Goal: Task Accomplishment & Management: Manage account settings

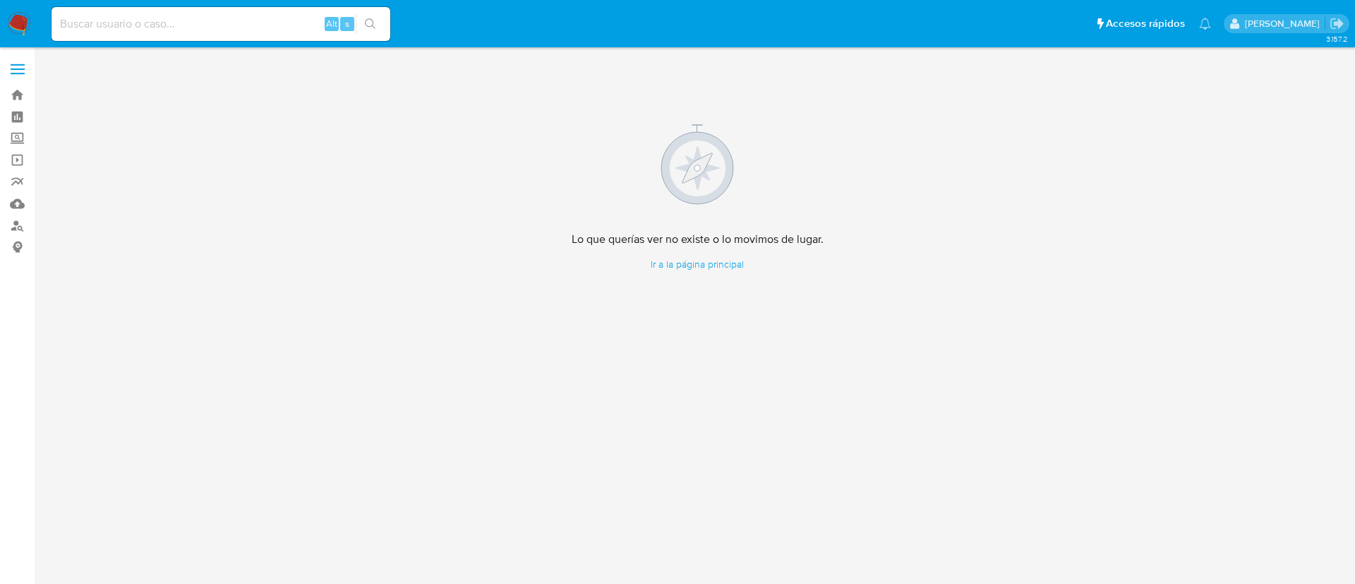
drag, startPoint x: 879, startPoint y: 290, endPoint x: 910, endPoint y: 412, distance: 126.1
click at [883, 322] on div "Lo que querías ver no existe o lo movimos de lugar. Ir a la página principal" at bounding box center [697, 197] width 1293 height 282
click at [35, 19] on nav "Pausado Ver notificaciones Alt s Accesos rápidos Presiona las siguientes teclas…" at bounding box center [677, 23] width 1355 height 47
click at [20, 16] on img at bounding box center [19, 24] width 24 height 24
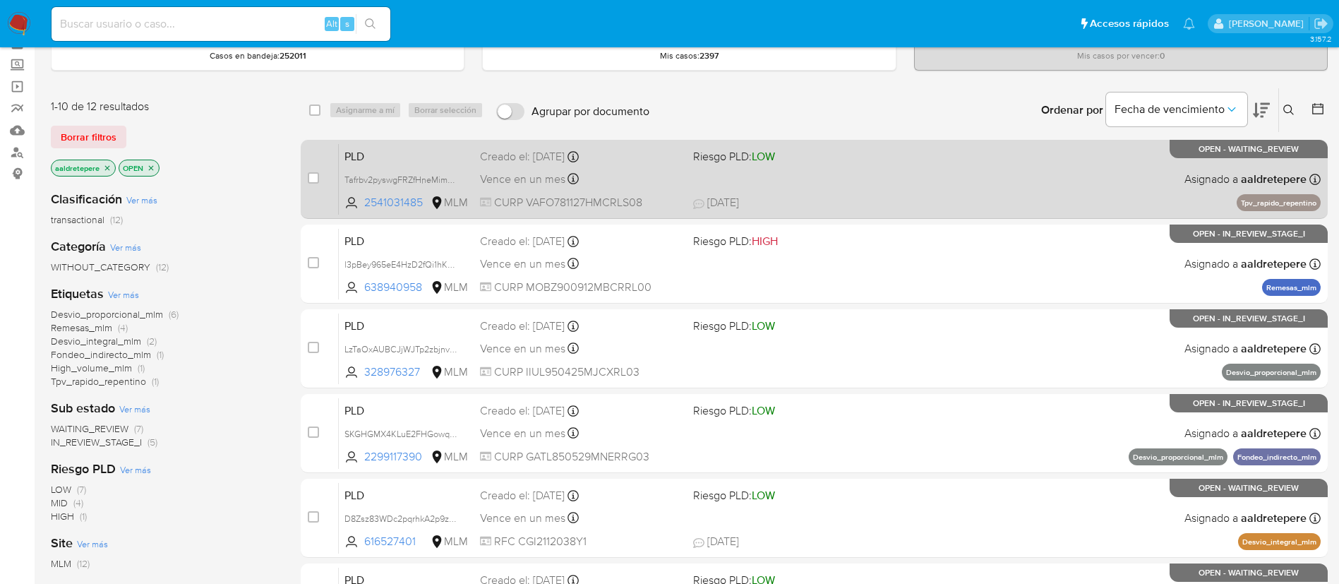
scroll to position [106, 0]
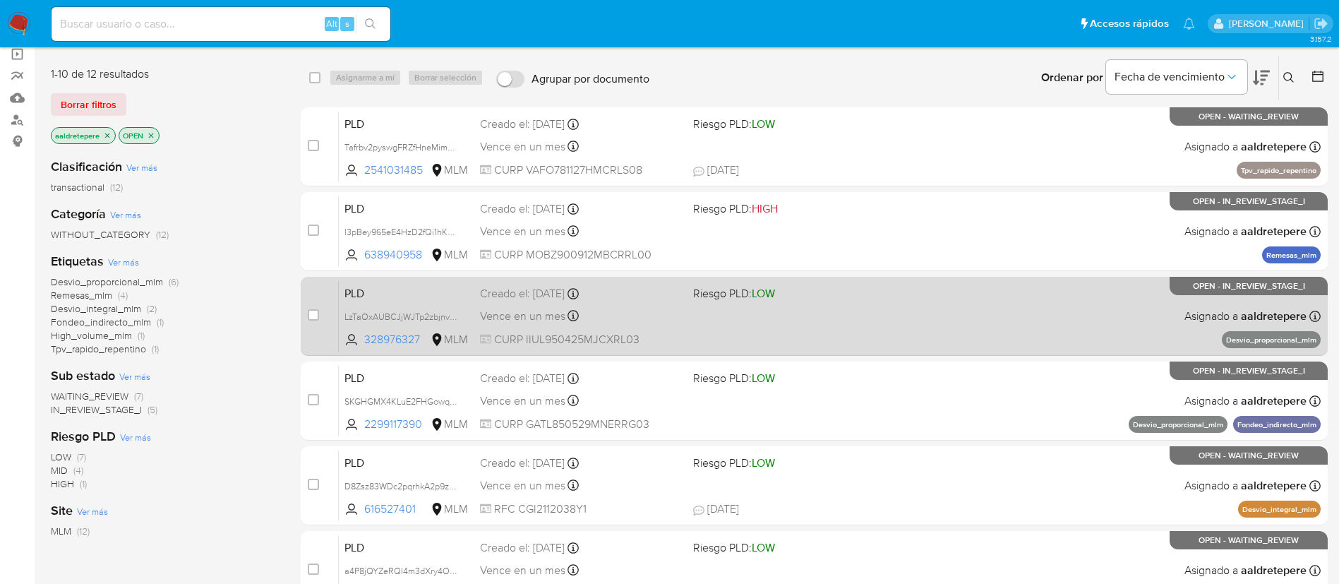
click at [797, 296] on span "Riesgo PLD: LOW" at bounding box center [794, 292] width 202 height 18
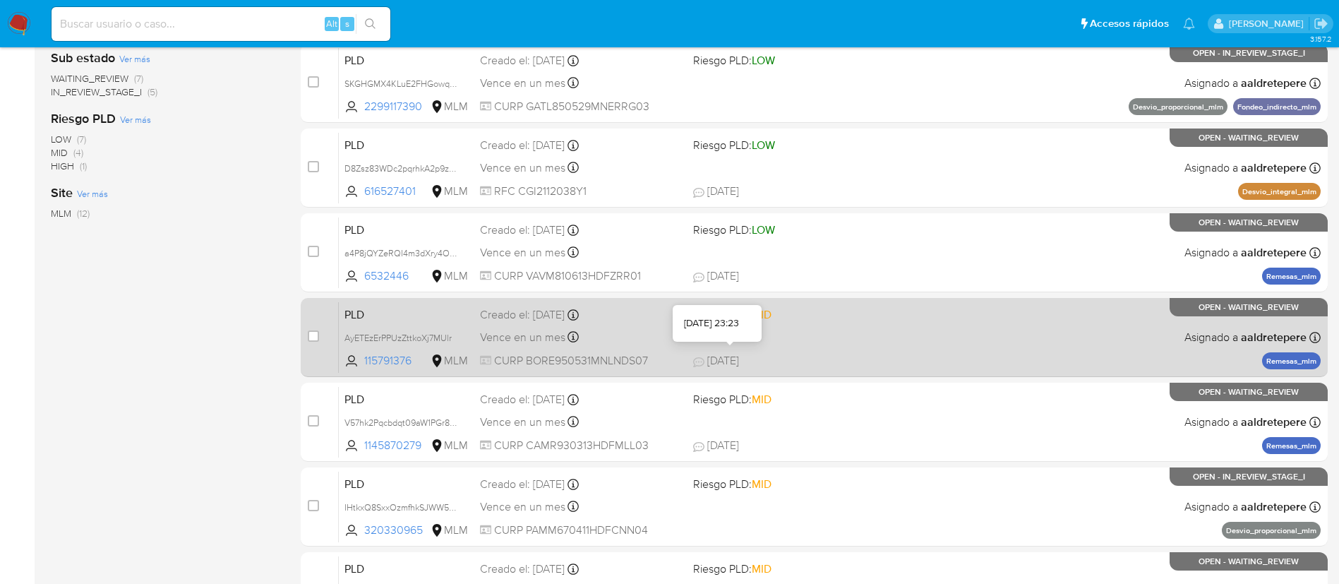
scroll to position [531, 0]
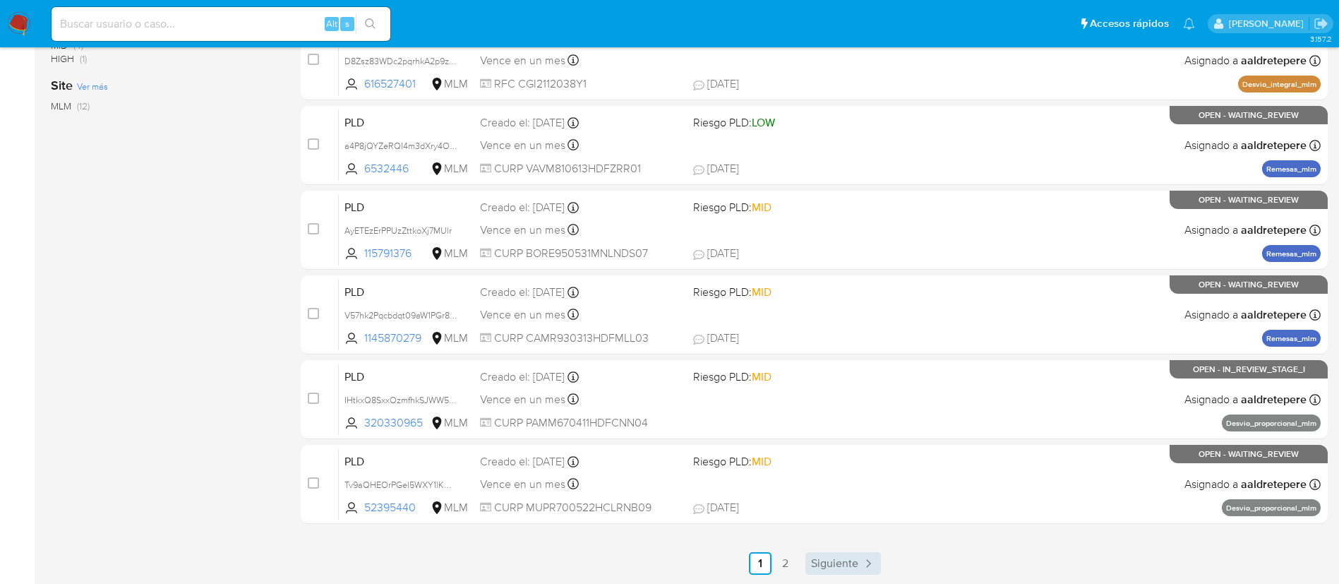
click at [834, 572] on link "Siguiente" at bounding box center [843, 563] width 76 height 23
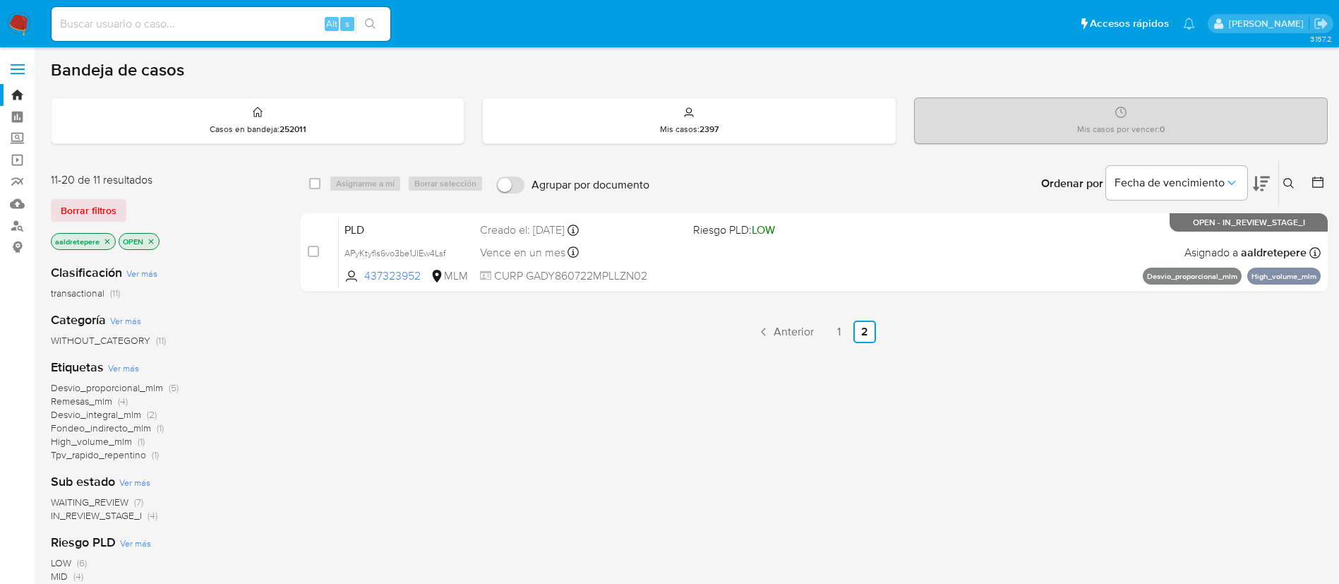
click at [23, 27] on img at bounding box center [19, 24] width 24 height 24
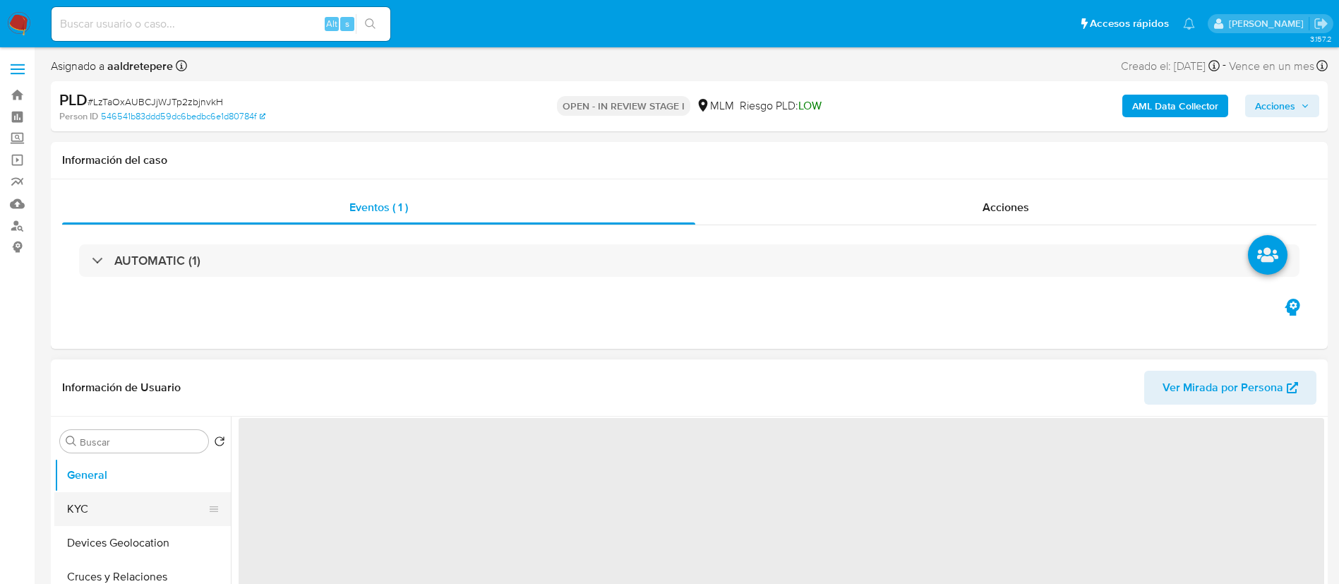
click at [149, 507] on button "KYC" at bounding box center [136, 509] width 165 height 34
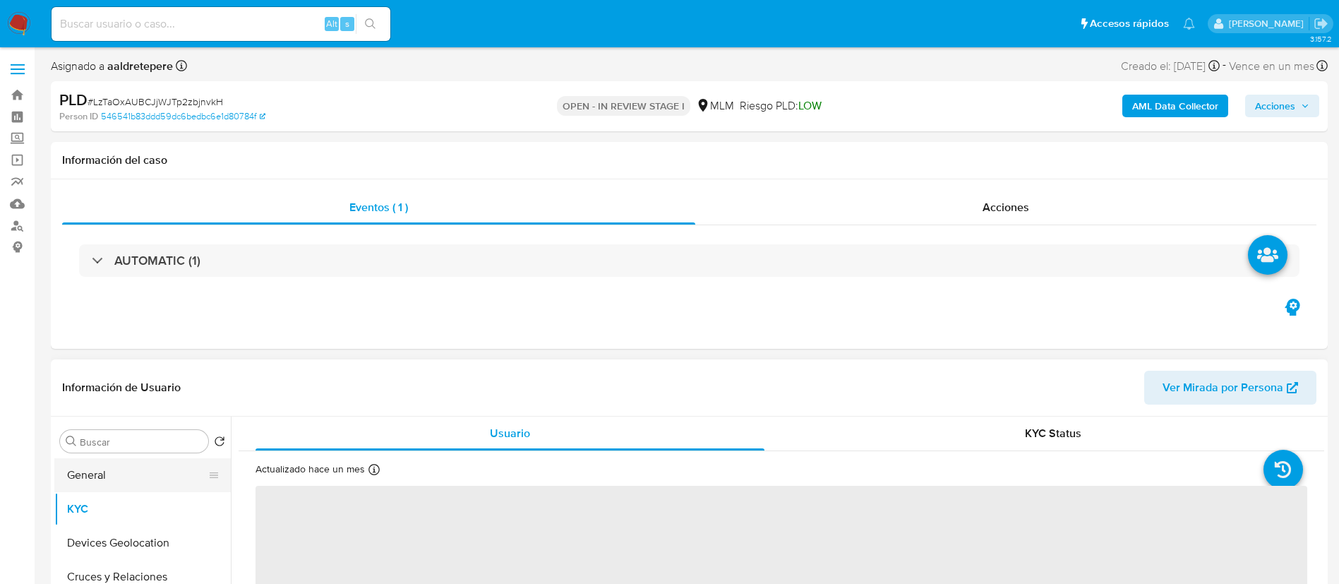
select select "10"
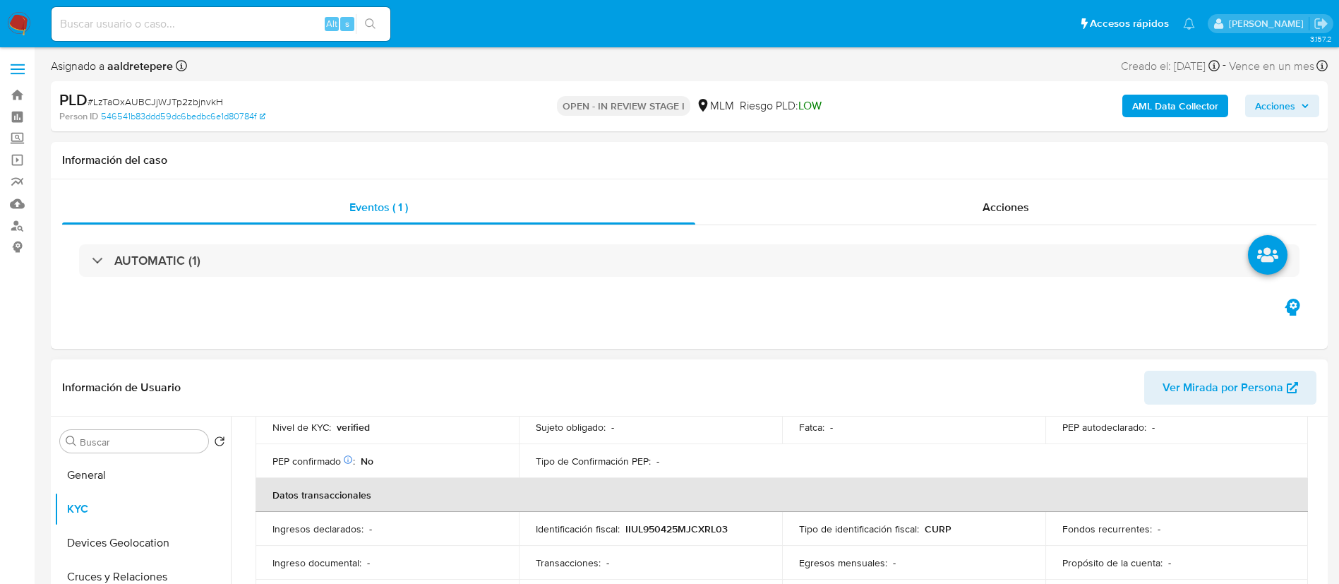
scroll to position [529, 0]
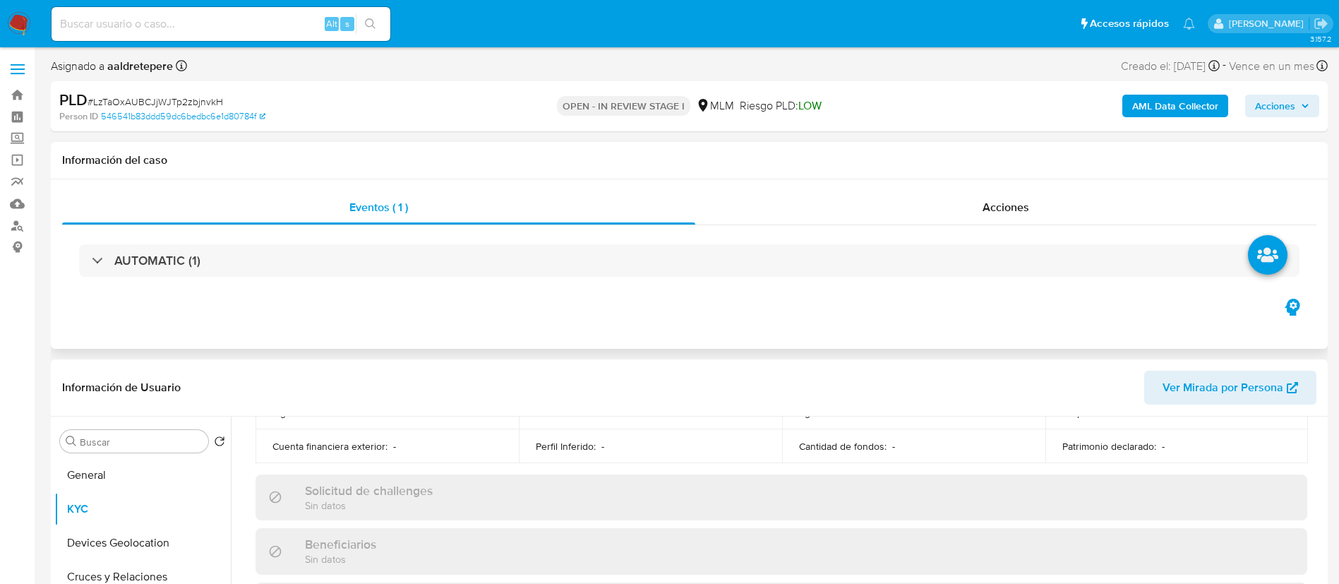
click at [1076, 335] on div "Eventos ( 1 ) Acciones AUTOMATIC (1)" at bounding box center [689, 263] width 1277 height 169
click at [989, 210] on span "Acciones" at bounding box center [1005, 207] width 47 height 16
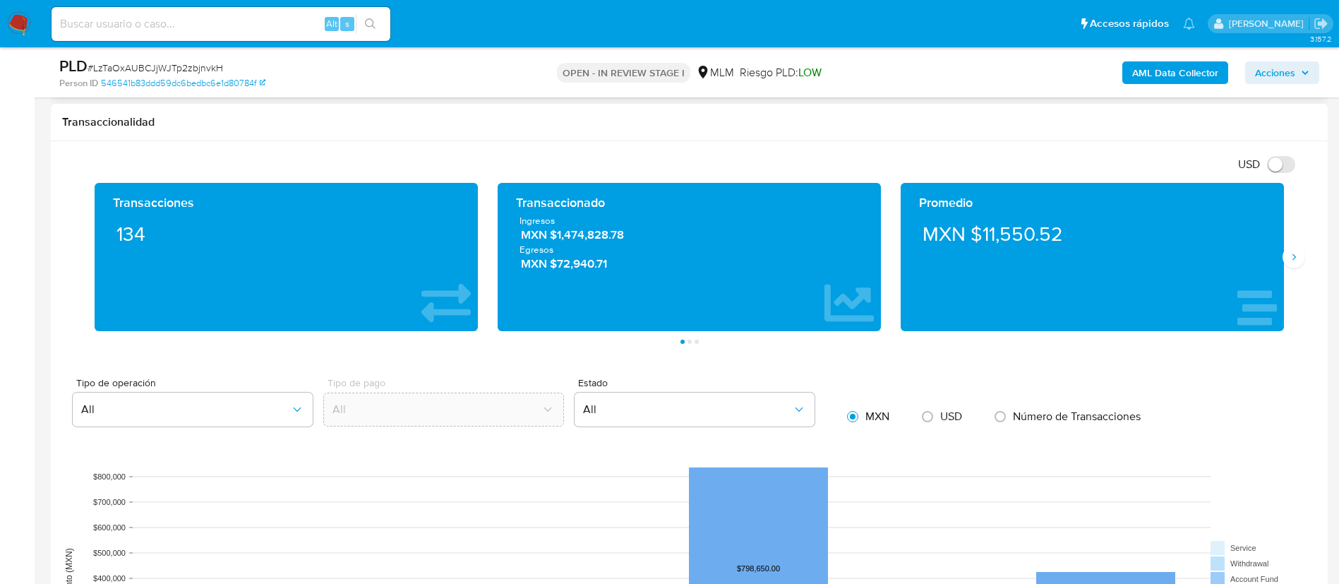
scroll to position [741, 0]
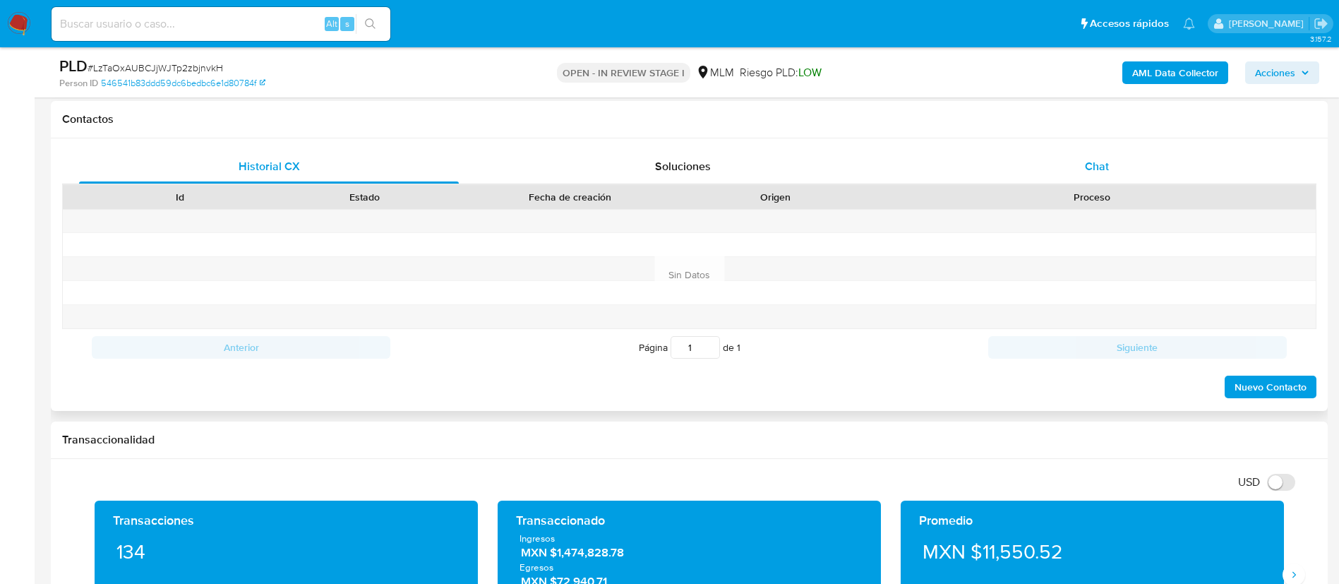
click at [1102, 176] on div "Chat" at bounding box center [1097, 167] width 380 height 34
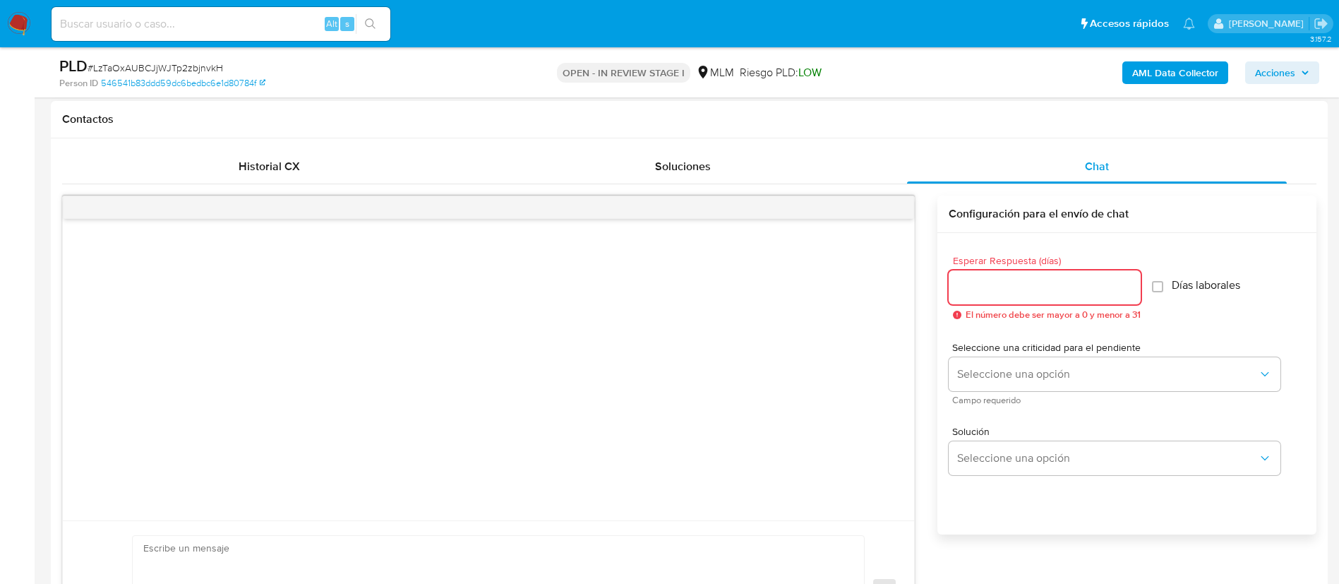
click at [1020, 291] on input "Esperar Respuesta (días)" at bounding box center [1044, 287] width 192 height 18
type input "5"
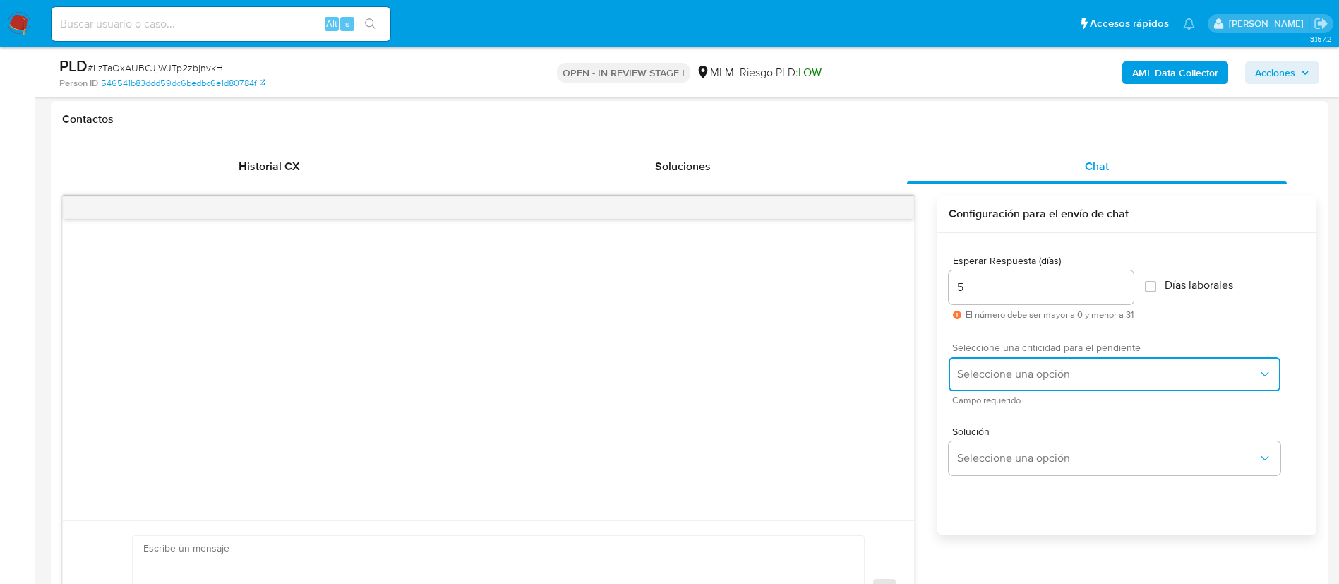
click at [1009, 376] on span "Seleccione una opción" at bounding box center [1107, 374] width 301 height 14
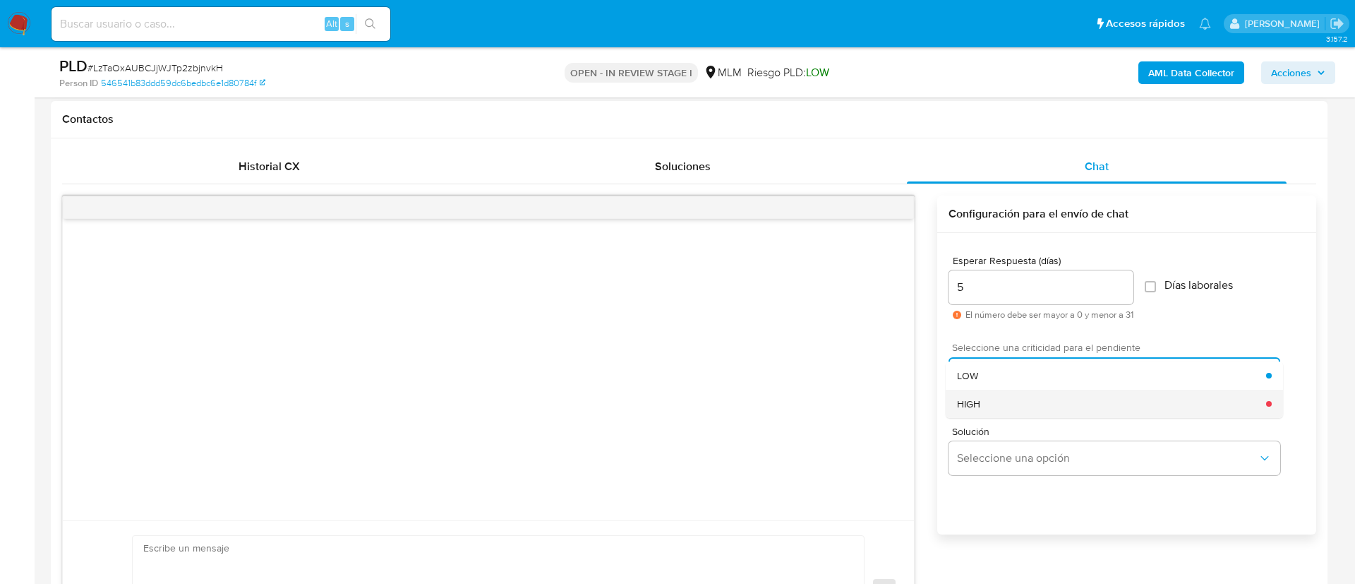
click at [996, 414] on div "HIGH" at bounding box center [1111, 404] width 309 height 28
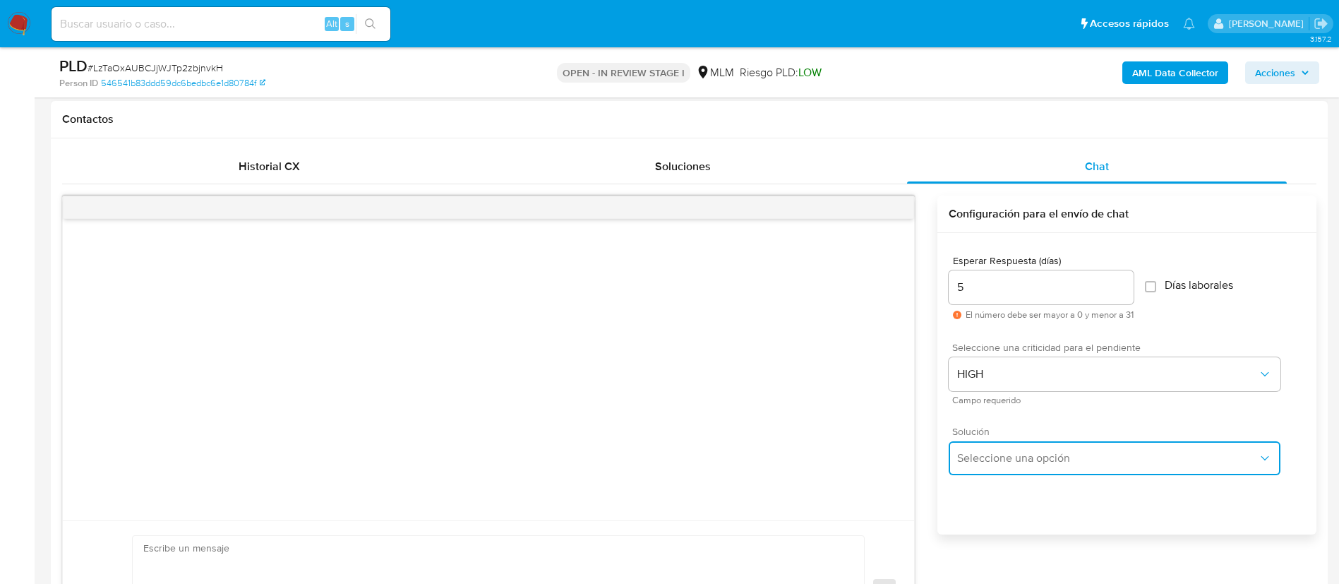
click at [1003, 457] on span "Seleccione una opción" at bounding box center [1107, 458] width 301 height 14
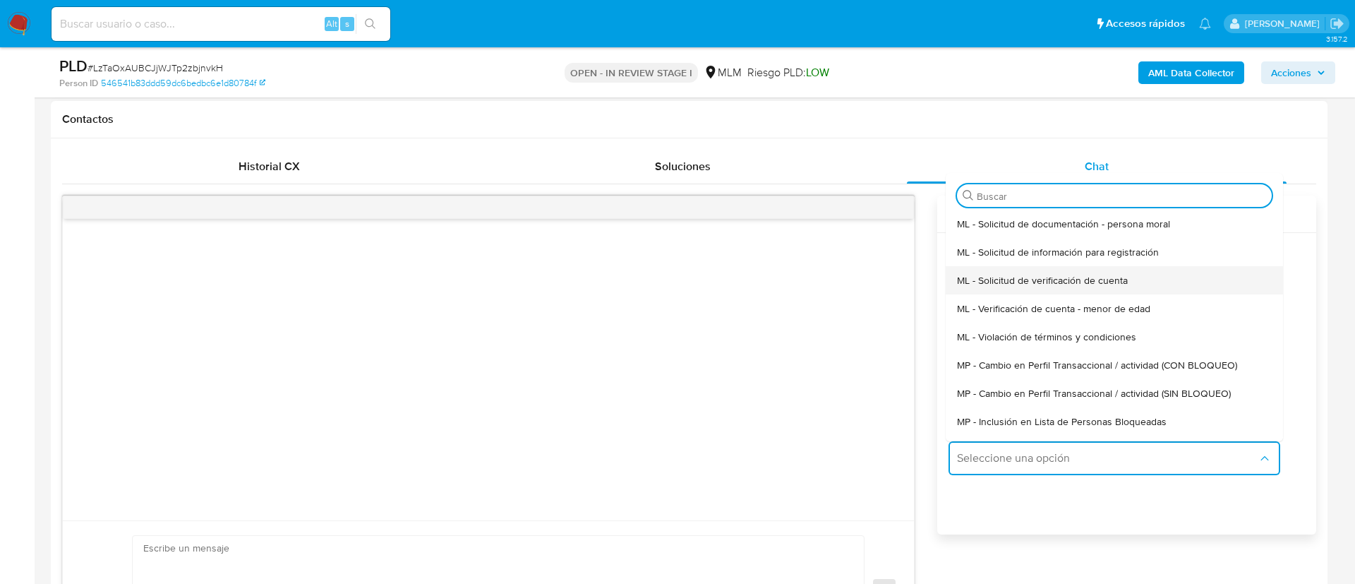
click at [1062, 277] on span "ML - Solicitud de verificación de cuenta" at bounding box center [1042, 280] width 171 height 13
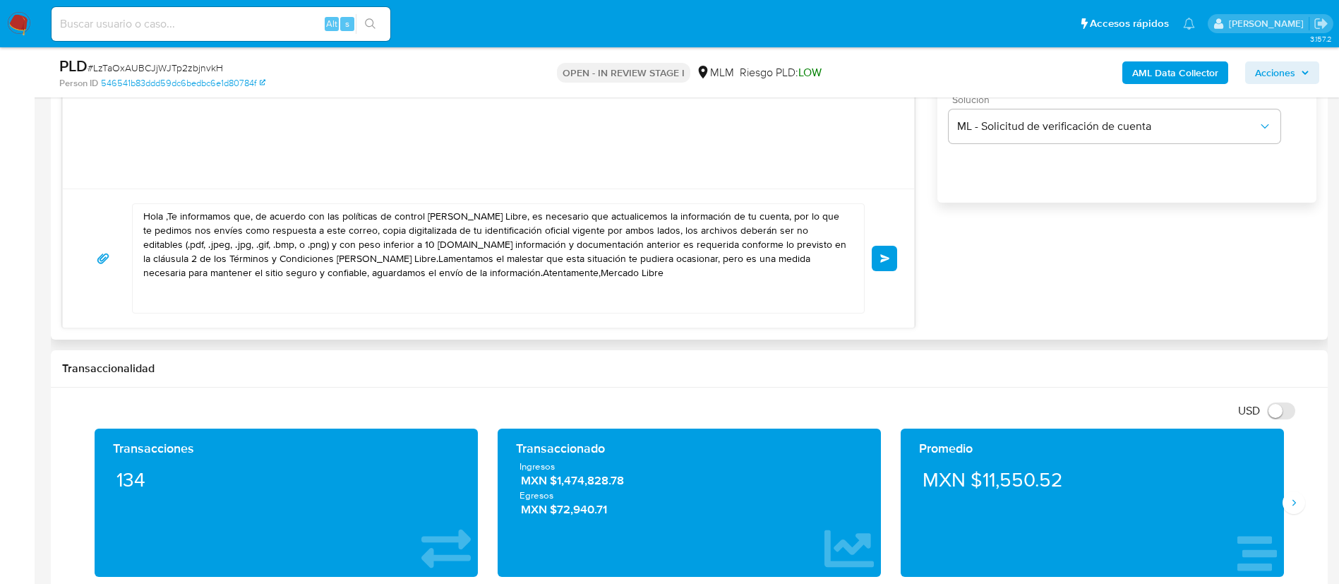
scroll to position [1164, 0]
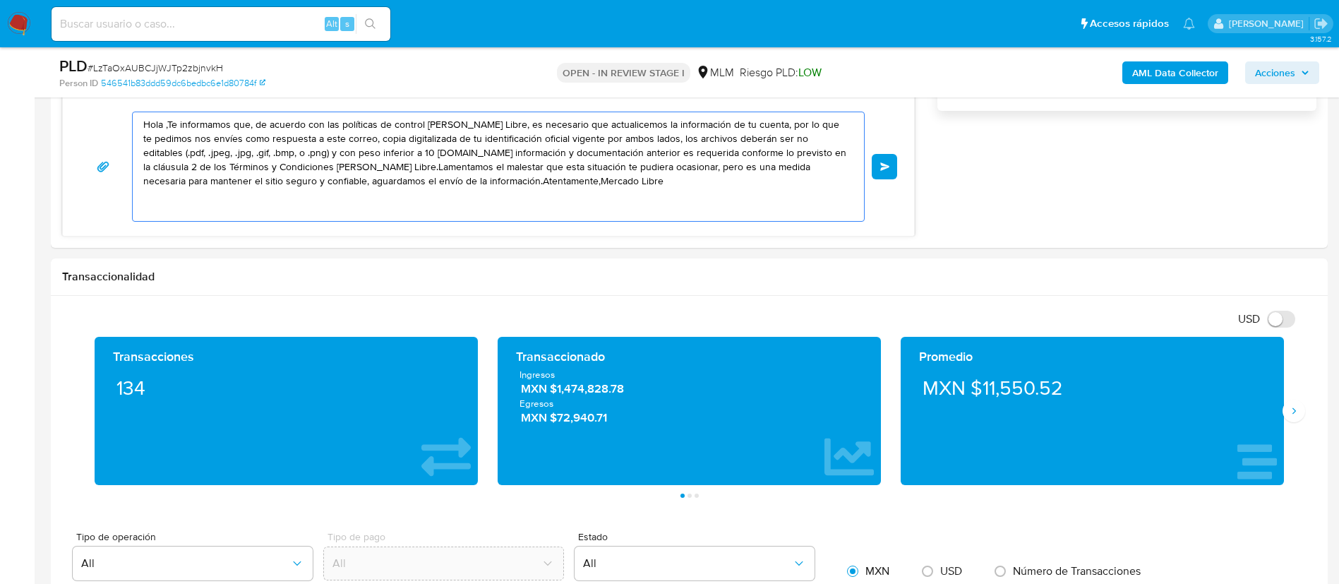
drag, startPoint x: 541, startPoint y: 185, endPoint x: 0, endPoint y: 56, distance: 555.6
click at [0, 56] on section "Bandeja Tablero Screening Búsqueda en Listas Watchlist Herramientas Operaciones…" at bounding box center [669, 420] width 1339 height 3169
paste textarea "ESTIMADA LILIANA JOCELYN INIGUEZ URQUIETA Te comunicamos que se ha identificado…"
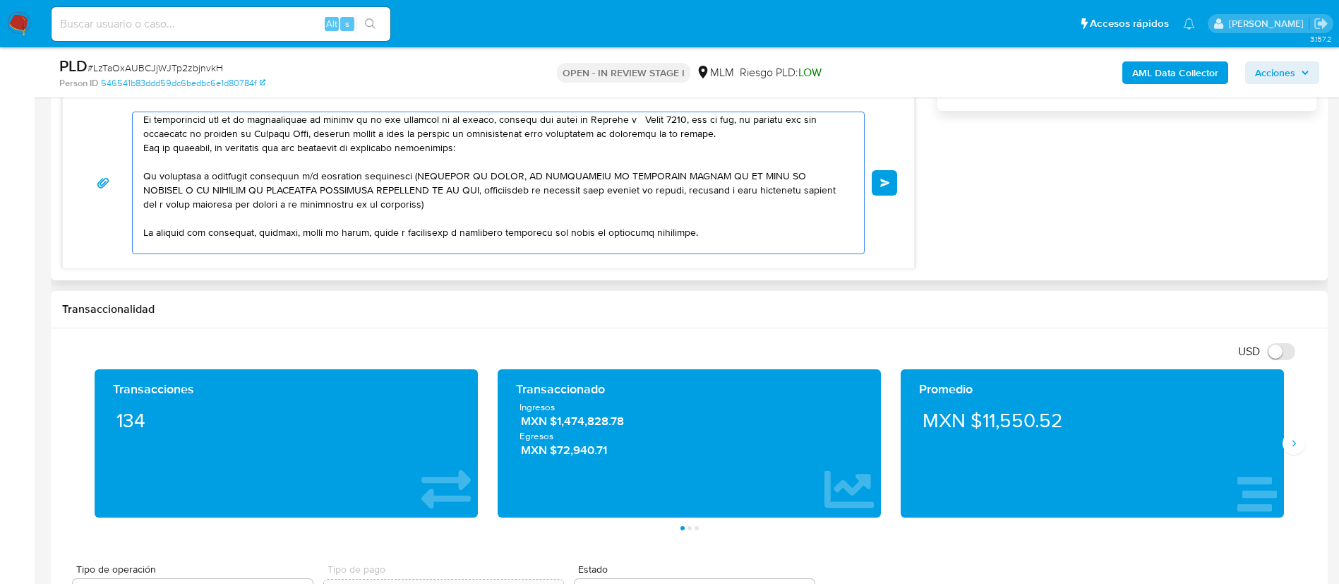
scroll to position [0, 0]
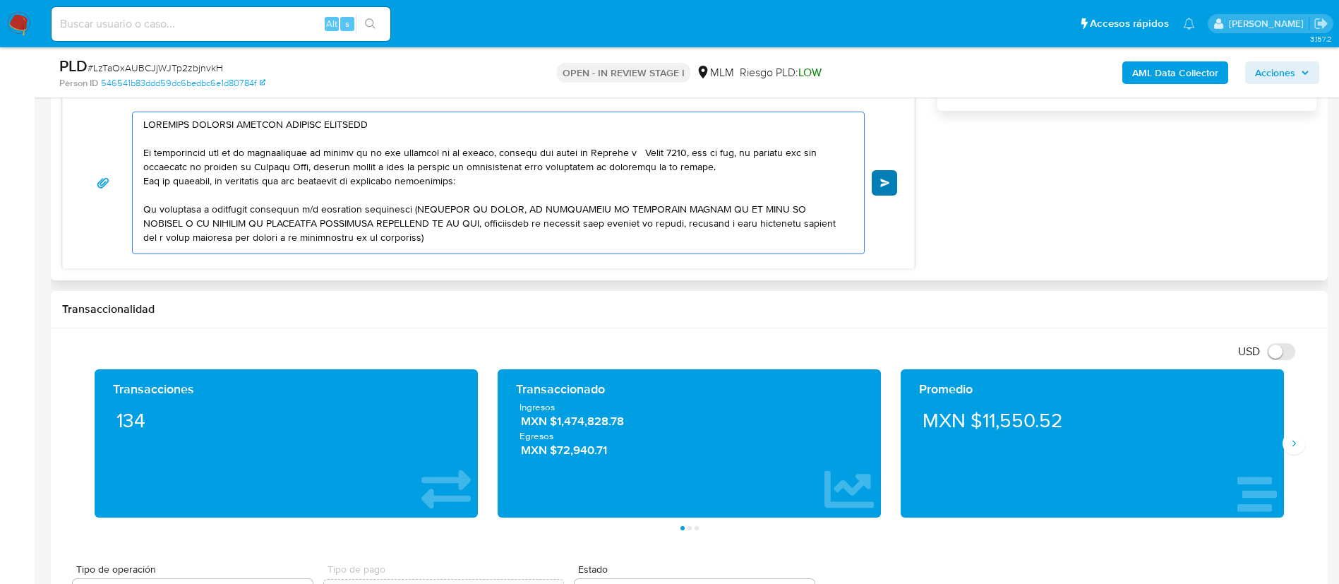
type textarea "ESTIMADA LILIANA JOCELYN INIGUEZ URQUIETA Te comunicamos que se ha identificado…"
click at [893, 179] on button "Enviar" at bounding box center [884, 182] width 25 height 25
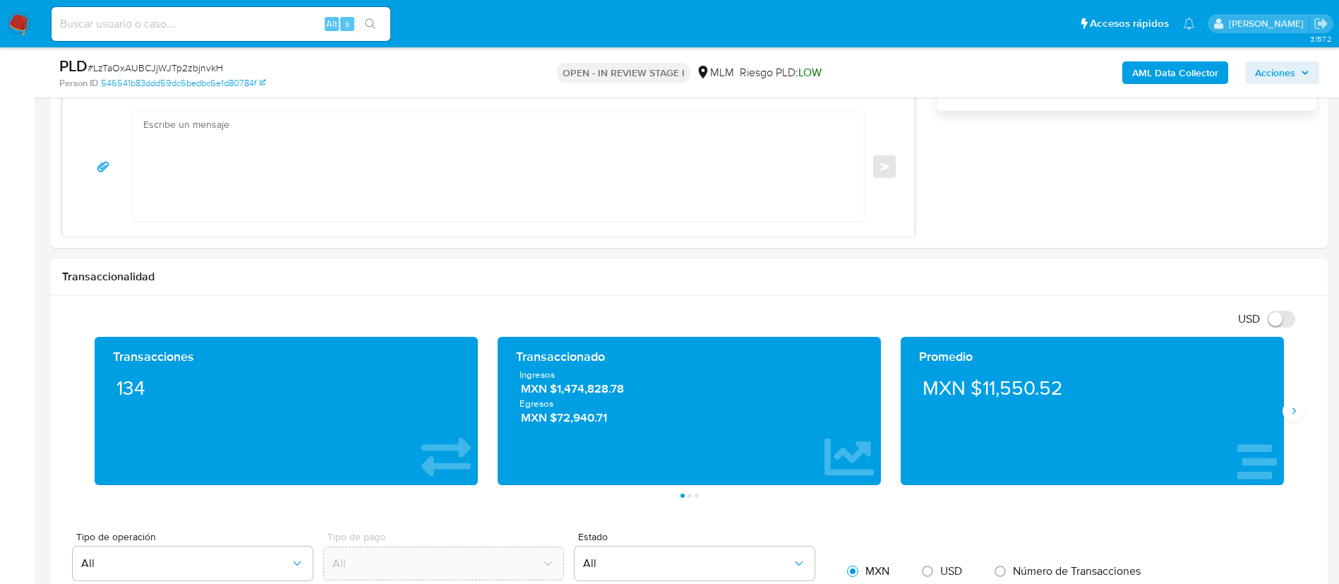
scroll to position [216, 0]
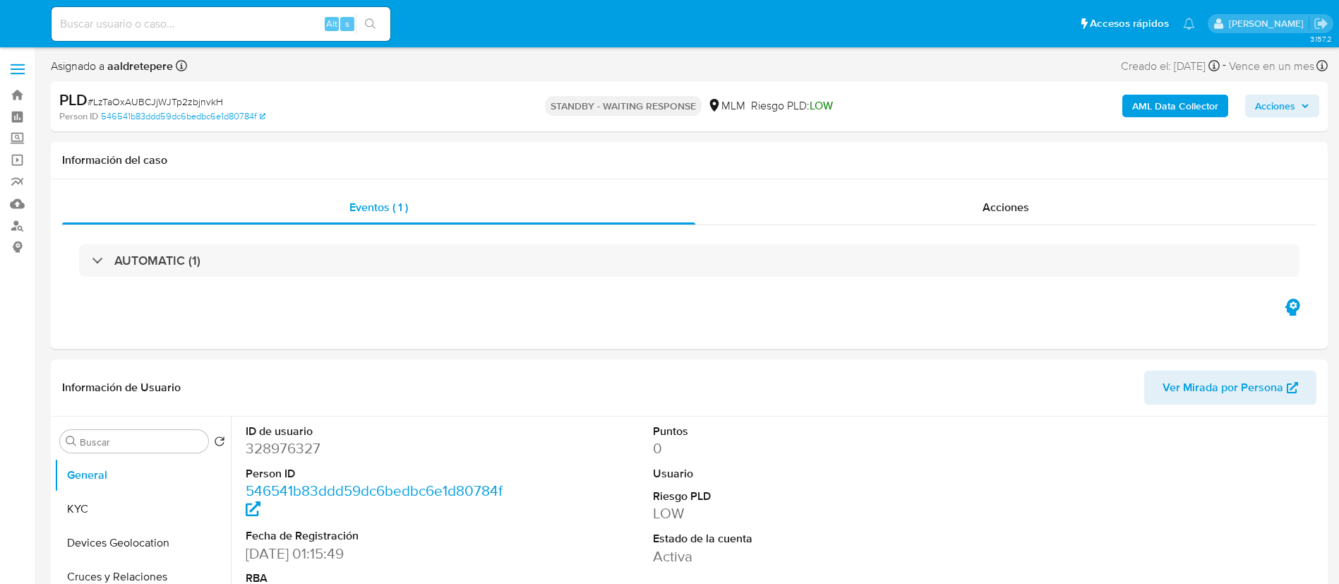
select select "10"
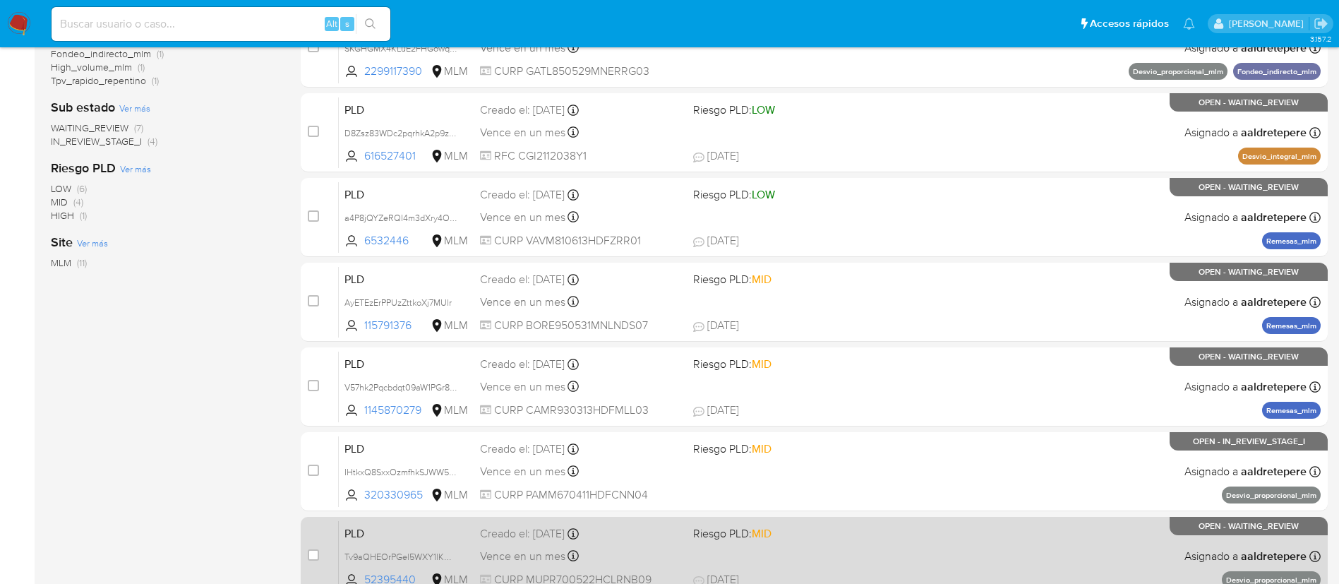
scroll to position [529, 0]
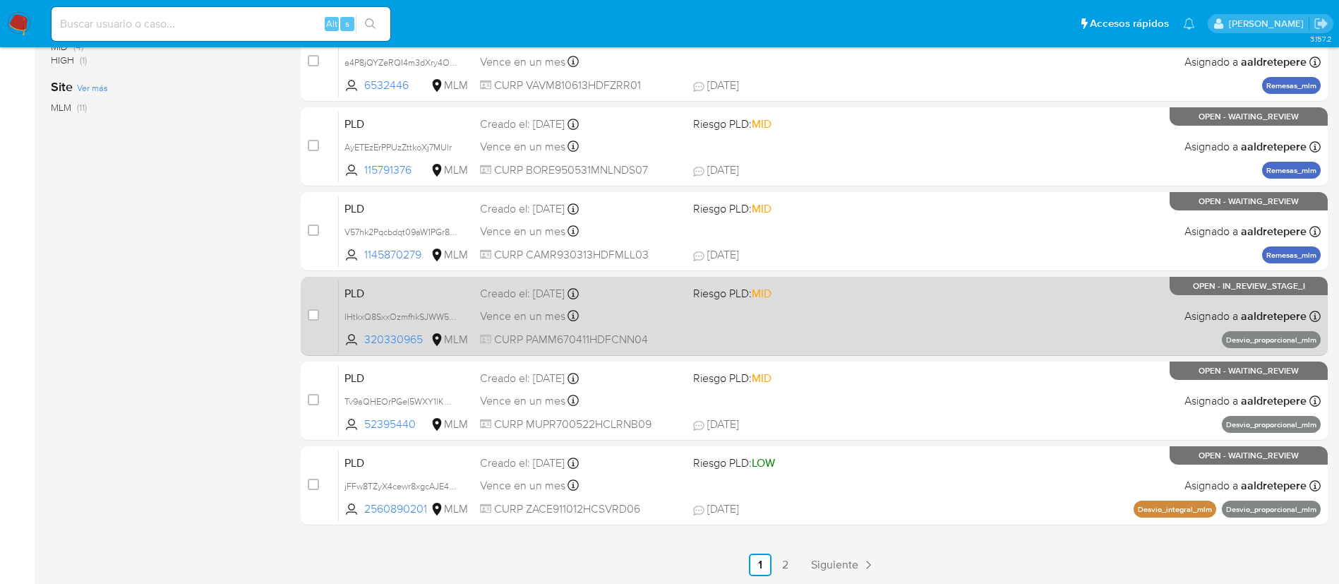
click at [804, 339] on div "PLD IHtkxQ8SxxOzmfhkSJWW5av4 320330965 MLM Riesgo PLD: MID Creado el: 12/08/202…" at bounding box center [830, 315] width 982 height 71
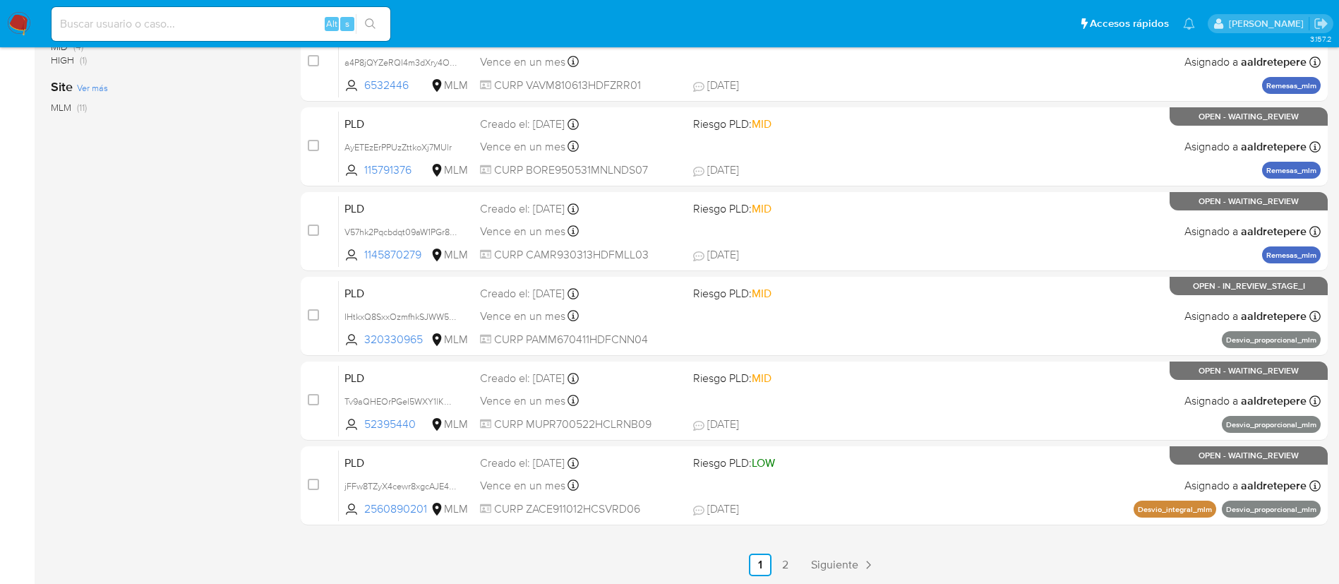
scroll to position [531, 0]
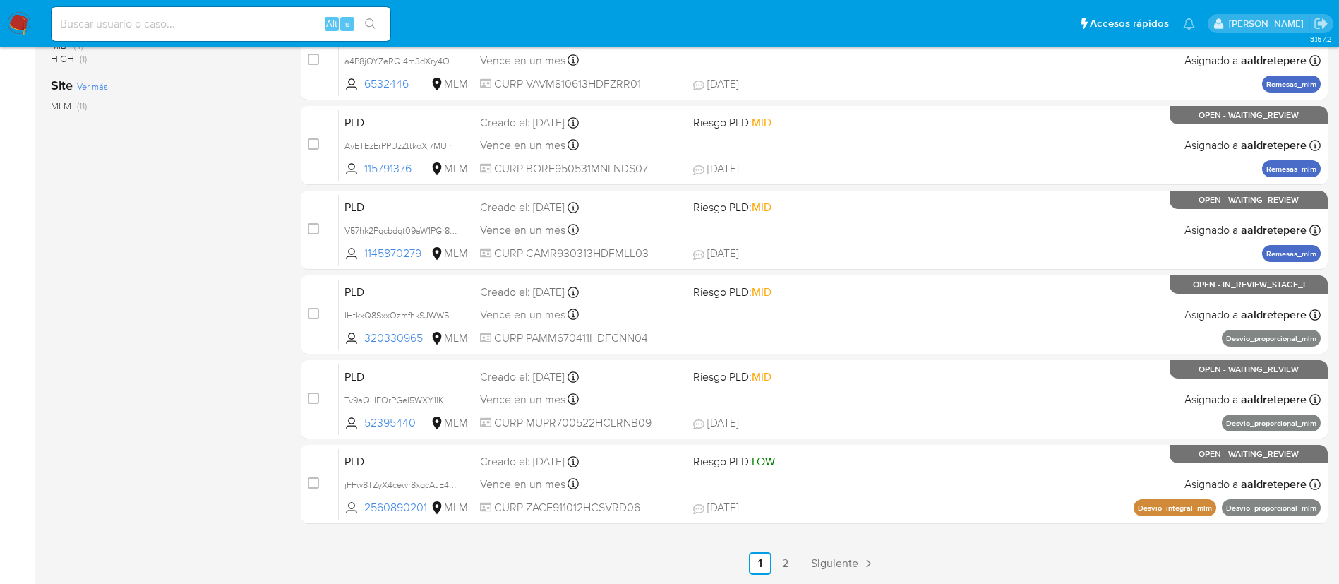
click at [13, 21] on img at bounding box center [19, 24] width 24 height 24
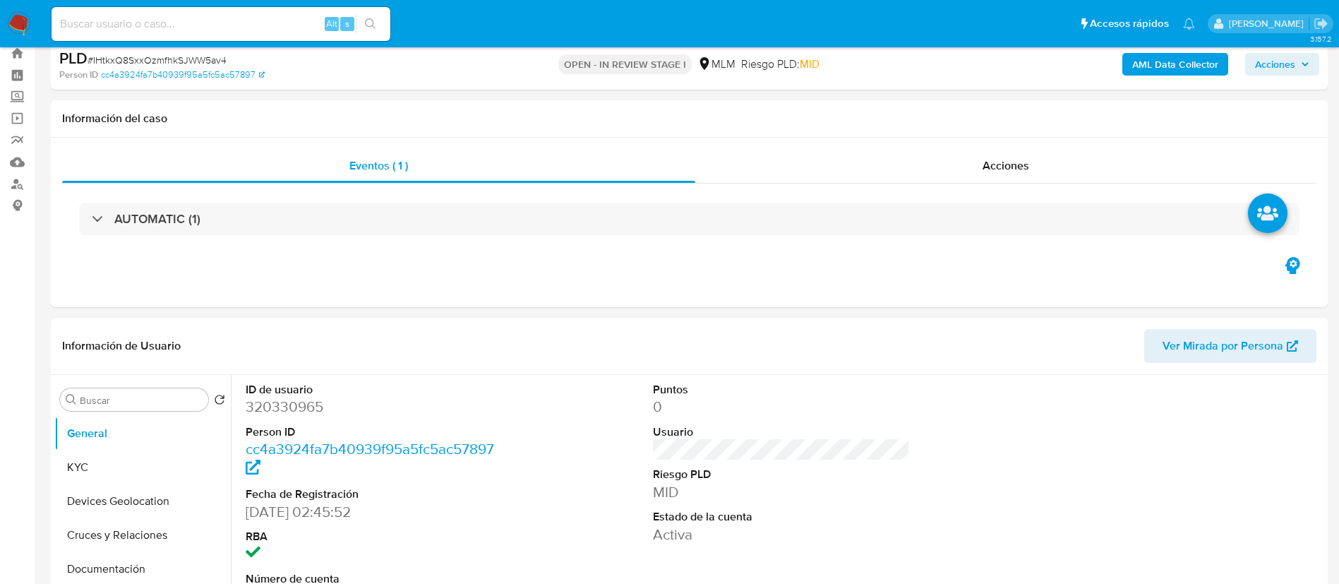
scroll to position [106, 0]
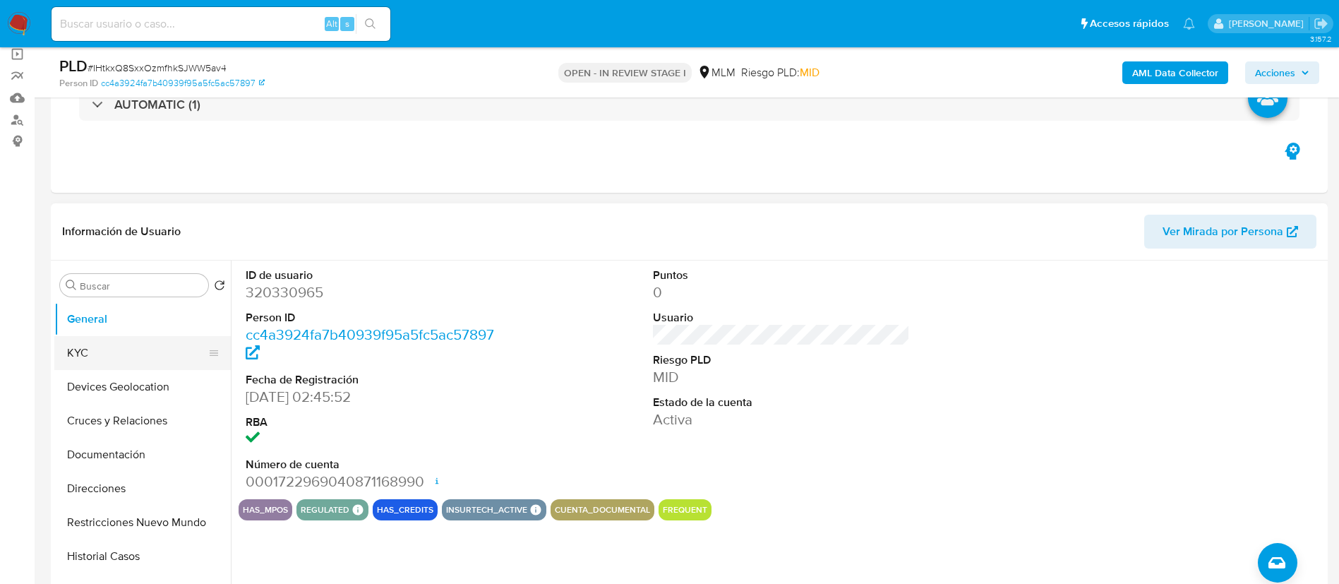
click at [153, 344] on button "KYC" at bounding box center [136, 353] width 165 height 34
select select "10"
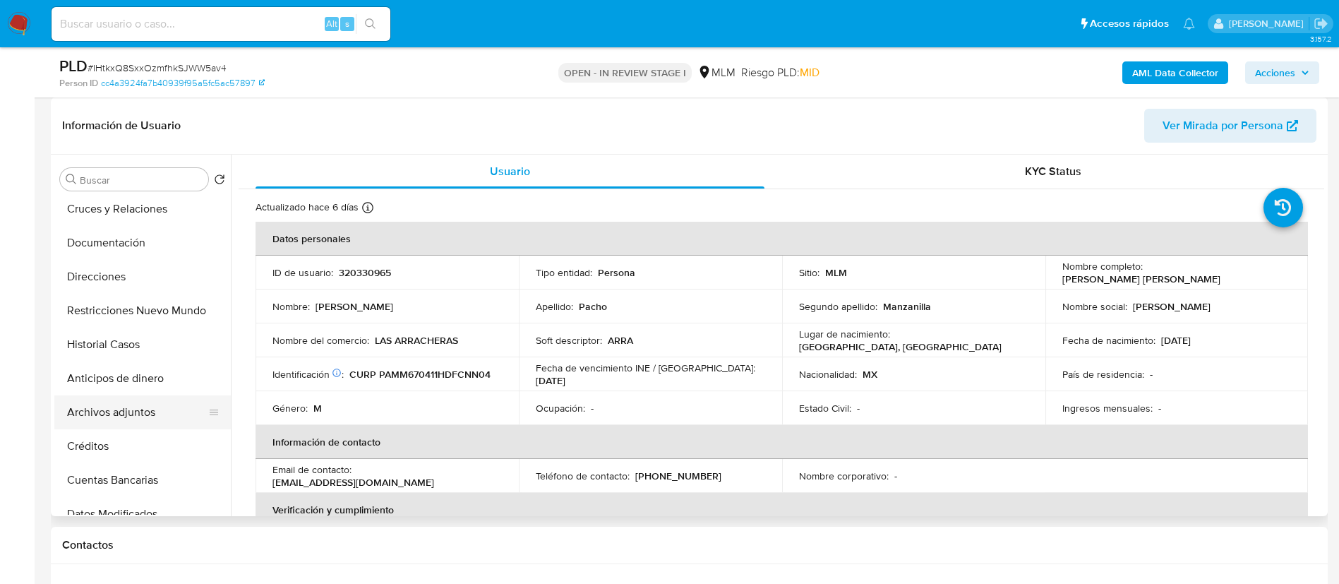
click at [137, 417] on button "Archivos adjuntos" at bounding box center [136, 412] width 165 height 34
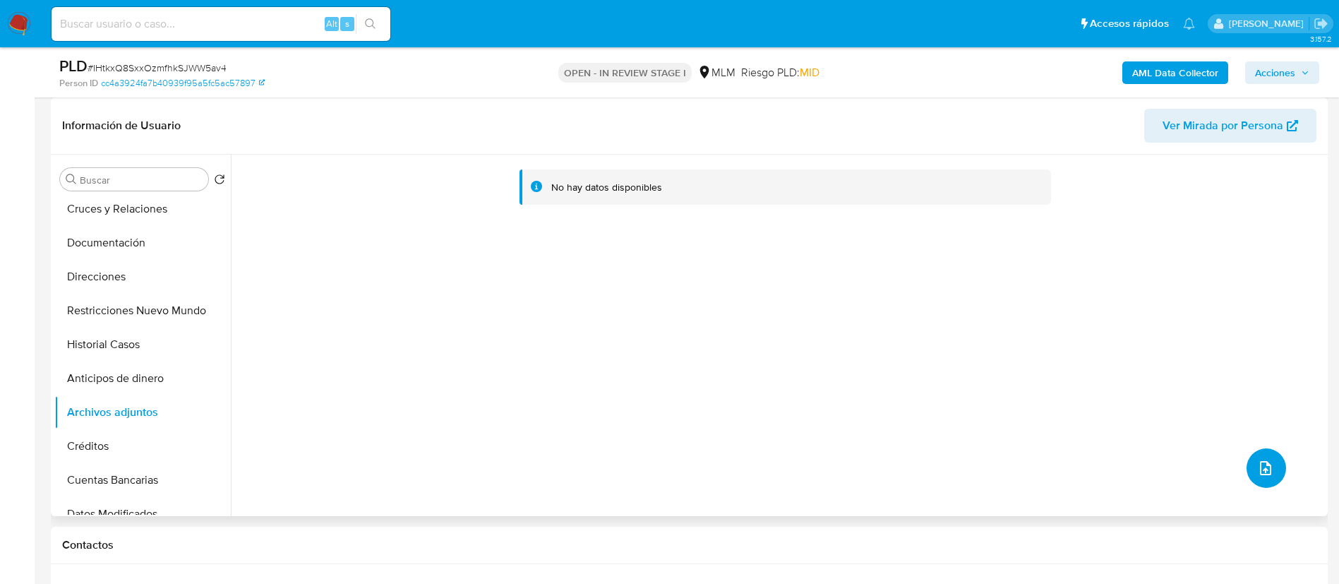
click at [1266, 466] on icon "upload-file" at bounding box center [1265, 467] width 17 height 17
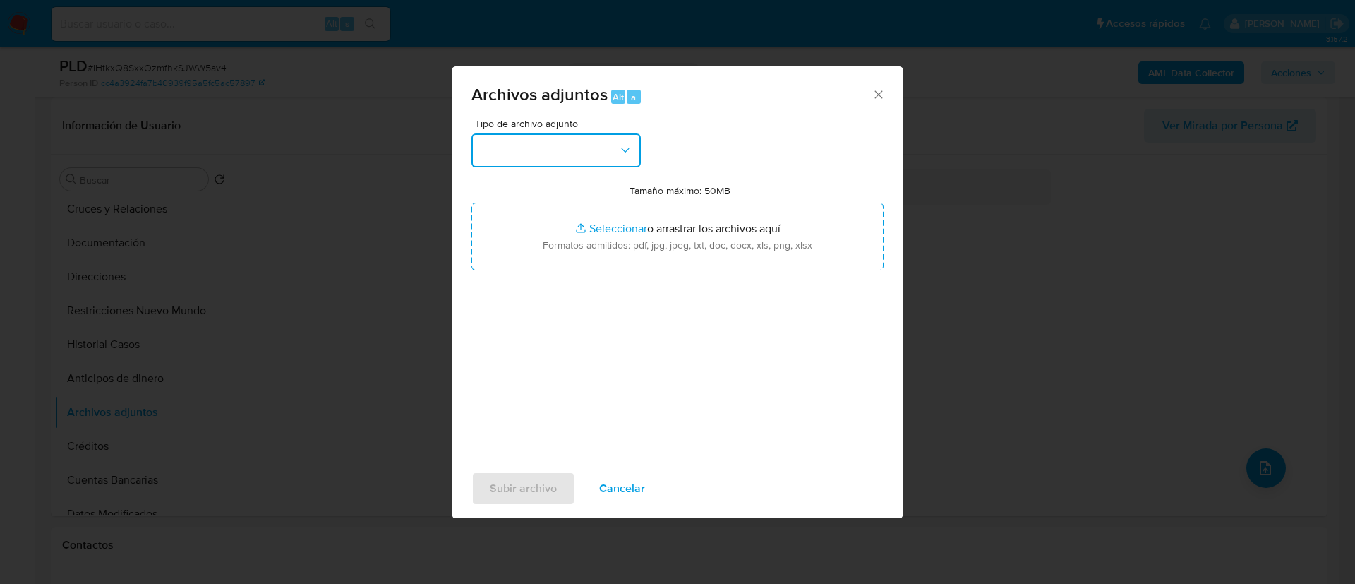
click at [520, 159] on button "button" at bounding box center [555, 150] width 169 height 34
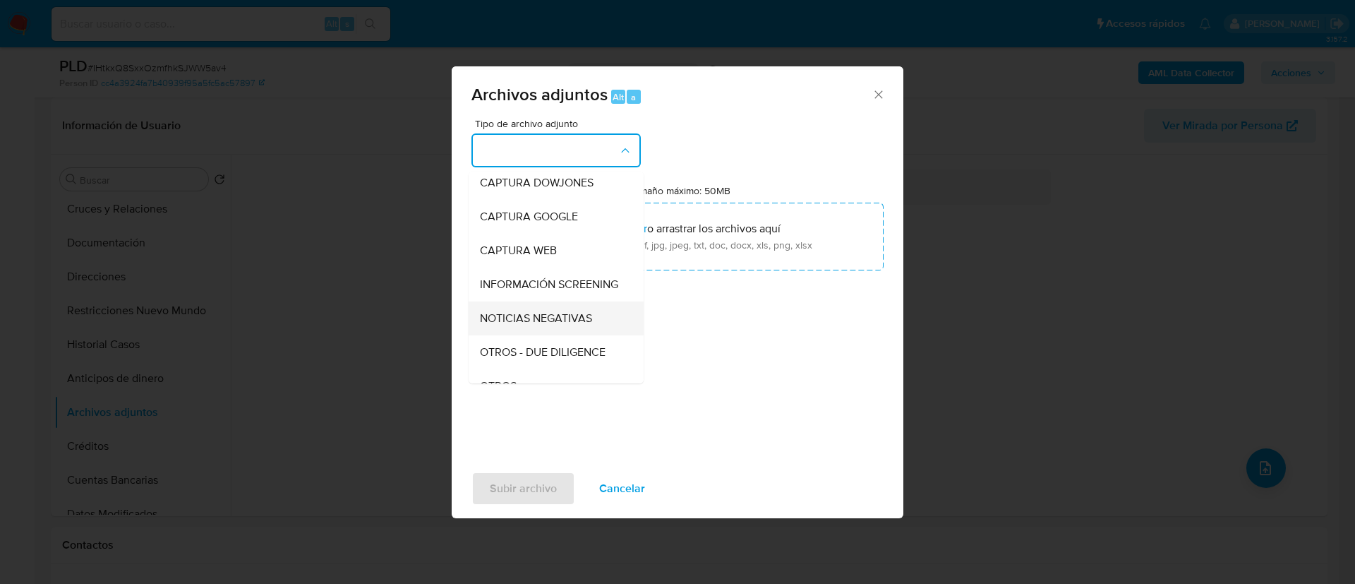
scroll to position [145, 0]
click at [564, 297] on div "OTROS" at bounding box center [552, 280] width 144 height 34
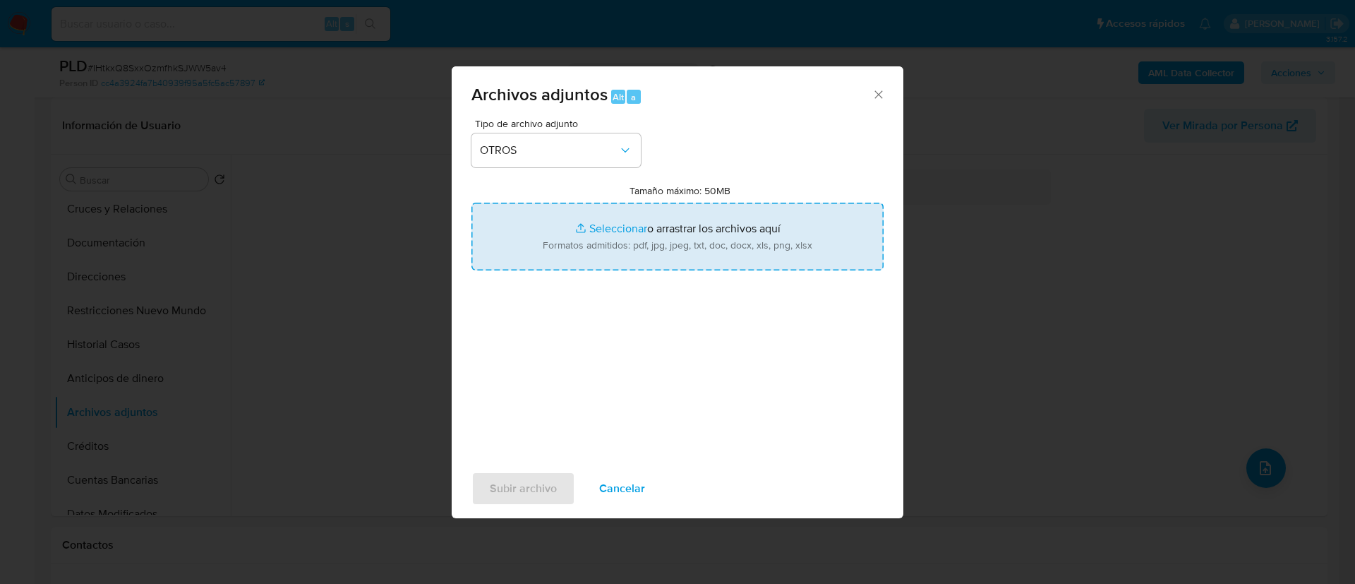
click at [778, 226] on input "Tamaño máximo: 50MB Seleccionar archivos" at bounding box center [677, 237] width 412 height 68
type input "C:\fakepath\320330965_Manuel Pacho Manzanilla_AGOSTO 2025.pdf"
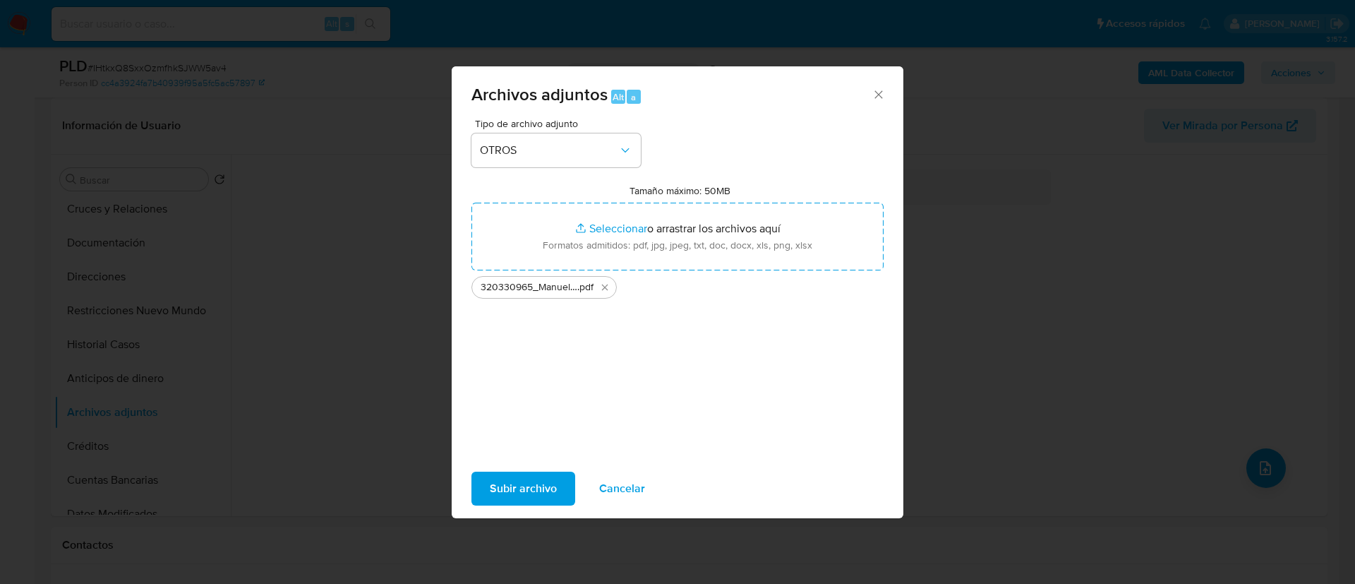
click at [493, 485] on span "Subir archivo" at bounding box center [523, 488] width 67 height 31
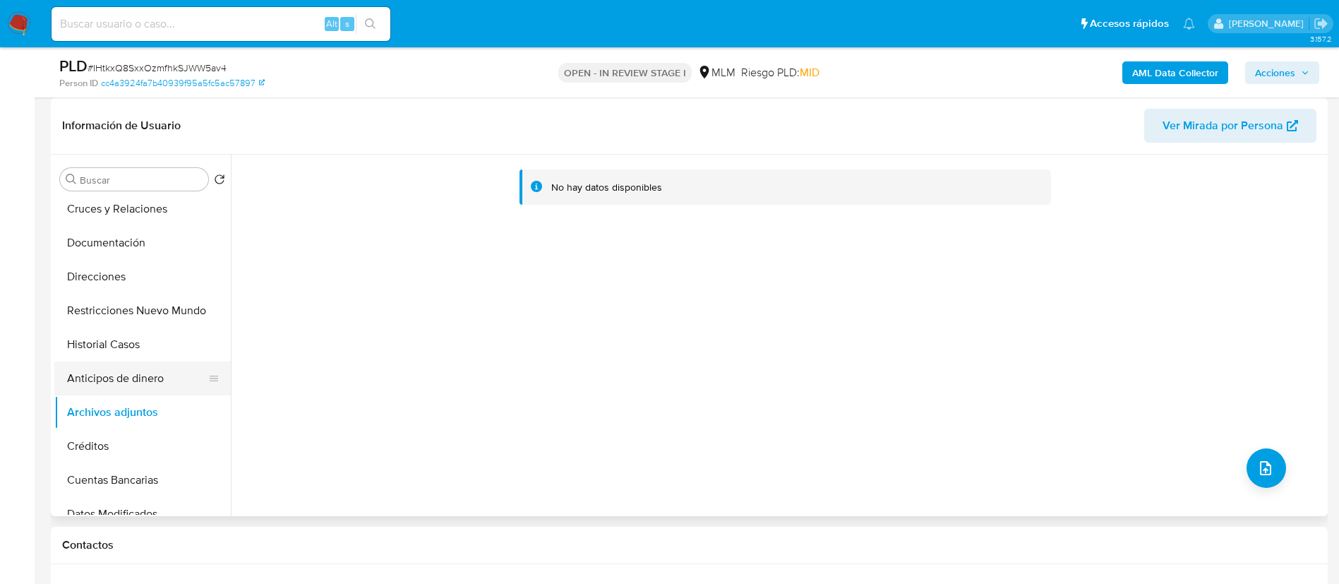
click at [132, 382] on button "Anticipos de dinero" at bounding box center [136, 378] width 165 height 34
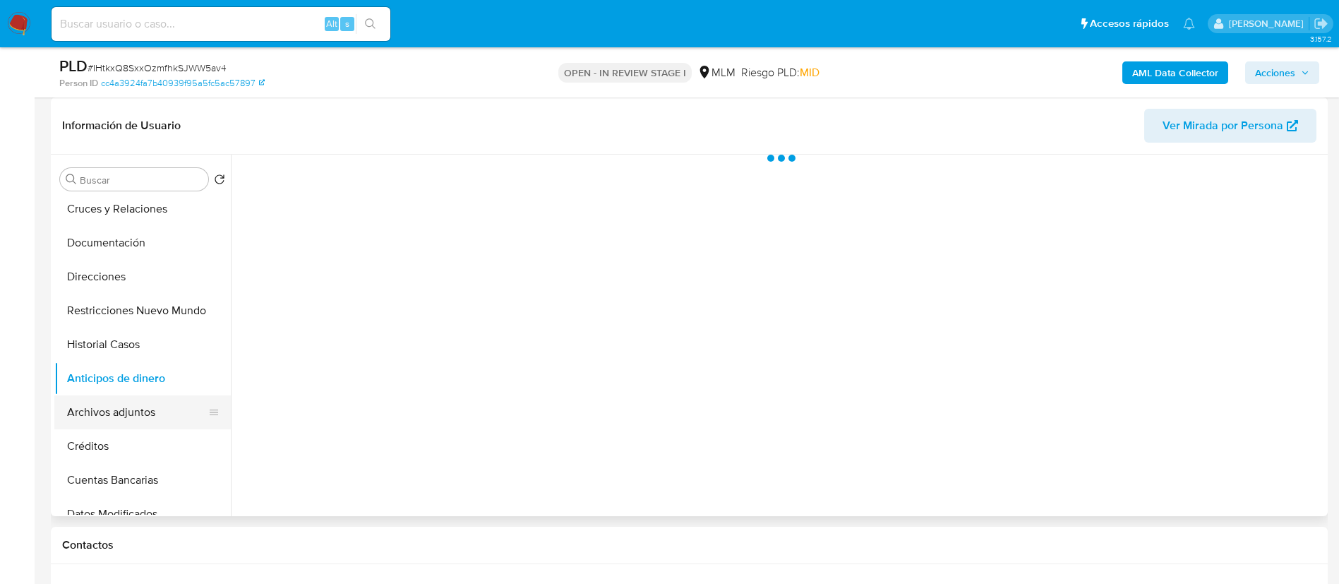
click at [132, 403] on button "Archivos adjuntos" at bounding box center [136, 412] width 165 height 34
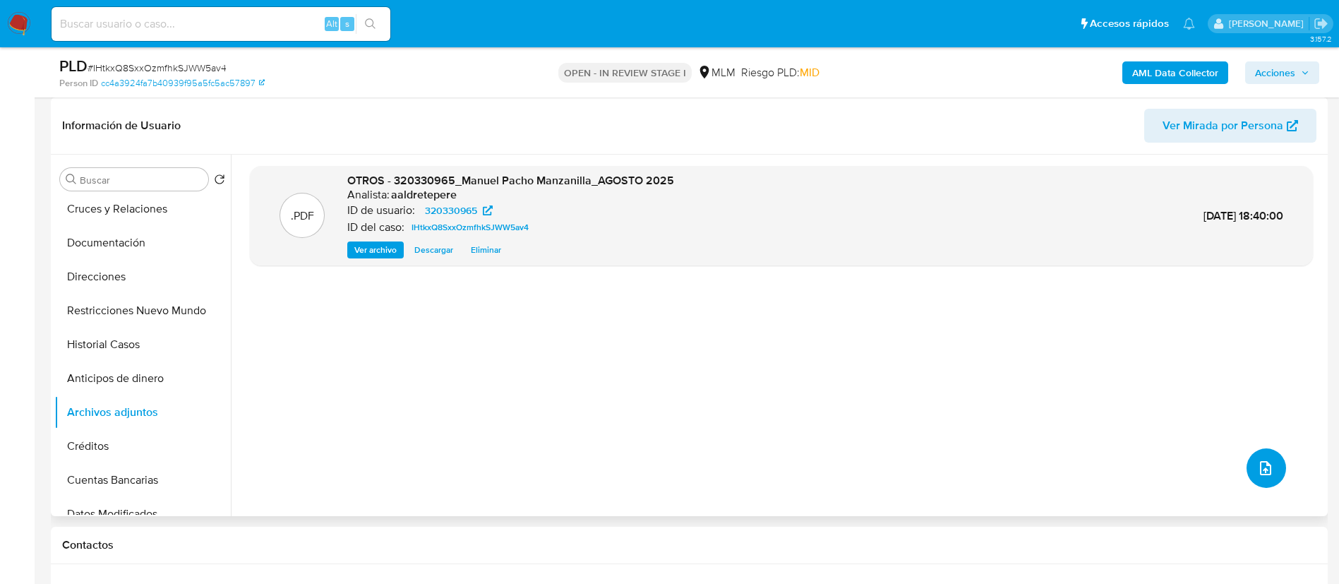
click at [1262, 471] on icon "upload-file" at bounding box center [1265, 467] width 17 height 17
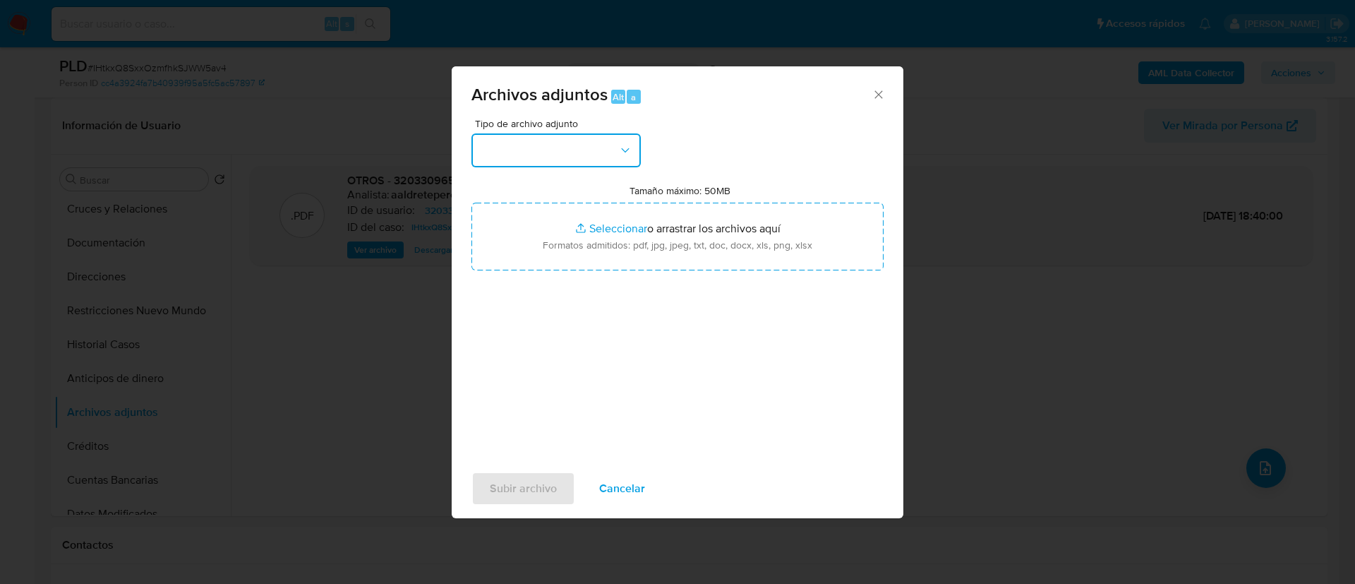
click at [551, 158] on button "button" at bounding box center [555, 150] width 169 height 34
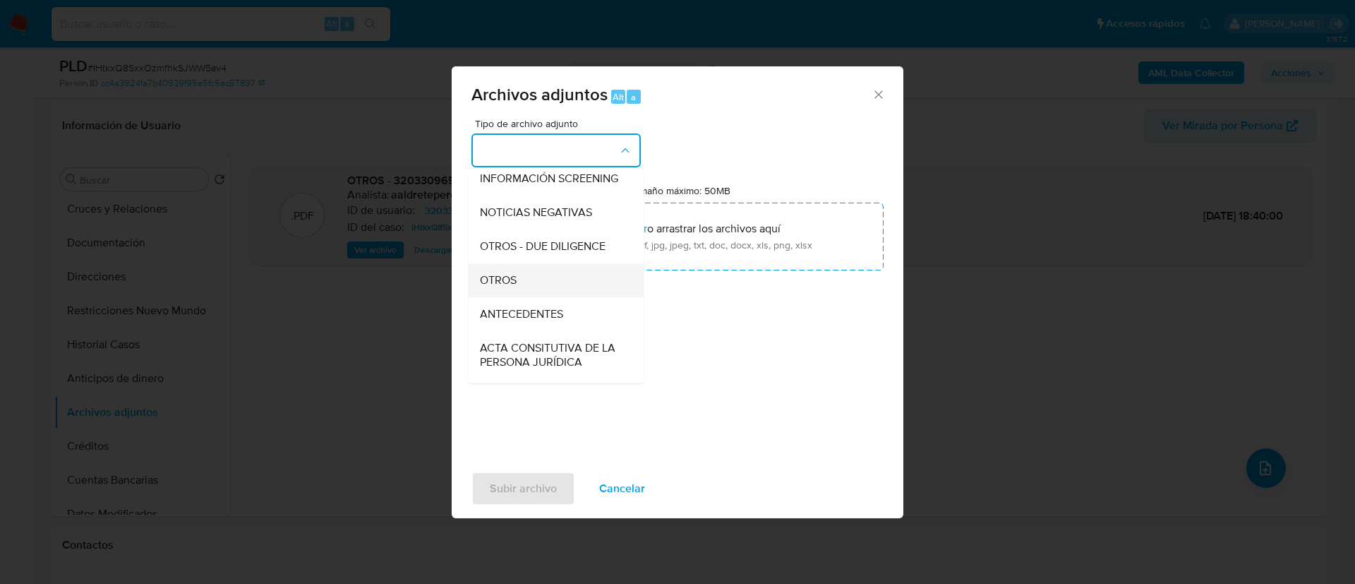
click at [535, 297] on div "OTROS" at bounding box center [552, 280] width 144 height 34
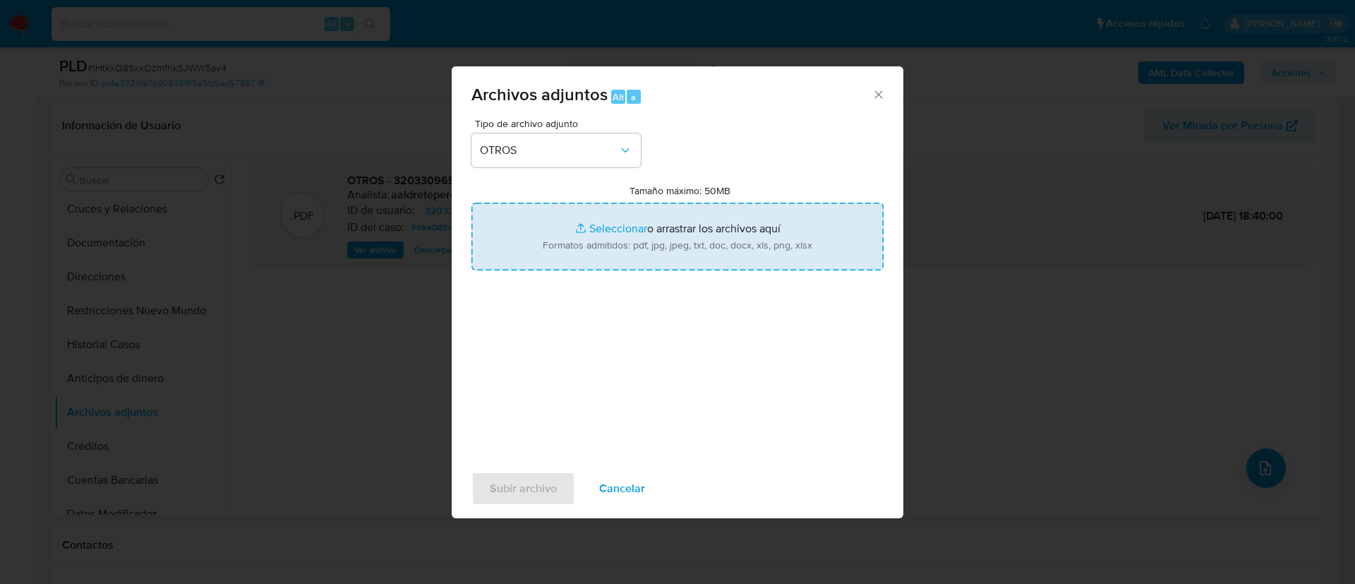
click at [678, 228] on input "Tamaño máximo: 50MB Seleccionar archivos" at bounding box center [677, 237] width 412 height 68
type input "C:\fakepath\320330965_MANUEL PACHO MANZANILLA_AGOSTO 2025.xlsx"
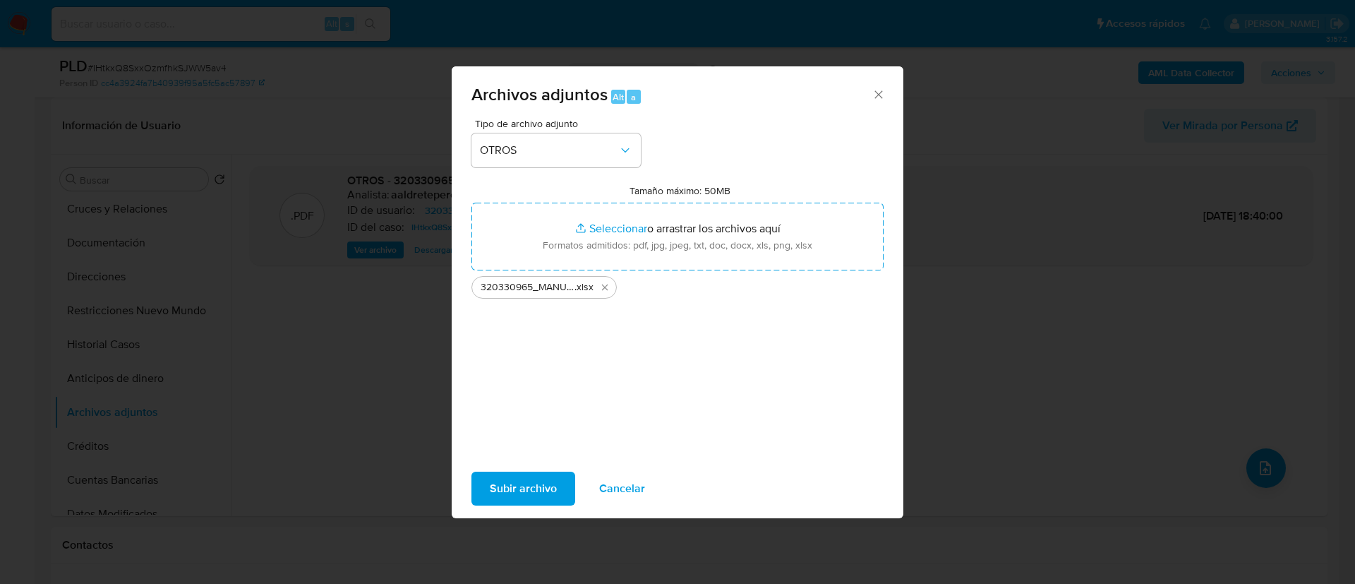
click at [510, 478] on span "Subir archivo" at bounding box center [523, 488] width 67 height 31
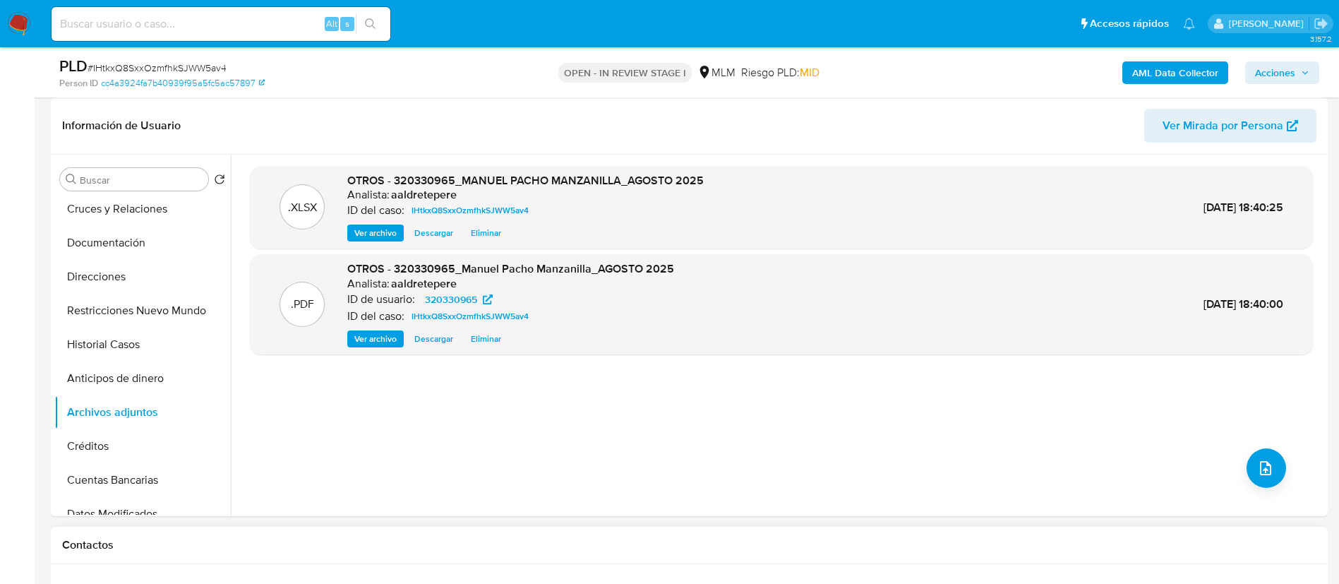
drag, startPoint x: 1015, startPoint y: 480, endPoint x: 1310, endPoint y: 577, distance: 310.6
click at [1018, 483] on div ".XLSX OTROS - 320330965_MANUEL PACHO MANZANILLA_AGOSTO 2025 Analista: aaldretep…" at bounding box center [781, 335] width 1063 height 339
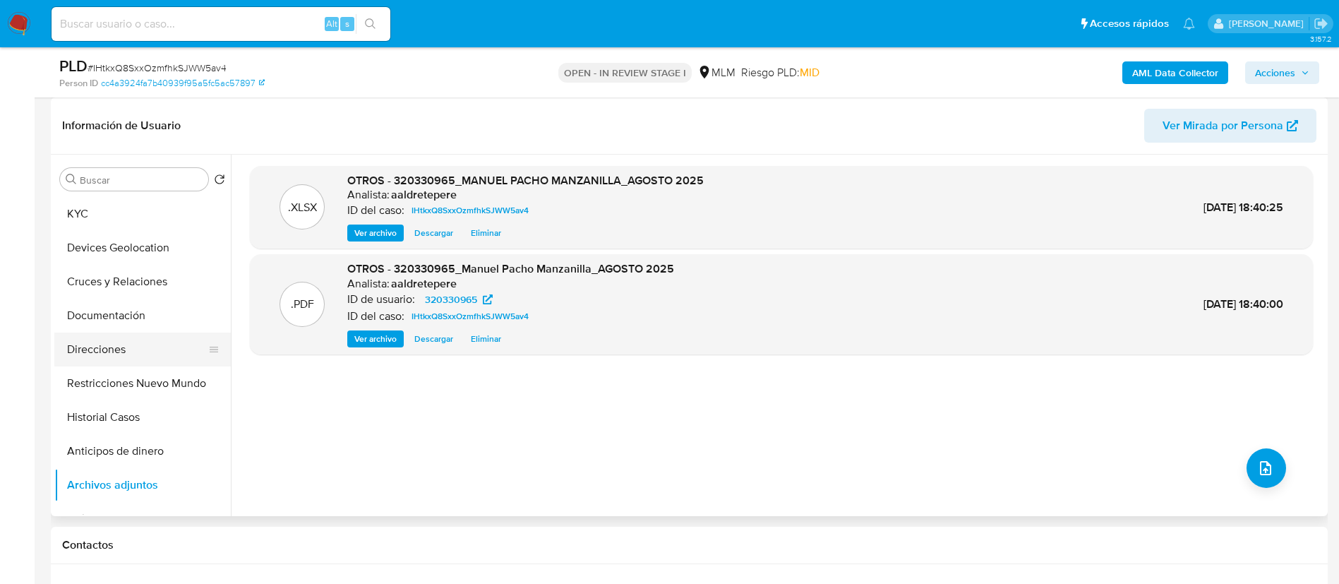
scroll to position [0, 0]
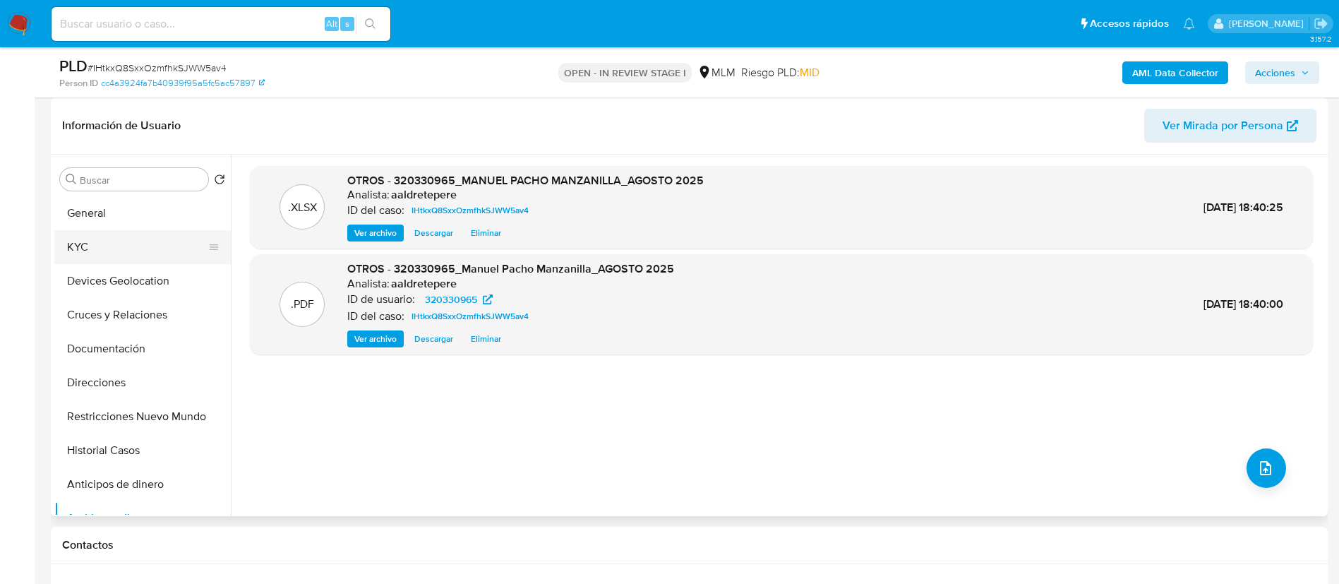
click at [109, 251] on button "KYC" at bounding box center [136, 247] width 165 height 34
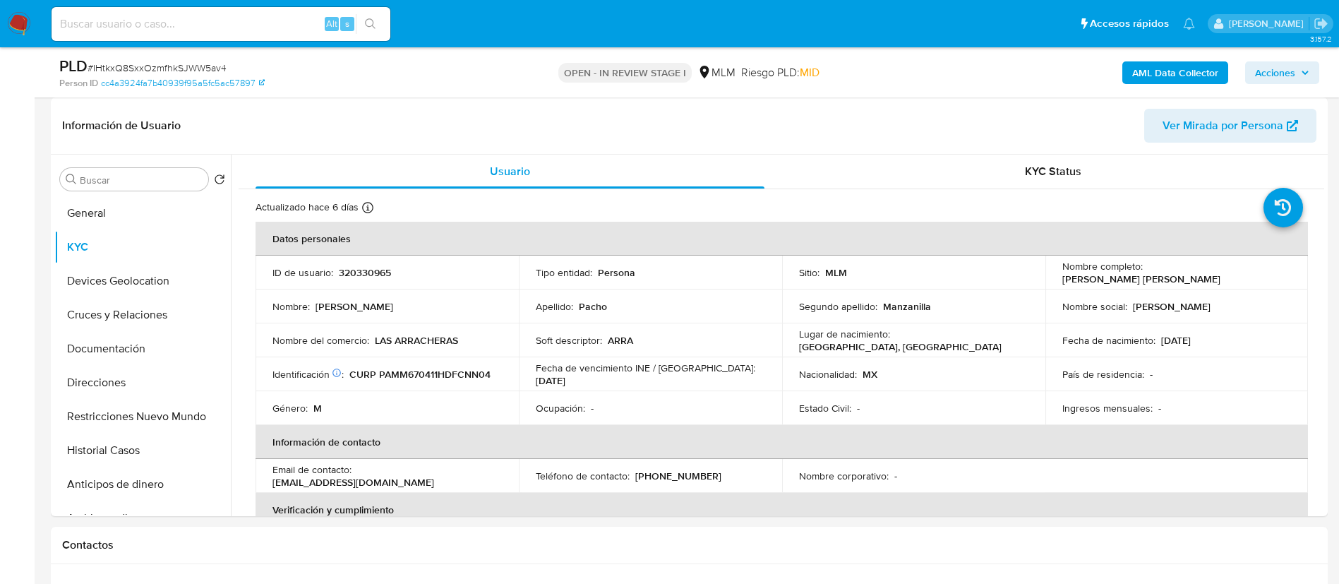
click at [1280, 74] on span "Acciones" at bounding box center [1275, 72] width 40 height 23
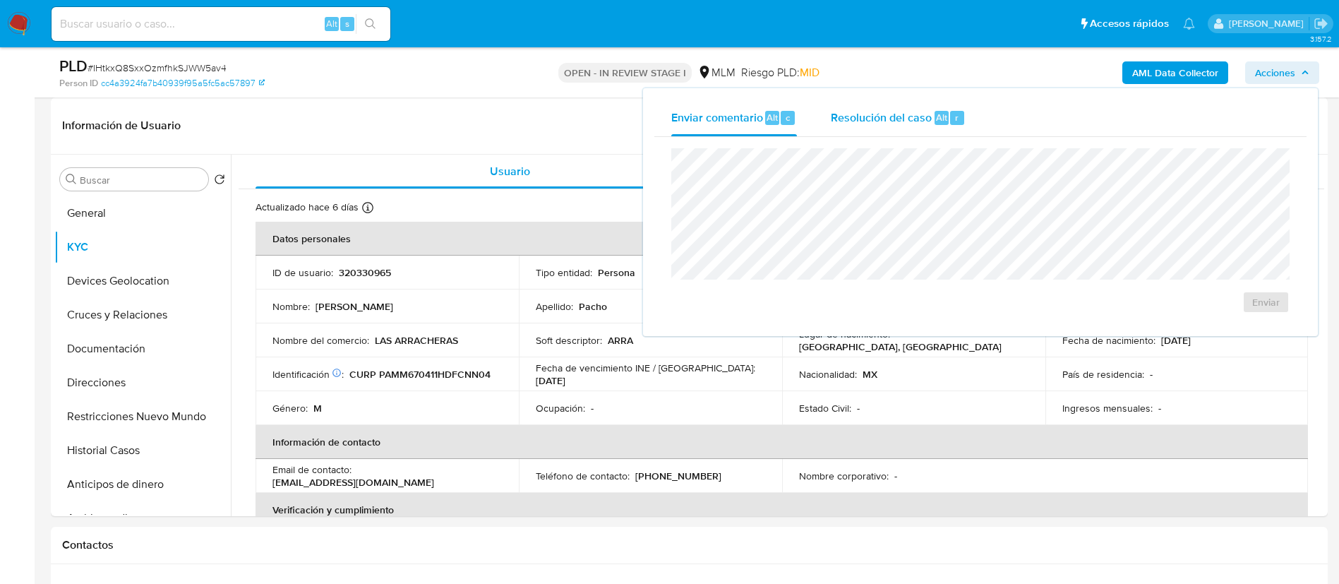
drag, startPoint x: 849, startPoint y: 141, endPoint x: 851, endPoint y: 106, distance: 35.3
click at [849, 139] on div "Enviar" at bounding box center [980, 231] width 652 height 188
click at [854, 102] on div "Resolución del caso Alt r" at bounding box center [898, 117] width 135 height 37
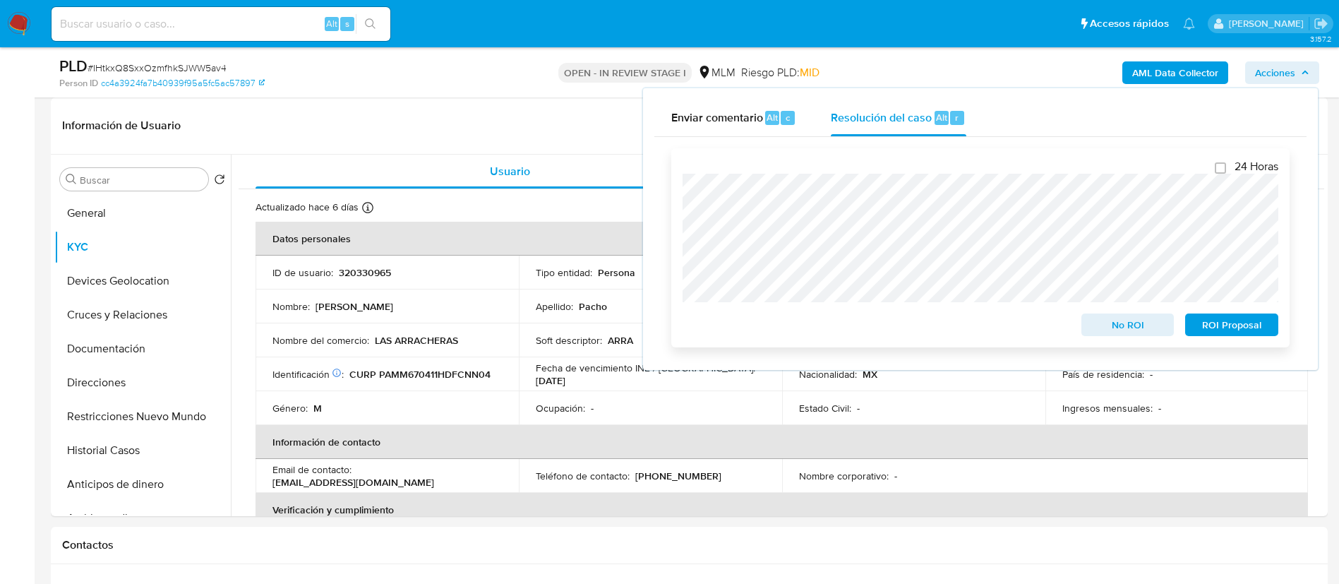
click at [1133, 334] on span "No ROI" at bounding box center [1127, 325] width 73 height 20
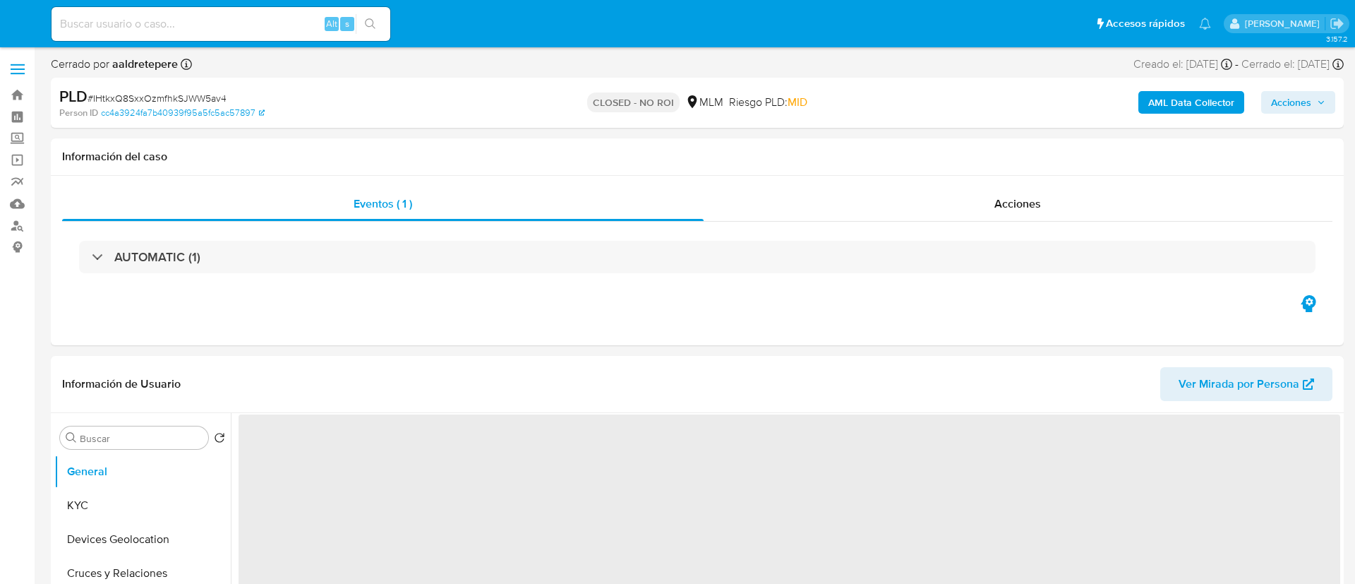
select select "10"
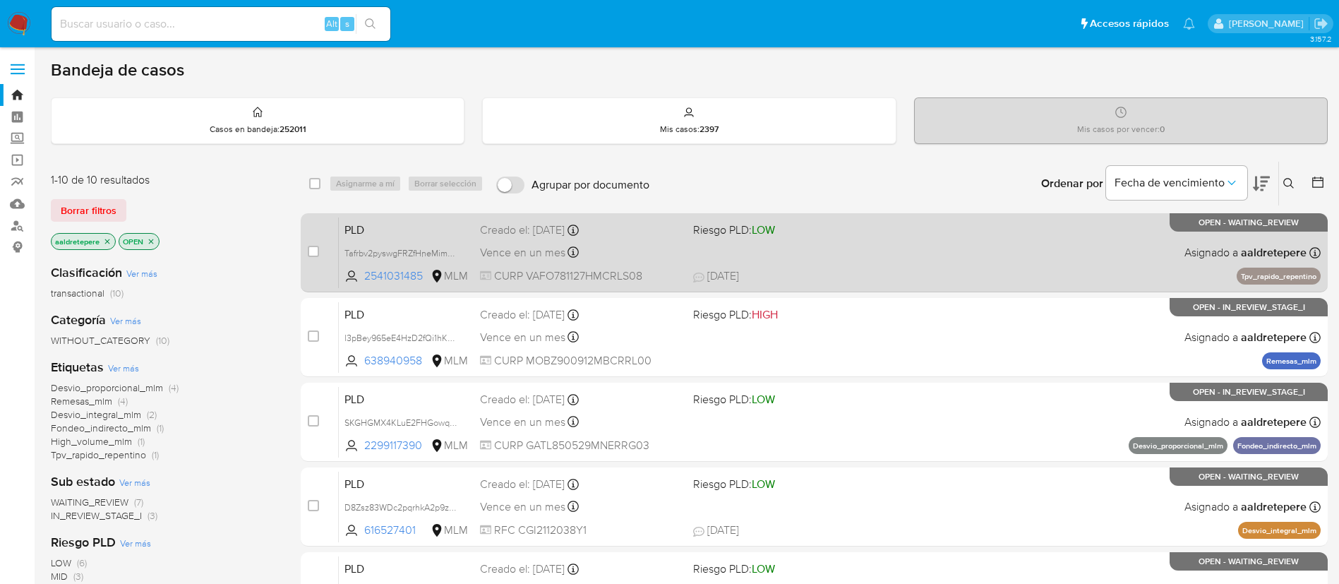
click at [1056, 239] on div "PLD Tafrbv2pyswgFRZfHneMimKb 2541031485 MLM Riesgo PLD: LOW Creado el: 12/08/20…" at bounding box center [830, 252] width 982 height 71
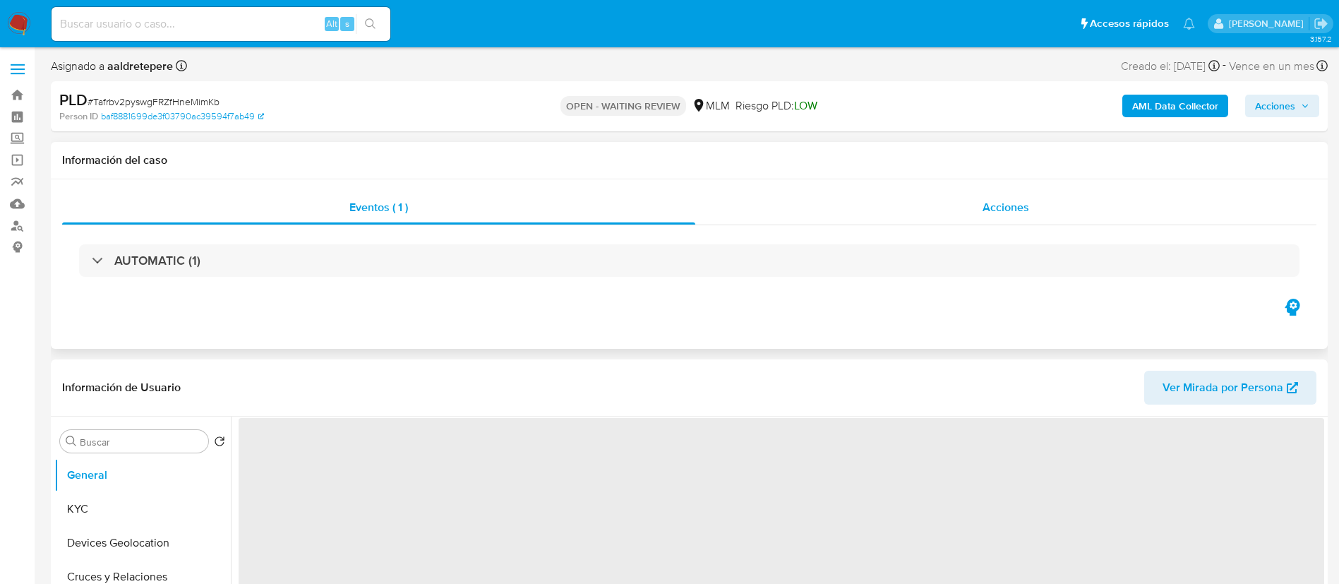
click at [1020, 215] on span "Acciones" at bounding box center [1005, 207] width 47 height 16
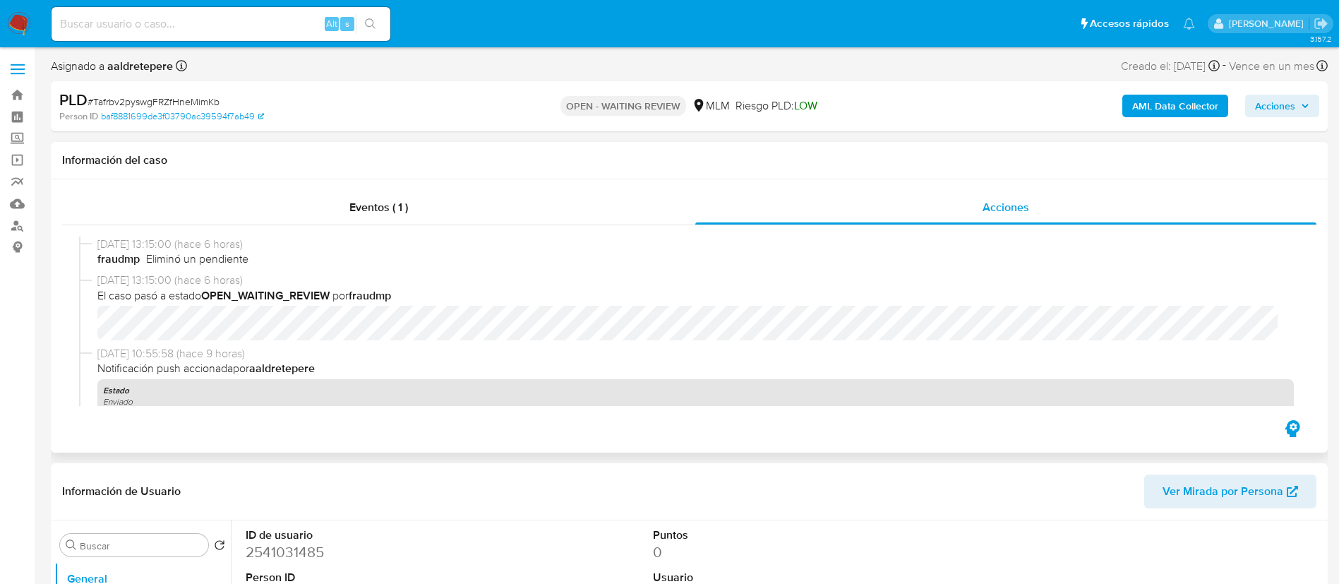
select select "10"
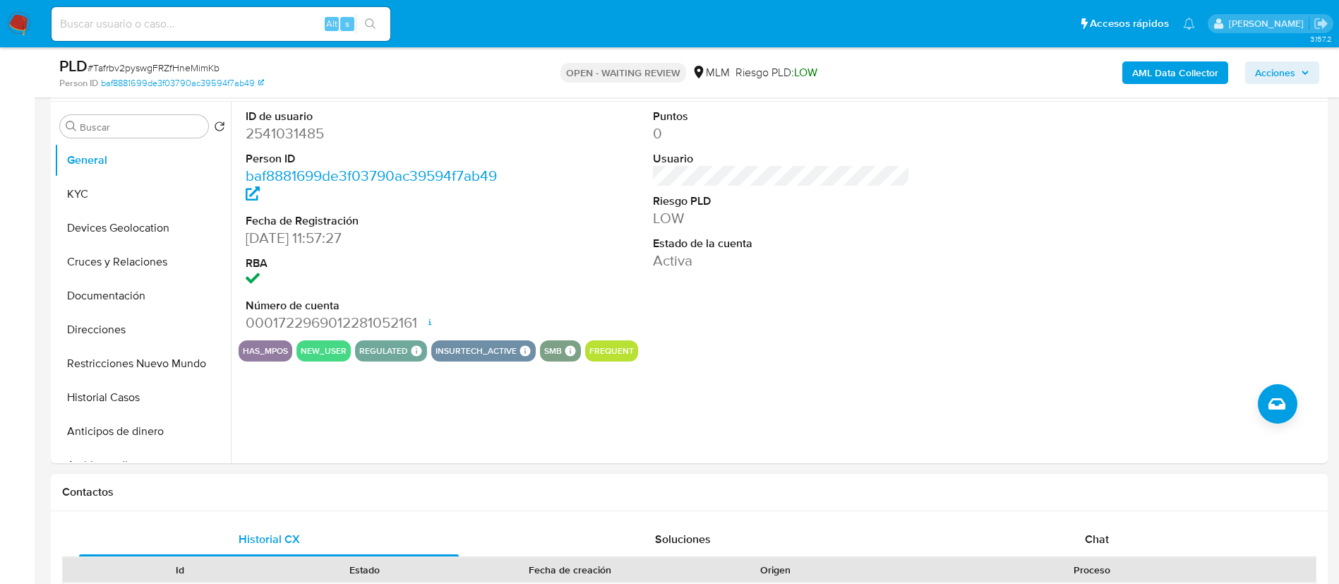
scroll to position [423, 0]
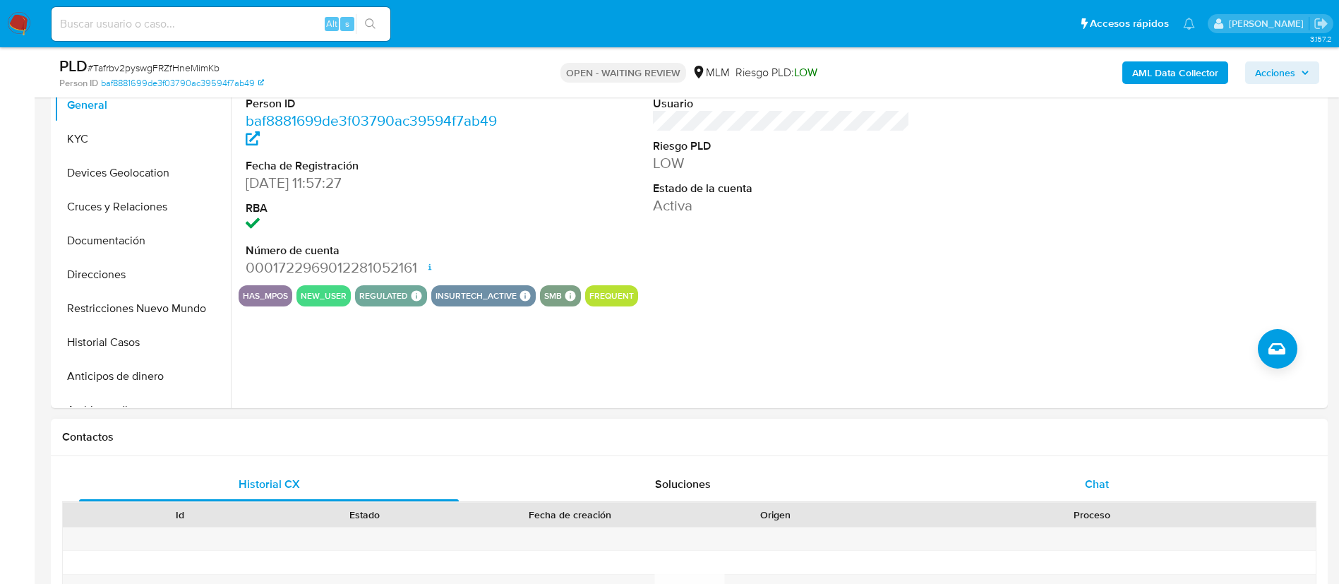
click at [1114, 486] on div "Chat" at bounding box center [1097, 484] width 380 height 34
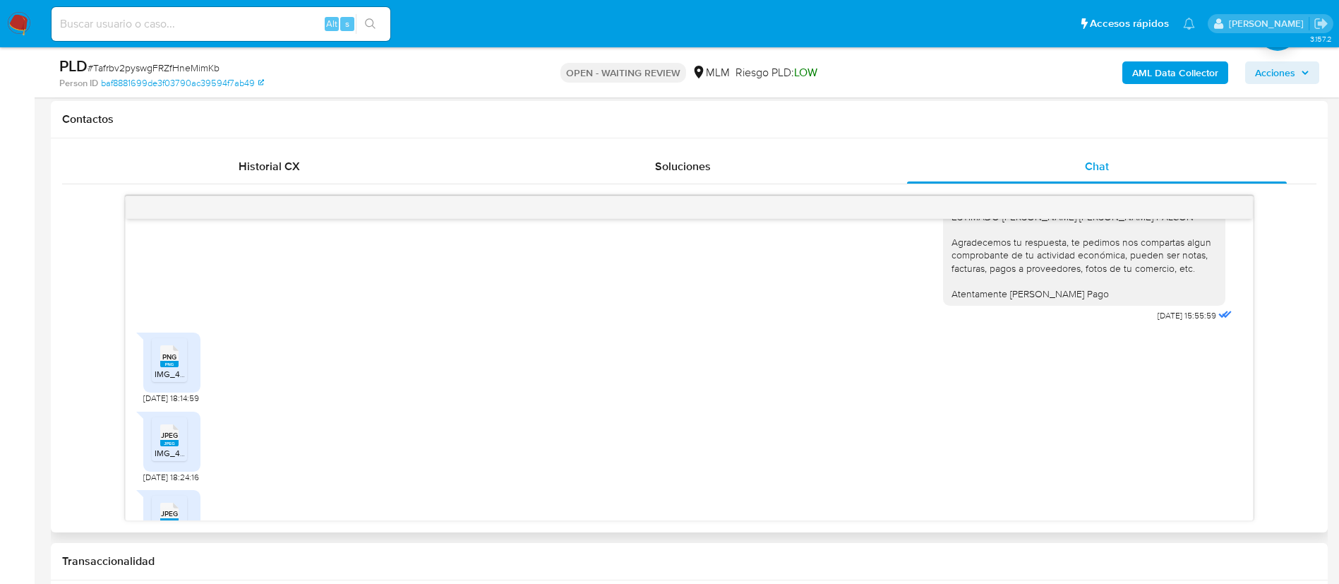
scroll to position [641, 0]
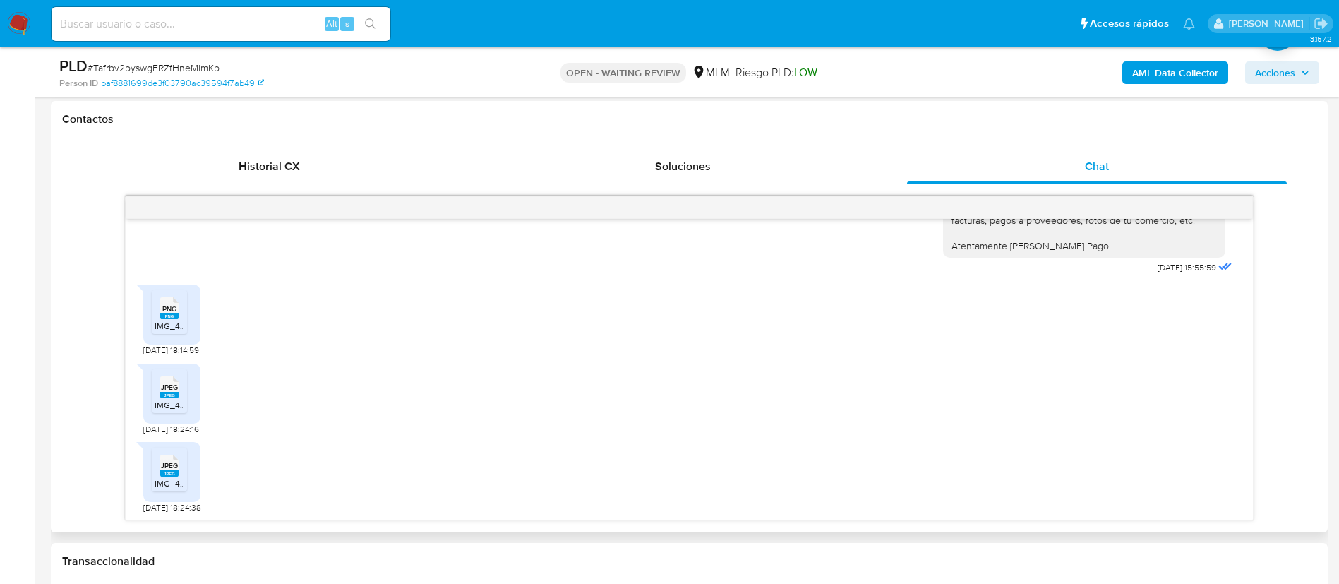
drag, startPoint x: 170, startPoint y: 322, endPoint x: 171, endPoint y: 356, distance: 34.6
click at [171, 322] on span "IMG_4623.png" at bounding box center [183, 326] width 57 height 12
drag, startPoint x: 168, startPoint y: 412, endPoint x: 169, endPoint y: 423, distance: 10.7
click at [169, 418] on div "JPEG JPEG IMG_4624.jpeg" at bounding box center [171, 393] width 57 height 60
click at [177, 391] on span "JPEG" at bounding box center [169, 386] width 17 height 9
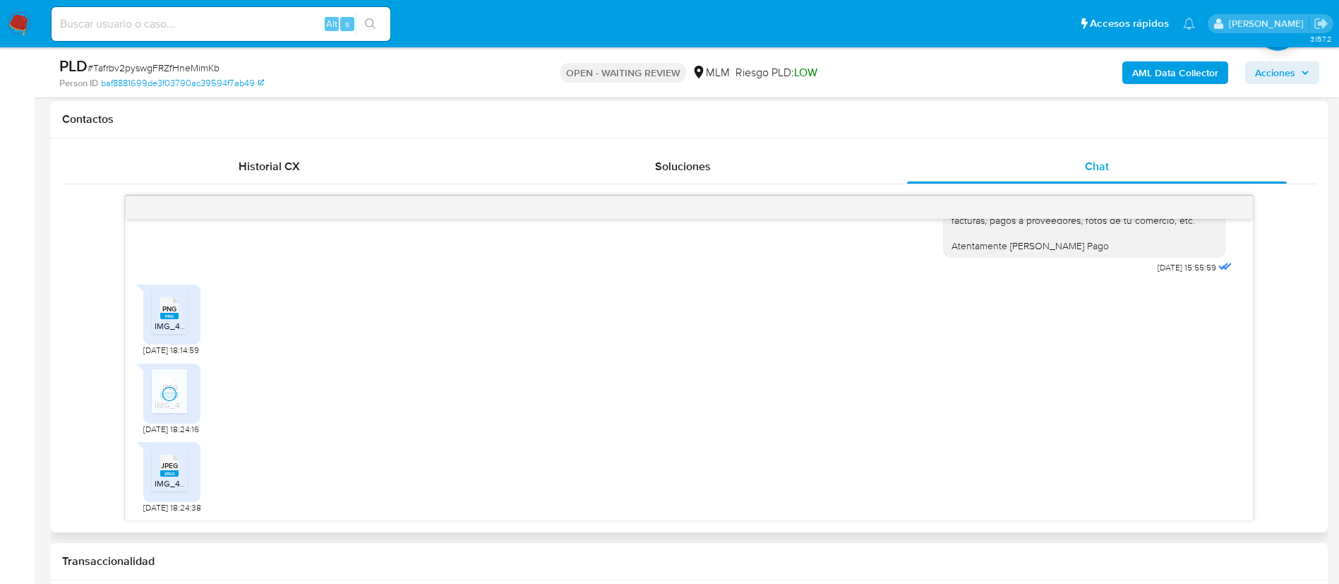
click at [165, 478] on span "IMG_4625.jpeg" at bounding box center [184, 483] width 59 height 12
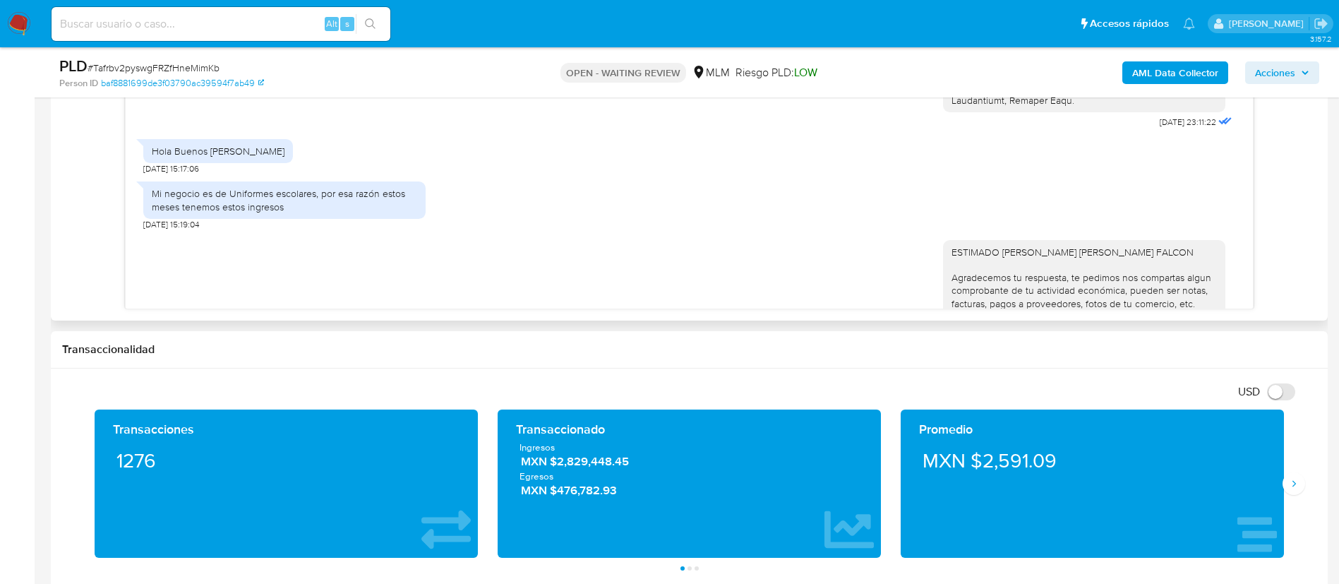
scroll to position [423, 0]
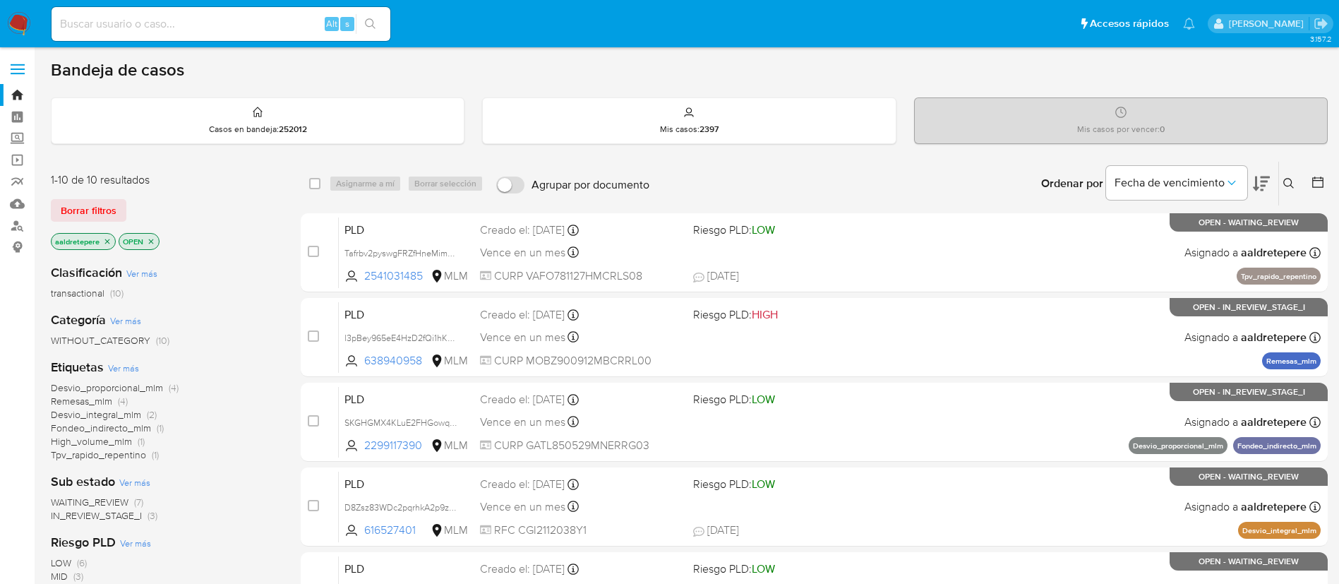
click at [16, 12] on img at bounding box center [19, 24] width 24 height 24
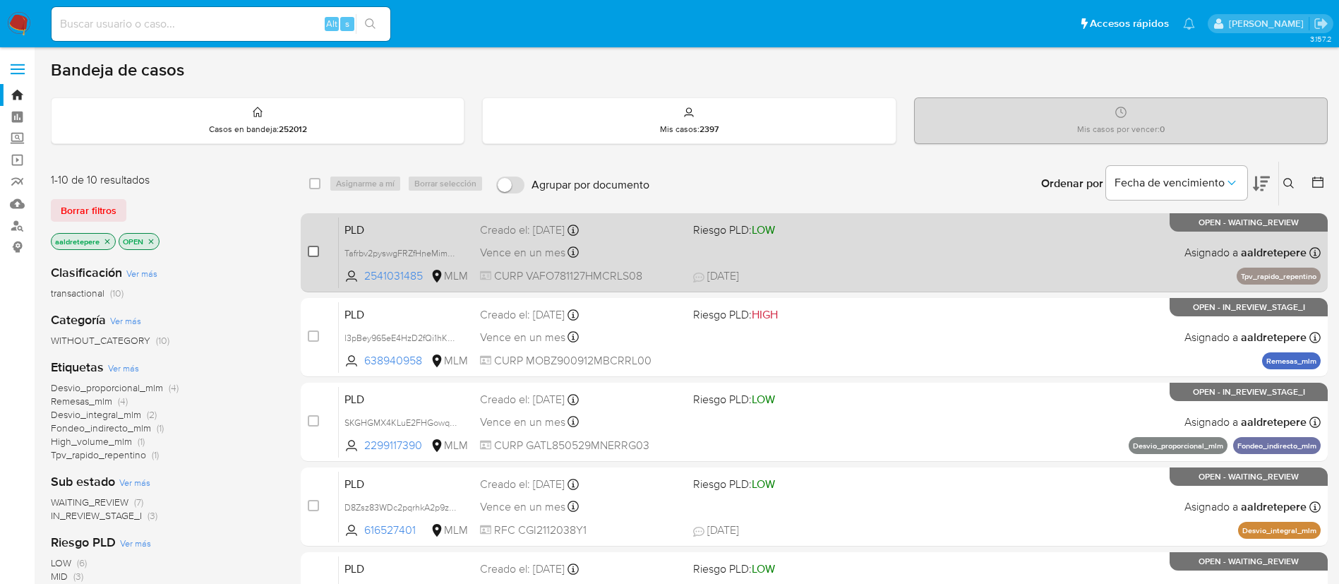
click at [315, 252] on input "checkbox" at bounding box center [313, 251] width 11 height 11
checkbox input "true"
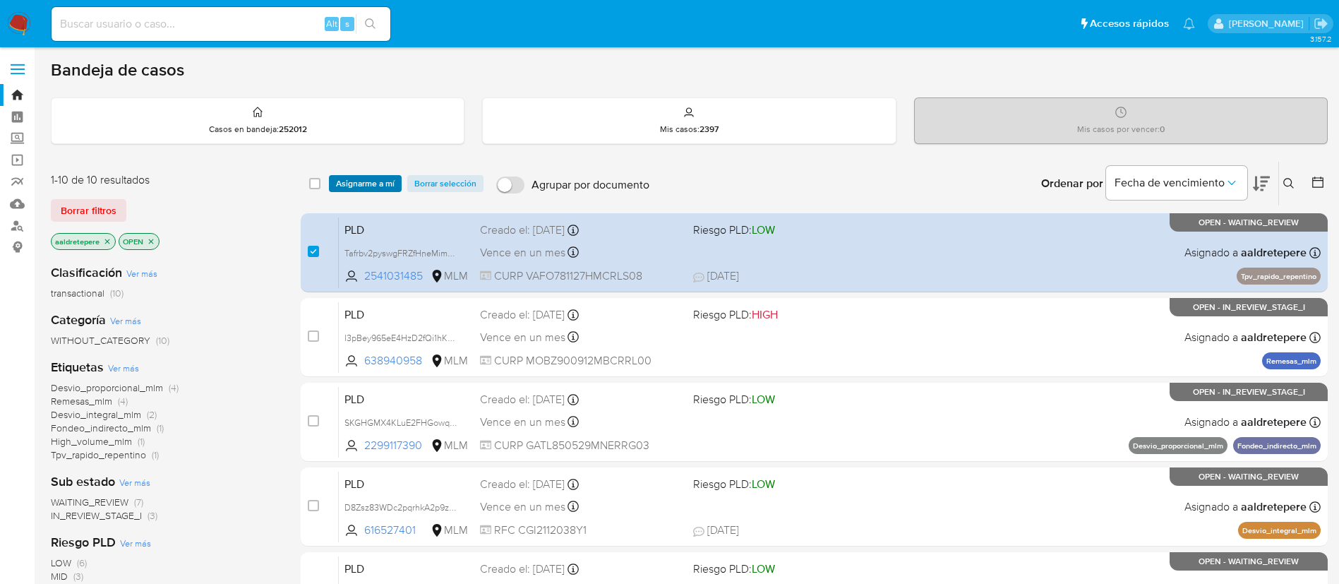
click at [357, 186] on span "Asignarme a mí" at bounding box center [365, 183] width 59 height 14
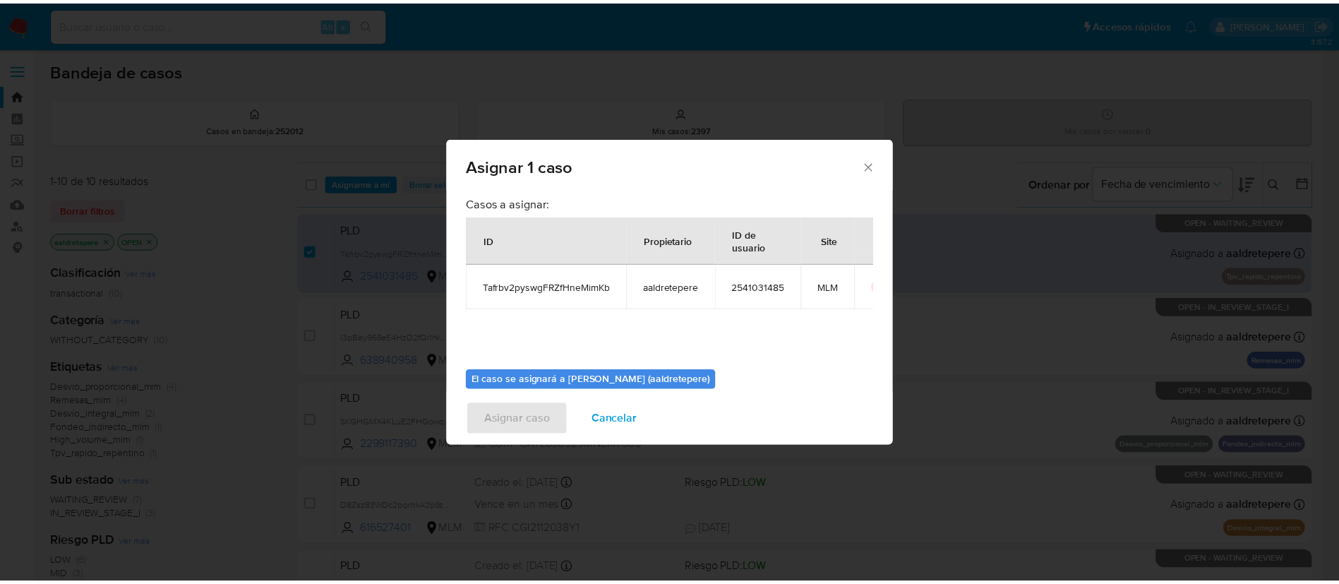
scroll to position [73, 0]
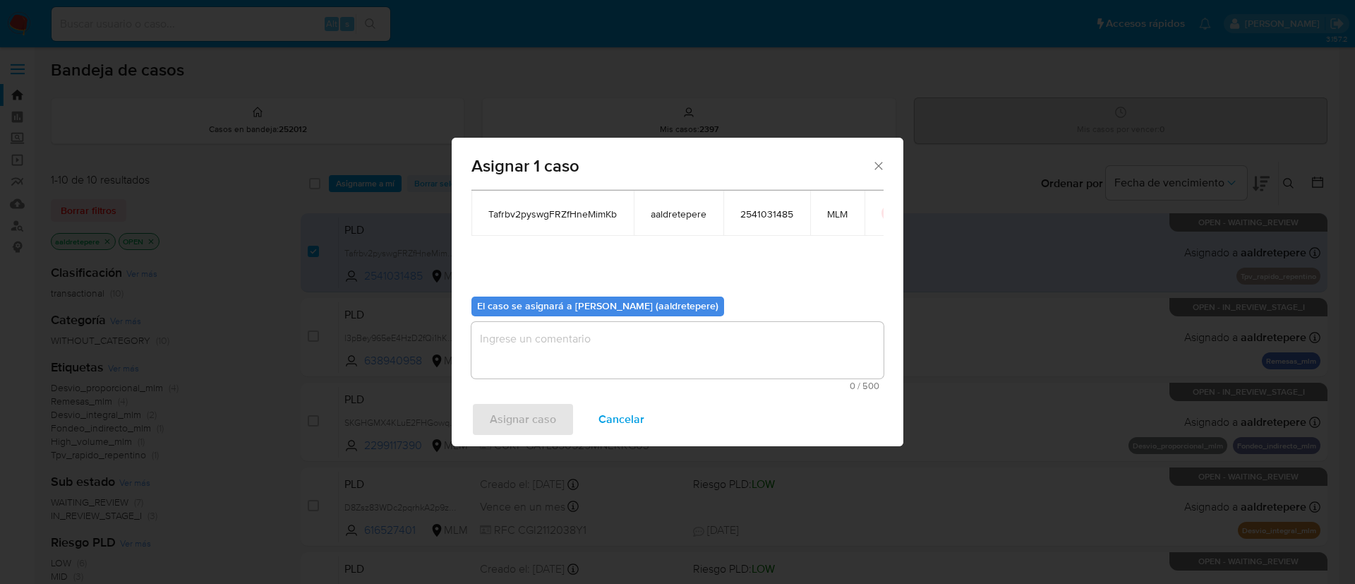
click at [574, 354] on textarea "assign-modal" at bounding box center [677, 350] width 412 height 56
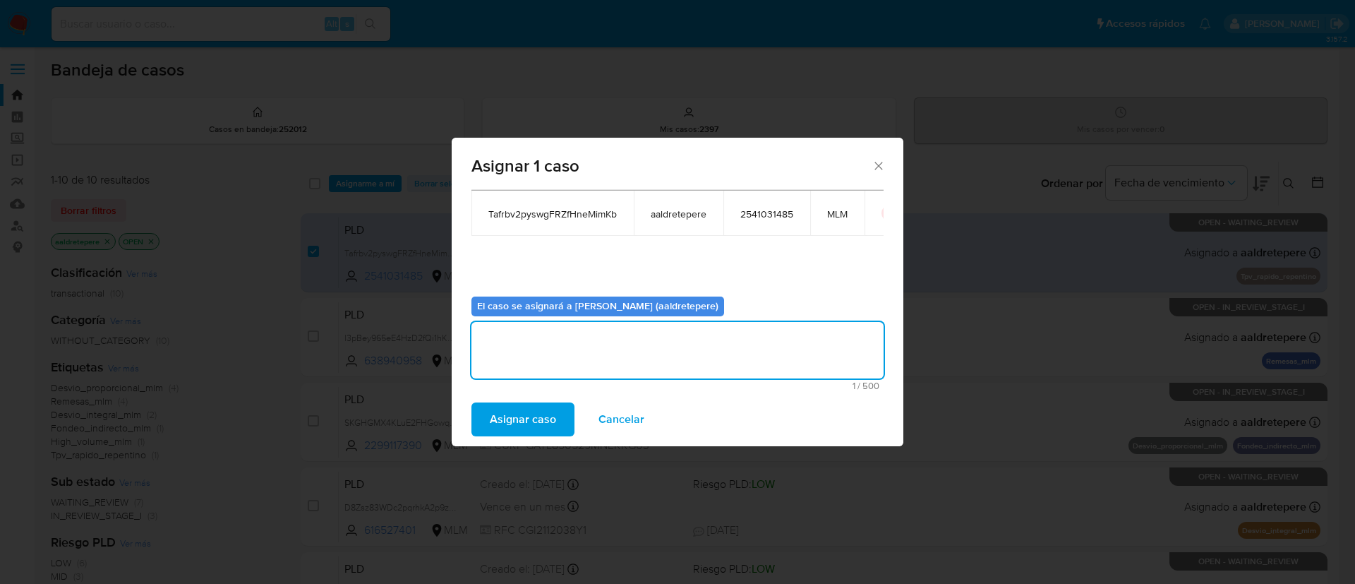
click at [531, 416] on span "Asignar caso" at bounding box center [523, 419] width 66 height 31
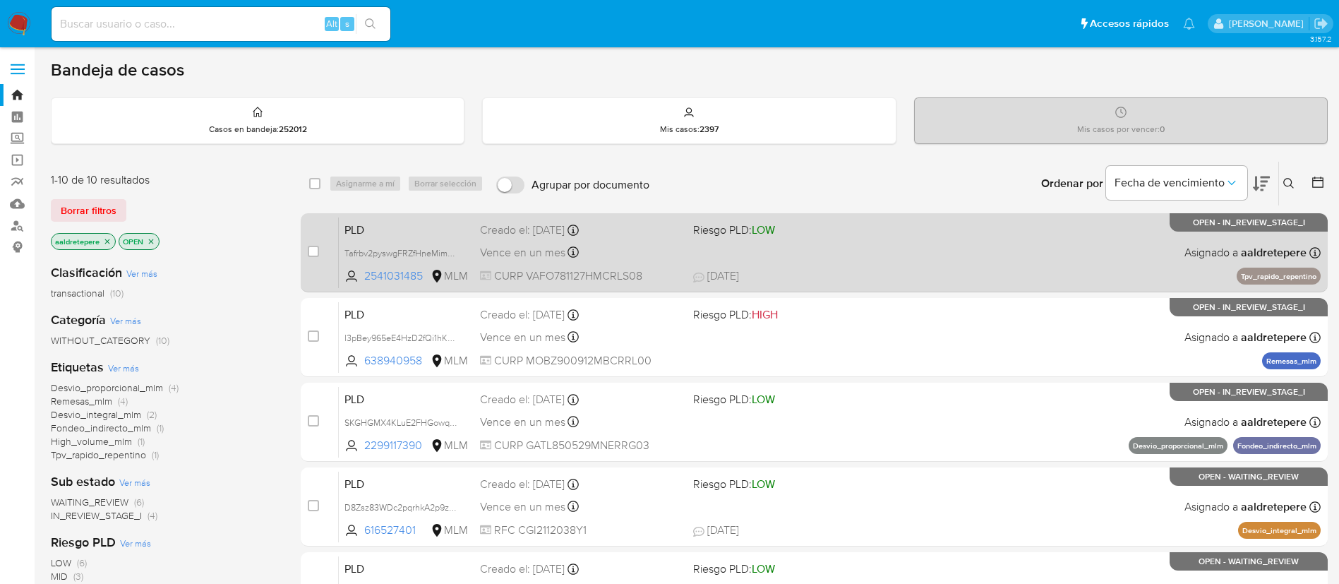
click at [905, 272] on span "02/09/2025 02/09/2025 12:15" at bounding box center [900, 276] width 415 height 16
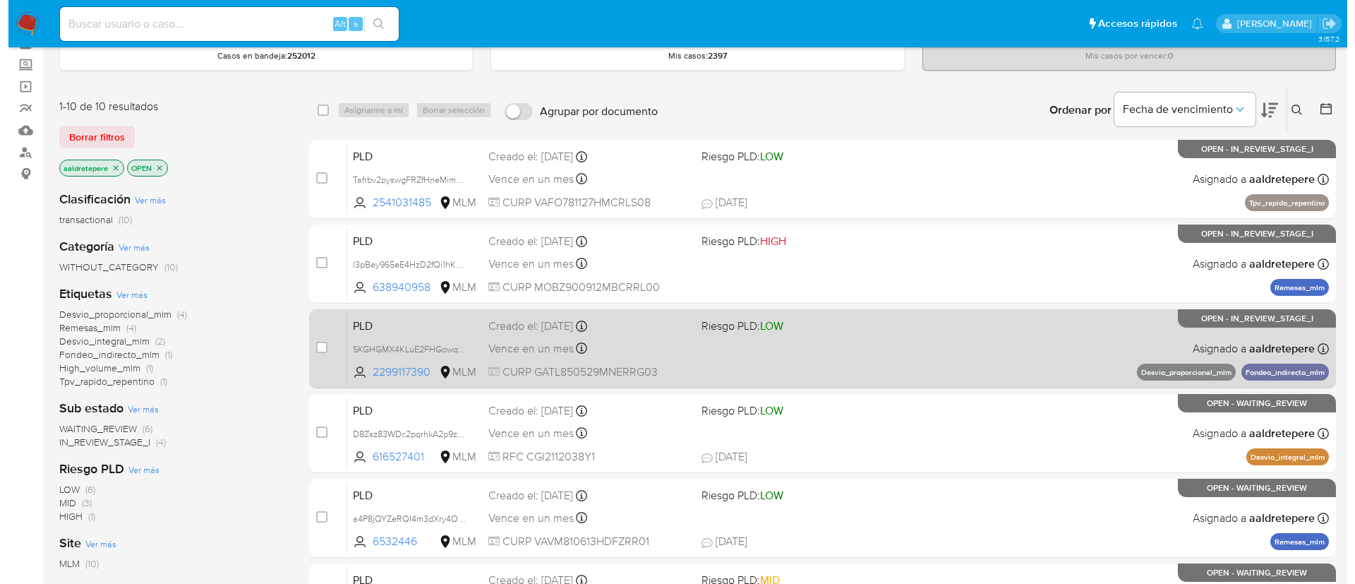
scroll to position [106, 0]
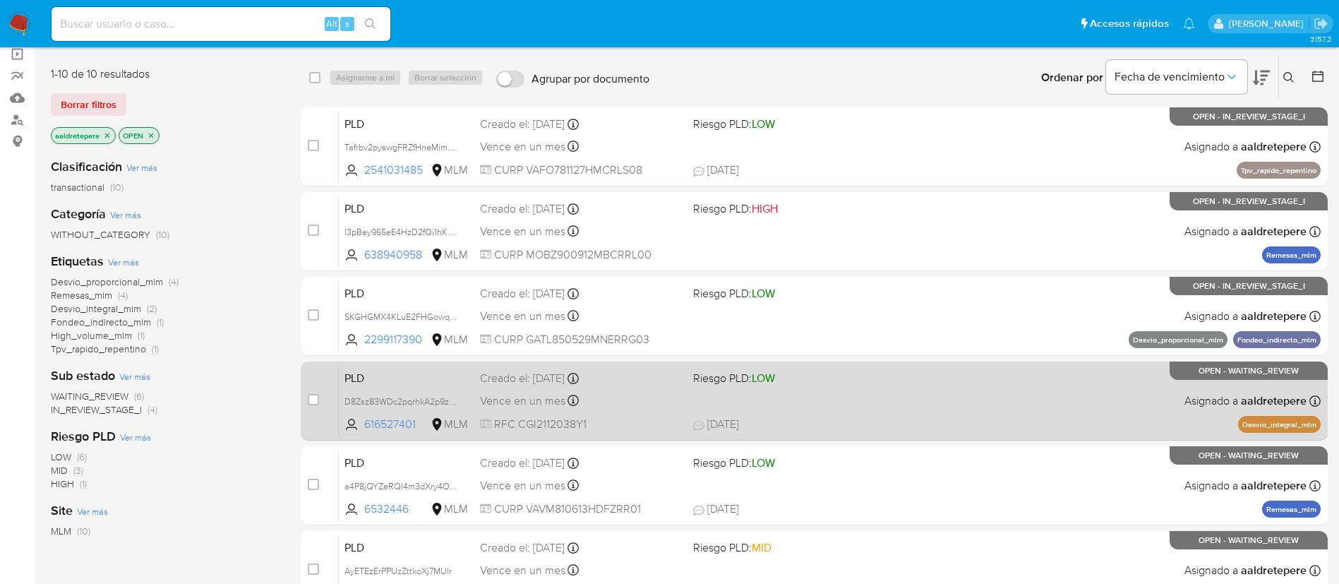
click at [764, 411] on div "PLD D8Zsz83WDc2pqrhkA2p9zOUq 616527401 MLM Riesgo PLD: LOW Creado el: 12/08/202…" at bounding box center [830, 400] width 982 height 71
click at [312, 397] on input "checkbox" at bounding box center [313, 399] width 11 height 11
checkbox input "true"
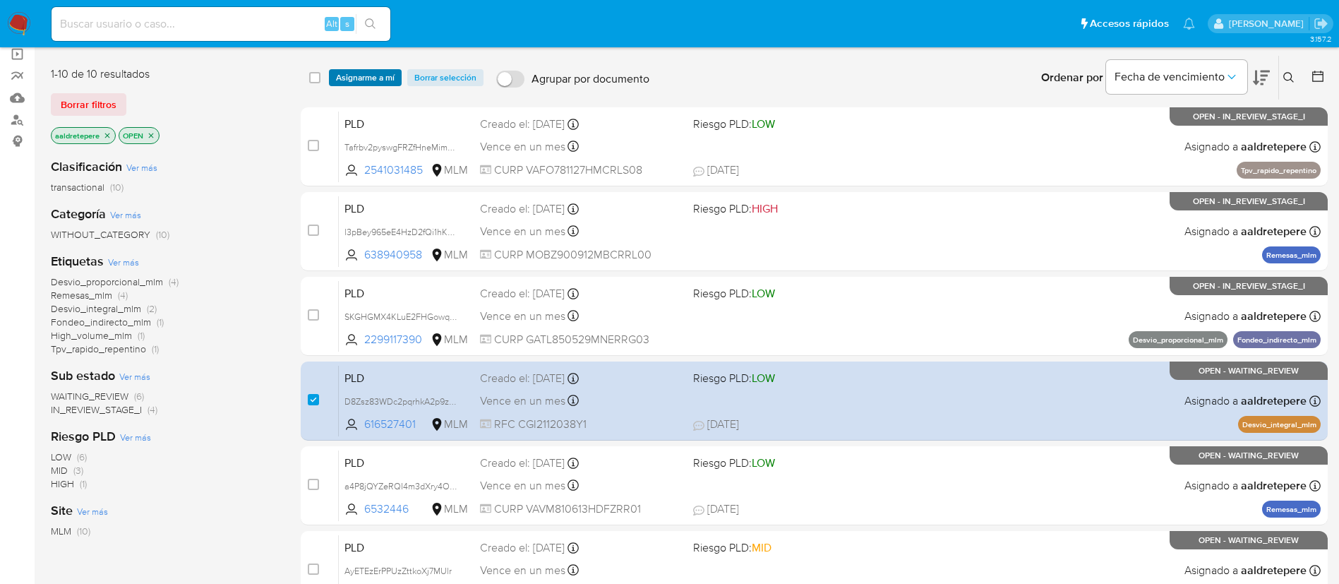
click at [383, 75] on span "Asignarme a mí" at bounding box center [365, 78] width 59 height 14
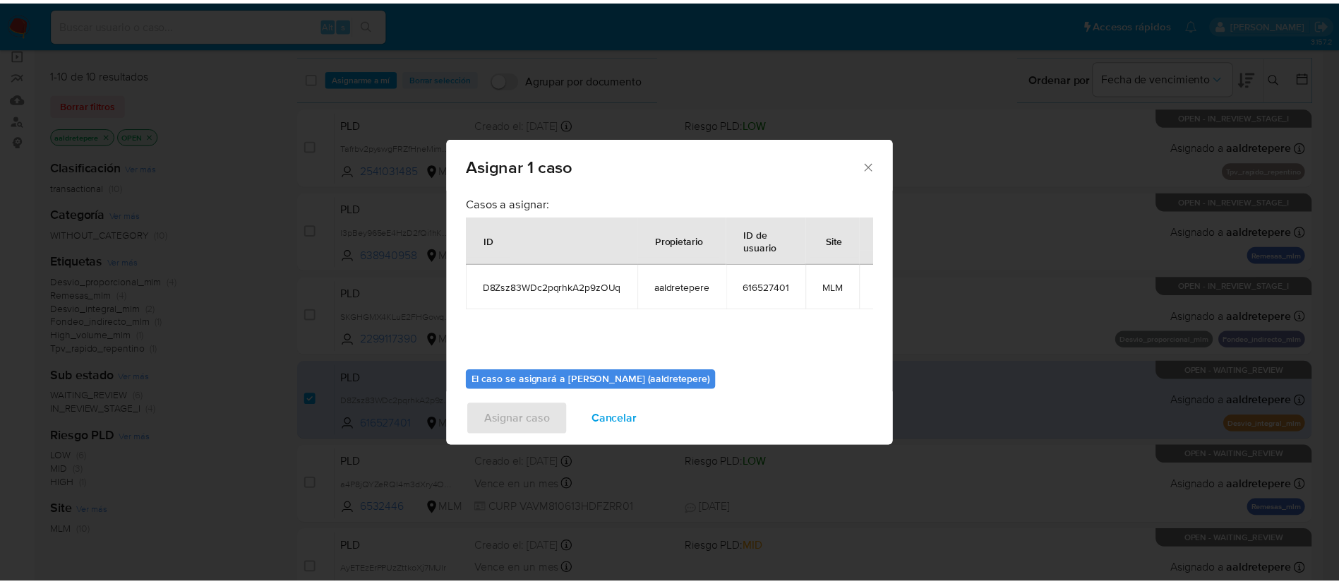
scroll to position [73, 0]
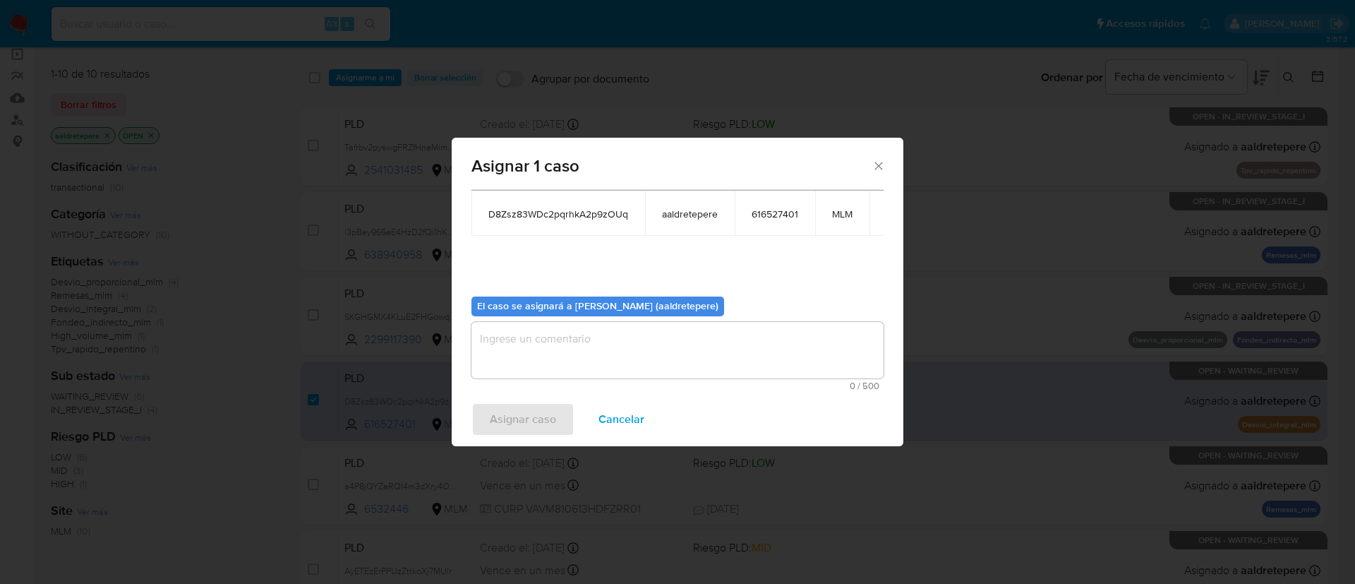
click at [589, 343] on textarea "assign-modal" at bounding box center [677, 350] width 412 height 56
click at [492, 409] on span "Asignar caso" at bounding box center [523, 419] width 66 height 31
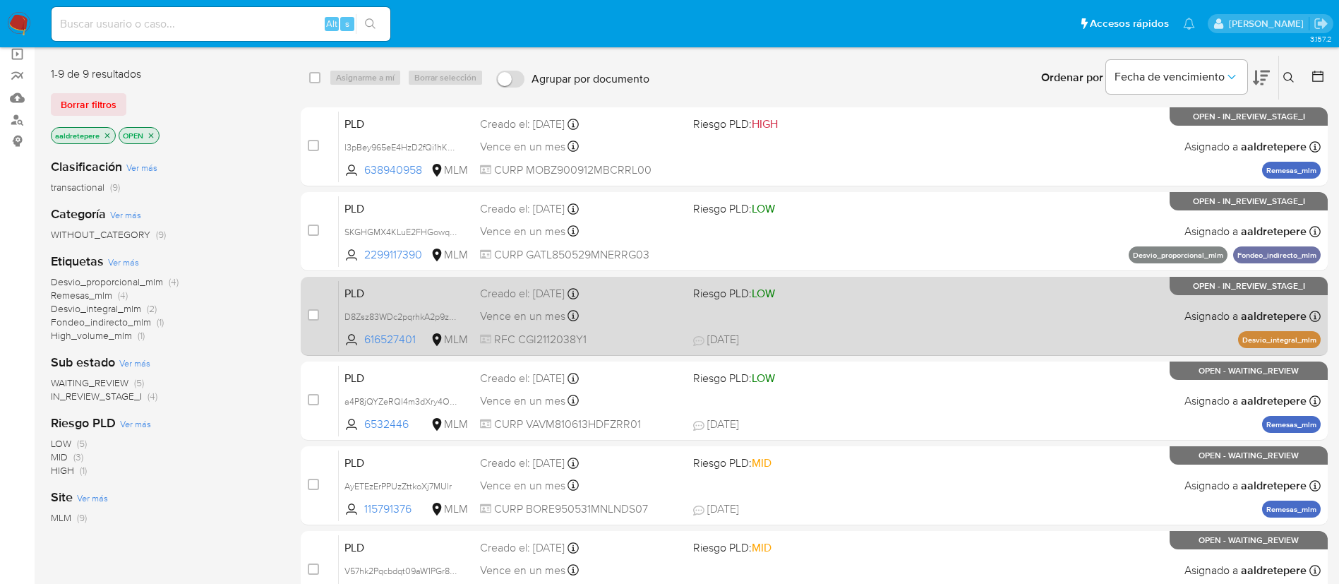
click at [1161, 318] on div "PLD D8Zsz83WDc2pqrhkA2p9zOUq 616527401 MLM Riesgo PLD: LOW Creado el: 12/08/202…" at bounding box center [830, 315] width 982 height 71
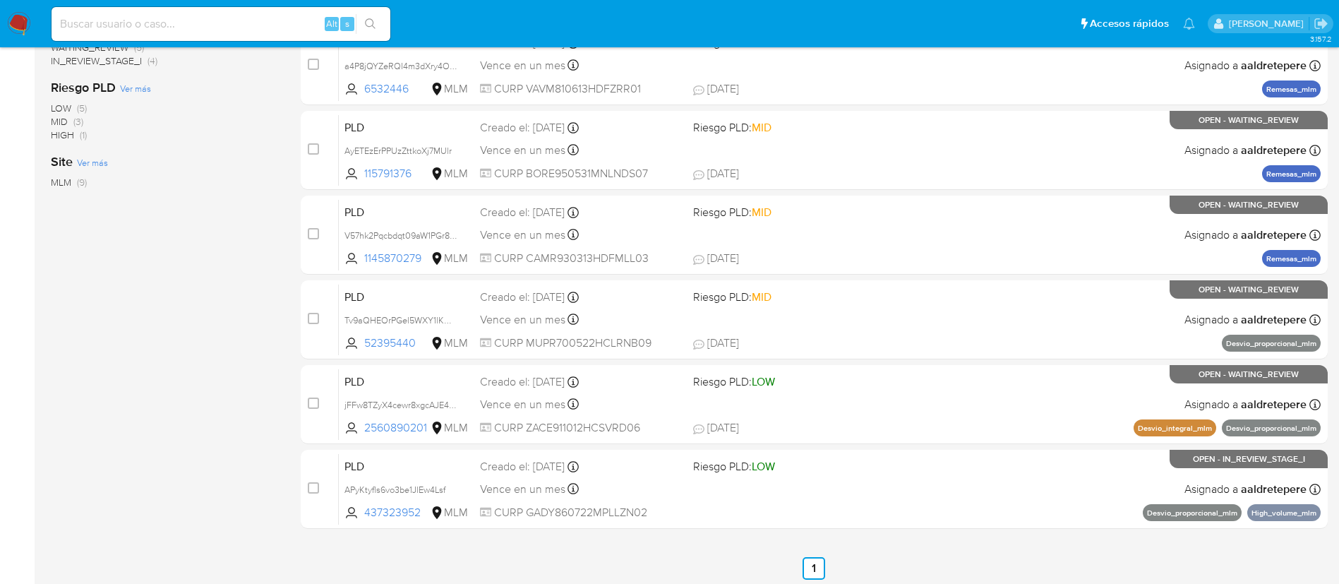
scroll to position [446, 0]
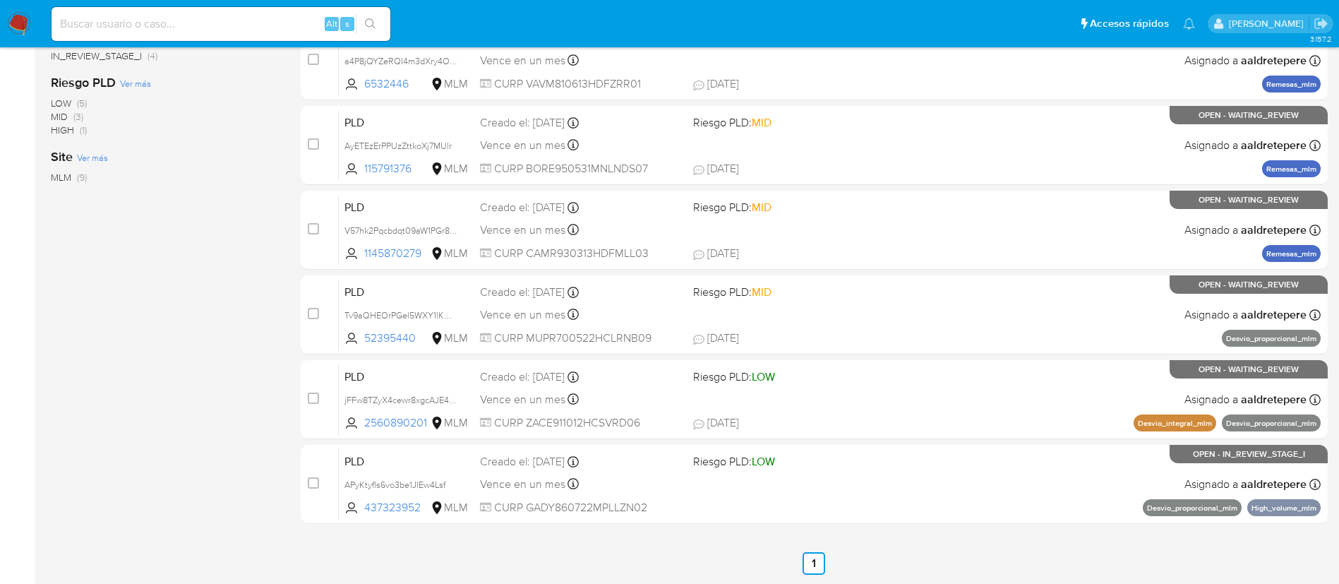
click at [251, 25] on input at bounding box center [221, 24] width 339 height 18
paste input "190427083"
type input "190427083"
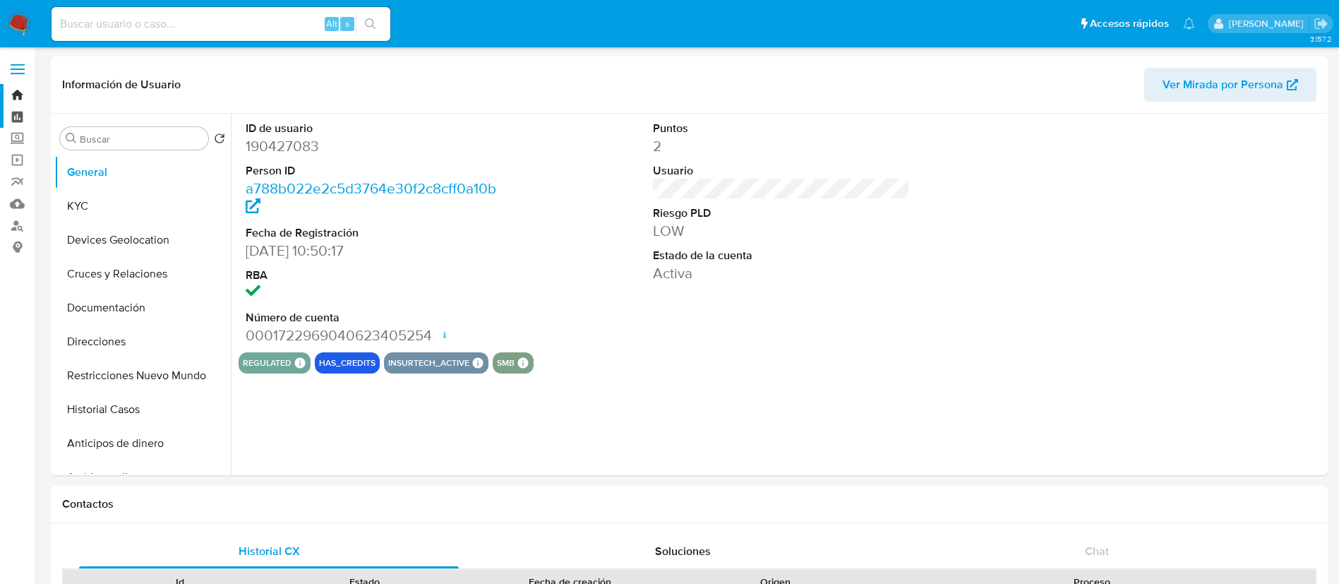
select select "10"
click at [135, 371] on button "Restricciones Nuevo Mundo" at bounding box center [136, 375] width 165 height 34
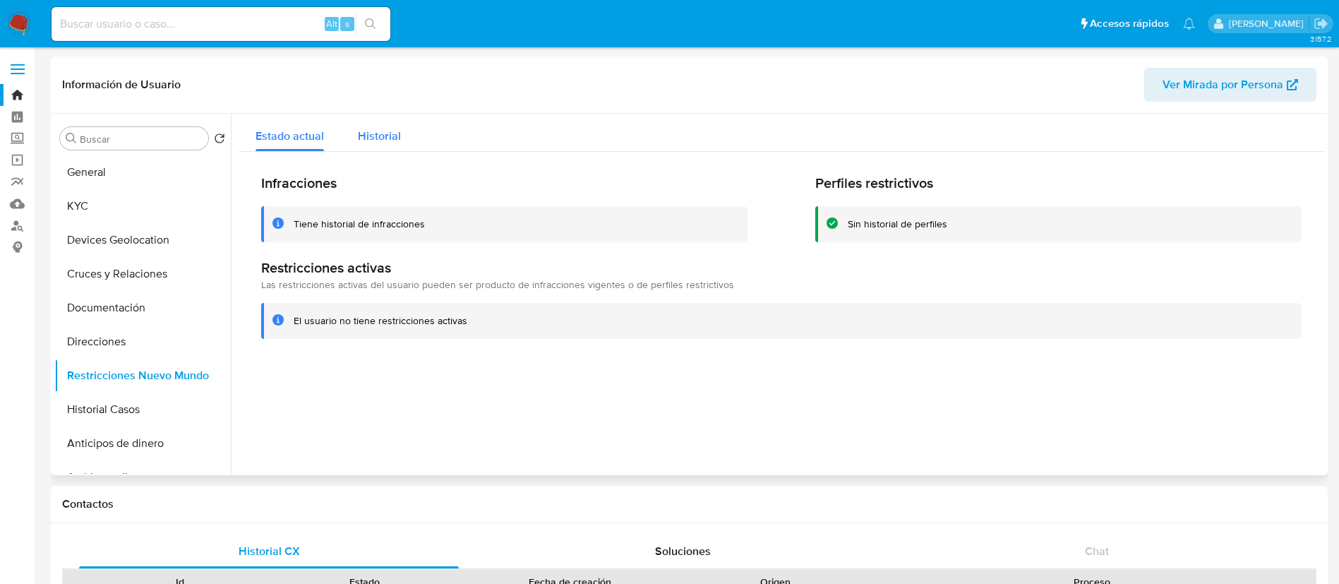
click at [377, 147] on div "Historial" at bounding box center [379, 132] width 43 height 37
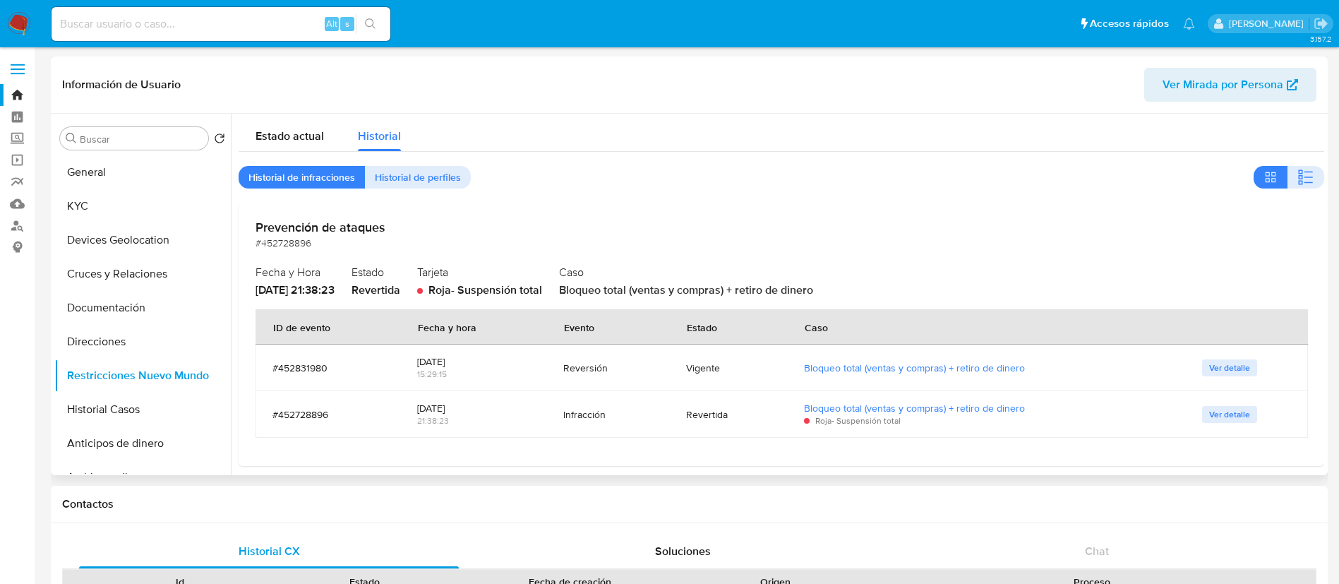
click at [1200, 423] on td "Ver detalle" at bounding box center [1246, 414] width 123 height 47
click at [1214, 418] on span "Ver detalle" at bounding box center [1229, 414] width 41 height 14
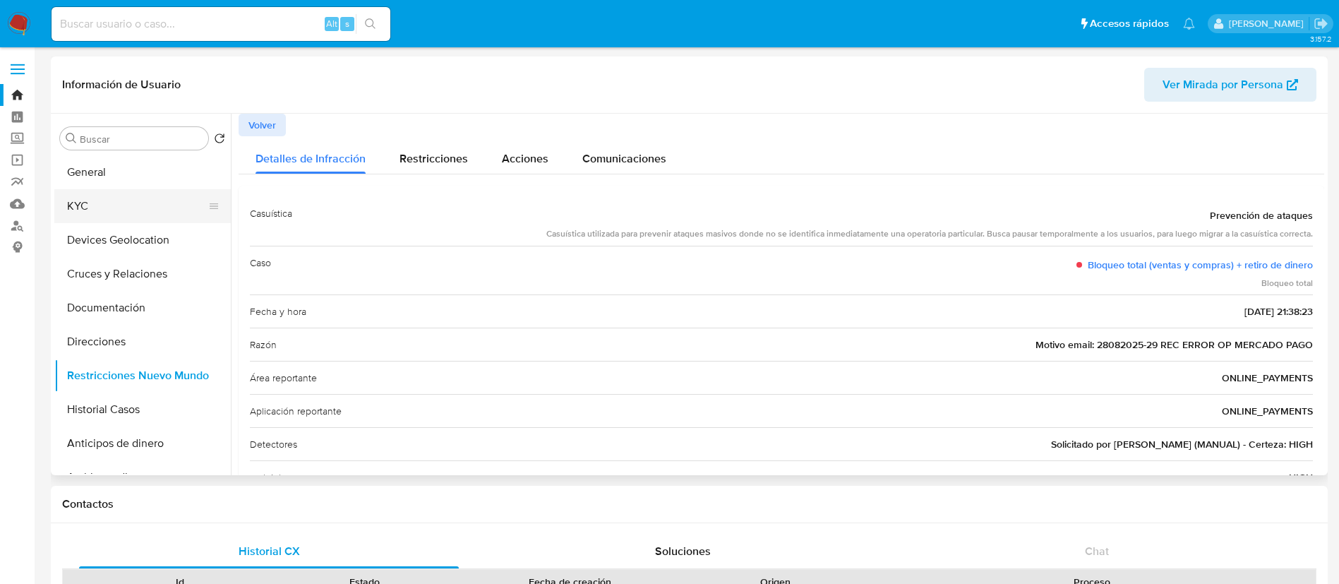
click at [93, 215] on button "KYC" at bounding box center [136, 206] width 165 height 34
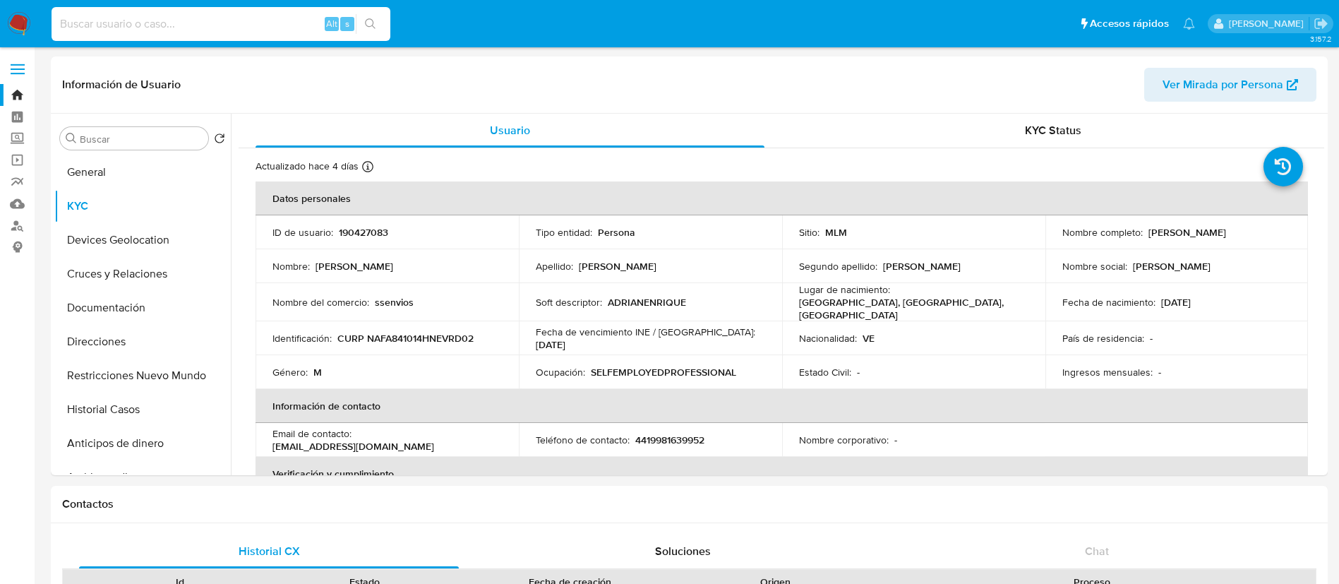
drag, startPoint x: 227, startPoint y: 25, endPoint x: 0, endPoint y: 3, distance: 227.6
click at [0, 17] on nav "Pausado Ver notificaciones Alt s Accesos rápidos Presiona las siguientes teclas…" at bounding box center [669, 23] width 1339 height 47
paste input "492821881"
type input "492821881"
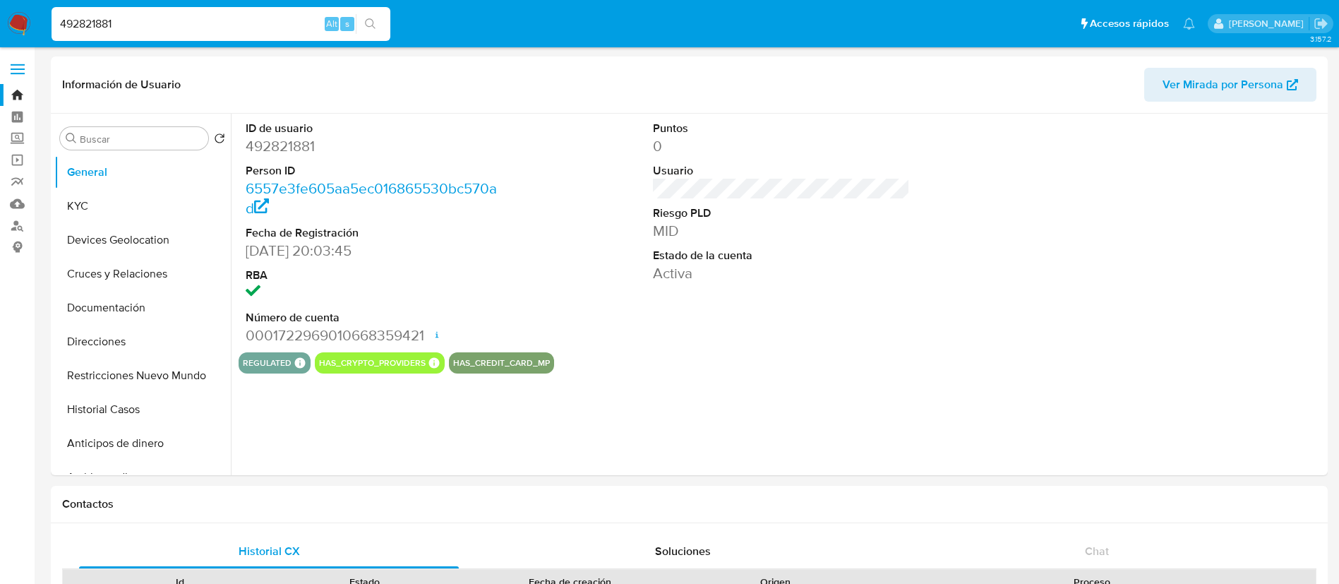
select select "10"
click at [169, 195] on button "KYC" at bounding box center [136, 206] width 165 height 34
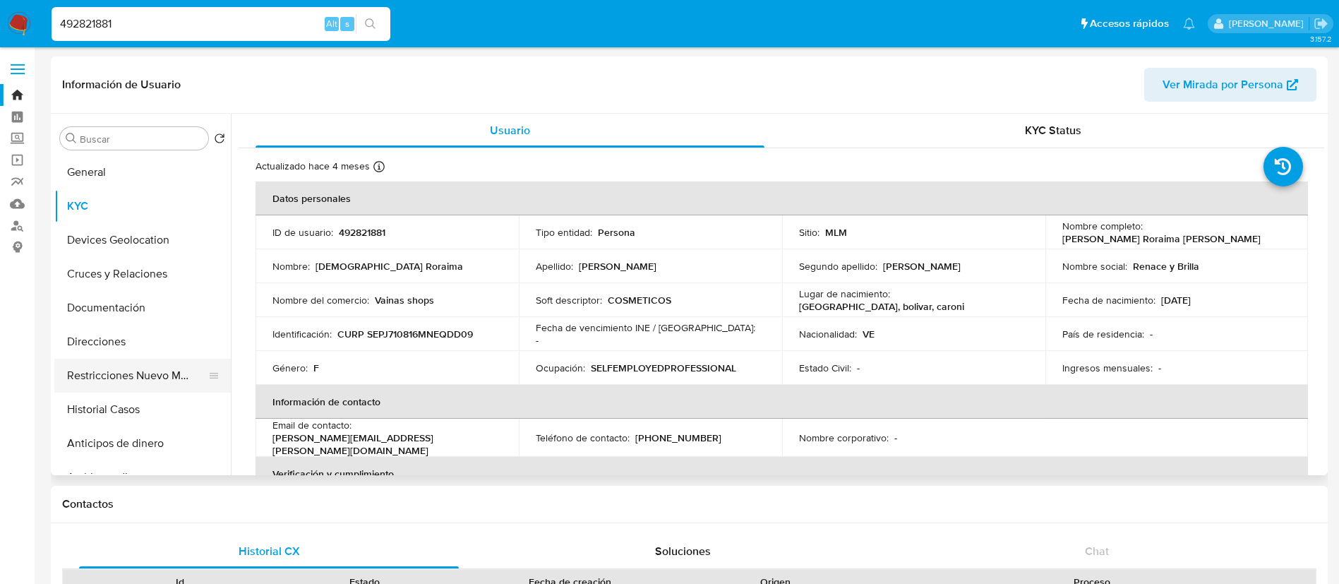
click at [82, 370] on button "Restricciones Nuevo Mundo" at bounding box center [136, 375] width 165 height 34
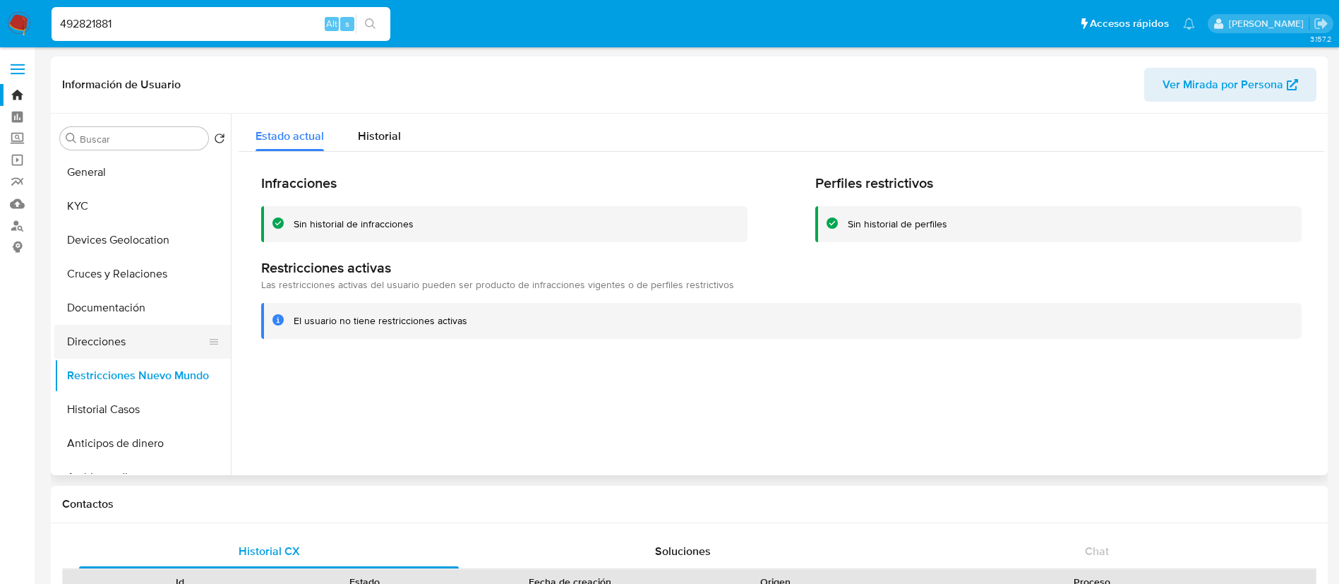
click at [96, 354] on button "Direcciones" at bounding box center [136, 342] width 165 height 34
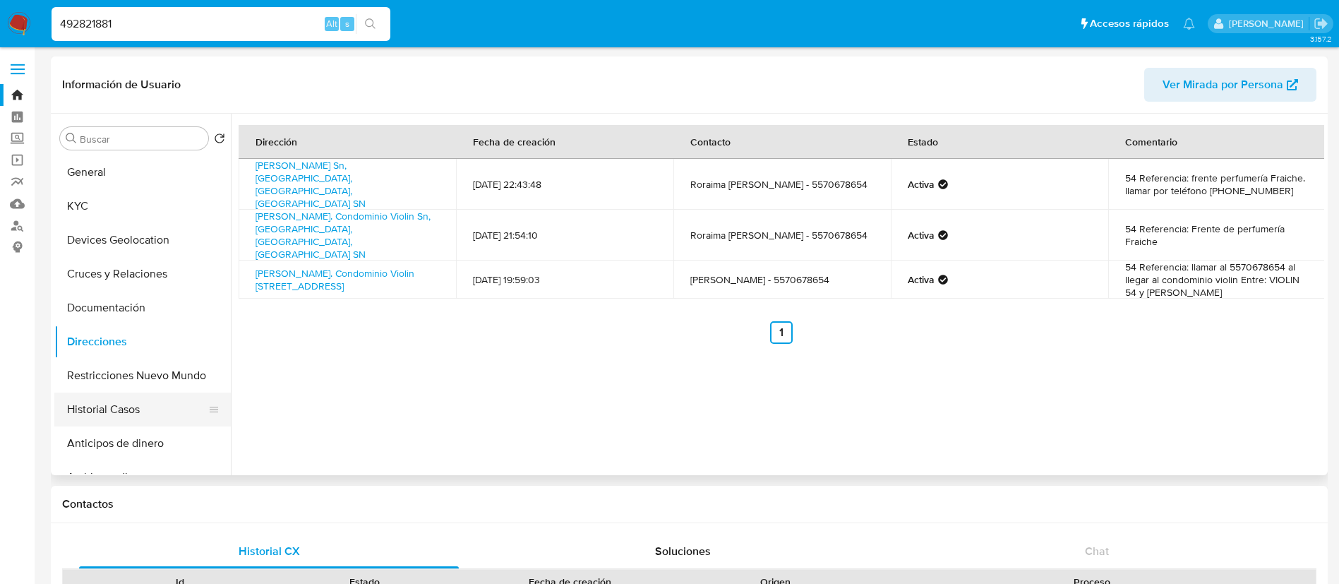
click at [95, 400] on button "Historial Casos" at bounding box center [136, 409] width 165 height 34
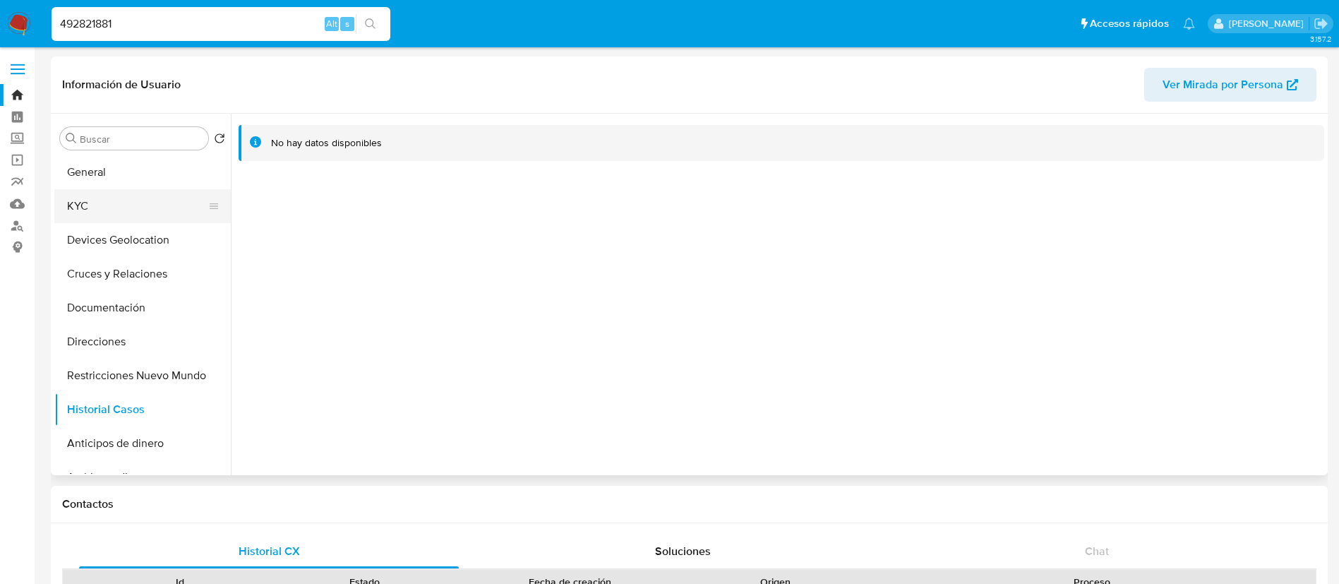
click at [109, 212] on button "KYC" at bounding box center [136, 206] width 165 height 34
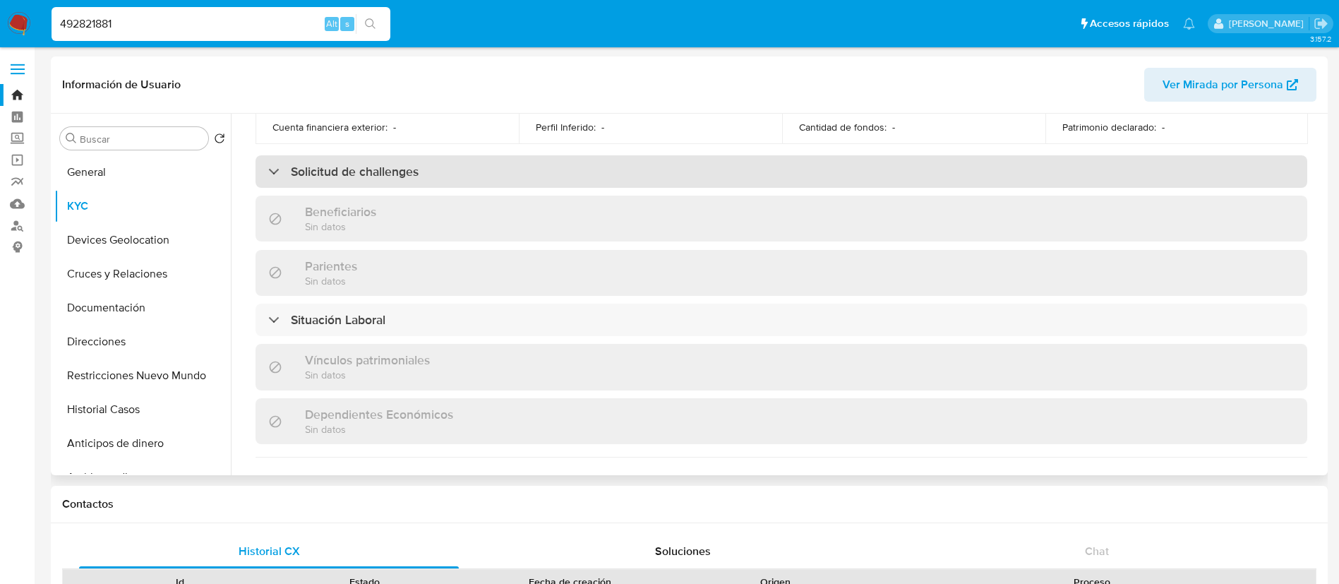
scroll to position [741, 0]
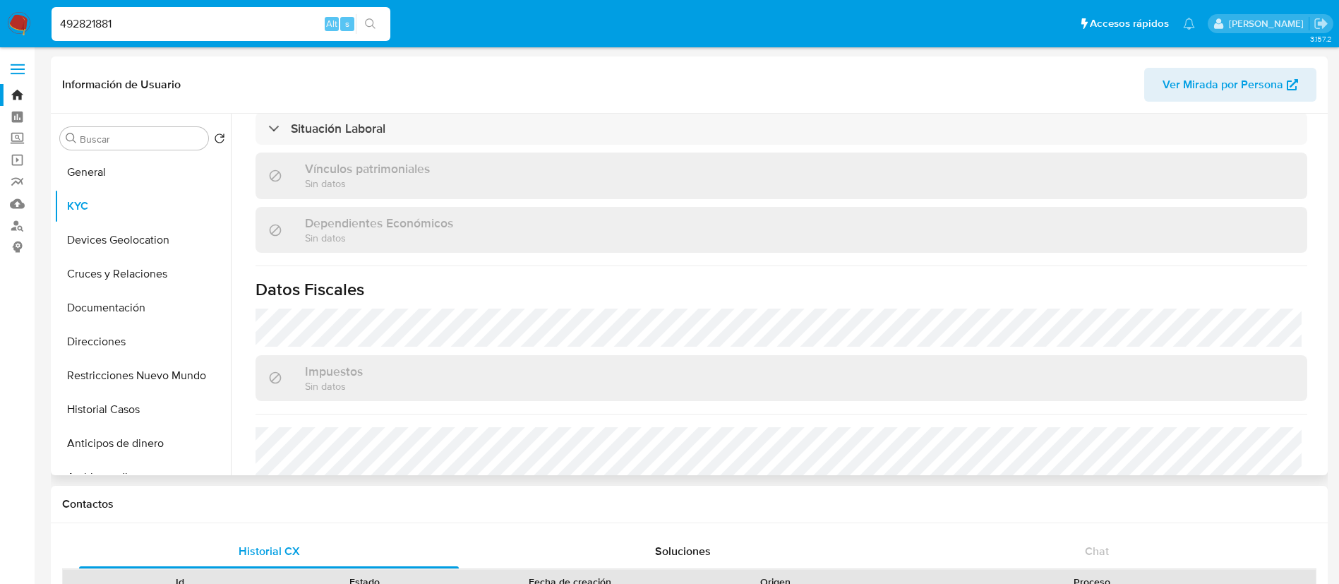
click at [775, 263] on div "Actualizado hace 4 meses Creado: 07/06/2020 14:17:52 Actualizado: 19/04/2025 15…" at bounding box center [781, 2] width 1085 height 1190
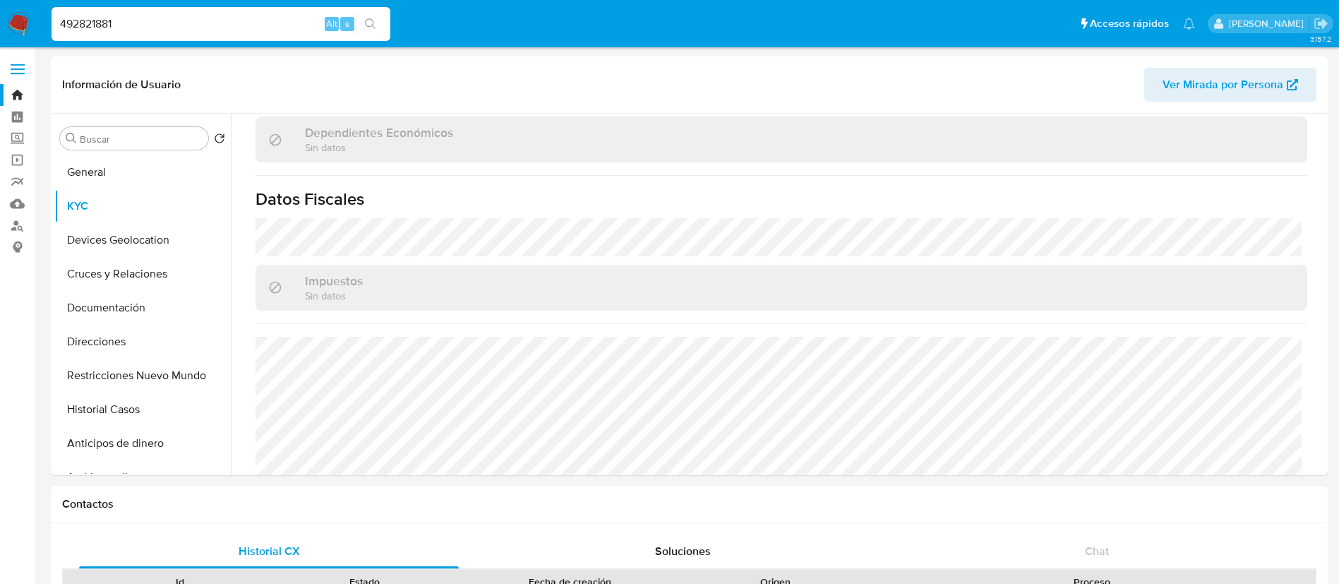
scroll to position [860, 0]
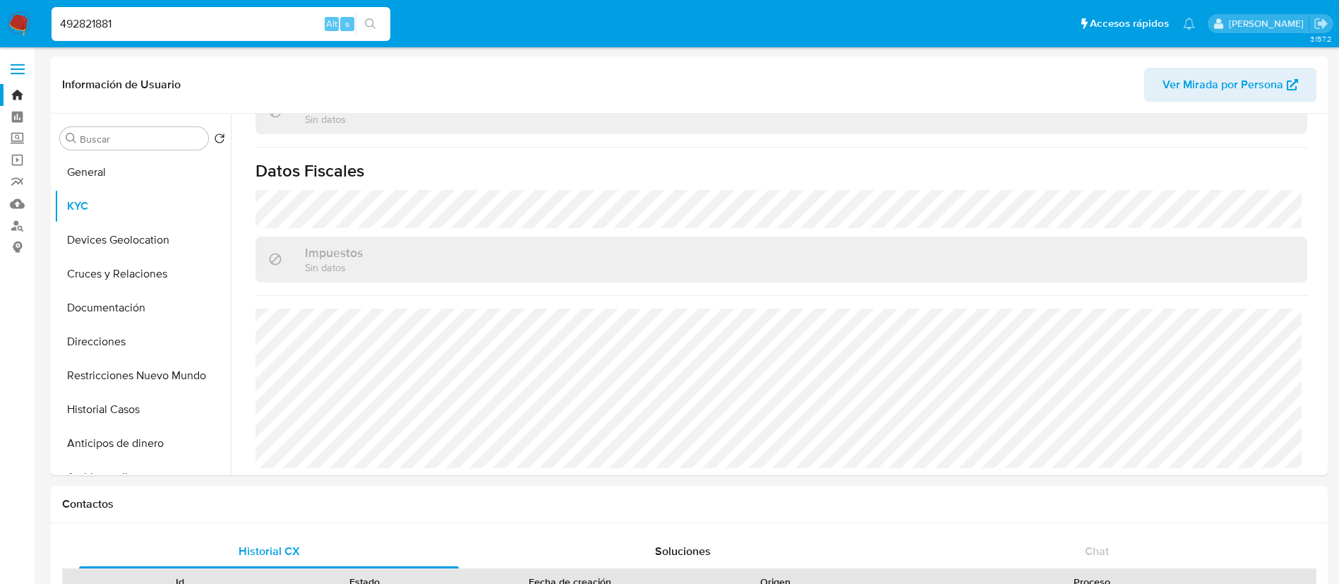
drag, startPoint x: 206, startPoint y: 17, endPoint x: 0, endPoint y: 24, distance: 206.2
click at [0, 31] on nav "Pausado Ver notificaciones 492821881 Alt s Accesos rápidos Presiona las siguien…" at bounding box center [669, 23] width 1339 height 47
paste input "190427083"
type input "190427083"
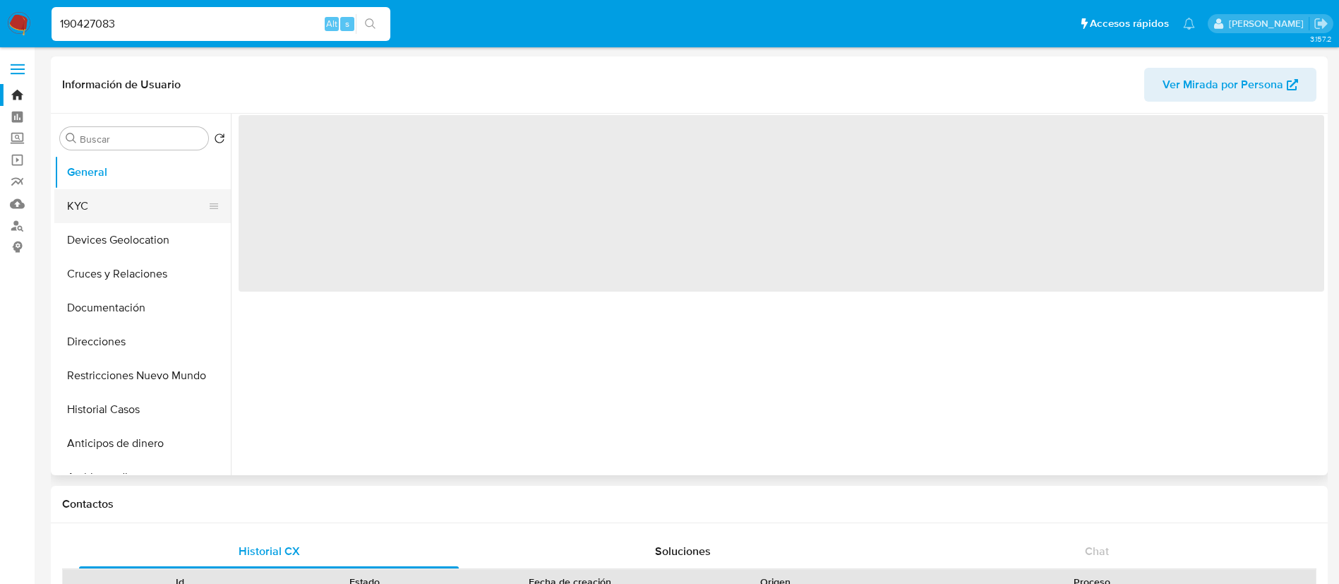
click at [120, 219] on button "KYC" at bounding box center [136, 206] width 165 height 34
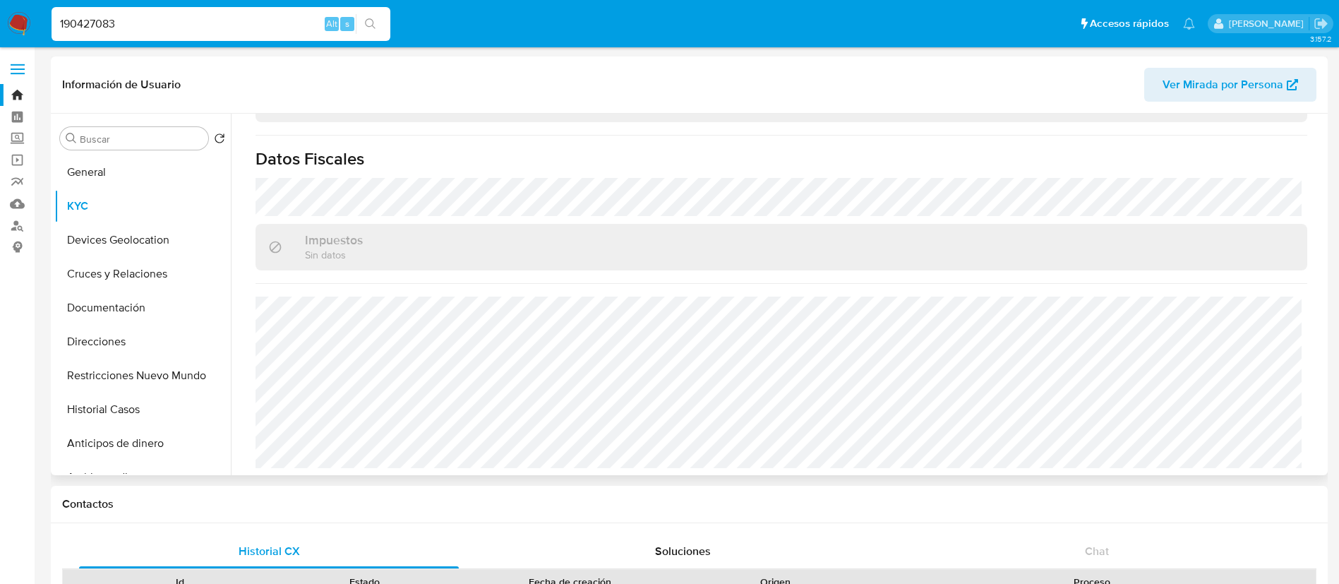
select select "10"
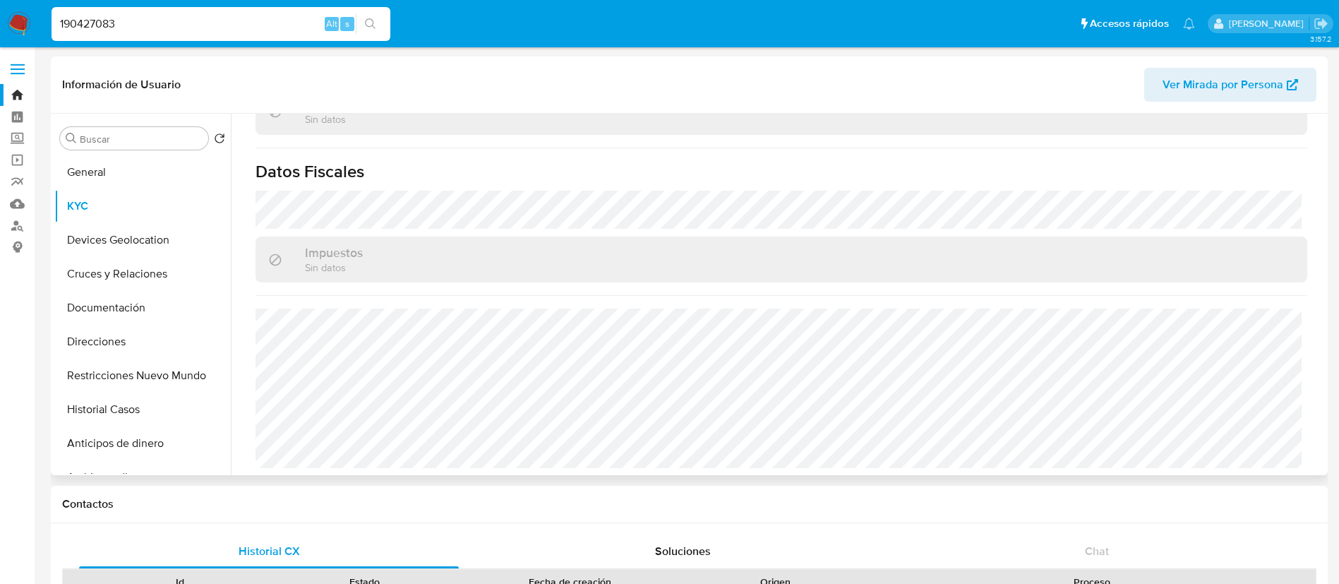
scroll to position [212, 0]
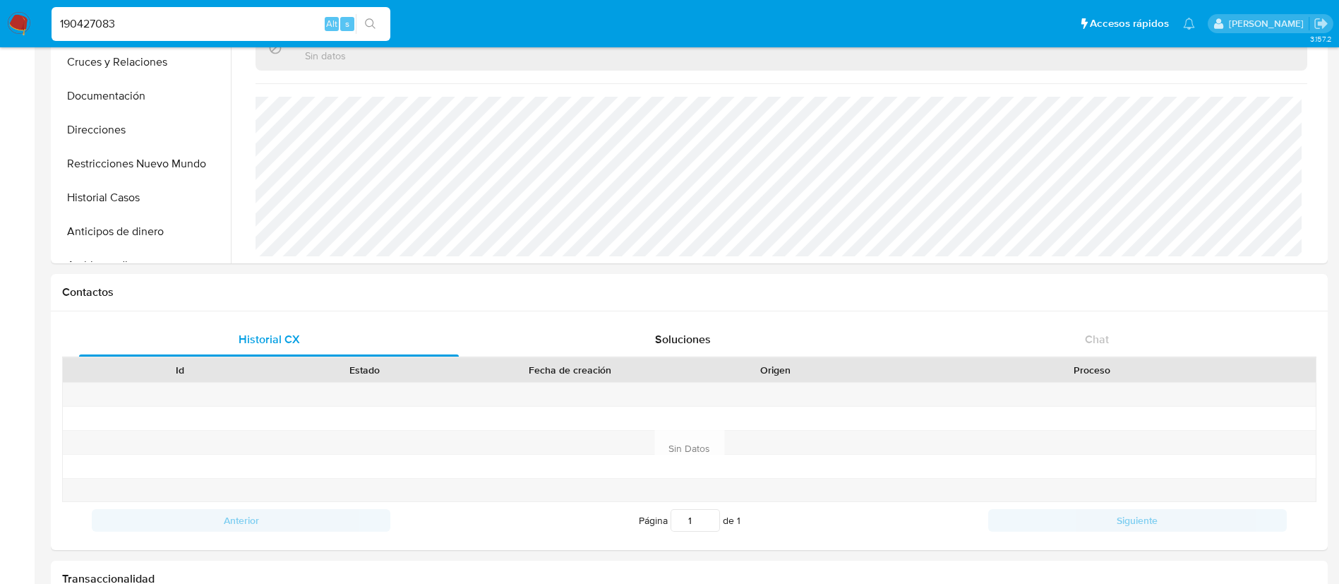
drag, startPoint x: 256, startPoint y: 22, endPoint x: 0, endPoint y: -32, distance: 261.9
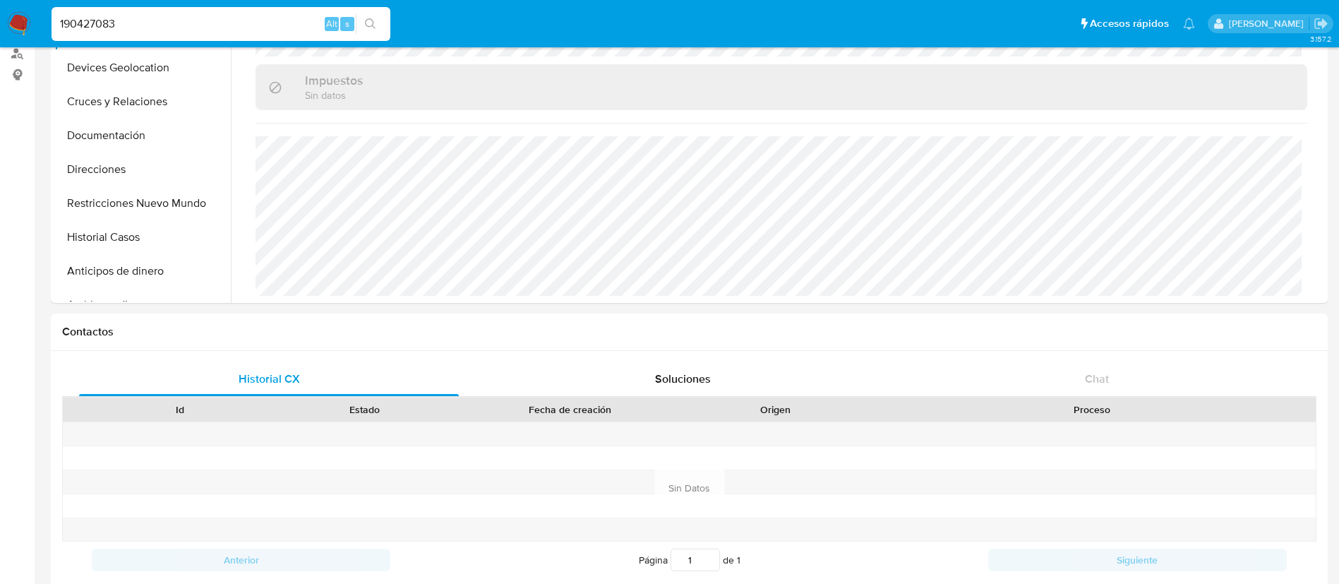
paste input "MP2205177499"
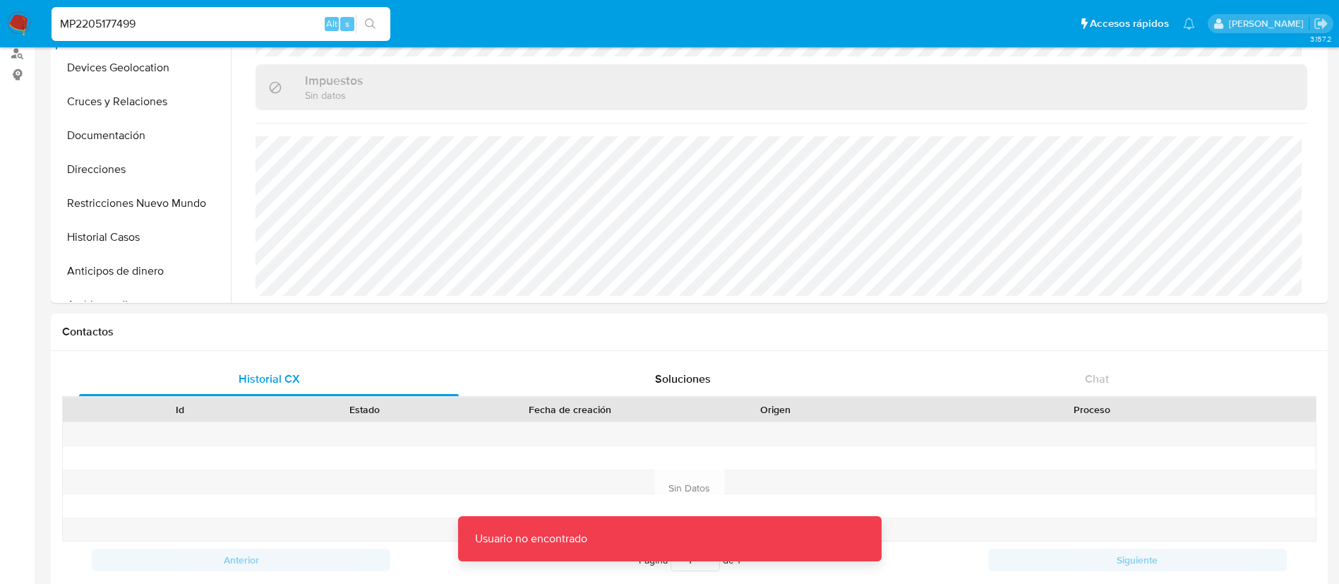
click at [73, 23] on input "MP2205177499" at bounding box center [221, 24] width 339 height 18
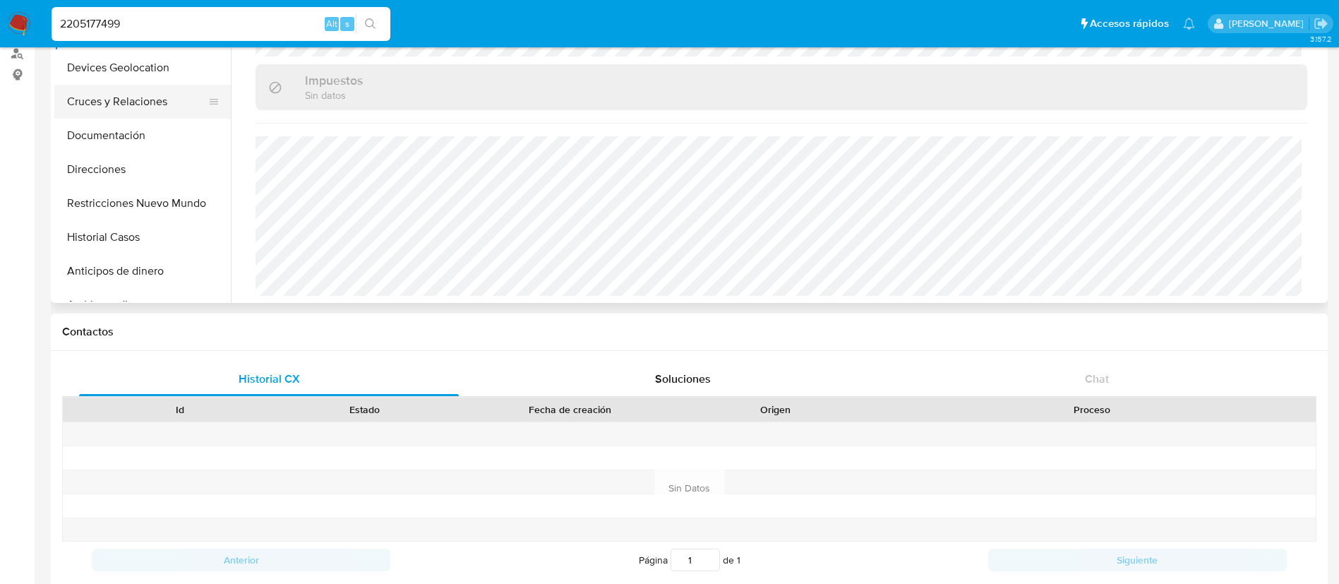
type input "2205177499"
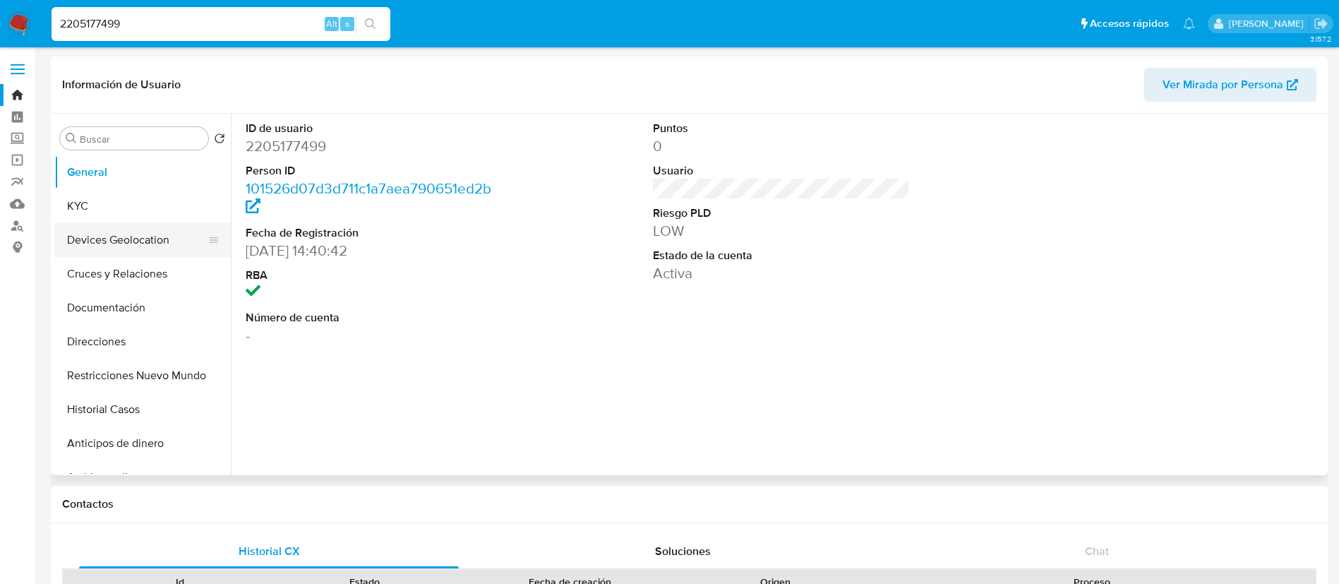
select select "10"
click at [123, 202] on button "KYC" at bounding box center [136, 206] width 165 height 34
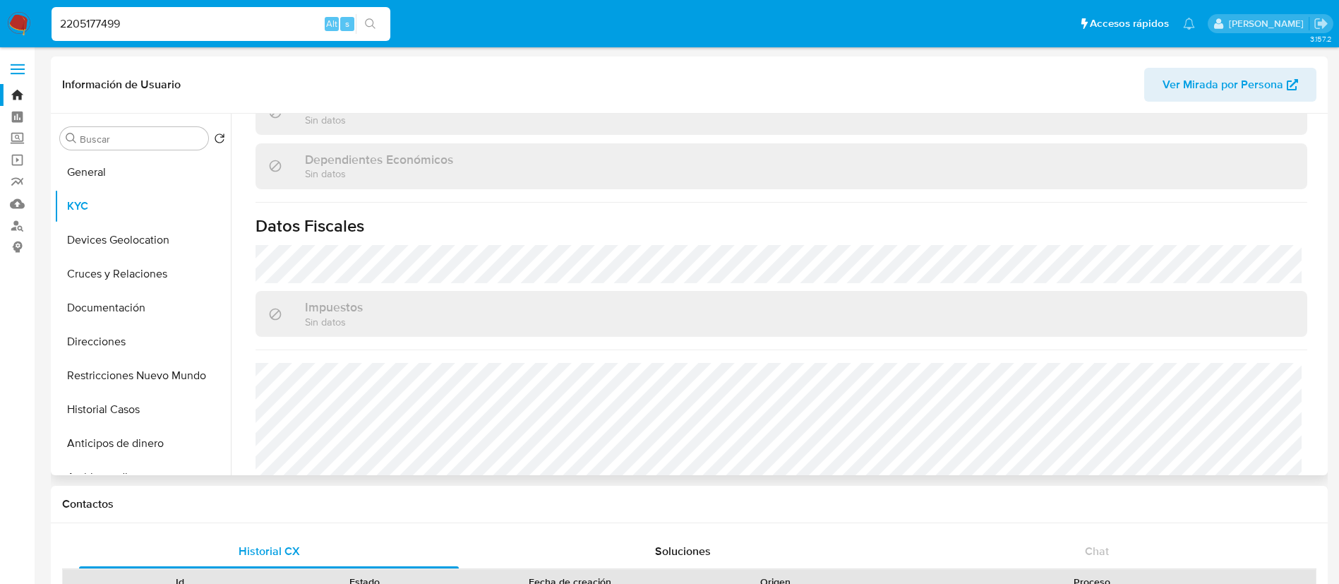
scroll to position [873, 0]
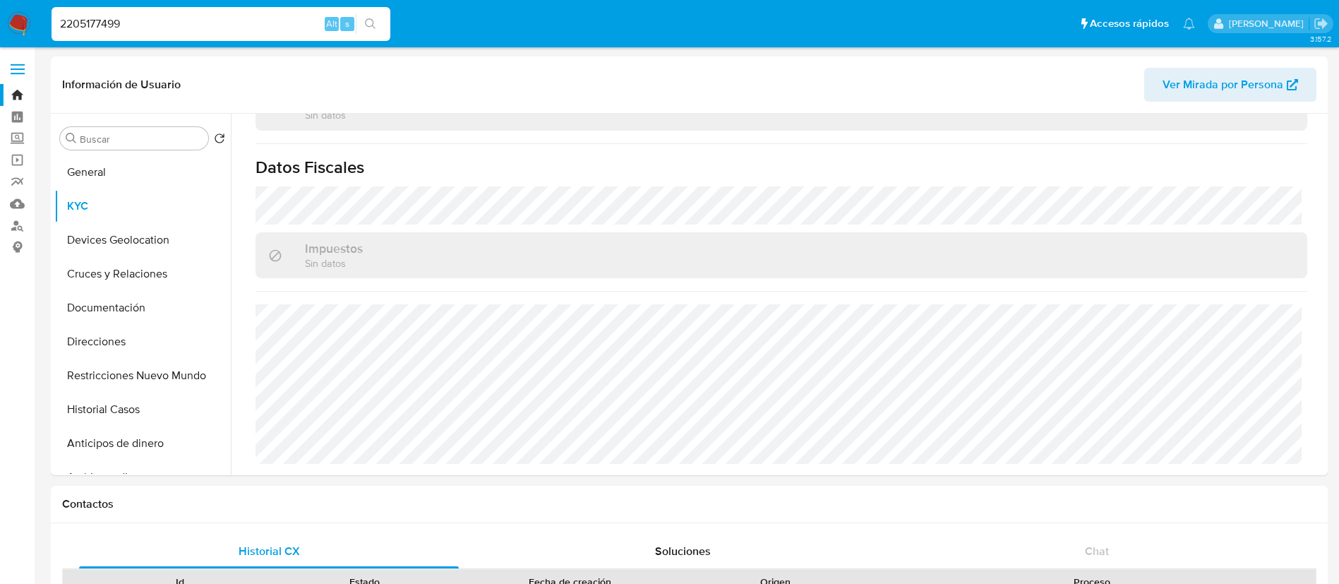
drag, startPoint x: 153, startPoint y: 23, endPoint x: 0, endPoint y: 14, distance: 153.4
click at [0, 14] on nav "Pausado Ver notificaciones 2205177499 Alt s Accesos rápidos Presiona las siguie…" at bounding box center [669, 23] width 1339 height 47
paste input "548355026"
type input "2548355026"
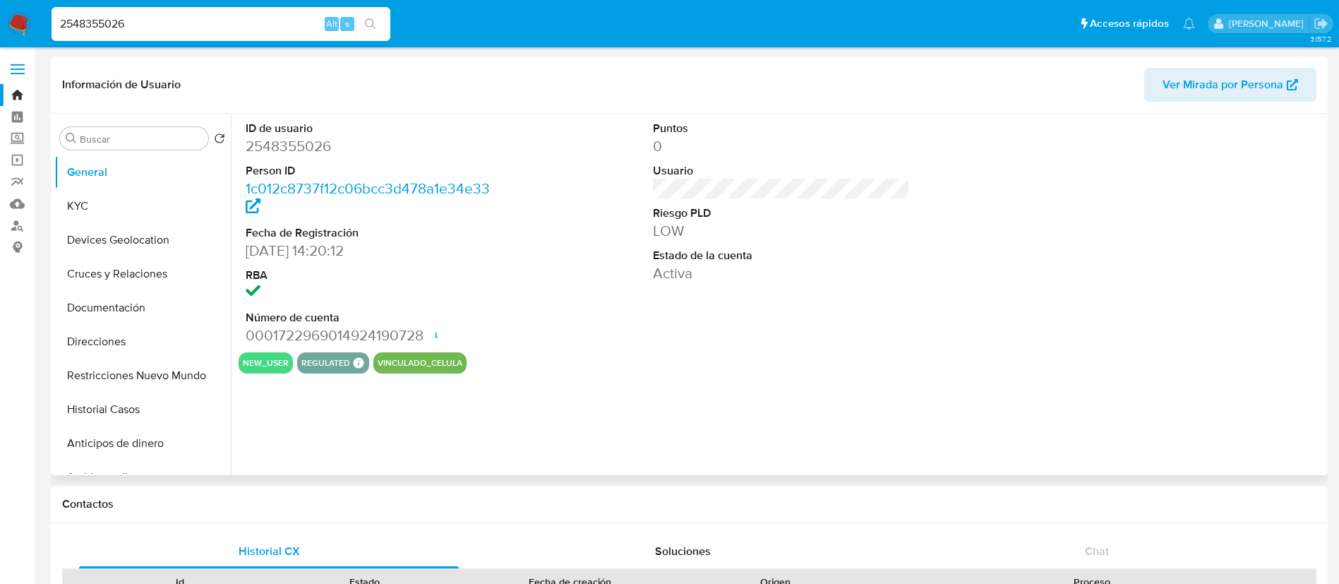
select select "10"
click at [376, 394] on div "ID de usuario 2548355026 Person ID 1c012c8737f12c06bcc3d478a1e34e33 Fecha de Re…" at bounding box center [777, 294] width 1093 height 361
click at [427, 360] on button "vinculado_celula" at bounding box center [420, 363] width 85 height 6
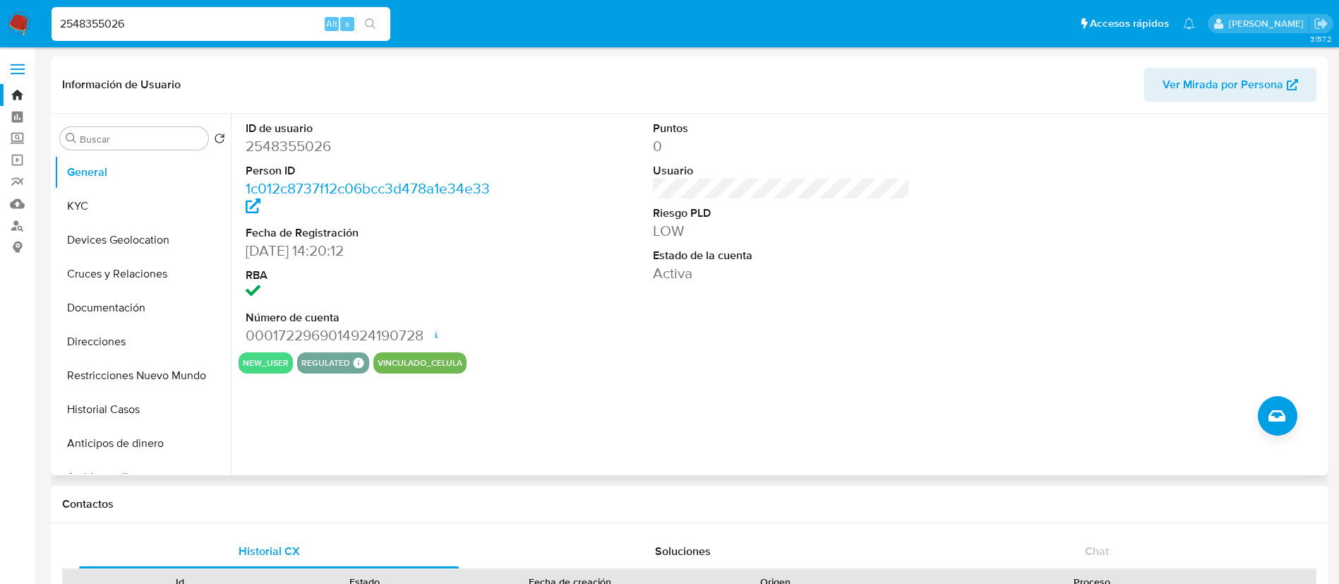
click at [427, 360] on button "vinculado_celula" at bounding box center [420, 363] width 85 height 6
click at [134, 399] on button "Historial Casos" at bounding box center [136, 409] width 165 height 34
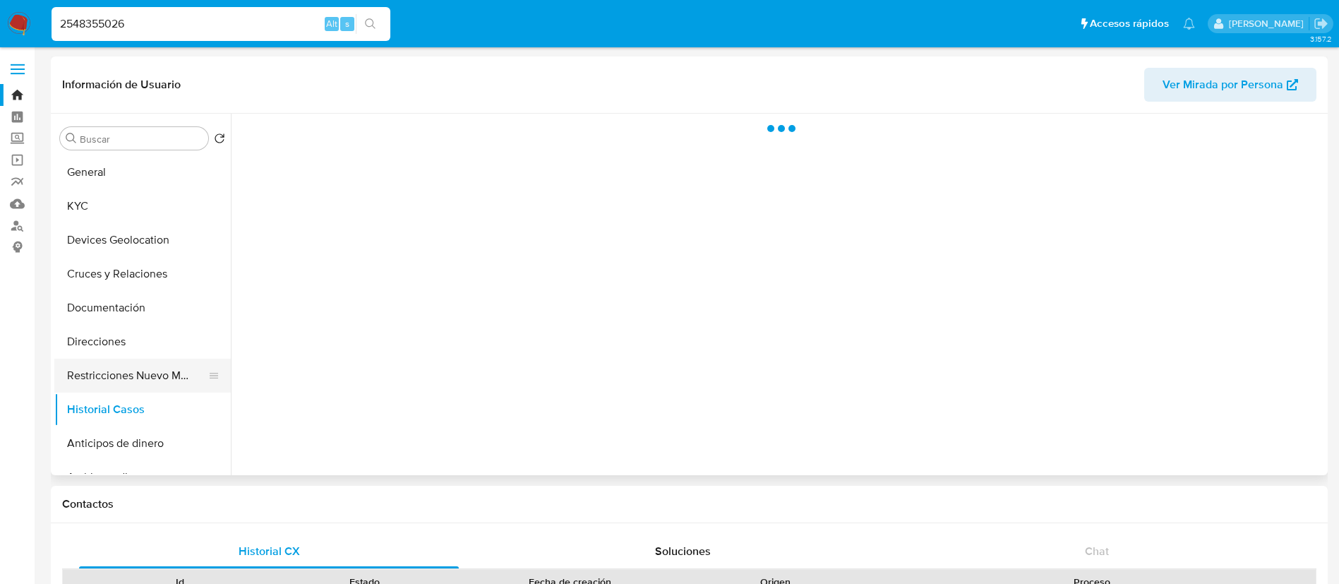
click at [143, 381] on button "Restricciones Nuevo Mundo" at bounding box center [136, 375] width 165 height 34
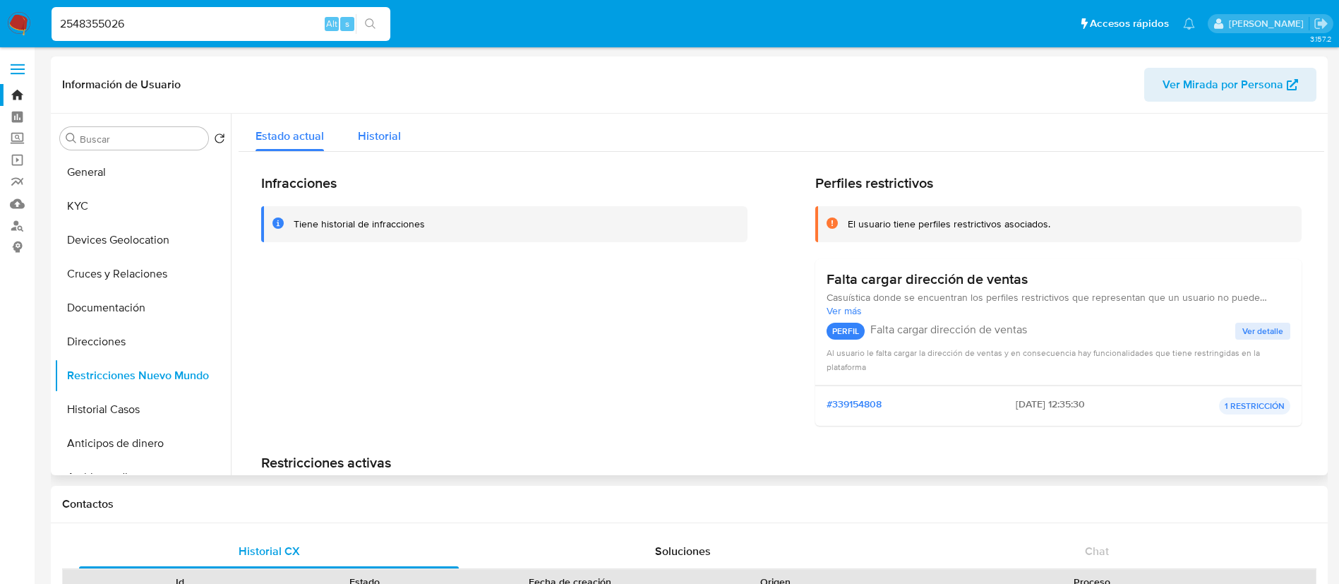
click at [401, 126] on button "Historial" at bounding box center [379, 132] width 77 height 37
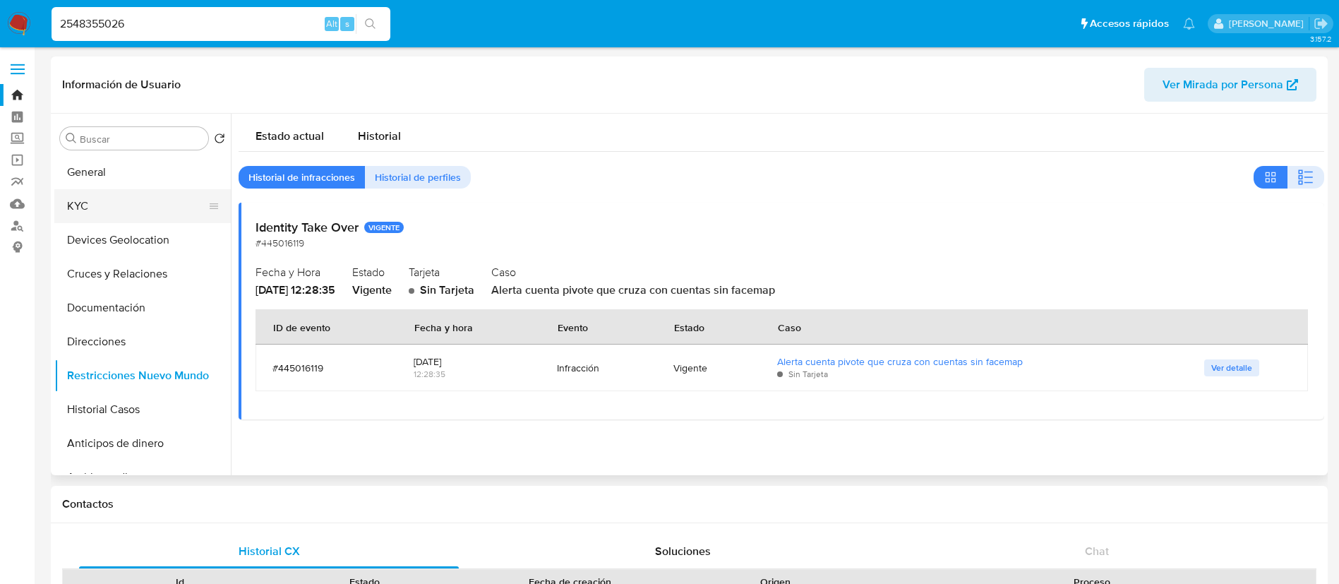
click at [142, 206] on button "KYC" at bounding box center [136, 206] width 165 height 34
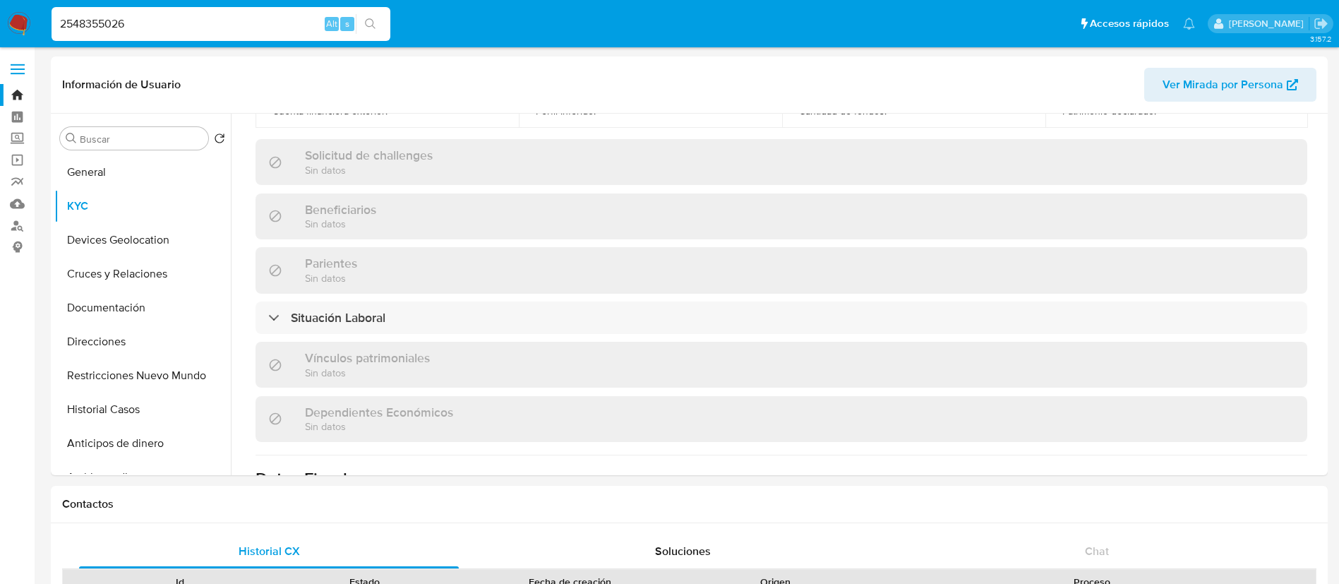
scroll to position [344, 0]
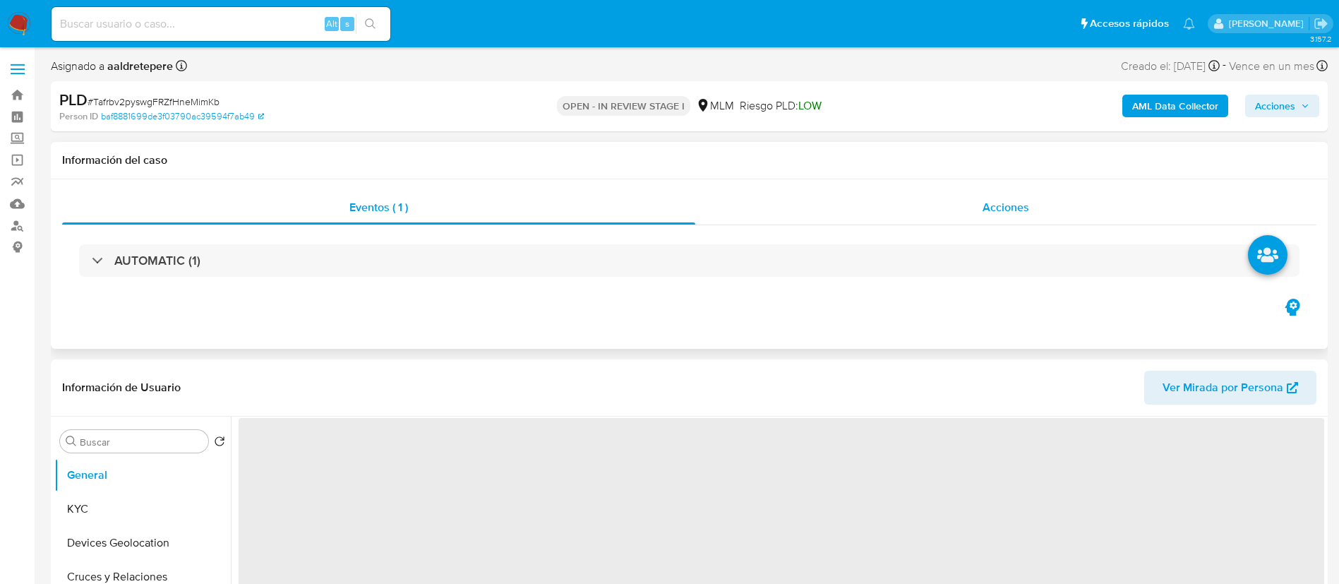
click at [1004, 202] on span "Acciones" at bounding box center [1005, 207] width 47 height 16
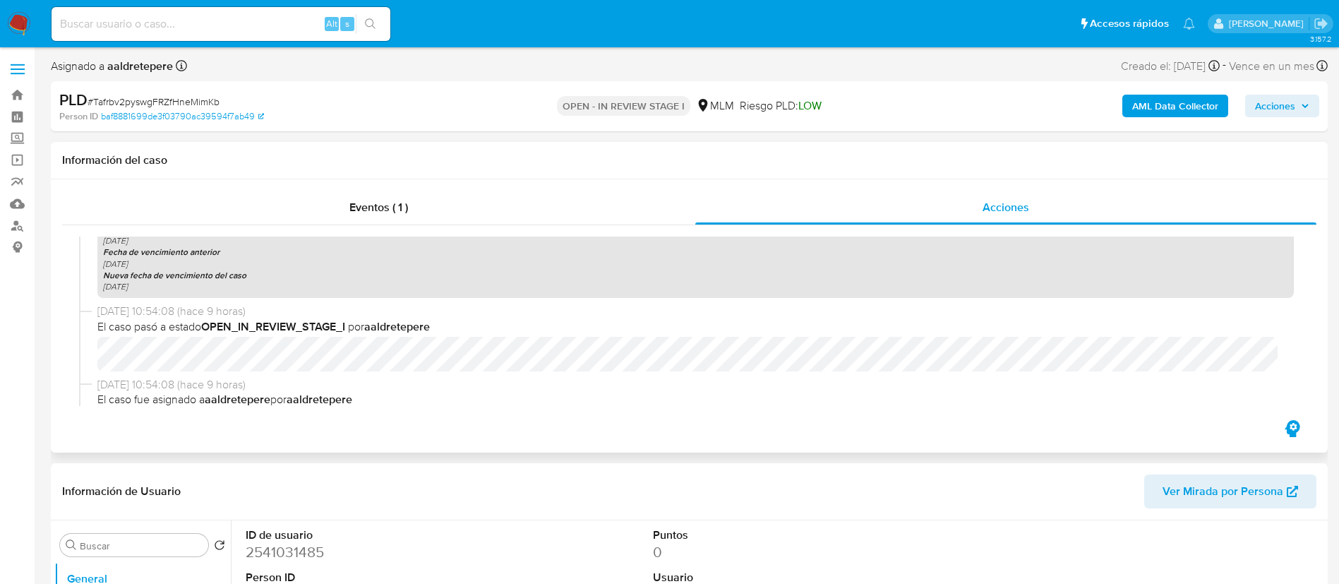
scroll to position [635, 0]
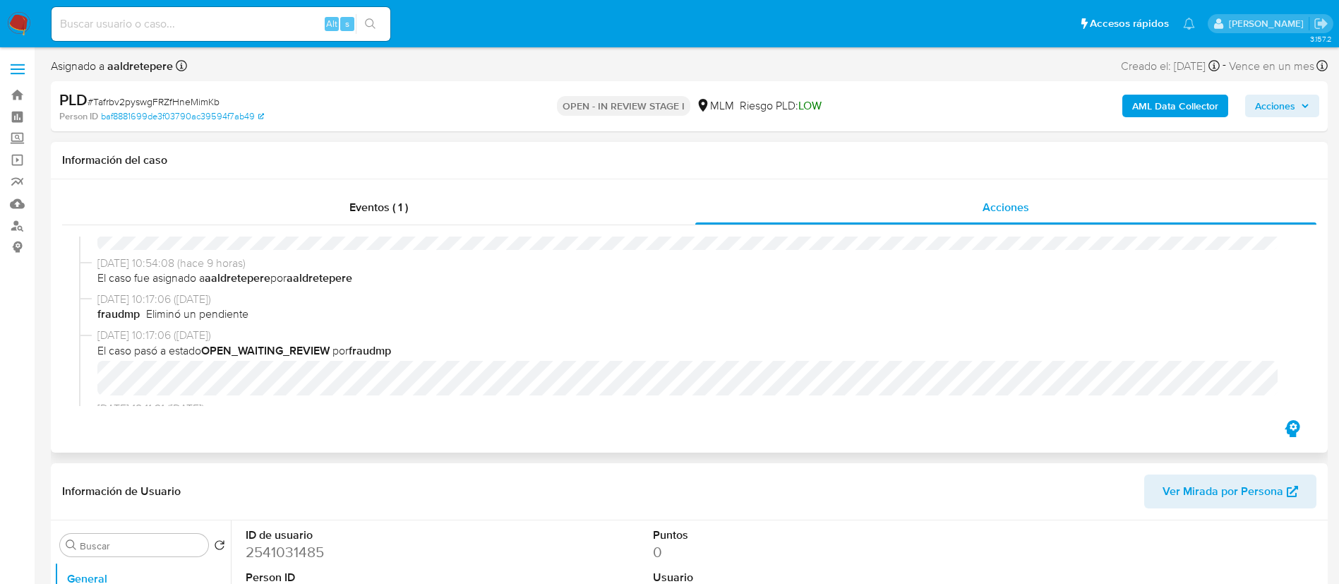
select select "10"
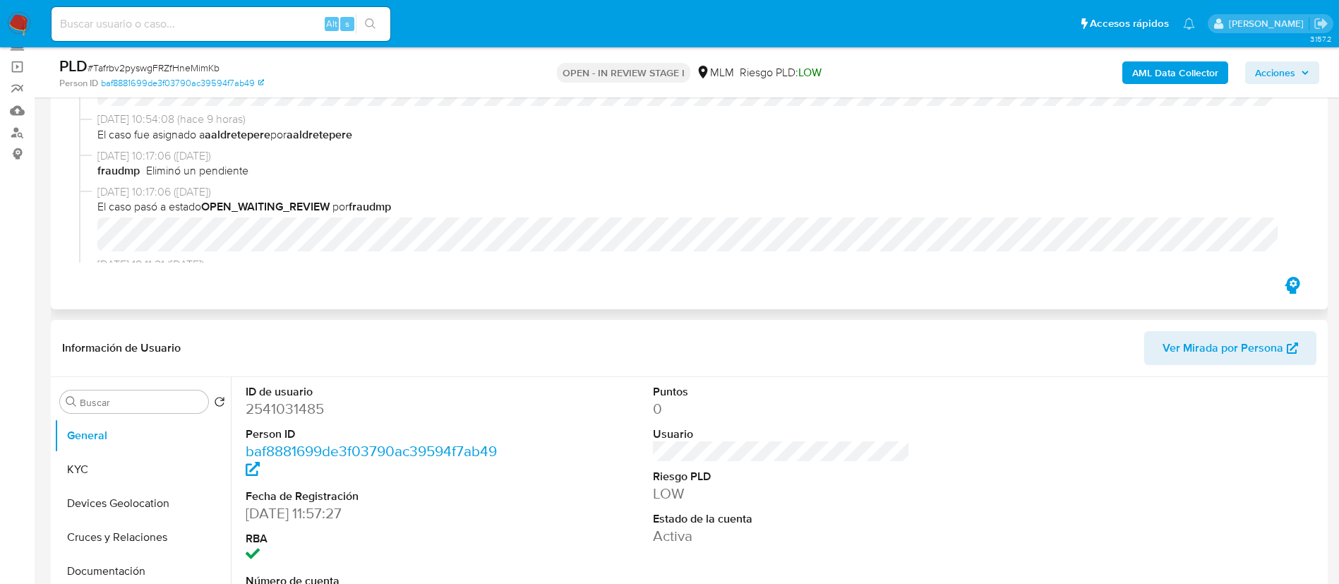
scroll to position [0, 0]
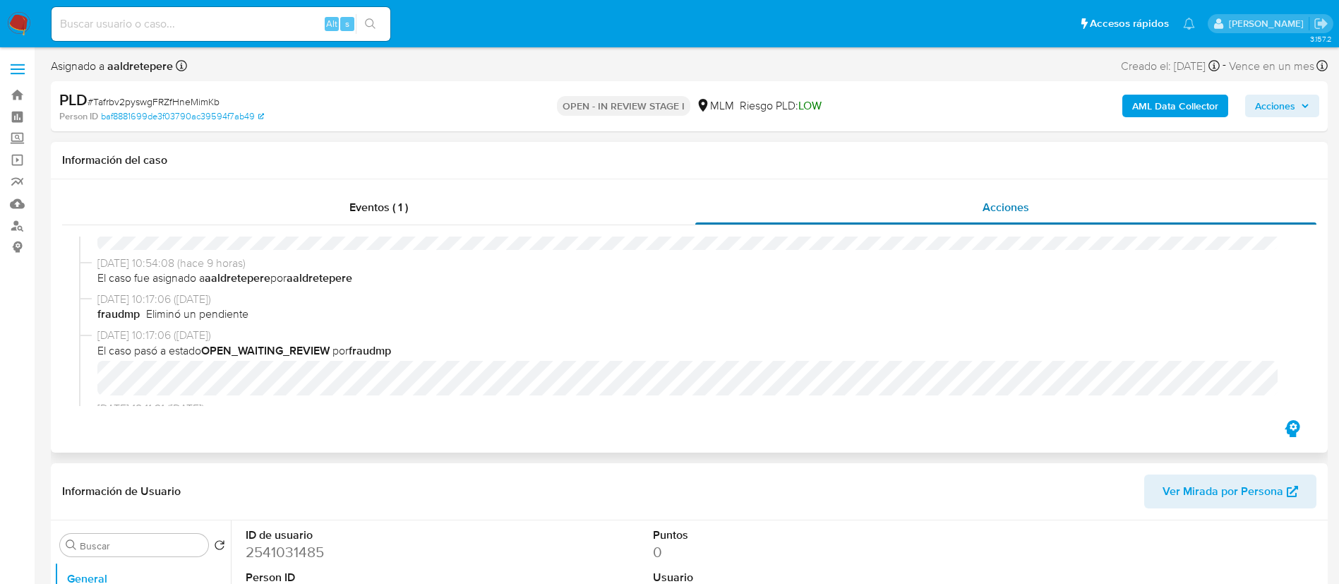
click at [1004, 211] on span "Acciones" at bounding box center [1005, 207] width 47 height 16
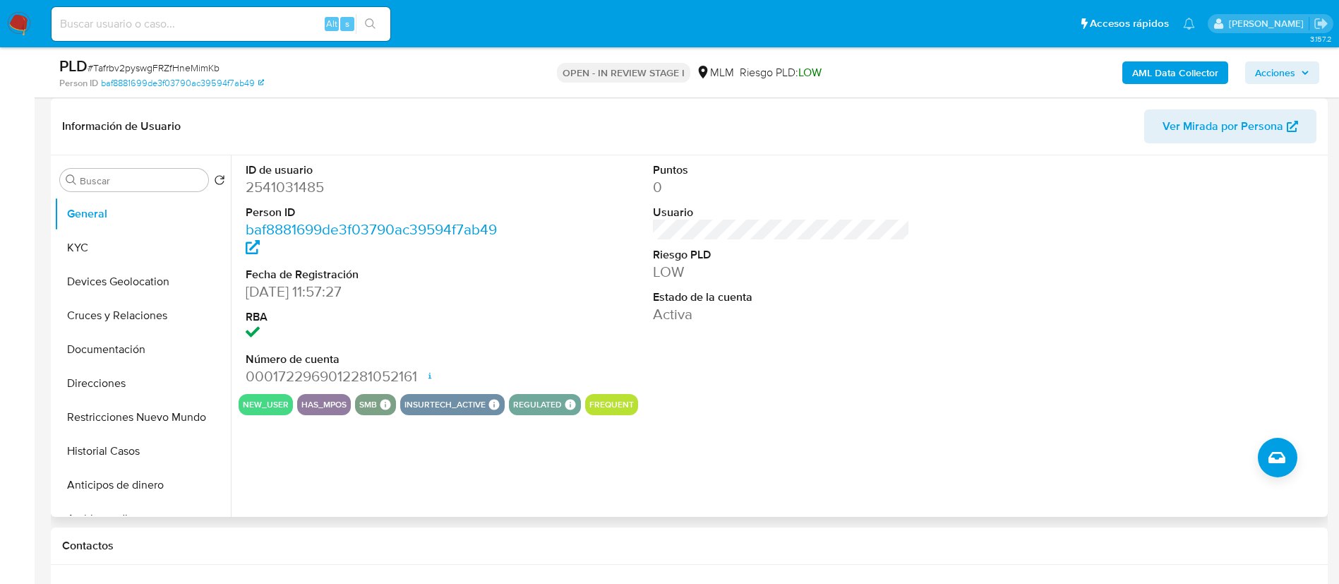
scroll to position [423, 0]
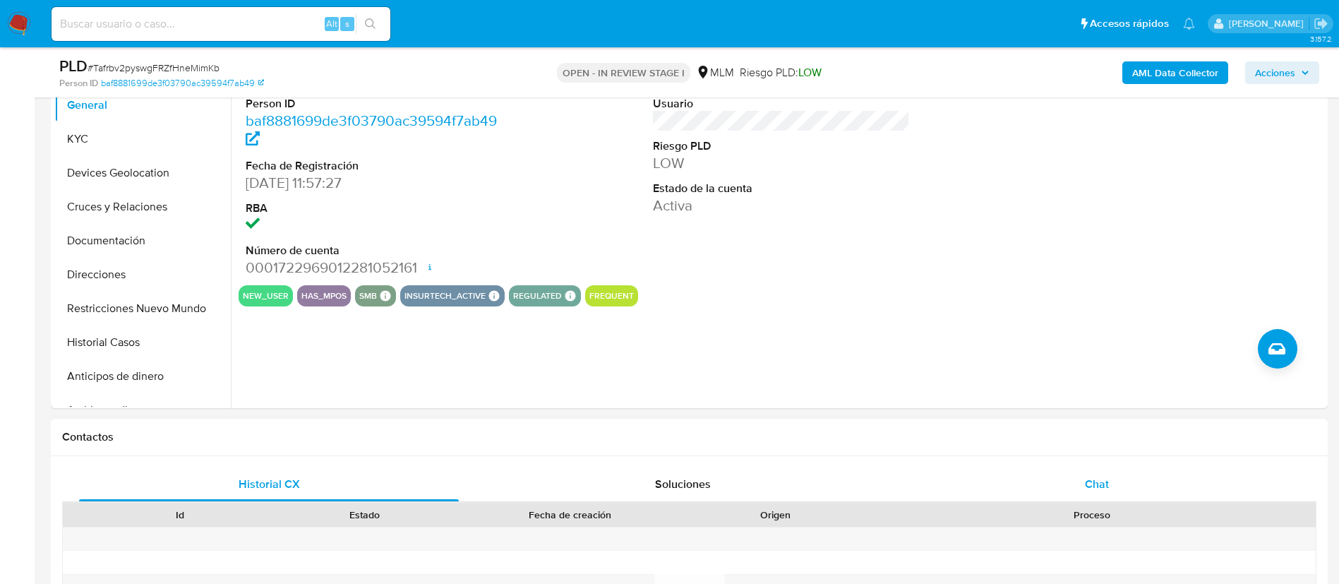
click at [1104, 486] on span "Chat" at bounding box center [1097, 484] width 24 height 16
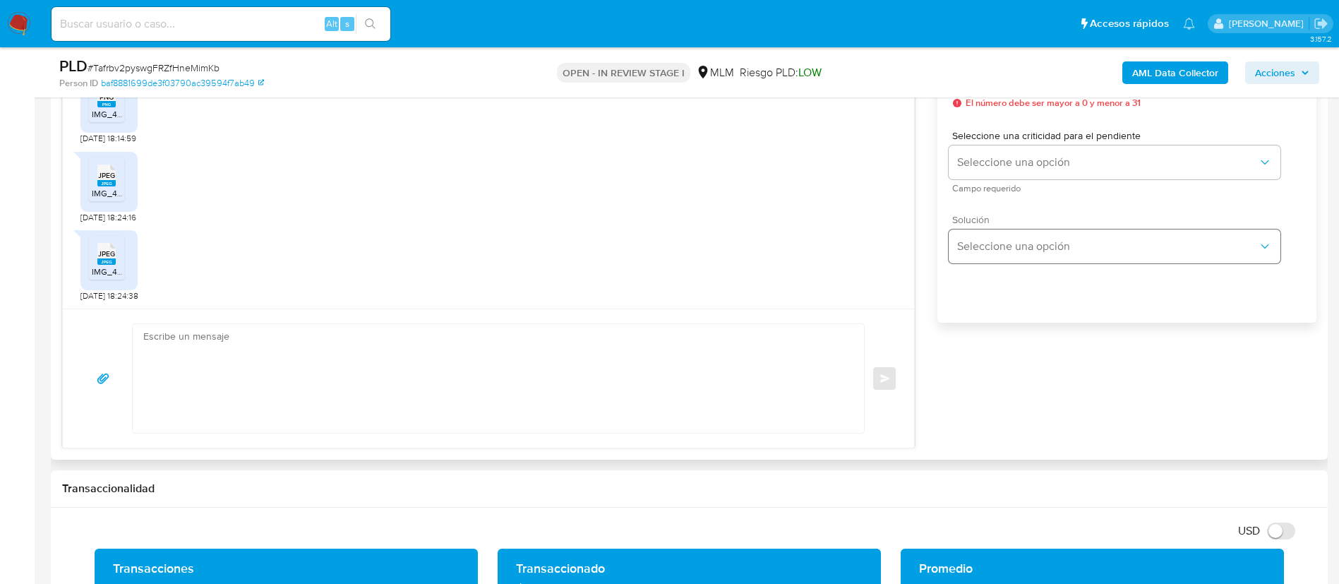
scroll to position [847, 0]
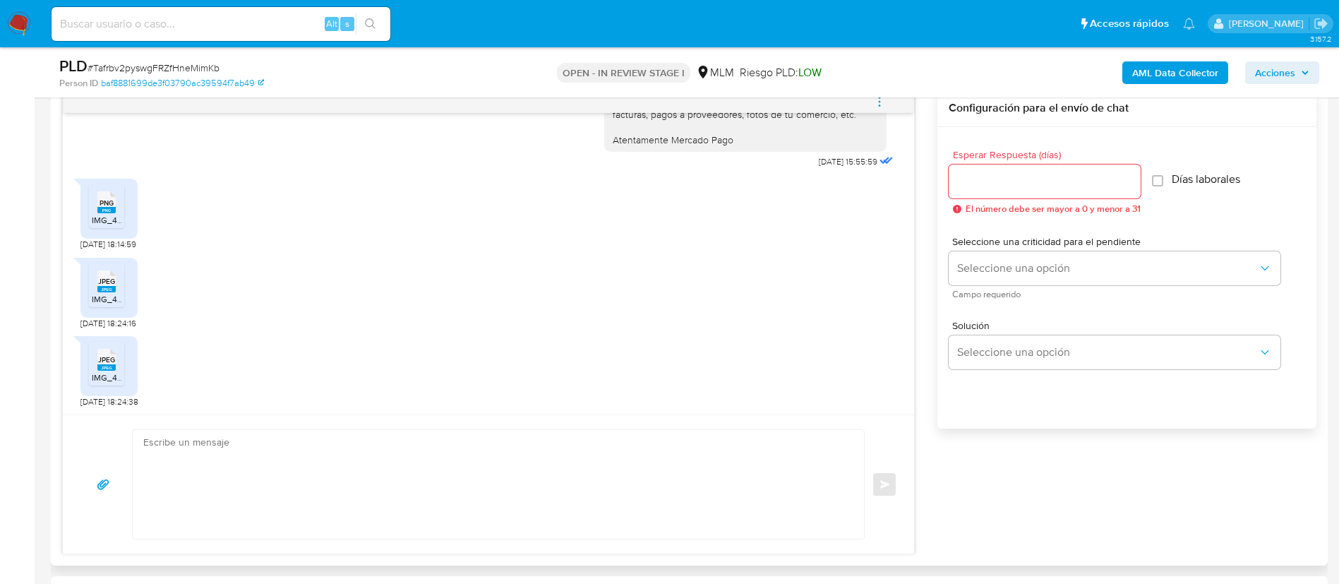
click at [589, 475] on textarea at bounding box center [494, 484] width 703 height 109
click at [159, 492] on textarea at bounding box center [494, 484] width 703 height 109
paste textarea "Muchas gracias por tus respuestas. Estamos revisando tu cuenta, si tenemos algu…"
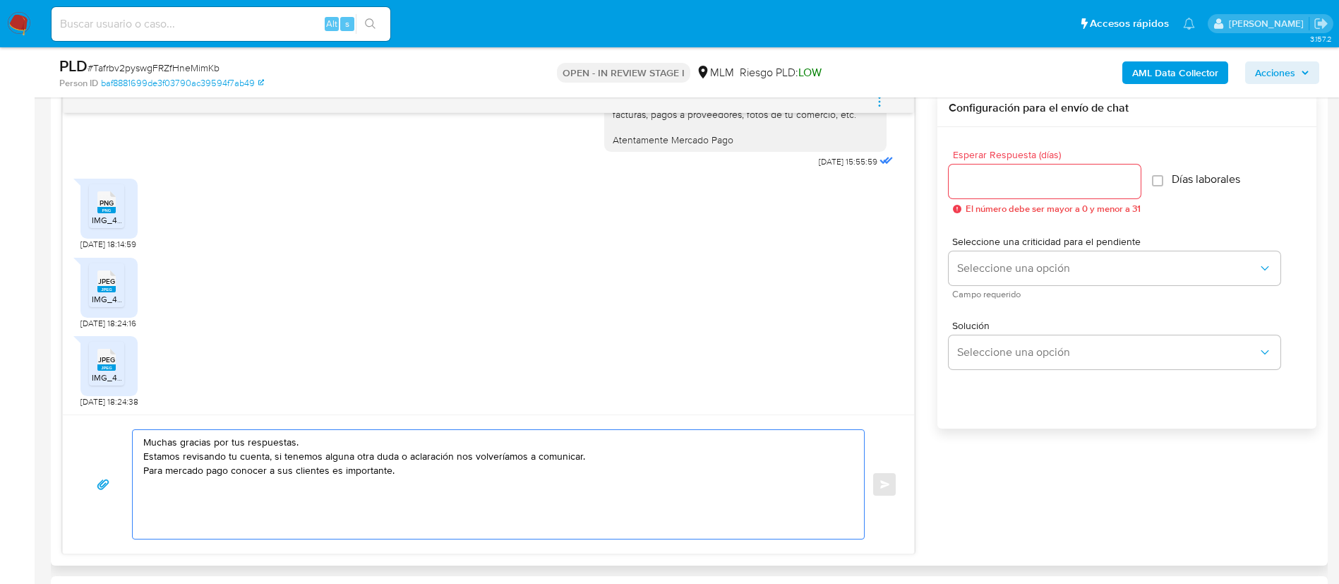
type textarea "Muchas gracias por tus respuestas. Estamos revisando tu cuenta, si tenemos algu…"
click at [1040, 180] on input "Esperar Respuesta (días)" at bounding box center [1044, 181] width 192 height 18
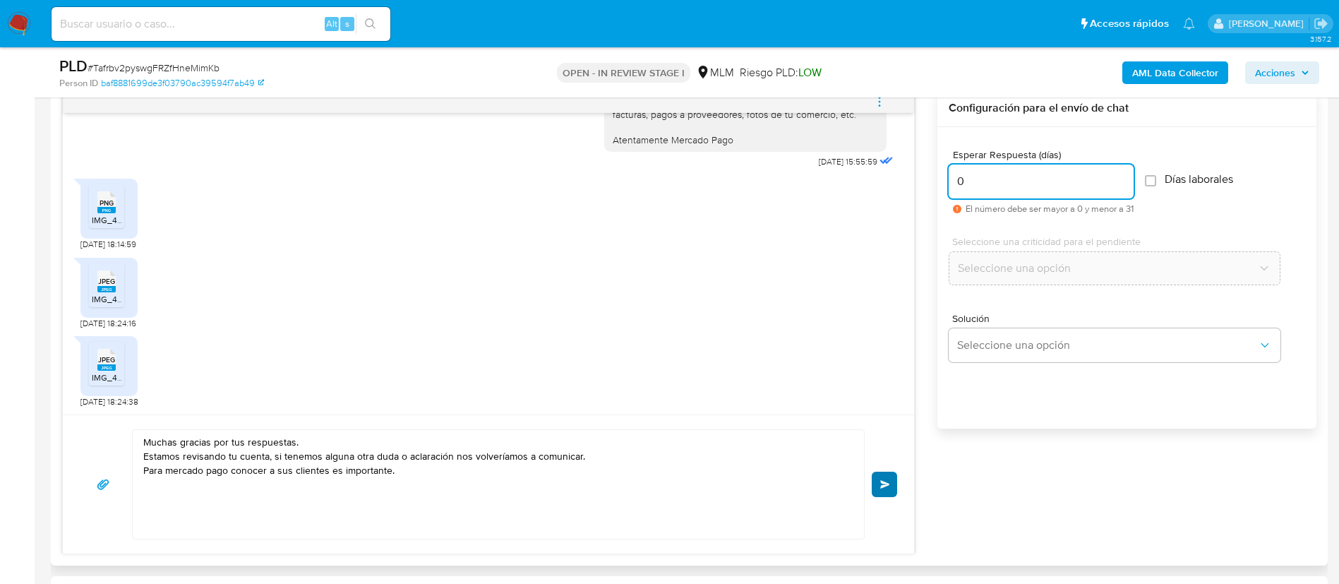
type input "0"
click at [893, 481] on button "Enviar" at bounding box center [884, 483] width 25 height 25
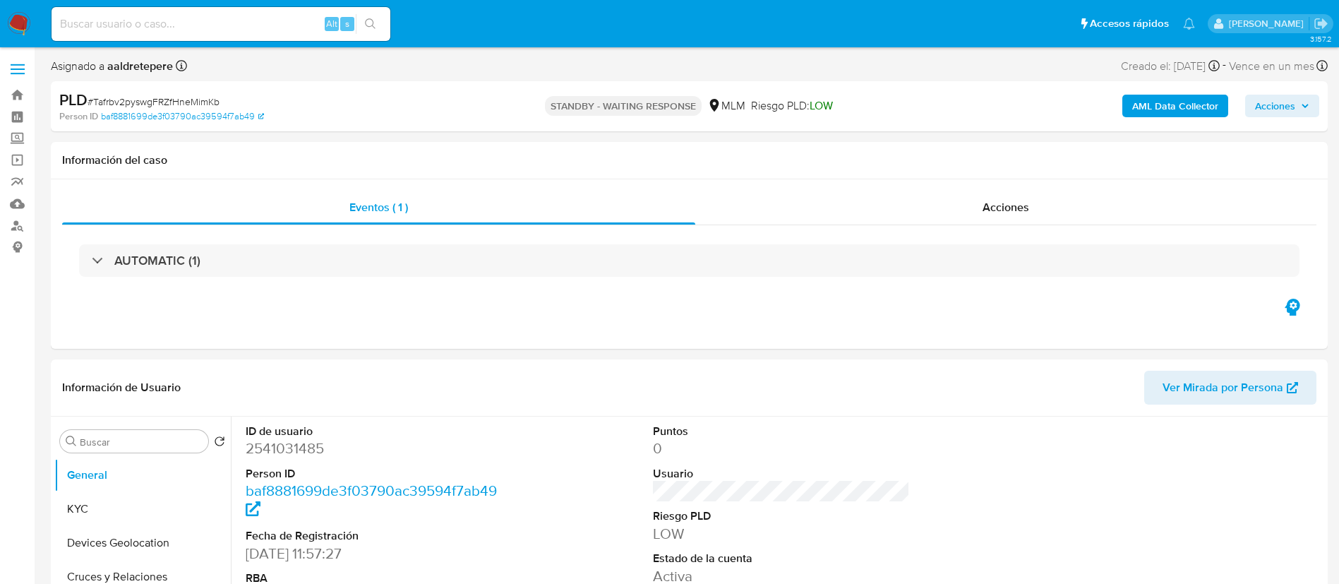
select select "10"
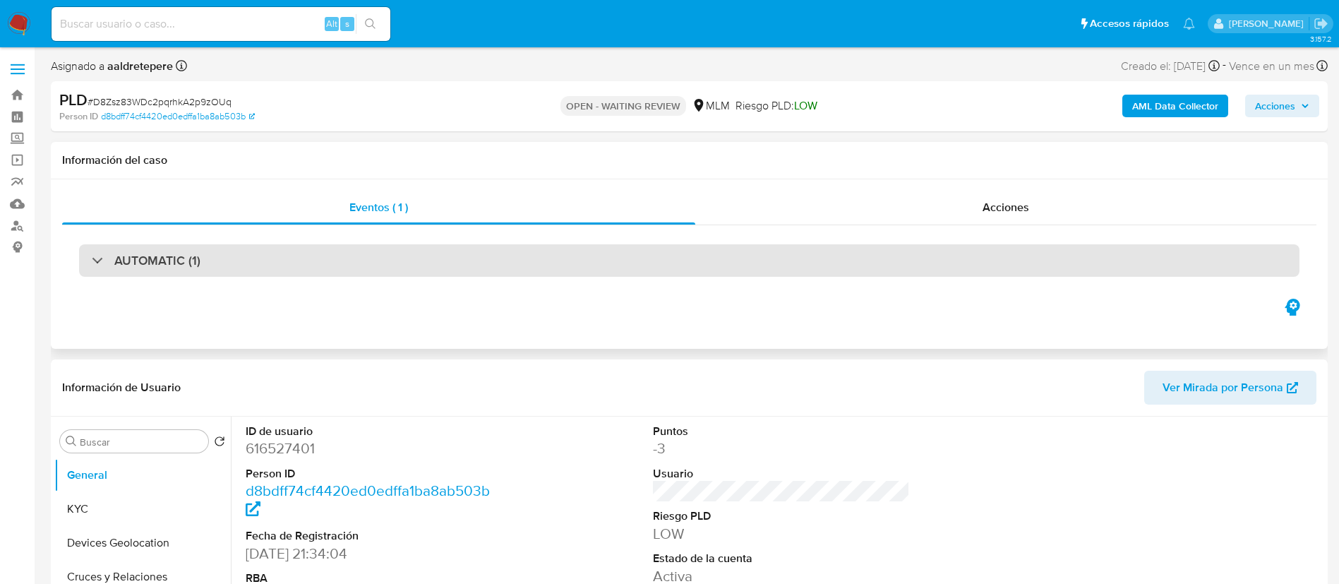
select select "10"
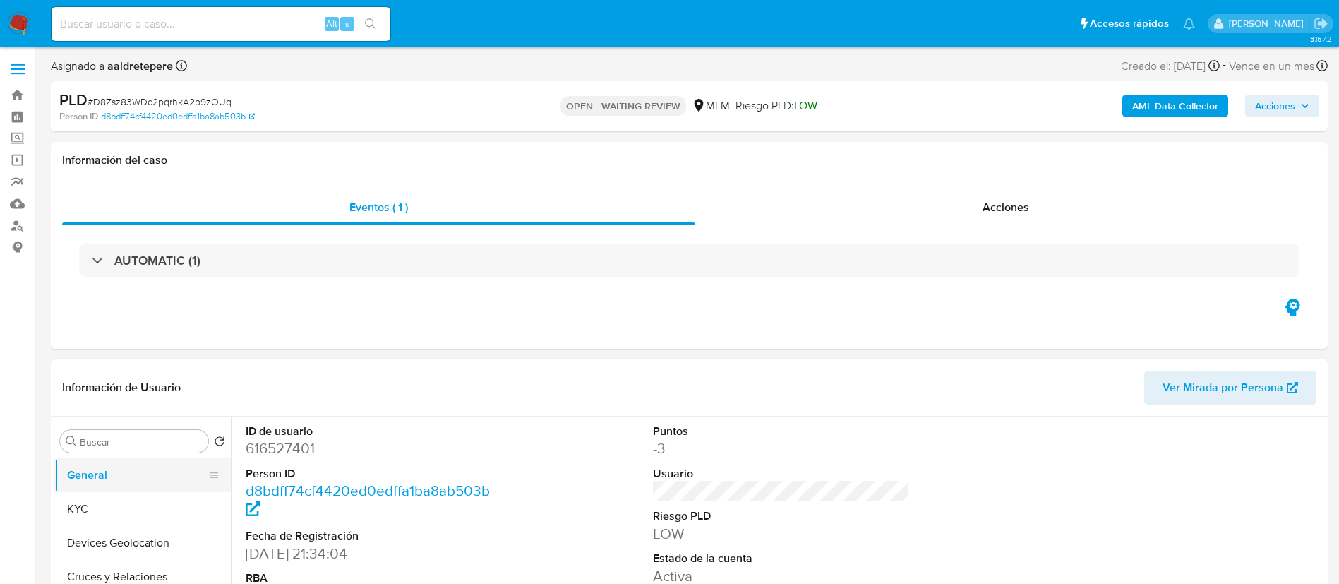
drag, startPoint x: 148, startPoint y: 516, endPoint x: 202, endPoint y: 486, distance: 61.6
click at [148, 514] on button "KYC" at bounding box center [142, 509] width 176 height 34
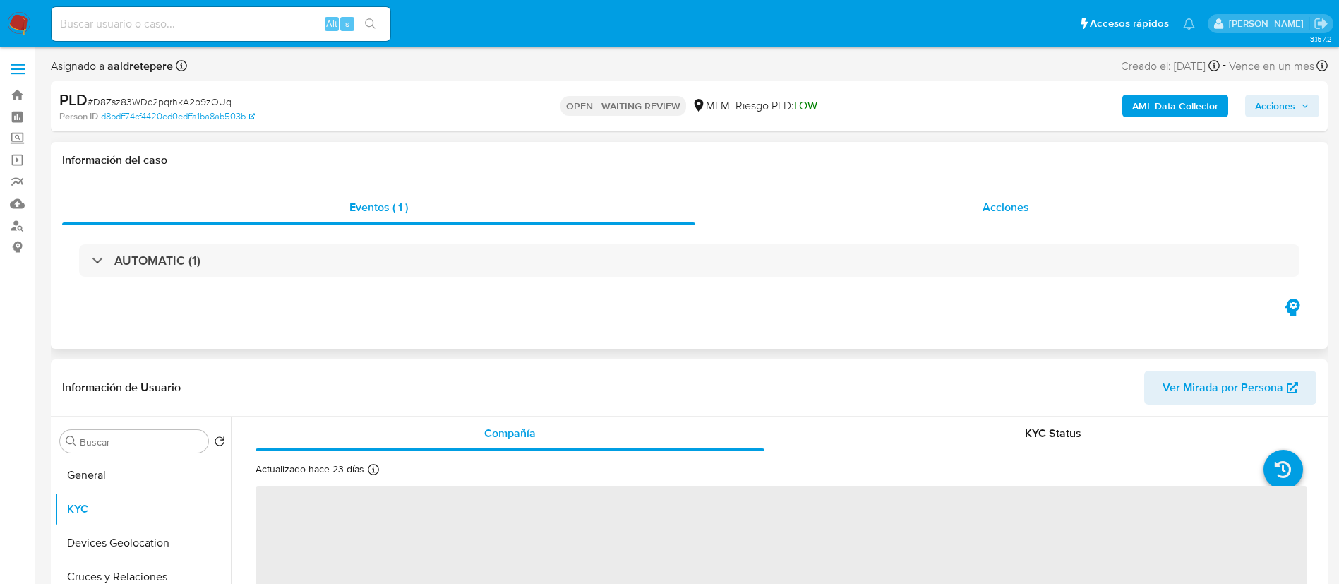
click at [1031, 208] on div "Acciones" at bounding box center [1005, 208] width 621 height 34
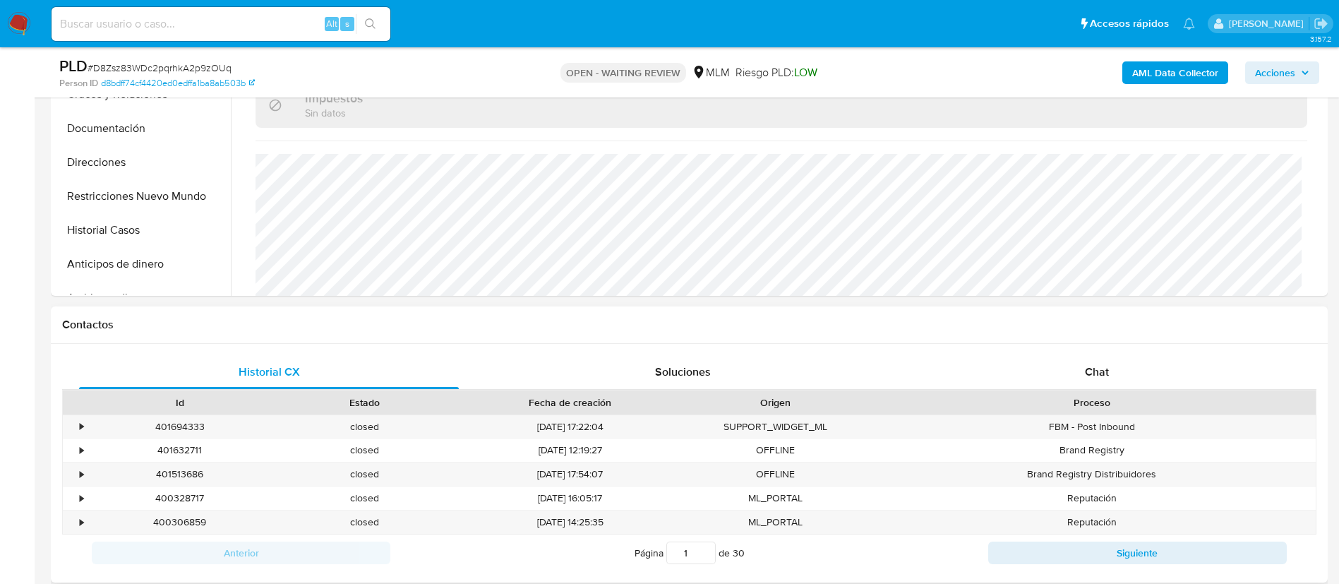
scroll to position [635, 0]
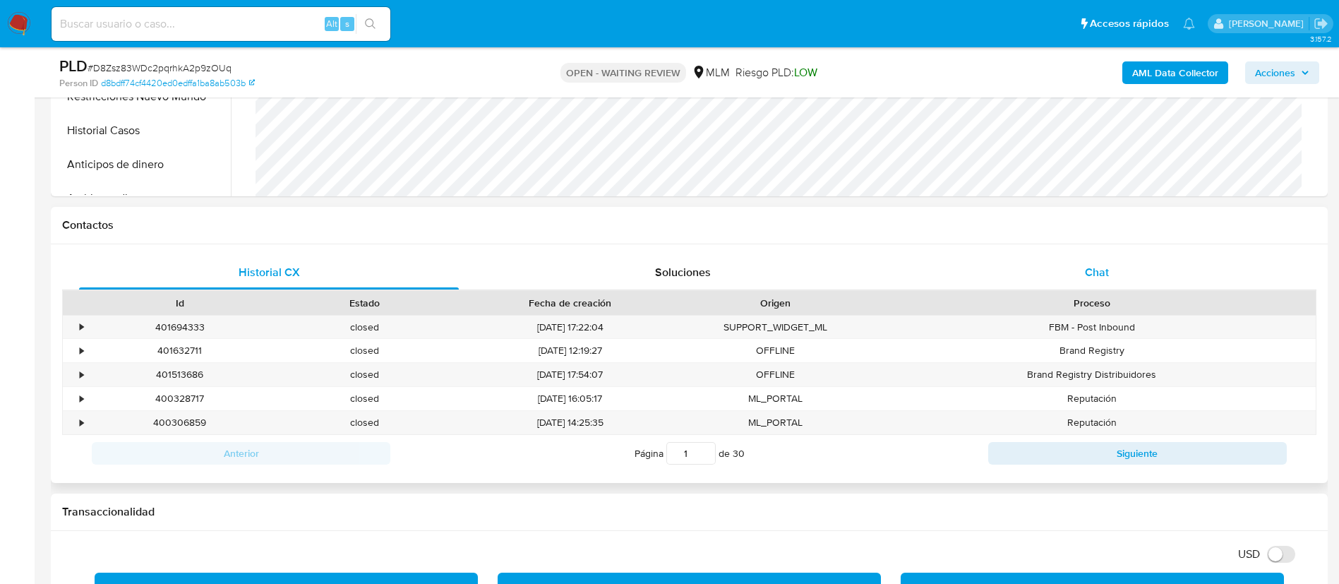
click at [1102, 274] on span "Chat" at bounding box center [1097, 272] width 24 height 16
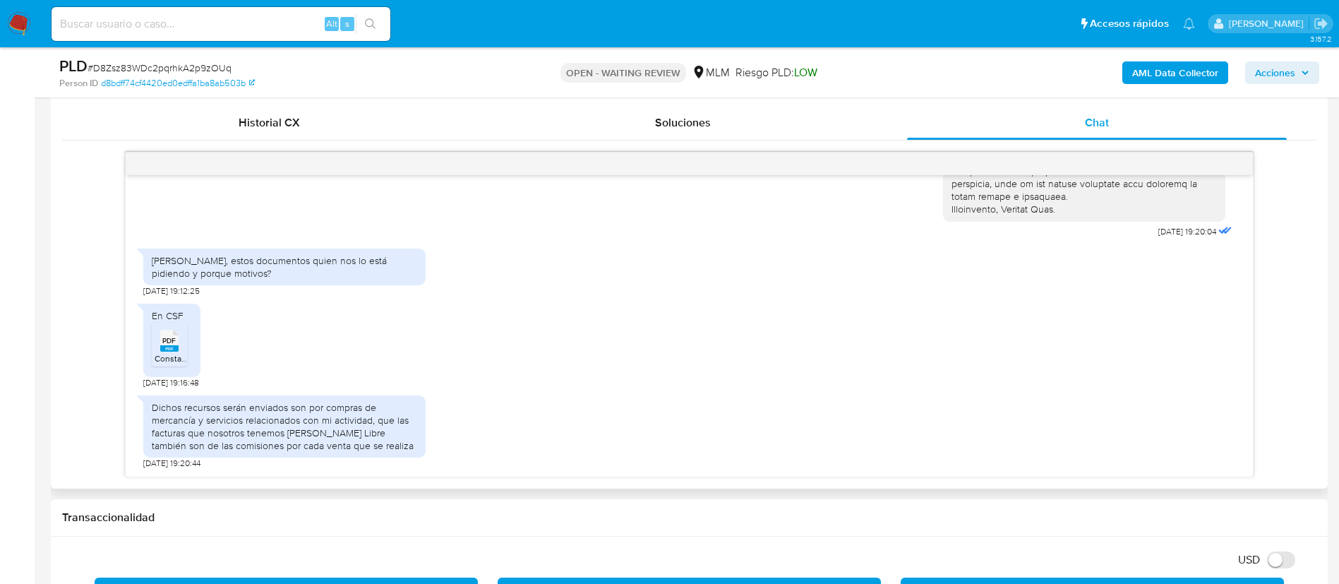
scroll to position [847, 0]
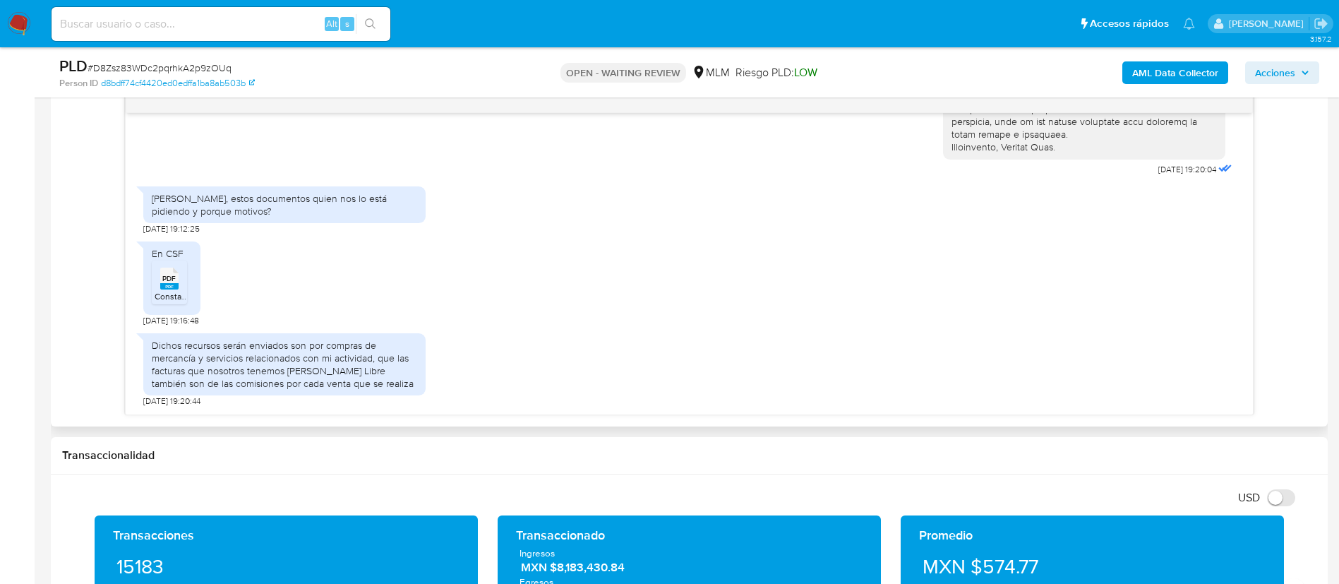
click at [177, 288] on rect at bounding box center [169, 286] width 18 height 6
click at [177, 288] on icon "Downloading file" at bounding box center [169, 285] width 17 height 17
click at [529, 272] on div "En CSF PDF PDF Constancia de Situacion Fiscal- Comercializadora Gipel.pdf 29/08…" at bounding box center [689, 279] width 1092 height 91
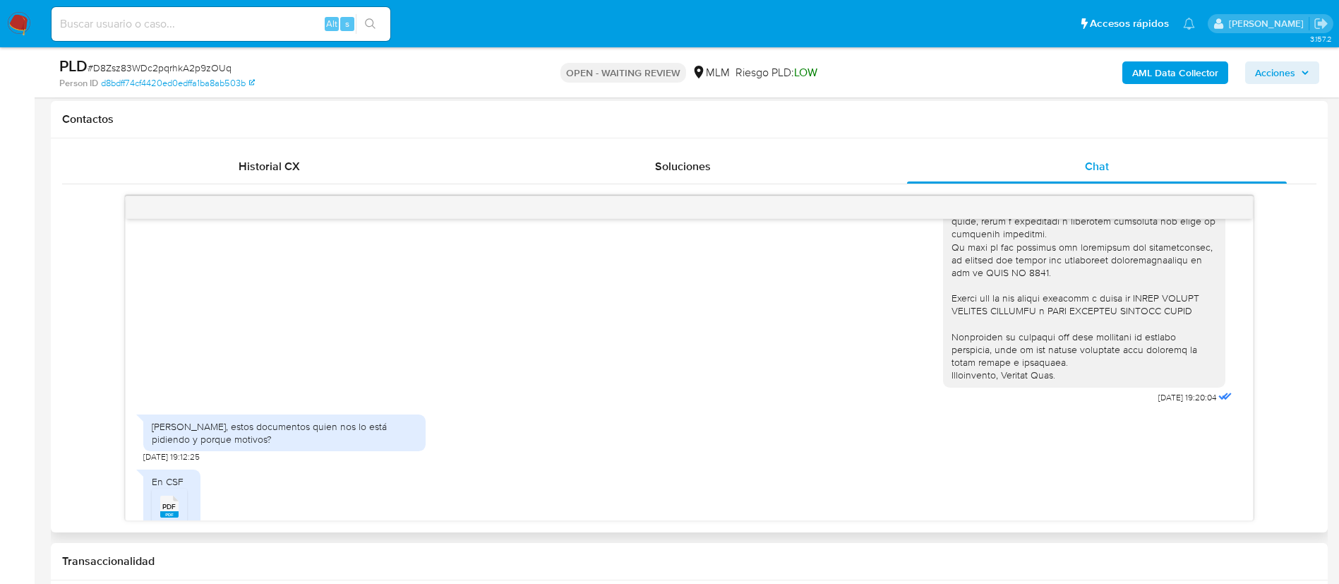
scroll to position [392, 0]
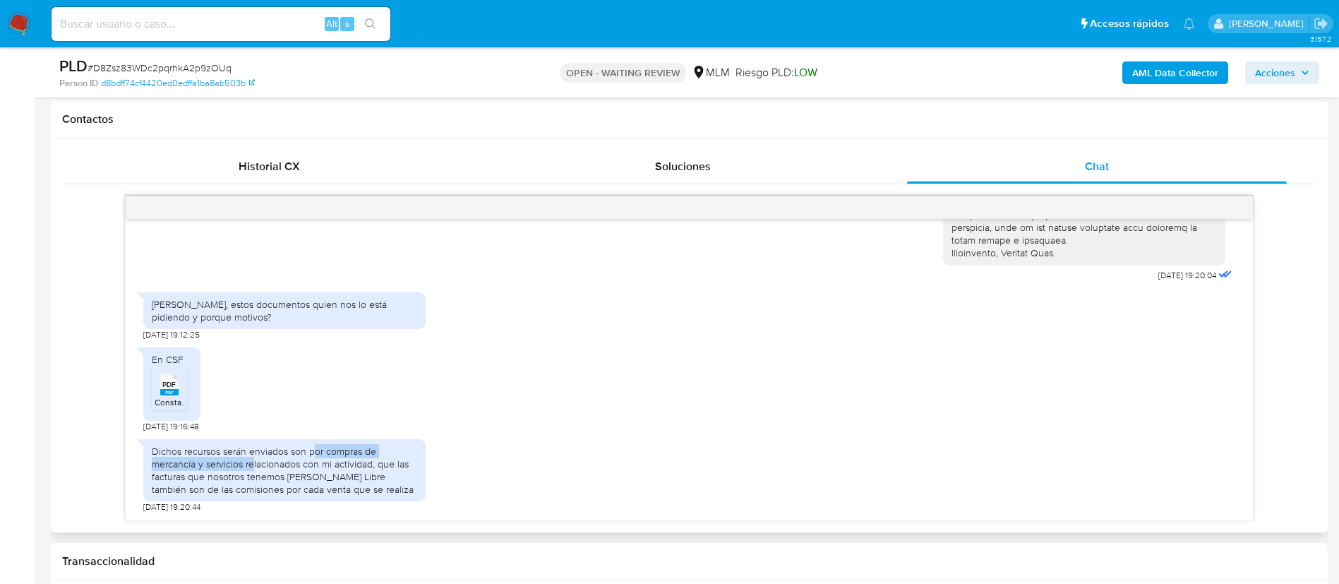
drag, startPoint x: 255, startPoint y: 461, endPoint x: 313, endPoint y: 456, distance: 58.1
click at [313, 456] on div "Dichos recursos serán enviados son por compras de mercancía y servicios relacio…" at bounding box center [284, 471] width 265 height 52
drag, startPoint x: 306, startPoint y: 450, endPoint x: 404, endPoint y: 486, distance: 104.5
click at [404, 486] on div "Dichos recursos serán enviados son por compras de mercancía y servicios relacio…" at bounding box center [284, 471] width 265 height 52
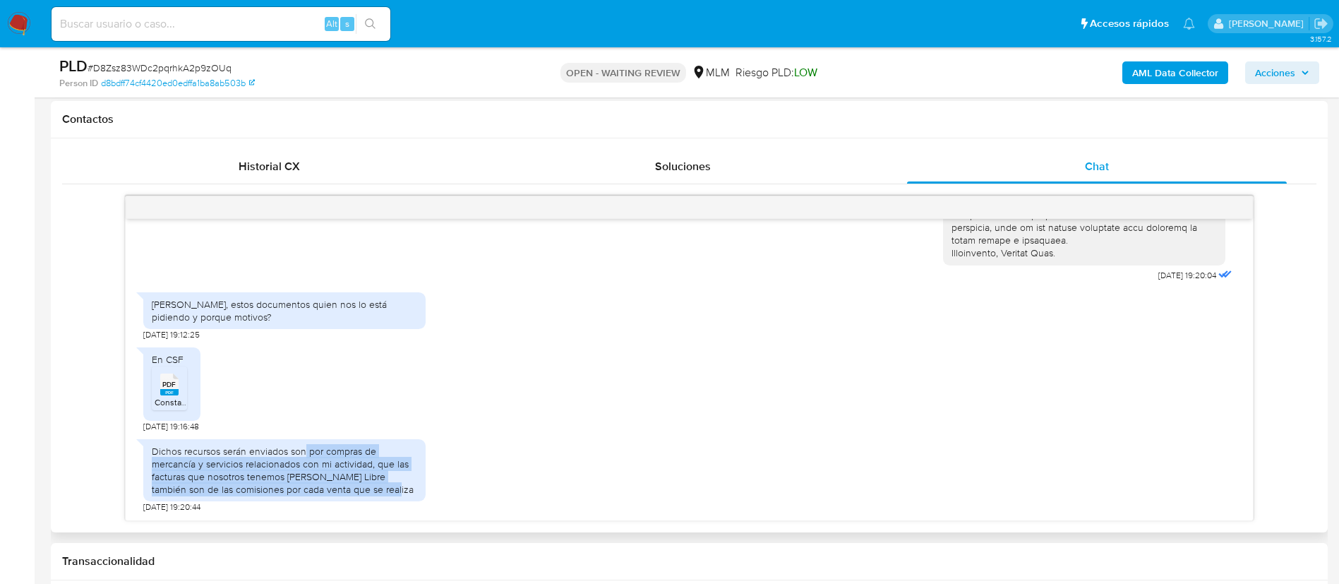
click at [398, 490] on div "Dichos recursos serán enviados son por compras de mercancía y servicios relacio…" at bounding box center [284, 471] width 265 height 52
click at [397, 490] on div "Dichos recursos serán enviados son por compras de mercancía y servicios relacio…" at bounding box center [284, 471] width 265 height 52
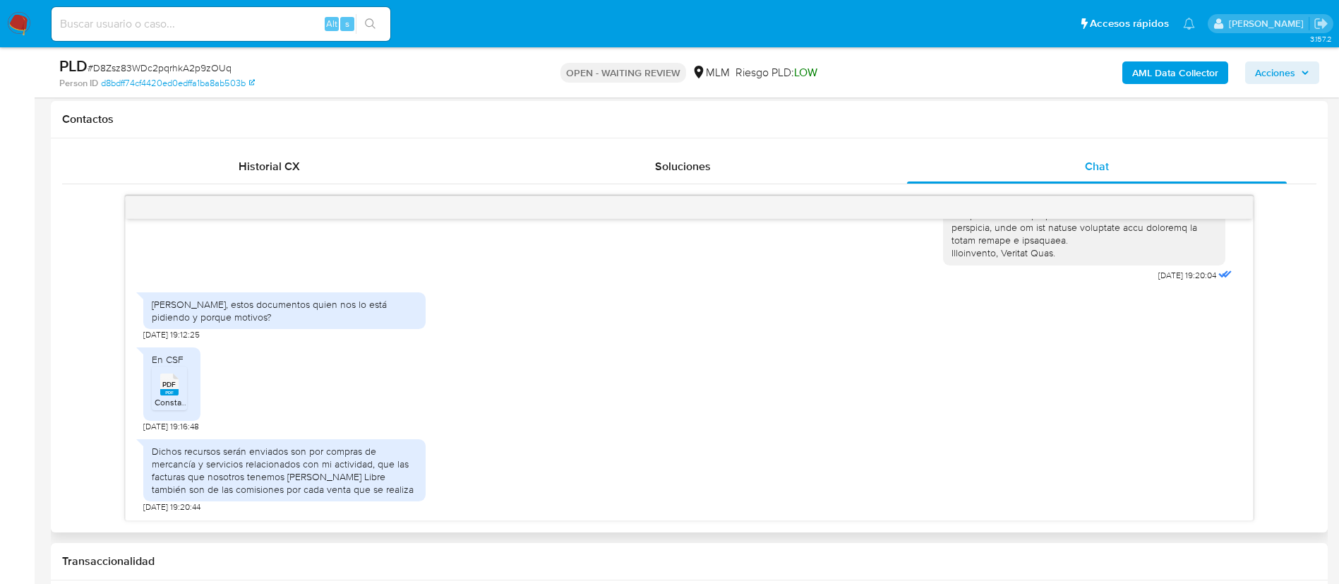
click at [680, 399] on div "En CSF PDF PDF Constancia de Situacion Fiscal- Comercializadora Gipel.pdf 29/08…" at bounding box center [689, 385] width 1092 height 91
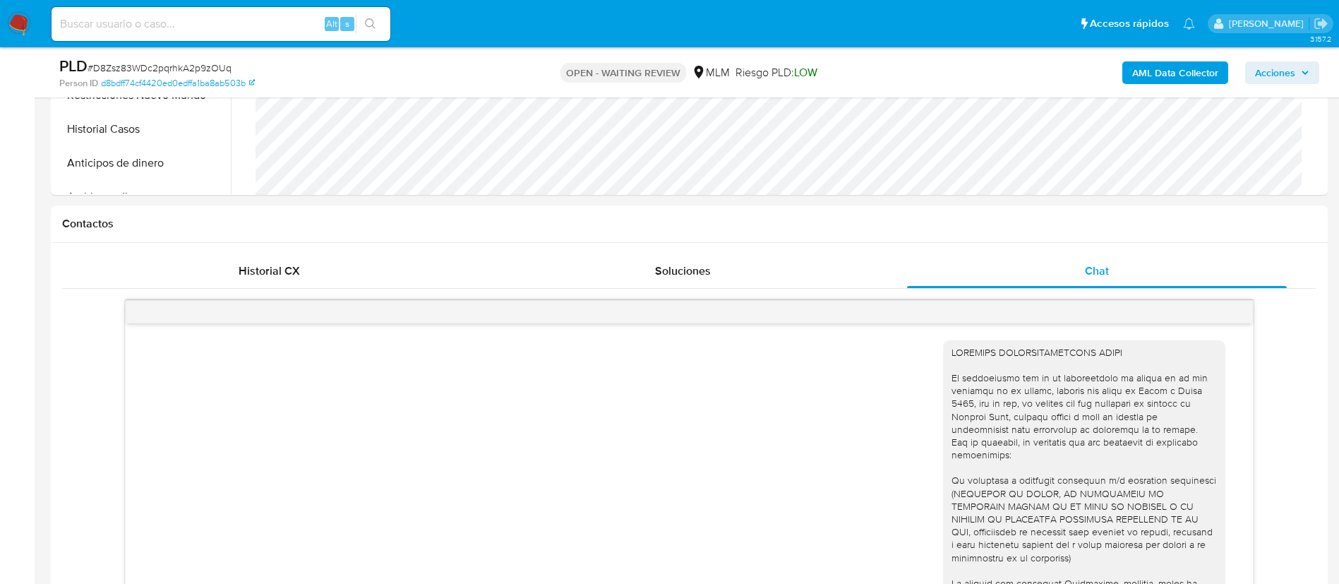
scroll to position [529, 0]
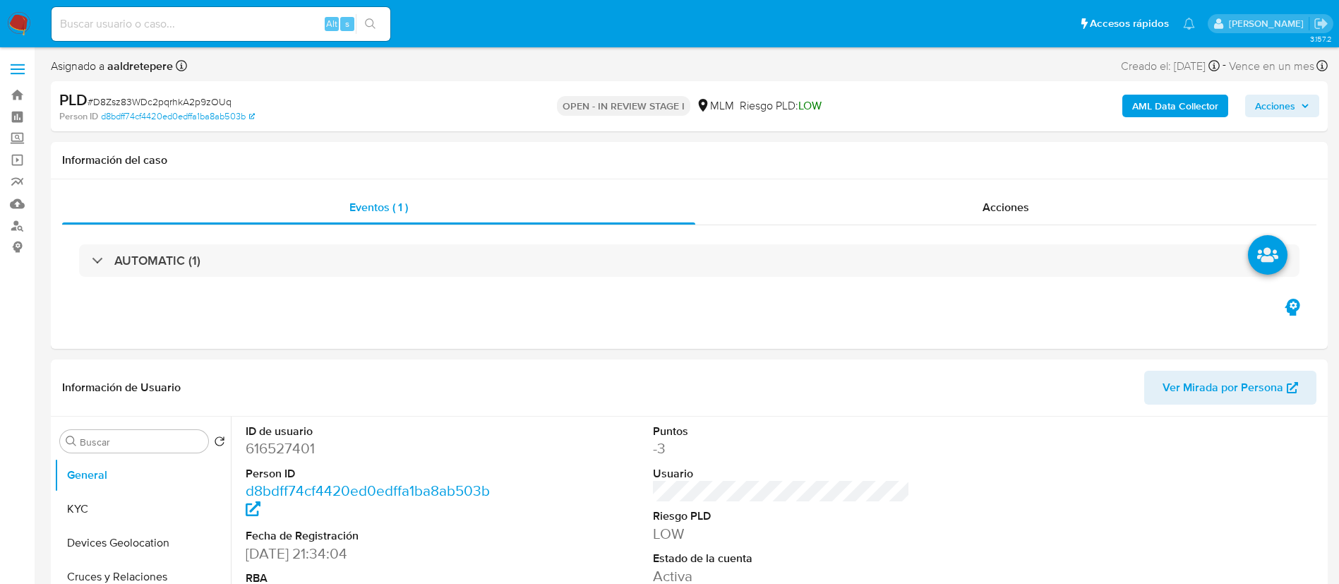
select select "10"
click at [1014, 200] on span "Acciones" at bounding box center [1005, 207] width 47 height 16
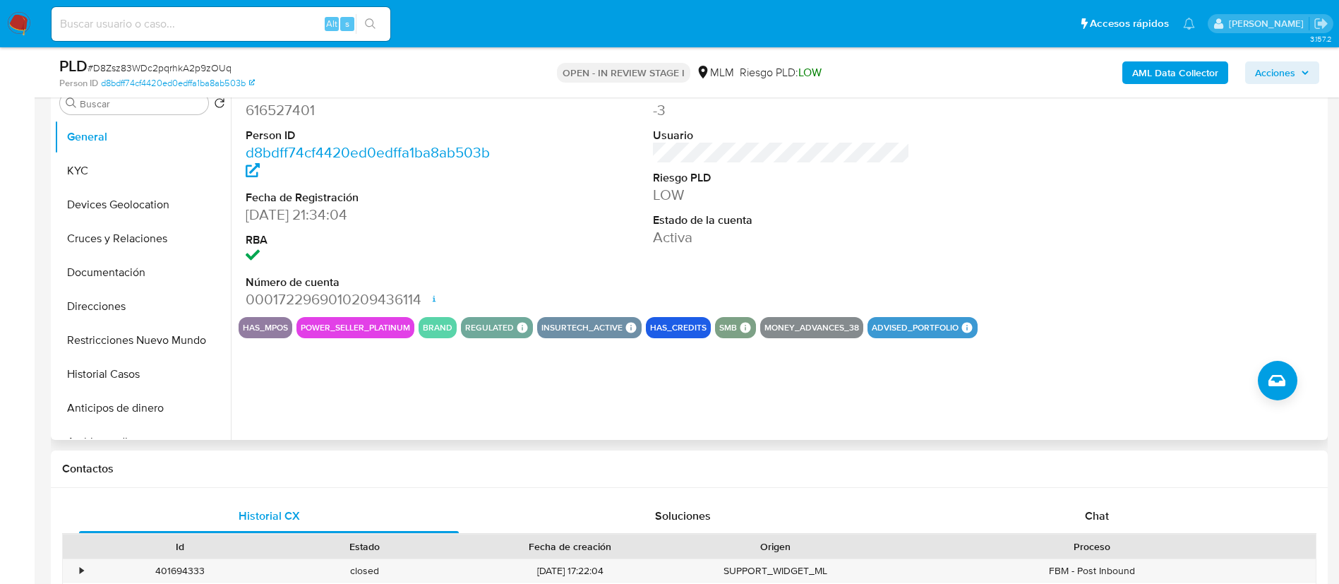
scroll to position [318, 0]
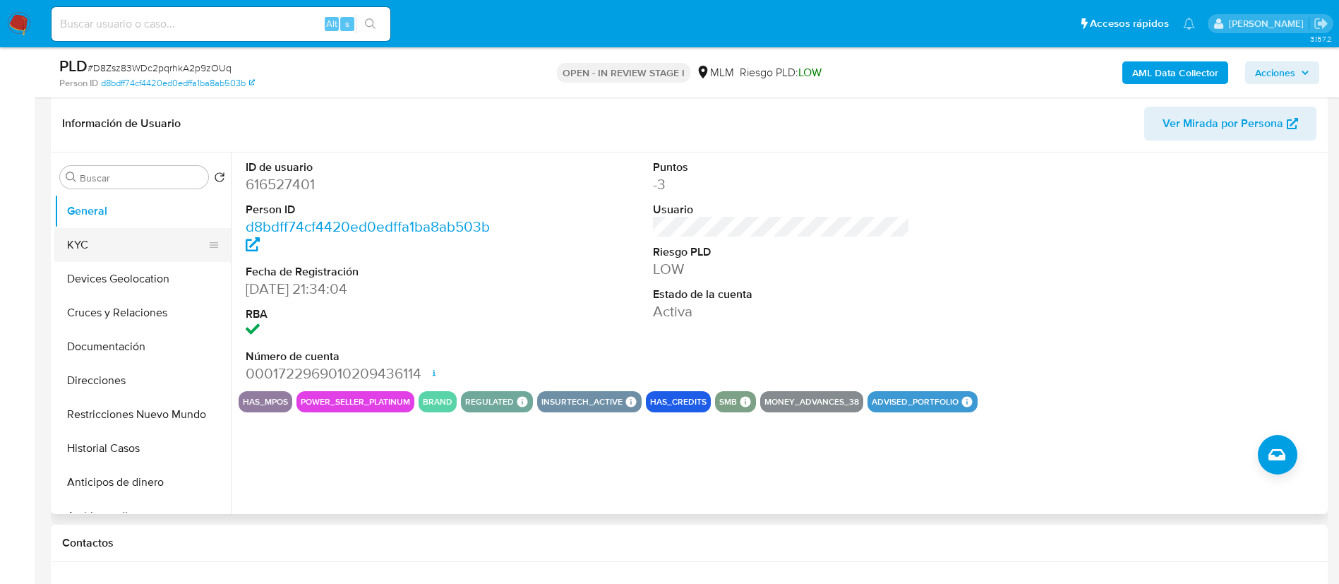
click at [80, 241] on button "KYC" at bounding box center [136, 245] width 165 height 34
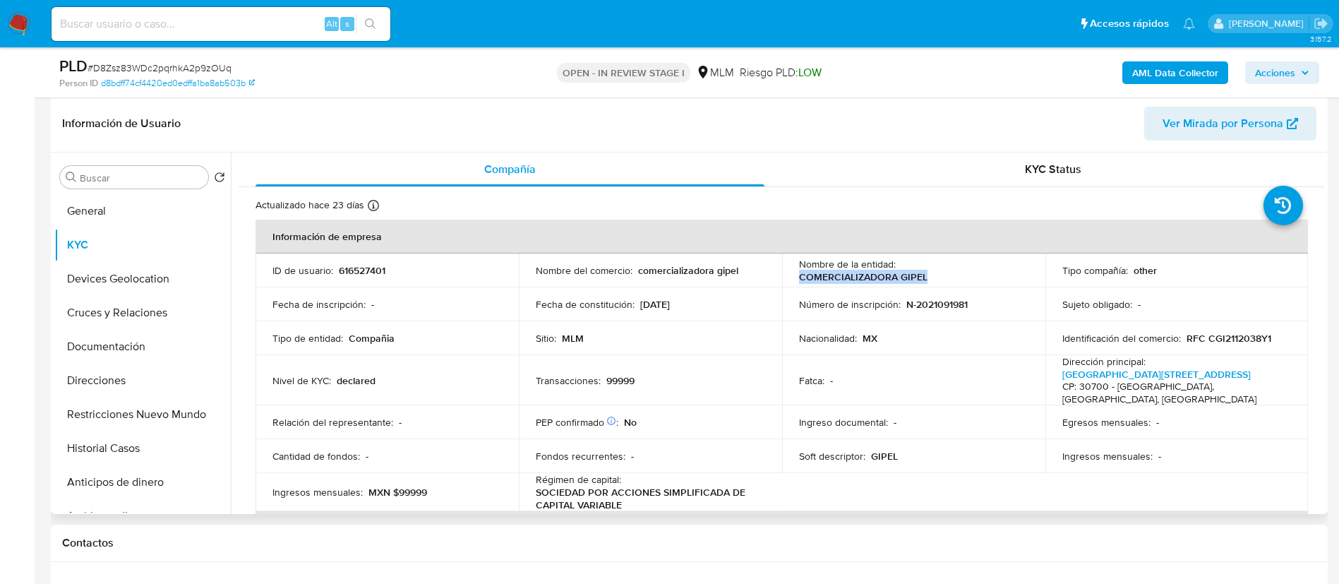
drag, startPoint x: 940, startPoint y: 278, endPoint x: 790, endPoint y: 279, distance: 149.6
click at [790, 279] on td "Nombre de la entidad : COMERCIALIZADORA GIPEL" at bounding box center [913, 270] width 263 height 34
copy p "COMERCIALIZADORA GIPEL"
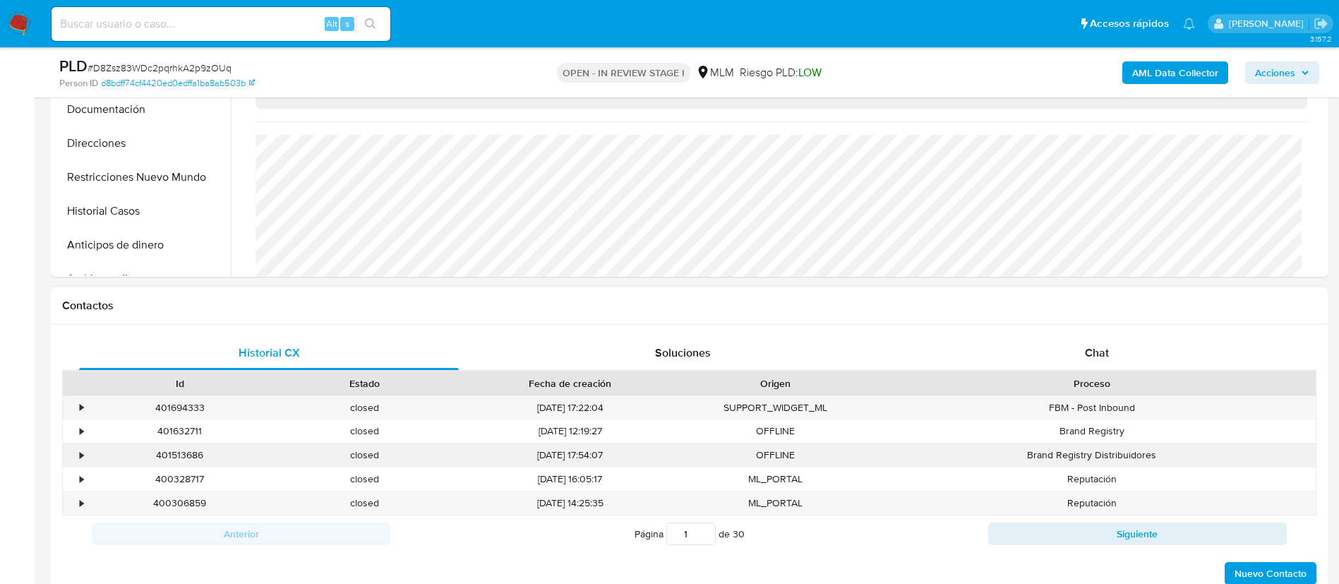
scroll to position [635, 0]
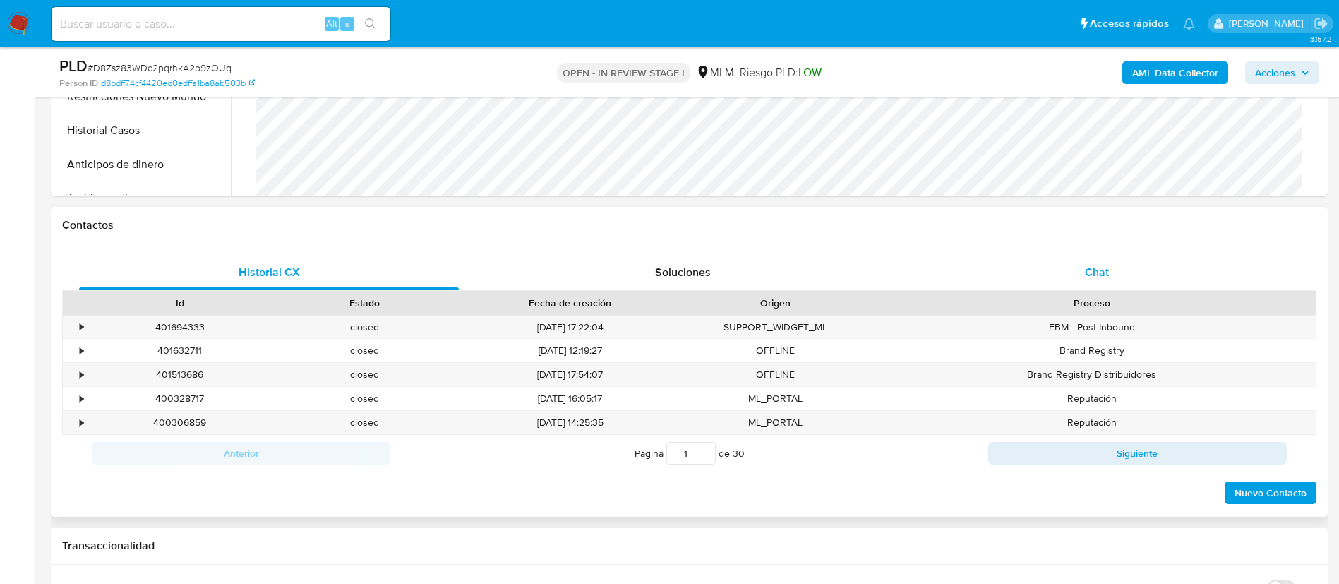
click at [1097, 272] on span "Chat" at bounding box center [1097, 272] width 24 height 16
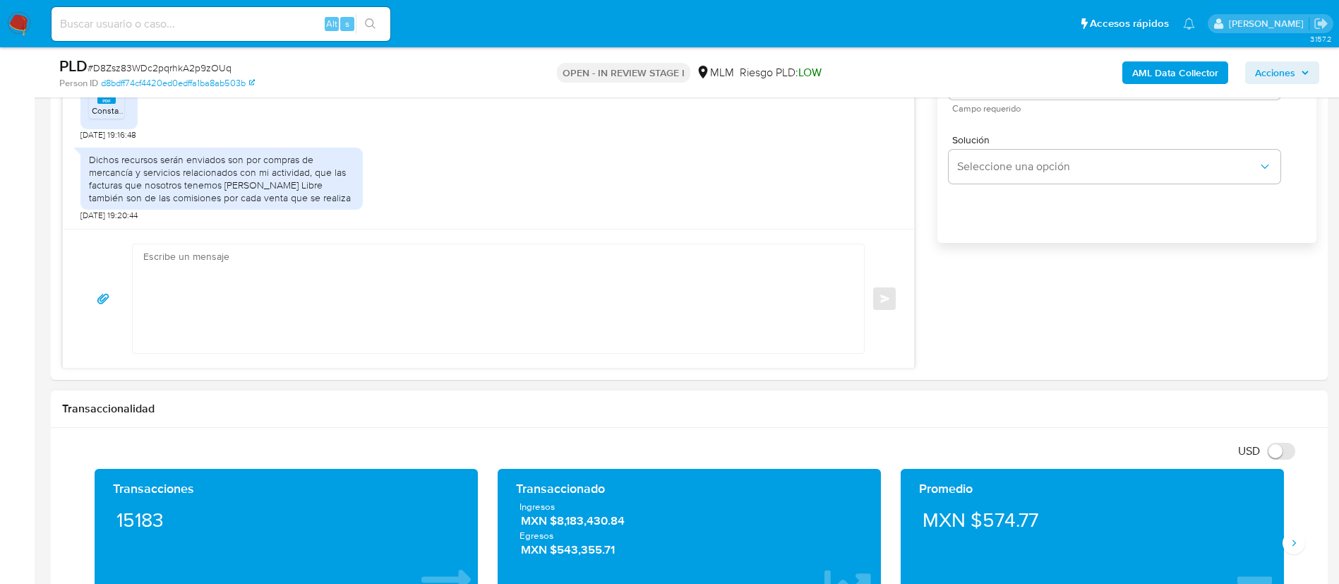
scroll to position [1164, 0]
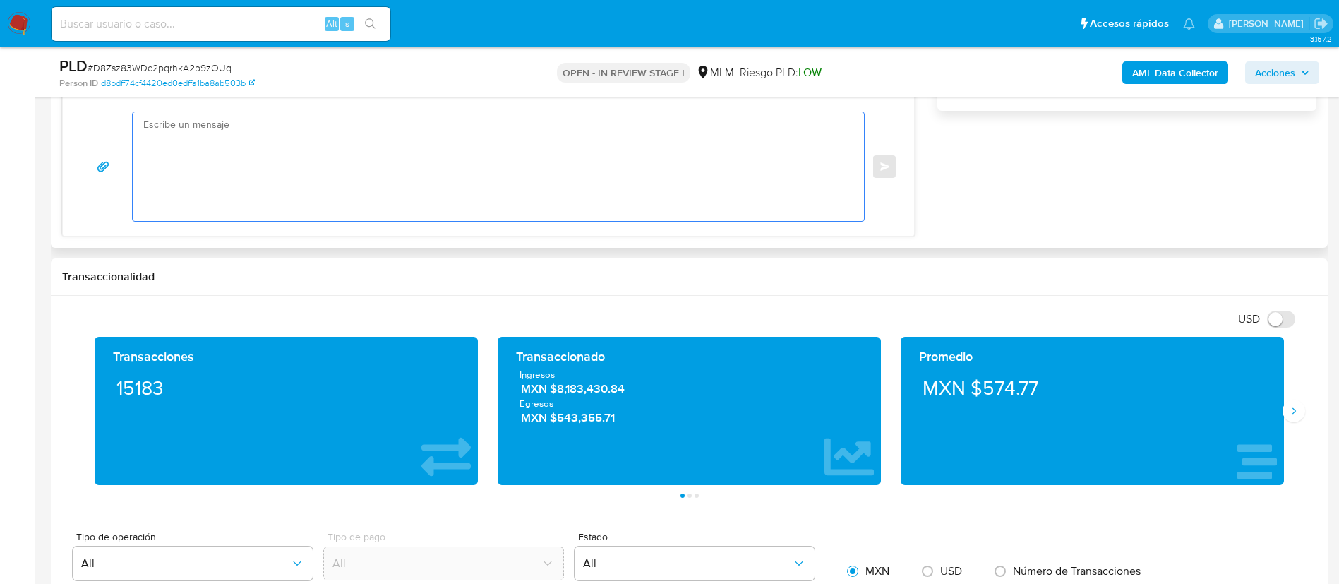
click at [532, 191] on textarea at bounding box center [494, 166] width 703 height 109
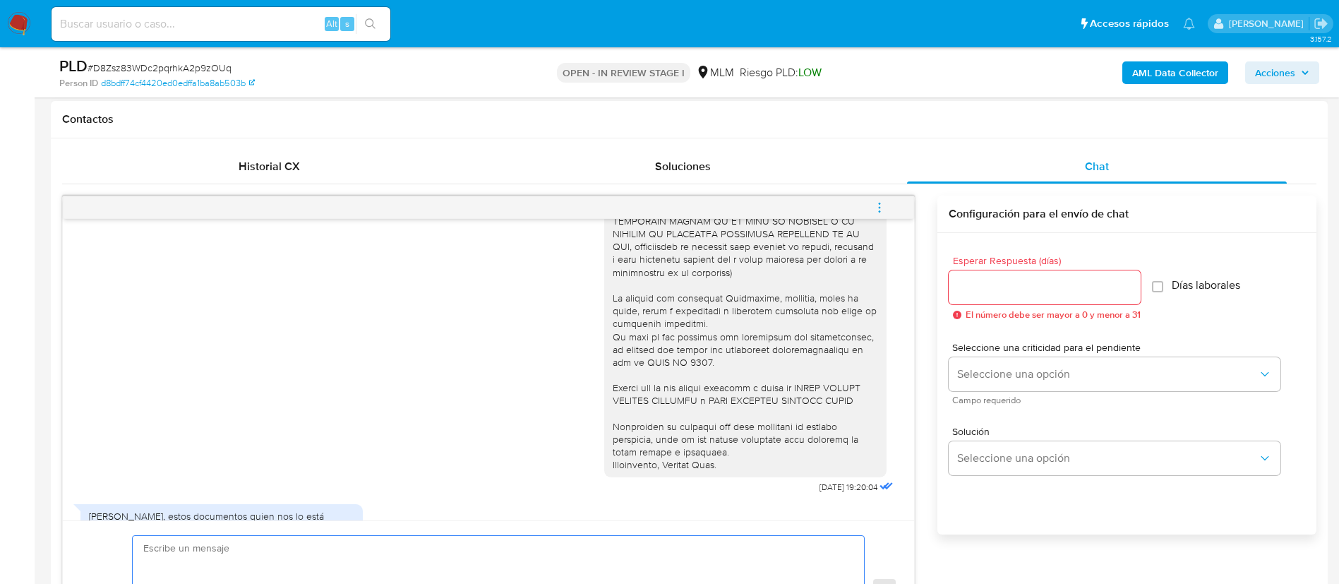
scroll to position [0, 0]
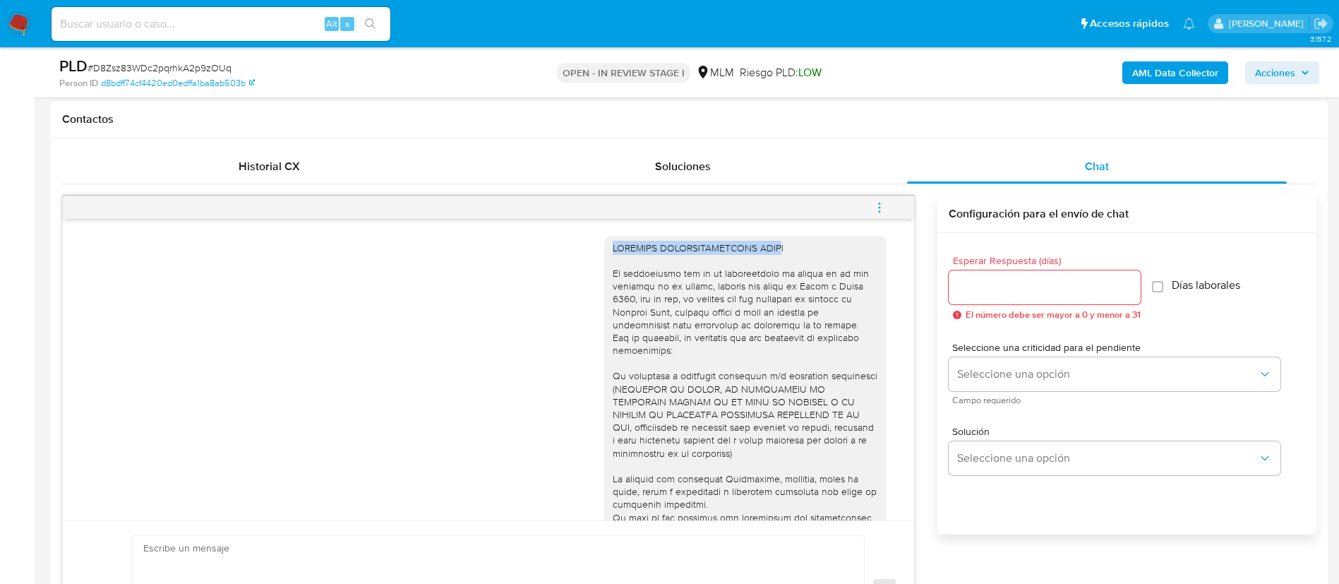
drag, startPoint x: 766, startPoint y: 246, endPoint x: 599, endPoint y: 242, distance: 167.3
click at [613, 242] on div at bounding box center [745, 446] width 265 height 411
drag, startPoint x: 804, startPoint y: 248, endPoint x: 776, endPoint y: 244, distance: 27.8
click at [803, 248] on div at bounding box center [745, 446] width 265 height 411
drag, startPoint x: 776, startPoint y: 244, endPoint x: 570, endPoint y: 246, distance: 206.1
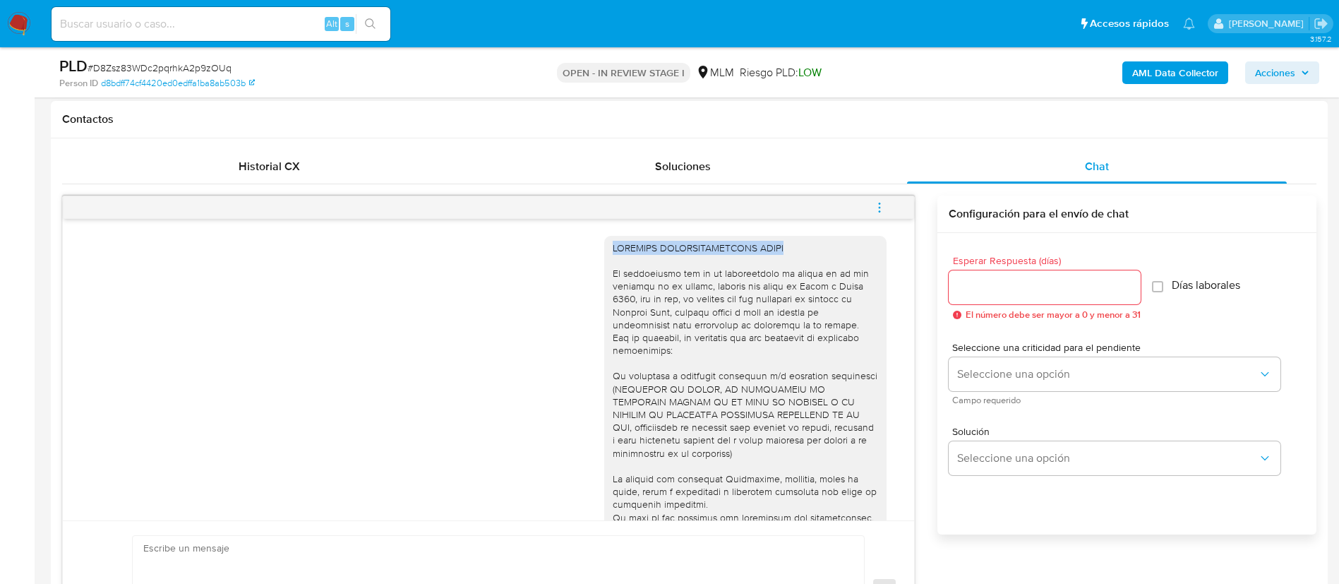
click at [570, 246] on div "28/08/2025 19:20:04" at bounding box center [488, 452] width 816 height 452
copy div "ESTIMADO COMERCIALIZADORA GIPEL"
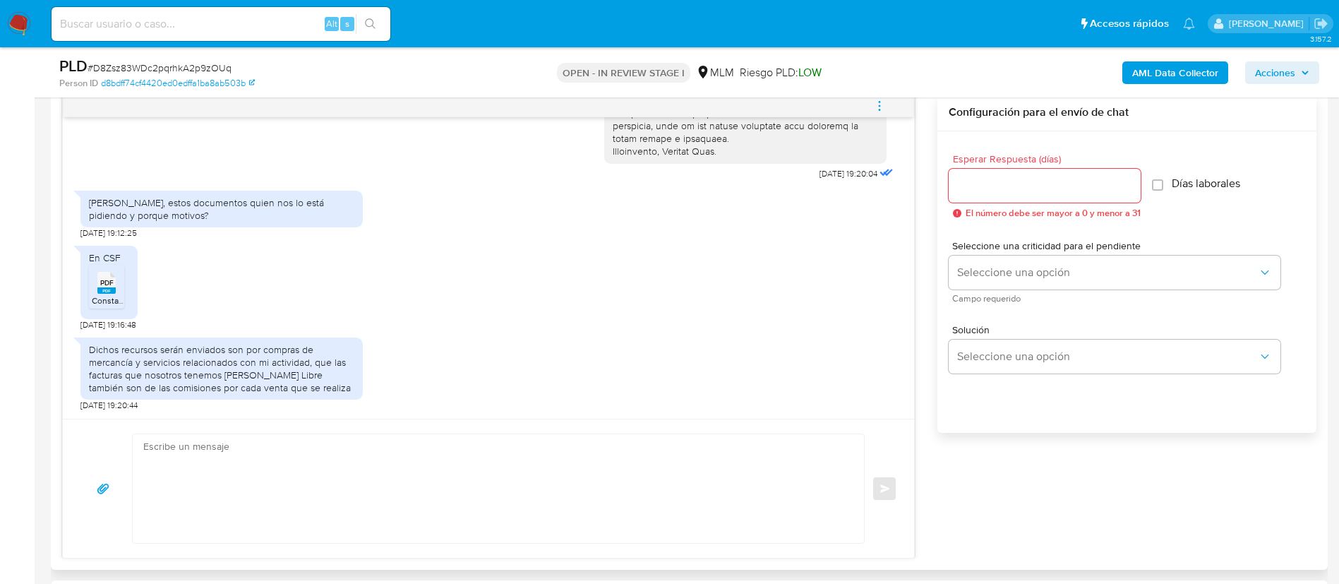
scroll to position [953, 0]
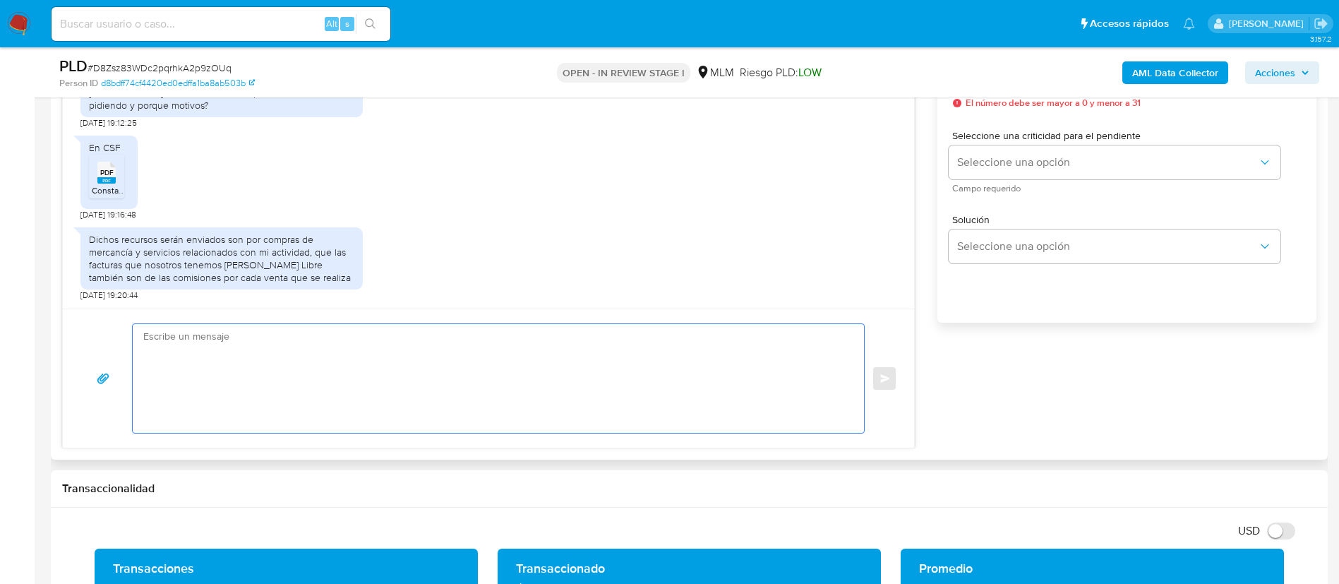
click at [314, 341] on textarea at bounding box center [494, 378] width 703 height 109
paste textarea "ESTIMADO COMERCIALIZADORA GIPEL"
paste textarea "Como institución regulada debemos cumplir con los requerimientos de la CNBV sob…"
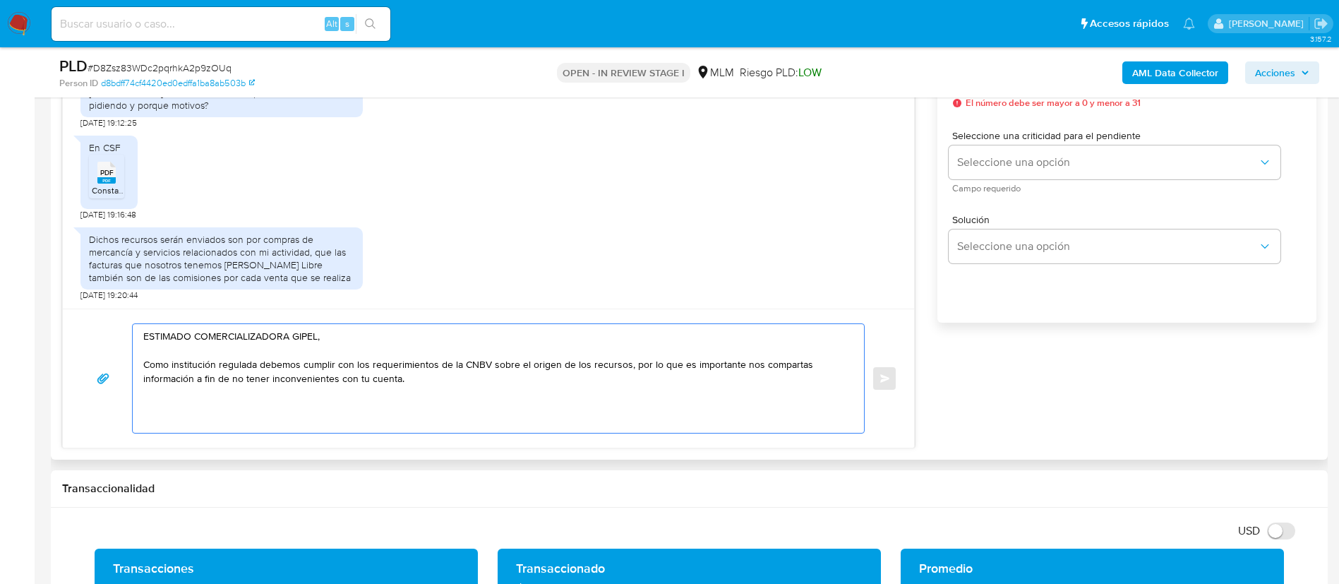
click at [786, 363] on textarea "ESTIMADO COMERCIALIZADORA GIPEL, Como institución regulada debemos cumplir con …" at bounding box center [494, 378] width 703 height 109
click at [804, 365] on textarea "ESTIMADO COMERCIALIZADORA GIPEL, Como institución regulada debemos cumplir con …" at bounding box center [494, 378] width 703 height 109
click at [156, 382] on textarea "ESTIMADO COMERCIALIZADORA GIPEL, Como institución regulada debemos cumplir con …" at bounding box center [494, 378] width 703 height 109
click at [838, 358] on textarea "ESTIMADO COMERCIALIZADORA GIPEL, Como institución regulada debemos cumplir con …" at bounding box center [494, 378] width 703 height 109
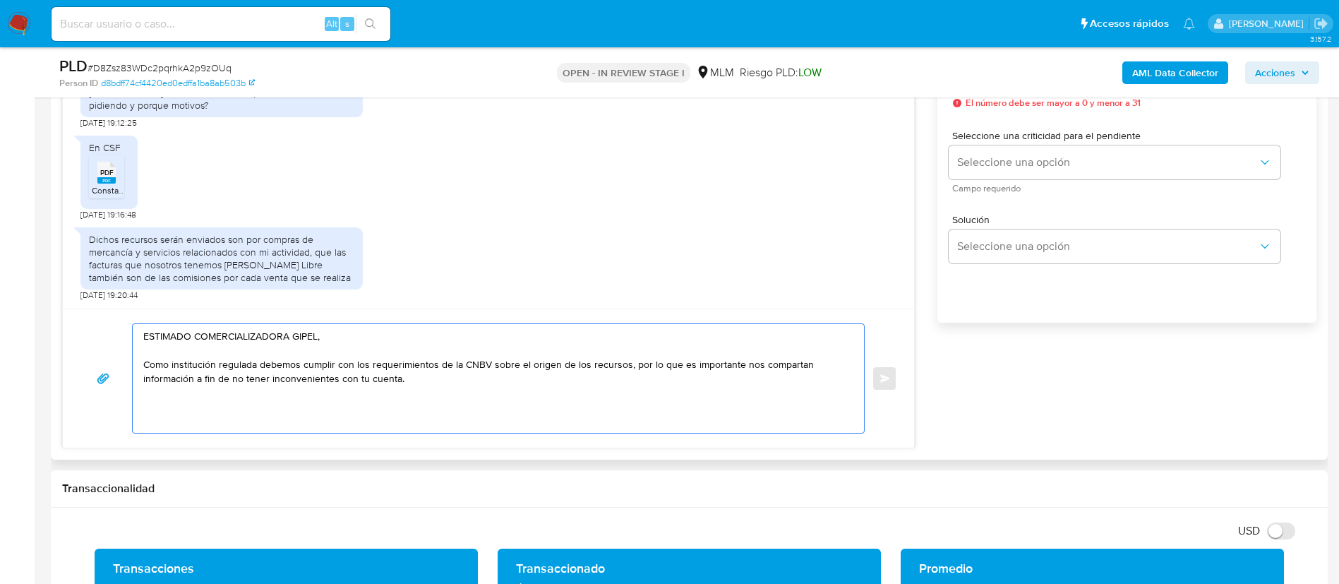
click at [820, 365] on textarea "ESTIMADO COMERCIALIZADORA GIPEL, Como institución regulada debemos cumplir con …" at bounding box center [494, 378] width 703 height 109
click at [797, 358] on textarea "ESTIMADO COMERCIALIZADORA GIPEL, Como institución regulada debemos cumplir con …" at bounding box center [494, 378] width 703 height 109
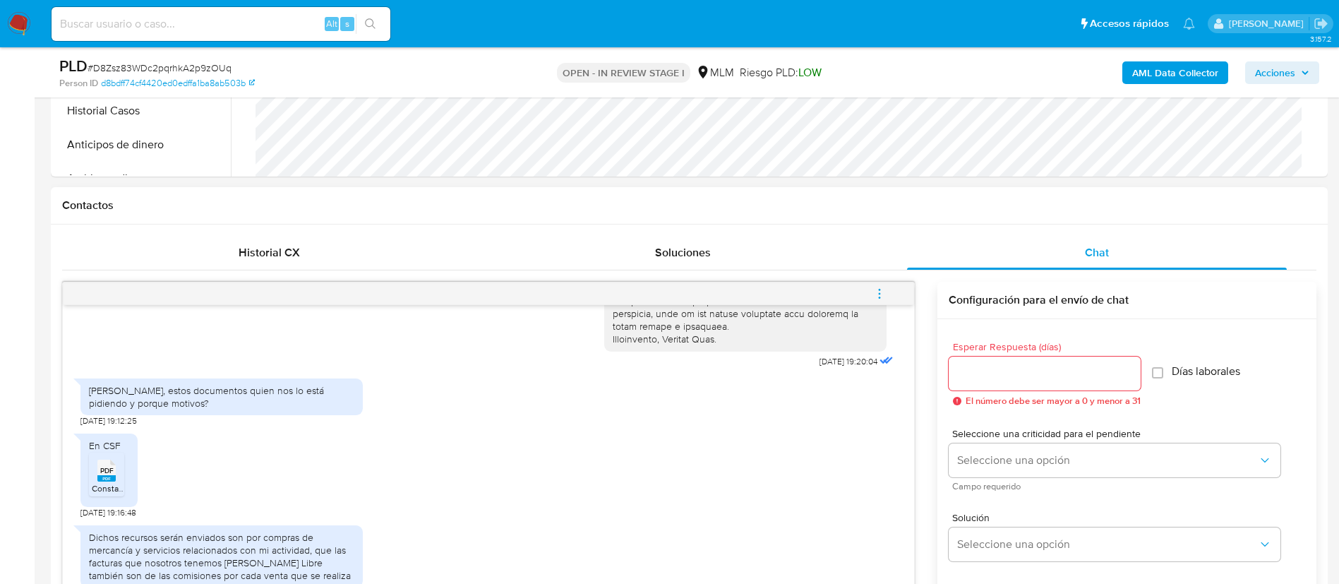
scroll to position [635, 0]
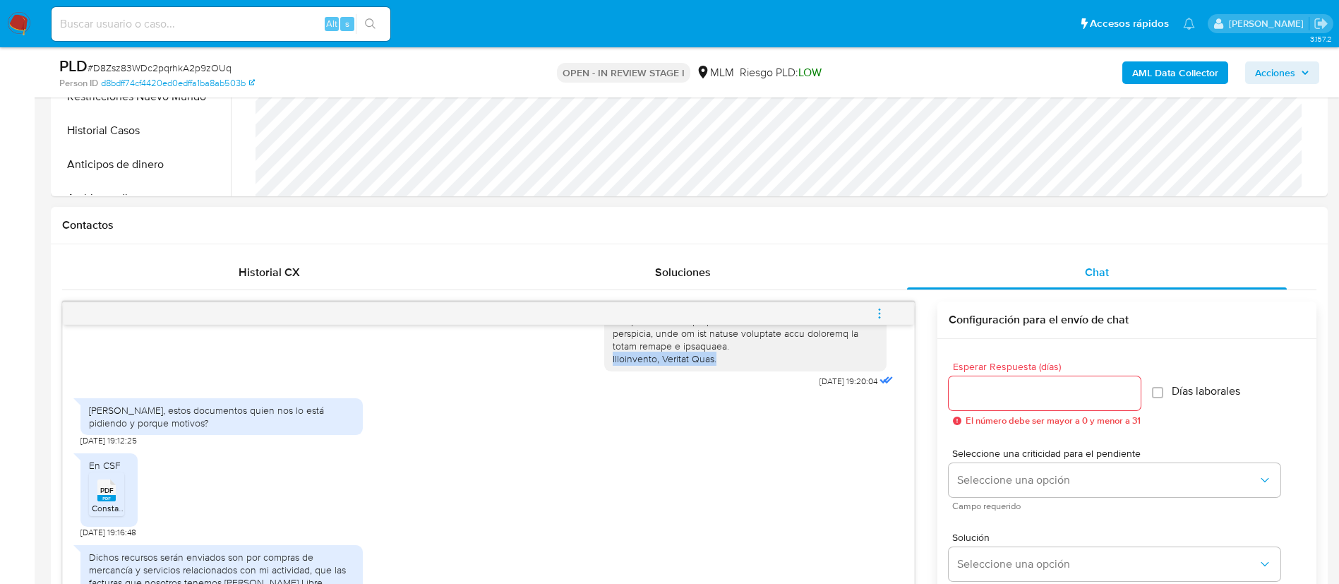
drag, startPoint x: 739, startPoint y: 365, endPoint x: 592, endPoint y: 368, distance: 146.8
click at [604, 368] on div at bounding box center [745, 160] width 282 height 422
copy div "Atentamente, Mercado Pago."
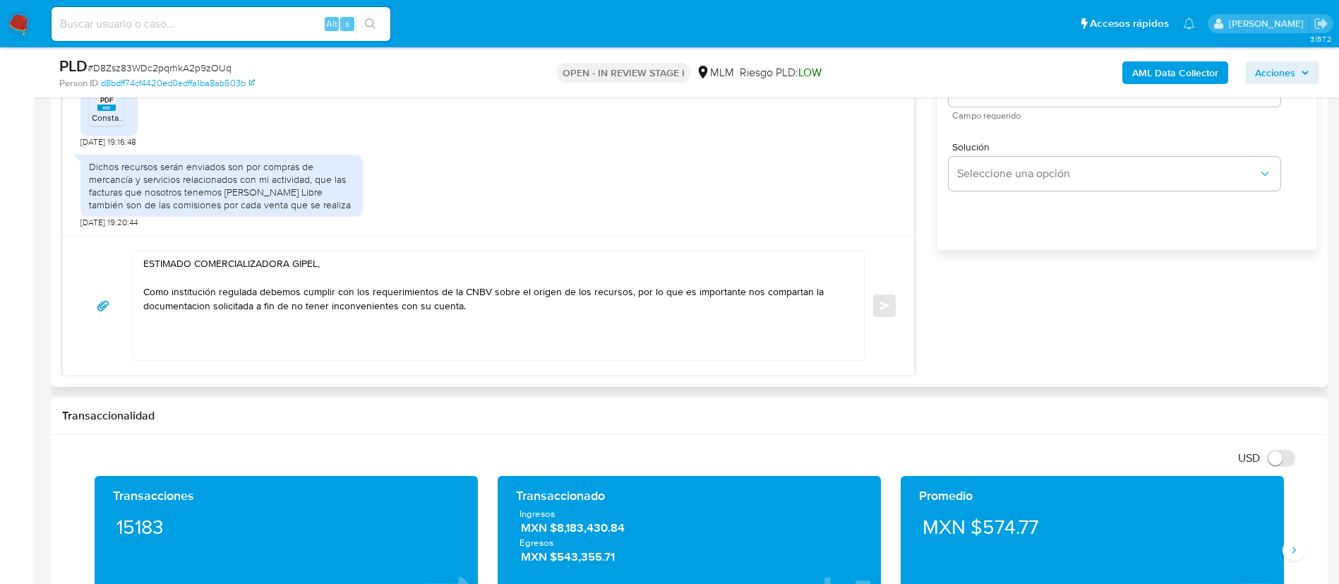
scroll to position [1059, 0]
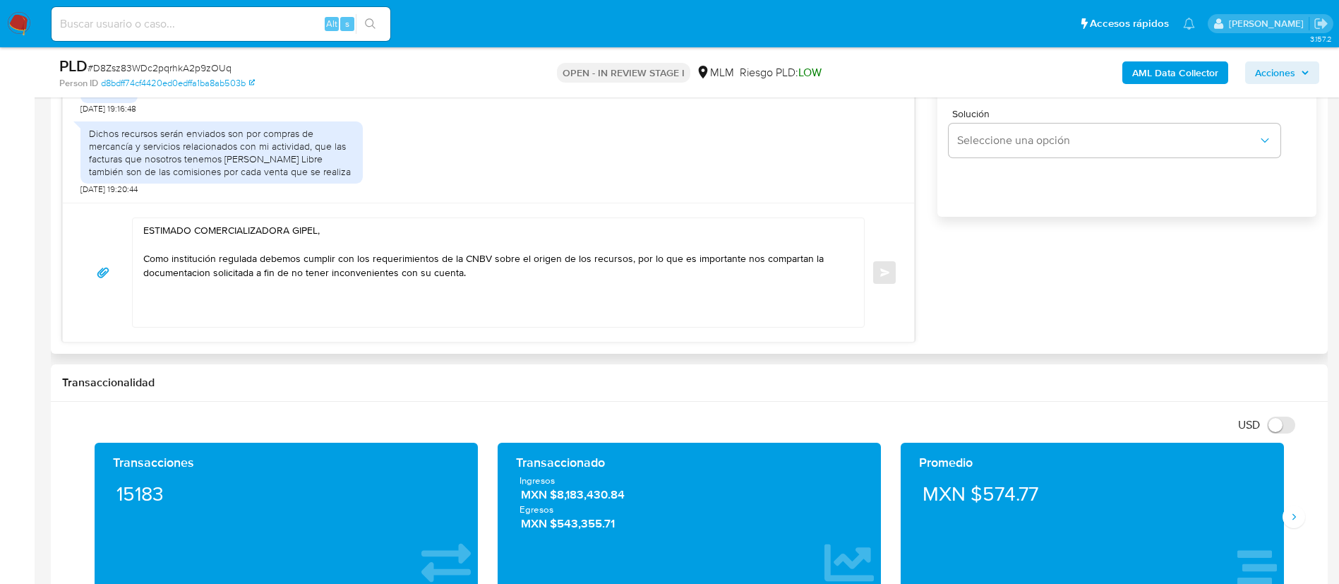
click at [486, 290] on textarea "ESTIMADO COMERCIALIZADORA GIPEL, Como institución regulada debemos cumplir con …" at bounding box center [494, 272] width 703 height 109
paste textarea "Atentamente, Mercado Pago."
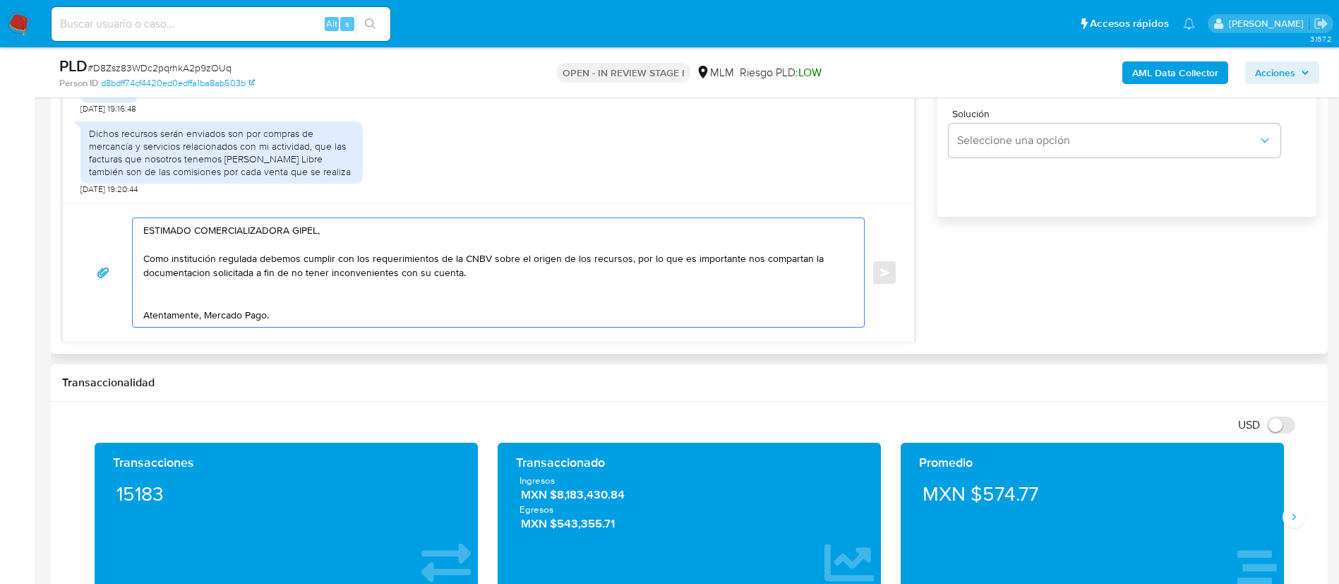
click at [174, 294] on textarea "ESTIMADO COMERCIALIZADORA GIPEL, Como institución regulada debemos cumplir con …" at bounding box center [494, 272] width 703 height 109
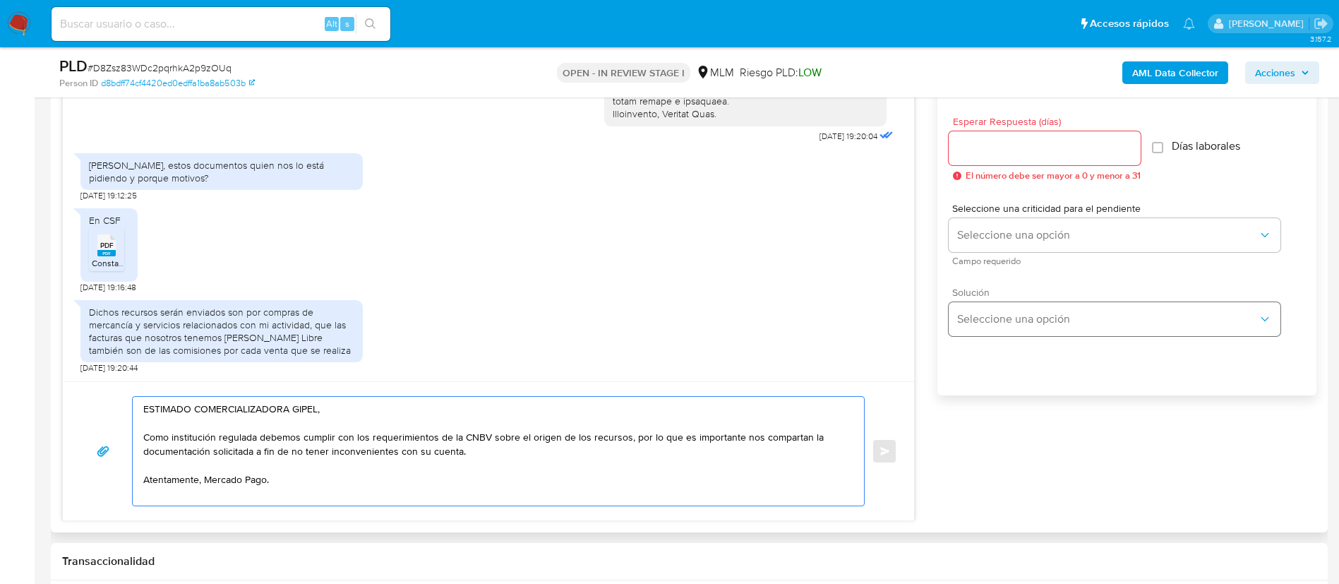
scroll to position [847, 0]
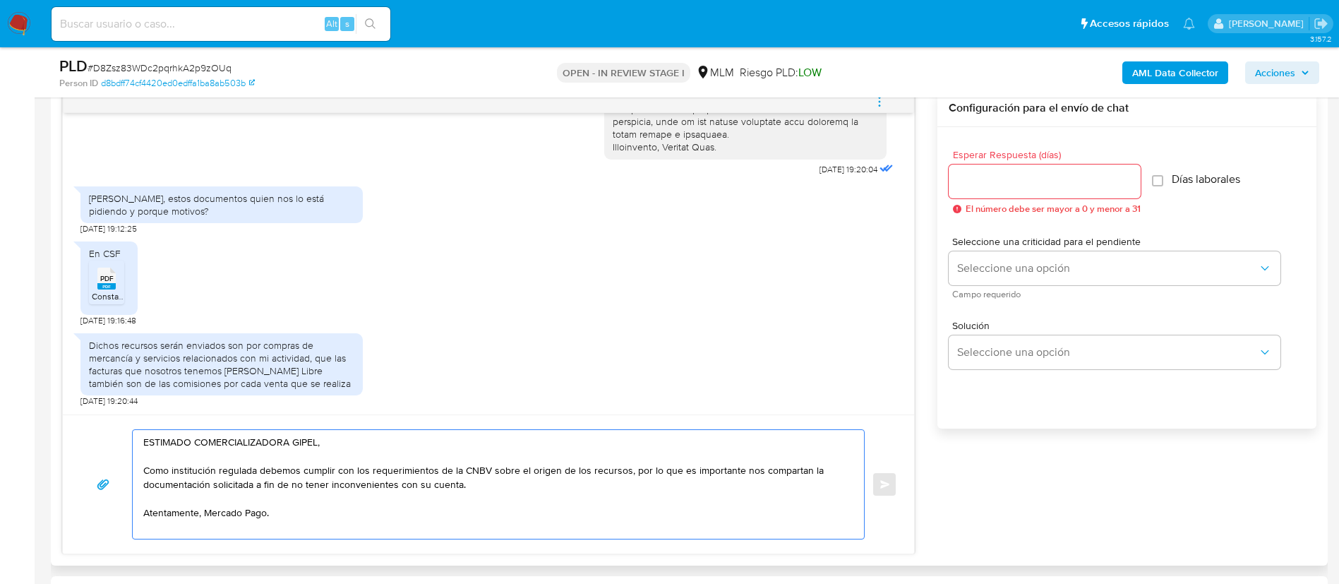
type textarea "ESTIMADO COMERCIALIZADORA GIPEL, Como institución regulada debemos cumplir con …"
click at [1022, 172] on input "Esperar Respuesta (días)" at bounding box center [1044, 181] width 192 height 18
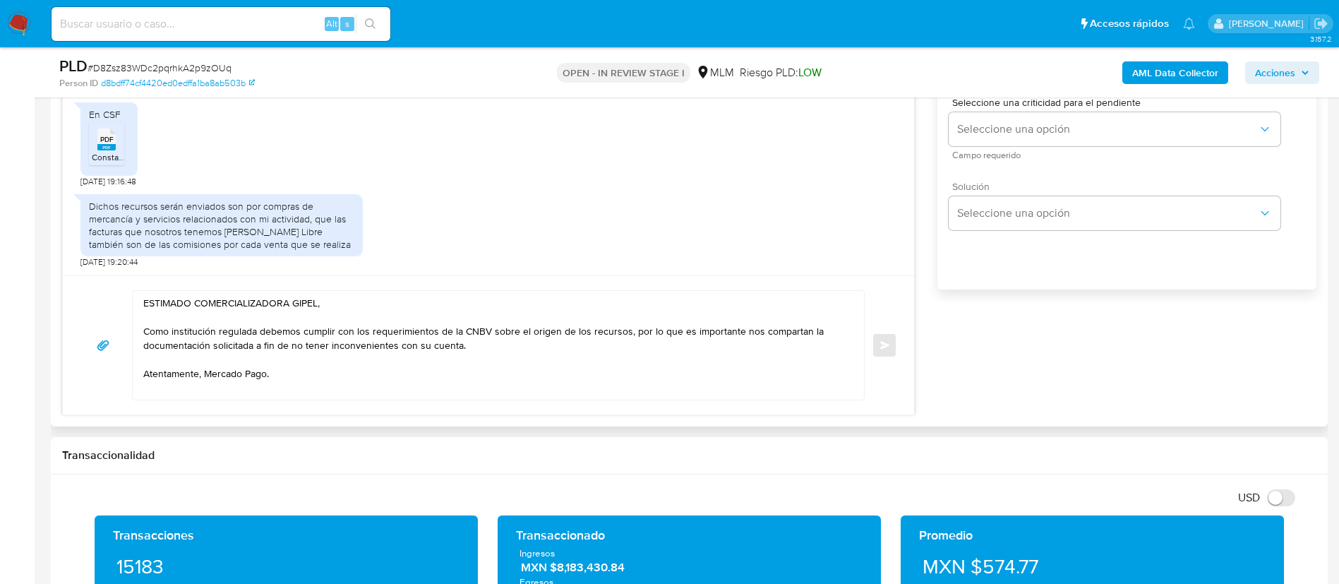
scroll to position [953, 0]
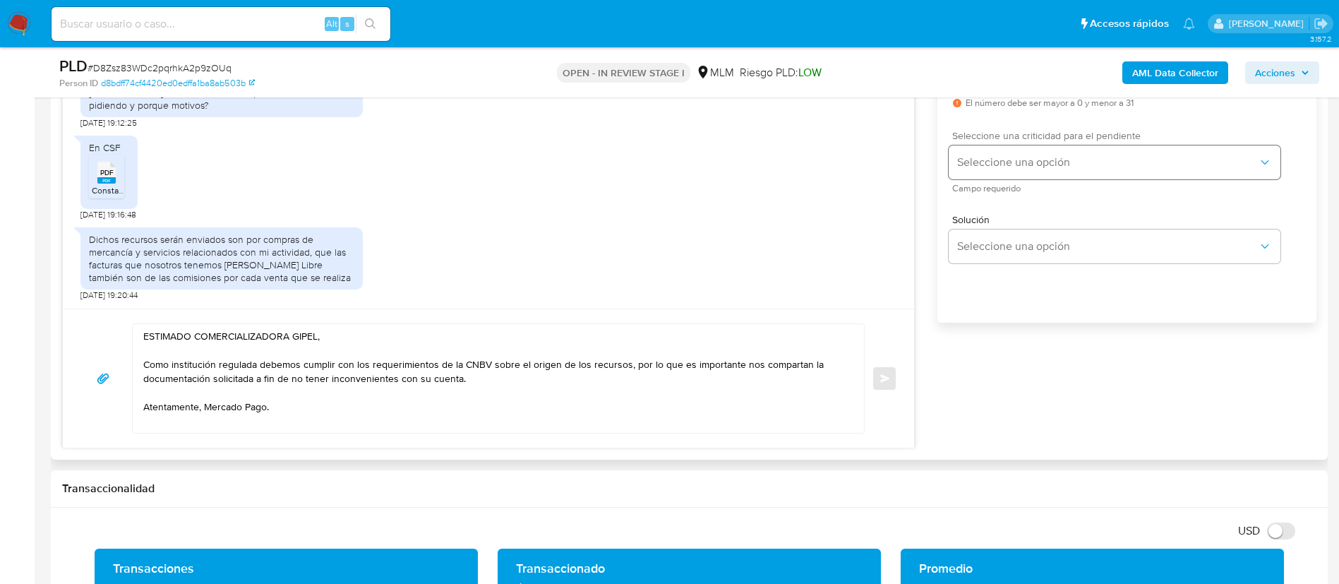
type input "2"
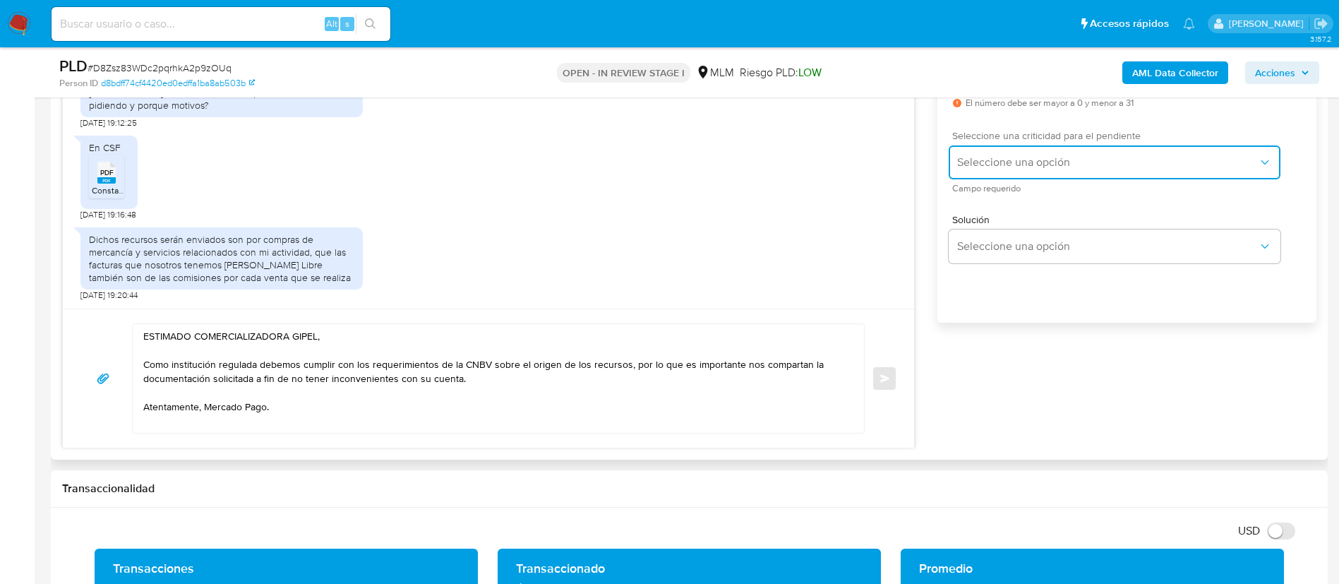
click at [1020, 163] on span "Seleccione una opción" at bounding box center [1107, 162] width 301 height 14
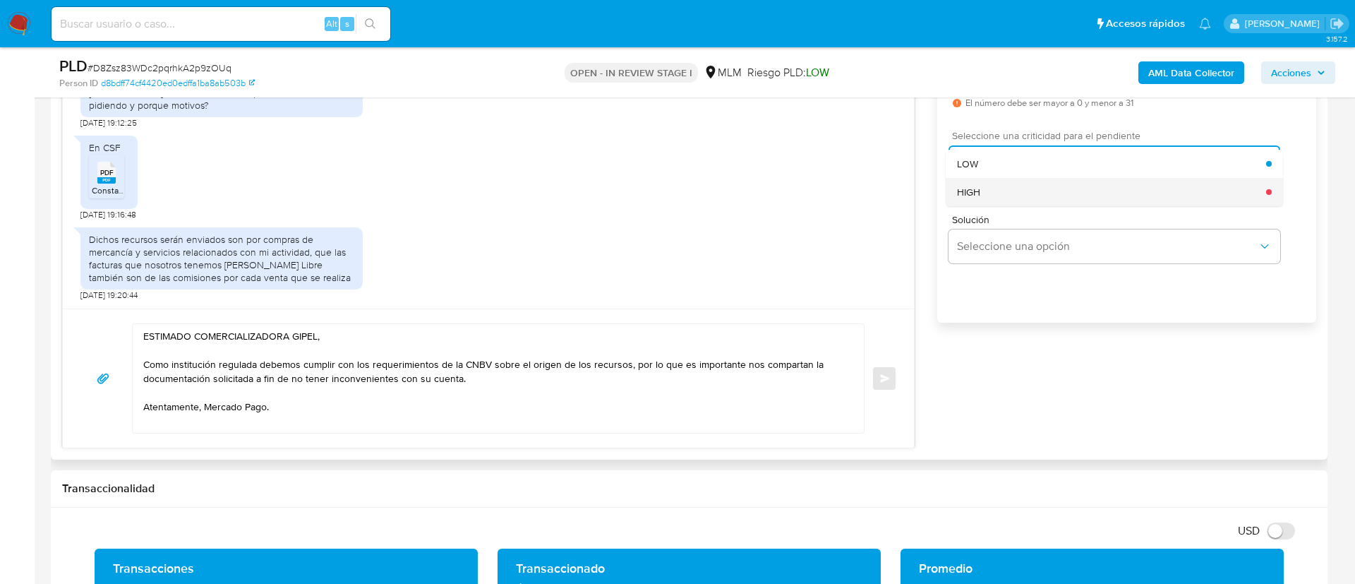
click at [996, 190] on div "HIGH" at bounding box center [1111, 192] width 309 height 28
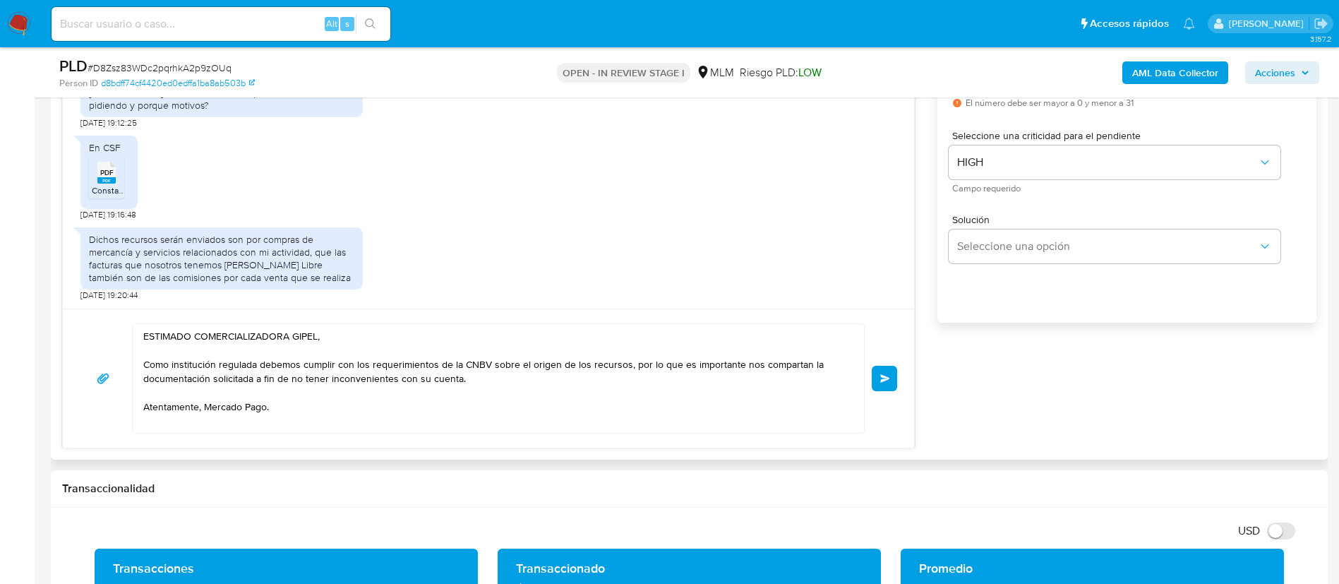
click at [879, 383] on button "Enviar" at bounding box center [884, 378] width 25 height 25
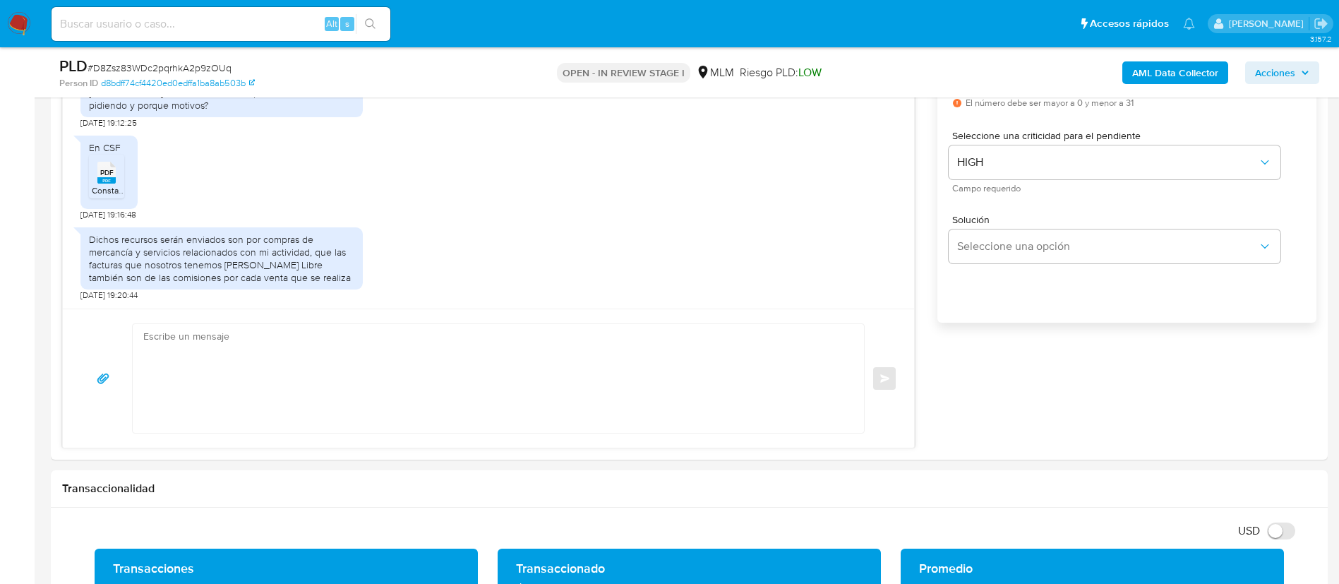
scroll to position [536, 0]
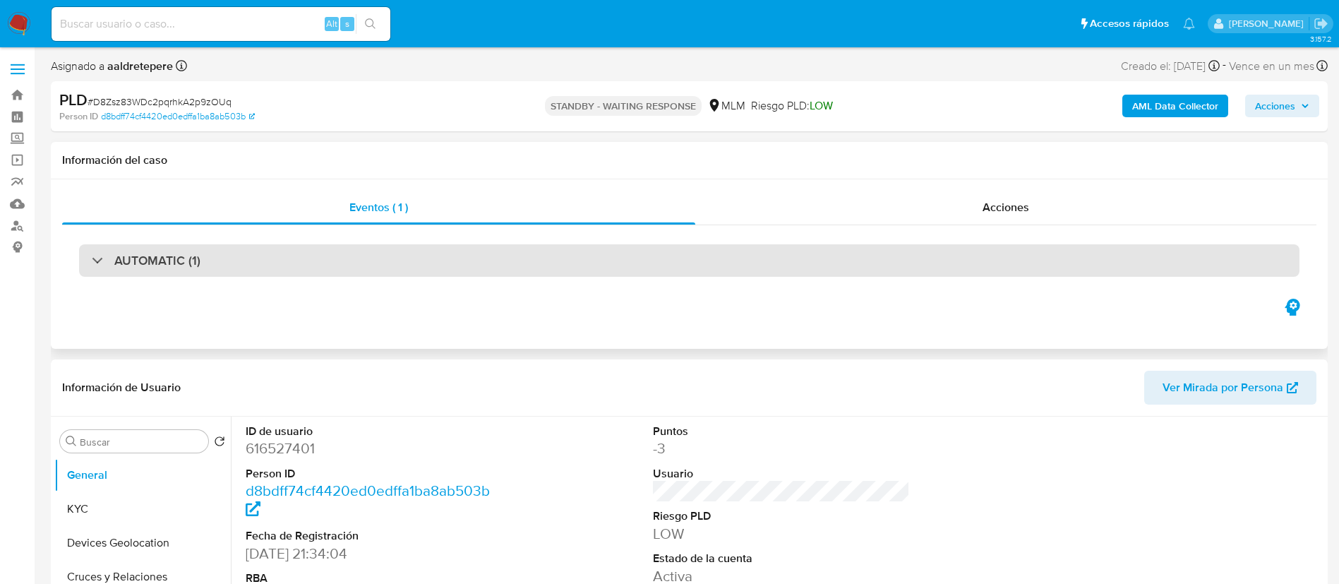
select select "10"
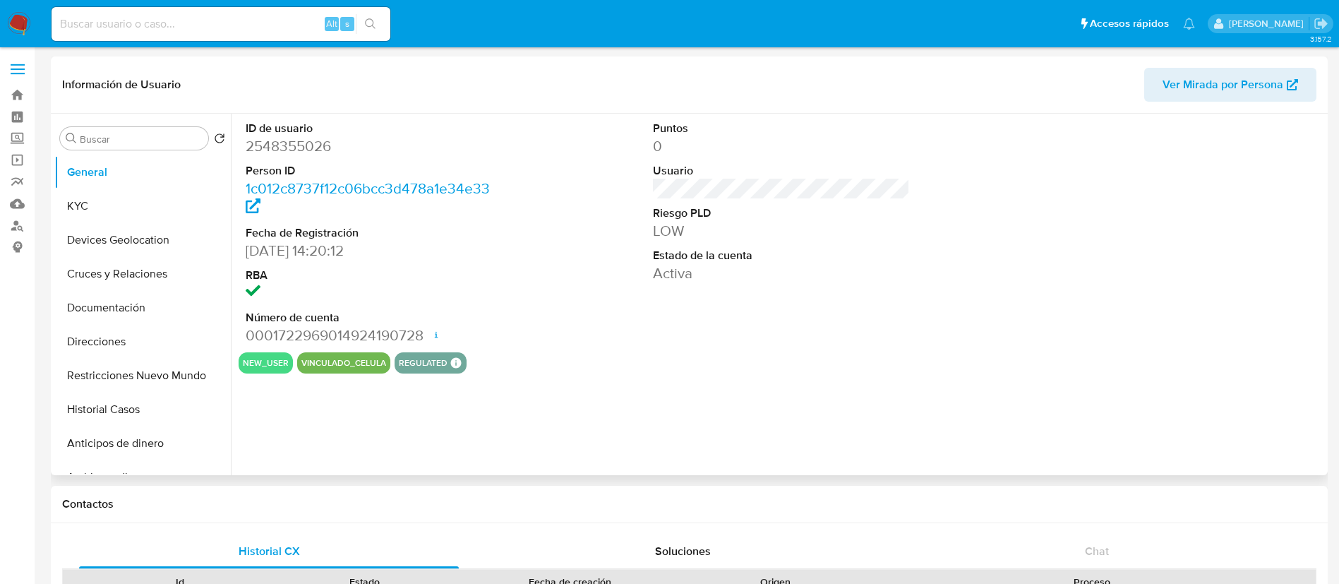
select select "10"
click at [116, 418] on button "Historial Casos" at bounding box center [136, 409] width 165 height 34
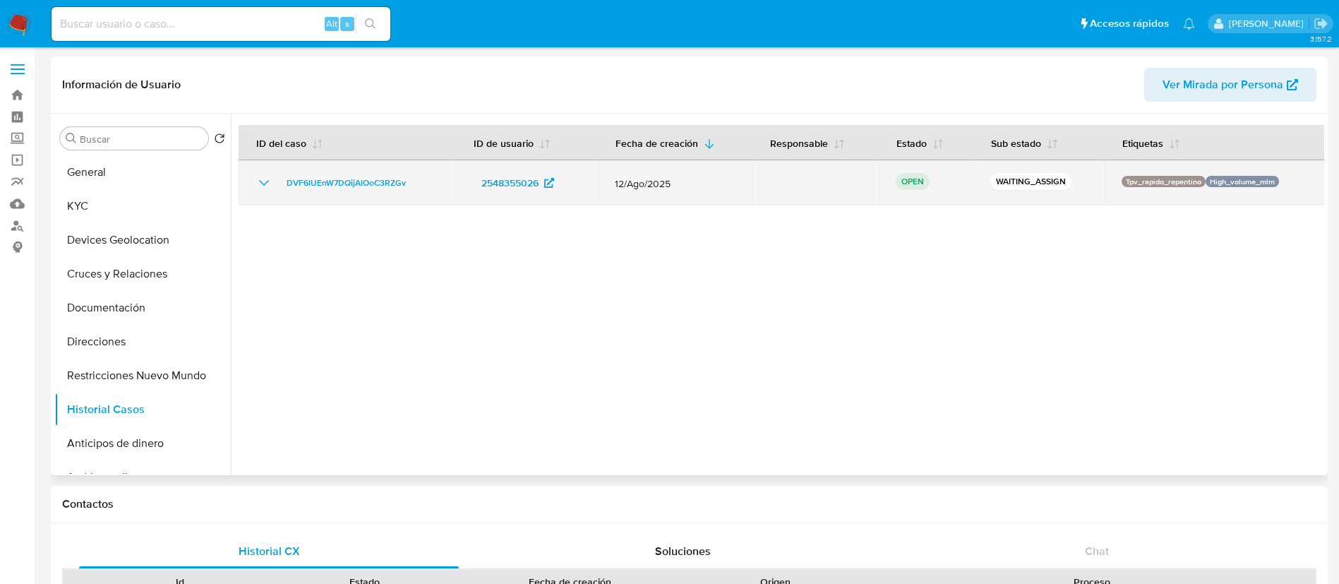
drag, startPoint x: 419, startPoint y: 182, endPoint x: 265, endPoint y: 192, distance: 154.9
click at [265, 192] on td "DVF6lUEnW7DQijAlOoC3RZGv" at bounding box center [347, 182] width 217 height 45
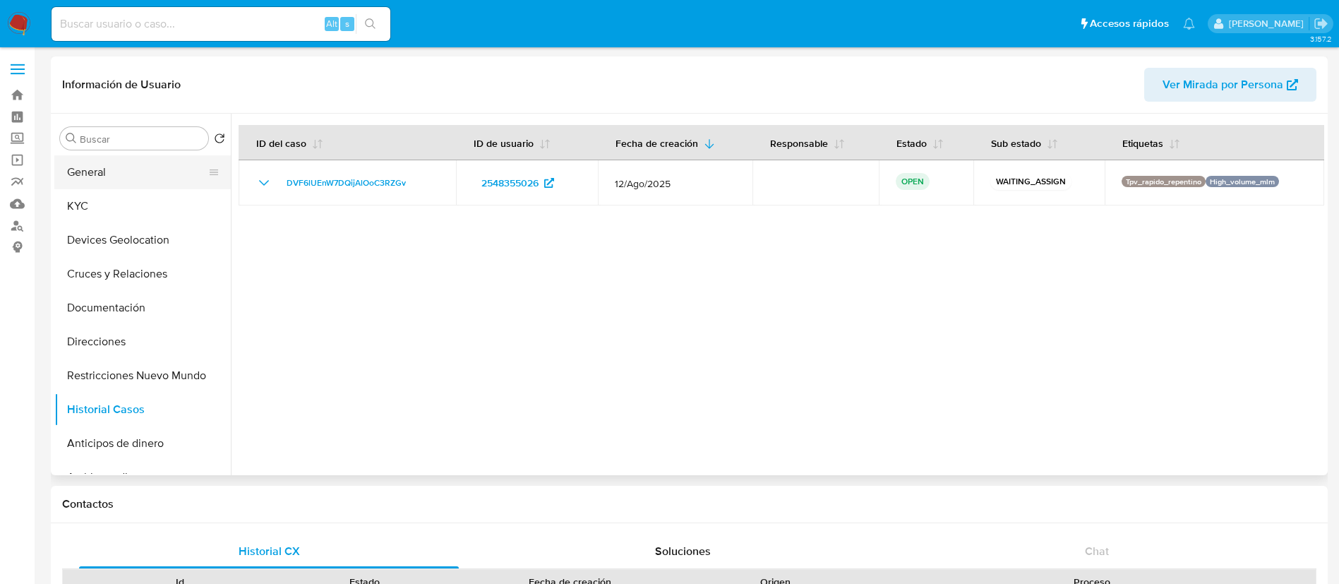
drag, startPoint x: 99, startPoint y: 169, endPoint x: 131, endPoint y: 179, distance: 32.8
click at [99, 169] on button "General" at bounding box center [136, 172] width 165 height 34
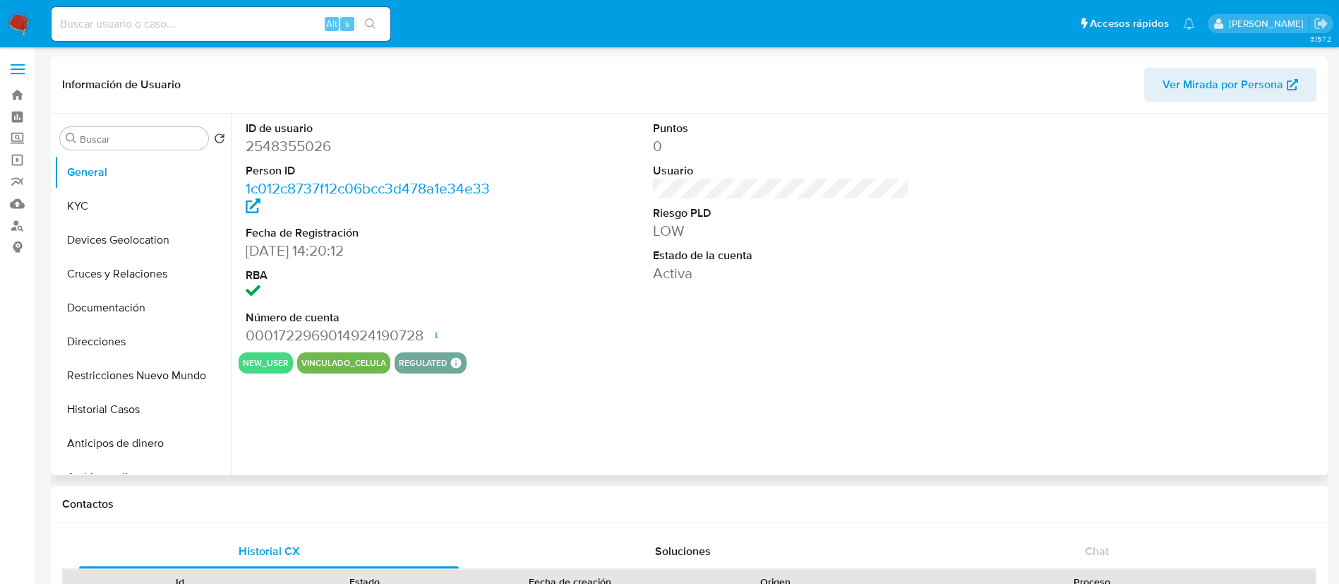
click at [325, 136] on dd "2548355026" at bounding box center [375, 146] width 258 height 20
click at [323, 140] on dd "2548355026" at bounding box center [375, 146] width 258 height 20
copy dd "2548355026"
click at [157, 18] on input at bounding box center [221, 24] width 339 height 18
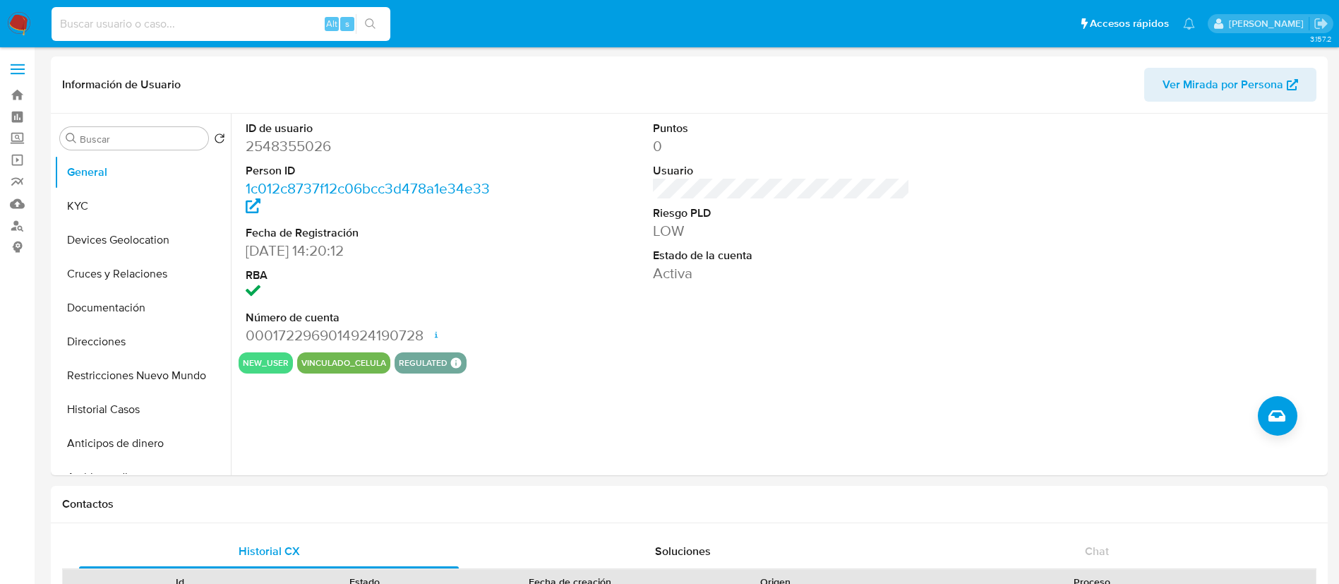
paste input "459208892"
type input "459208892"
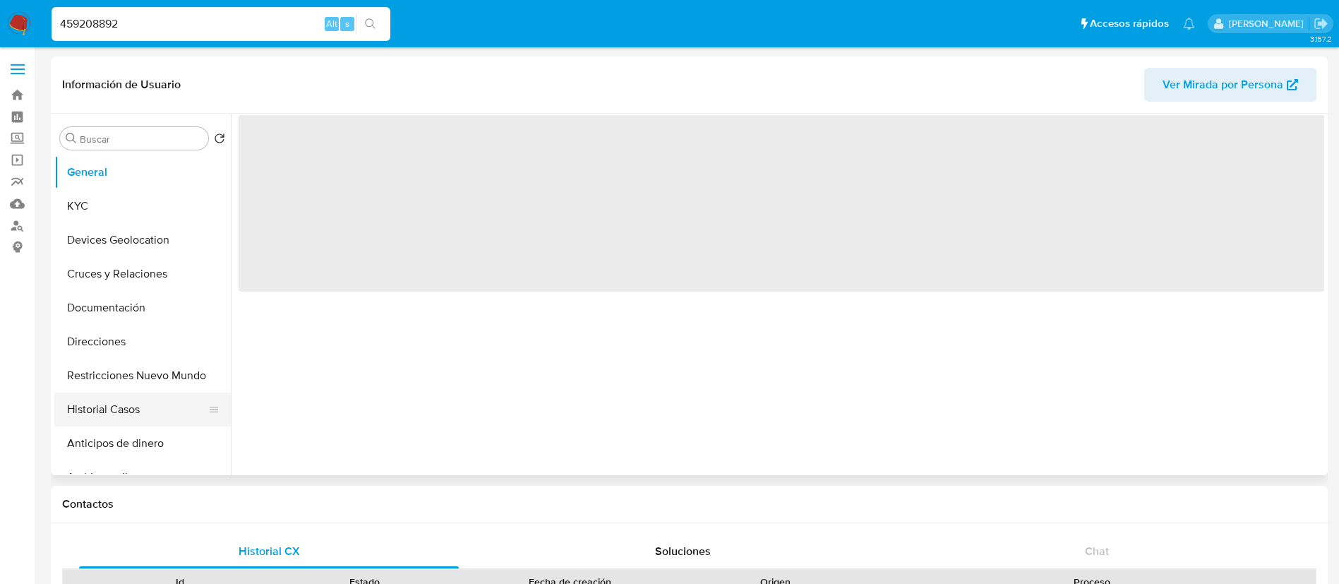
click at [169, 398] on button "Historial Casos" at bounding box center [136, 409] width 165 height 34
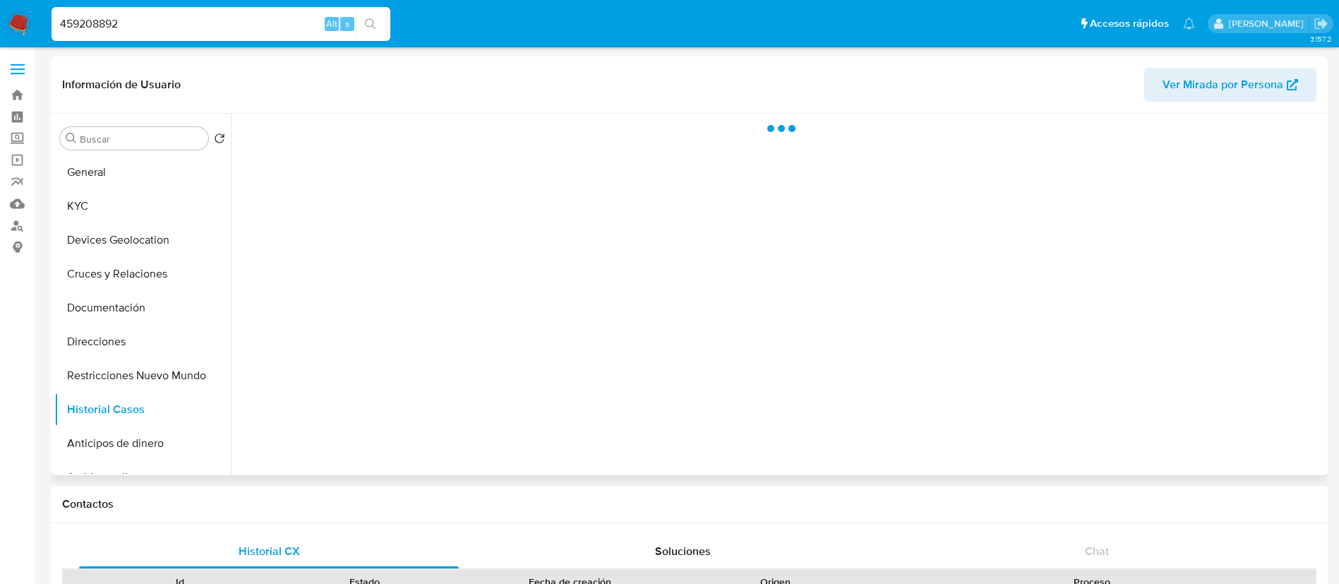
select select "10"
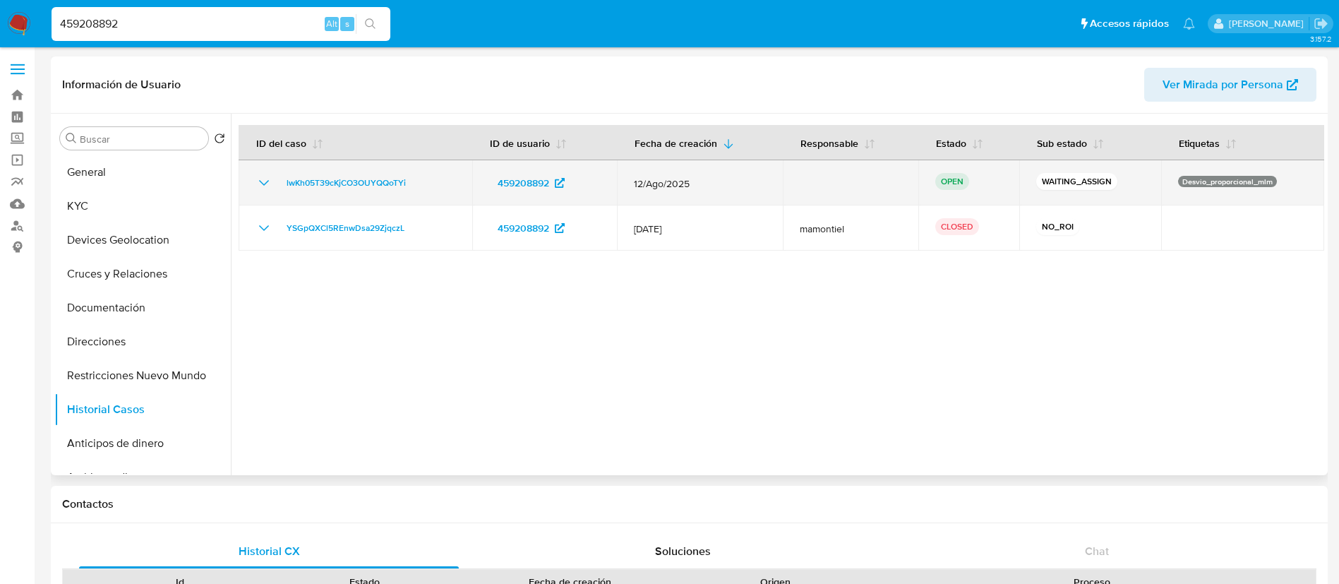
drag, startPoint x: 432, startPoint y: 183, endPoint x: 267, endPoint y: 182, distance: 165.1
click at [267, 182] on div "lwKh05T39cKjCO3OUYQQoTYi" at bounding box center [355, 182] width 200 height 17
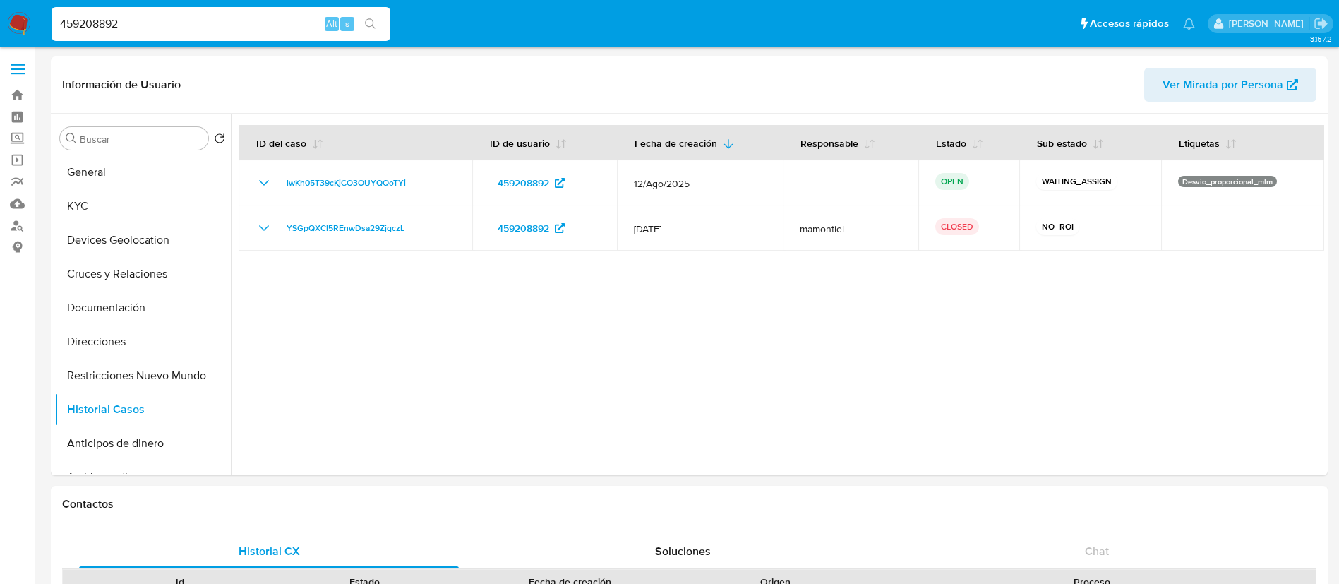
click at [19, 23] on img at bounding box center [19, 24] width 24 height 24
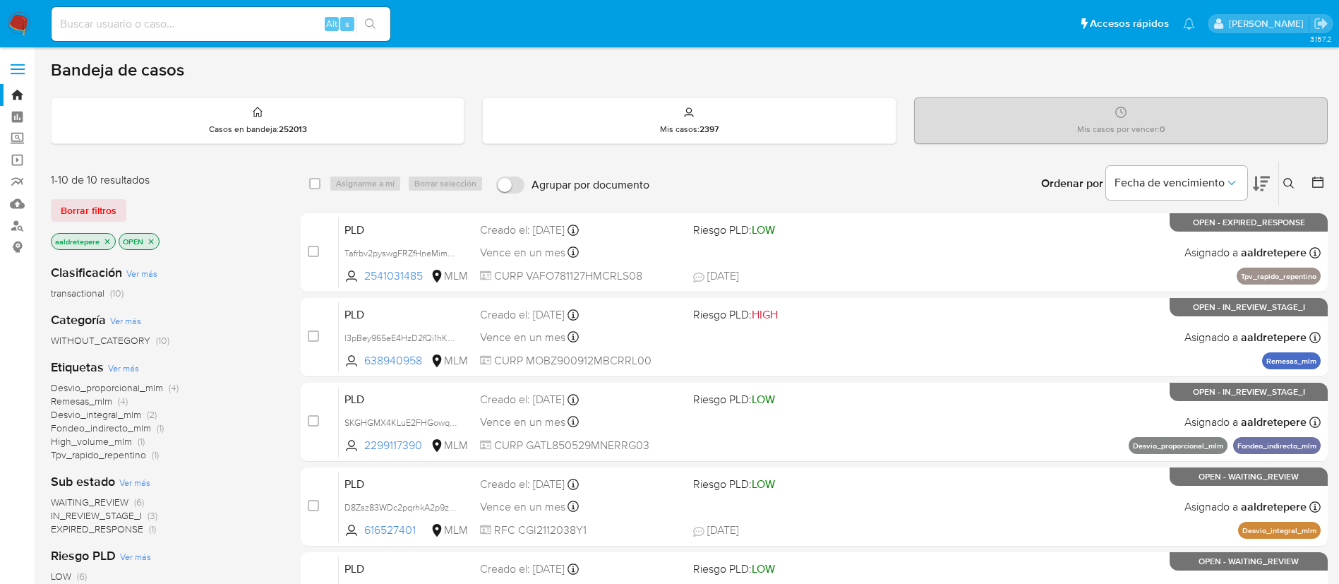
click at [1286, 181] on icon at bounding box center [1288, 183] width 11 height 11
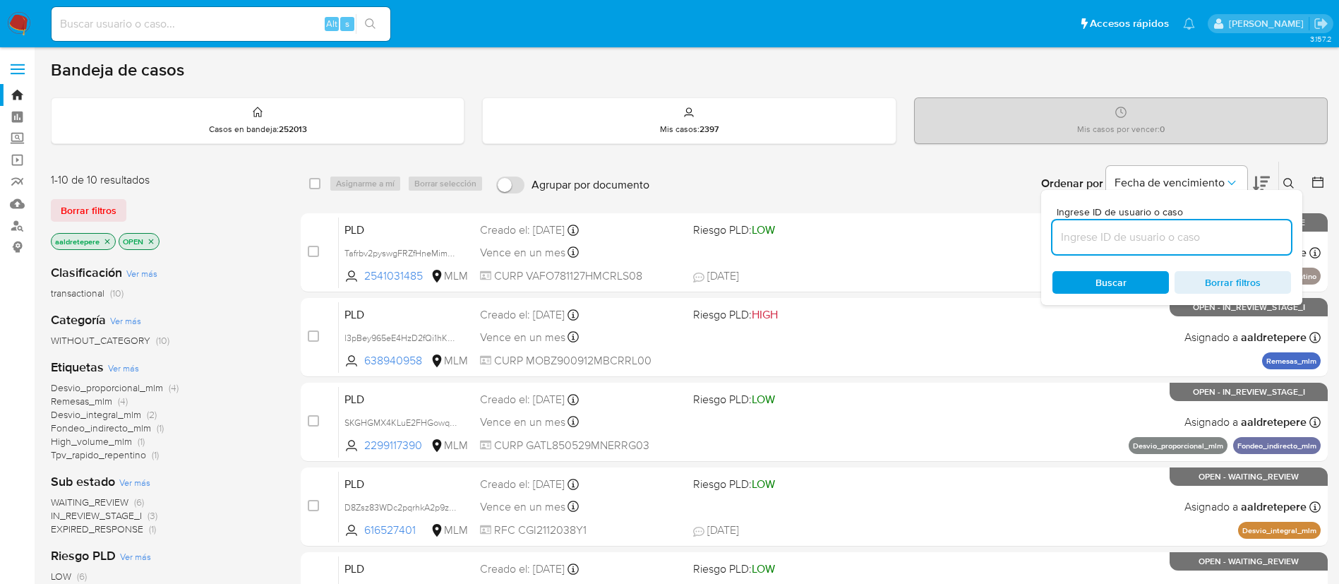
click at [1110, 239] on input at bounding box center [1171, 237] width 239 height 18
type input "lwKh05T39cKjCO3OUYQQoTYi"
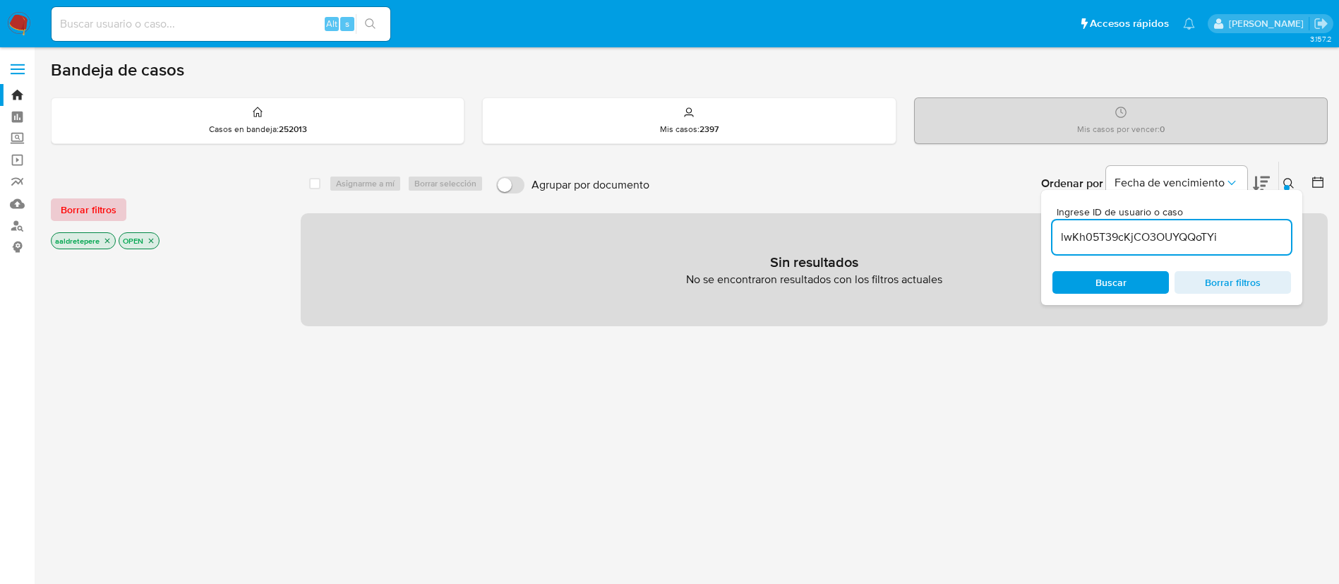
click at [102, 215] on span "Borrar filtros" at bounding box center [89, 210] width 56 height 20
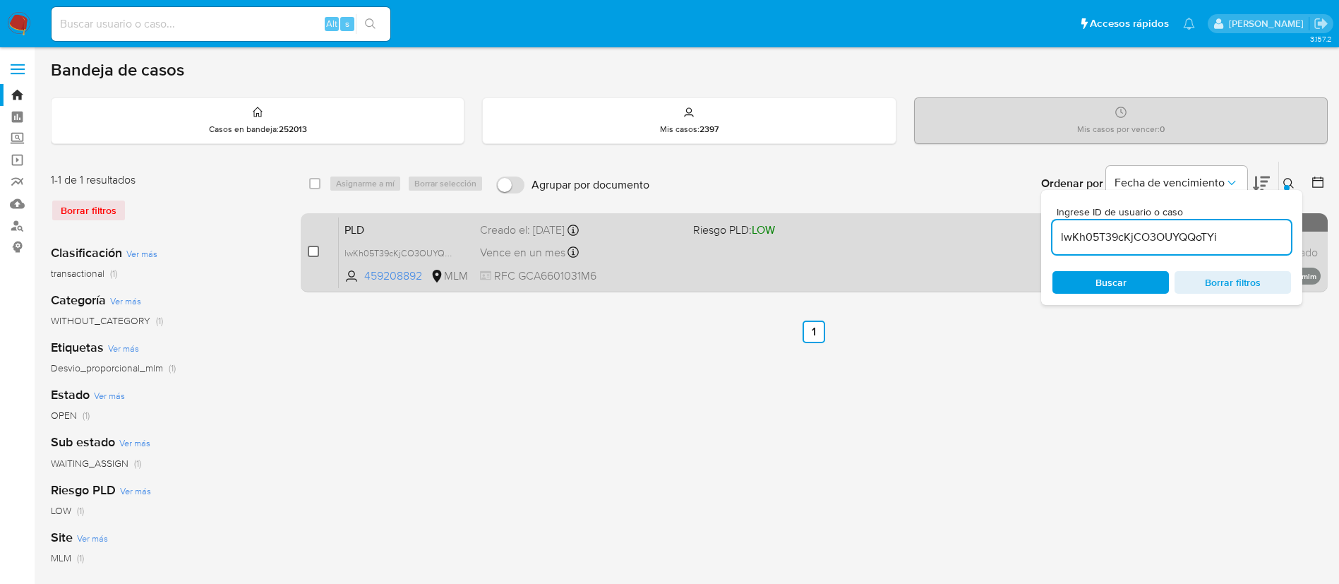
click at [312, 249] on input "checkbox" at bounding box center [313, 251] width 11 height 11
checkbox input "true"
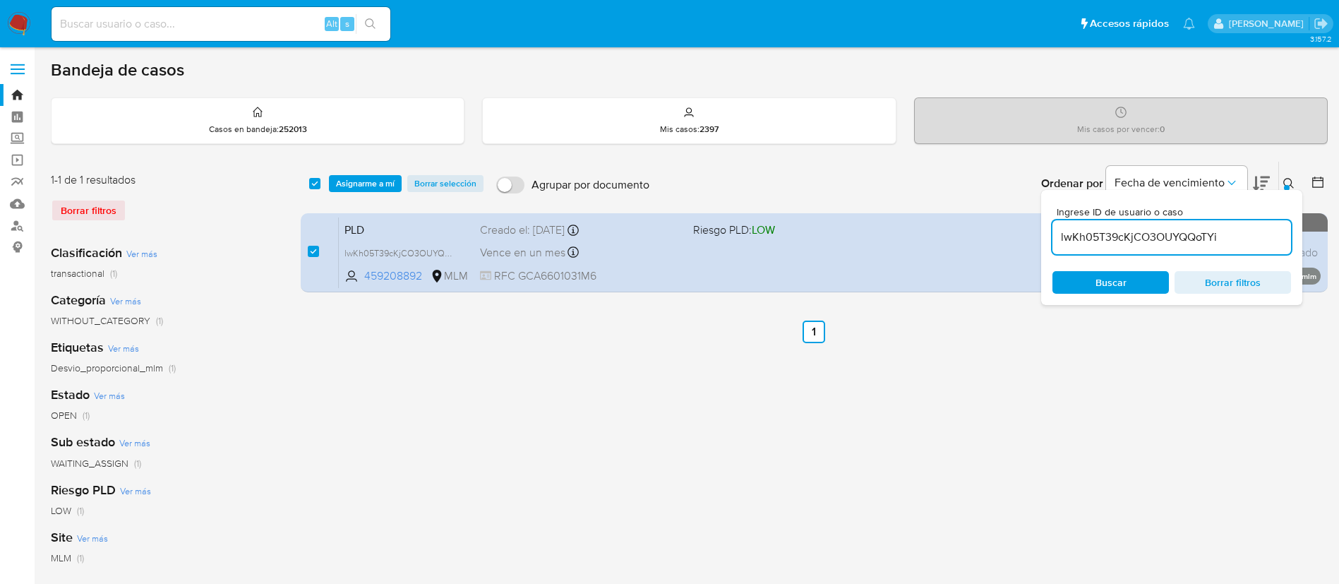
click at [399, 168] on div "select-all-cases-checkbox Asignarme a mí Borrar selección Agrupar por documento…" at bounding box center [814, 184] width 1027 height 44
click at [393, 183] on span "Asignarme a mí" at bounding box center [365, 183] width 59 height 14
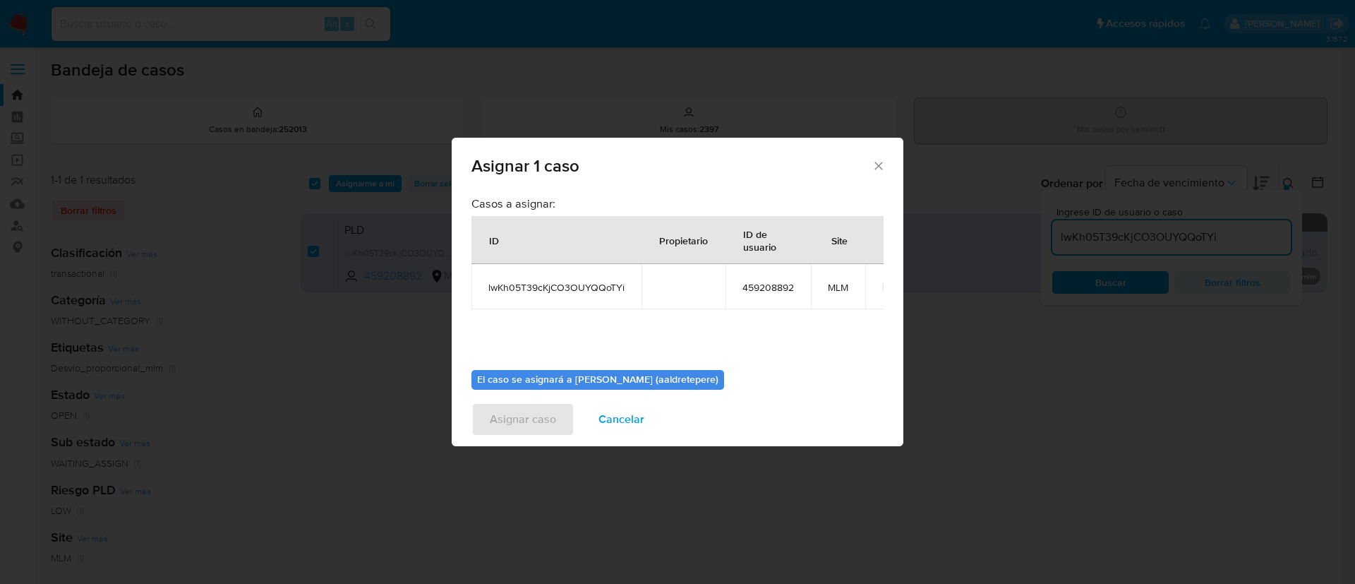
scroll to position [73, 0]
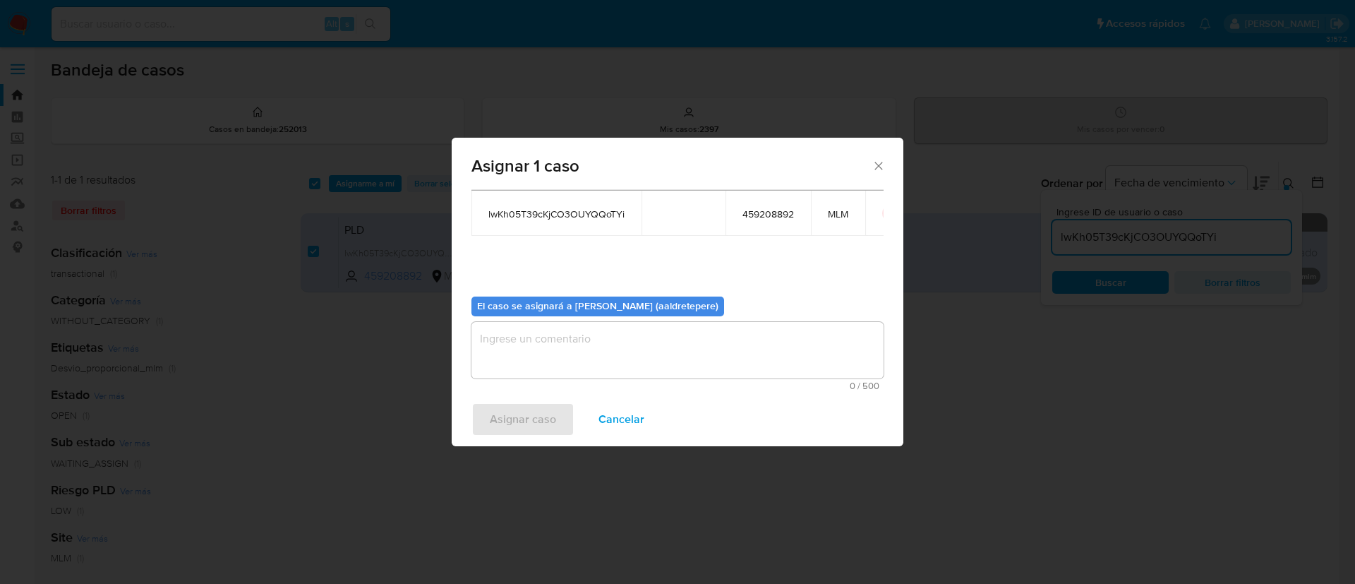
click at [711, 352] on textarea "assign-modal" at bounding box center [677, 350] width 412 height 56
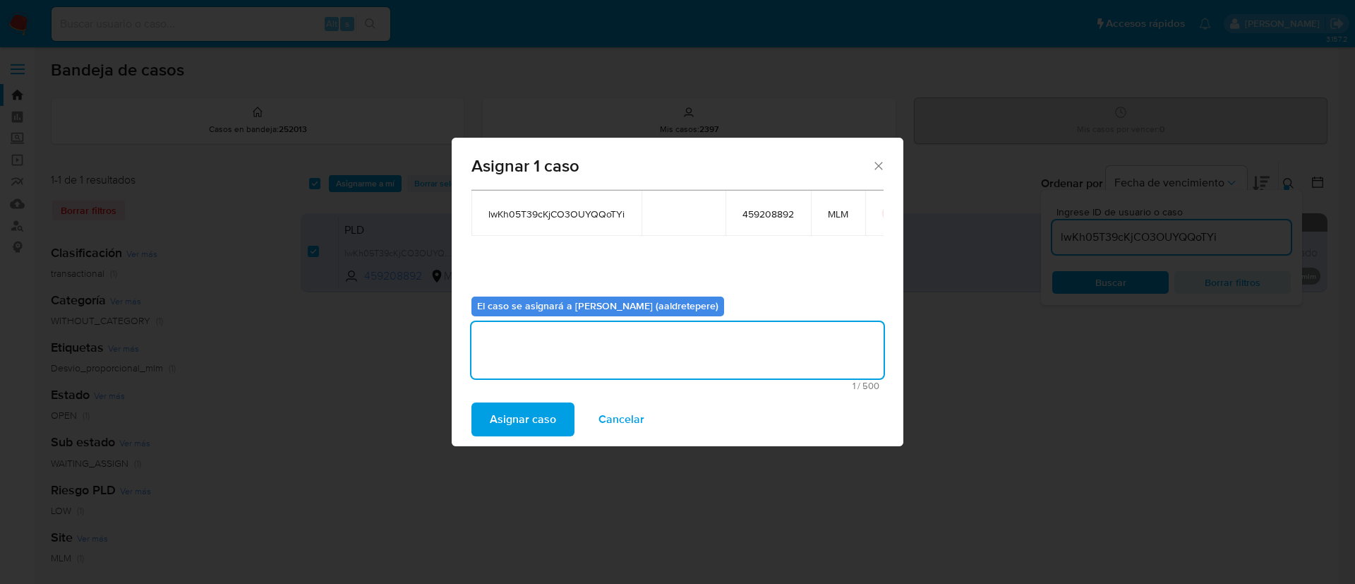
click at [555, 406] on button "Asignar caso" at bounding box center [522, 419] width 103 height 34
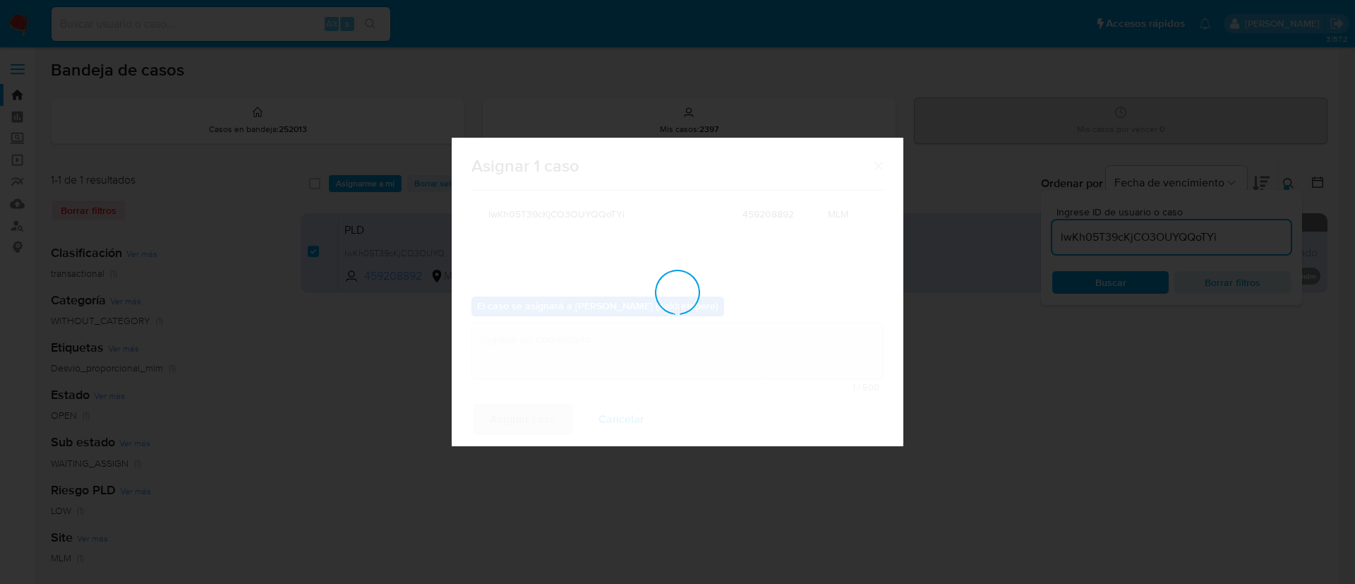
checkbox input "false"
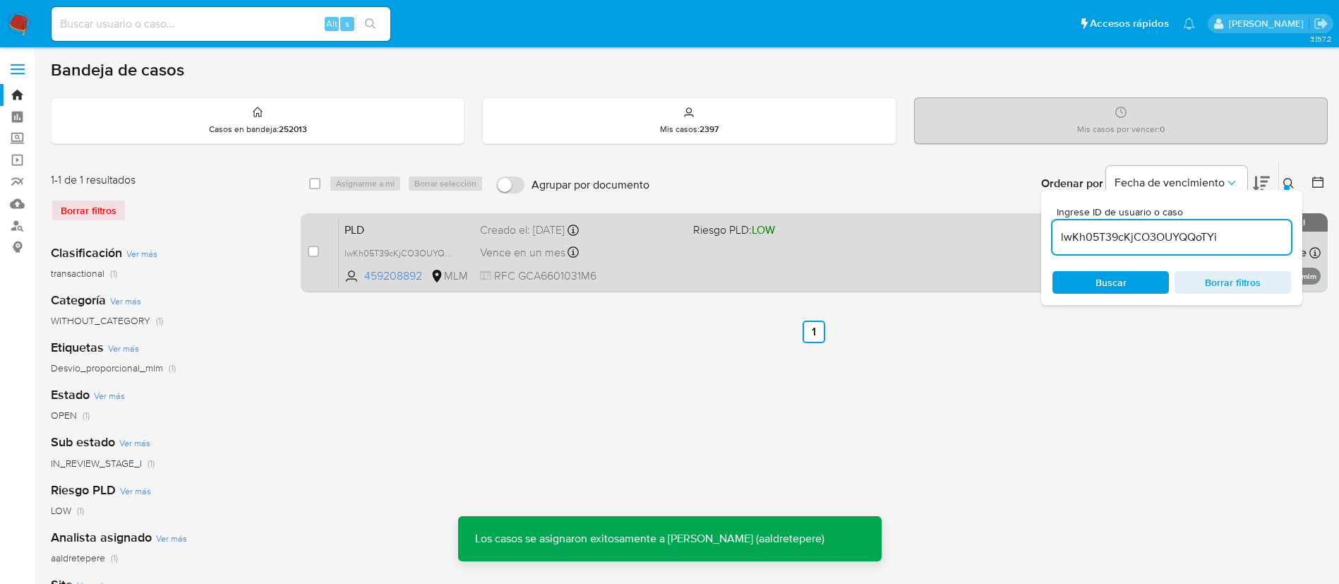
click at [639, 281] on span "RFC GCA6601031M6" at bounding box center [581, 276] width 202 height 16
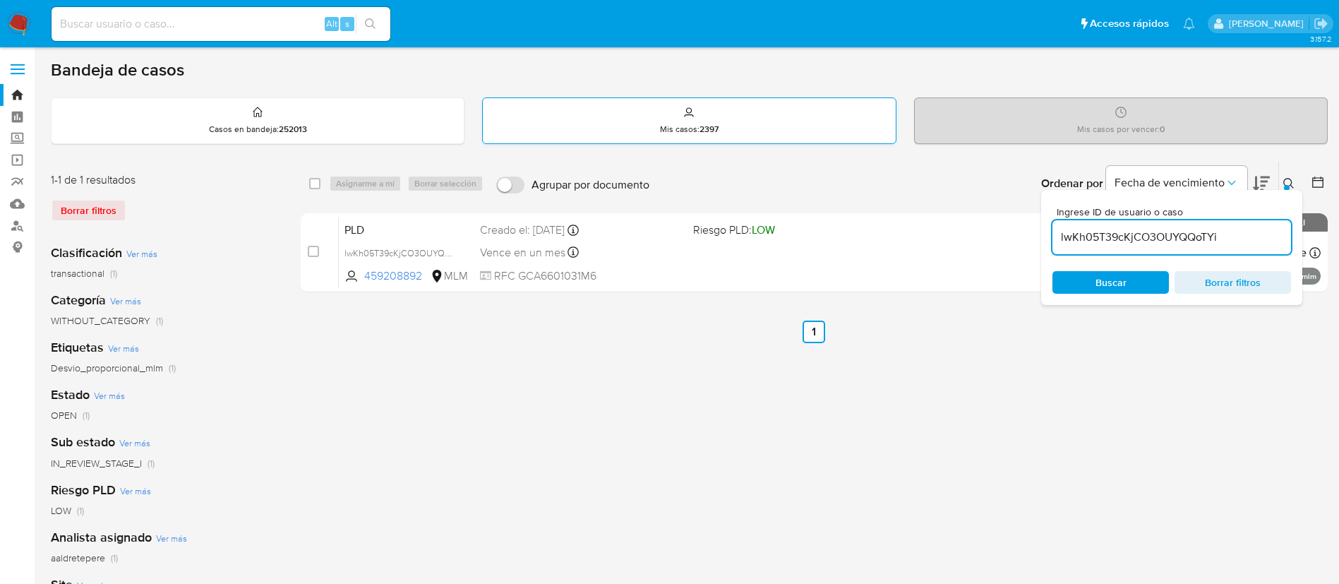
drag, startPoint x: 1220, startPoint y: 231, endPoint x: 613, endPoint y: 123, distance: 616.5
click at [767, 162] on div "Ordenar por Fecha de vencimiento No es posible ordenar los resultados mientras …" at bounding box center [991, 184] width 671 height 44
paste input "Izsrqdz3SNkKYyhGTzJXK8MF"
type input "Izsrqdz3SNkKYyhGTzJXK8MF"
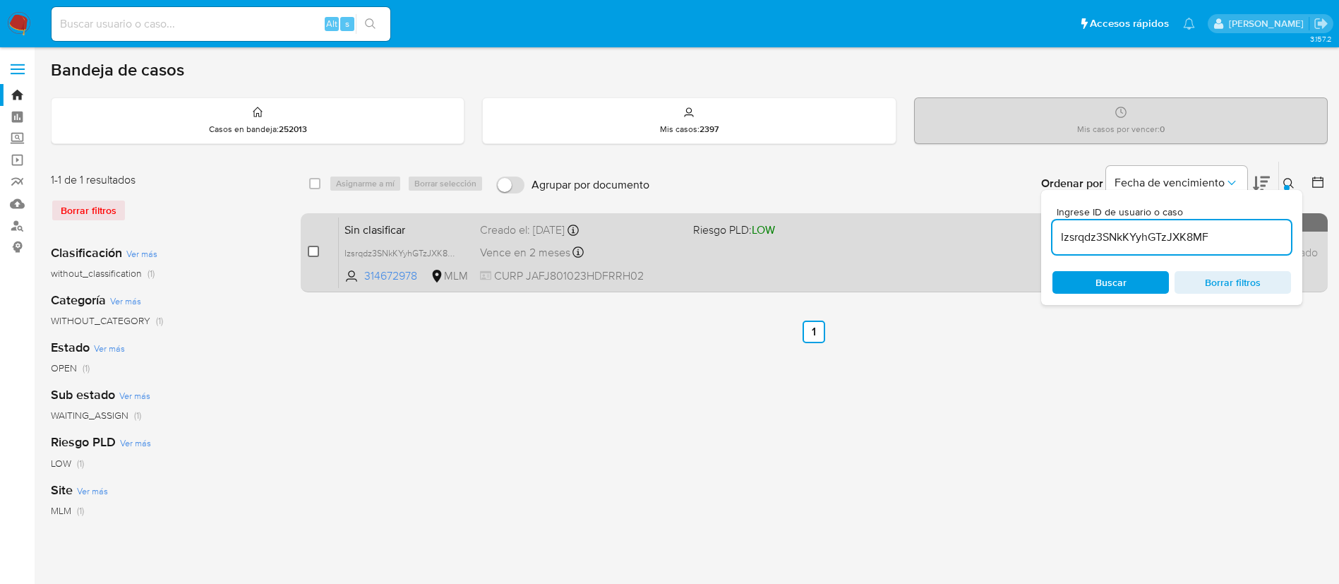
click at [313, 252] on input "checkbox" at bounding box center [313, 251] width 11 height 11
checkbox input "true"
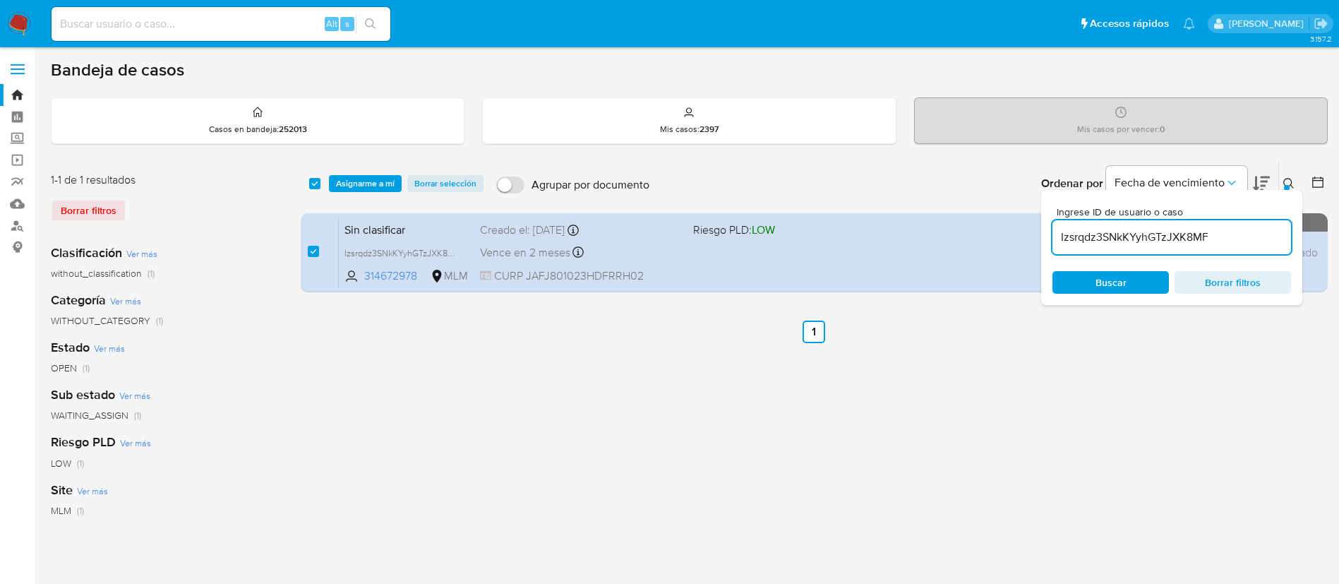
click at [59, 205] on div "Borrar filtros" at bounding box center [164, 210] width 226 height 23
click at [359, 183] on span "Asignarme a mí" at bounding box center [365, 183] width 59 height 14
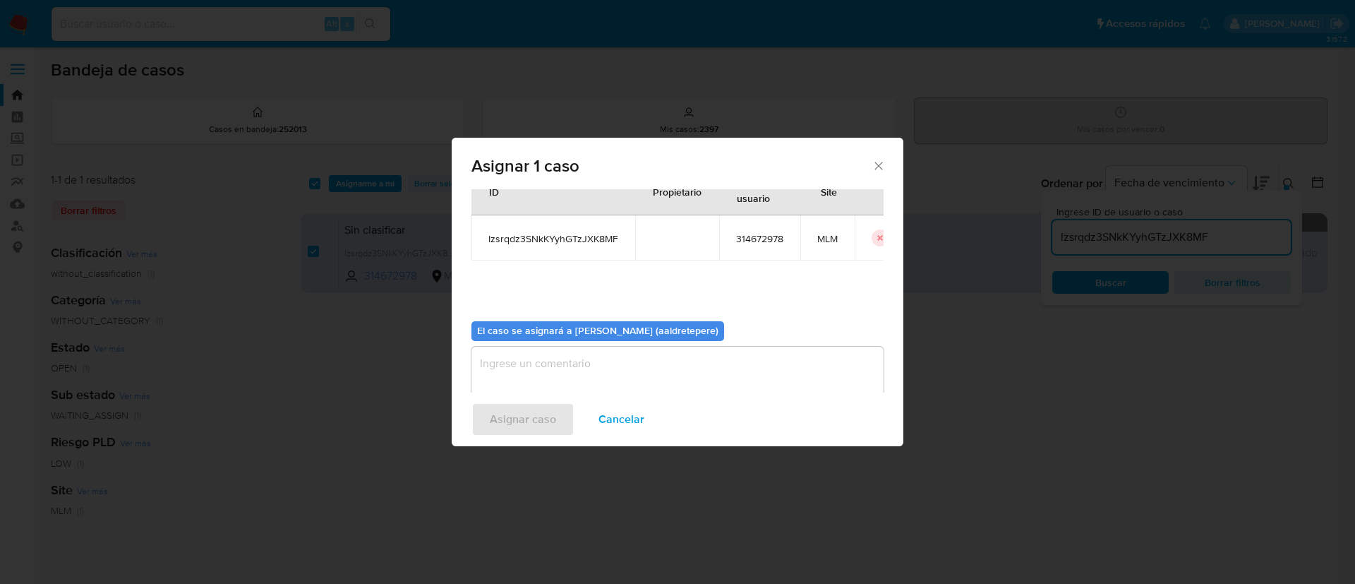
scroll to position [73, 0]
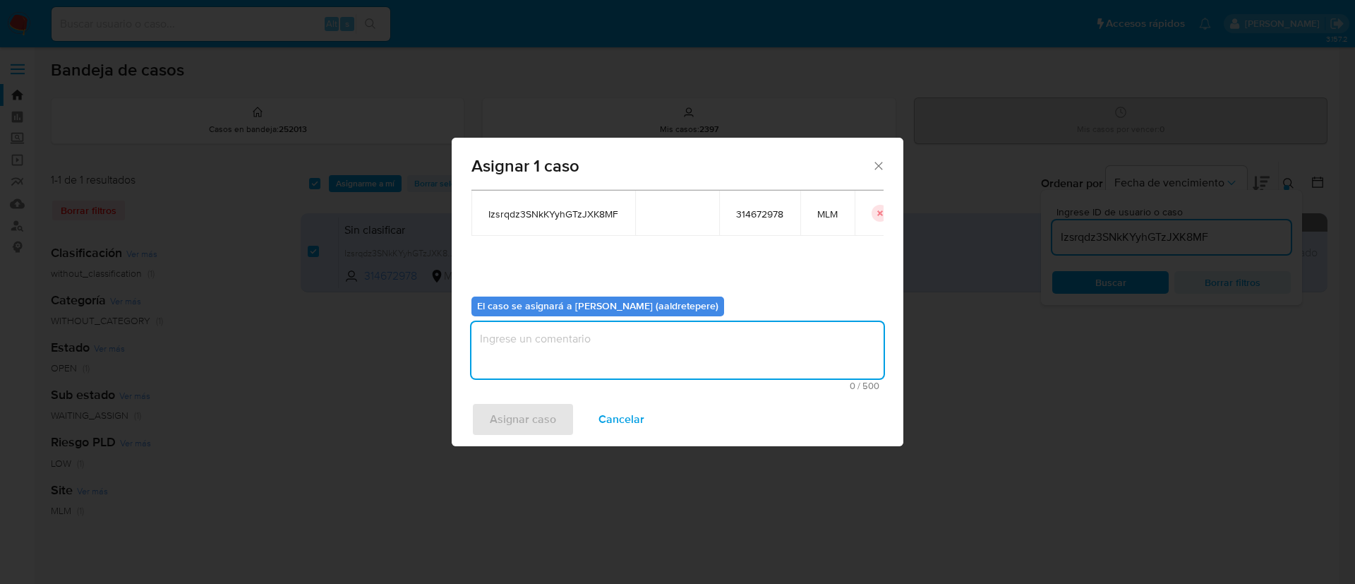
click at [567, 368] on textarea "assign-modal" at bounding box center [677, 350] width 412 height 56
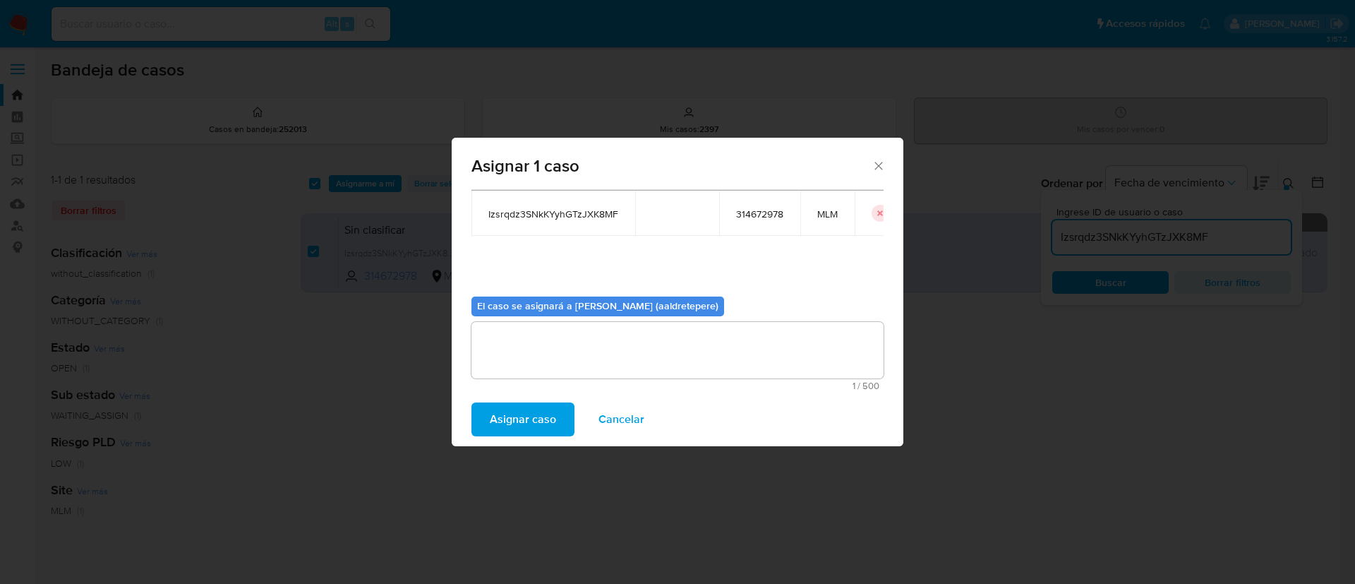
click at [533, 420] on span "Asignar caso" at bounding box center [523, 419] width 66 height 31
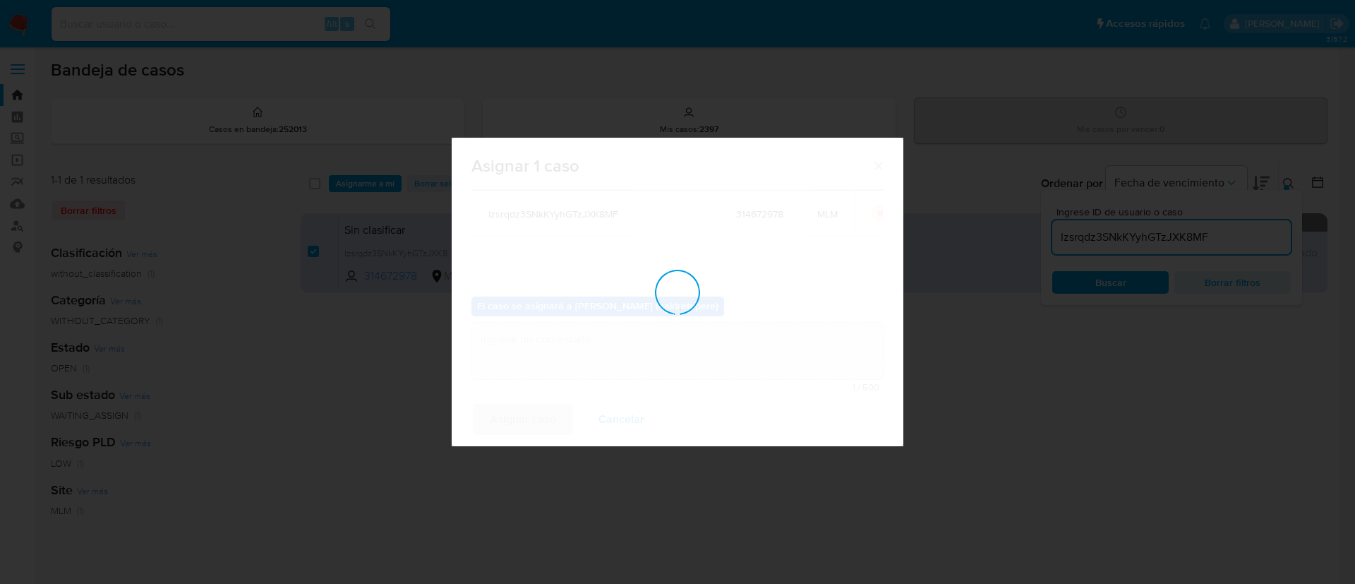
checkbox input "false"
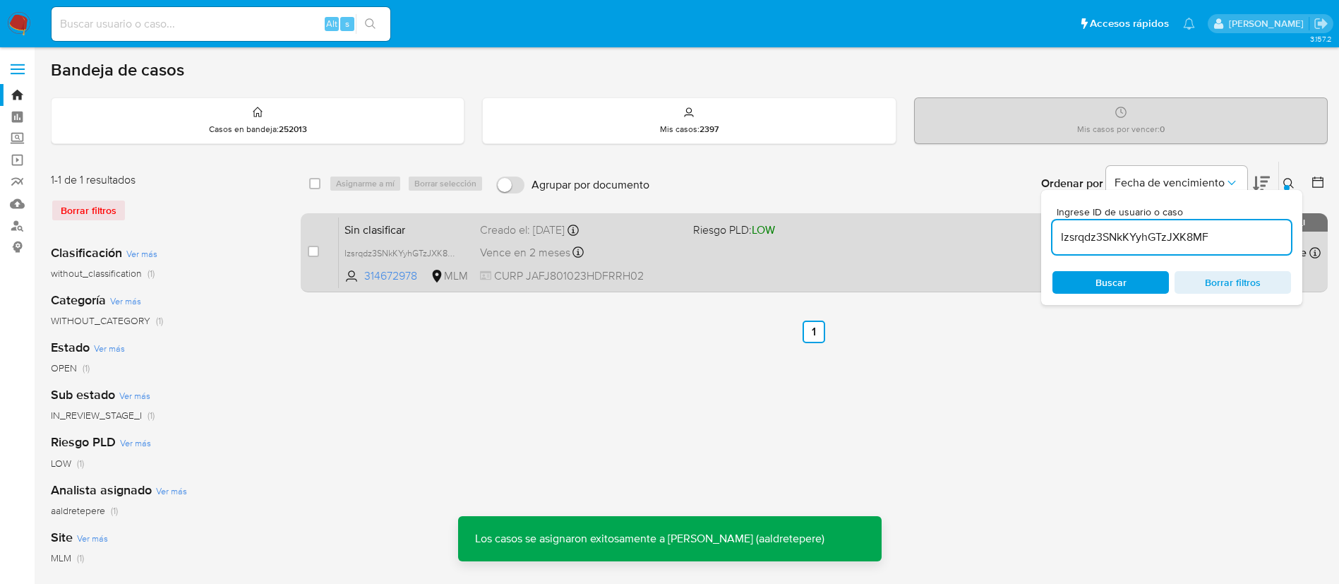
click at [795, 269] on div "Sin clasificar Izsrqdz3SNkKYyhGTzJXK8MF 314672978 MLM Riesgo PLD: LOW Creado el…" at bounding box center [830, 252] width 982 height 71
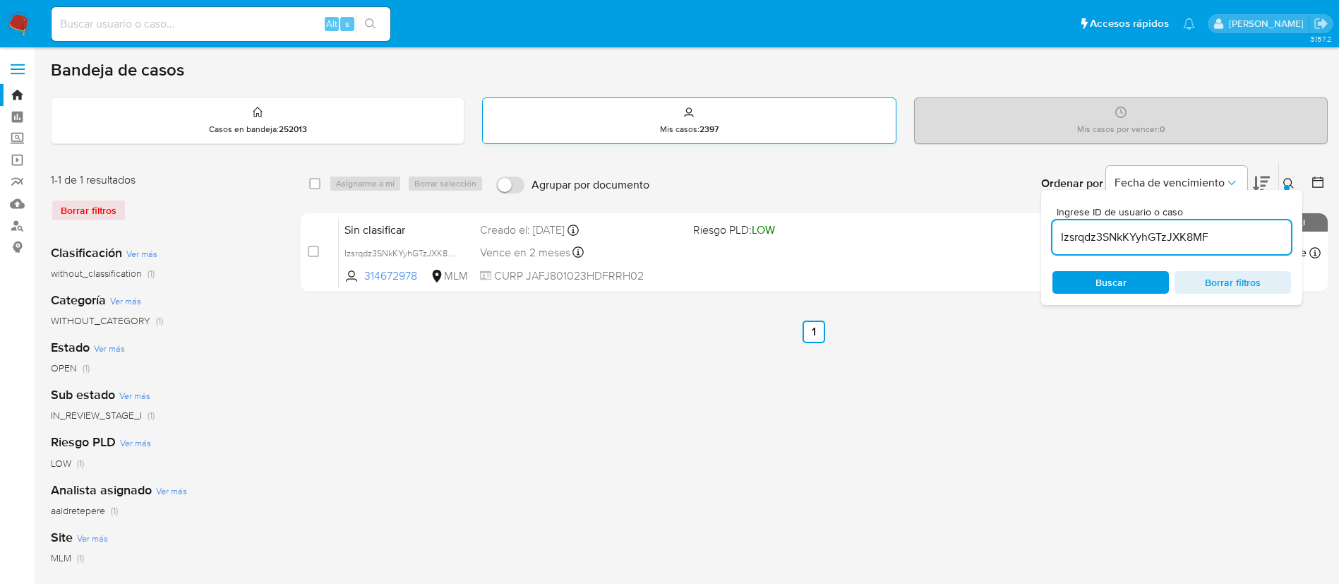
drag, startPoint x: 1241, startPoint y: 232, endPoint x: 672, endPoint y: 128, distance: 578.3
click at [672, 128] on div "Bandeja de casos Casos en bandeja : 252013 Mis casos : 2397 Mis casos por vence…" at bounding box center [689, 419] width 1277 height 721
paste input "GF96tEKJxK8q91Su4dxCFPSf"
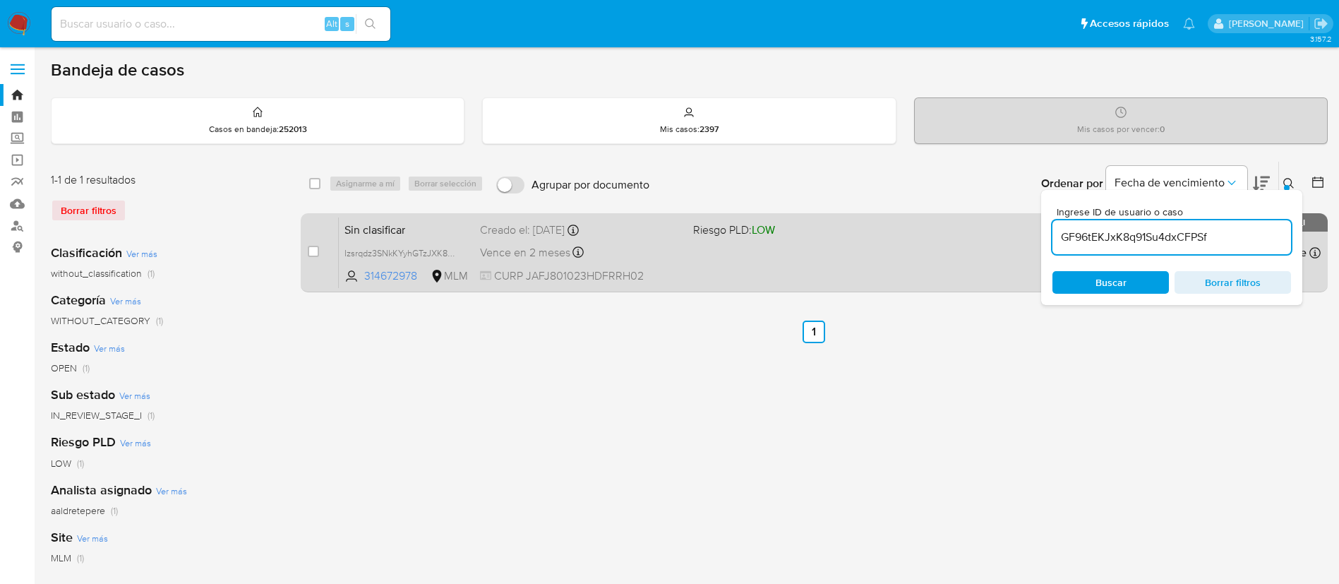
type input "GF96tEKJxK8q91Su4dxCFPSf"
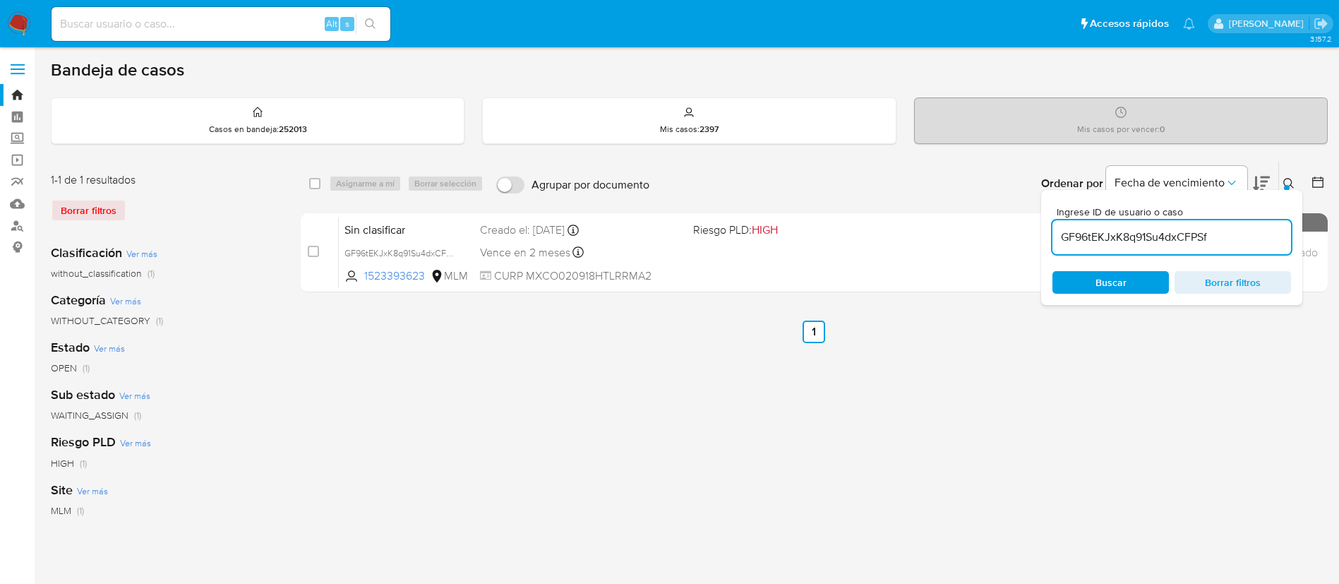
drag, startPoint x: 80, startPoint y: 211, endPoint x: 159, endPoint y: 217, distance: 79.2
click at [80, 210] on div "Borrar filtros" at bounding box center [164, 210] width 226 height 23
drag, startPoint x: 74, startPoint y: 208, endPoint x: 134, endPoint y: 229, distance: 63.4
click at [73, 209] on div "Borrar filtros" at bounding box center [164, 210] width 226 height 23
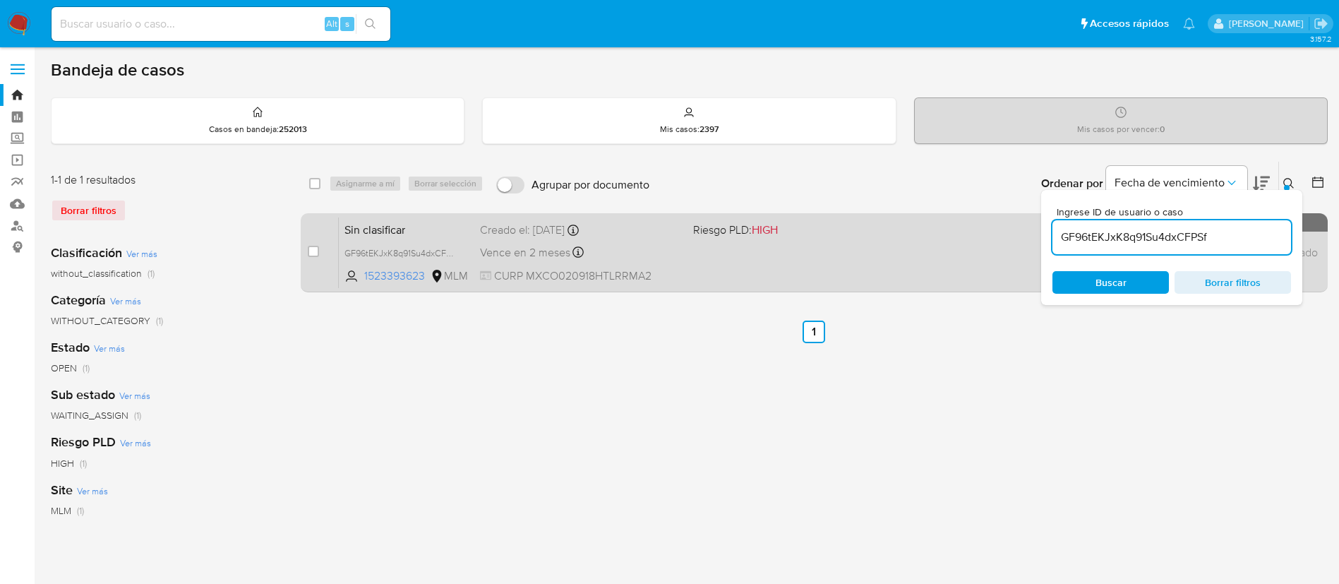
click at [321, 251] on div "case-item-checkbox No es posible asignar el caso" at bounding box center [323, 252] width 31 height 71
click at [310, 252] on input "checkbox" at bounding box center [313, 251] width 11 height 11
checkbox input "true"
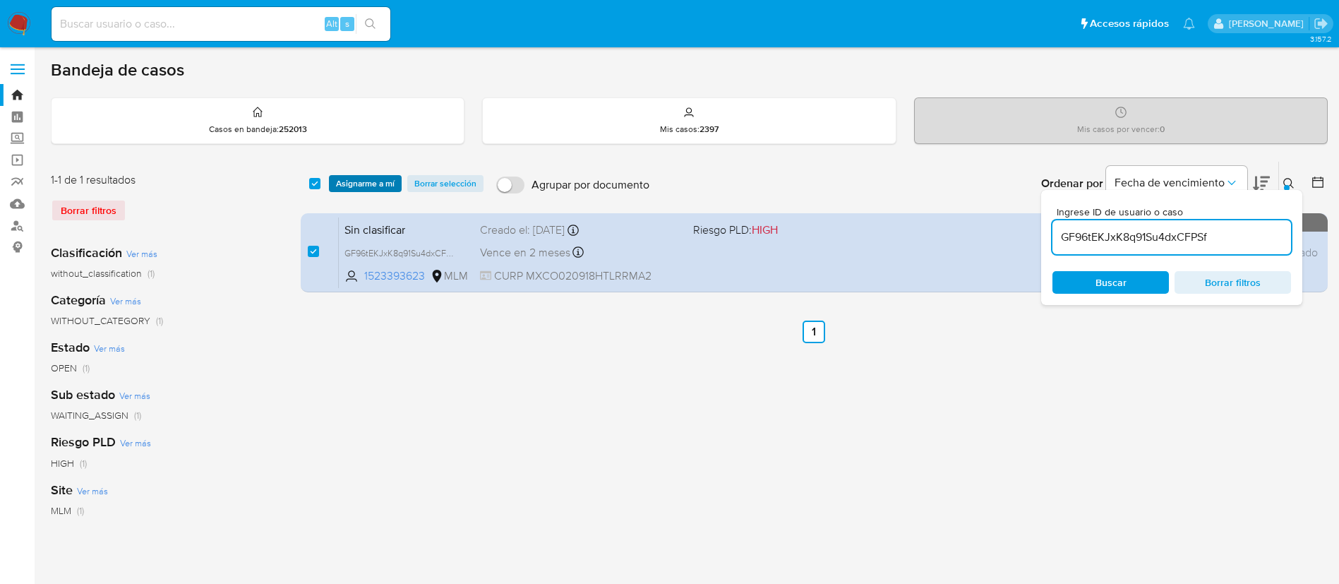
click at [397, 183] on button "Asignarme a mí" at bounding box center [365, 183] width 73 height 17
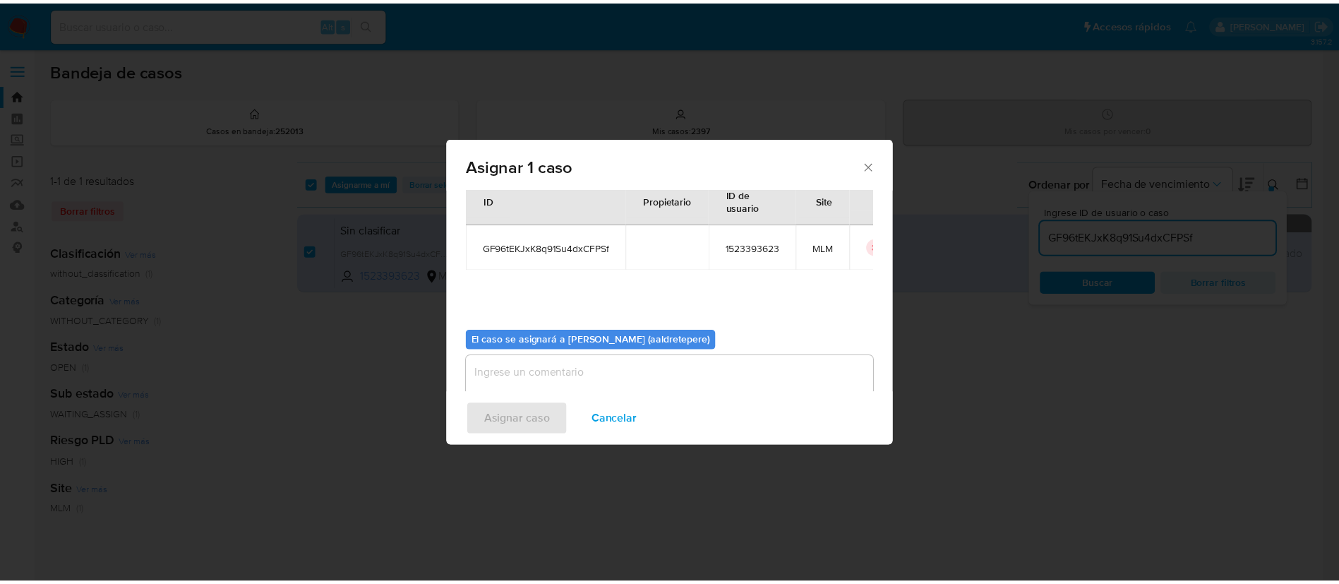
scroll to position [73, 0]
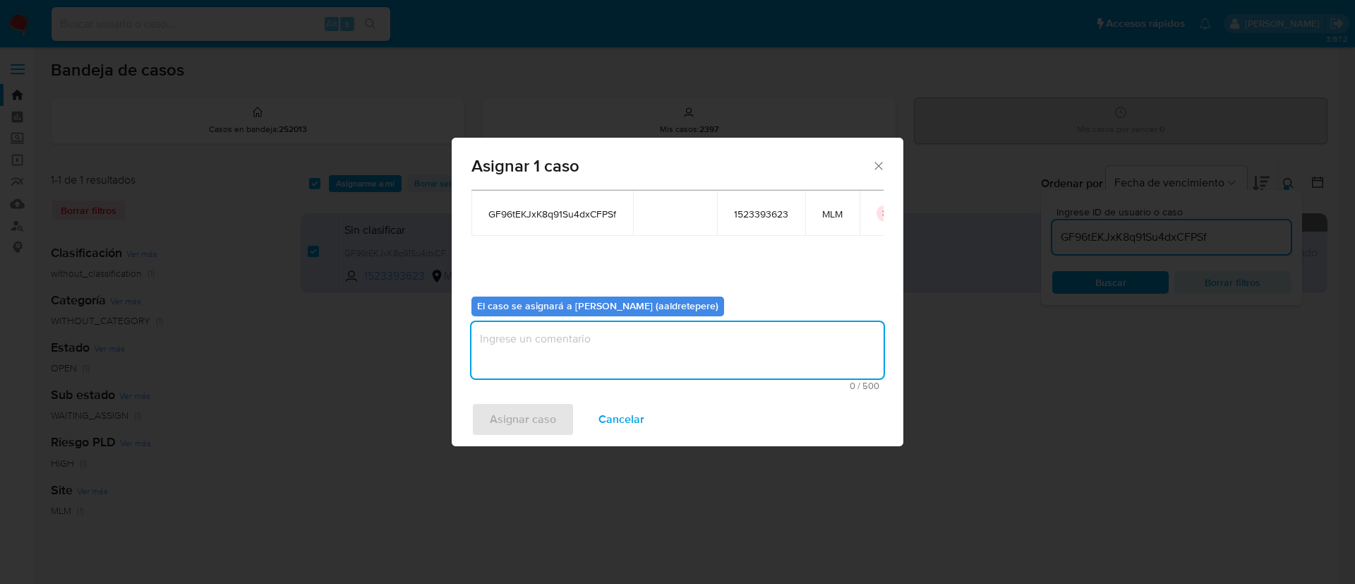
click at [628, 356] on textarea "assign-modal" at bounding box center [677, 350] width 412 height 56
click at [557, 409] on button "Asignar caso" at bounding box center [522, 419] width 103 height 34
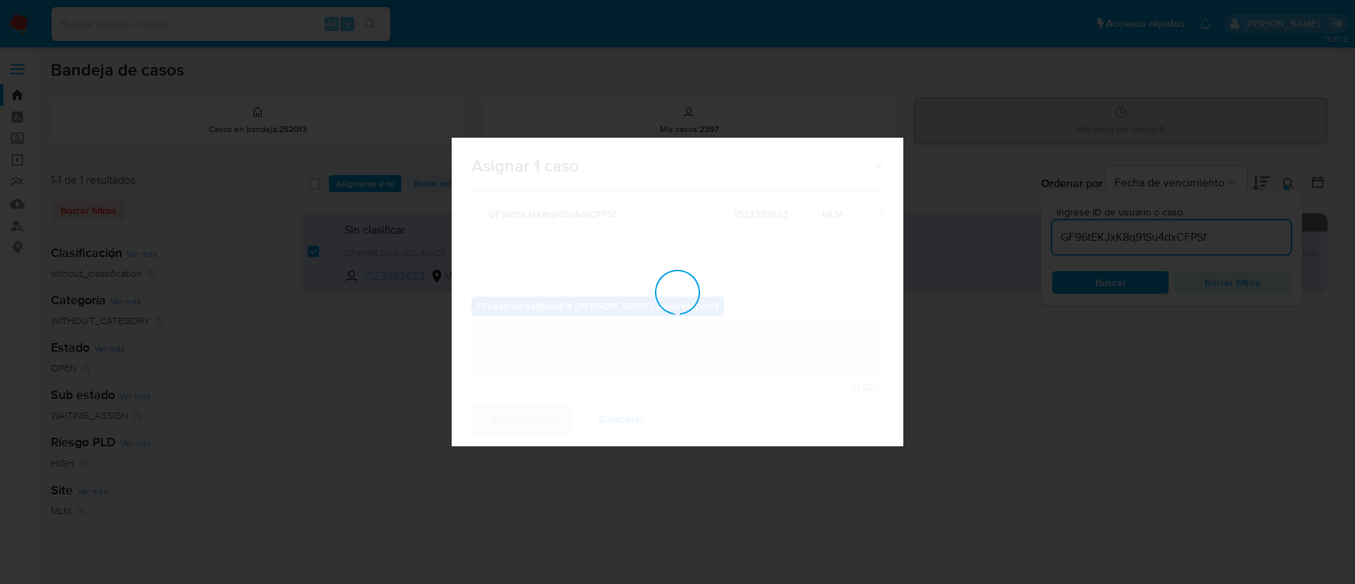
checkbox input "false"
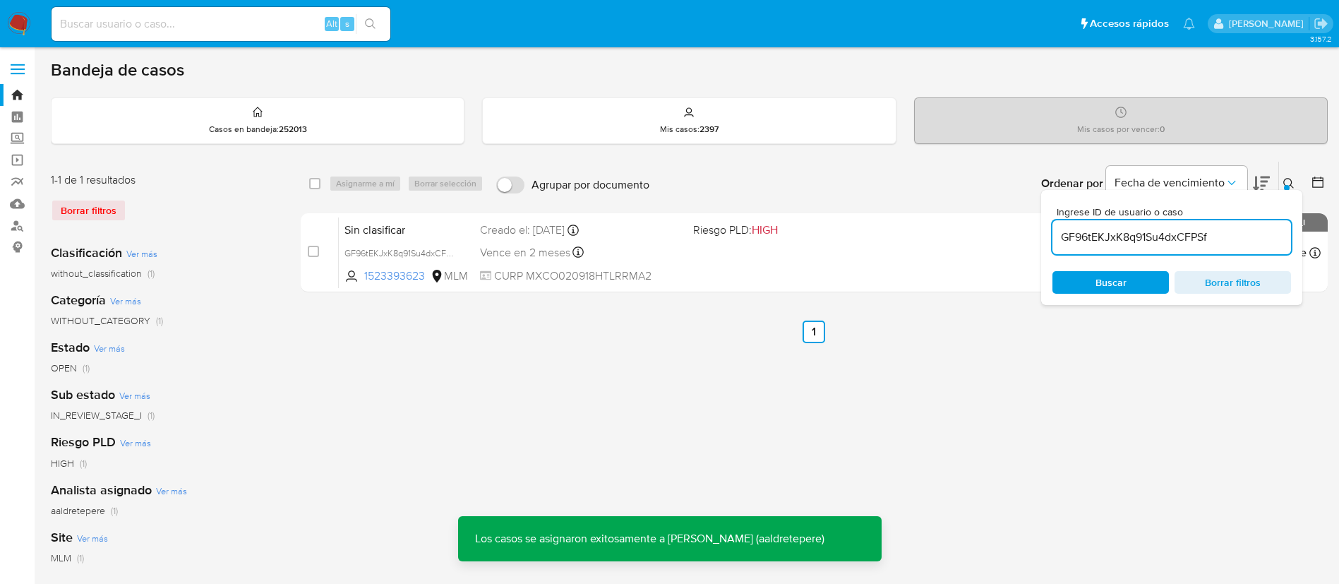
click at [807, 267] on div "Sin clasificar GF96tEKJxK8q91Su4dxCFPSf 1523393623 MLM Riesgo PLD: HIGH Creado …" at bounding box center [830, 252] width 982 height 71
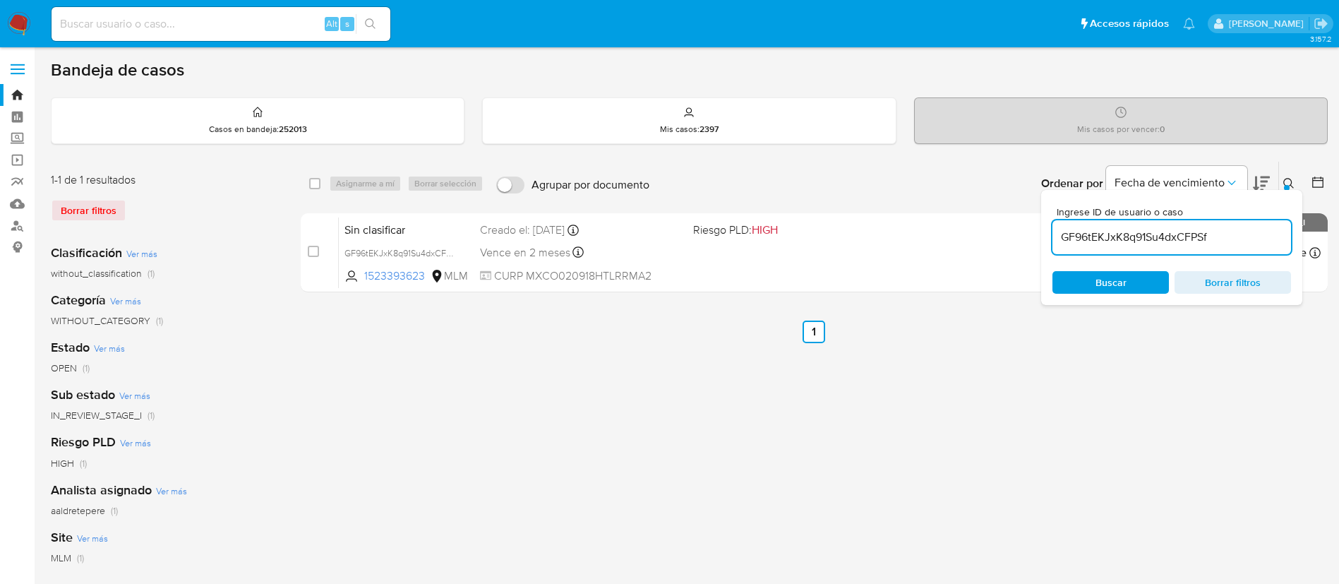
click at [194, 11] on div "Alt s" at bounding box center [221, 24] width 339 height 34
click at [188, 23] on input at bounding box center [221, 24] width 339 height 18
paste input "339982908"
type input "339982908"
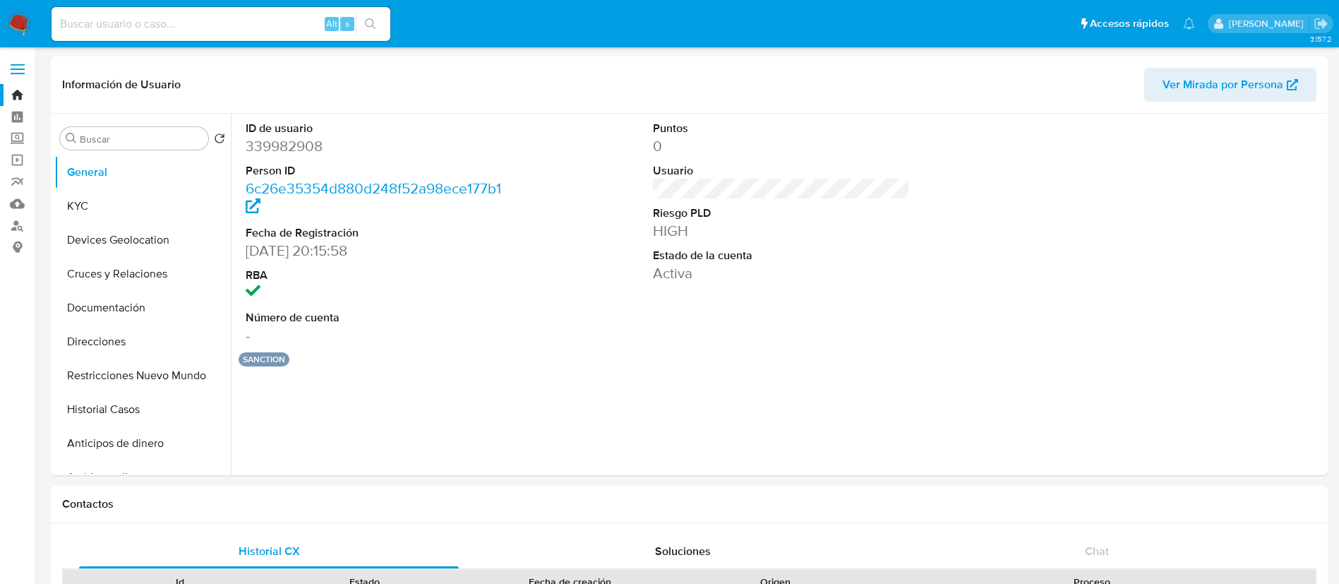
select select "10"
click at [128, 378] on button "Restricciones Nuevo Mundo" at bounding box center [136, 375] width 165 height 34
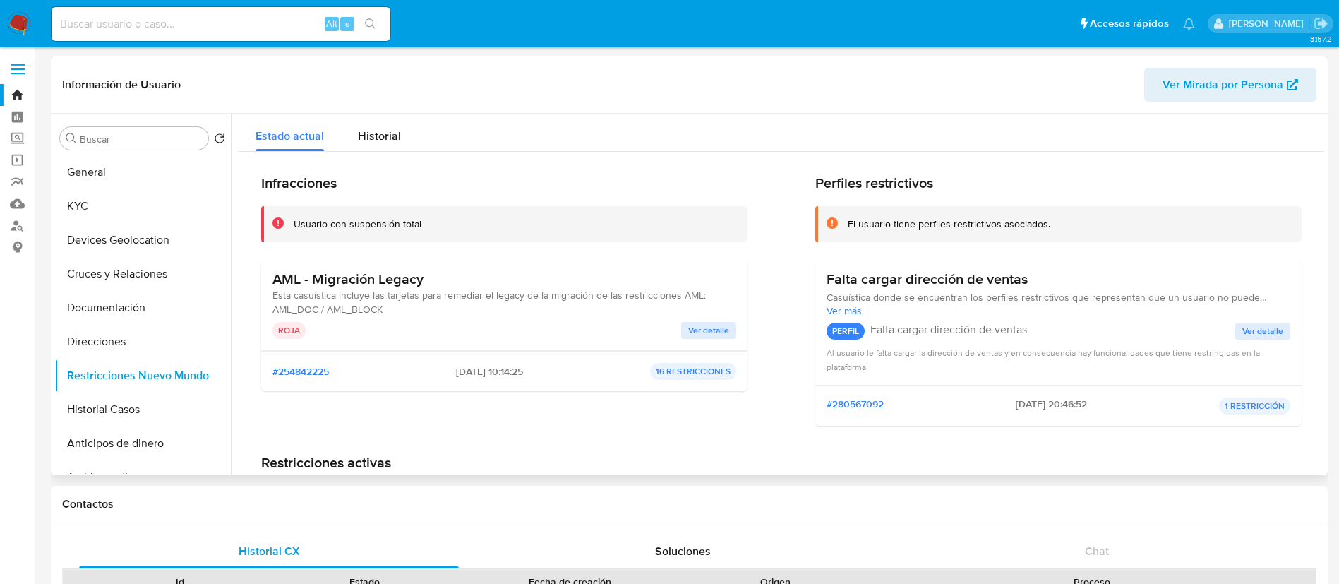
click at [694, 328] on span "Ver detalle" at bounding box center [708, 330] width 41 height 14
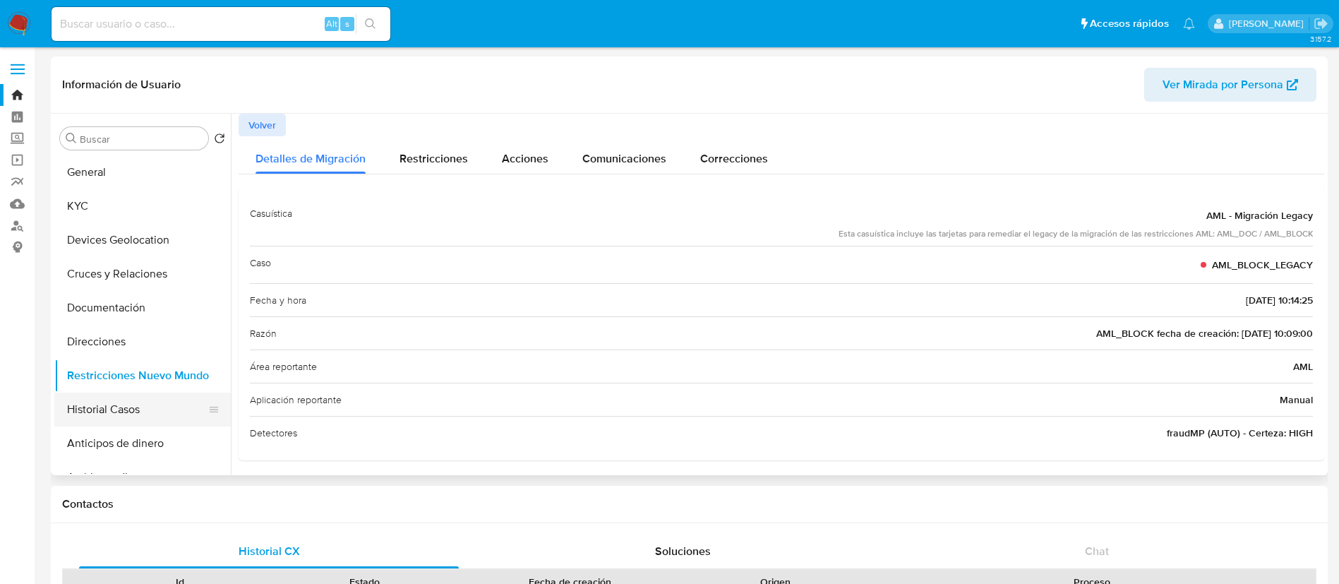
drag, startPoint x: 129, startPoint y: 416, endPoint x: 133, endPoint y: 410, distance: 7.3
click at [133, 415] on button "Historial Casos" at bounding box center [136, 409] width 165 height 34
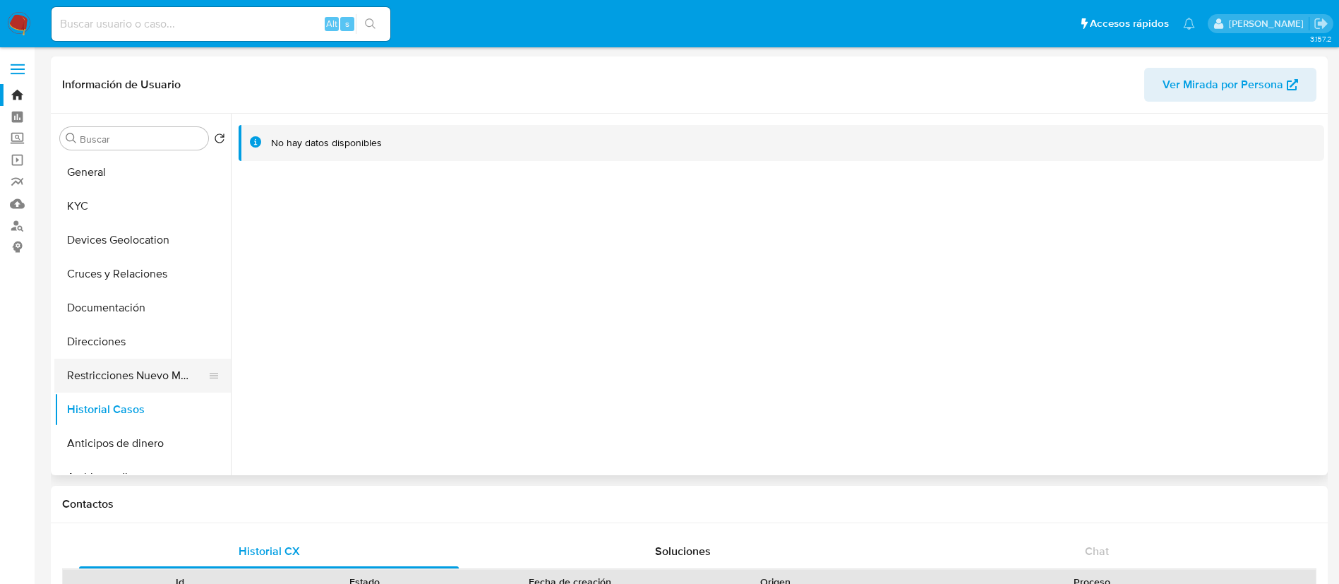
click at [97, 369] on button "Restricciones Nuevo Mundo" at bounding box center [136, 375] width 165 height 34
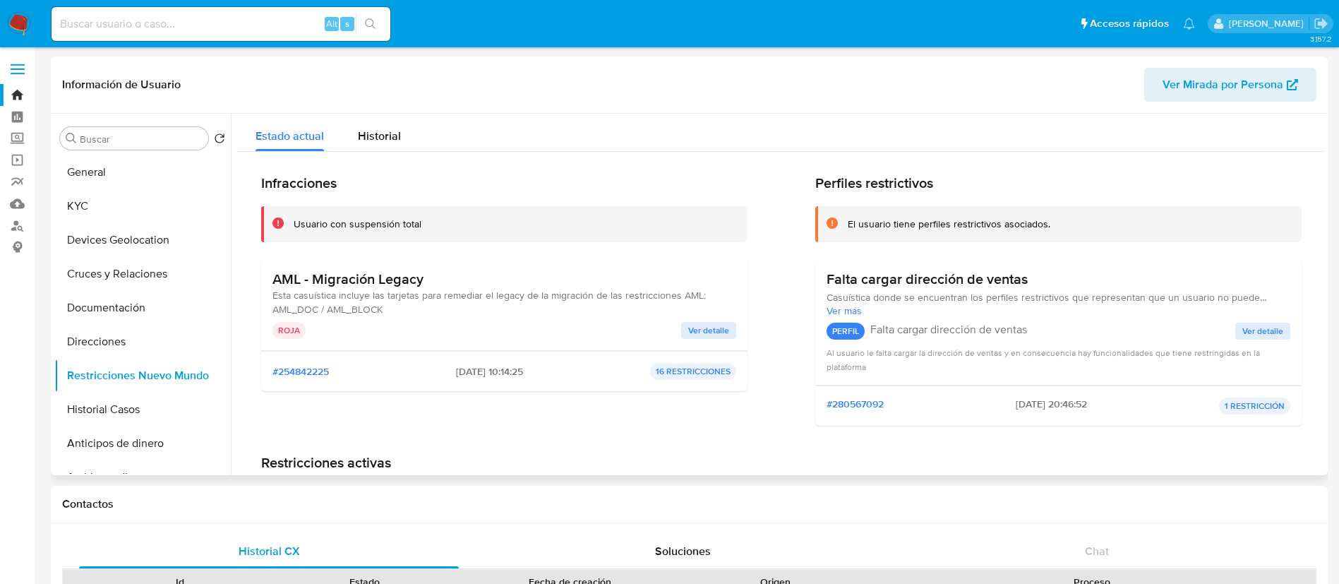
click at [727, 334] on button "Ver detalle" at bounding box center [708, 330] width 55 height 17
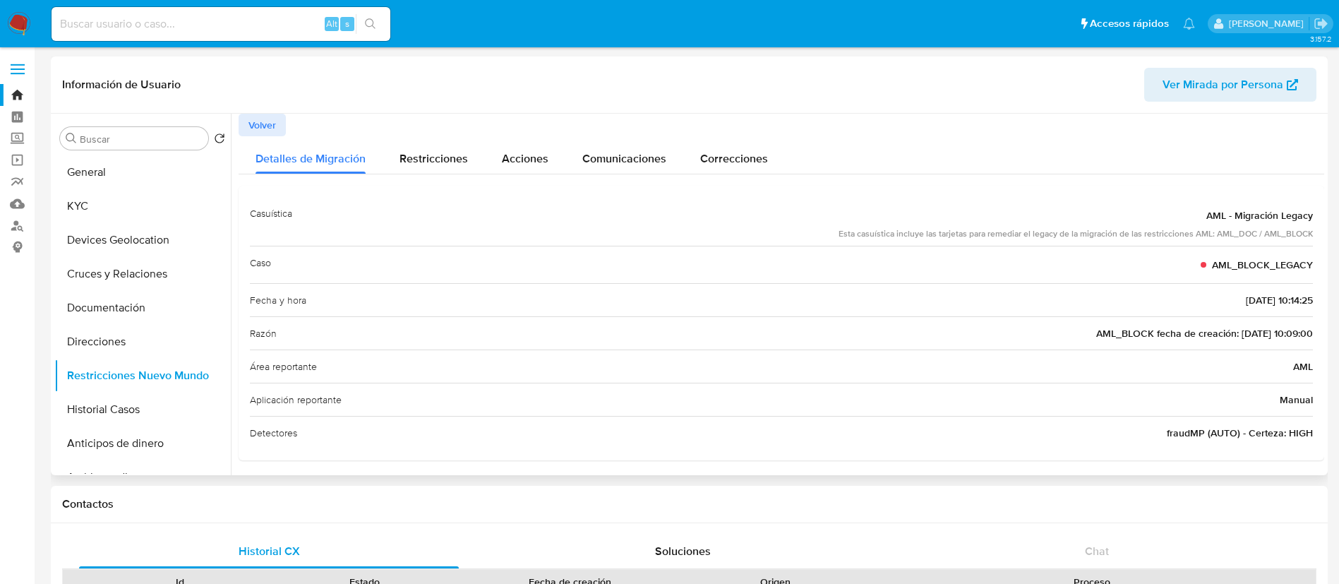
scroll to position [4, 0]
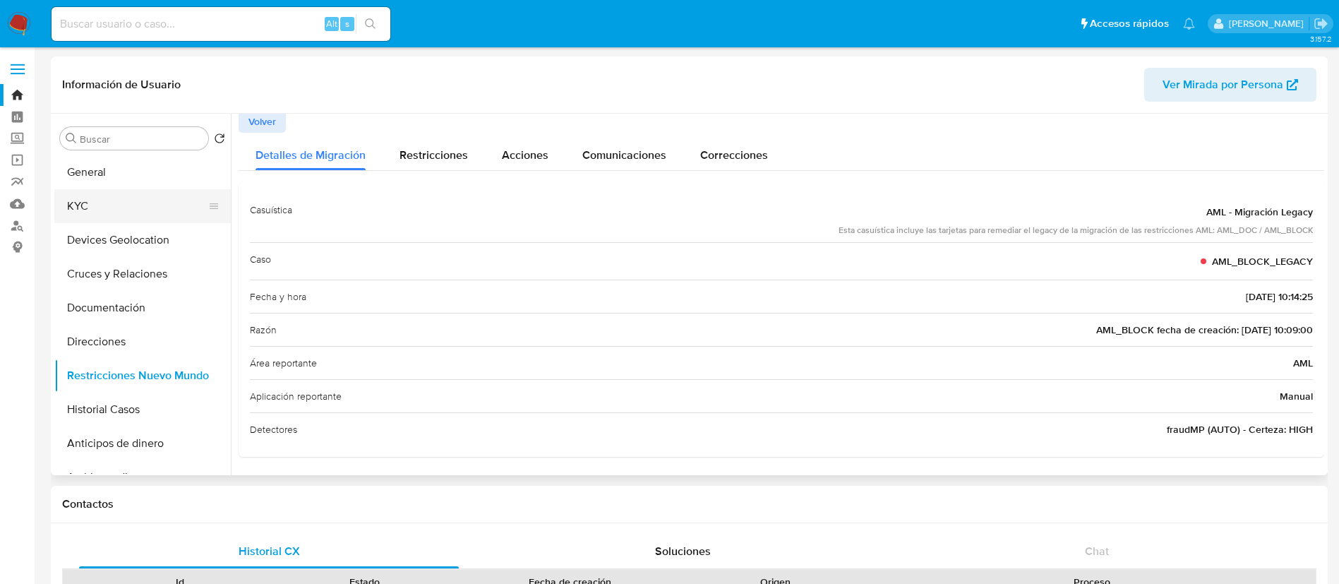
click at [147, 200] on button "KYC" at bounding box center [136, 206] width 165 height 34
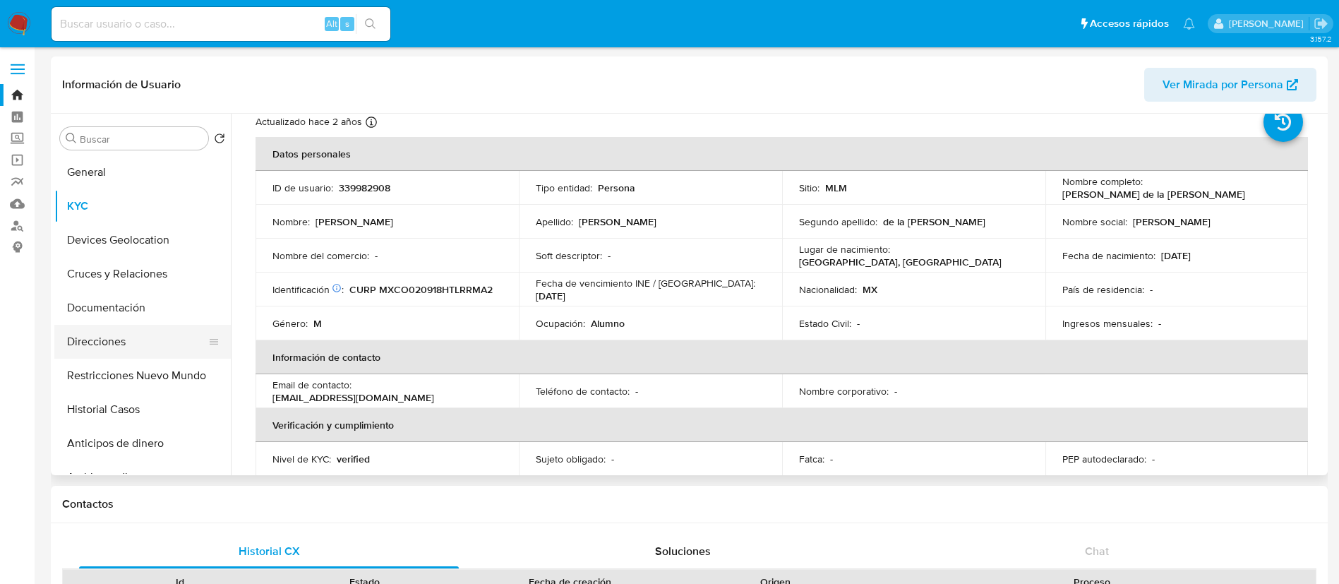
scroll to position [0, 0]
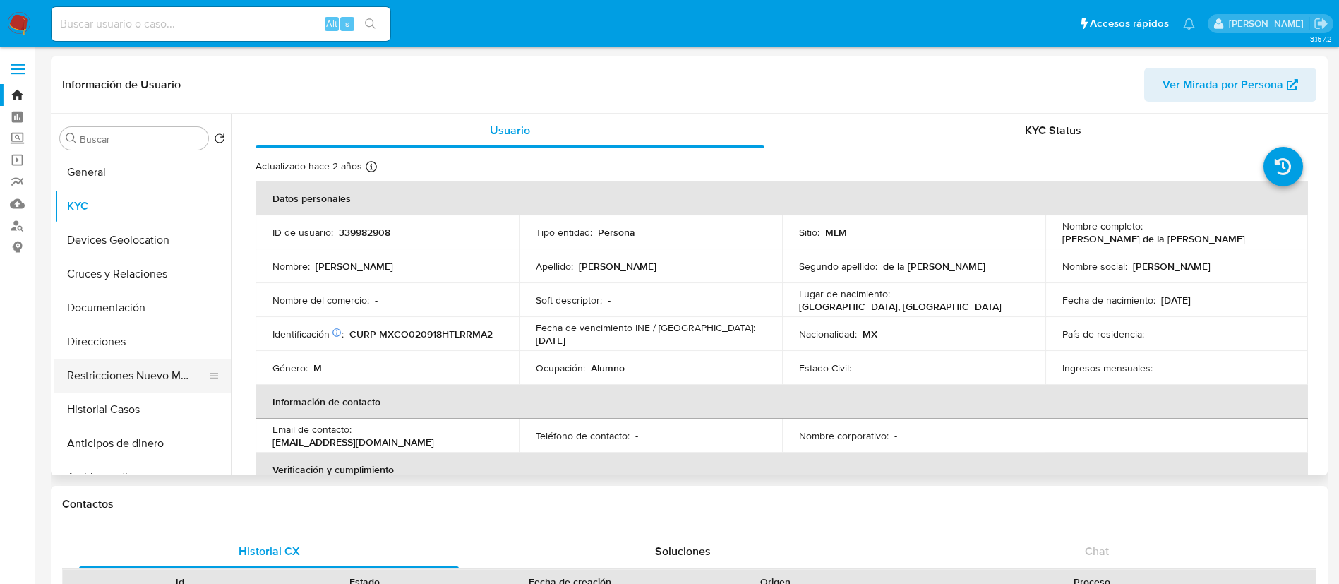
click at [129, 383] on button "Restricciones Nuevo Mundo" at bounding box center [136, 375] width 165 height 34
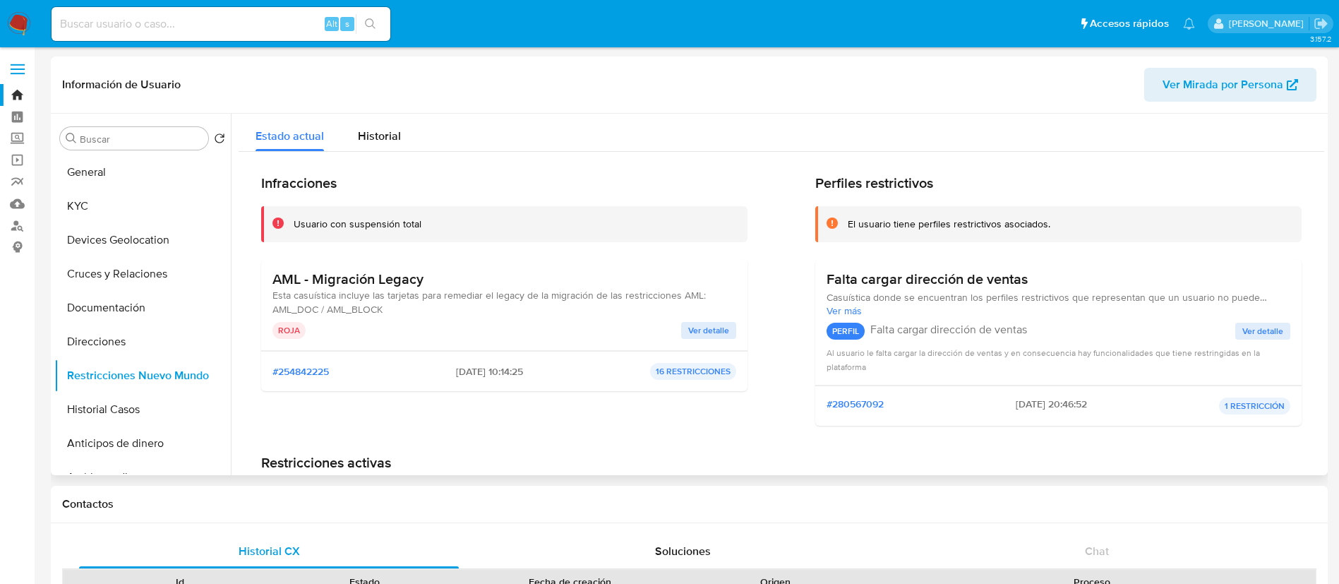
click at [699, 328] on span "Ver detalle" at bounding box center [708, 330] width 41 height 14
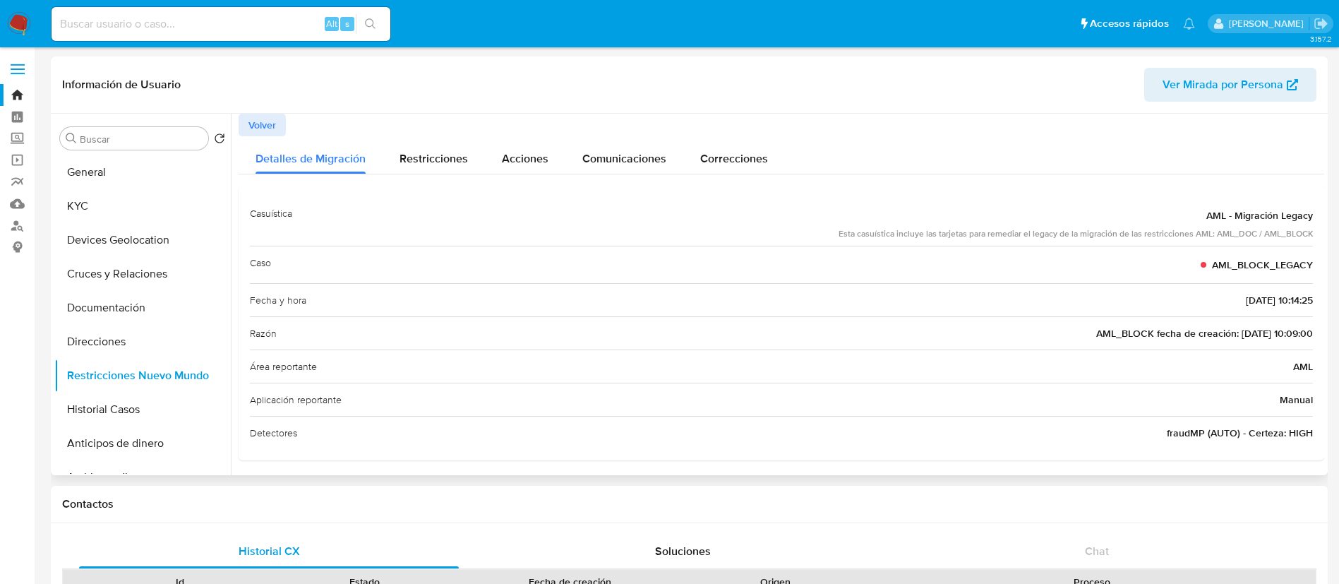
scroll to position [4, 0]
click at [419, 174] on div "Detalles de Migración Restricciones Acciones Comunicaciones Correcciones Casuís…" at bounding box center [781, 295] width 1085 height 324
click at [426, 161] on span "Restricciones" at bounding box center [433, 155] width 68 height 16
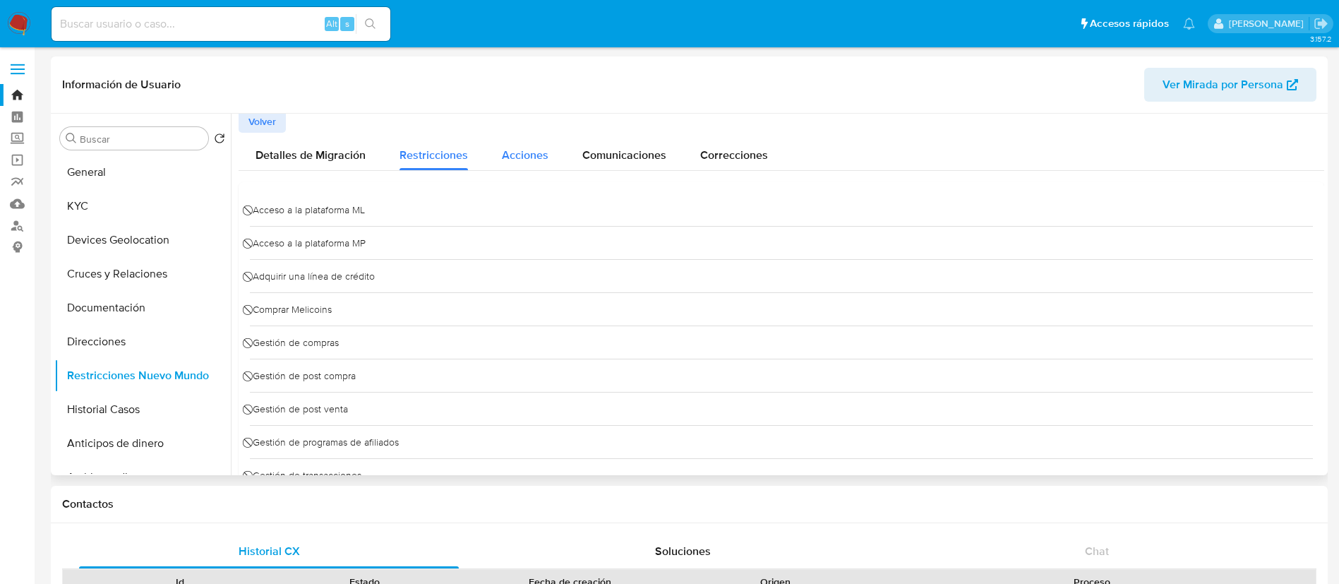
click at [519, 159] on span "Acciones" at bounding box center [525, 155] width 47 height 16
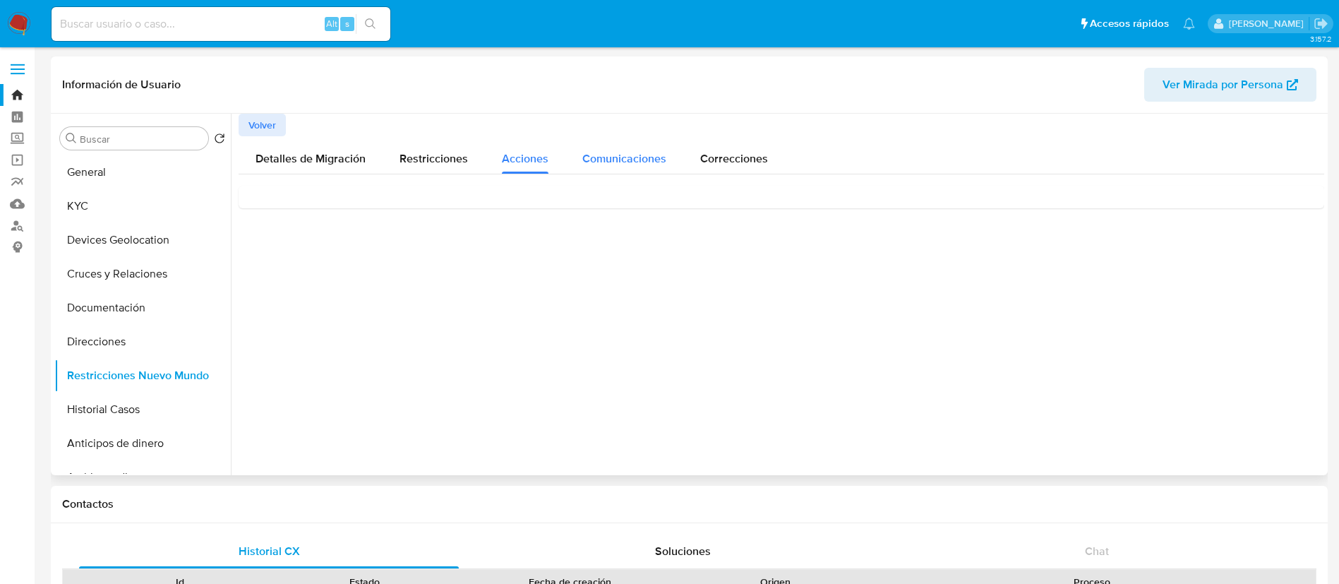
click at [592, 159] on span "Comunicaciones" at bounding box center [624, 158] width 84 height 16
click at [754, 148] on div "Correcciones" at bounding box center [734, 154] width 68 height 37
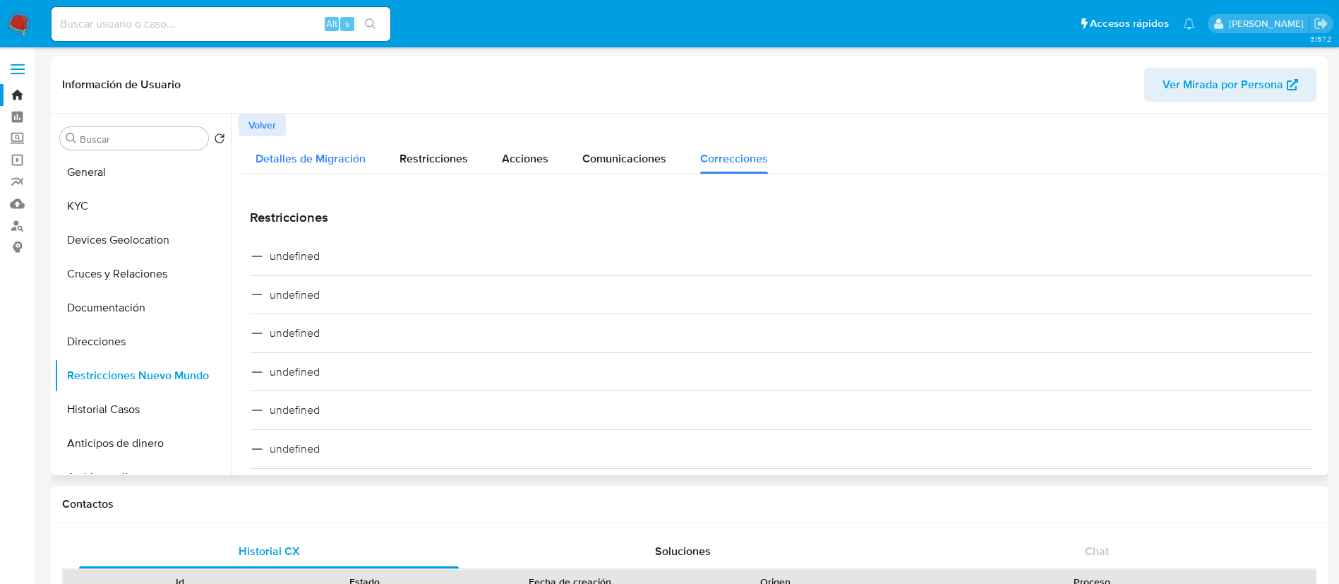
click at [284, 155] on span "Detalles de Migración" at bounding box center [310, 158] width 110 height 16
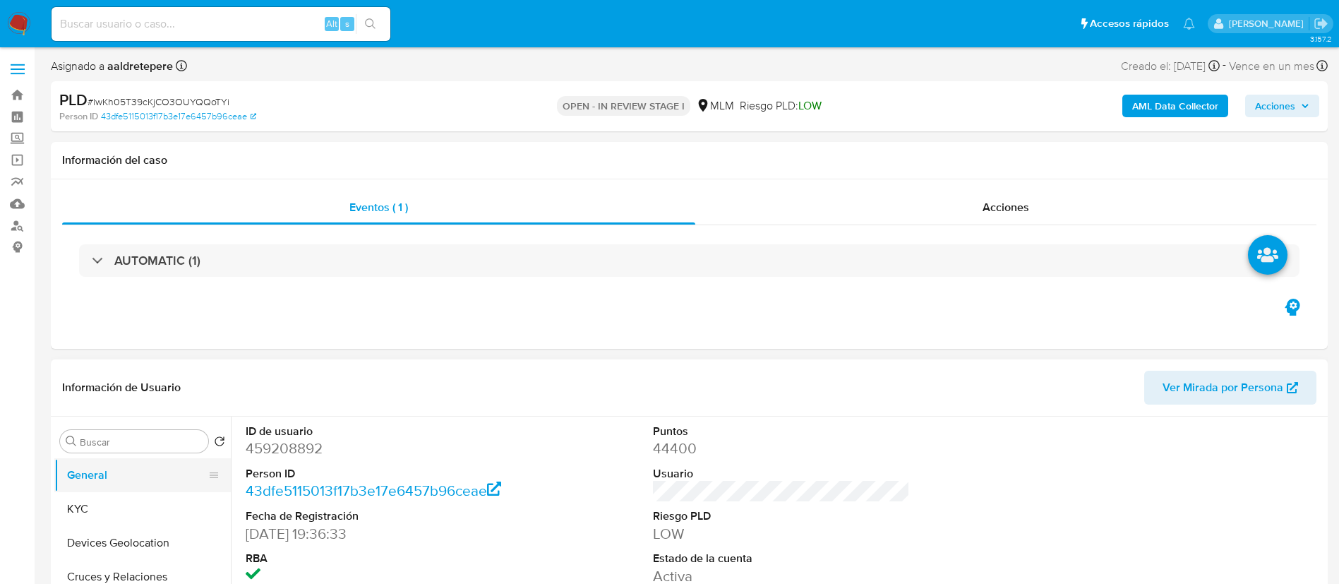
drag, startPoint x: 126, startPoint y: 495, endPoint x: 144, endPoint y: 490, distance: 18.3
click at [131, 495] on button "KYC" at bounding box center [142, 509] width 176 height 34
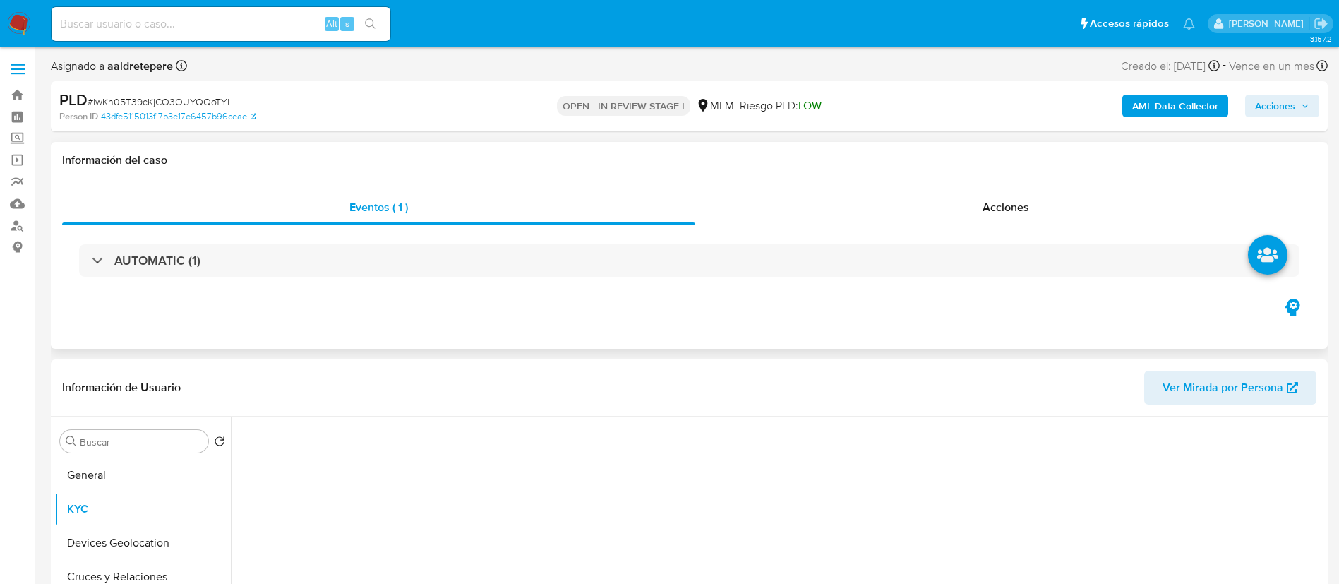
select select "10"
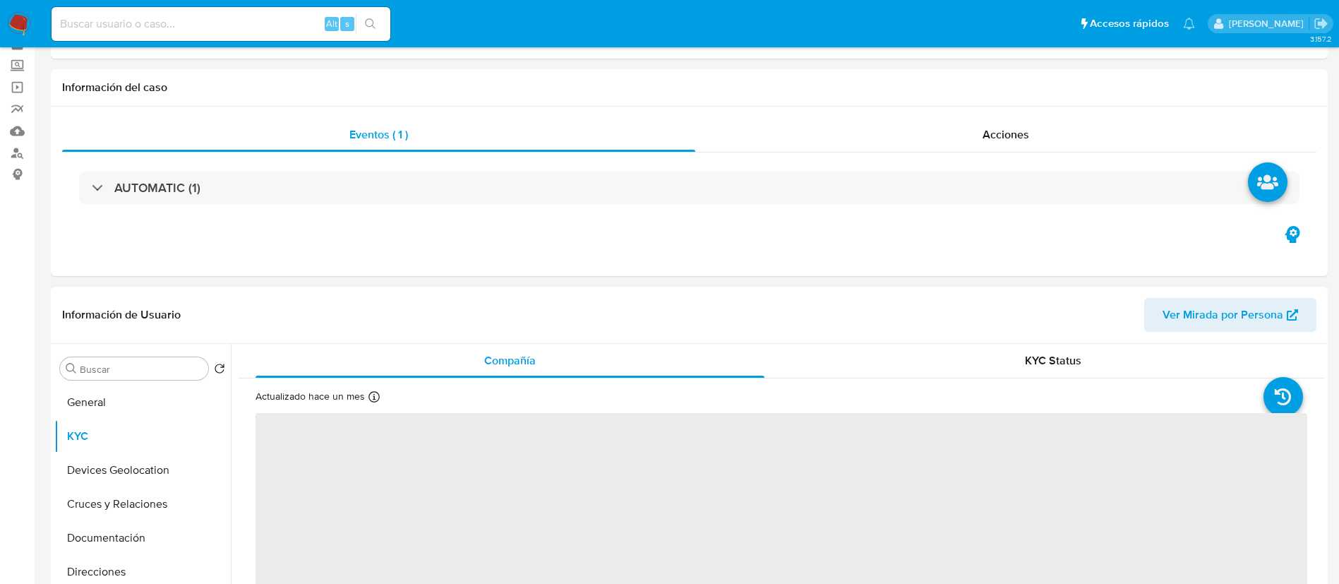
scroll to position [106, 0]
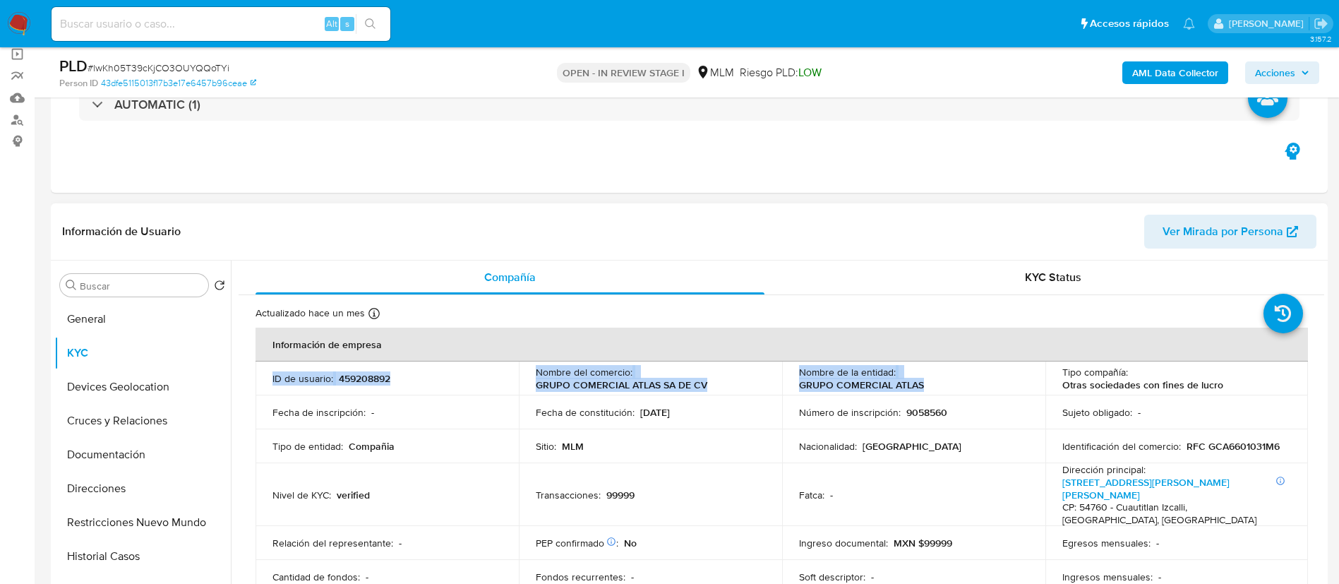
drag, startPoint x: 816, startPoint y: 353, endPoint x: 655, endPoint y: 349, distance: 161.6
click at [138, 561] on button "Historial Casos" at bounding box center [136, 556] width 165 height 34
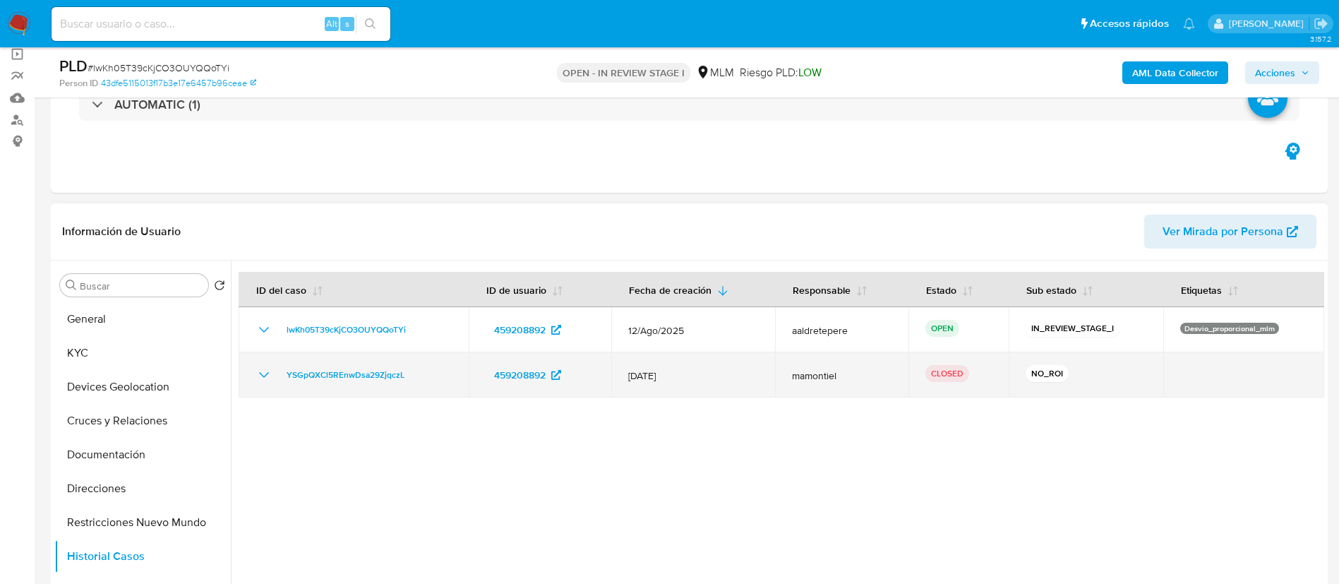
drag, startPoint x: 1194, startPoint y: 389, endPoint x: 973, endPoint y: 382, distance: 221.0
click at [973, 382] on tr "YSGpQXCl5REnwDsa29ZjqczL 459208892 [DATE] mamontiel CLOSED NO_ROI" at bounding box center [781, 374] width 1085 height 45
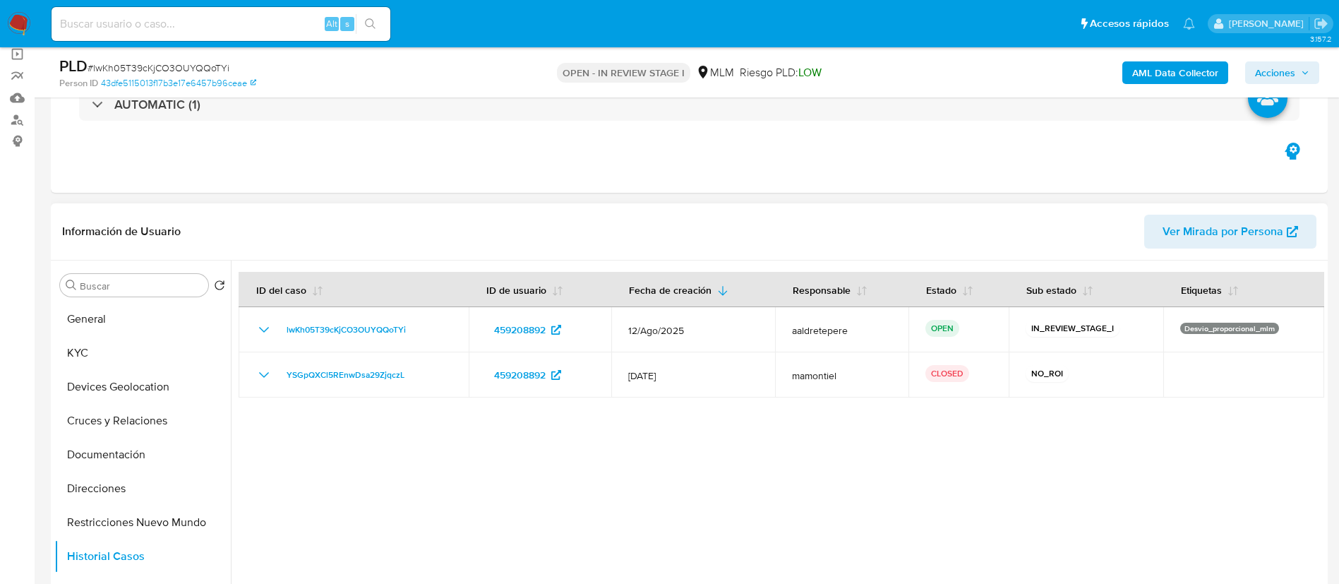
click at [944, 435] on div at bounding box center [777, 440] width 1093 height 361
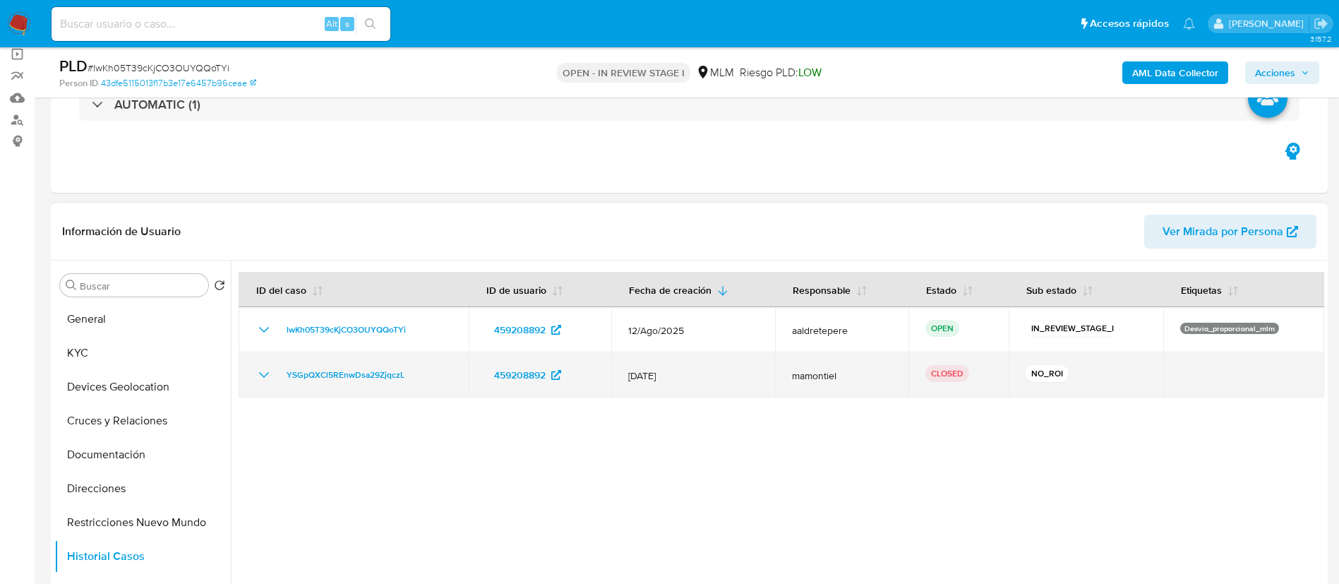
click at [263, 375] on icon "Mostrar/Ocultar" at bounding box center [264, 375] width 10 height 6
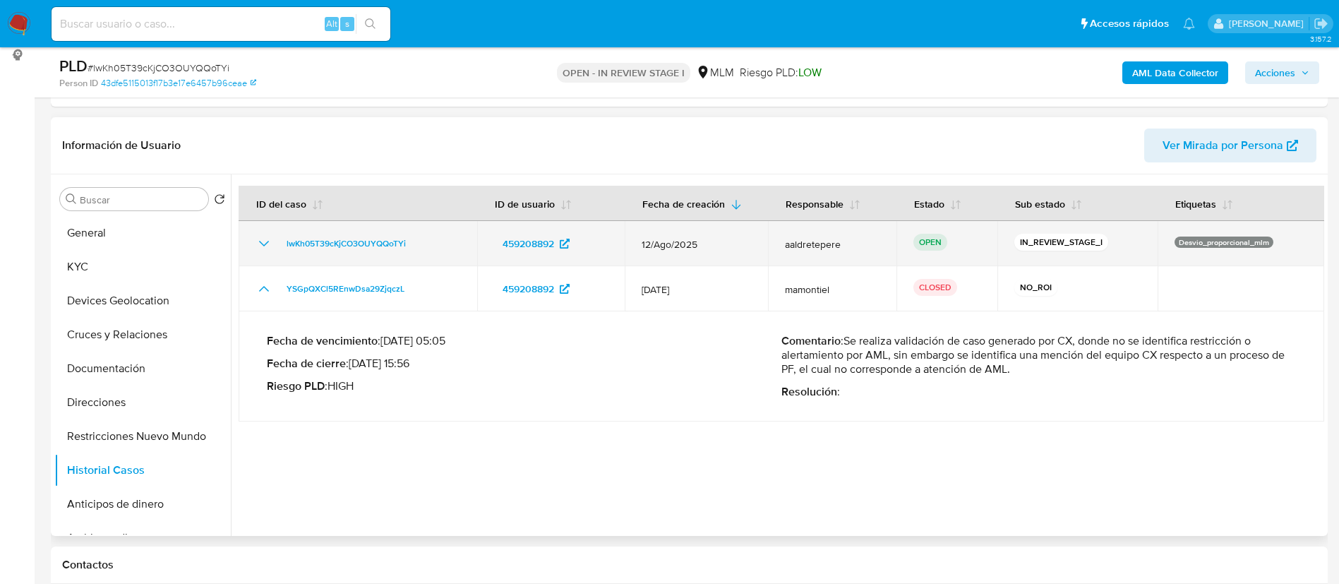
scroll to position [212, 0]
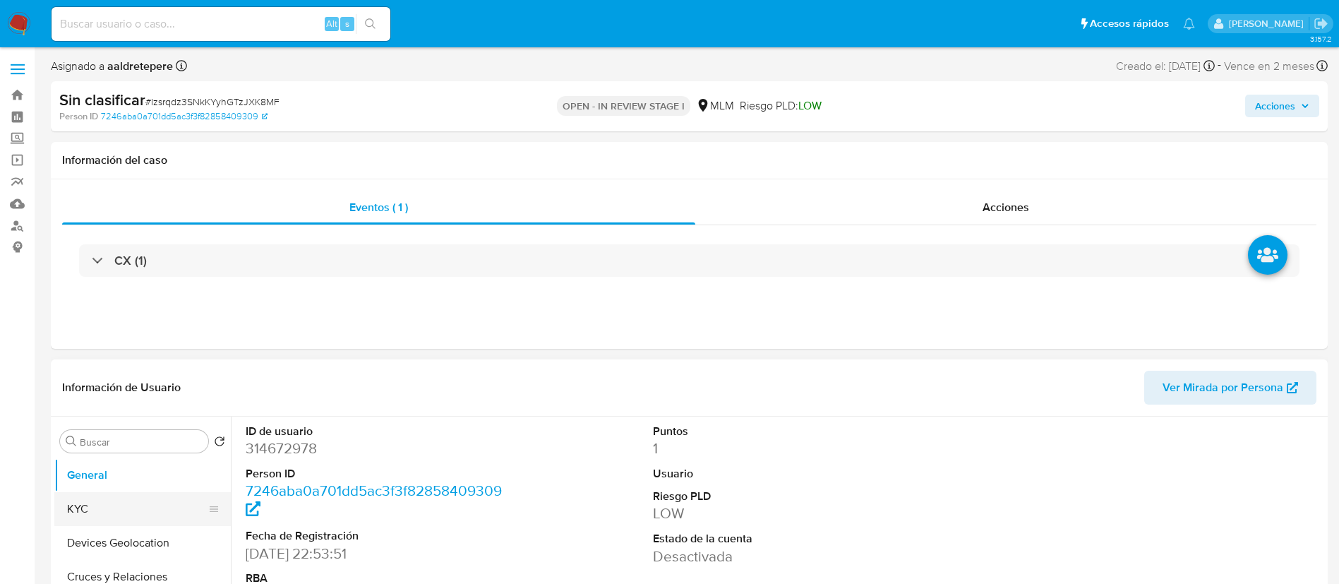
click at [125, 511] on button "KYC" at bounding box center [136, 509] width 165 height 34
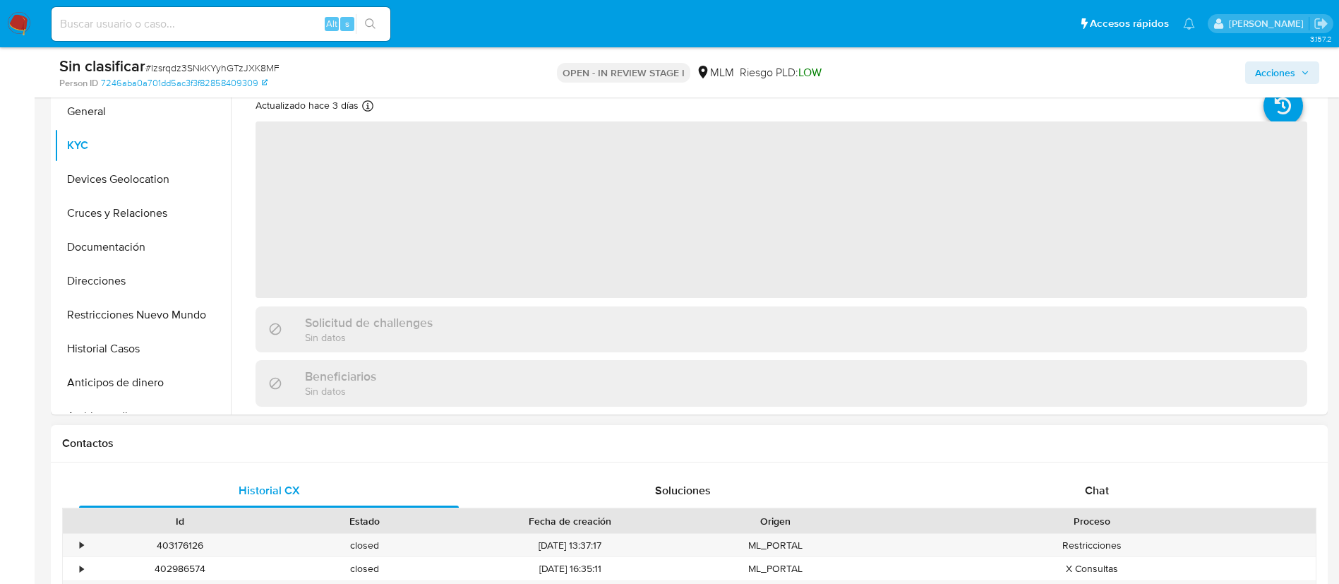
scroll to position [423, 0]
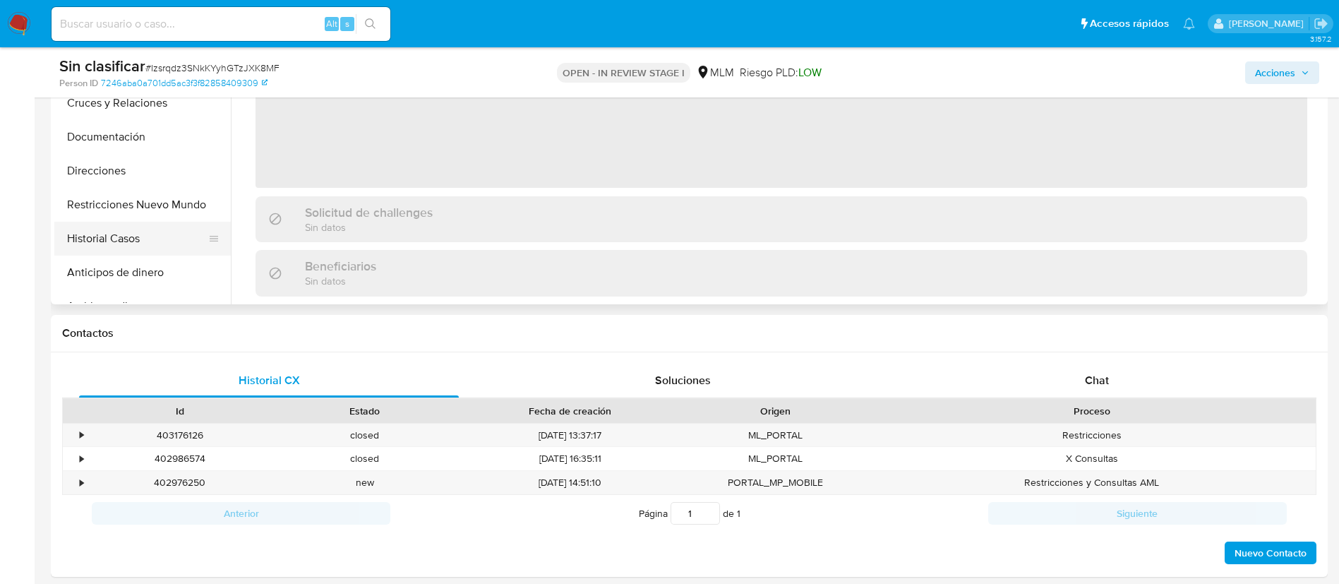
select select "10"
click at [160, 183] on button "Direcciones" at bounding box center [136, 171] width 165 height 34
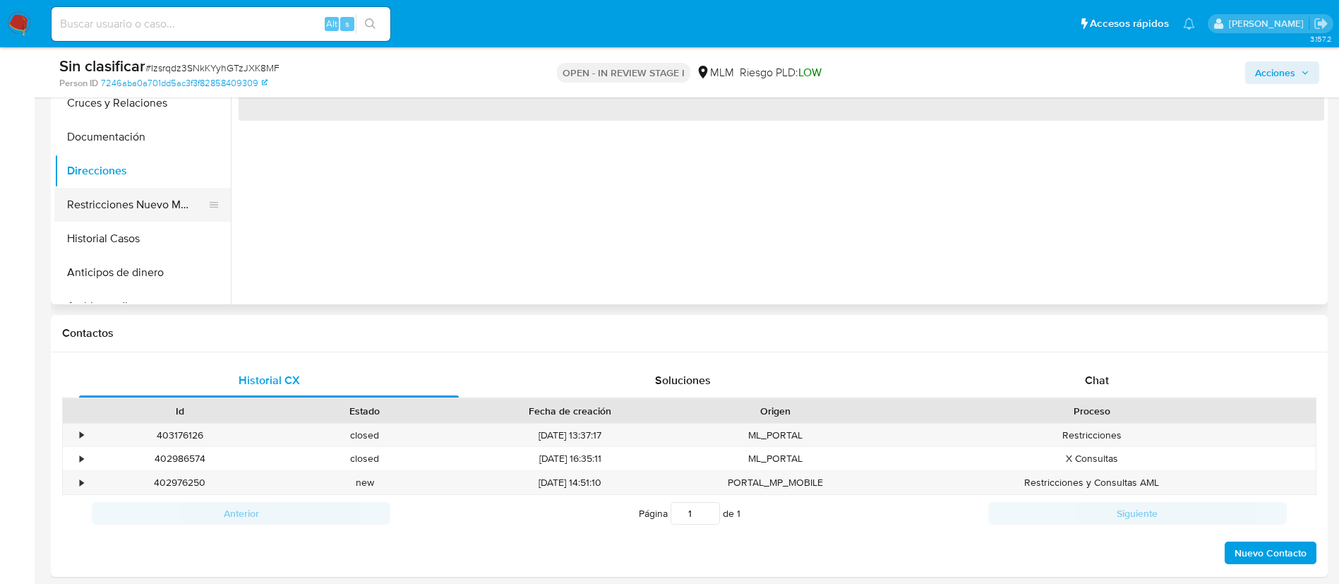
click at [160, 193] on button "Restricciones Nuevo Mundo" at bounding box center [136, 205] width 165 height 34
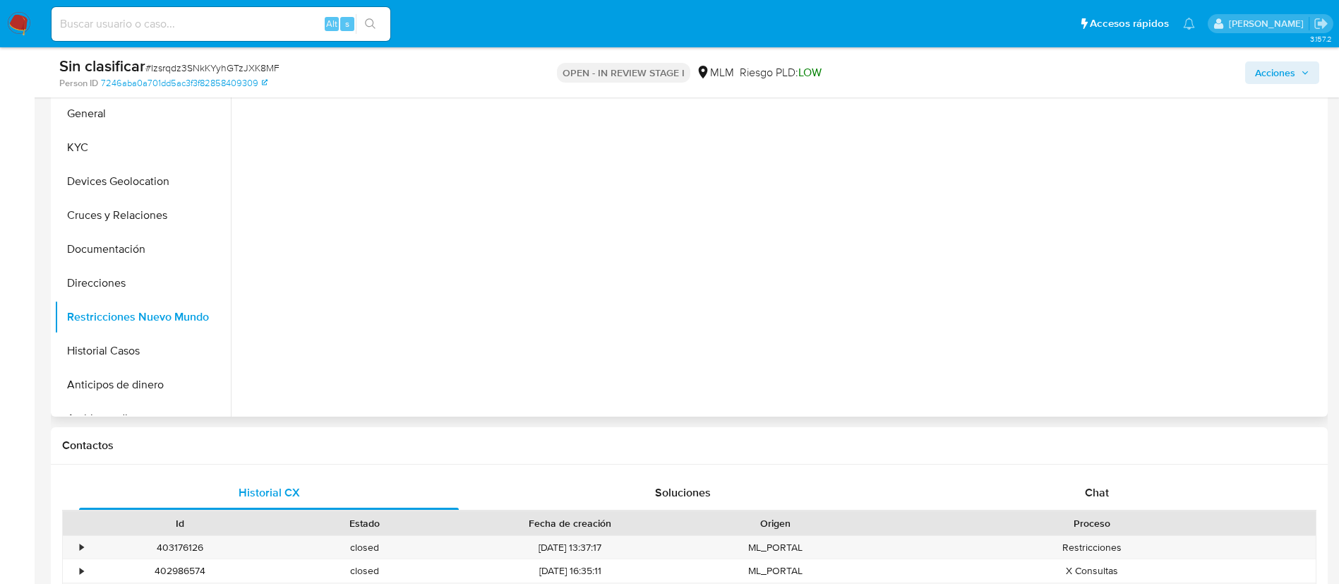
scroll to position [212, 0]
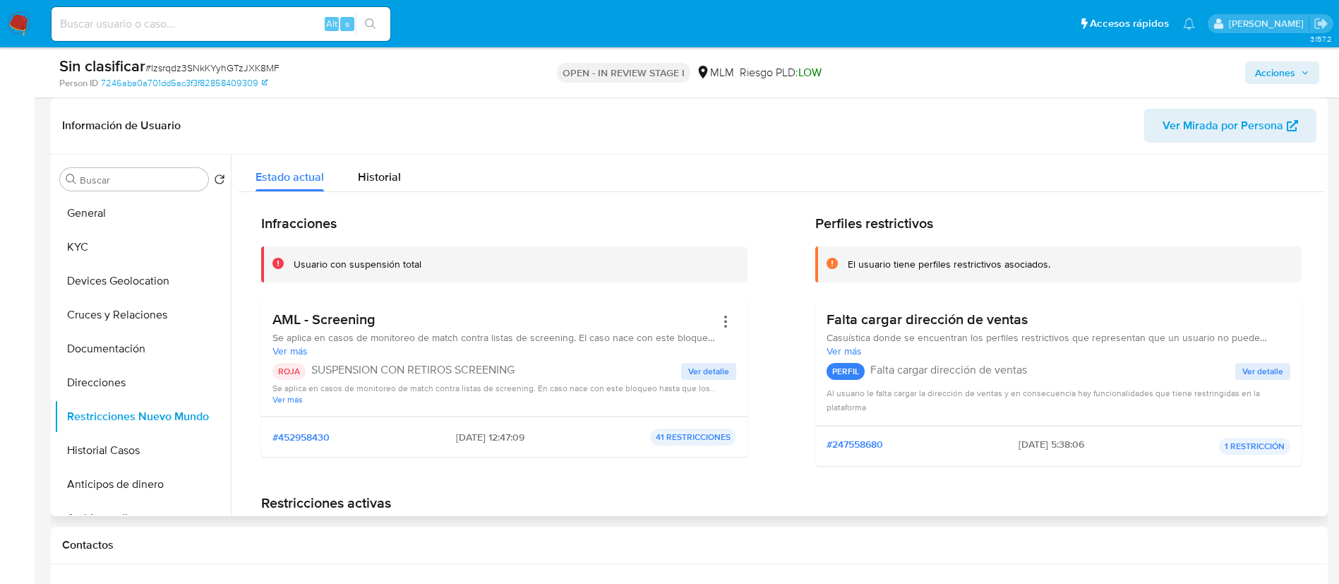
click at [695, 368] on span "Ver detalle" at bounding box center [708, 371] width 41 height 14
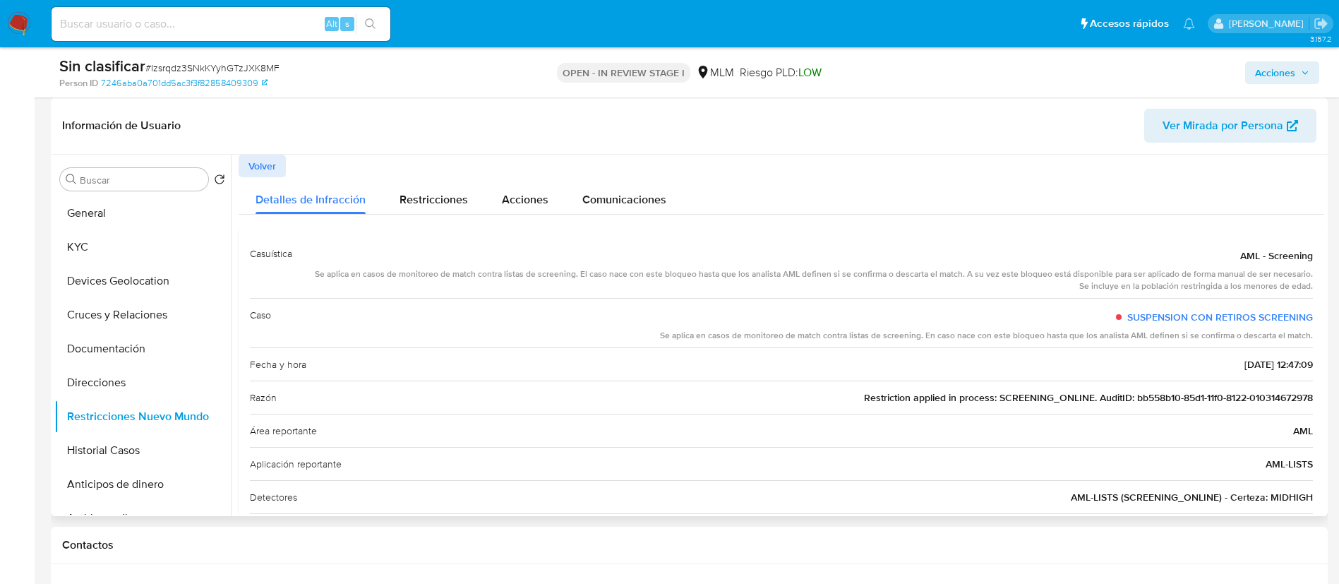
drag, startPoint x: 840, startPoint y: 338, endPoint x: 917, endPoint y: 348, distance: 76.9
click at [917, 348] on div "Casuística AML - Screening Se aplica en casos de monitoreo de match contra list…" at bounding box center [781, 391] width 1063 height 308
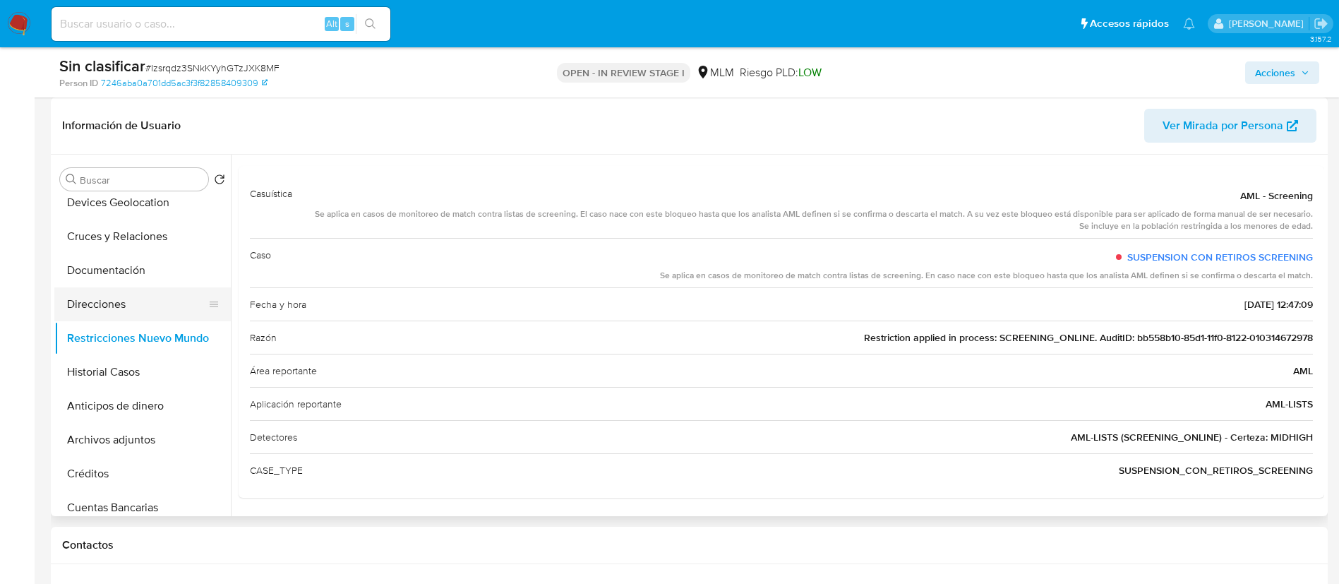
scroll to position [106, 0]
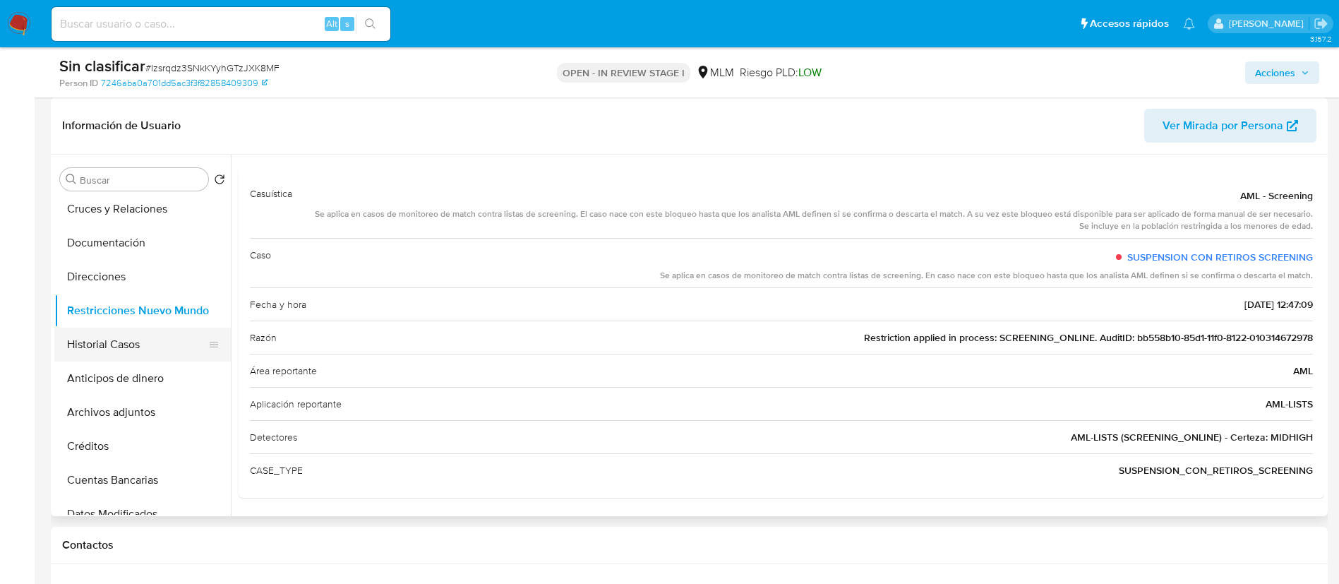
click at [118, 346] on button "Historial Casos" at bounding box center [136, 344] width 165 height 34
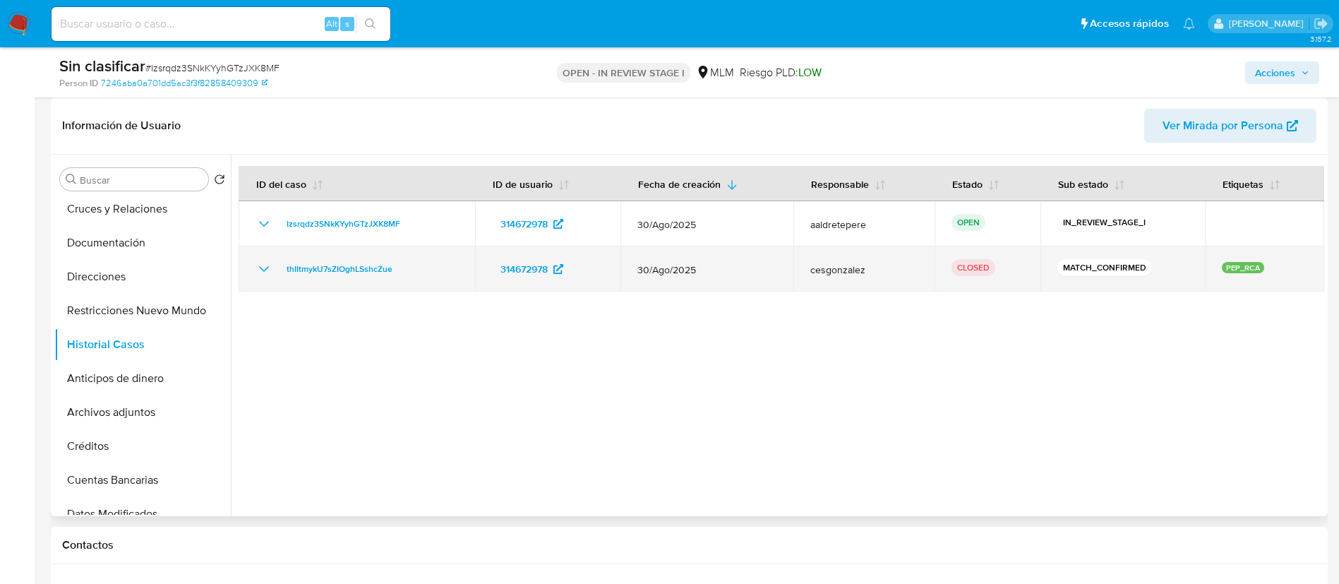
click at [267, 267] on icon "Mostrar/Ocultar" at bounding box center [264, 269] width 10 height 6
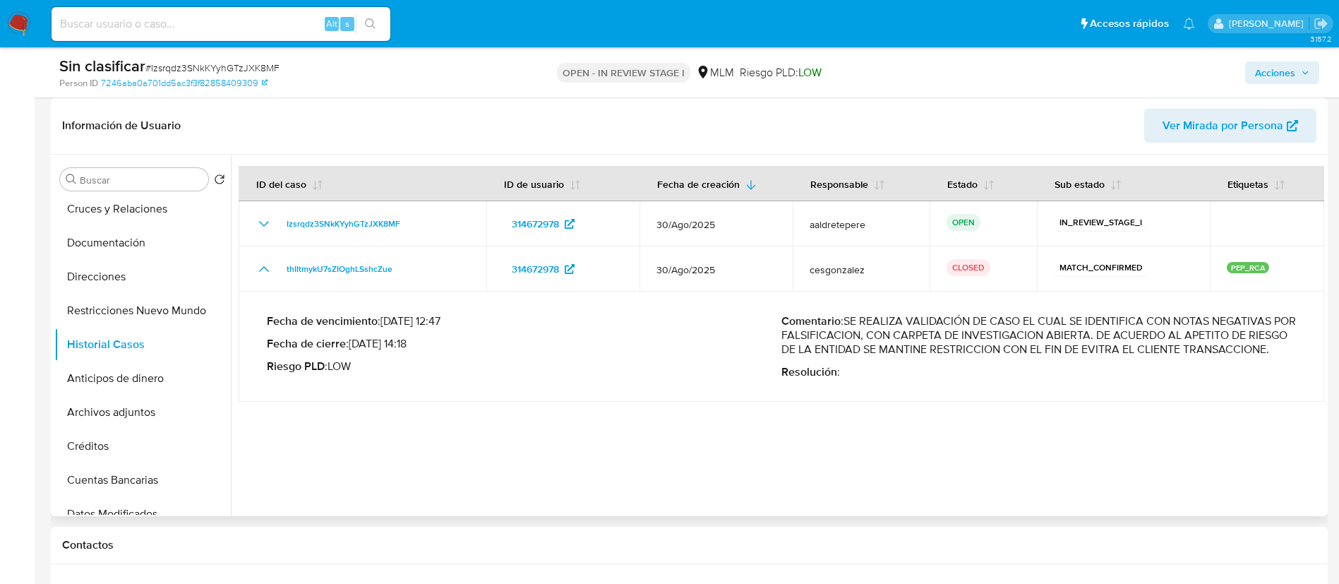
drag, startPoint x: 1024, startPoint y: 323, endPoint x: 1241, endPoint y: 344, distance: 218.4
click at [1241, 344] on p "Comentario : SE REALIZA VALIDACIÓN DE CASO EL CUAL SE IDENTIFICA CON NOTAS NEGA…" at bounding box center [1038, 335] width 514 height 42
drag, startPoint x: 870, startPoint y: 363, endPoint x: 845, endPoint y: 324, distance: 46.0
click at [845, 324] on p "Comentario : SE REALIZA VALIDACIÓN DE CASO EL CUAL SE IDENTIFICA CON NOTAS NEGA…" at bounding box center [1038, 335] width 514 height 42
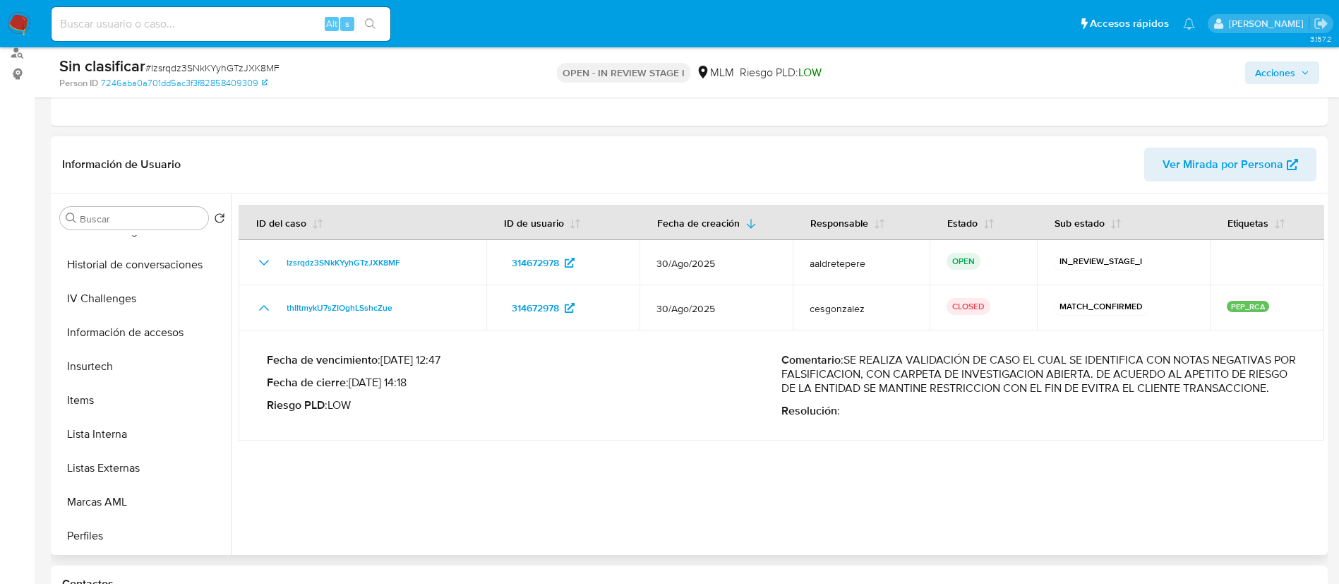
scroll to position [423, 0]
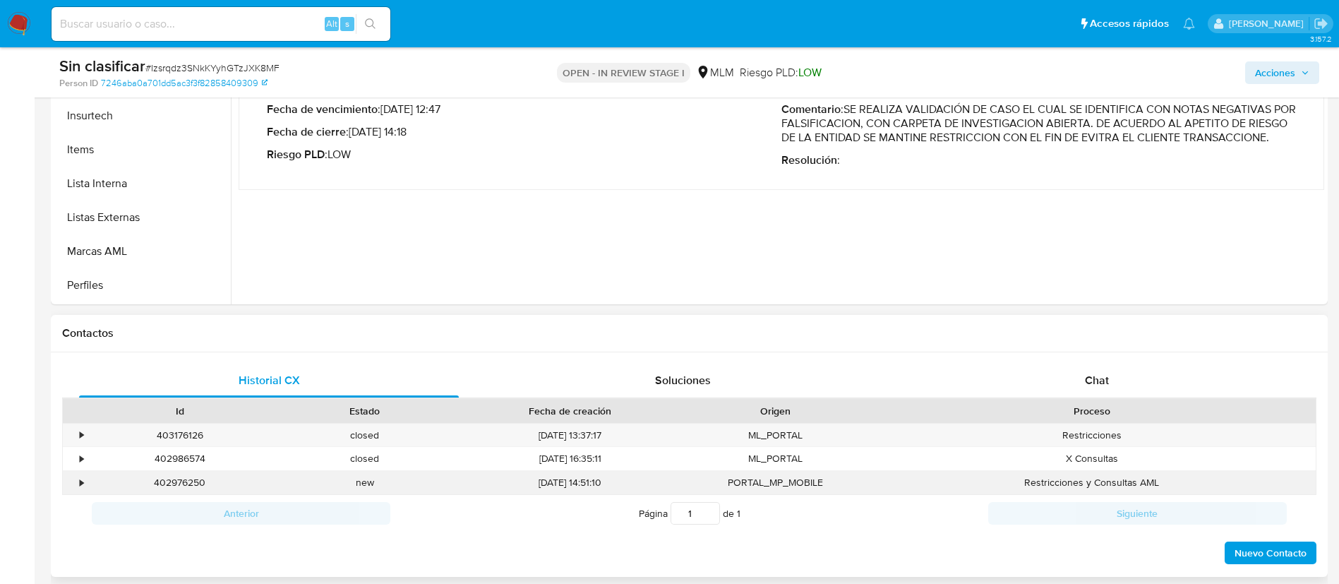
click at [80, 488] on div "•" at bounding box center [82, 482] width 4 height 13
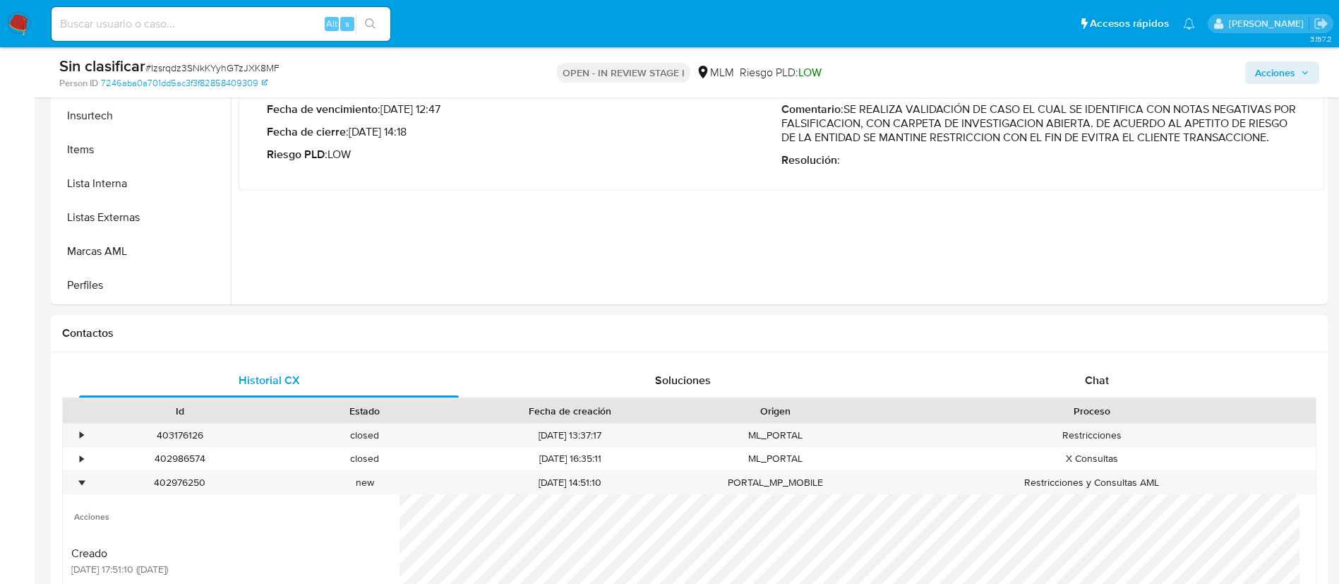
scroll to position [635, 0]
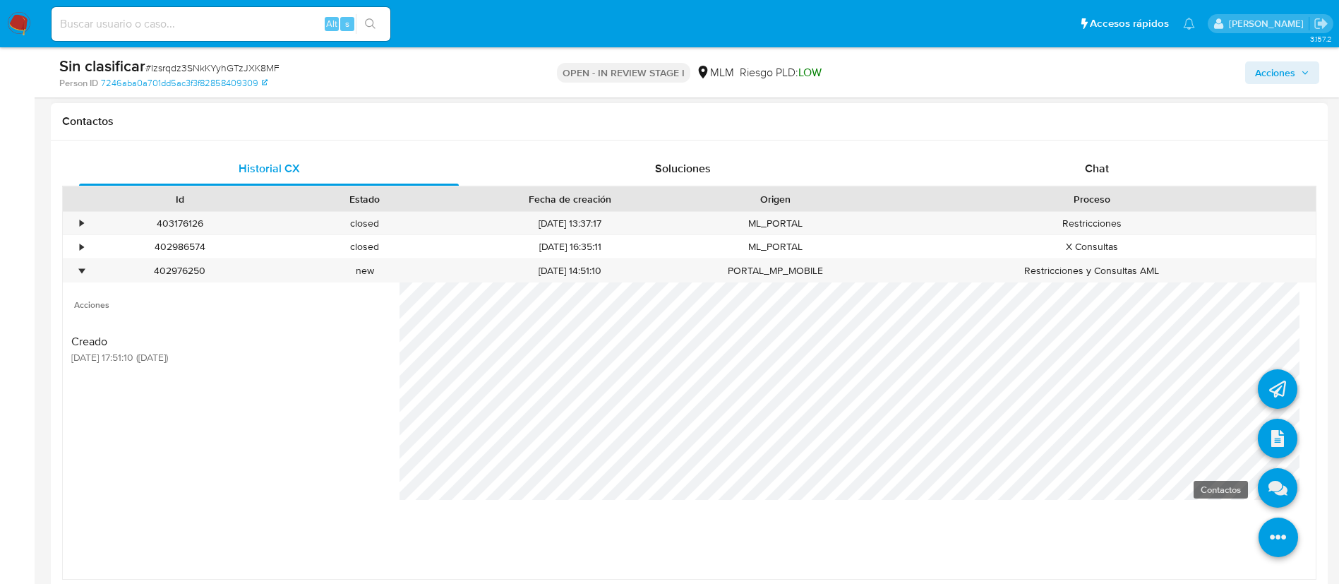
click at [1269, 490] on icon at bounding box center [1278, 488] width 40 height 40
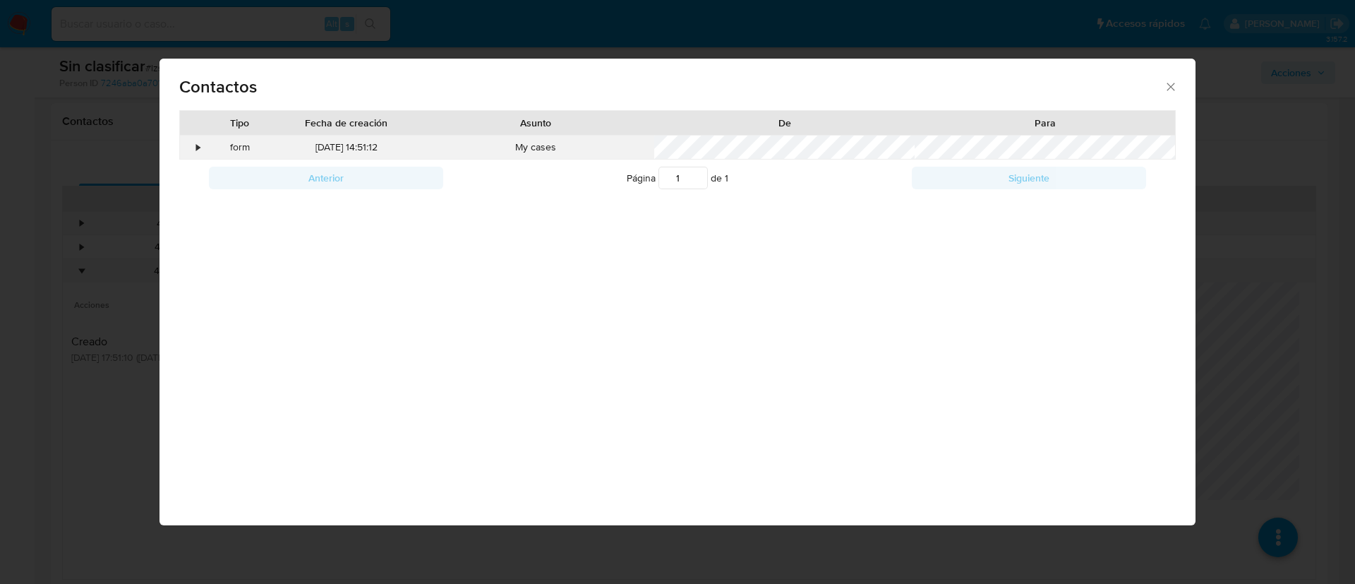
click at [187, 145] on div "•" at bounding box center [192, 147] width 25 height 24
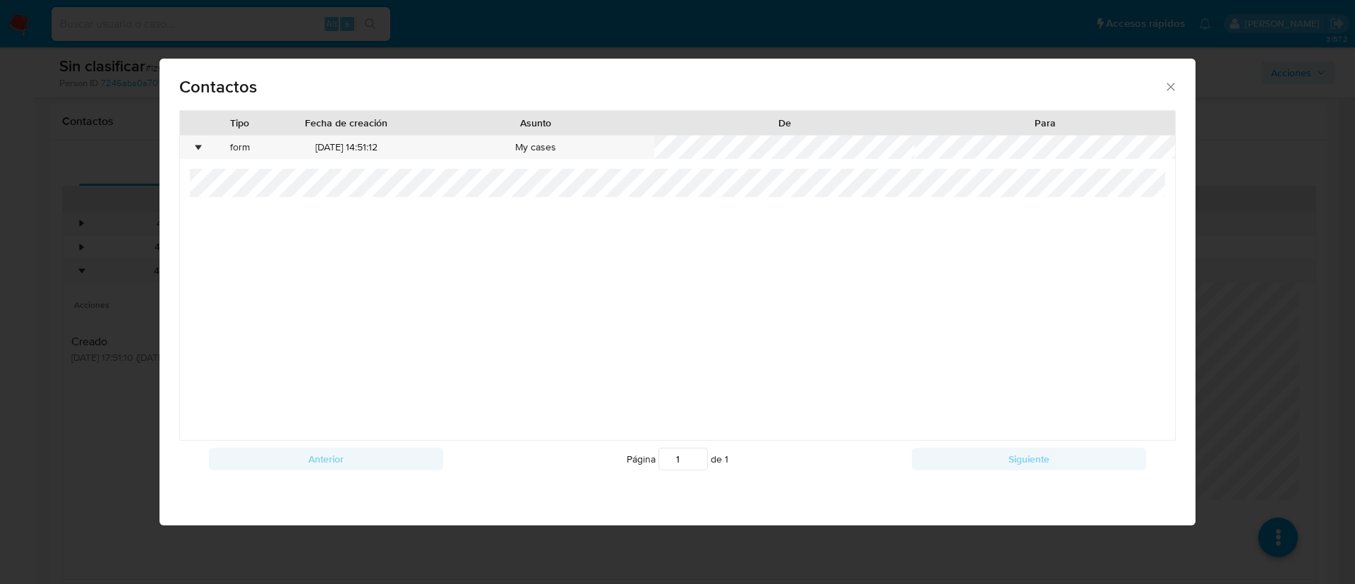
click at [1173, 92] on icon "close" at bounding box center [1171, 87] width 14 height 14
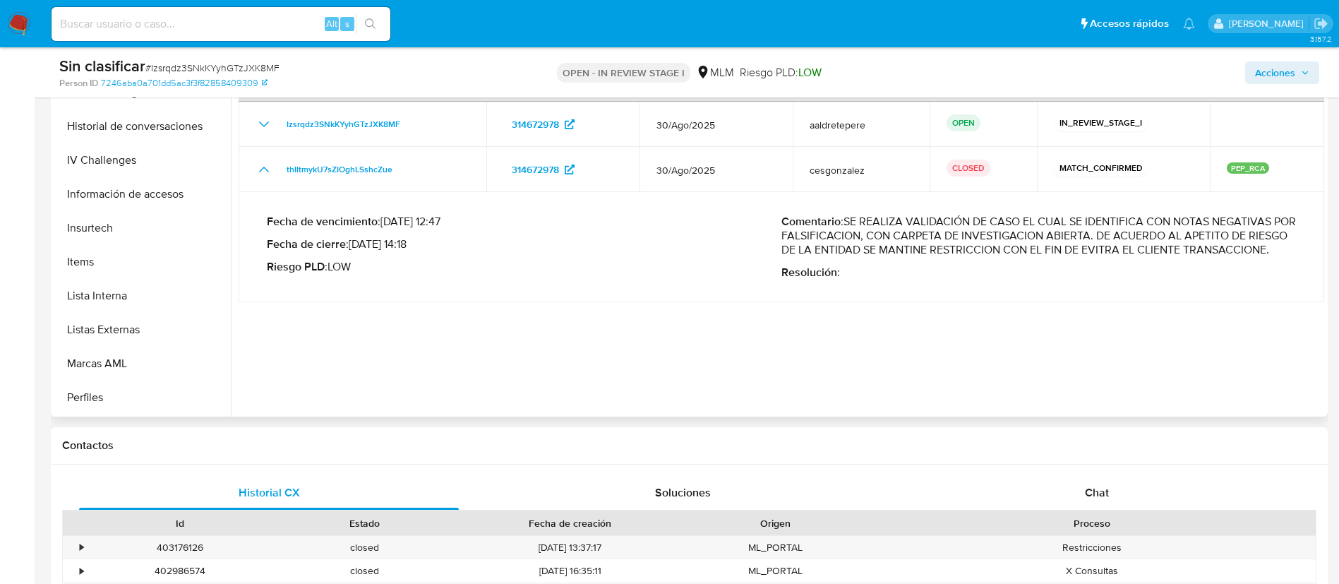
scroll to position [0, 0]
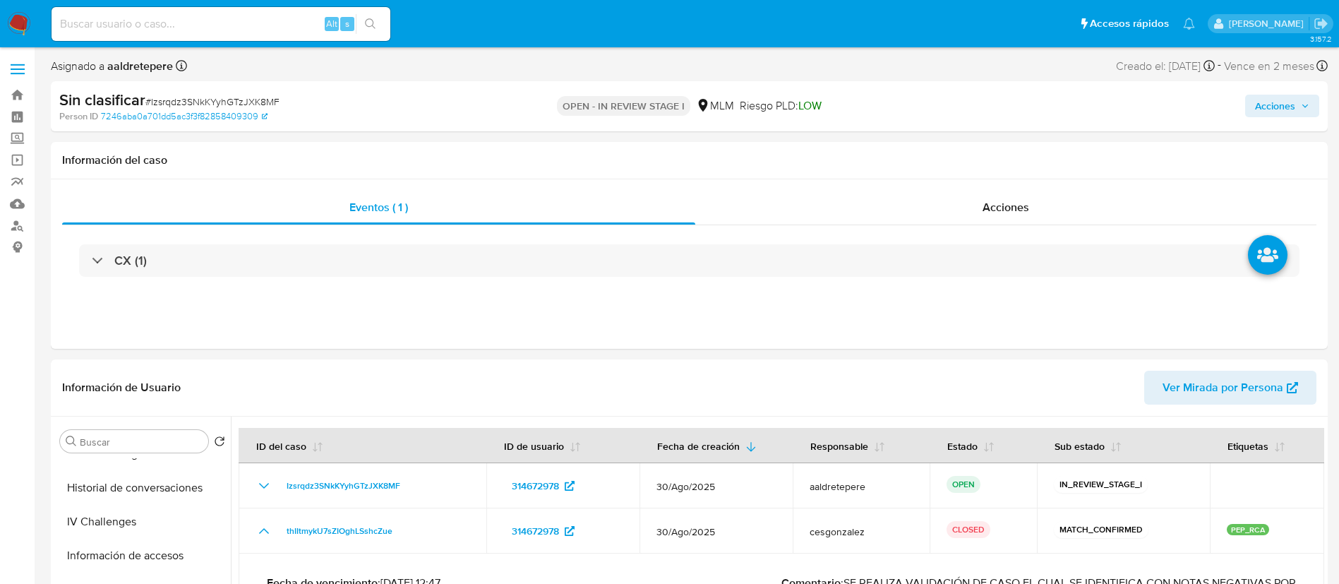
click at [1286, 110] on span "Acciones" at bounding box center [1275, 106] width 40 height 23
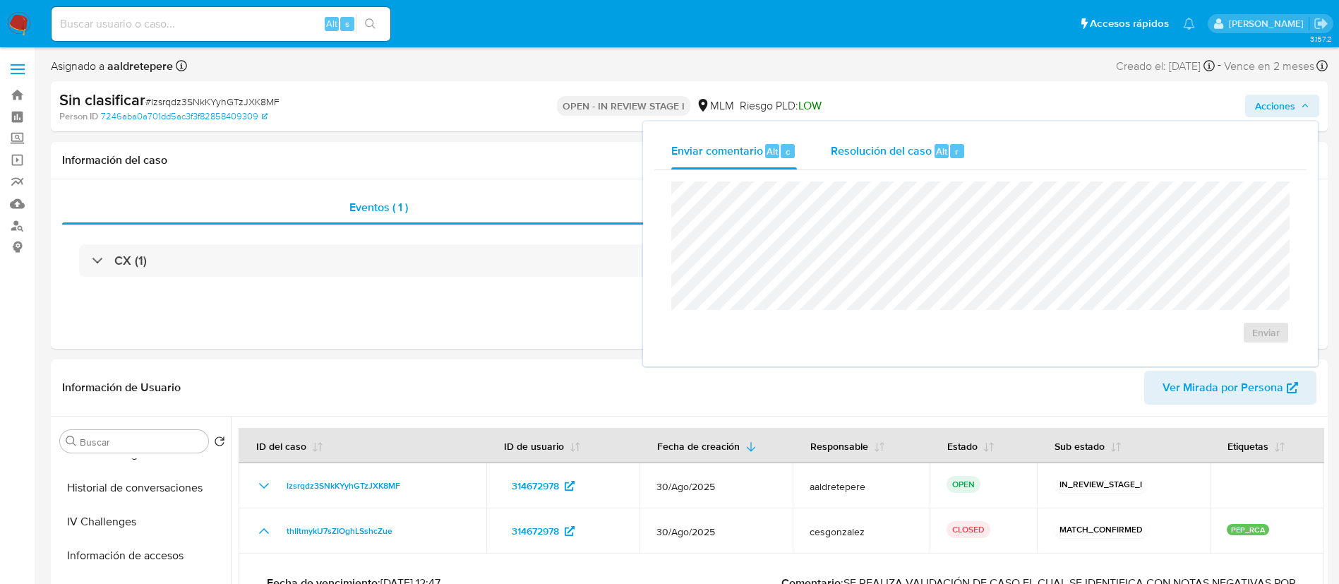
click at [939, 155] on span "Alt" at bounding box center [941, 151] width 11 height 13
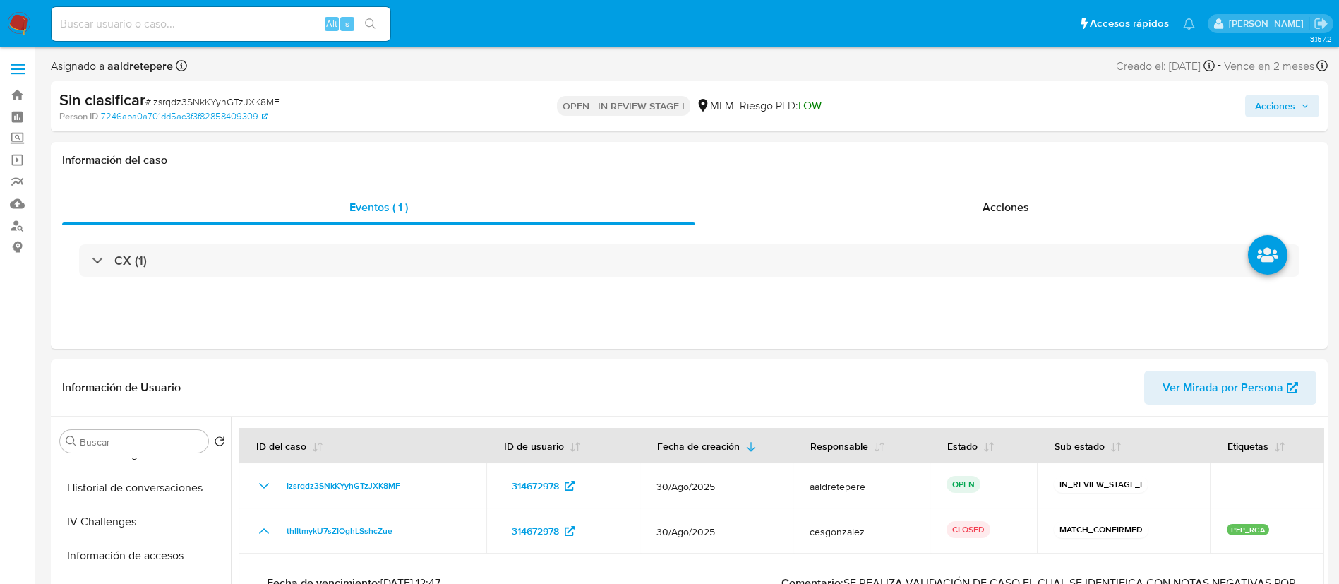
click at [1263, 104] on span "Acciones" at bounding box center [1275, 106] width 40 height 23
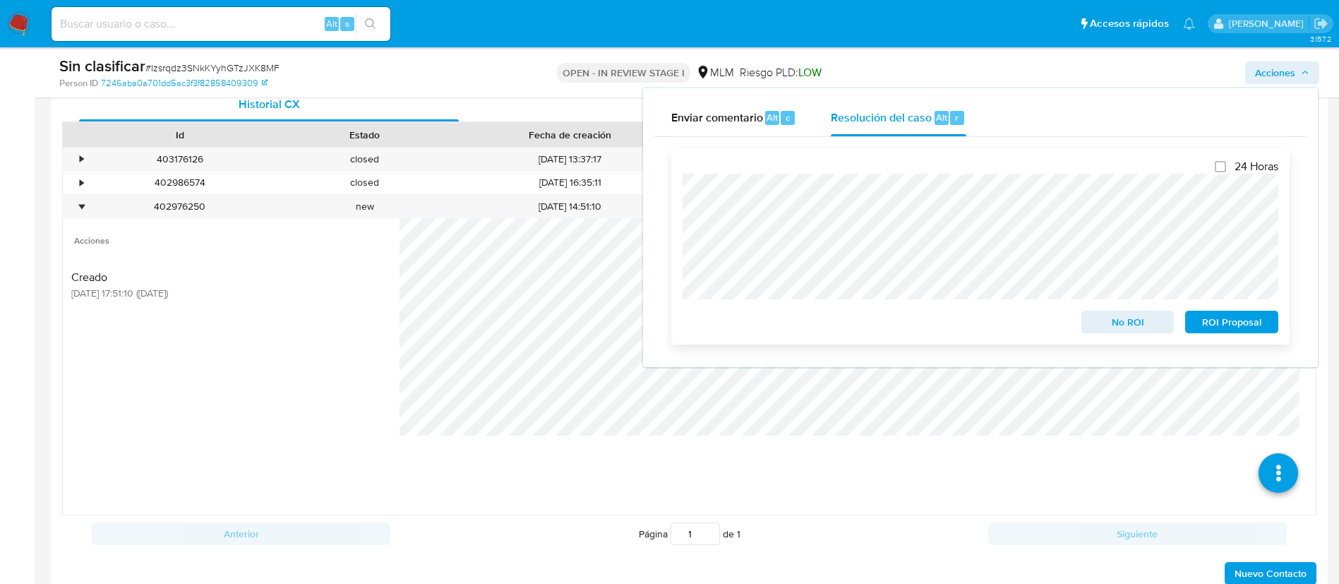
scroll to position [1020, 0]
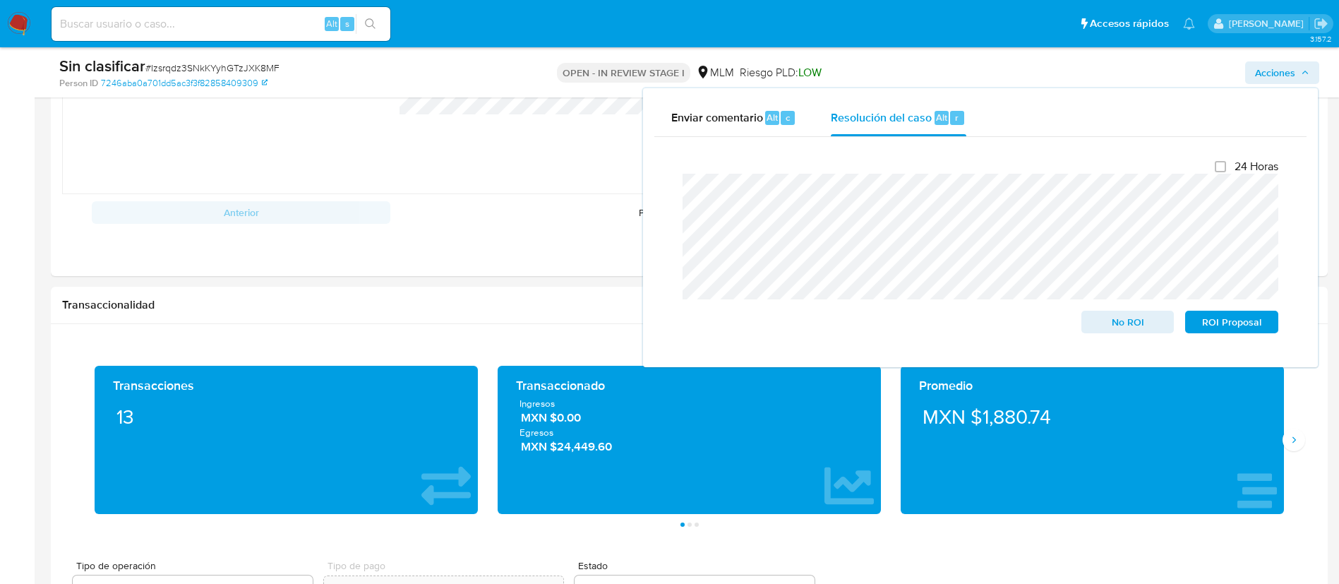
click at [667, 191] on div "Cierre de caso 24 Horas No ROI ROI Proposal" at bounding box center [980, 246] width 652 height 219
click at [1131, 331] on span "No ROI" at bounding box center [1127, 322] width 73 height 20
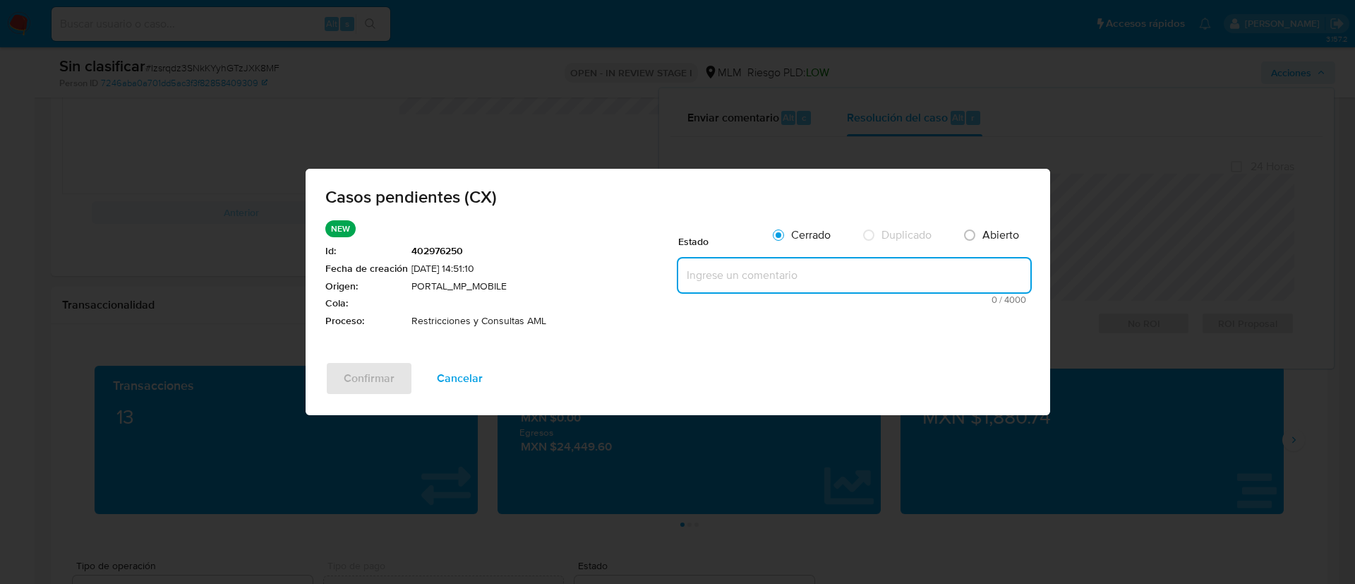
drag, startPoint x: 717, startPoint y: 274, endPoint x: 692, endPoint y: 284, distance: 26.6
click at [717, 273] on textarea at bounding box center [854, 275] width 352 height 34
paste textarea "CASO GENERADO POR CX, ALERTA DEBIDO A UNA RESTRICCION APLICADA POR EL EQUIPO DE…"
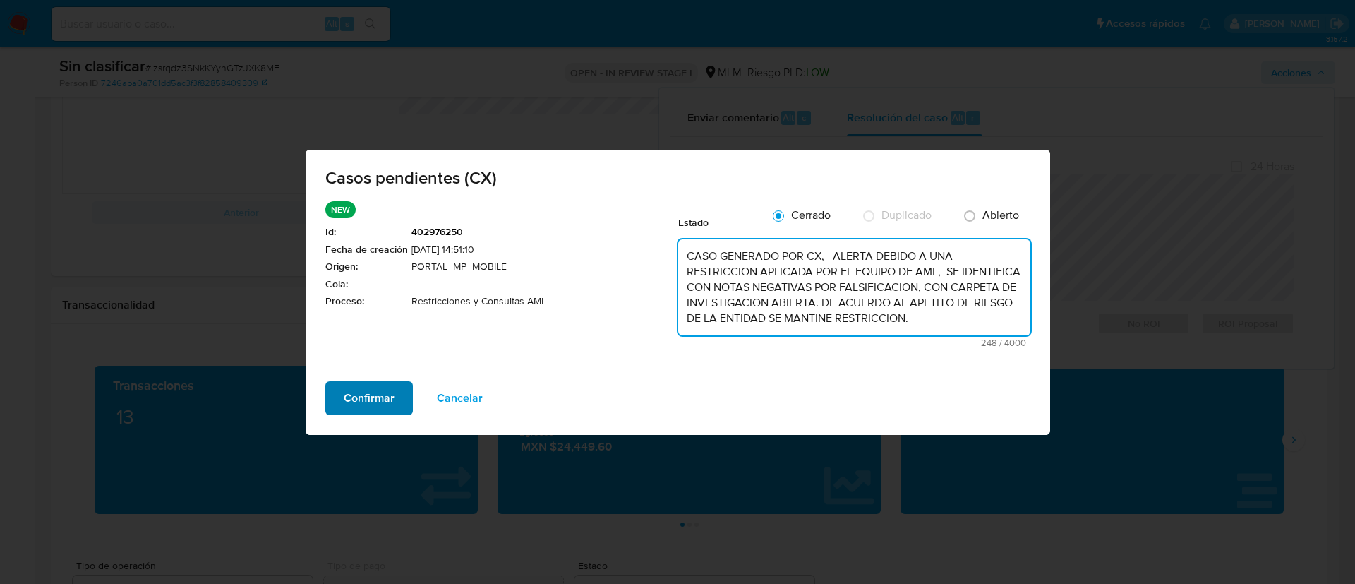
type textarea "CASO GENERADO POR CX, ALERTA DEBIDO A UNA RESTRICCION APLICADA POR EL EQUIPO DE…"
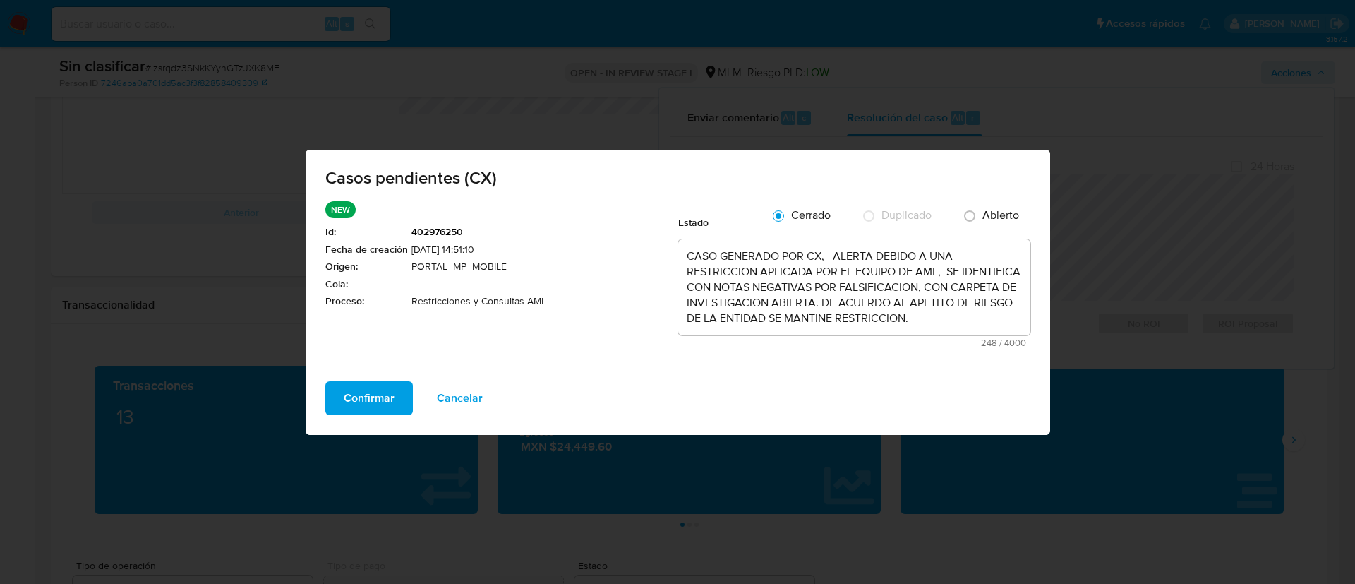
click at [349, 398] on span "Confirmar" at bounding box center [369, 397] width 51 height 31
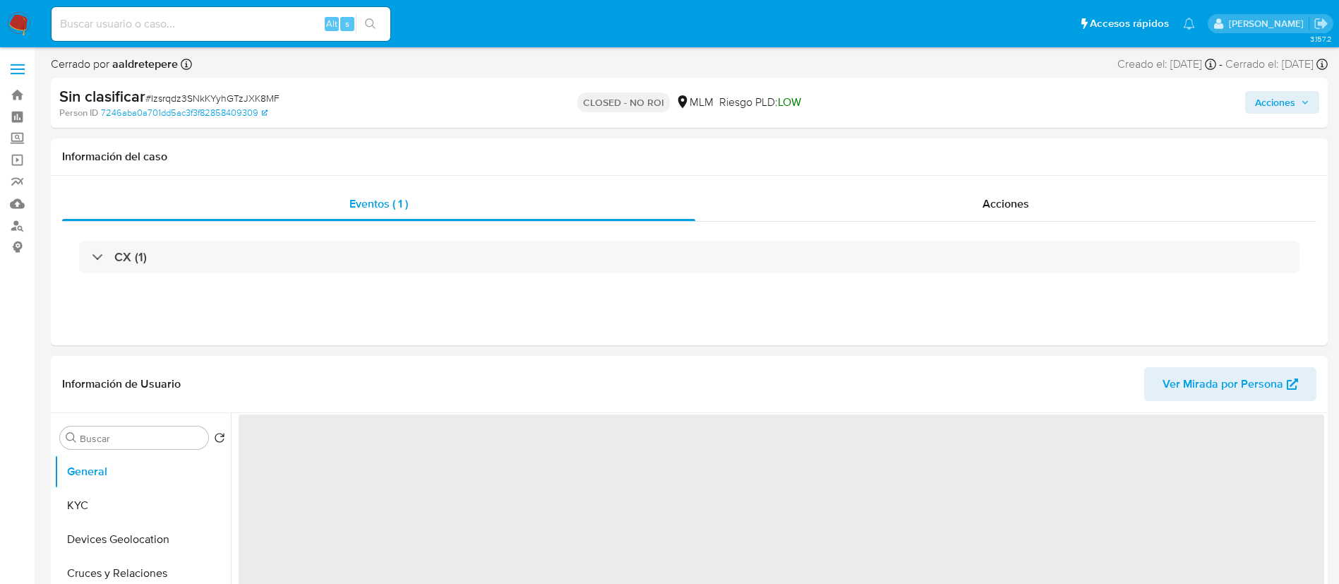
select select "10"
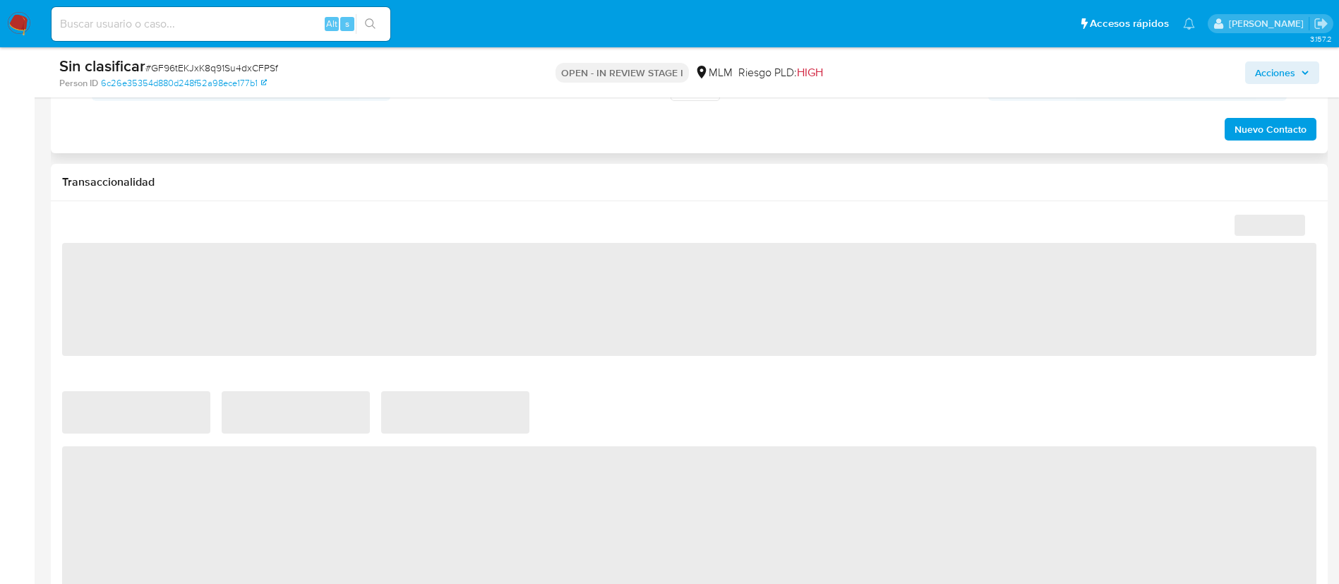
select select "10"
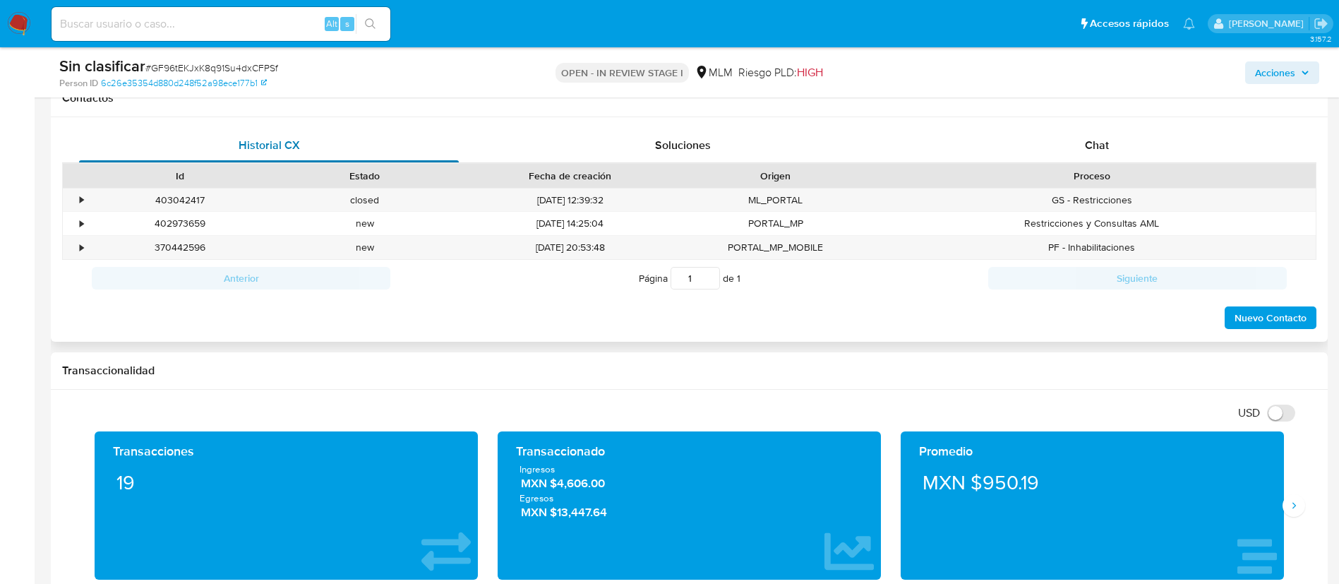
scroll to position [529, 0]
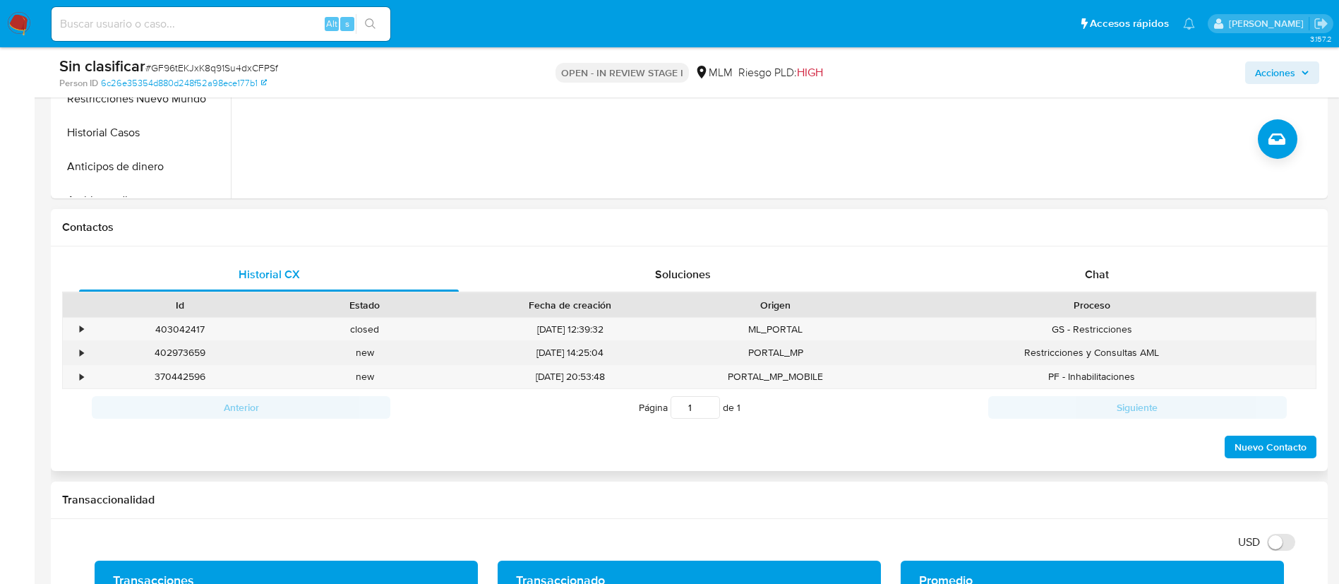
click at [83, 351] on div "•" at bounding box center [82, 352] width 4 height 13
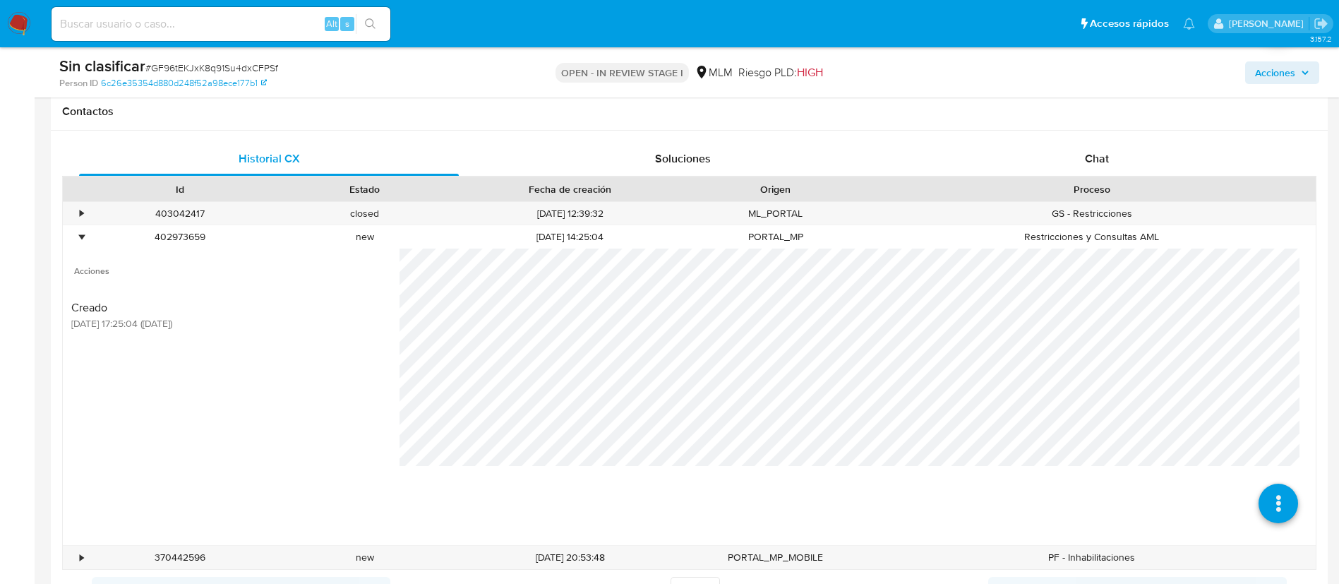
scroll to position [741, 0]
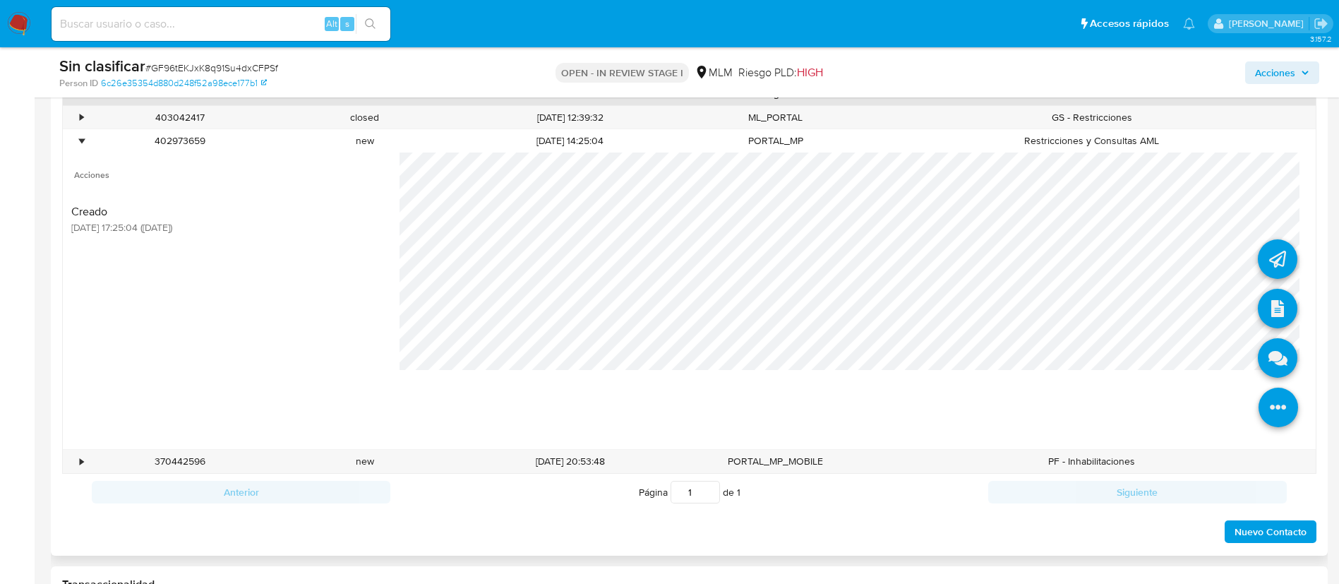
click at [1258, 399] on icon at bounding box center [1278, 407] width 40 height 40
click at [1258, 342] on icon at bounding box center [1278, 358] width 40 height 40
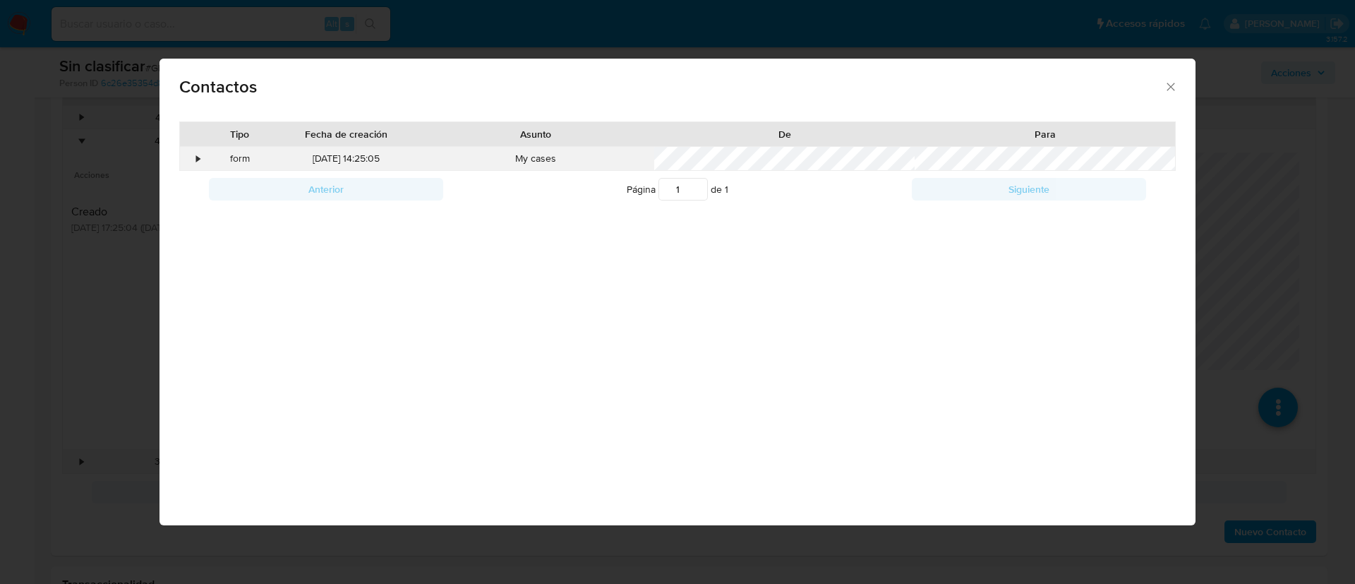
click at [198, 156] on div "•" at bounding box center [199, 159] width 4 height 14
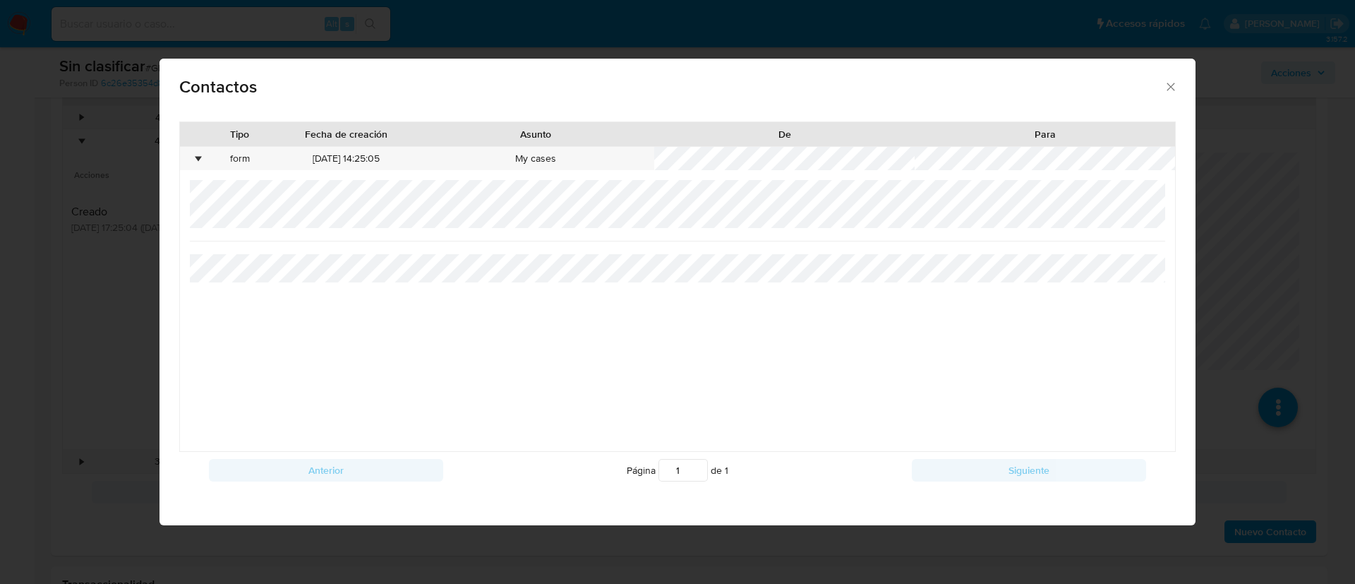
click at [1169, 84] on icon "close" at bounding box center [1171, 87] width 14 height 14
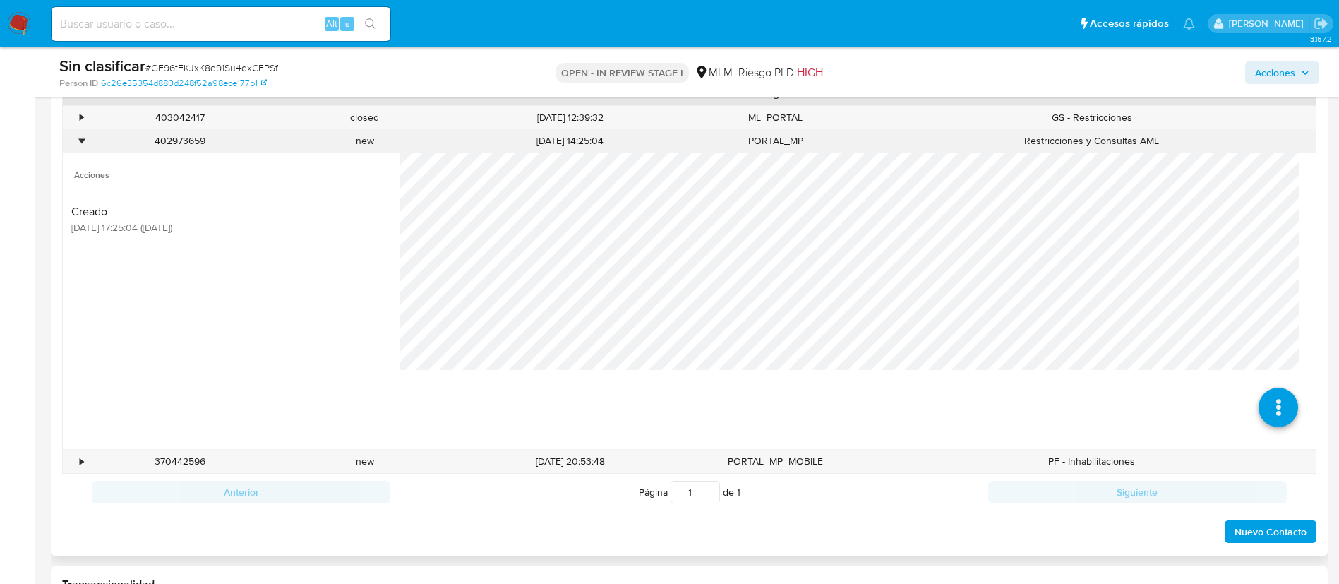
click at [85, 144] on div "•" at bounding box center [75, 140] width 25 height 23
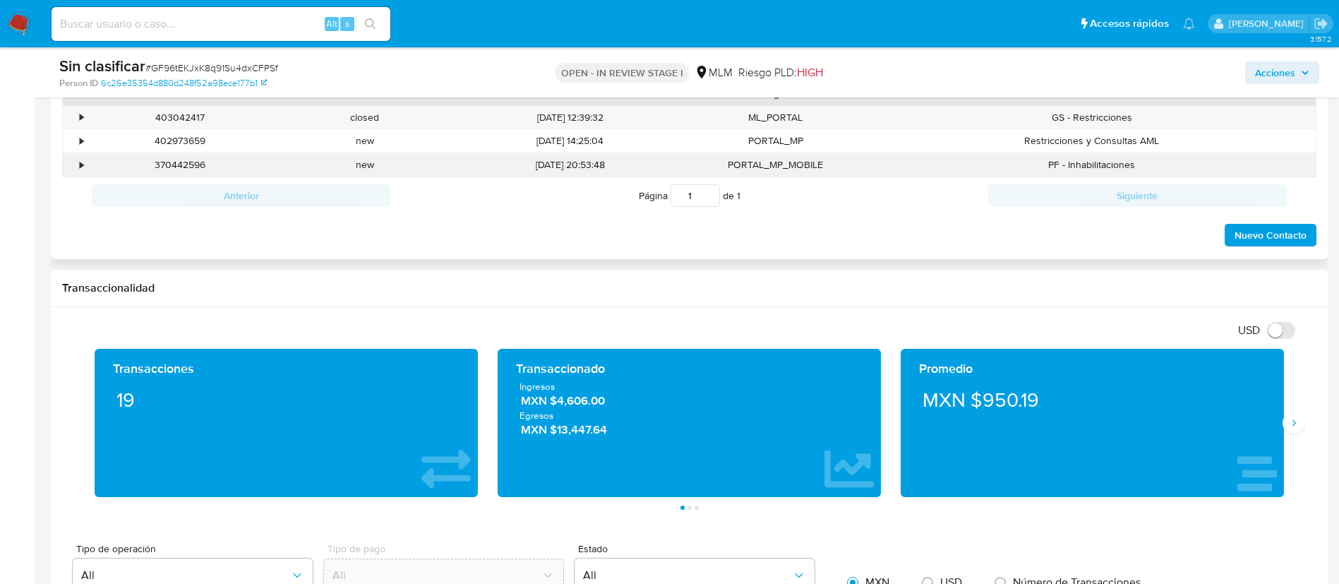
click at [83, 157] on div "•" at bounding box center [75, 164] width 25 height 23
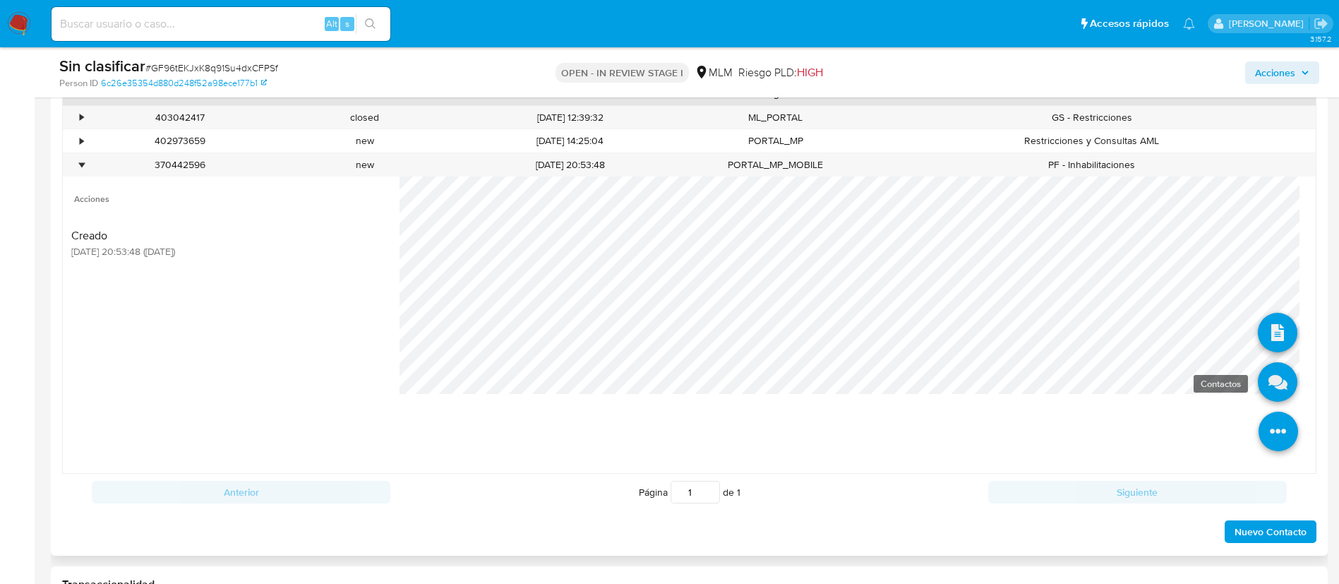
click at [1267, 375] on icon at bounding box center [1278, 382] width 40 height 40
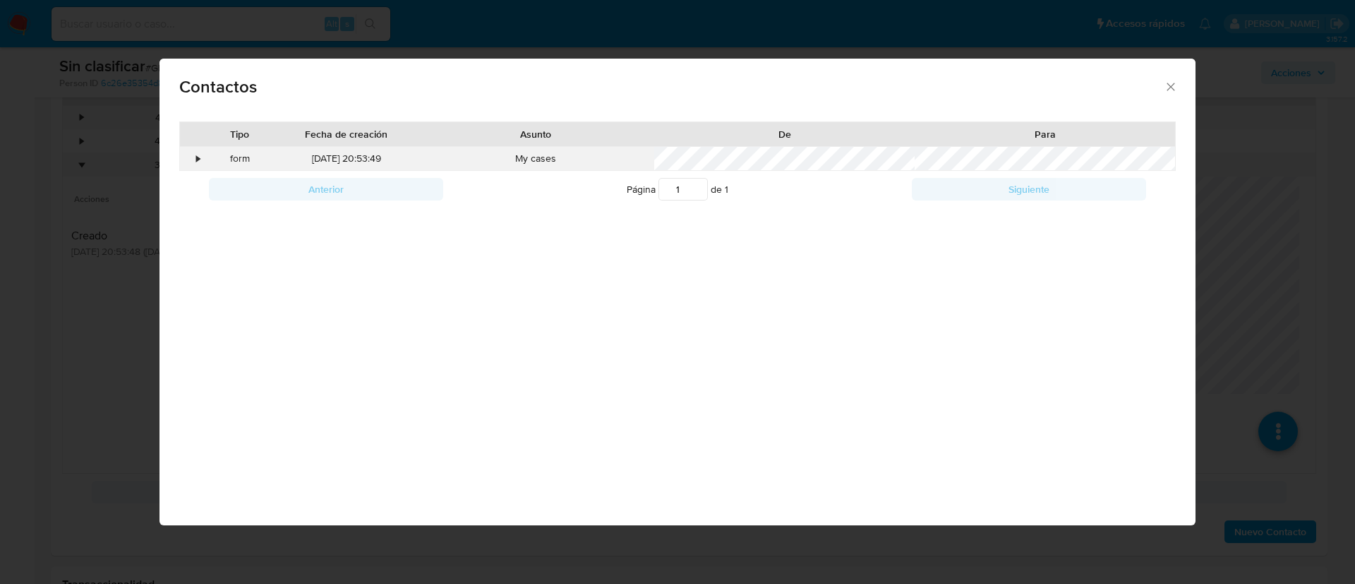
click at [195, 158] on div "•" at bounding box center [192, 159] width 25 height 24
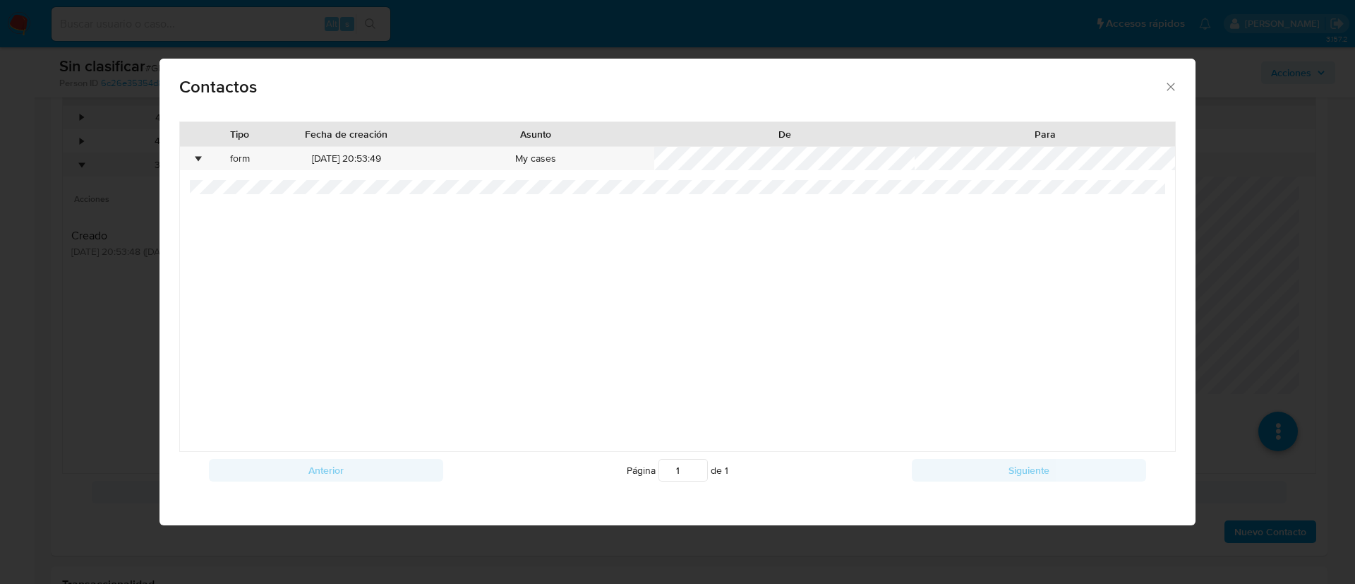
click at [1174, 88] on icon "close" at bounding box center [1171, 87] width 14 height 14
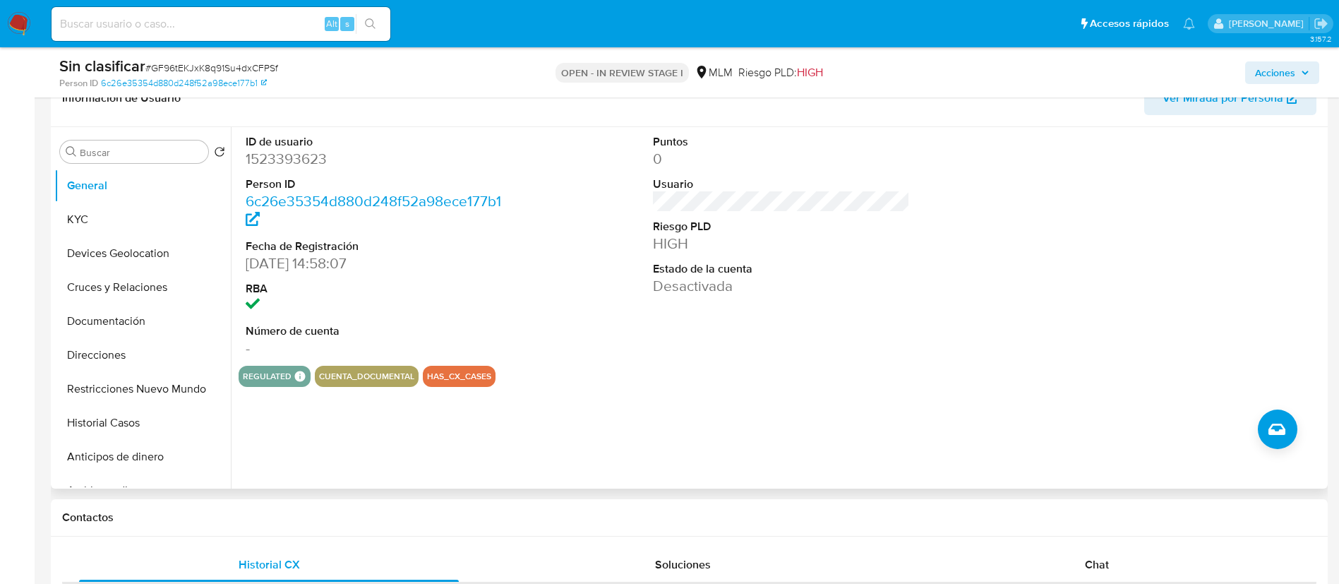
scroll to position [212, 0]
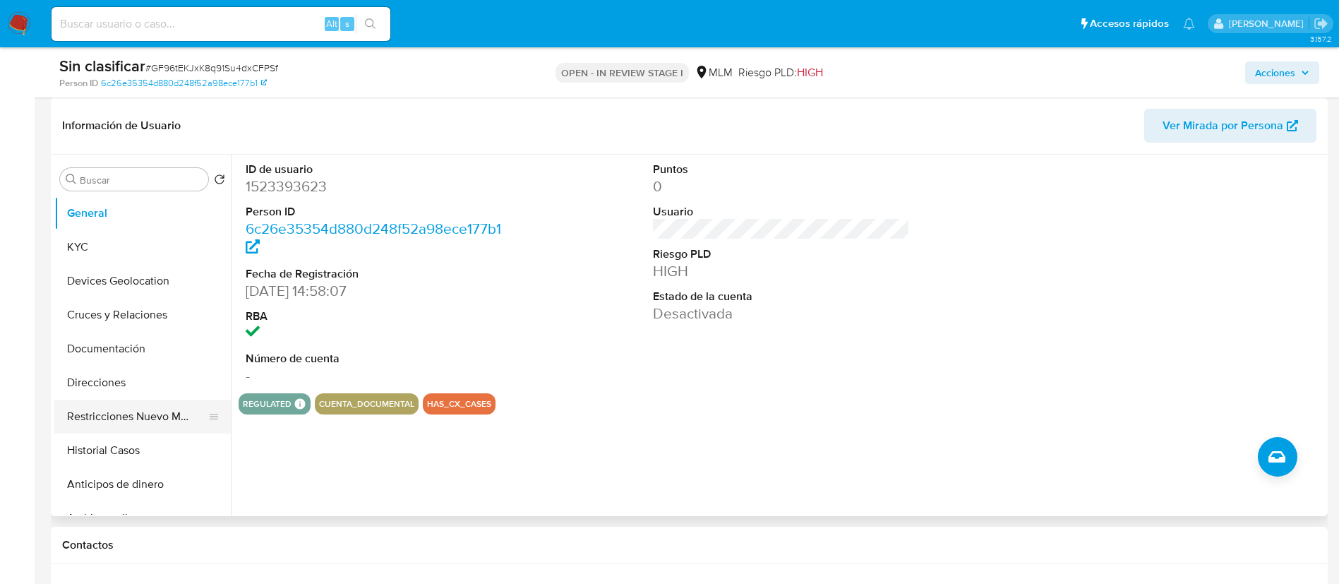
click at [185, 409] on button "Restricciones Nuevo Mundo" at bounding box center [136, 416] width 165 height 34
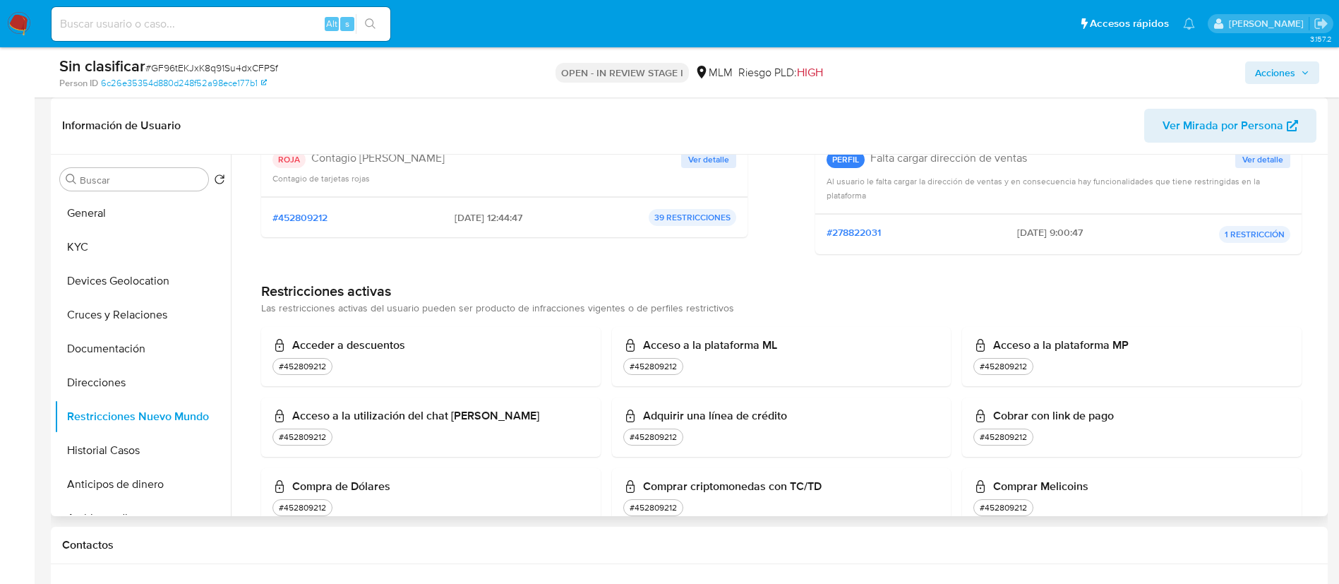
scroll to position [0, 0]
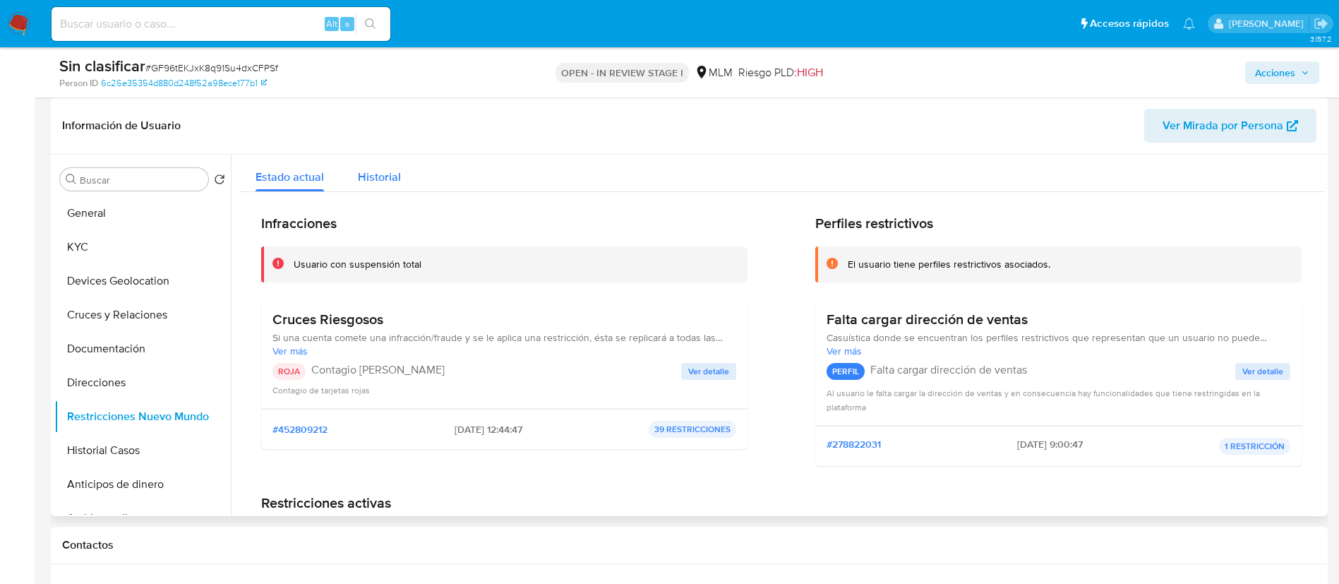
click at [381, 181] on span "Historial" at bounding box center [379, 177] width 43 height 16
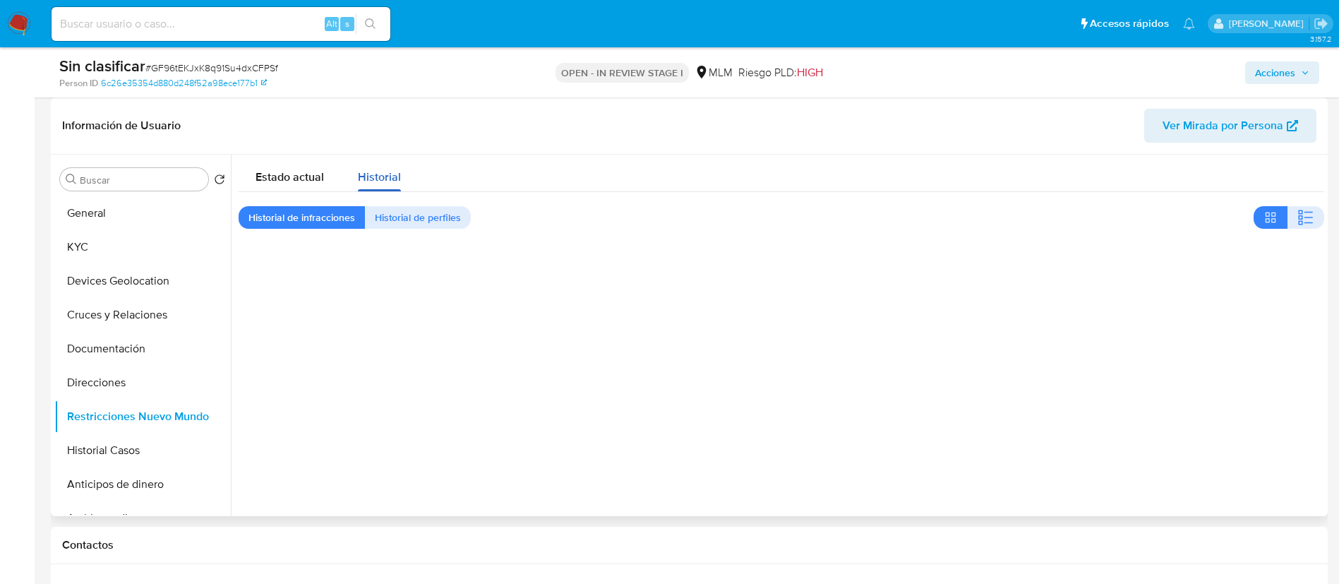
click at [382, 185] on div "Historial" at bounding box center [379, 173] width 43 height 37
click at [307, 173] on span "Estado actual" at bounding box center [289, 177] width 68 height 16
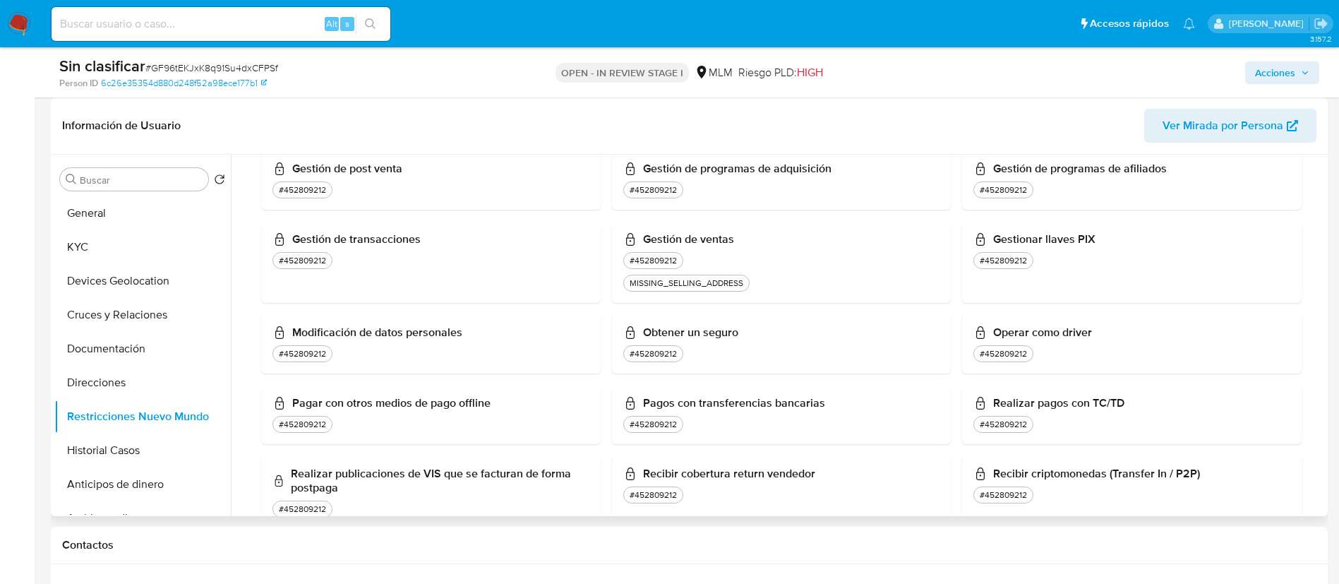
scroll to position [106, 0]
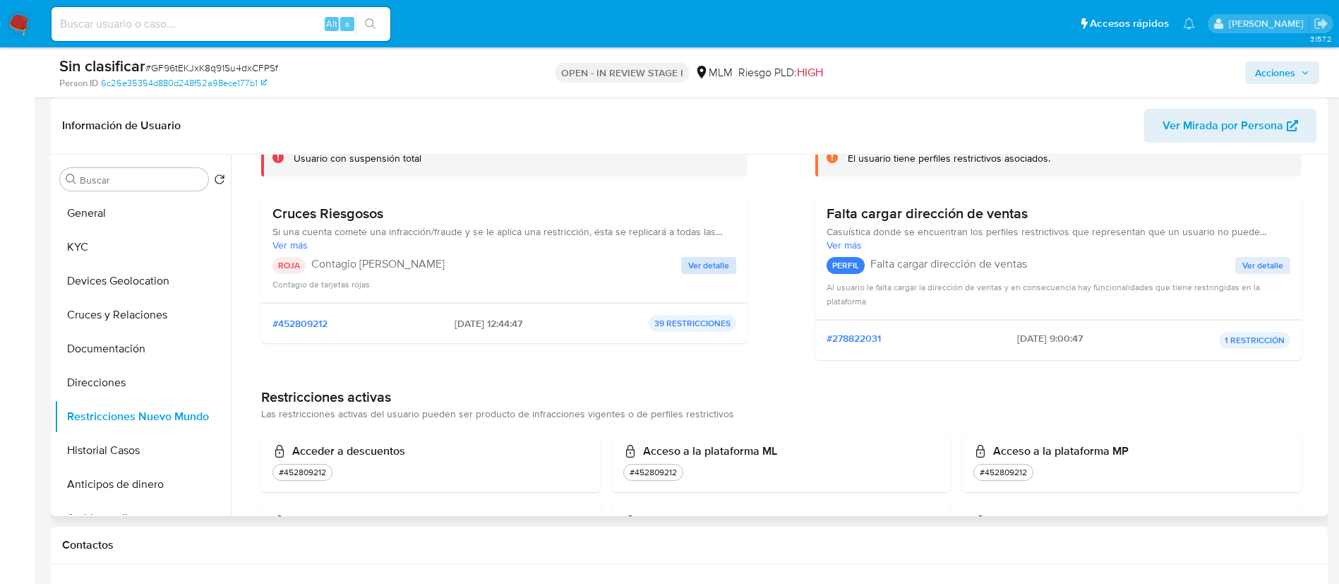
click at [728, 266] on button "Ver detalle" at bounding box center [708, 265] width 55 height 17
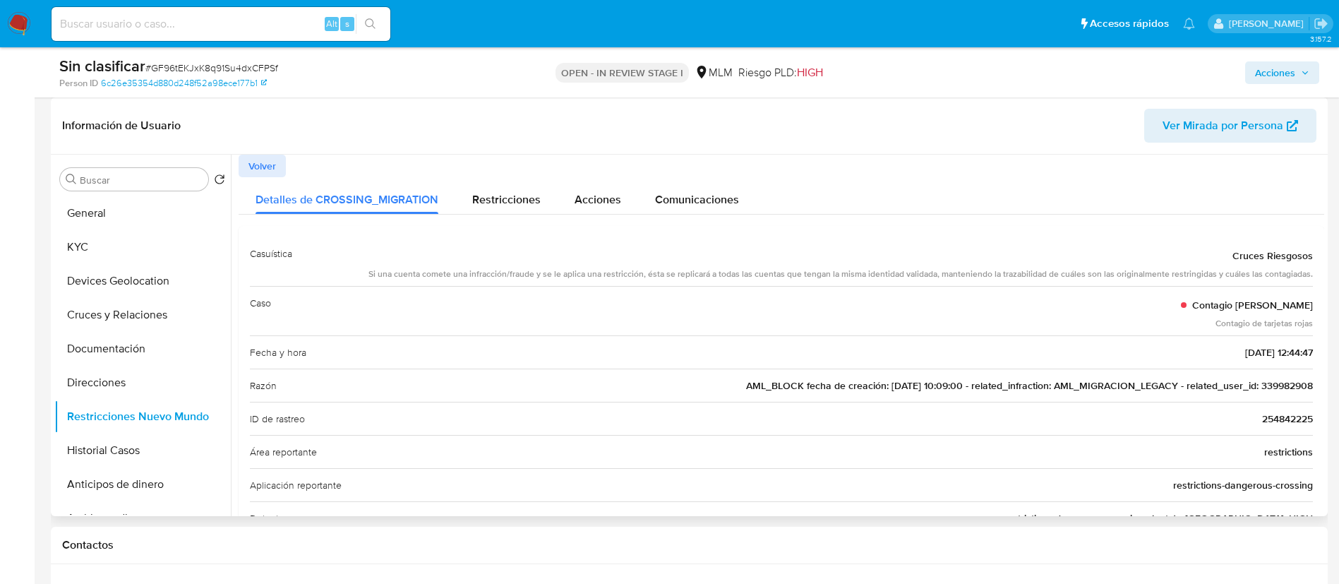
drag, startPoint x: 740, startPoint y: 277, endPoint x: 1197, endPoint y: 267, distance: 456.7
click at [1197, 268] on div "Si una cuenta comete una infracción/fraude y se le aplica una restricción, ésta…" at bounding box center [840, 274] width 944 height 12
click at [1239, 392] on span "AML_BLOCK fecha de creación: 09/08/2018 10:09:00 - related_infraction: AML_MIGR…" at bounding box center [1029, 385] width 567 height 14
click at [1280, 380] on span "AML_BLOCK fecha de creación: 09/08/2018 10:09:00 - related_infraction: AML_MIGR…" at bounding box center [1029, 385] width 567 height 14
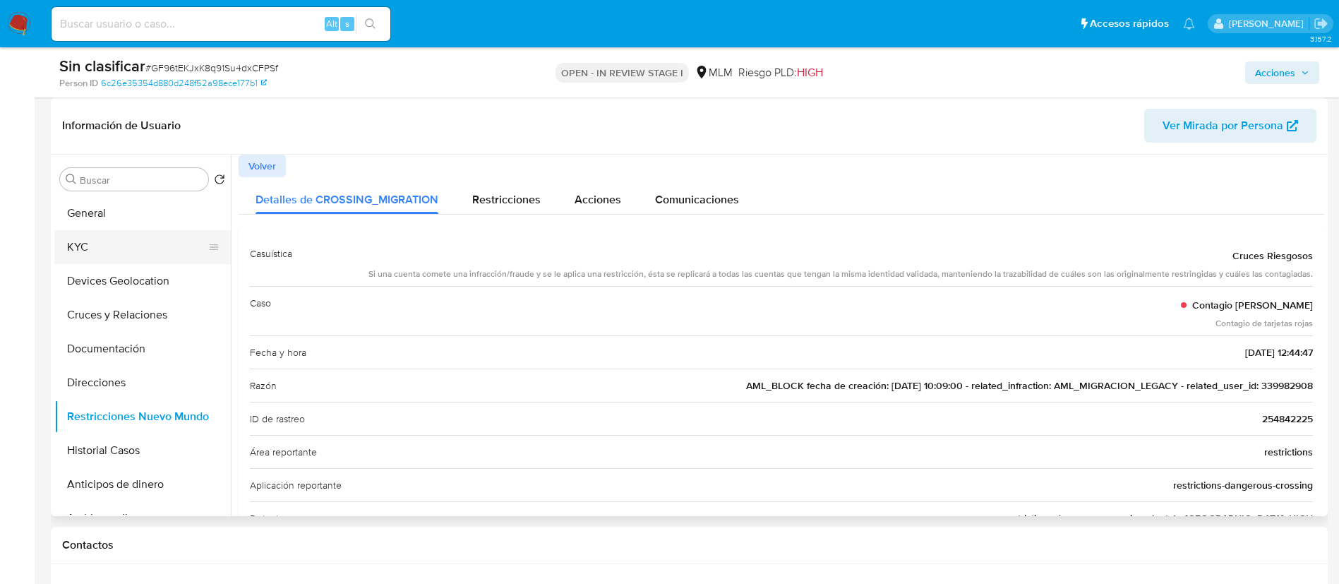
click at [85, 243] on button "KYC" at bounding box center [136, 247] width 165 height 34
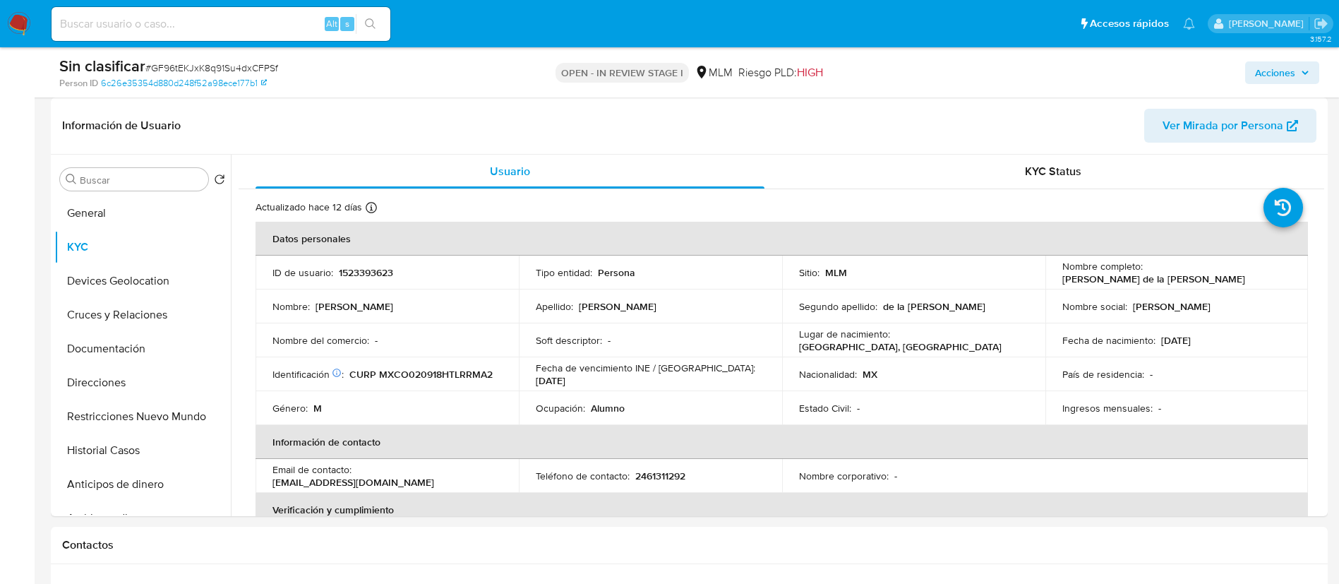
click at [18, 36] on nav "Pausado Ver notificaciones Alt s Accesos rápidos Presiona las siguientes teclas…" at bounding box center [669, 23] width 1339 height 47
click at [19, 27] on img at bounding box center [19, 24] width 24 height 24
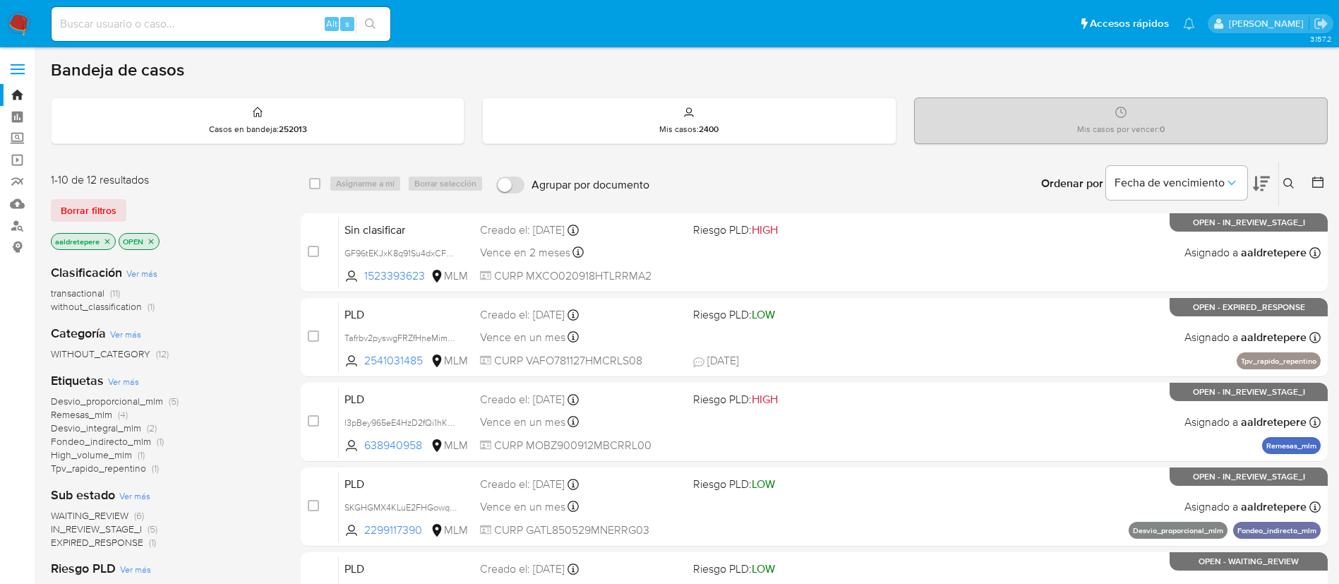
click at [1296, 187] on button at bounding box center [1290, 183] width 23 height 17
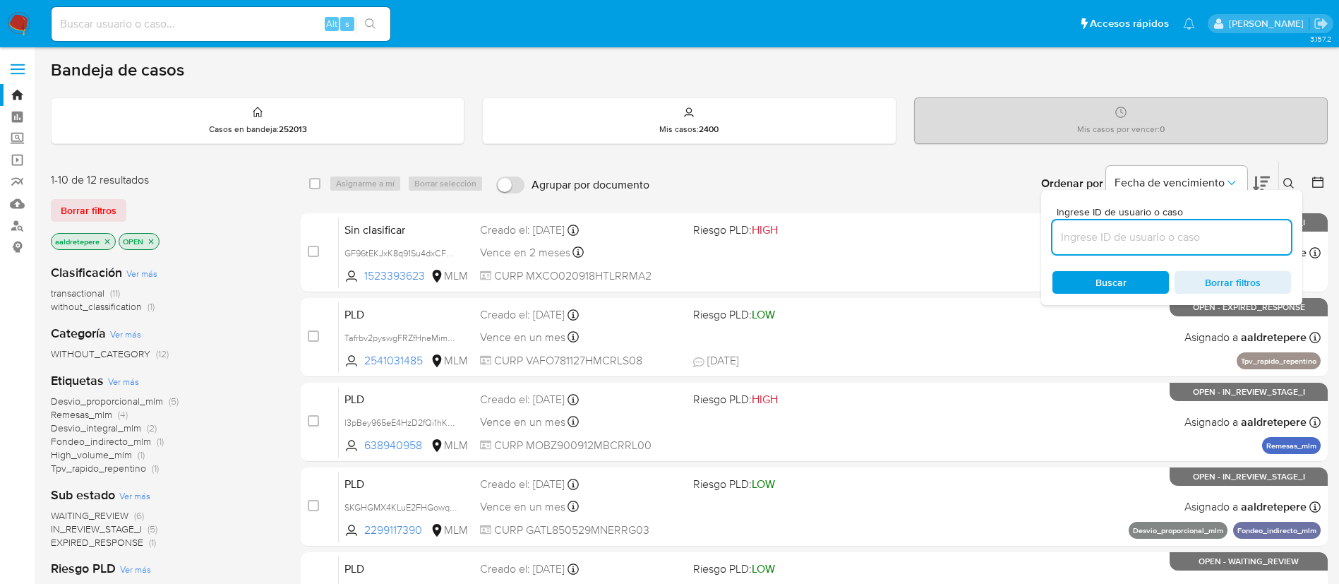
click at [1191, 239] on input at bounding box center [1171, 237] width 239 height 18
type input "0vEJTzczzgHEYOVBY0BVwOA8"
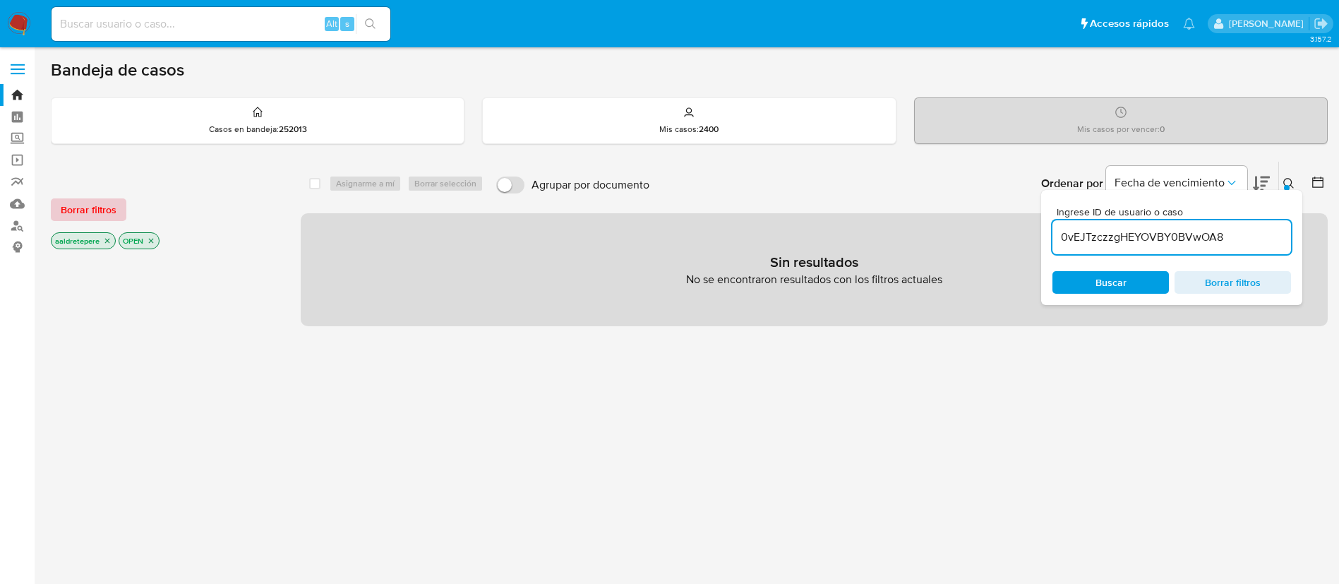
click at [88, 209] on span "Borrar filtros" at bounding box center [89, 210] width 56 height 20
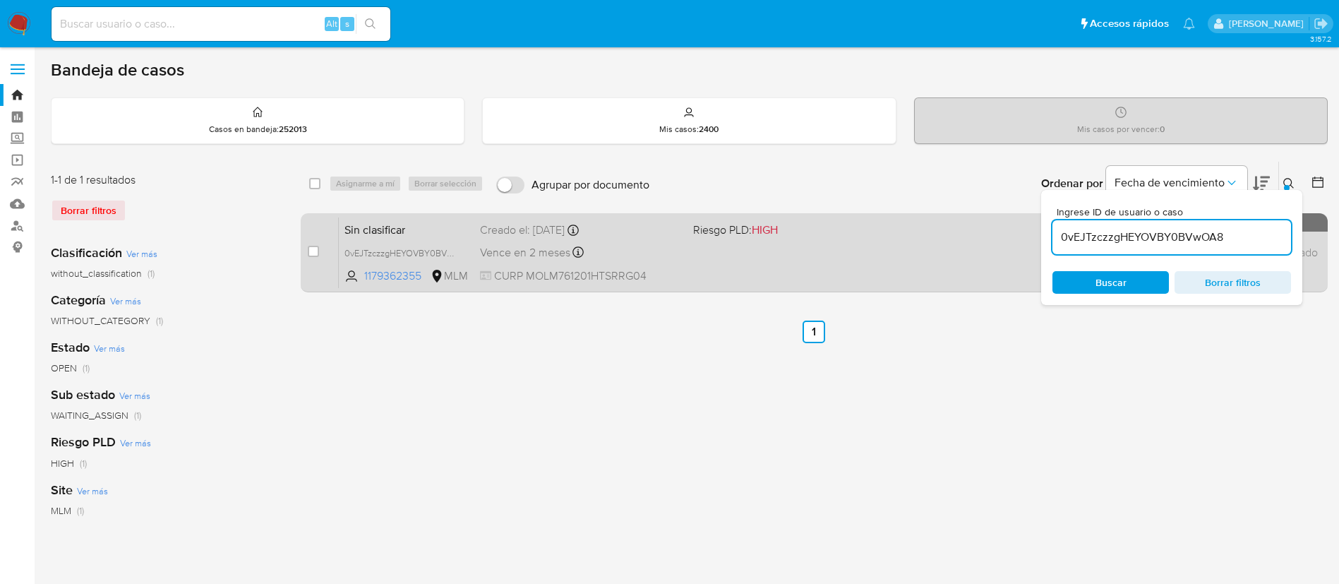
drag, startPoint x: 310, startPoint y: 251, endPoint x: 333, endPoint y: 227, distance: 32.9
click at [312, 250] on input "checkbox" at bounding box center [313, 251] width 11 height 11
checkbox input "true"
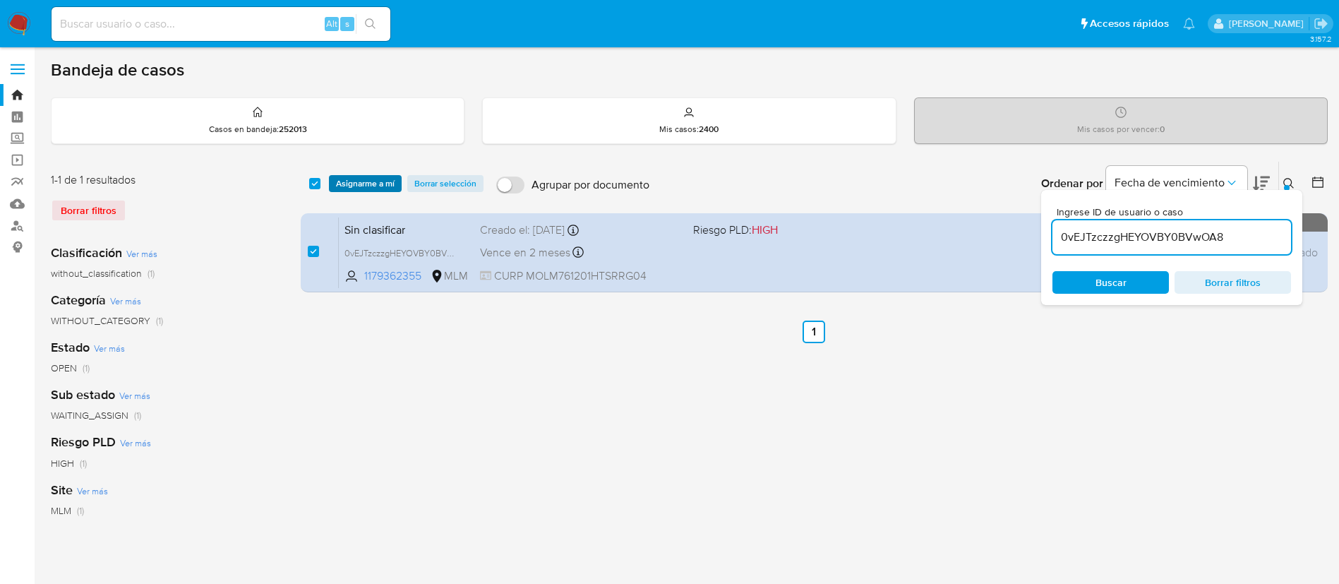
click at [367, 176] on span "Asignarme a mí" at bounding box center [365, 183] width 59 height 14
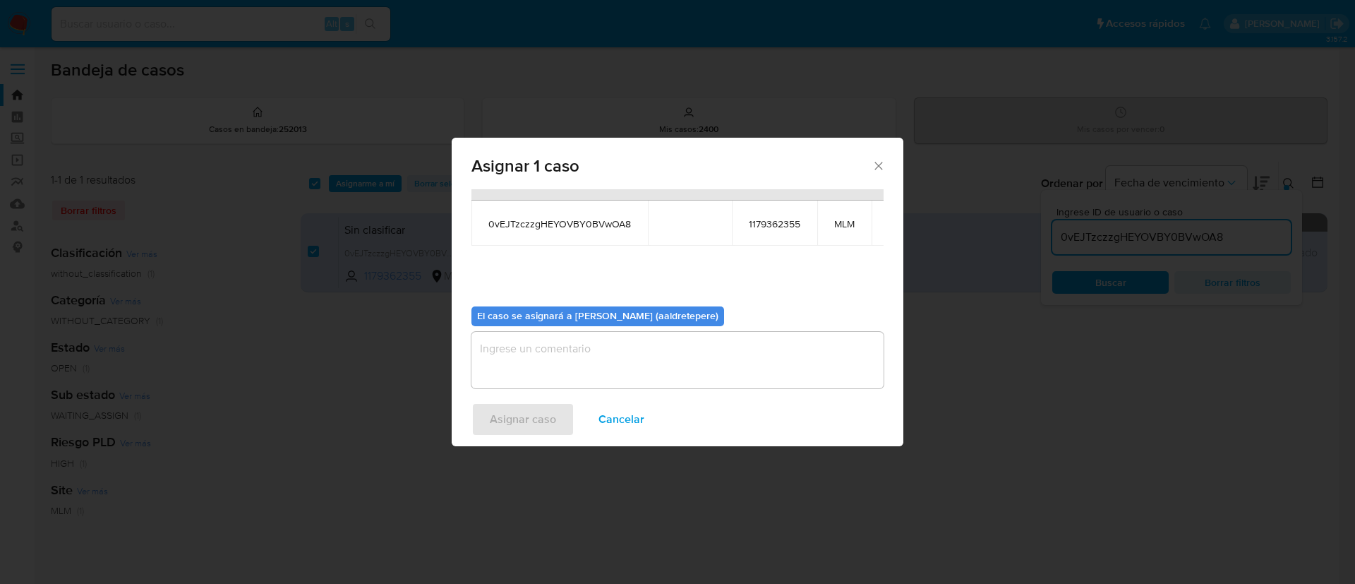
scroll to position [90, 0]
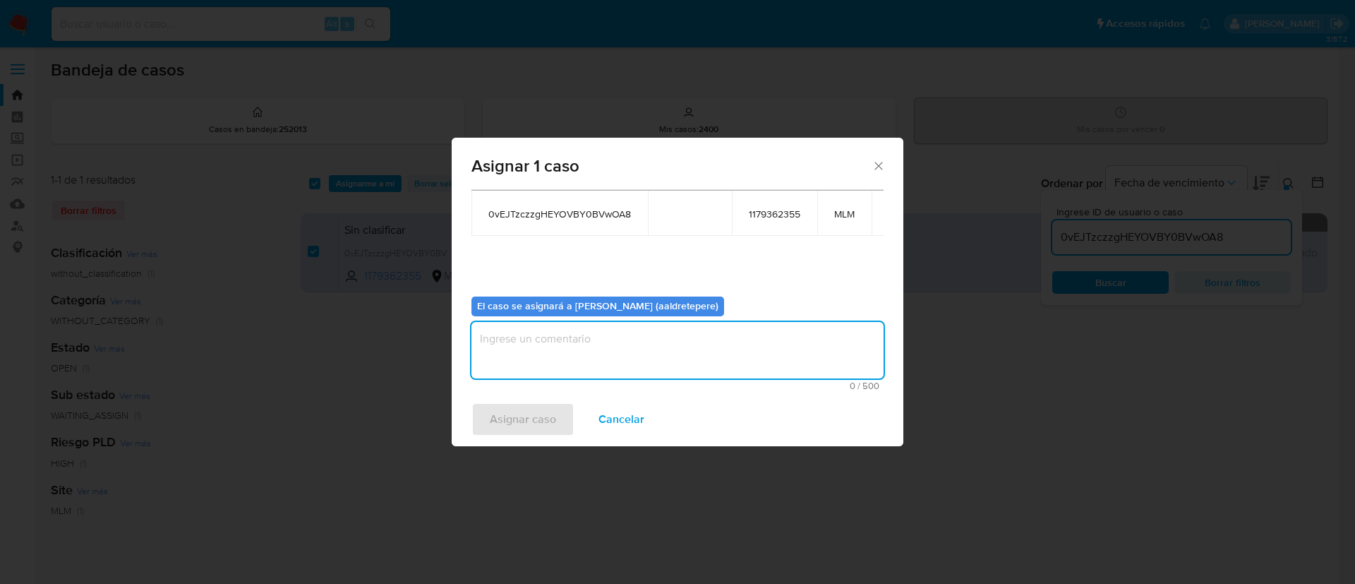
click at [577, 347] on textarea "assign-modal" at bounding box center [677, 350] width 412 height 56
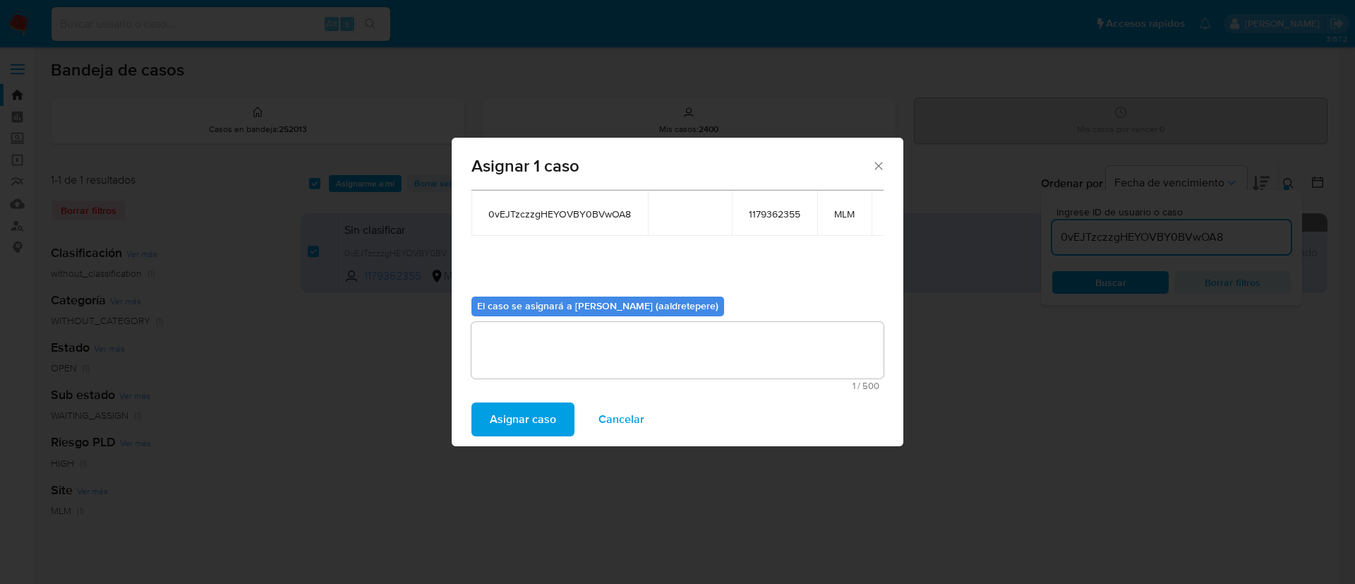
click at [542, 418] on span "Asignar caso" at bounding box center [523, 419] width 66 height 31
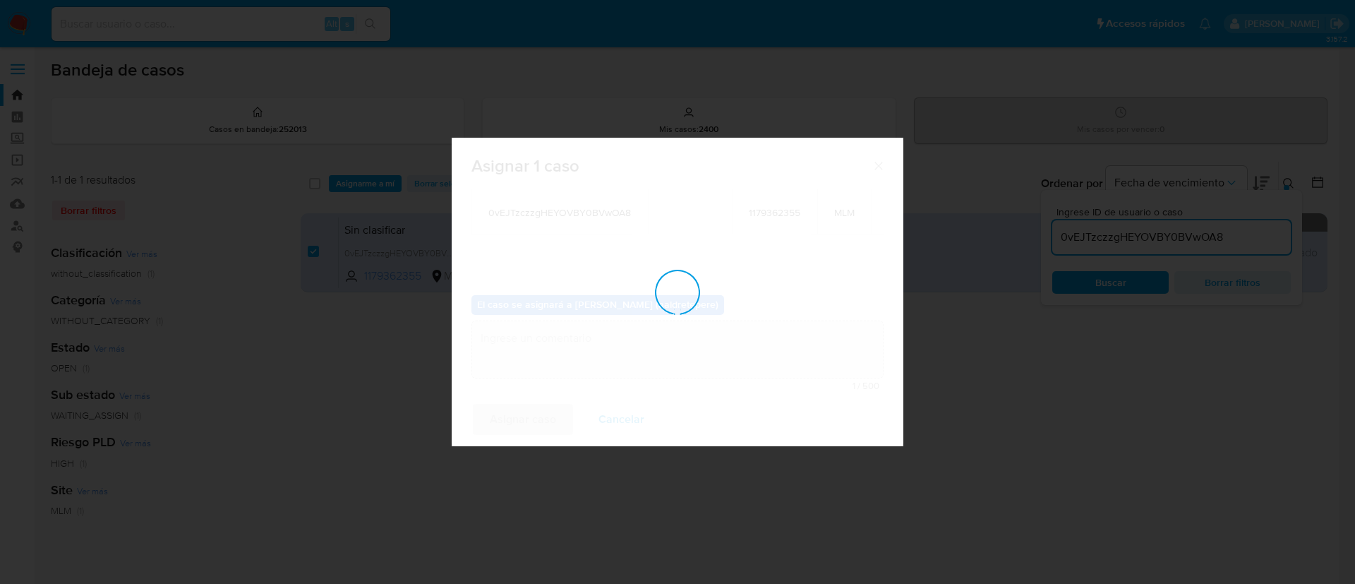
checkbox input "false"
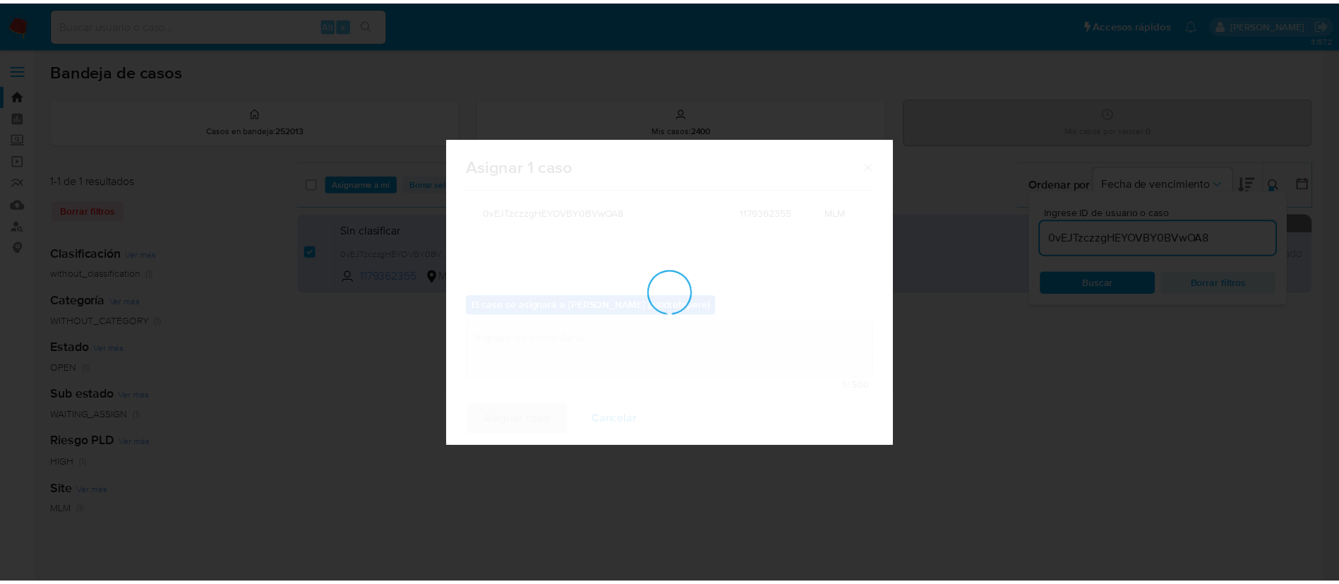
scroll to position [85, 0]
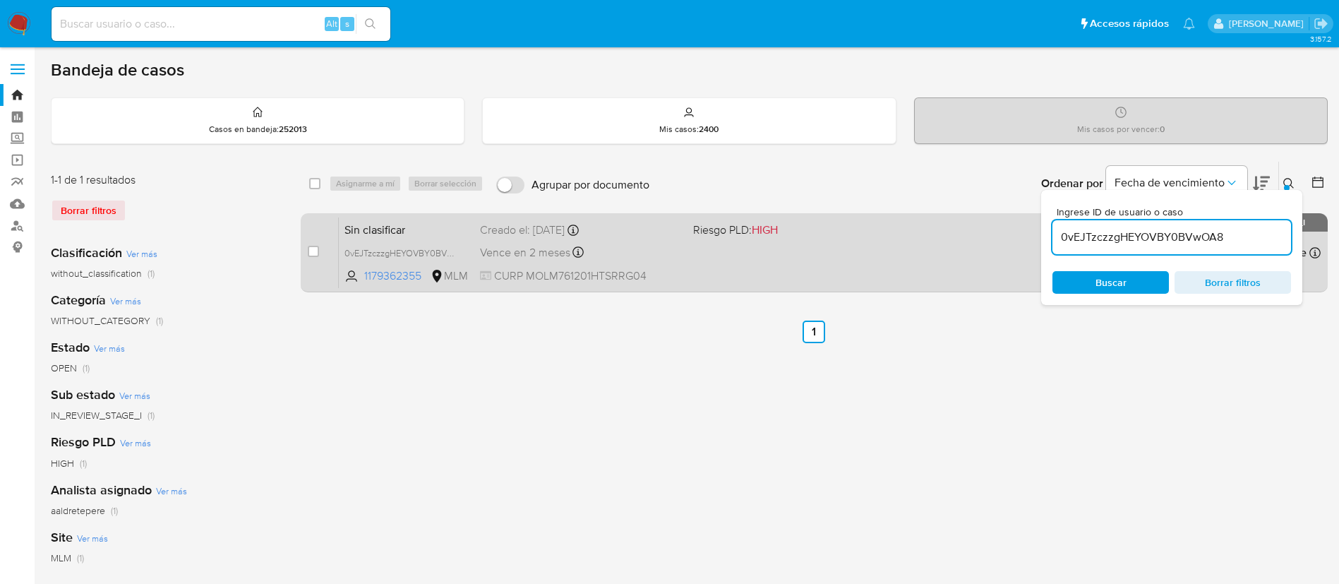
click at [831, 228] on span "Riesgo PLD: HIGH" at bounding box center [794, 228] width 202 height 18
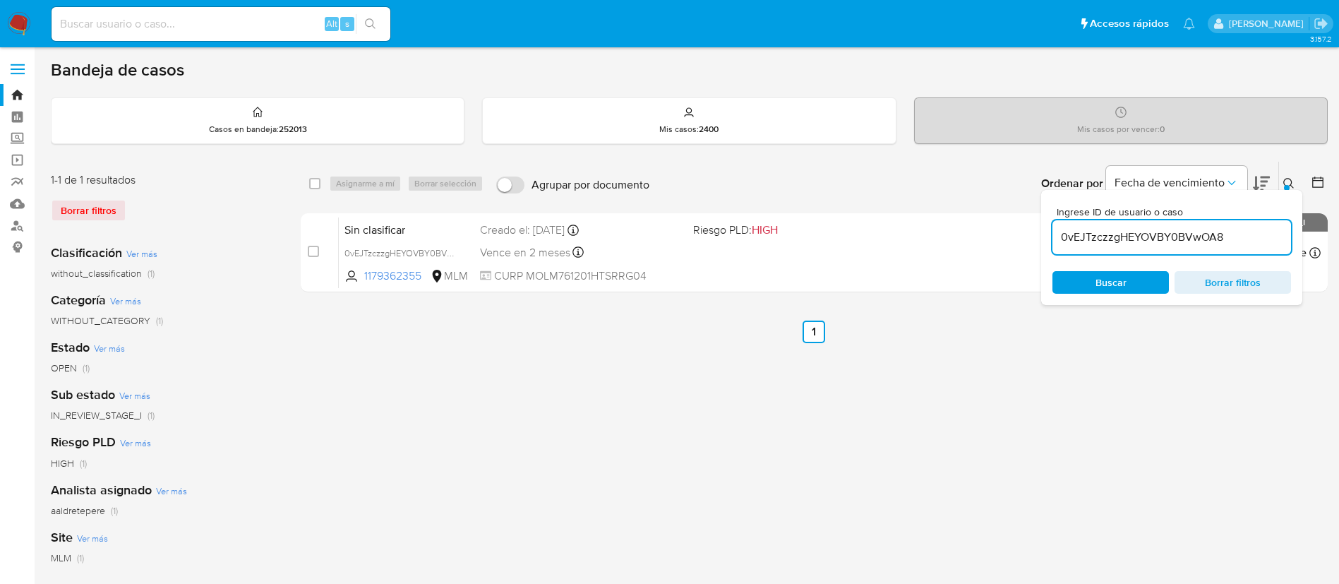
click at [208, 20] on input at bounding box center [221, 24] width 339 height 18
paste input "257538921"
type input "257538921"
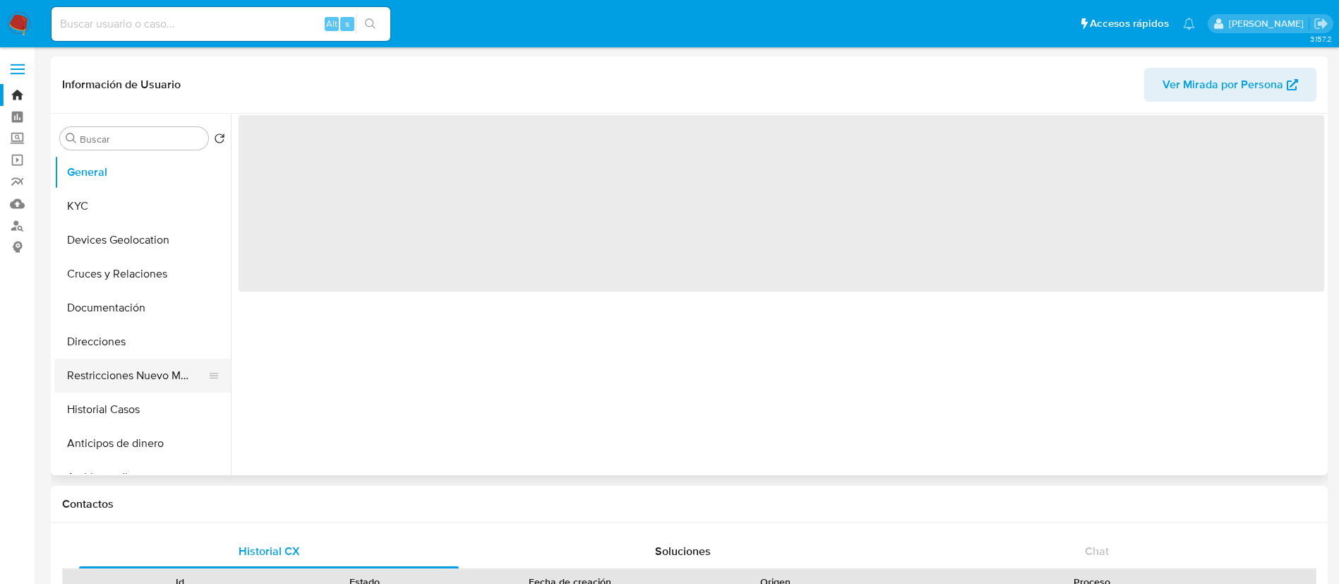
click at [181, 379] on button "Restricciones Nuevo Mundo" at bounding box center [136, 375] width 165 height 34
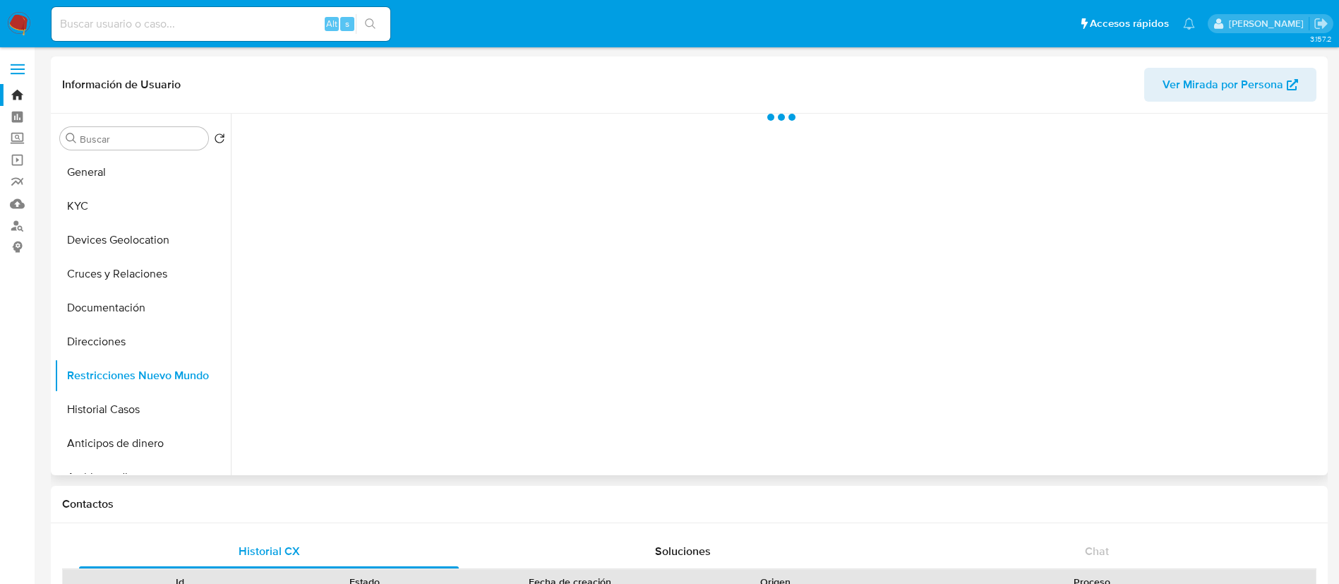
select select "10"
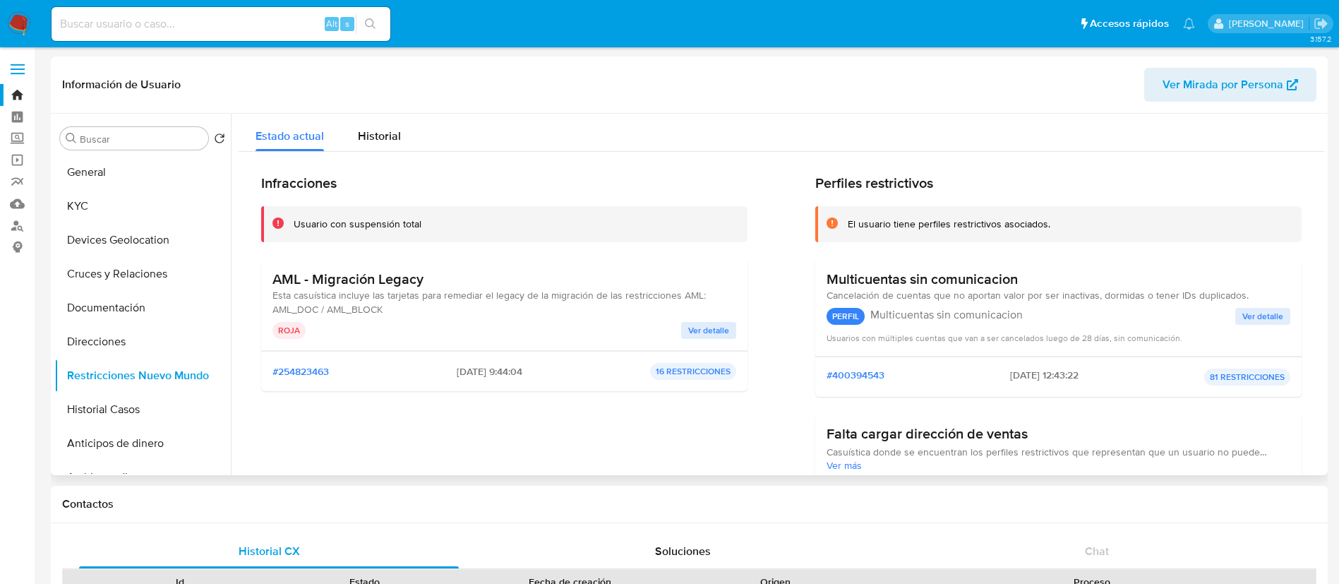
click at [724, 335] on span "Ver detalle" at bounding box center [708, 330] width 41 height 14
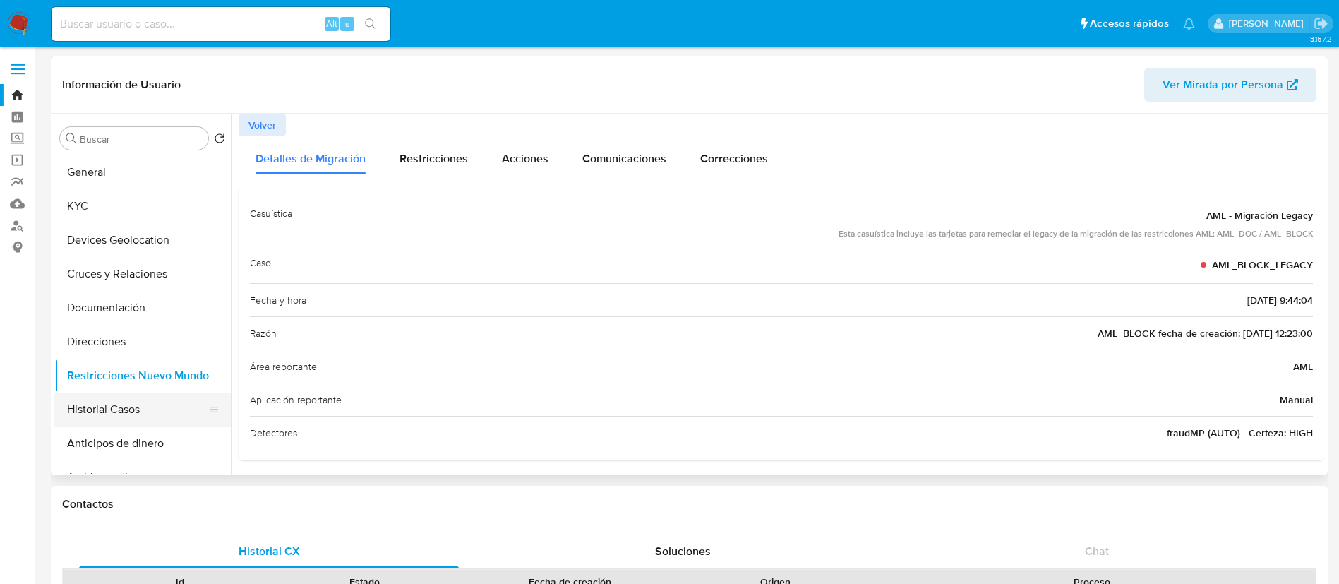
click at [76, 411] on button "Historial Casos" at bounding box center [136, 409] width 165 height 34
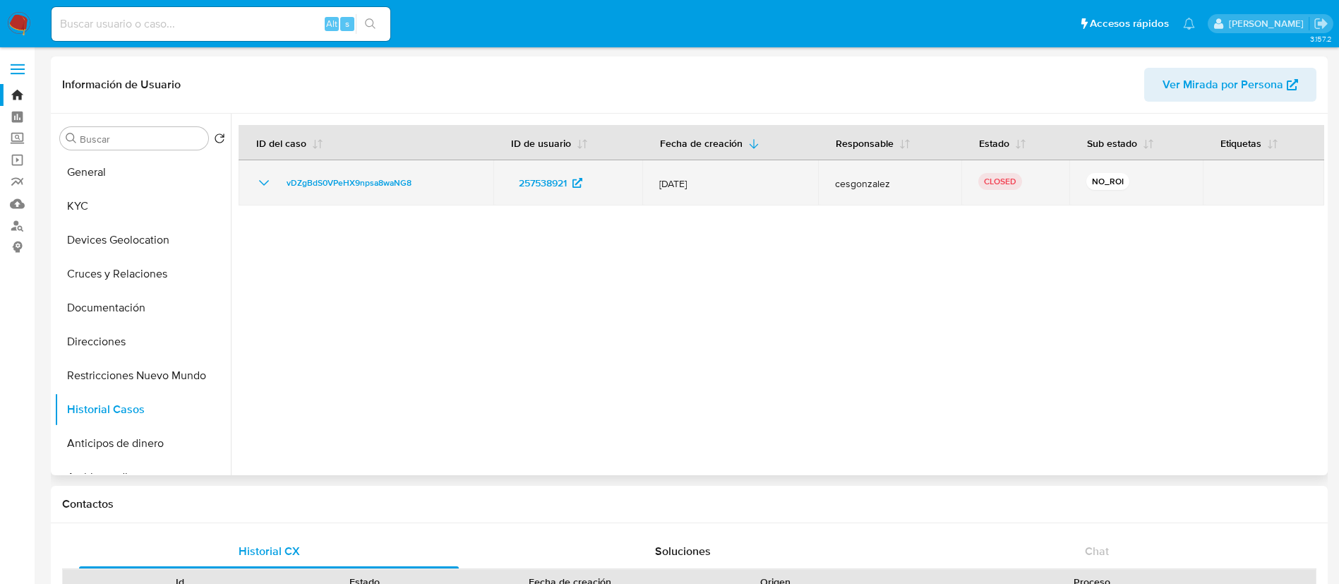
click at [268, 179] on div "vDZgBdS0VPeHX9npsa8waNG8" at bounding box center [365, 182] width 221 height 17
click at [265, 179] on icon "Mostrar/Ocultar" at bounding box center [263, 182] width 17 height 17
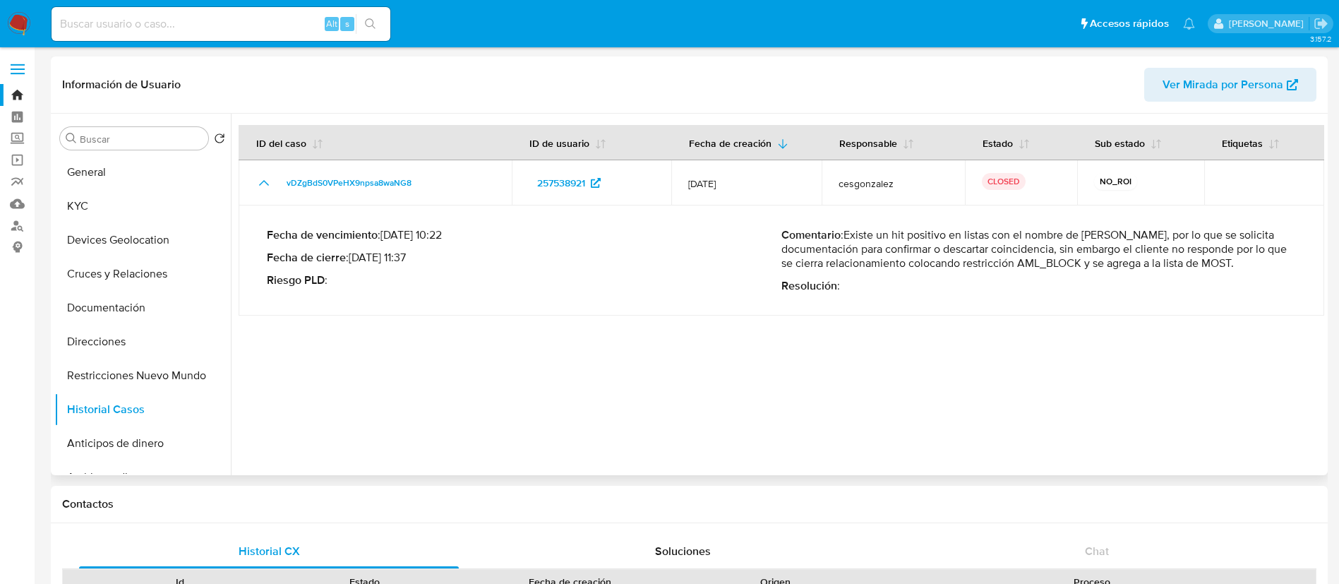
drag, startPoint x: 1116, startPoint y: 250, endPoint x: 1133, endPoint y: 249, distance: 17.0
click at [1133, 249] on p "Comentario : Existe un hit positivo en listas con el nombre de Miguel Morales, …" at bounding box center [1038, 249] width 514 height 42
click at [150, 312] on button "Documentación" at bounding box center [136, 308] width 165 height 34
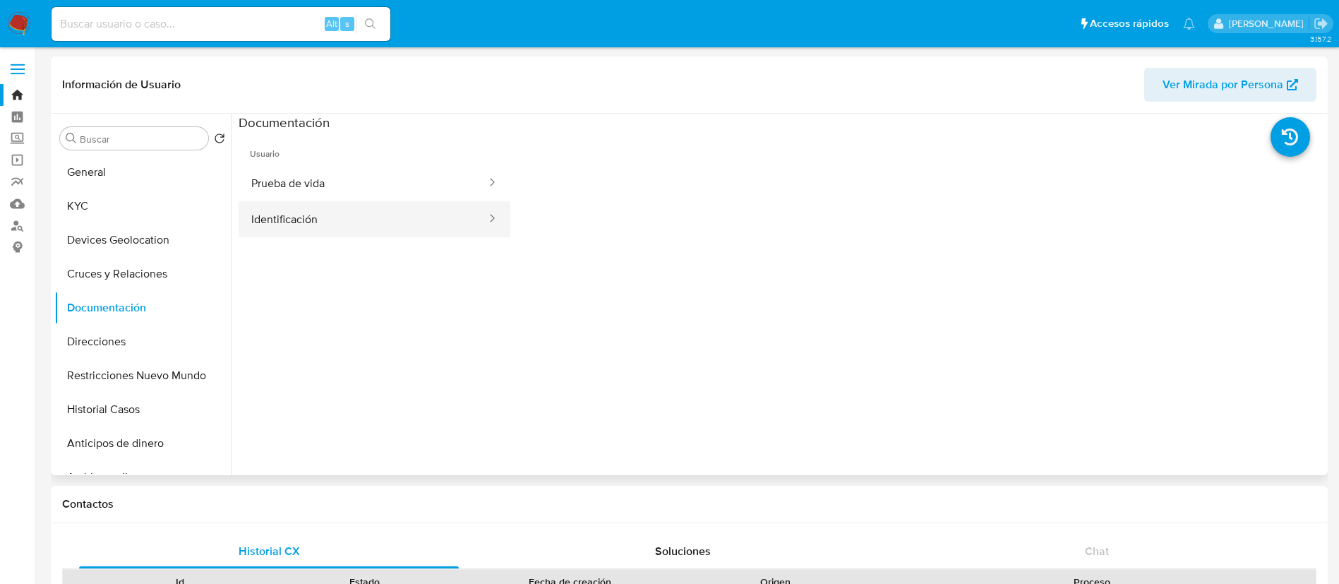
click at [397, 215] on button "Identificación" at bounding box center [363, 219] width 249 height 36
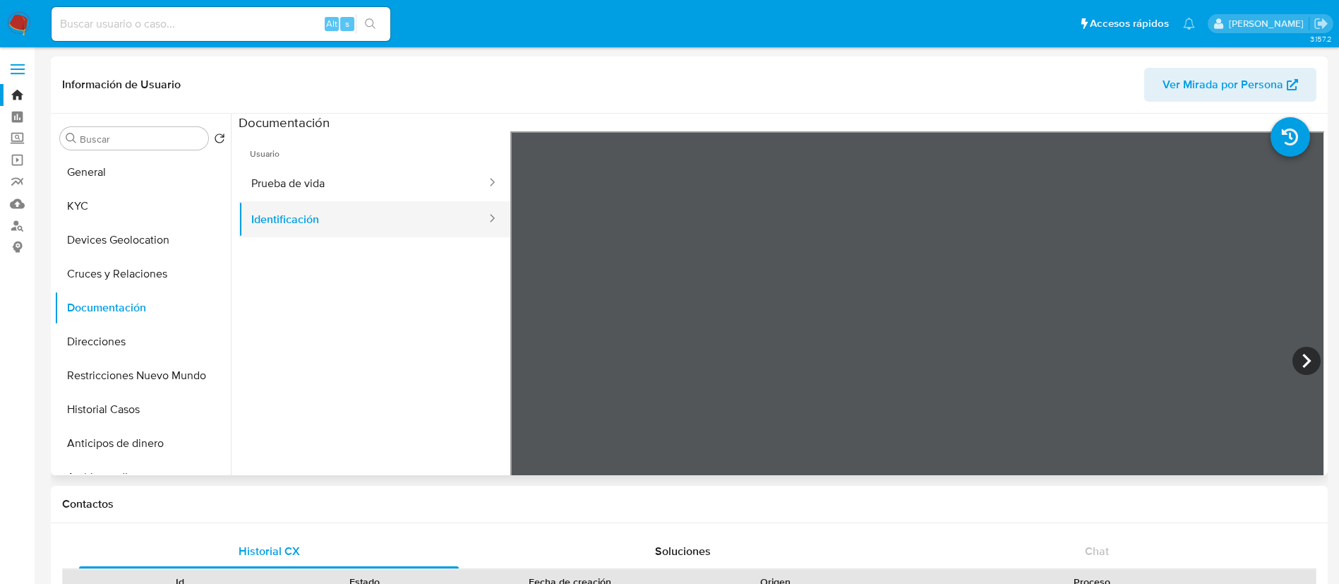
click at [308, 201] on button "Identificación" at bounding box center [363, 219] width 249 height 36
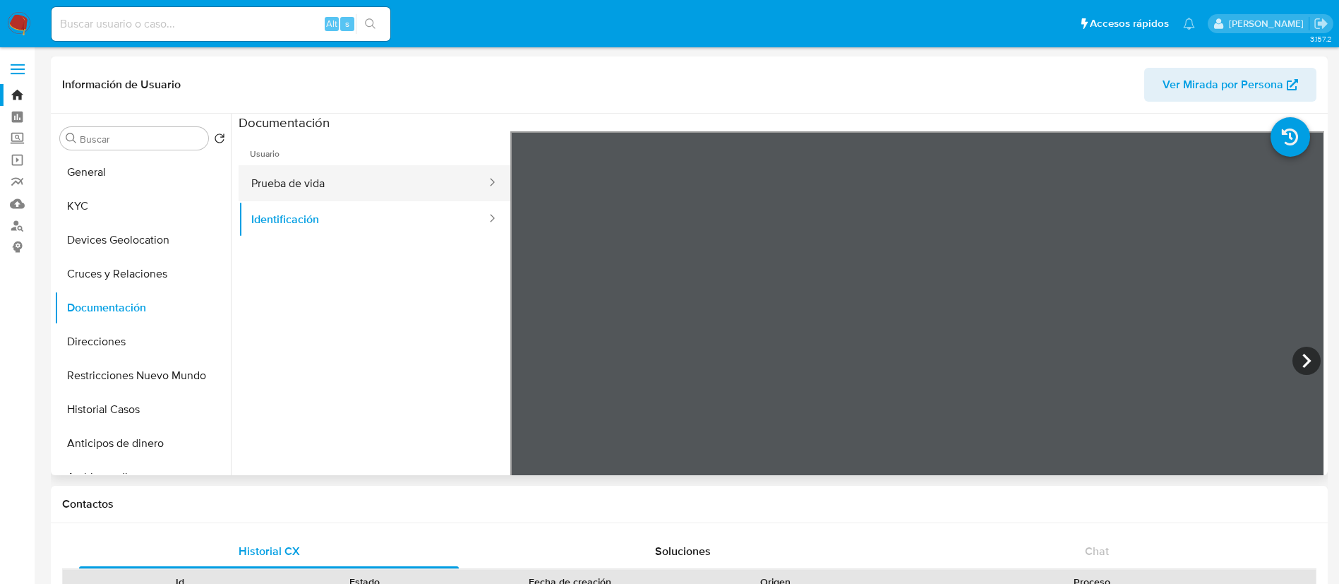
click at [315, 190] on button "Prueba de vida" at bounding box center [363, 183] width 249 height 36
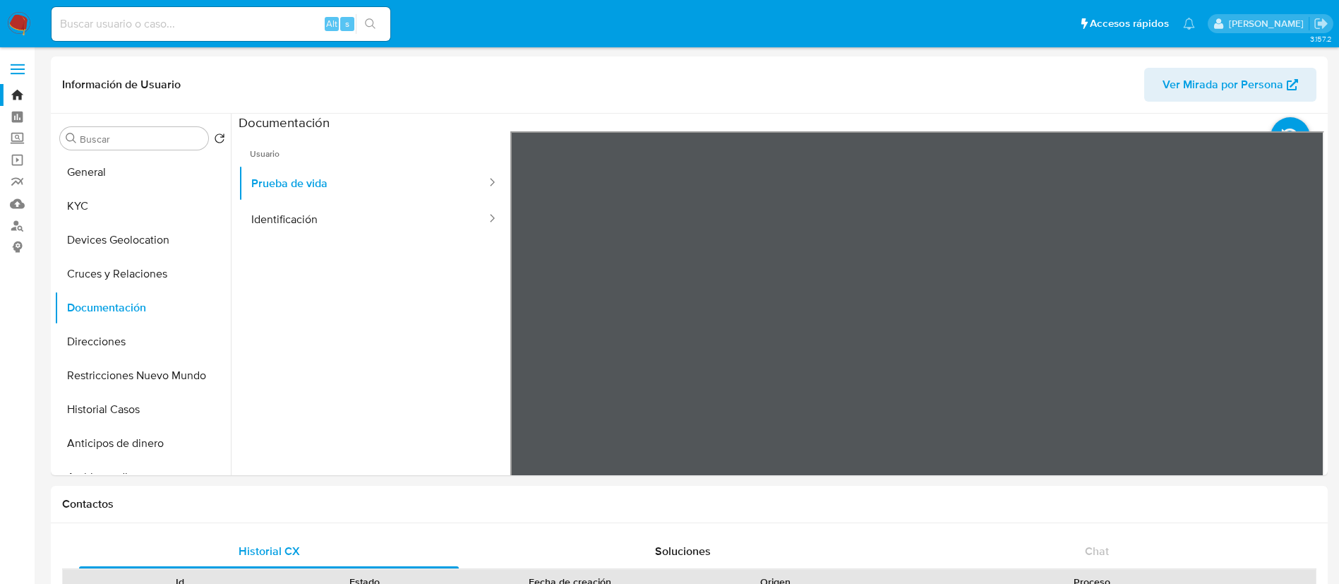
click at [16, 27] on img at bounding box center [19, 24] width 24 height 24
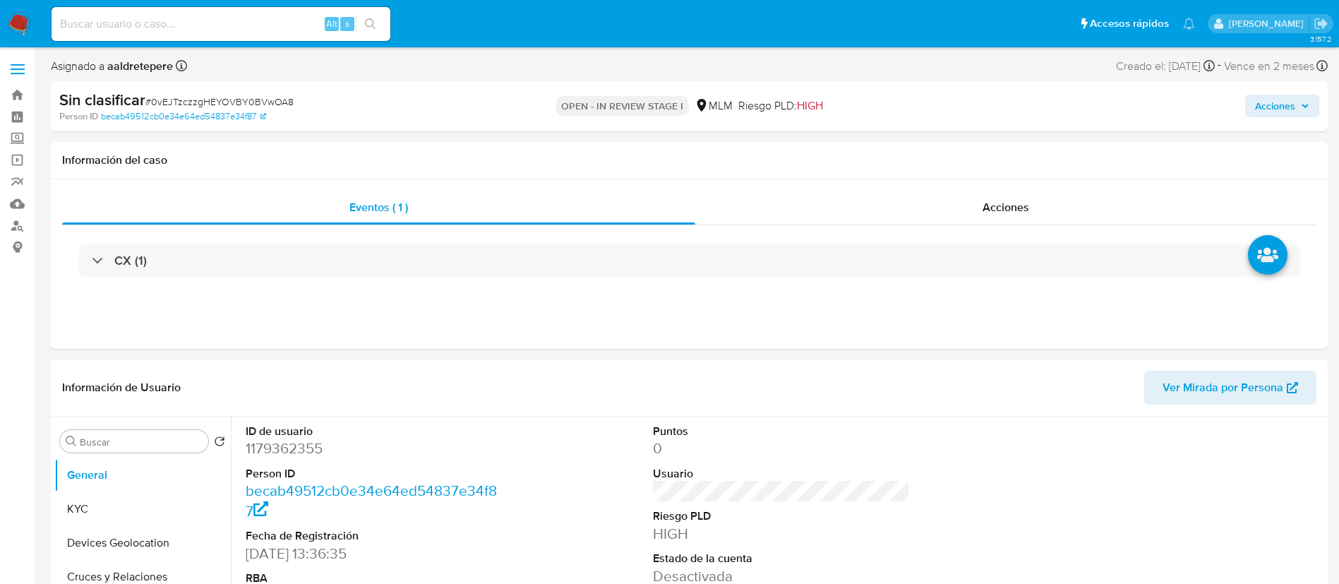
select select "10"
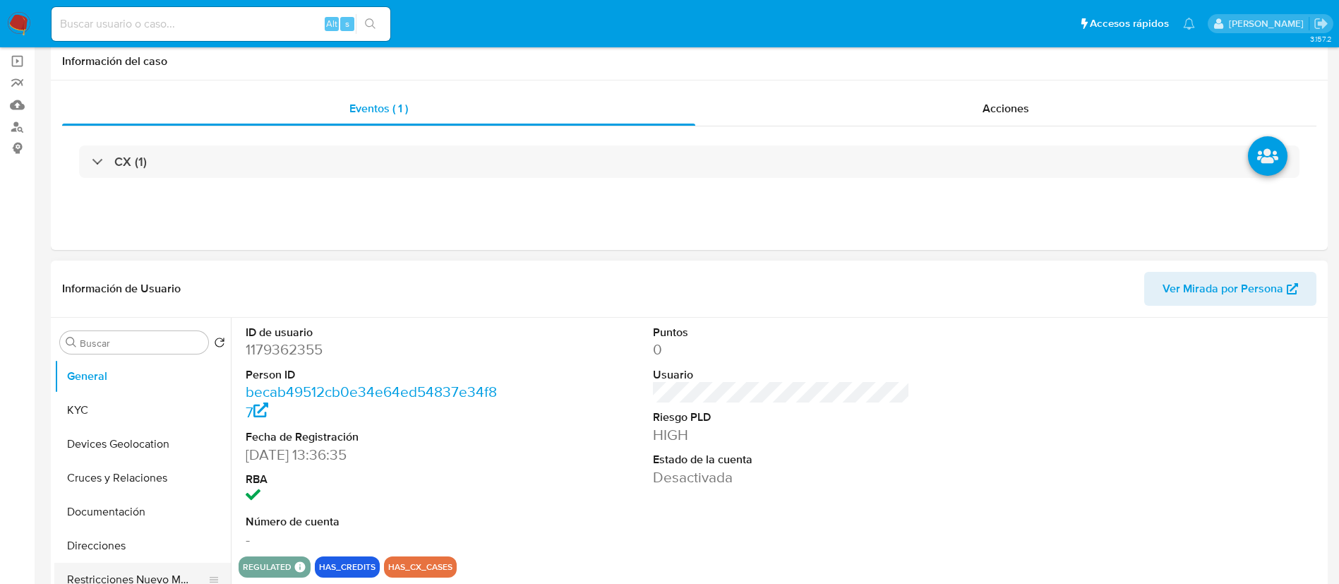
scroll to position [212, 0]
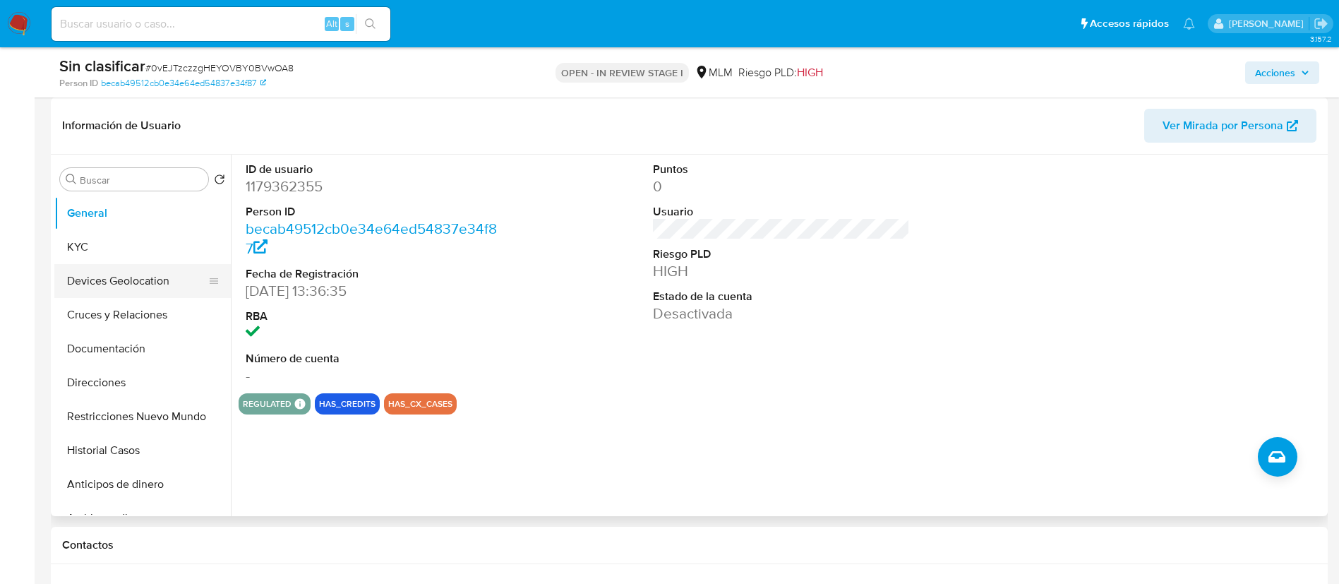
click at [150, 267] on button "Devices Geolocation" at bounding box center [136, 281] width 165 height 34
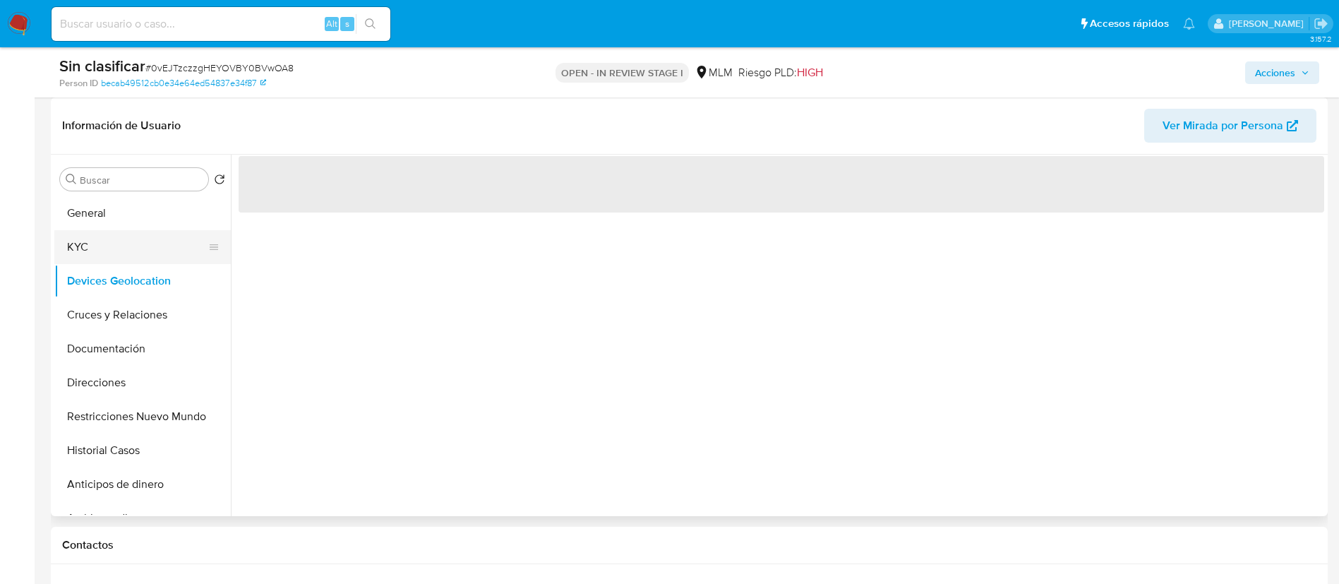
click at [146, 255] on button "KYC" at bounding box center [136, 247] width 165 height 34
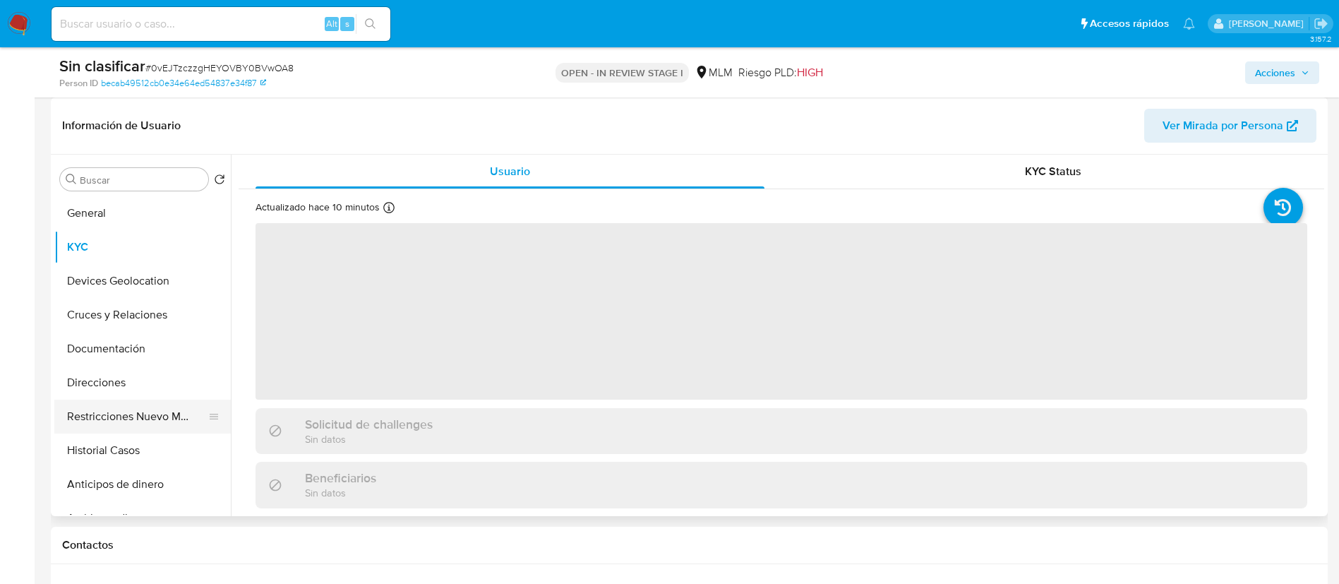
click at [102, 410] on button "Restricciones Nuevo Mundo" at bounding box center [136, 416] width 165 height 34
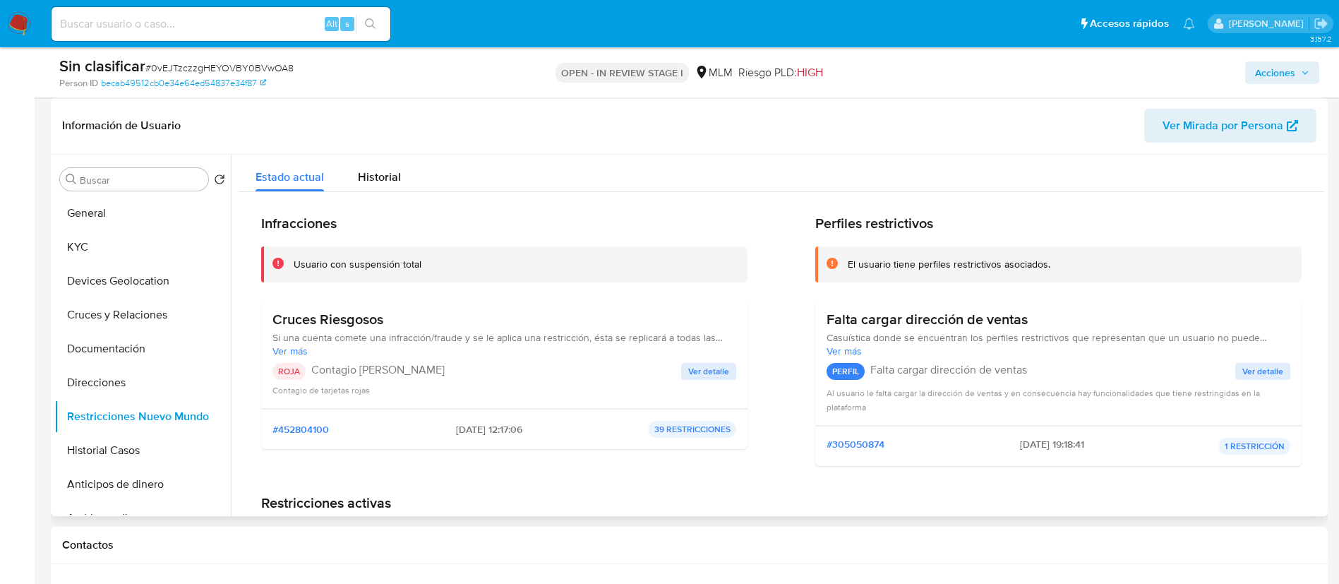
click at [704, 360] on div "Cruces Riesgosos Si una cuenta comete una infracción/fraude y se le aplica una …" at bounding box center [504, 353] width 464 height 86
click at [700, 372] on span "Ver detalle" at bounding box center [708, 371] width 41 height 14
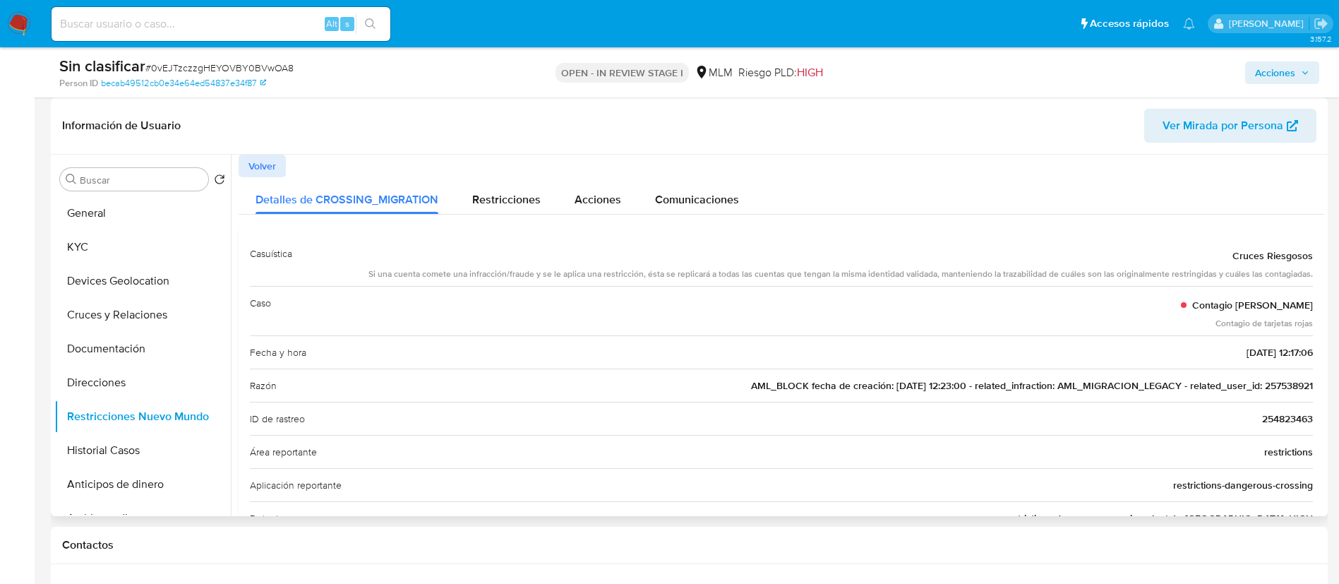
click at [1271, 384] on span "AML_BLOCK fecha de creación: [DATE] 12:23:00 - related_infraction: AML_MIGRACIO…" at bounding box center [1032, 385] width 562 height 14
click at [102, 361] on button "Documentación" at bounding box center [136, 349] width 165 height 34
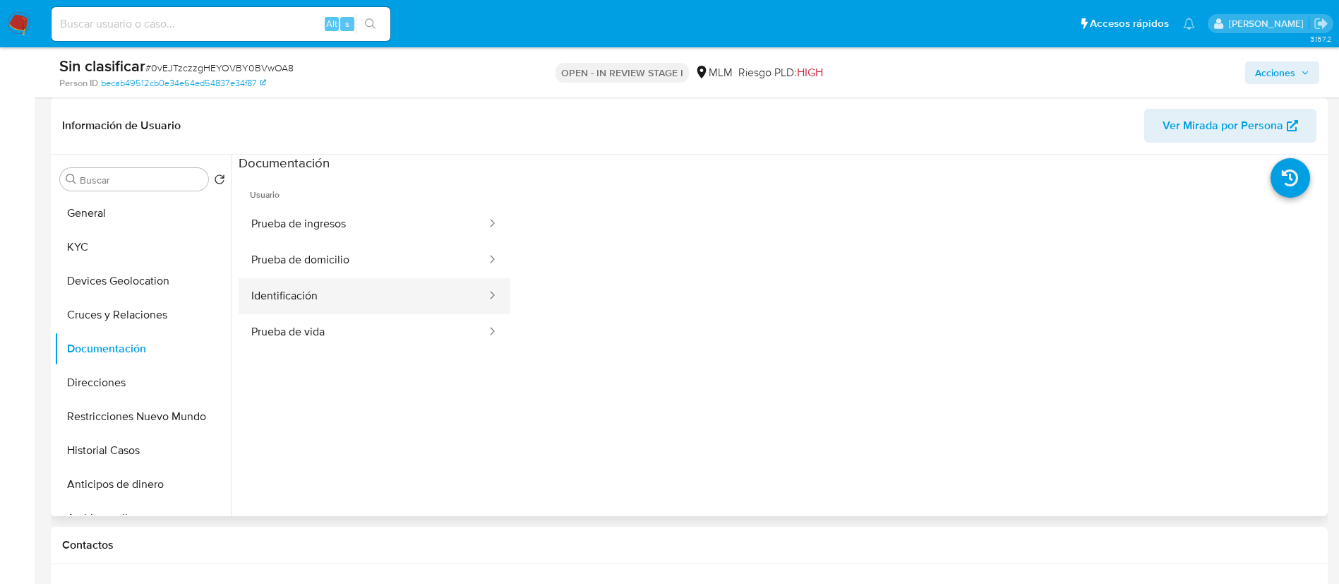
click at [274, 293] on button "Identificación" at bounding box center [363, 296] width 249 height 36
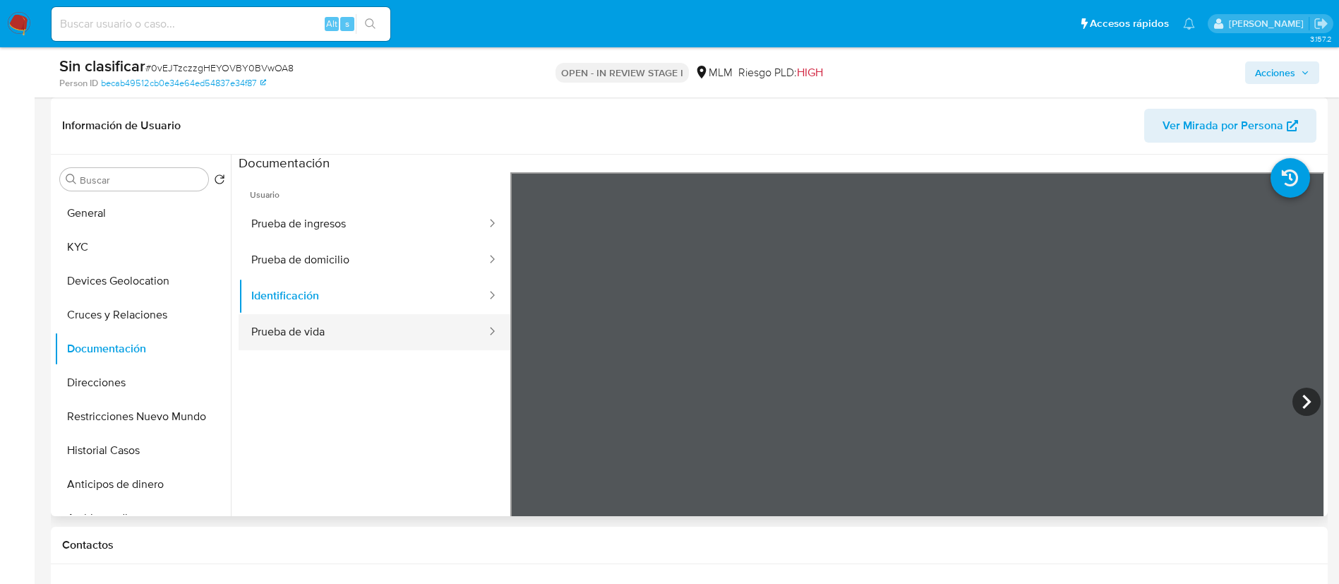
click at [361, 332] on button "Prueba de vida" at bounding box center [363, 332] width 249 height 36
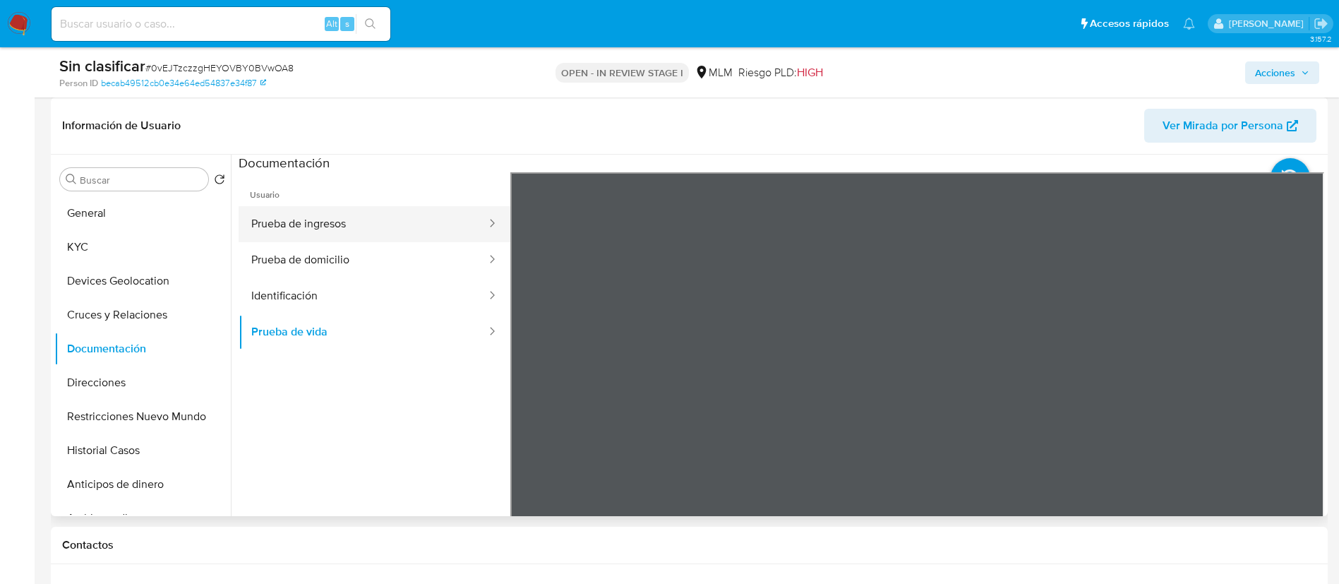
click at [279, 215] on button "Prueba de ingresos" at bounding box center [363, 224] width 249 height 36
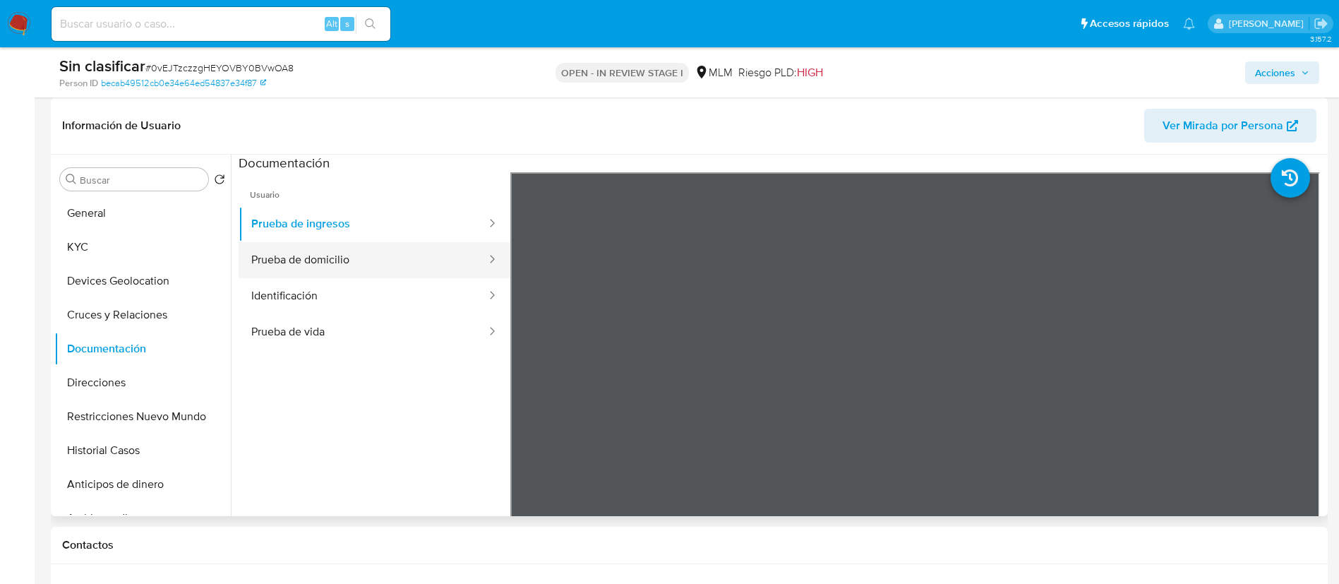
click at [302, 272] on button "Prueba de domicilio" at bounding box center [363, 260] width 249 height 36
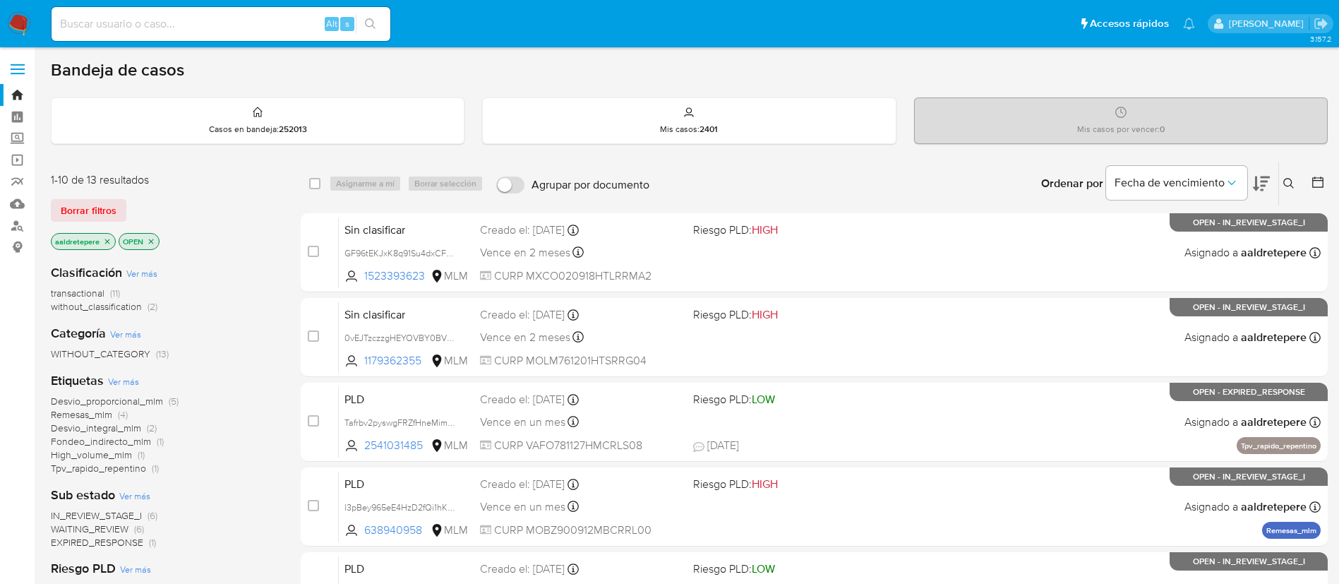
click at [1289, 183] on icon at bounding box center [1288, 183] width 11 height 11
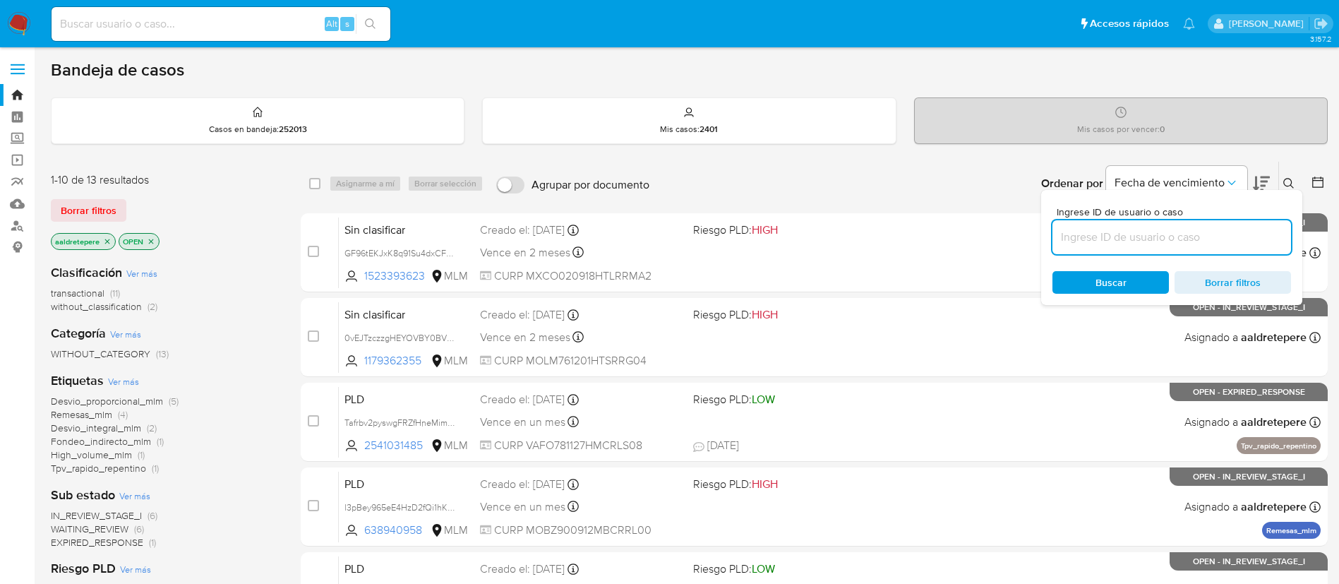
click at [1260, 242] on input at bounding box center [1171, 237] width 239 height 18
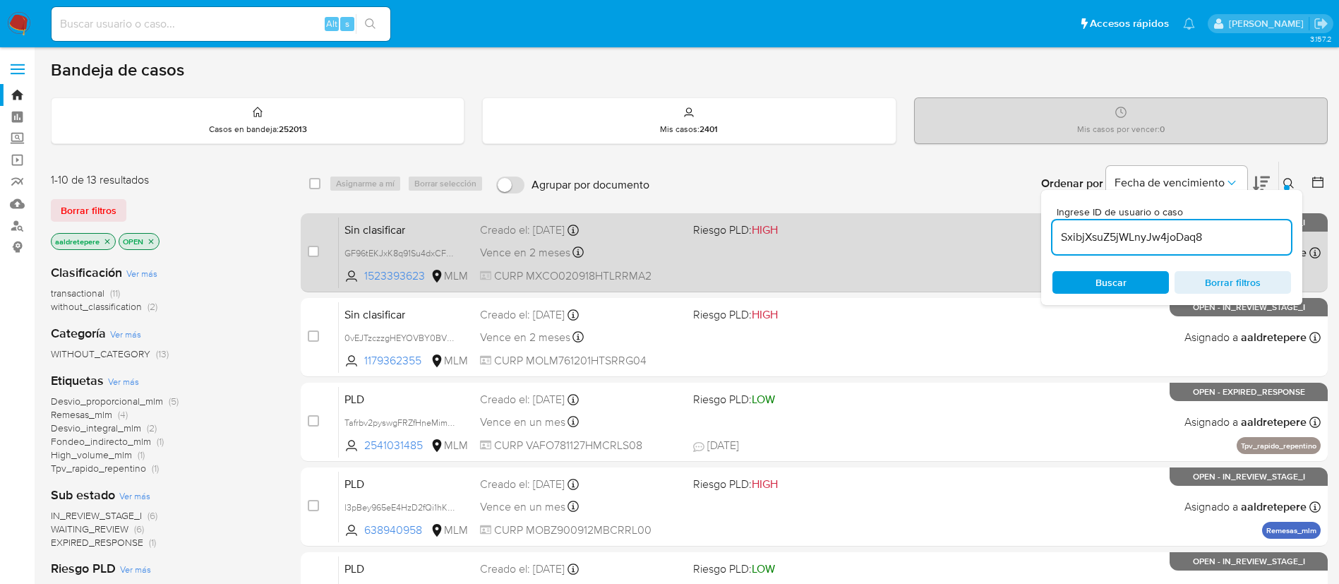
type input "SxibjXsuZ5jWLnyJw4joDaq8"
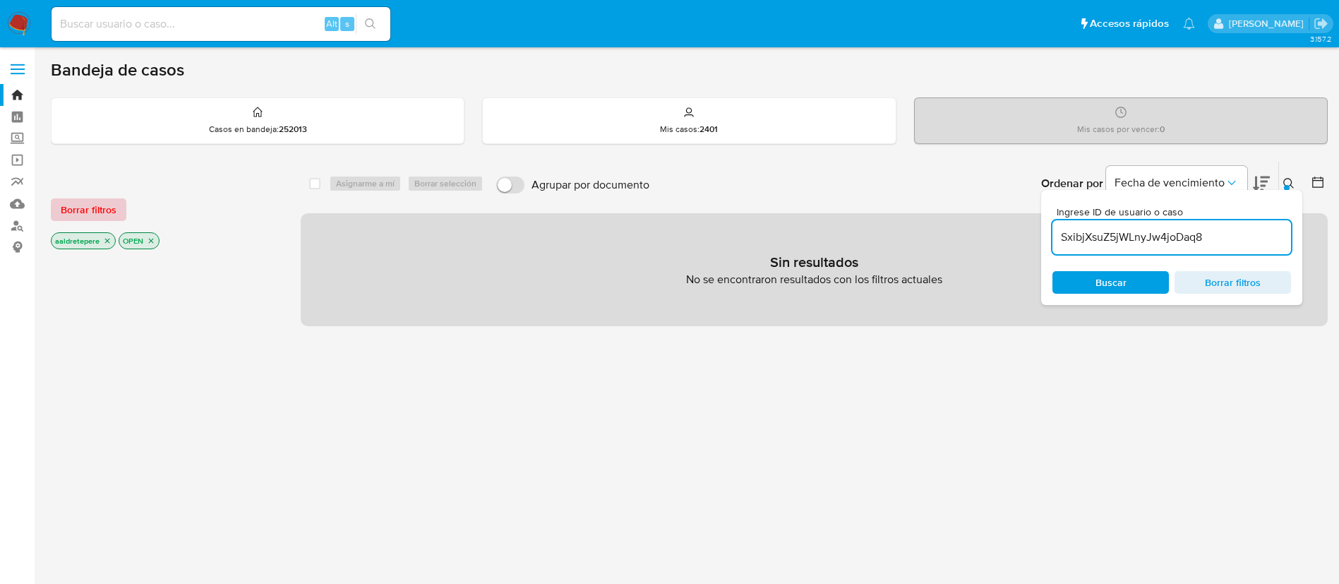
click at [83, 203] on span "Borrar filtros" at bounding box center [89, 210] width 56 height 20
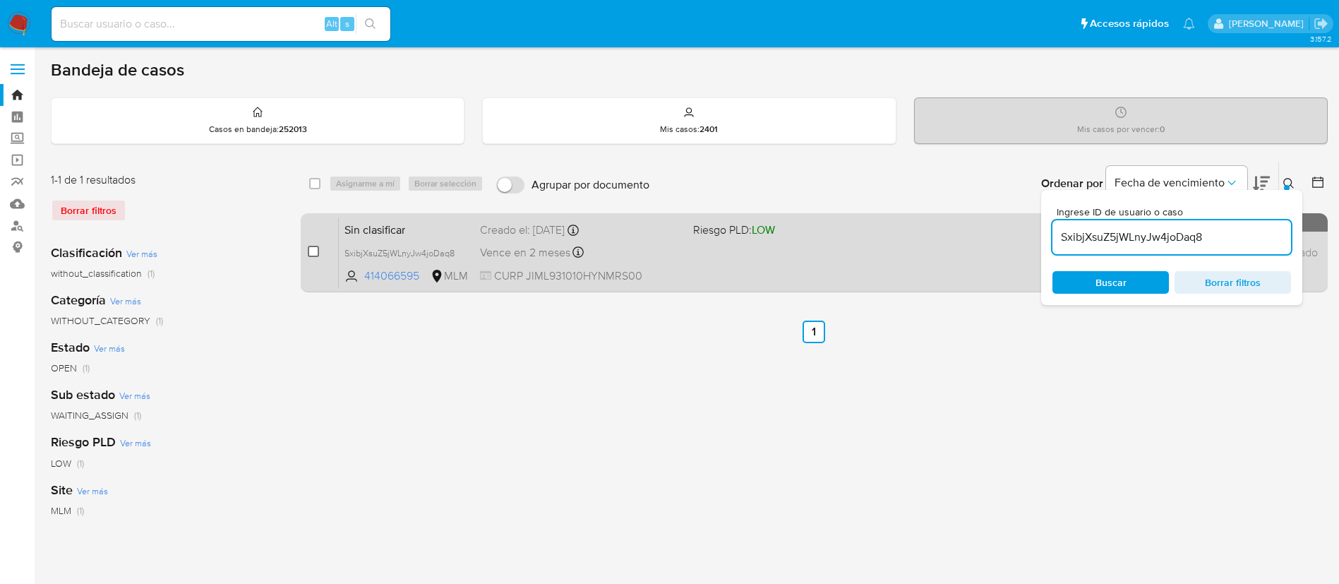
click at [318, 251] on input "checkbox" at bounding box center [313, 251] width 11 height 11
checkbox input "true"
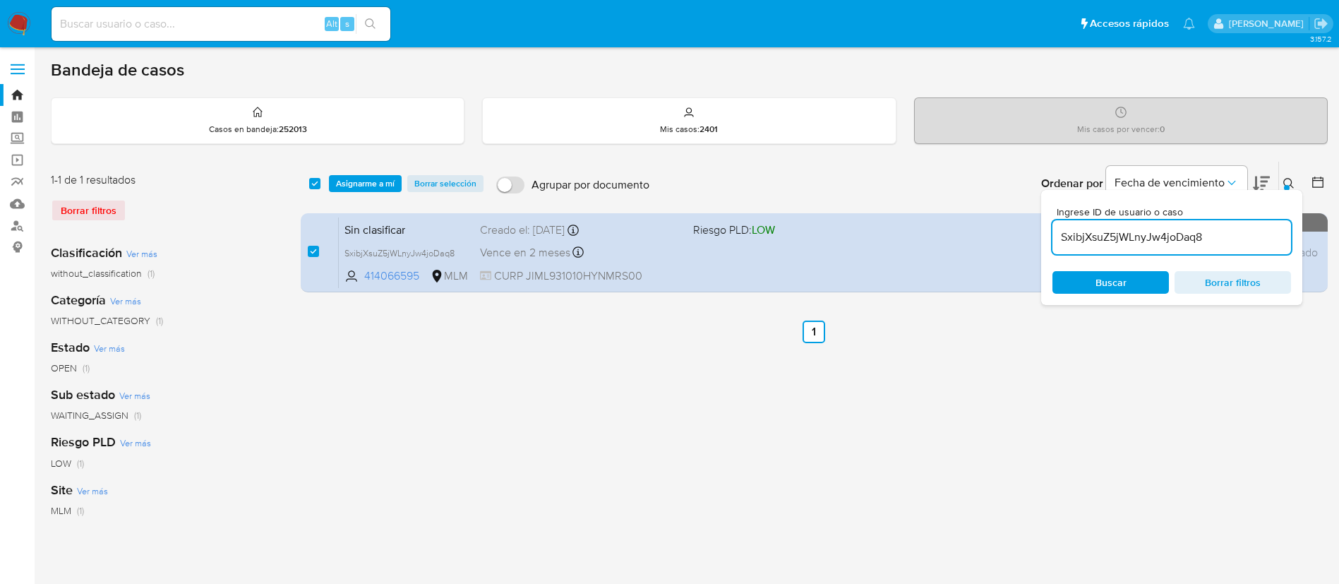
click at [375, 174] on div "select-all-cases-checkbox Asignarme a mí Borrar selección Agrupar por documento…" at bounding box center [814, 184] width 1027 height 44
click at [363, 188] on span "Asignarme a mí" at bounding box center [365, 183] width 59 height 14
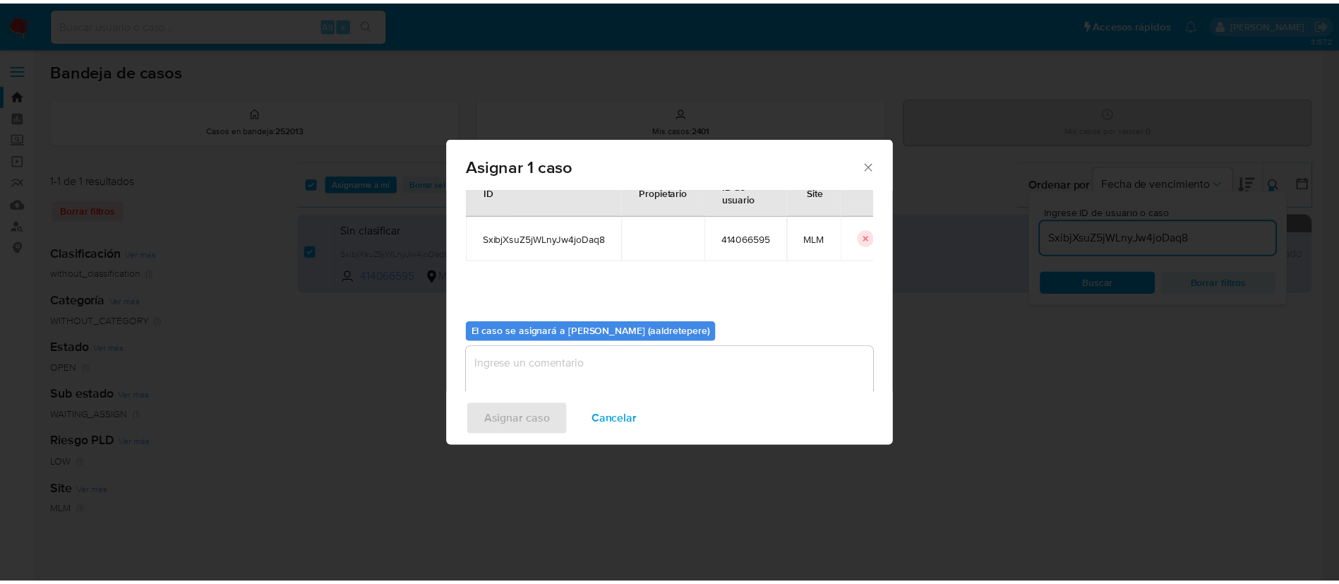
scroll to position [73, 0]
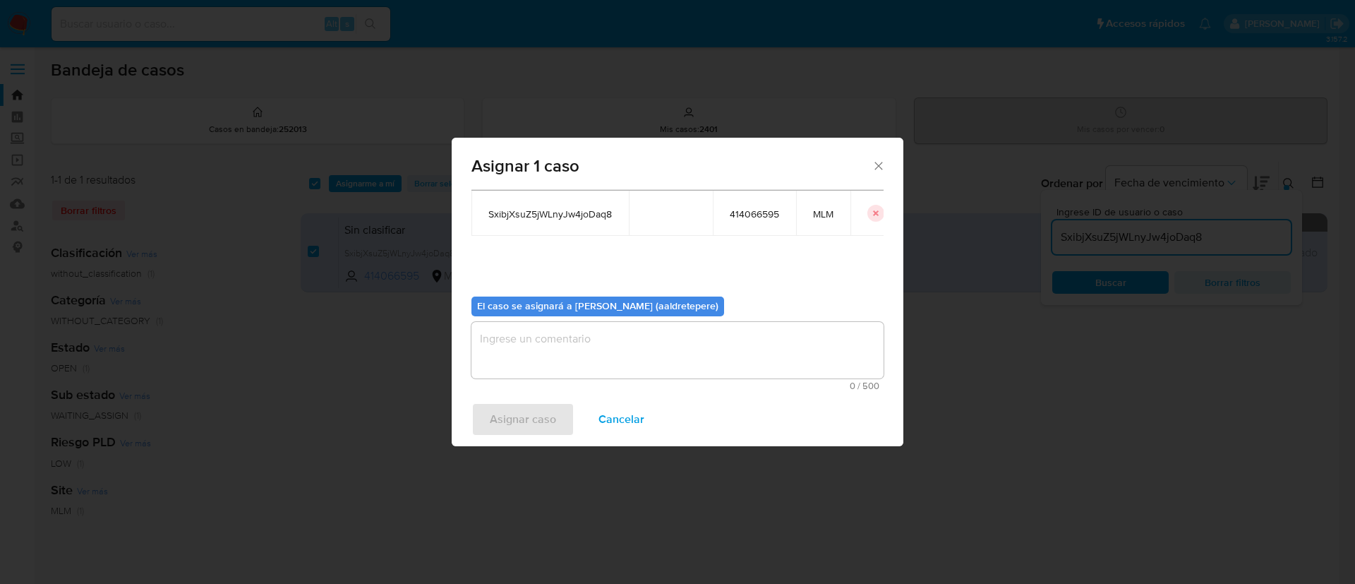
click at [647, 351] on textarea "assign-modal" at bounding box center [677, 350] width 412 height 56
click at [562, 410] on button "Asignar caso" at bounding box center [522, 419] width 103 height 34
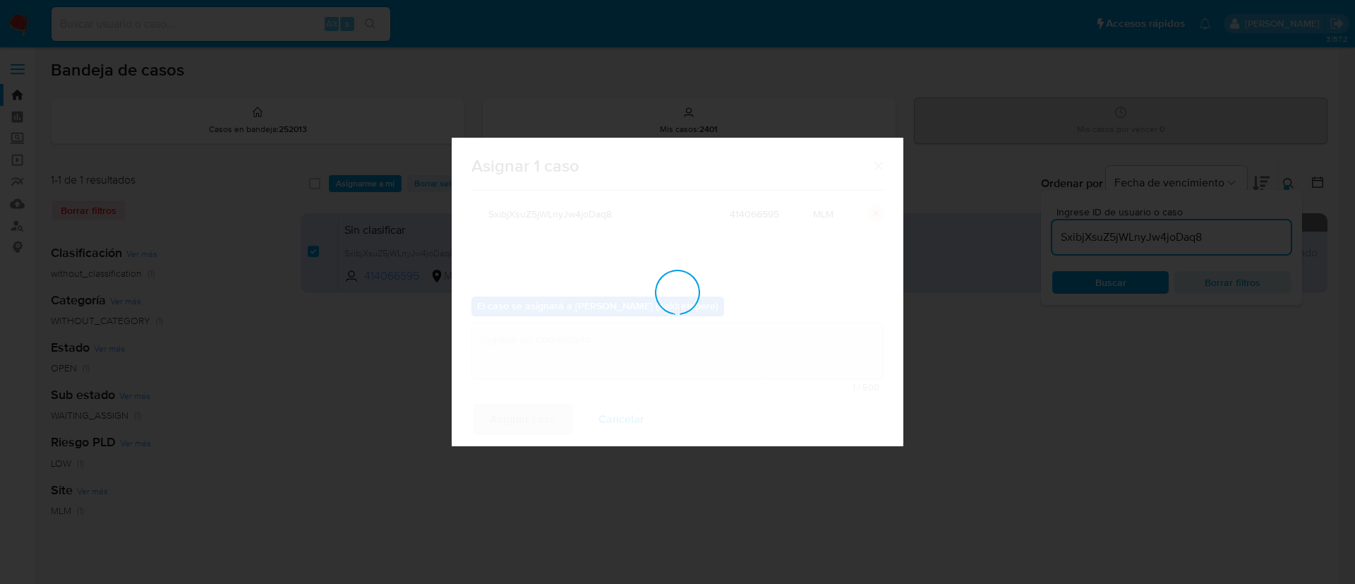
checkbox input "false"
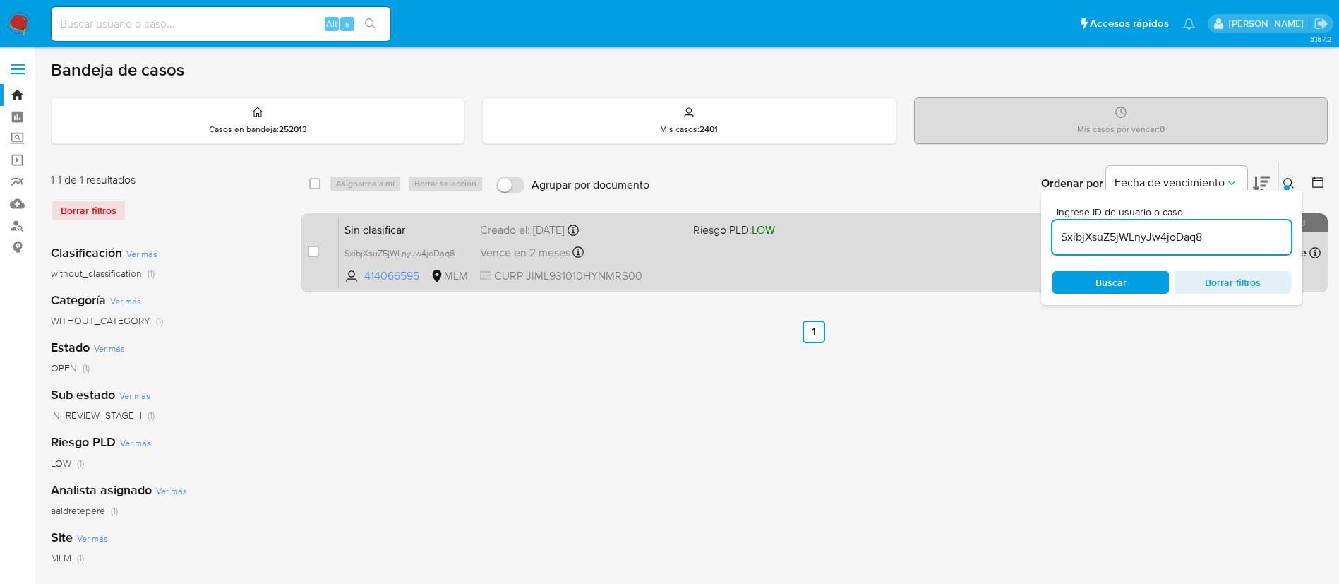
click at [848, 277] on div "Sin clasificar SxibjXsuZ5jWLnyJw4joDaq8 414066595 MLM Riesgo PLD: LOW Creado el…" at bounding box center [830, 252] width 982 height 71
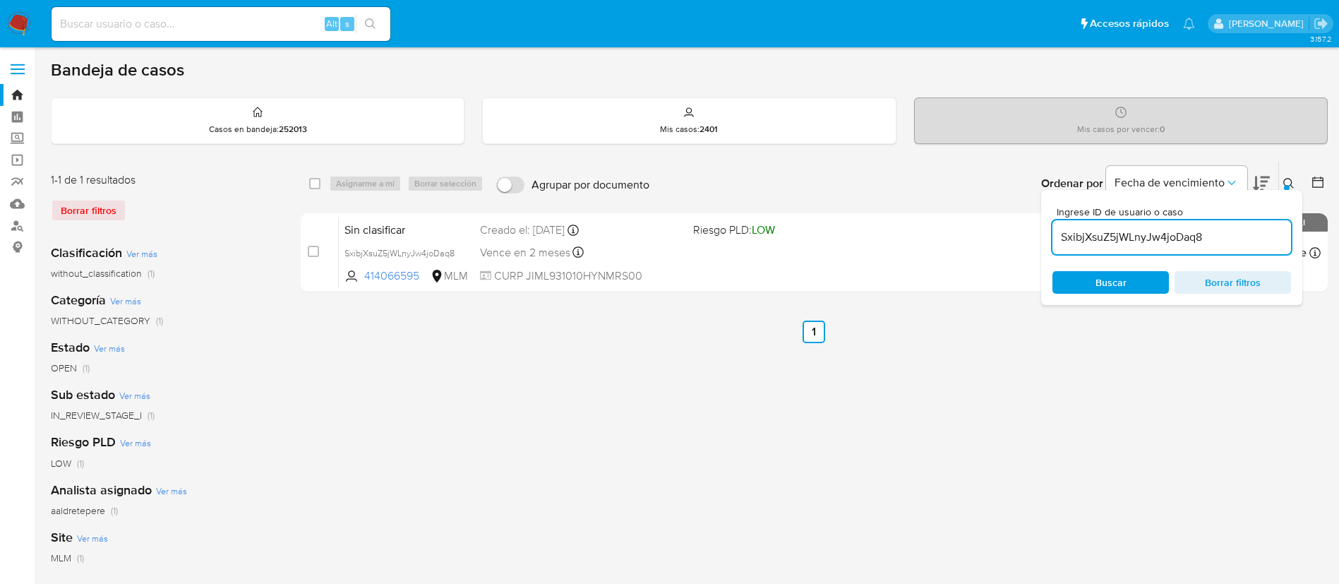
click at [90, 12] on div "Alt s" at bounding box center [221, 24] width 339 height 34
click at [95, 17] on input at bounding box center [221, 24] width 339 height 18
paste input "453617764"
type input "453617764"
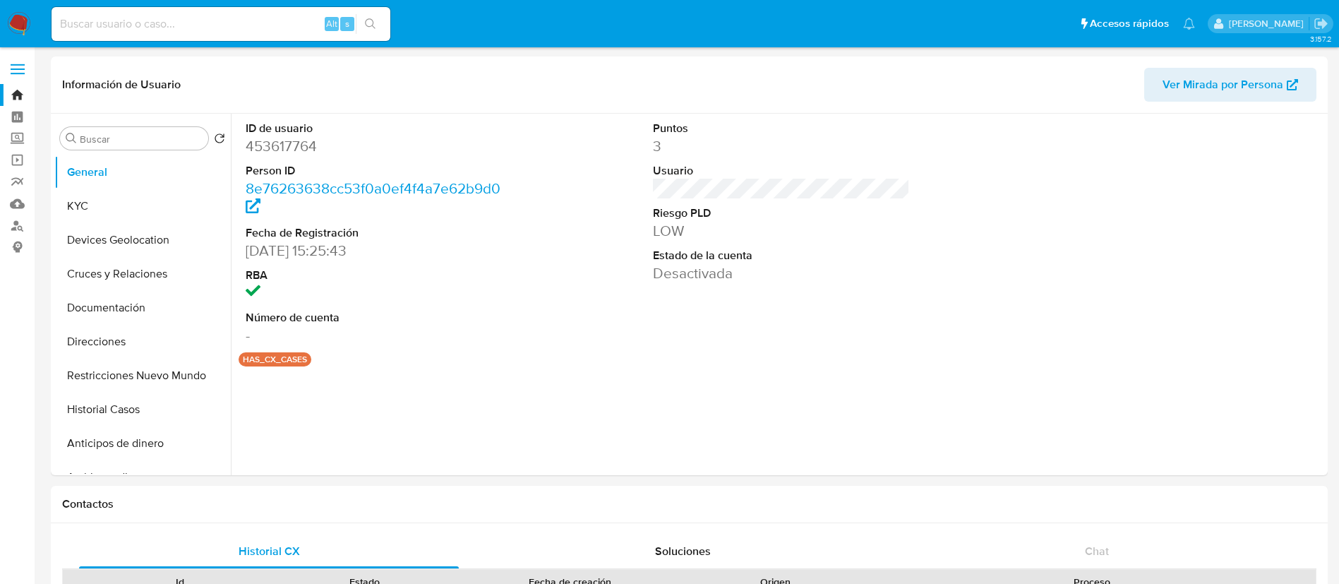
select select "10"
click at [134, 382] on button "Restricciones Nuevo Mundo" at bounding box center [136, 375] width 165 height 34
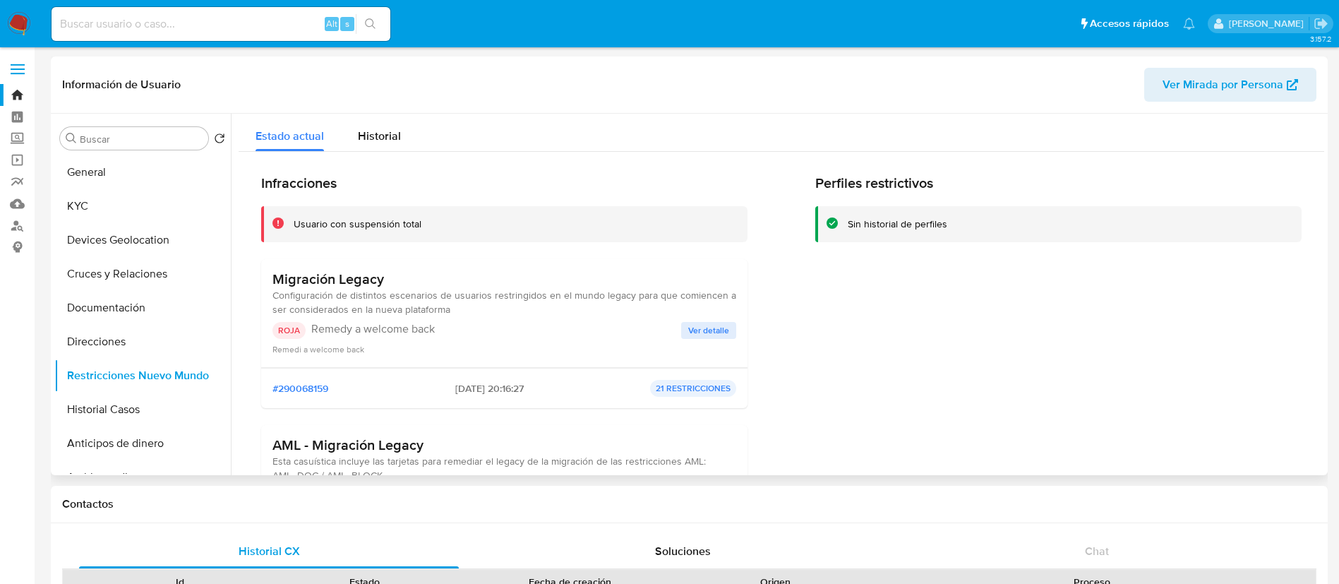
click at [702, 330] on span "Ver detalle" at bounding box center [708, 330] width 41 height 14
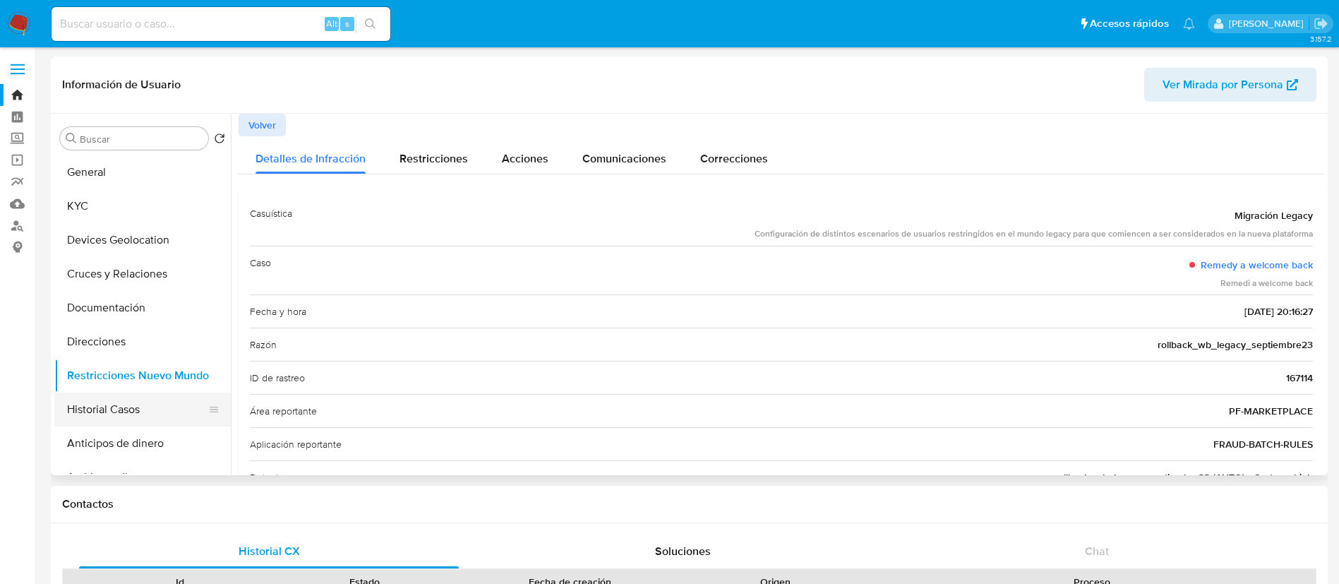
click at [147, 420] on button "Historial Casos" at bounding box center [136, 409] width 165 height 34
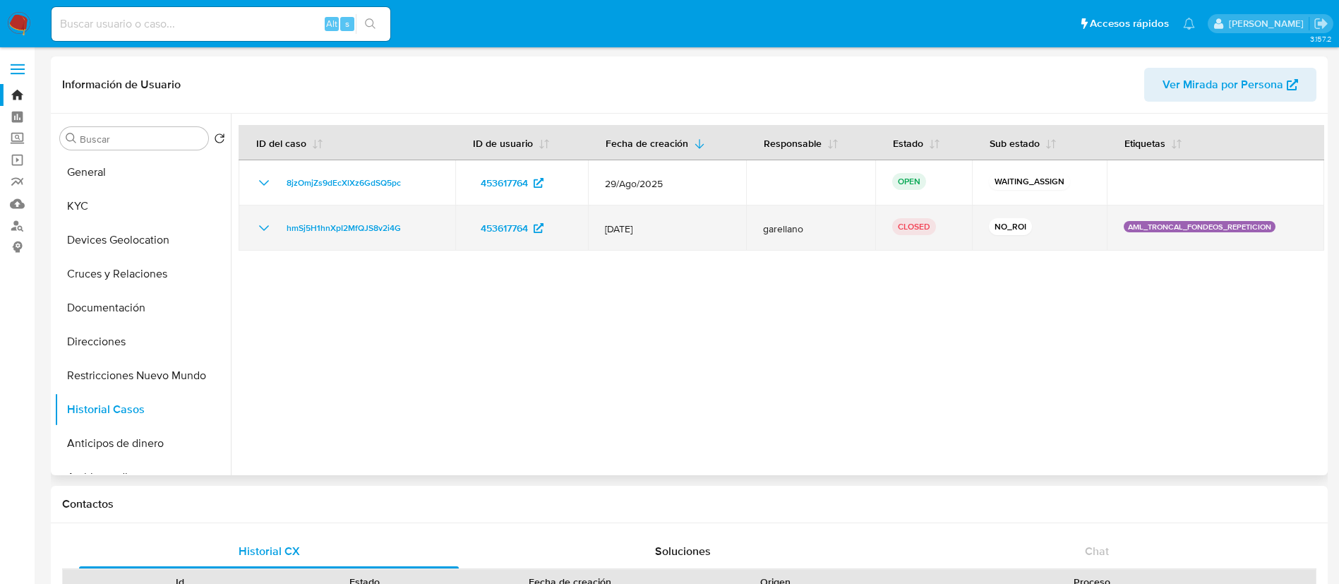
click at [258, 220] on icon "Mostrar/Ocultar" at bounding box center [263, 227] width 17 height 17
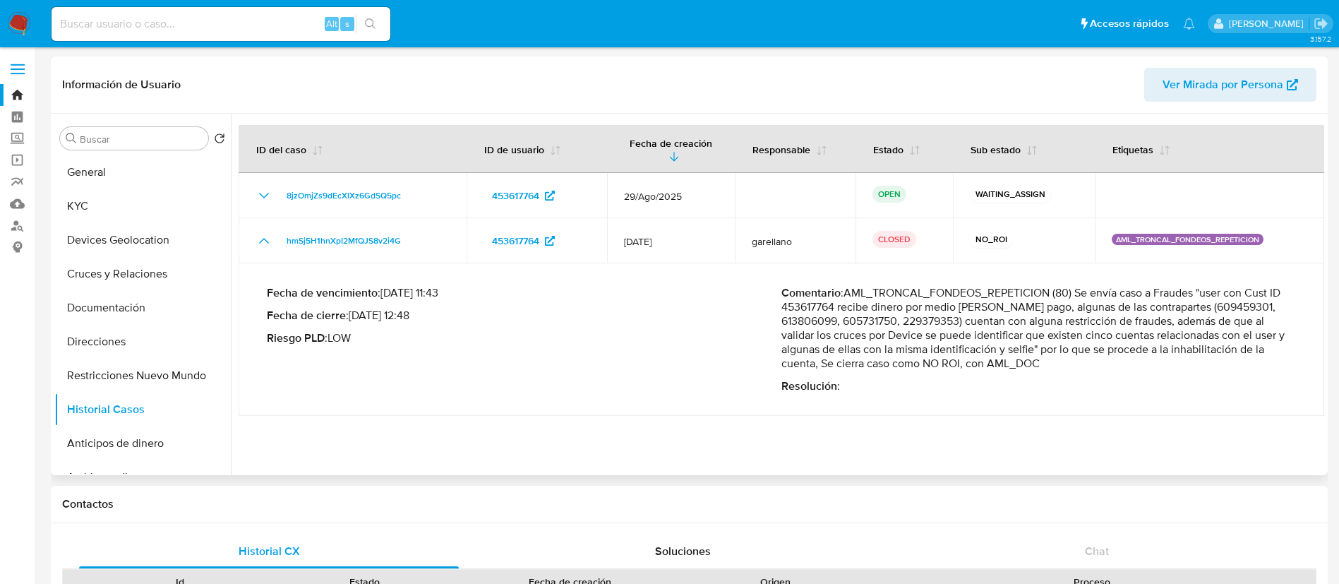
drag, startPoint x: 1120, startPoint y: 289, endPoint x: 1195, endPoint y: 336, distance: 88.7
click at [1198, 335] on p "Comentario : AML_TRONCAL_FONDEOS_REPETICION (80) Se envía caso a Fraudes "user …" at bounding box center [1038, 328] width 514 height 85
click at [1140, 360] on p "Comentario : AML_TRONCAL_FONDEOS_REPETICION (80) Se envía caso a Fraudes "user …" at bounding box center [1038, 328] width 514 height 85
click at [102, 275] on button "Cruces y Relaciones" at bounding box center [136, 274] width 165 height 34
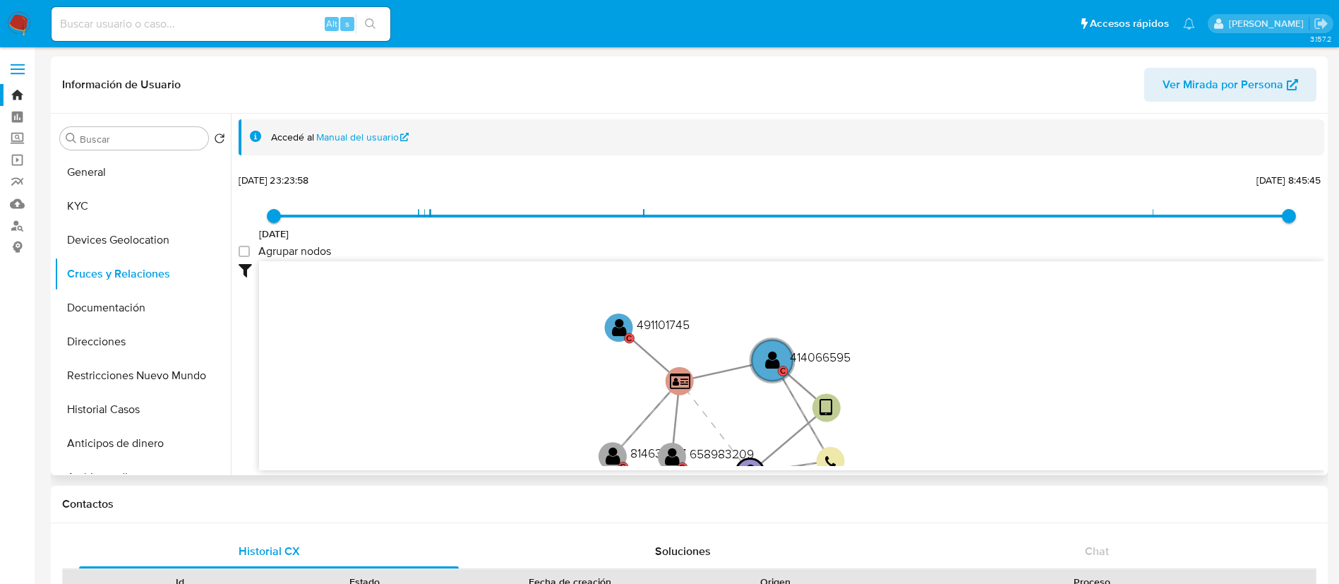
drag, startPoint x: 813, startPoint y: 303, endPoint x: 723, endPoint y: 426, distance: 151.4
click at [723, 426] on icon "device-67873517df0dda56944c7cd8  user-453617764  453617764 user-414066595  4…" at bounding box center [791, 363] width 1065 height 205
click at [665, 329] on text "491101745" at bounding box center [663, 324] width 53 height 18
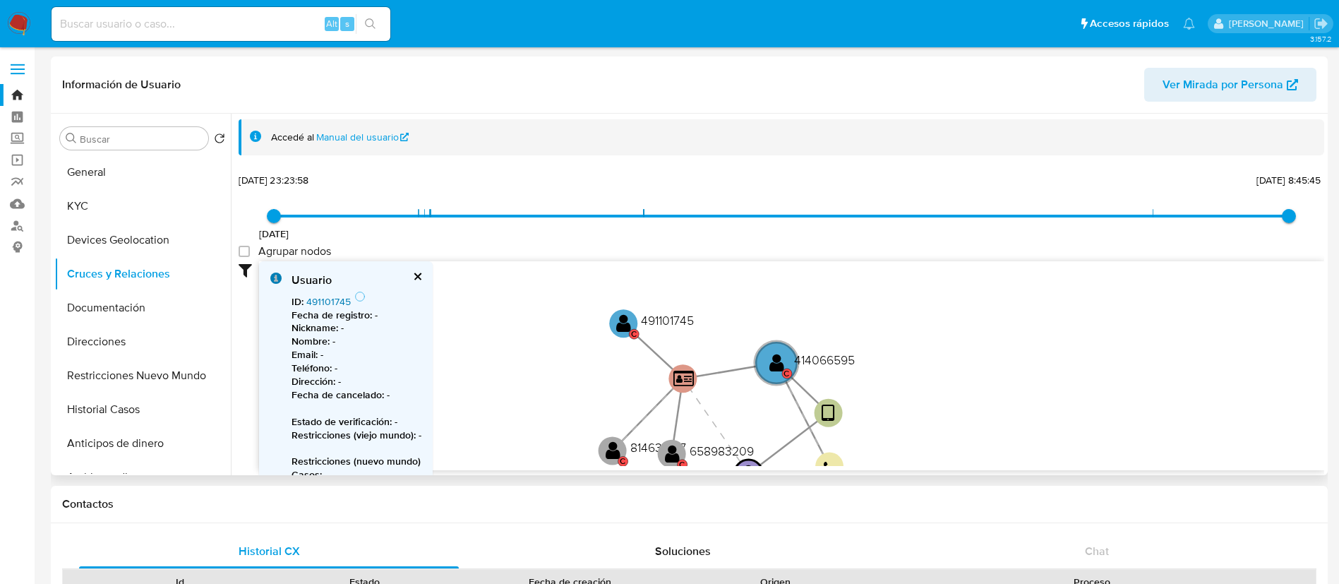
click at [313, 302] on link "491101745" at bounding box center [328, 301] width 44 height 14
click at [561, 366] on icon "device-67873517df0dda56944c7cd8  user-453617764  453617764 user-414066595  4…" at bounding box center [791, 363] width 1065 height 205
click at [107, 323] on button "Documentación" at bounding box center [136, 308] width 165 height 34
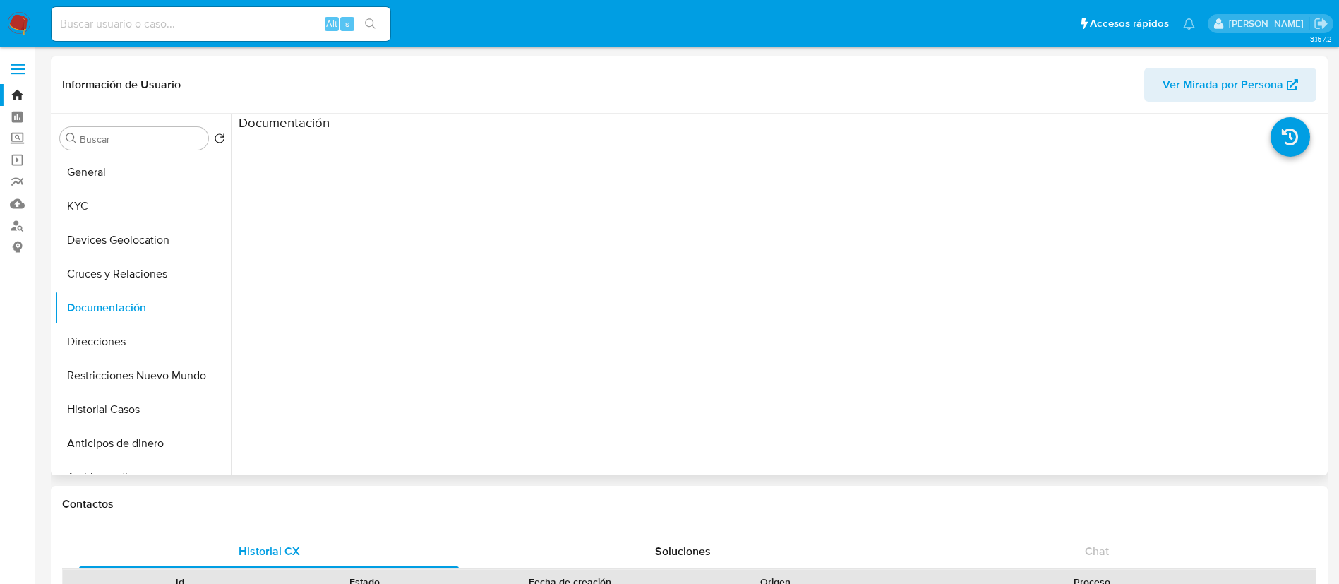
click at [409, 223] on ul at bounding box center [375, 334] width 272 height 406
click at [147, 203] on button "KYC" at bounding box center [136, 206] width 165 height 34
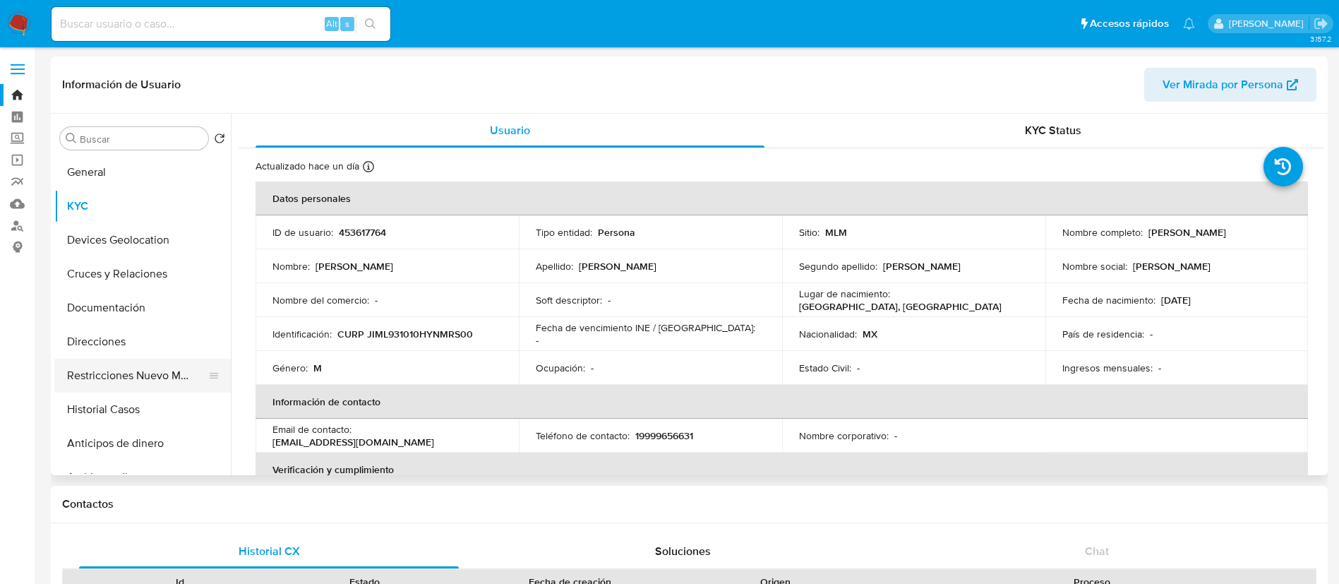
click at [109, 383] on button "Restricciones Nuevo Mundo" at bounding box center [136, 375] width 165 height 34
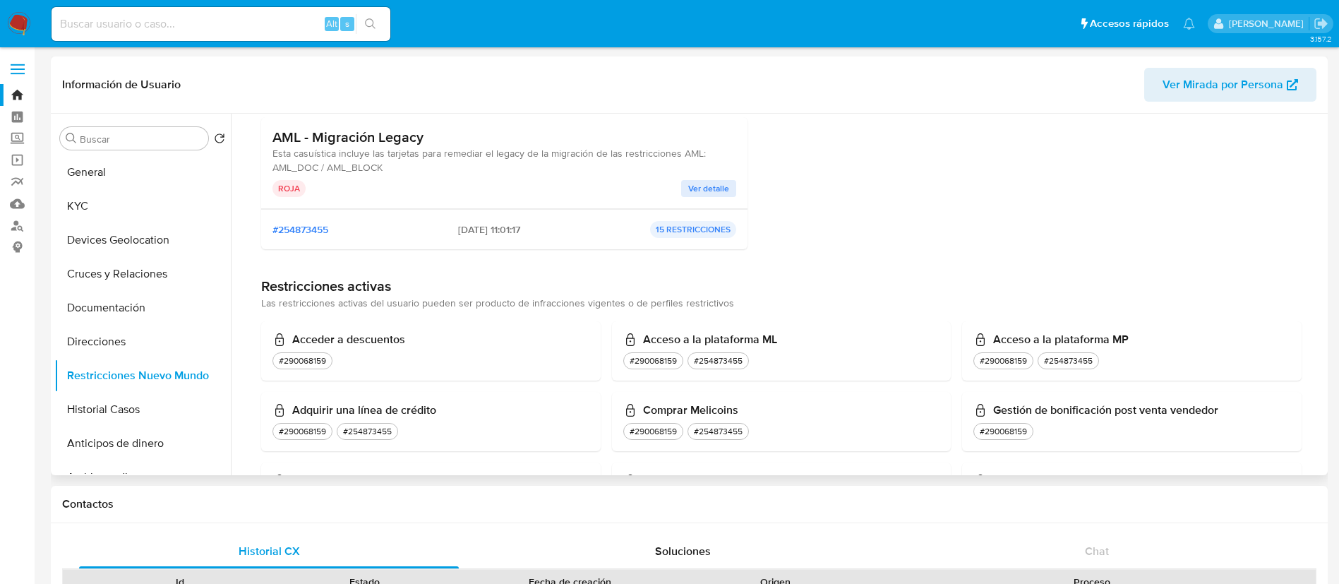
scroll to position [212, 0]
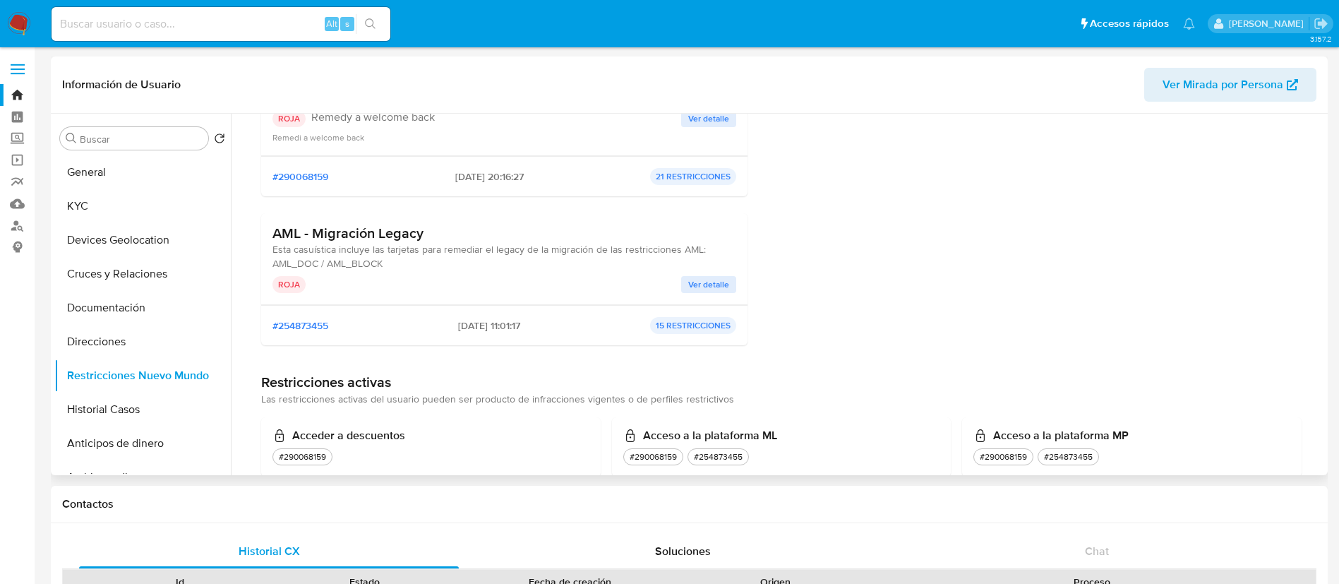
click at [708, 289] on span "Ver detalle" at bounding box center [708, 284] width 41 height 14
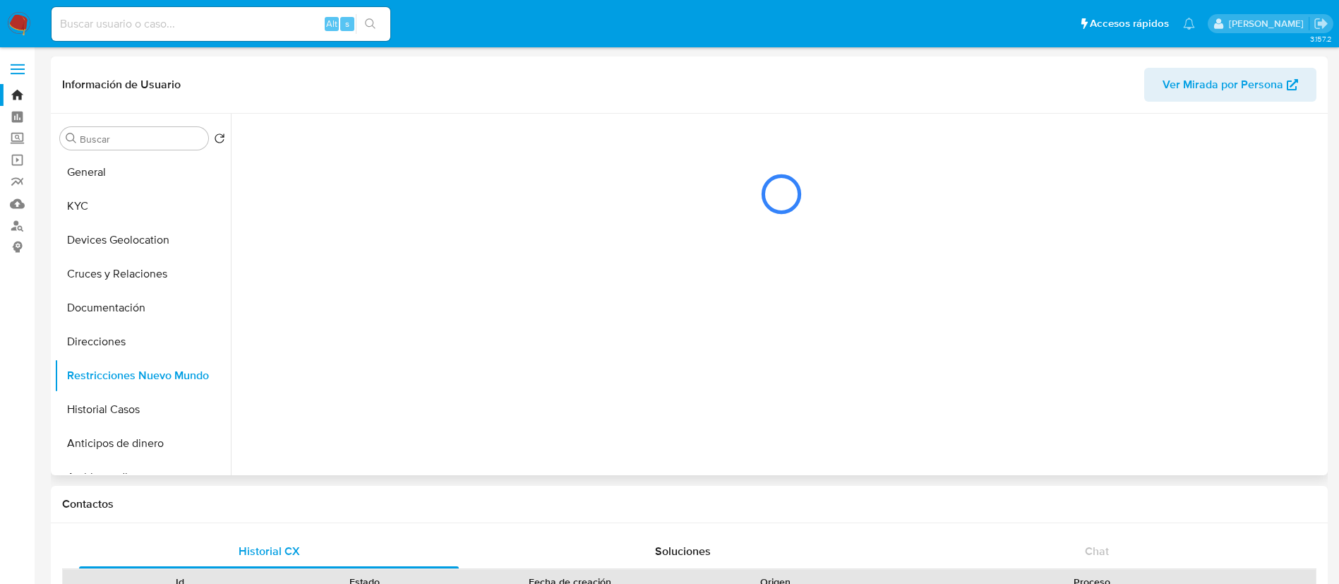
scroll to position [0, 0]
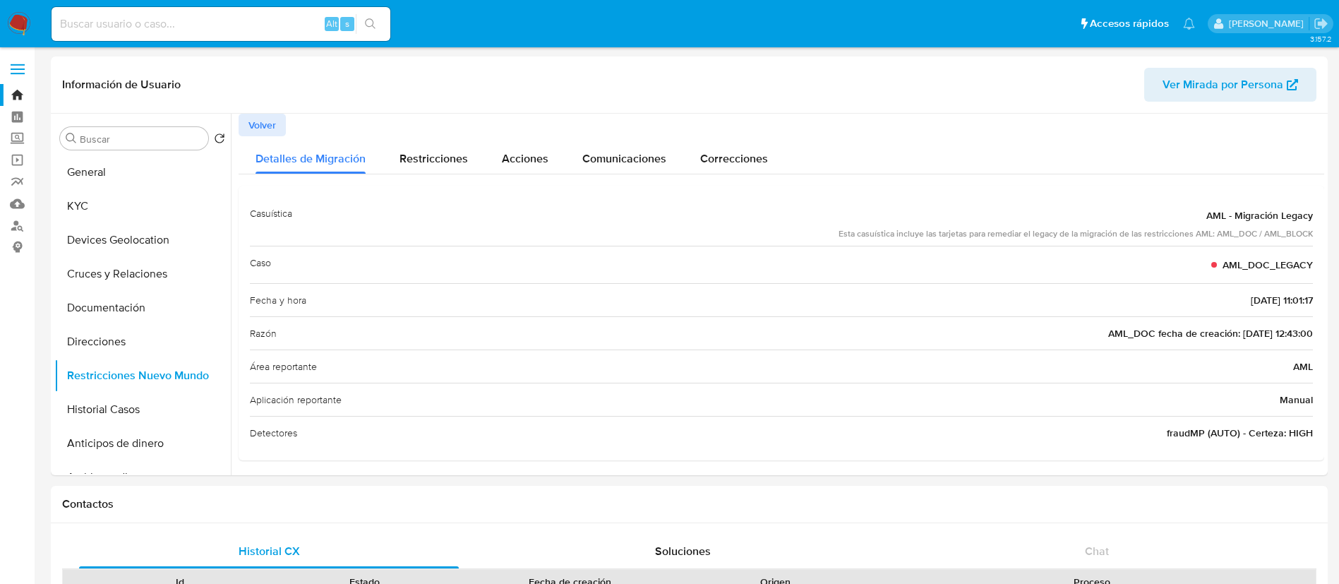
click at [19, 25] on img at bounding box center [19, 24] width 24 height 24
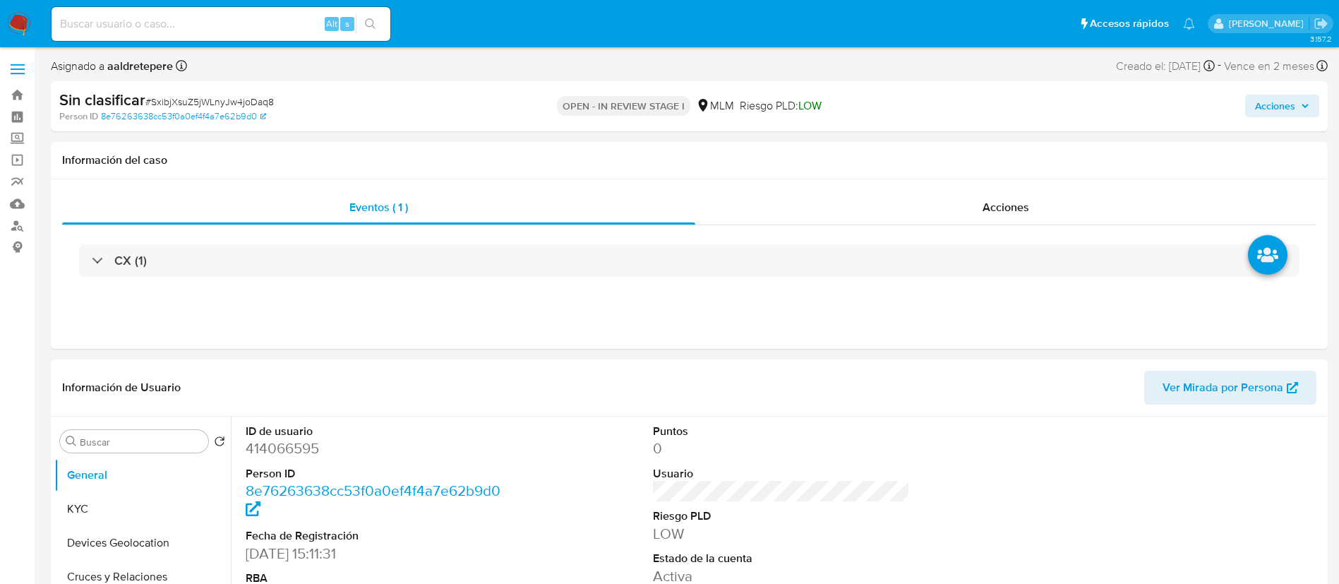
select select "10"
click at [107, 507] on button "KYC" at bounding box center [136, 509] width 165 height 34
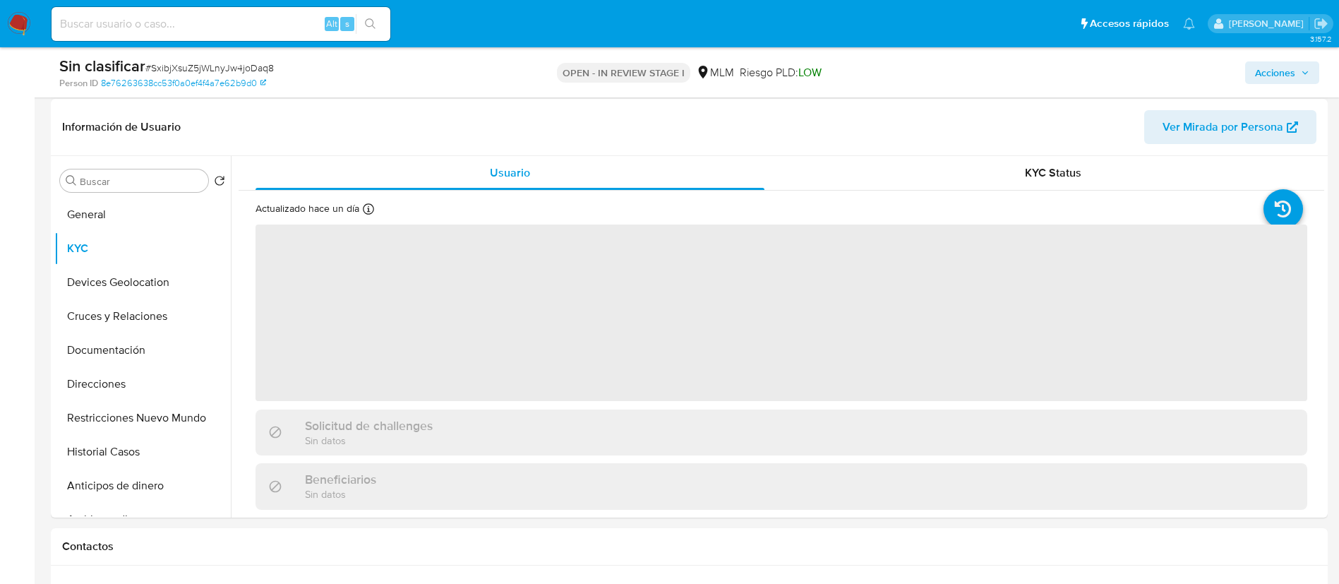
scroll to position [212, 0]
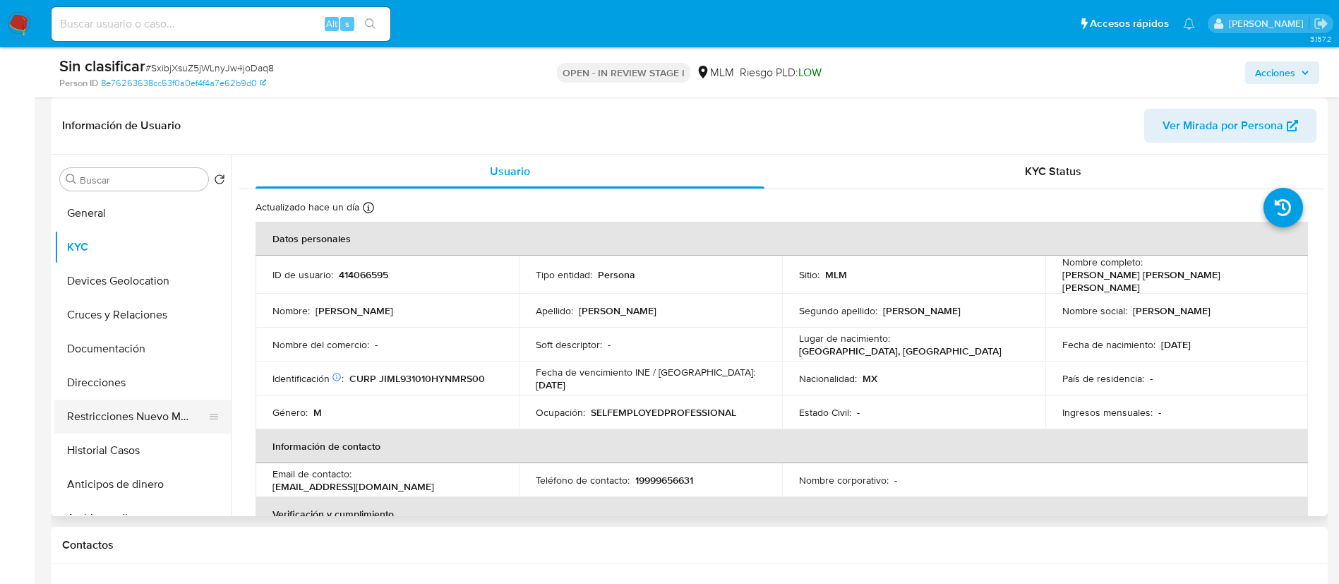
click at [173, 426] on button "Restricciones Nuevo Mundo" at bounding box center [136, 416] width 165 height 34
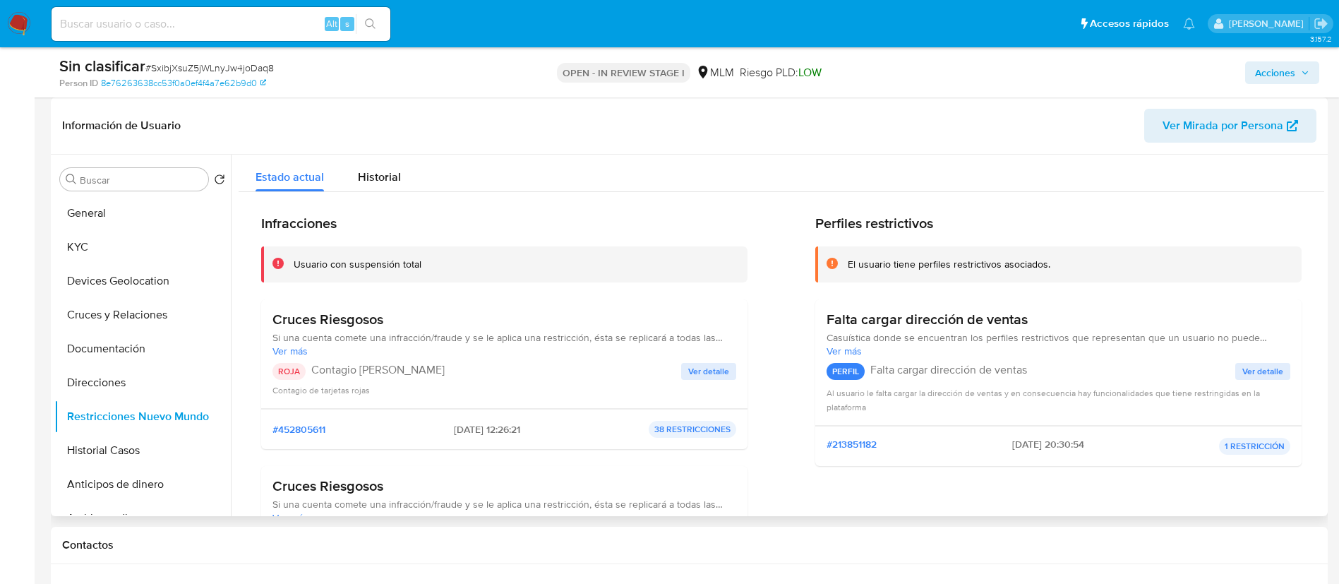
click at [685, 368] on button "Ver detalle" at bounding box center [708, 371] width 55 height 17
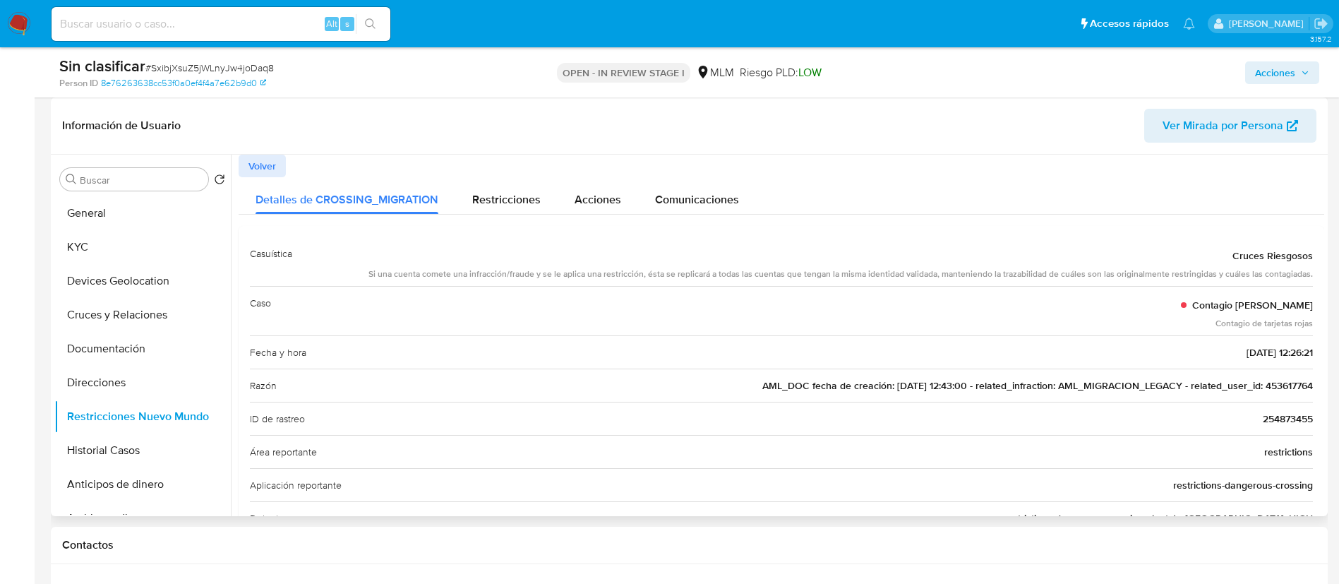
click at [1268, 381] on span "AML_DOC fecha de creación: [DATE] 12:43:00 - related_infraction: AML_MIGRACION_…" at bounding box center [1037, 385] width 550 height 14
click at [1282, 392] on div "Razón AML_DOC fecha de creación: 11/08/2020 12:43:00 - related_infraction: AML_…" at bounding box center [781, 384] width 1063 height 33
click at [1282, 388] on span "AML_DOC fecha de creación: [DATE] 12:43:00 - related_infraction: AML_MIGRACION_…" at bounding box center [1037, 385] width 550 height 14
click at [1282, 388] on span "AML_DOC fecha de creación: 11/08/2020 12:43:00 - related_infraction: AML_MIGRAC…" at bounding box center [1037, 385] width 550 height 14
click at [86, 346] on button "Documentación" at bounding box center [136, 349] width 165 height 34
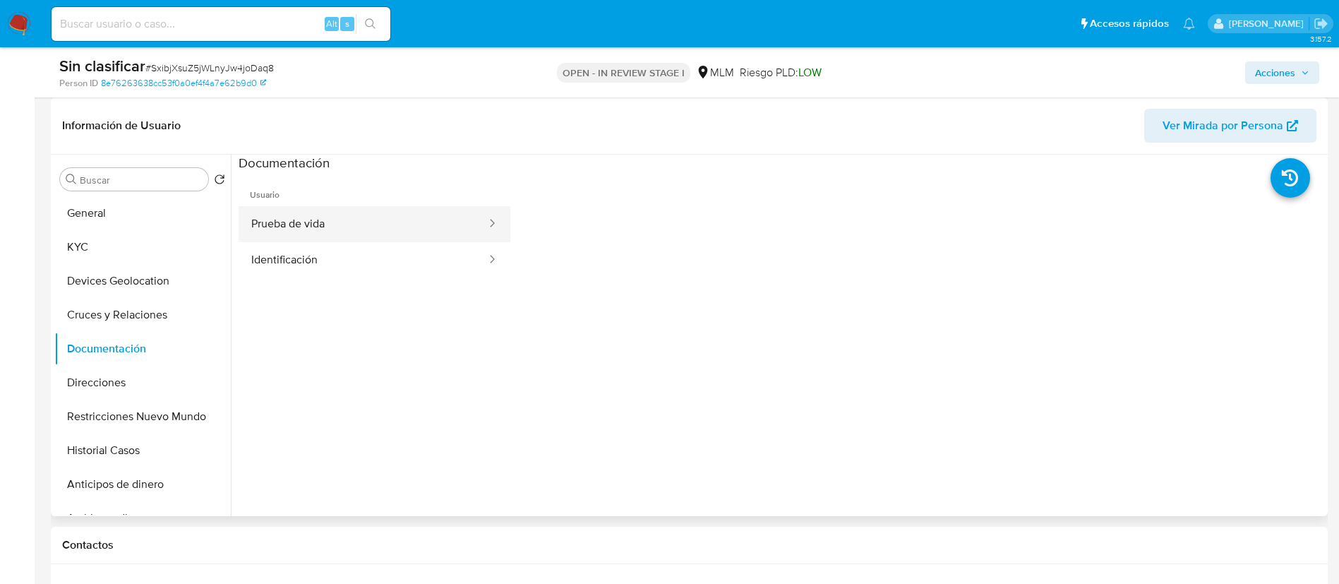
click at [307, 241] on button "Prueba de vida" at bounding box center [363, 224] width 249 height 36
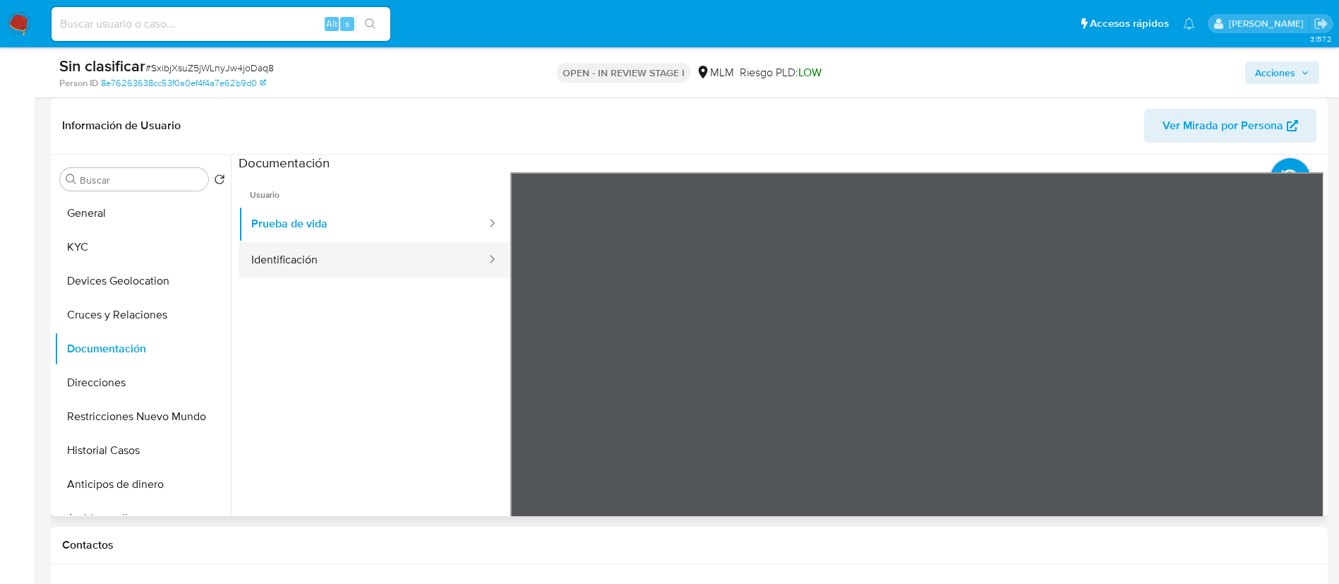
click at [308, 261] on button "Identificación" at bounding box center [363, 260] width 249 height 36
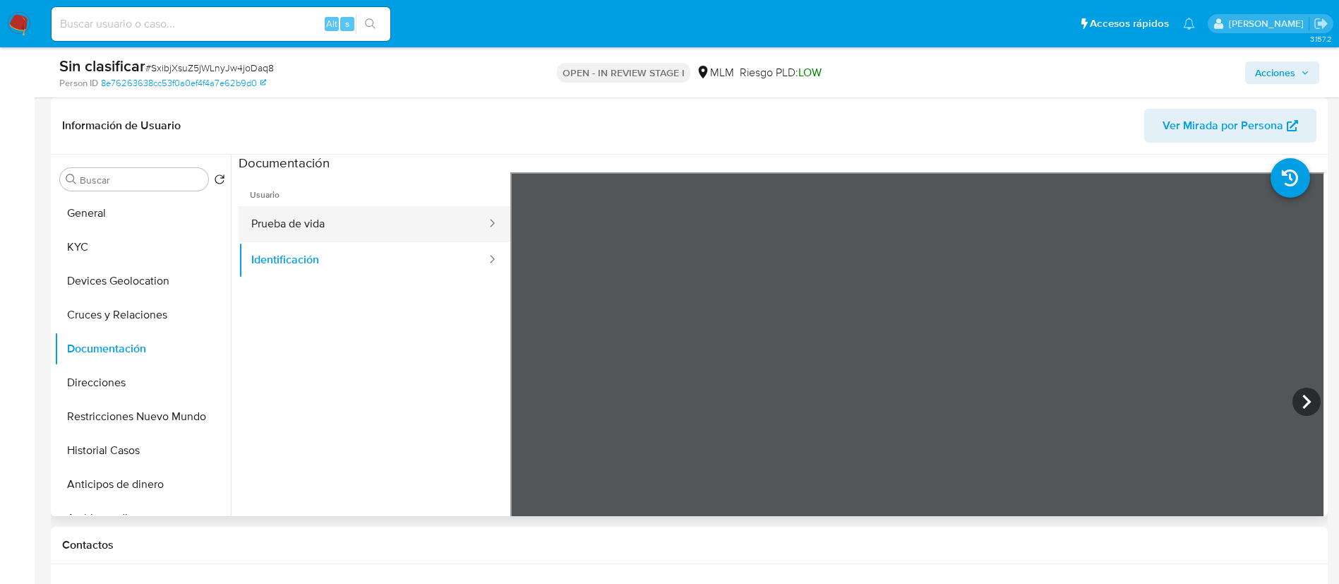
click at [411, 227] on button "Prueba de vida" at bounding box center [363, 224] width 249 height 36
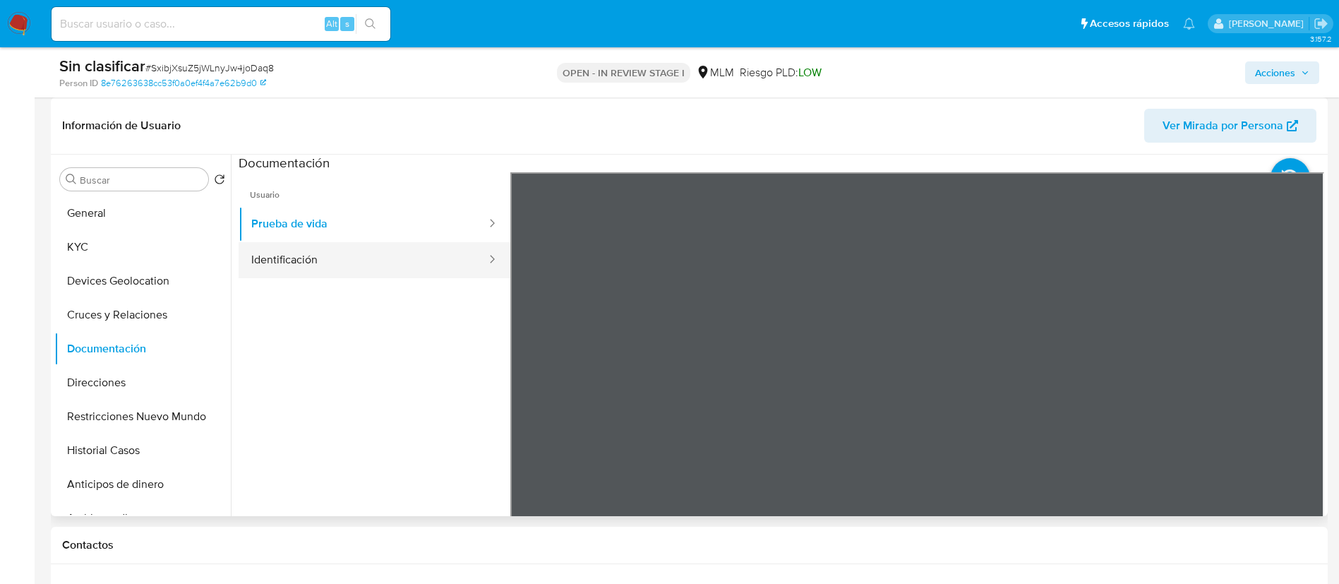
click at [382, 258] on button "Identificación" at bounding box center [363, 260] width 249 height 36
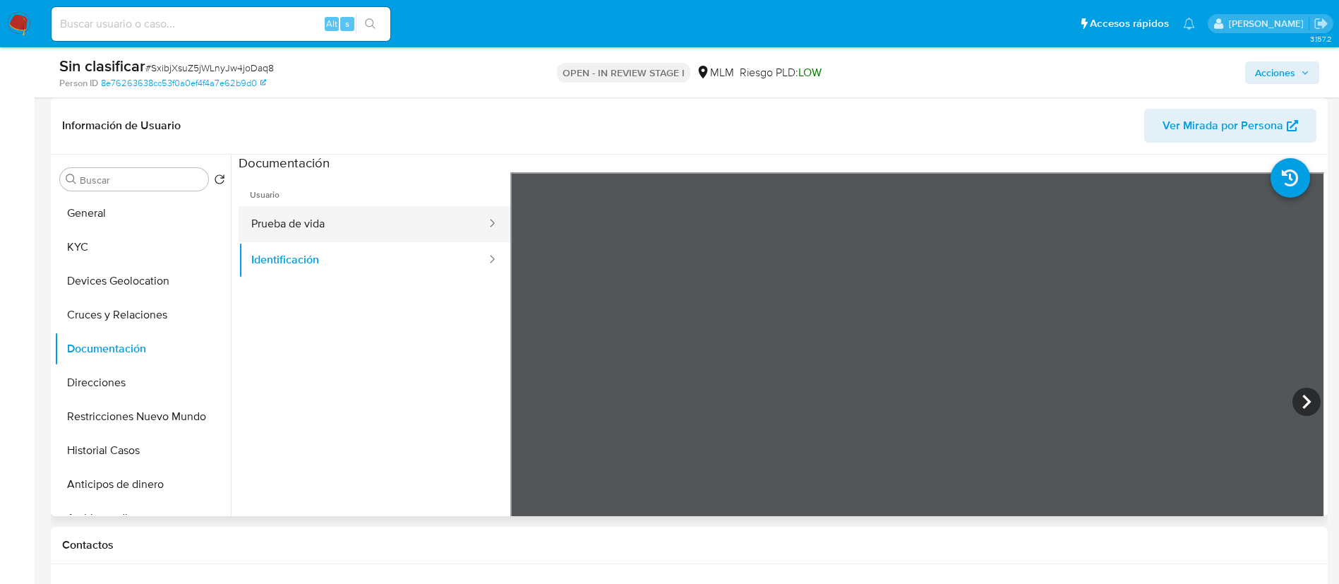
click at [322, 224] on button "Prueba de vida" at bounding box center [363, 224] width 249 height 36
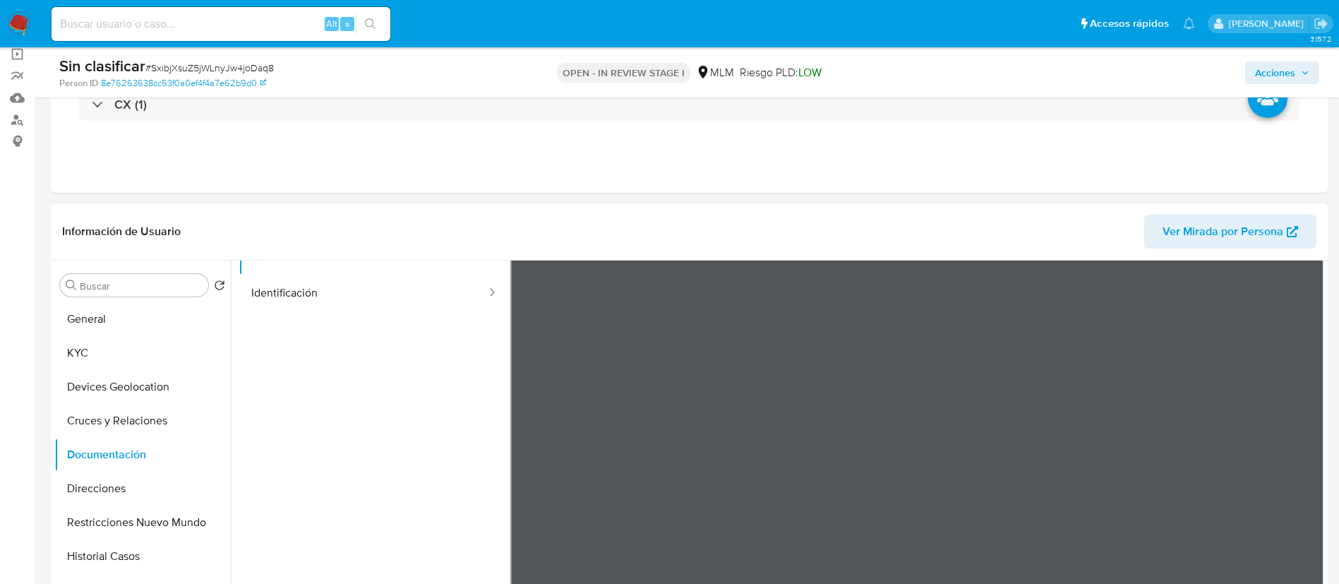
scroll to position [106, 0]
click at [174, 479] on button "Direcciones" at bounding box center [136, 488] width 165 height 34
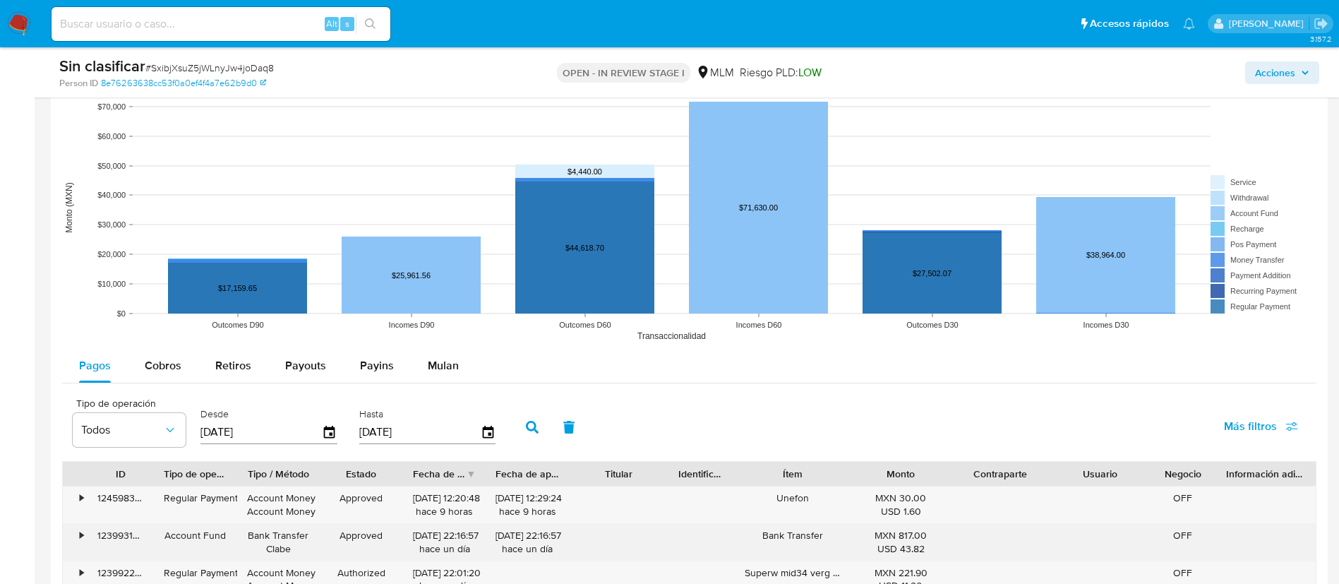
scroll to position [1376, 0]
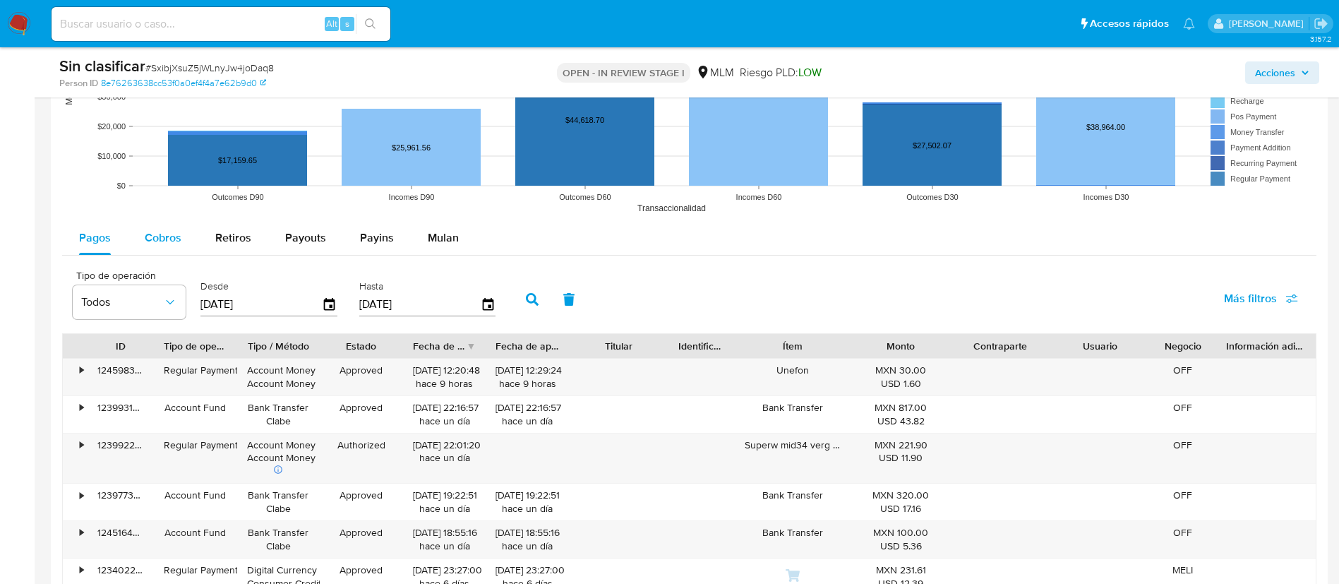
click at [179, 234] on span "Cobros" at bounding box center [163, 237] width 37 height 16
select select "10"
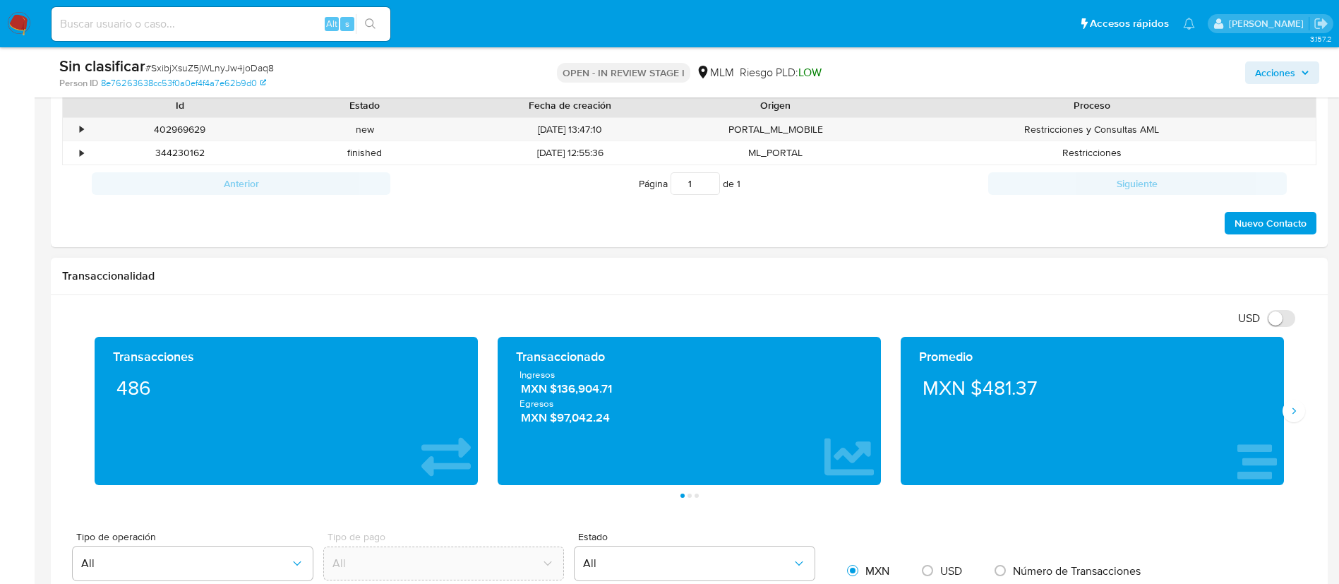
scroll to position [529, 0]
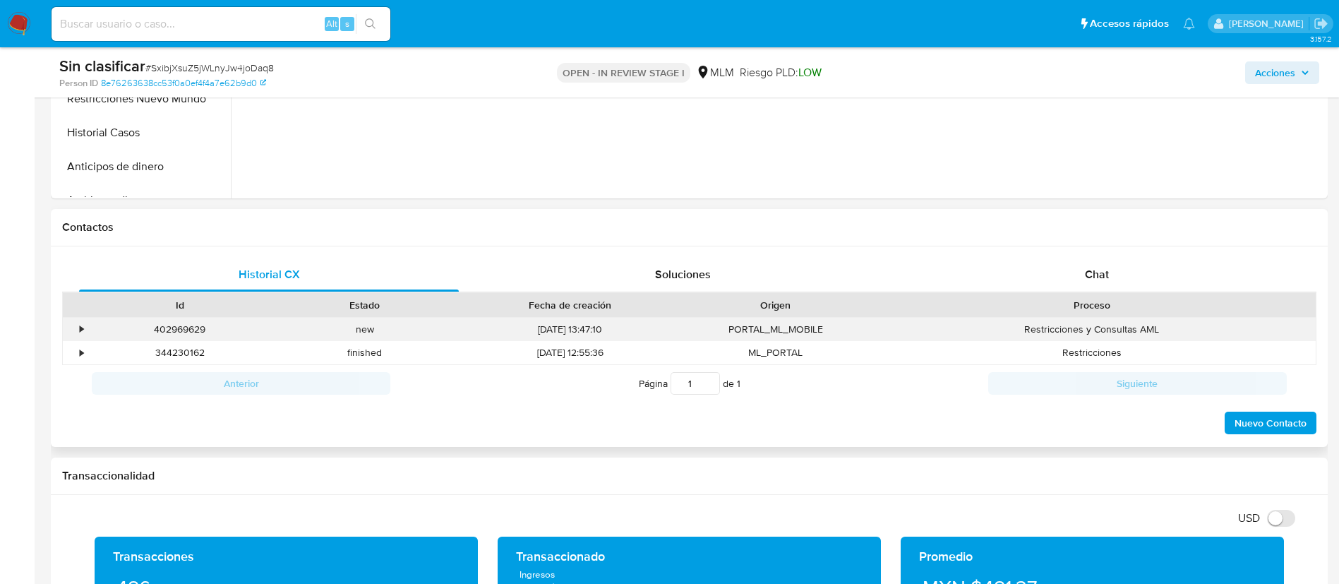
click at [83, 328] on div "•" at bounding box center [82, 328] width 4 height 13
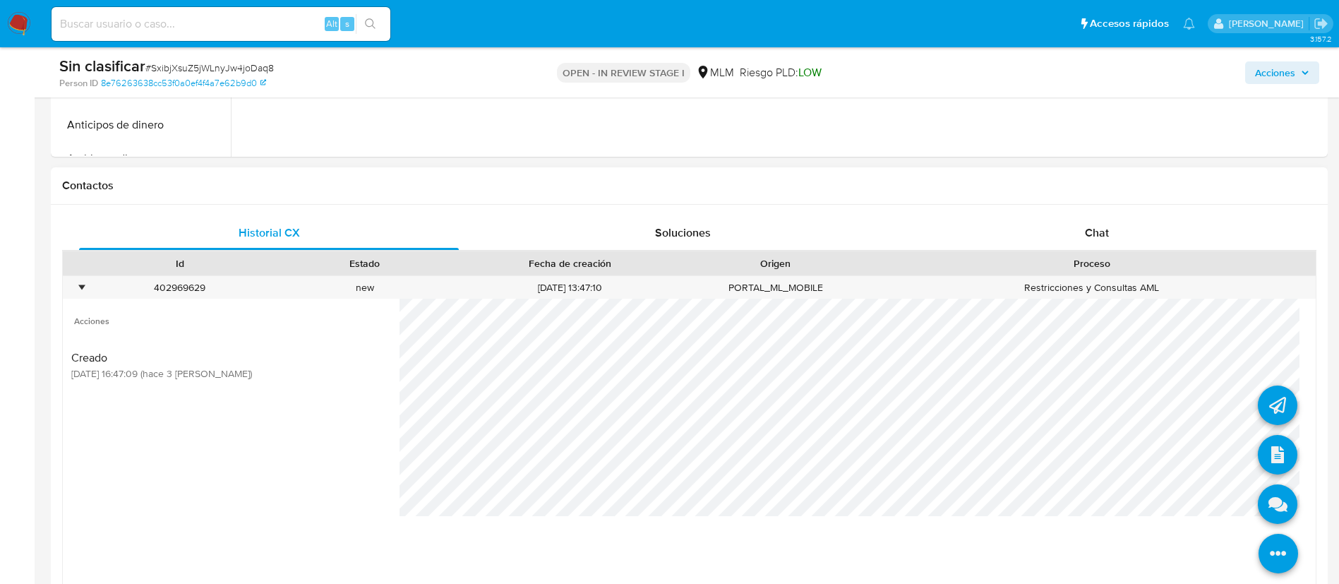
scroll to position [635, 0]
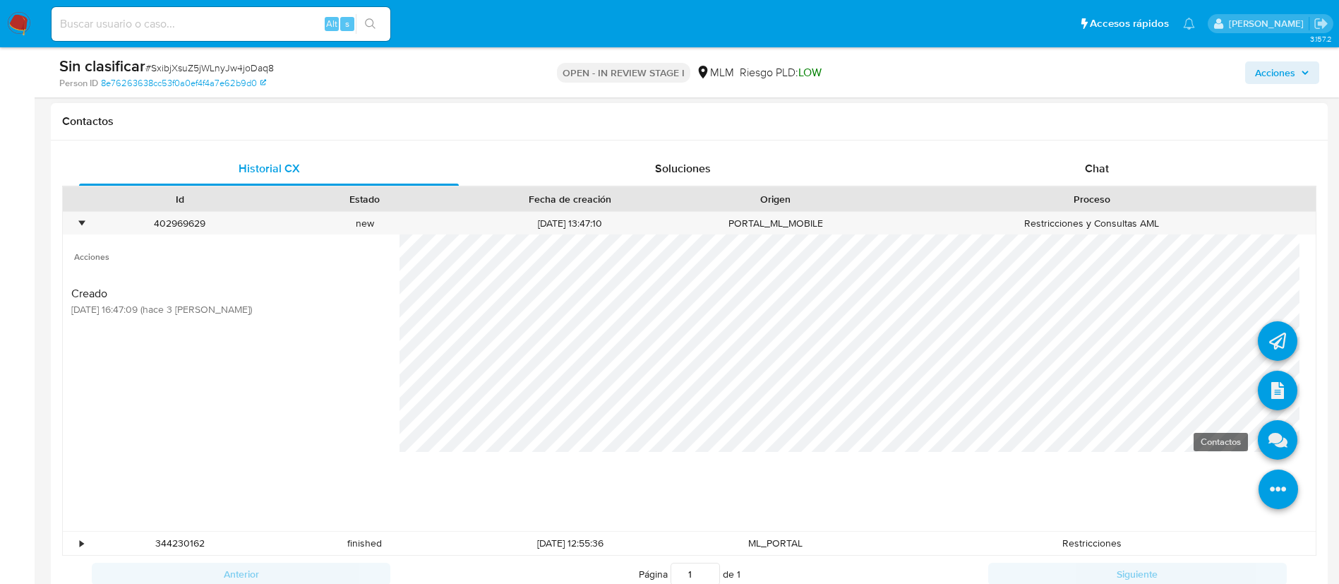
click at [1272, 449] on icon at bounding box center [1278, 440] width 40 height 40
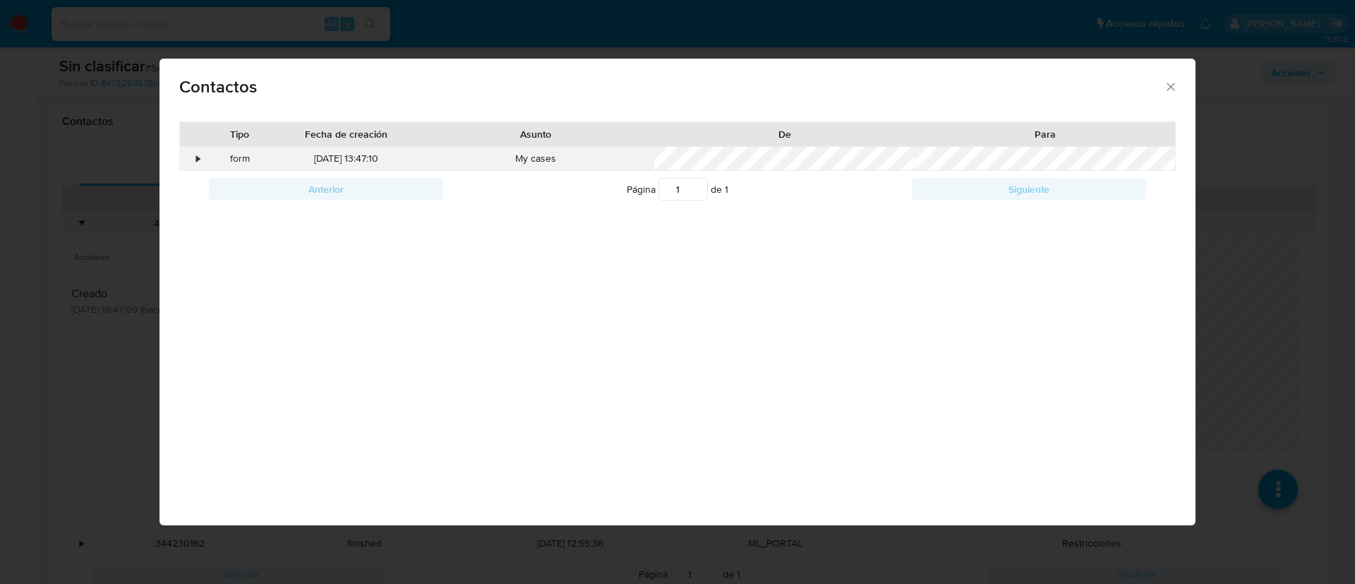
click at [203, 156] on div "•" at bounding box center [192, 159] width 25 height 24
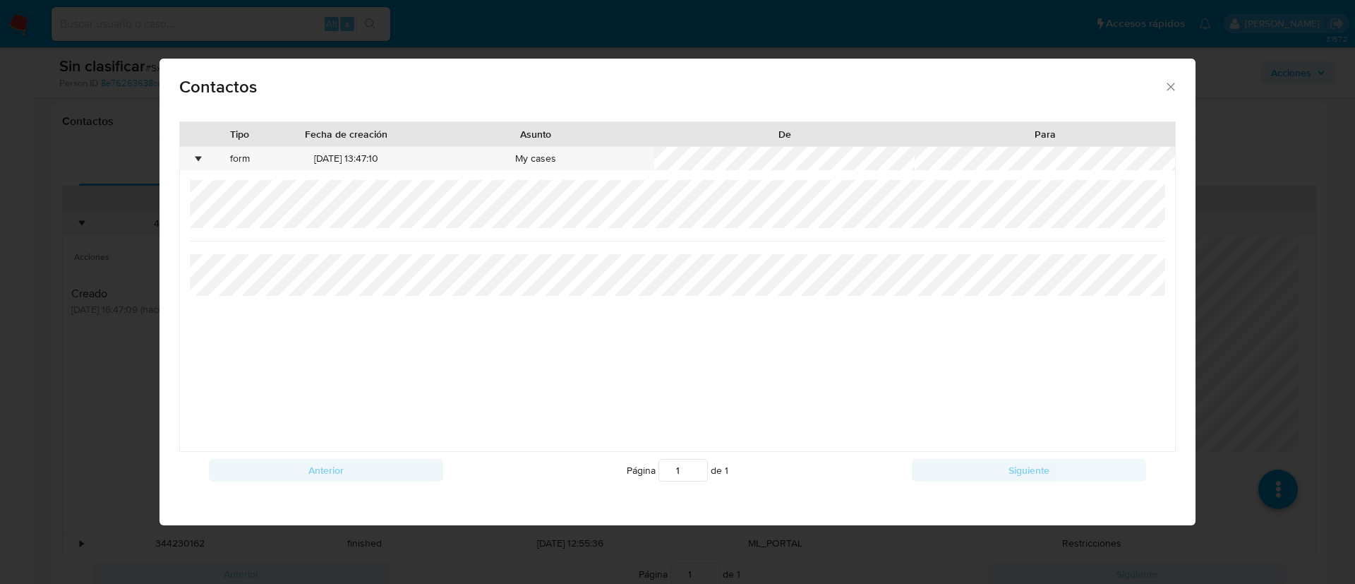
click at [1166, 83] on icon "close" at bounding box center [1171, 87] width 14 height 14
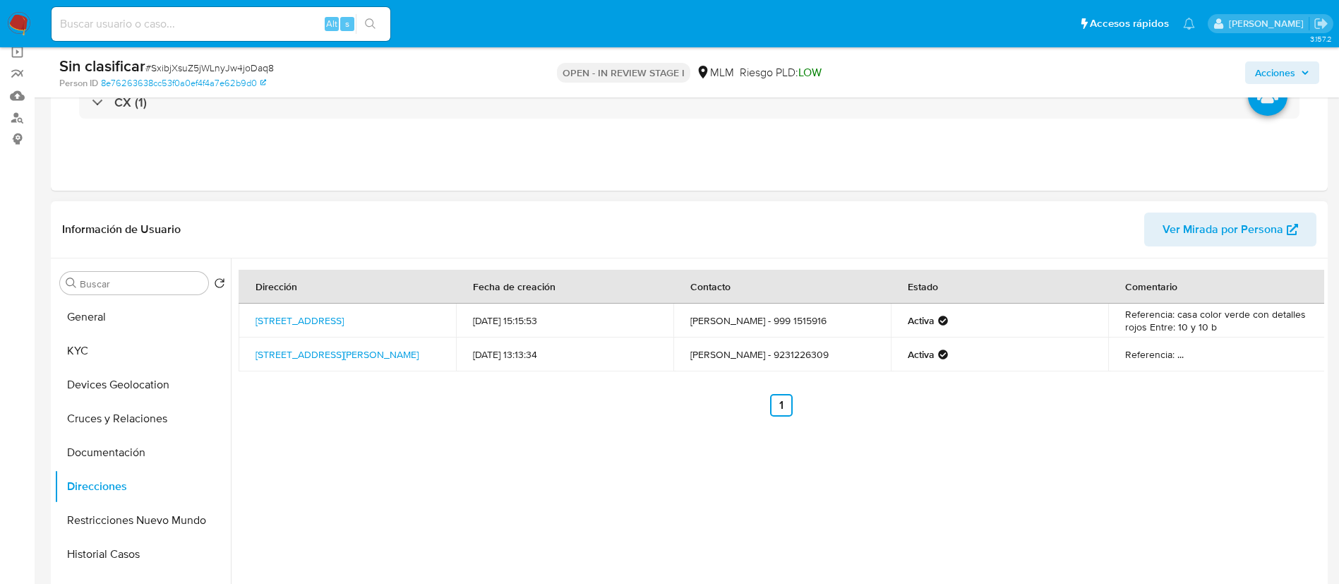
scroll to position [212, 0]
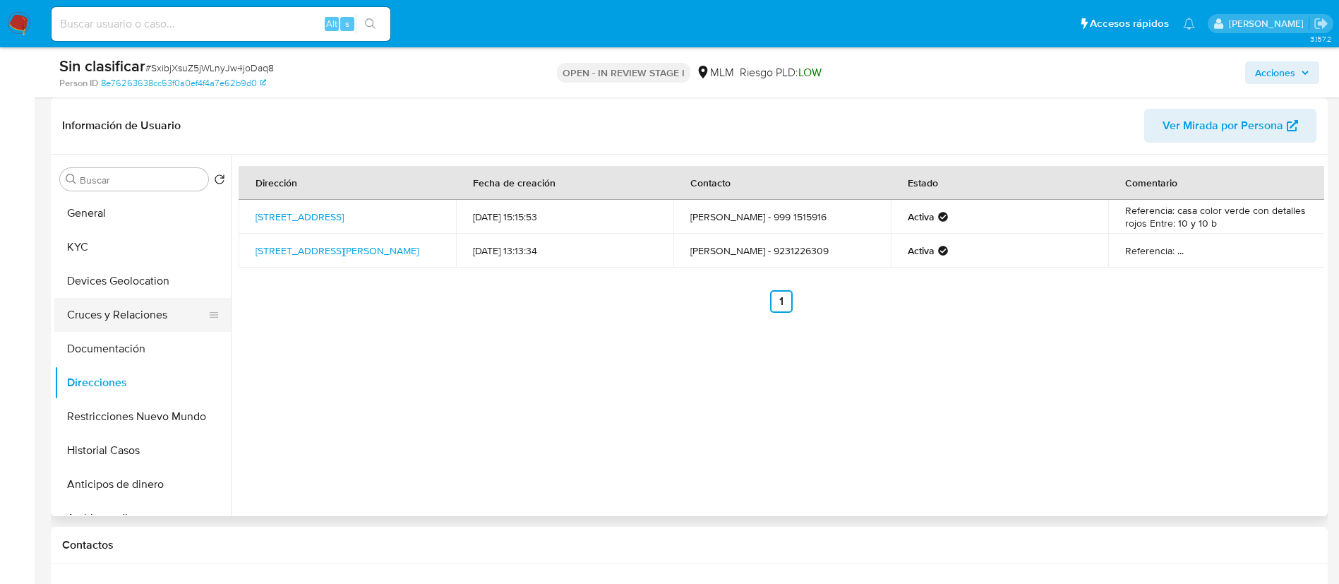
click at [140, 315] on button "Cruces y Relaciones" at bounding box center [136, 315] width 165 height 34
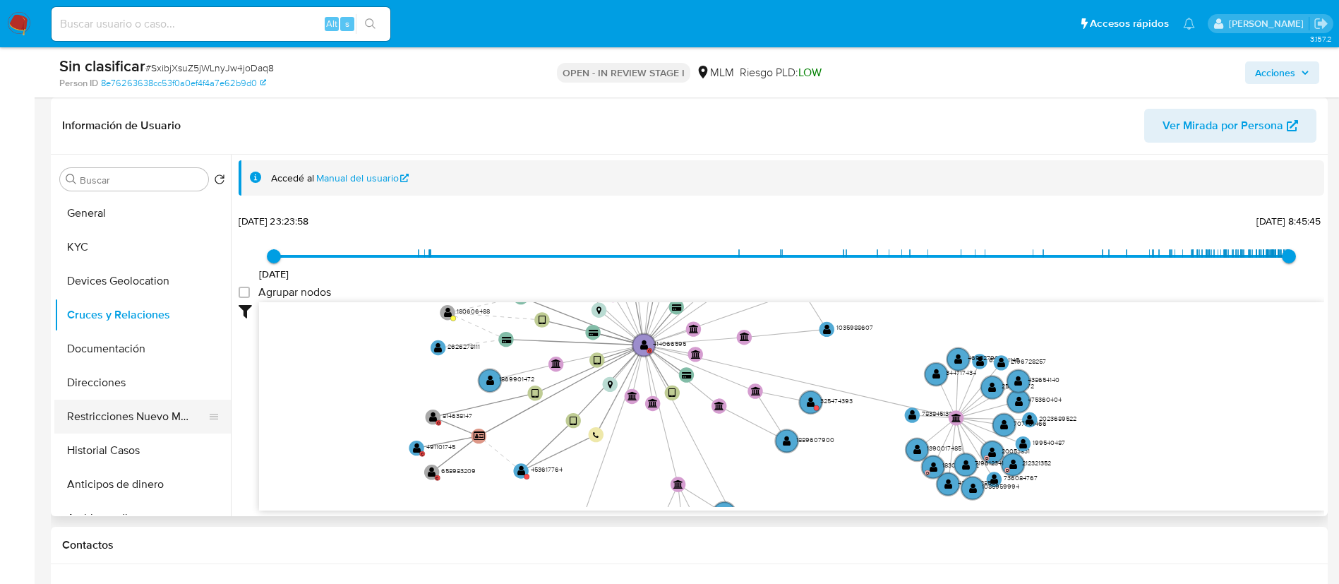
click at [161, 411] on button "Restricciones Nuevo Mundo" at bounding box center [136, 416] width 165 height 34
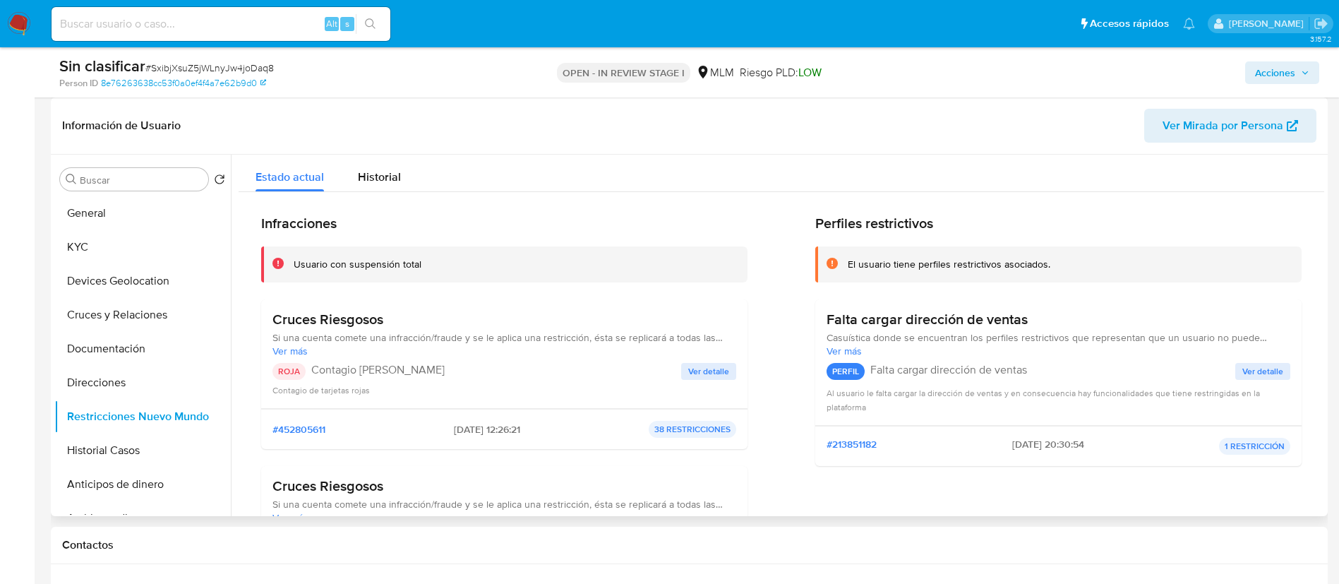
click at [698, 371] on span "Ver detalle" at bounding box center [708, 371] width 41 height 14
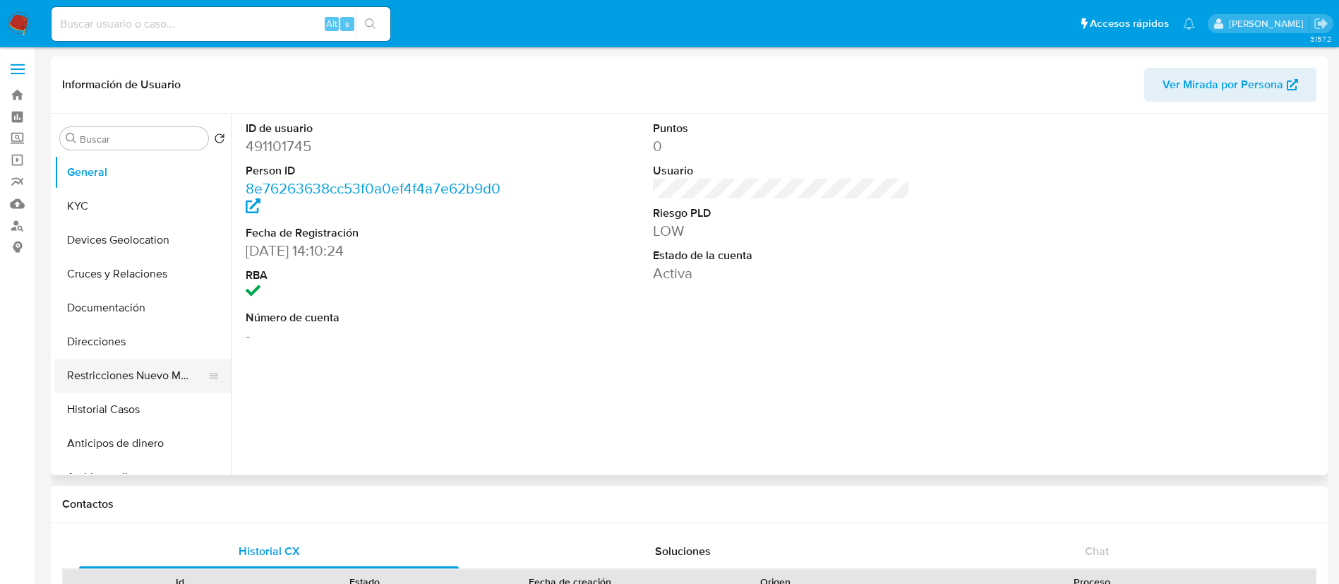
click at [171, 372] on button "Restricciones Nuevo Mundo" at bounding box center [136, 375] width 165 height 34
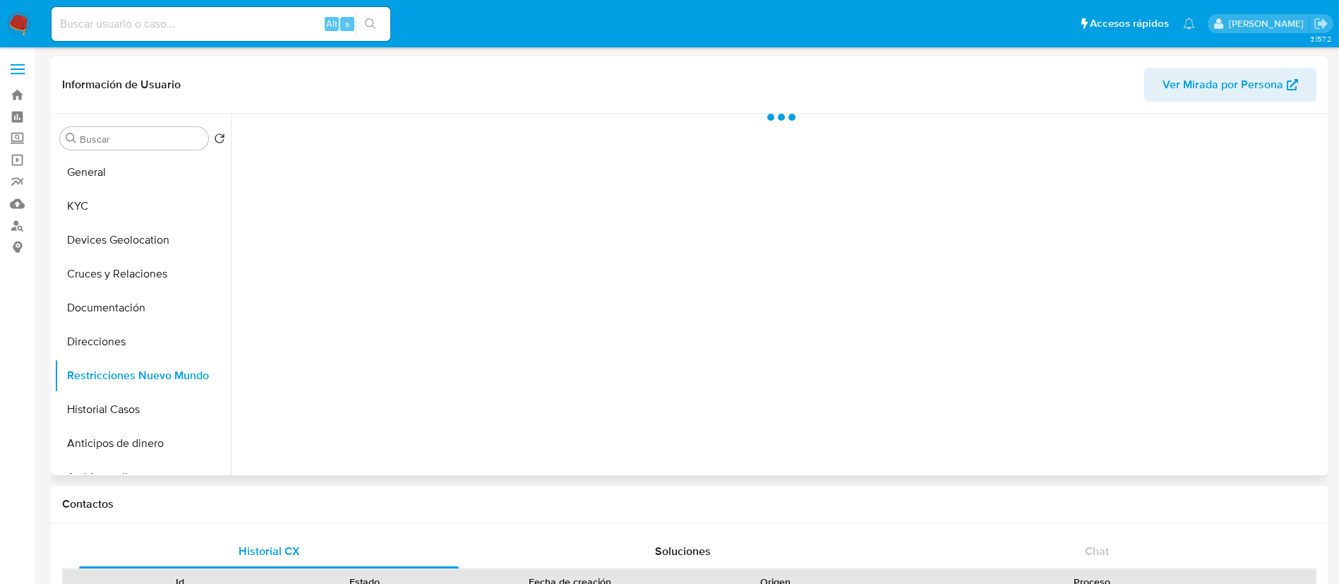
select select "10"
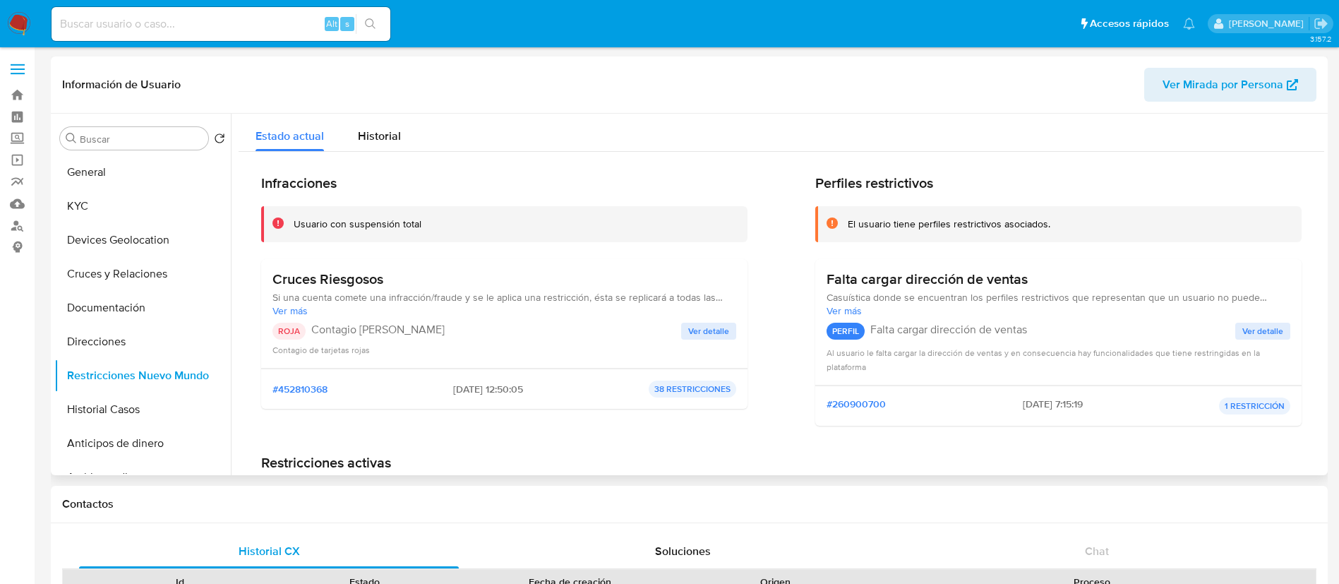
click at [707, 336] on span "Ver detalle" at bounding box center [708, 331] width 41 height 14
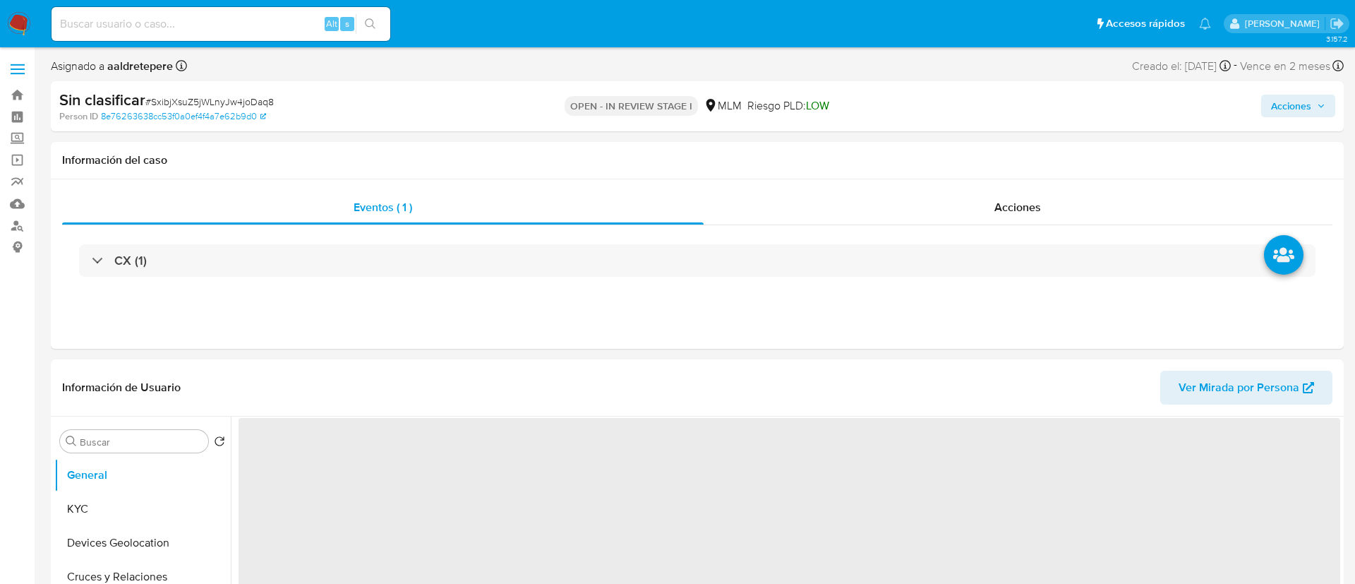
select select "10"
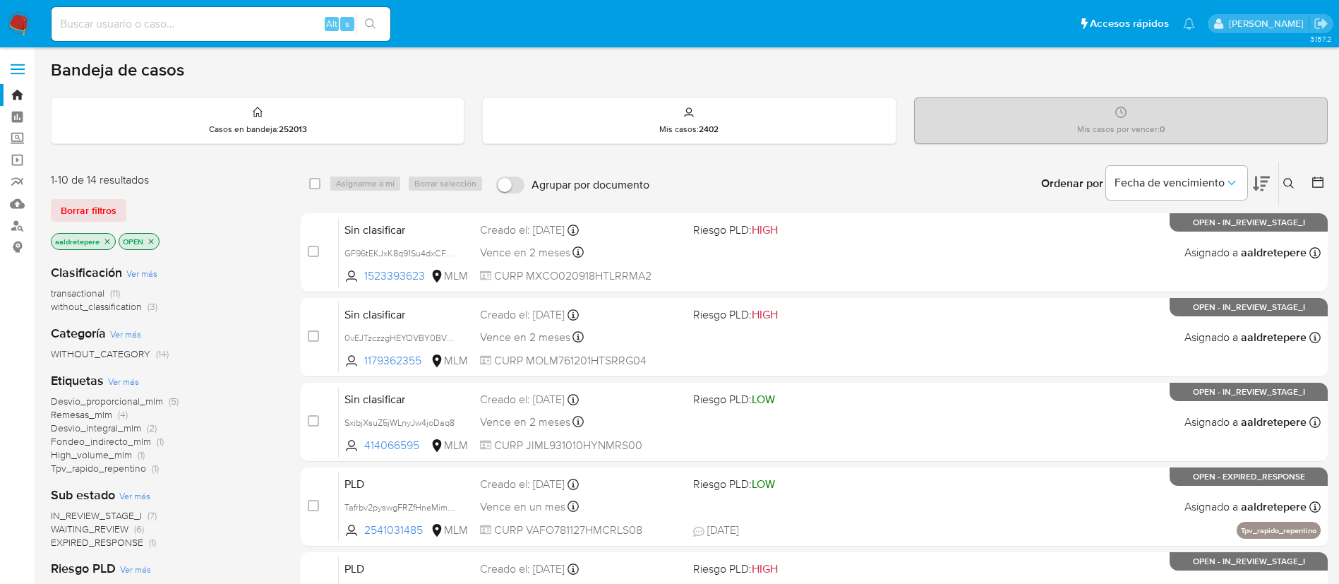
click at [1286, 186] on icon at bounding box center [1288, 183] width 11 height 11
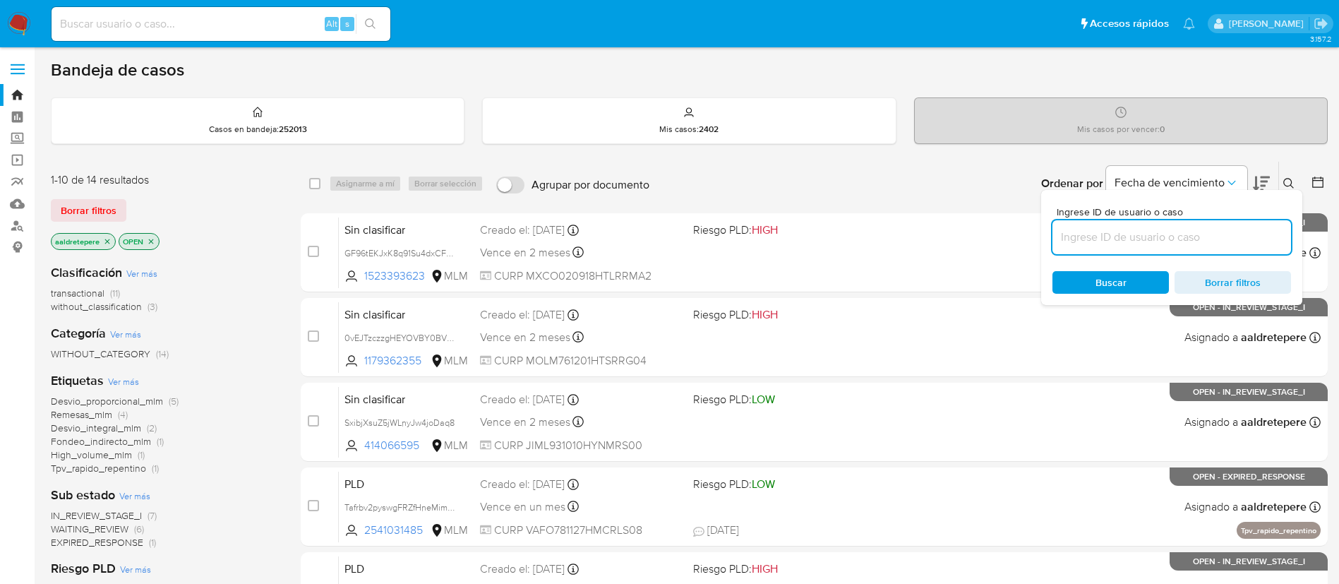
drag, startPoint x: 1268, startPoint y: 238, endPoint x: 1260, endPoint y: 241, distance: 8.9
click at [1268, 238] on input at bounding box center [1171, 237] width 239 height 18
type input "GF96tEKJxK8q91Su4dxCFPSf"
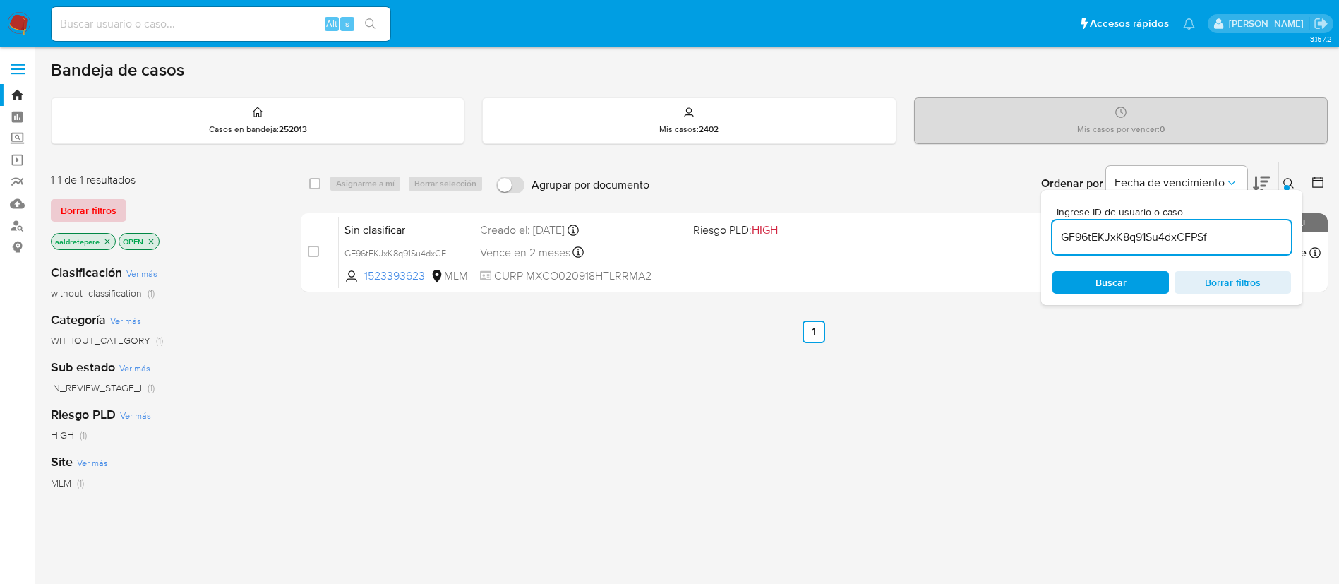
click at [97, 200] on span "Borrar filtros" at bounding box center [89, 210] width 56 height 20
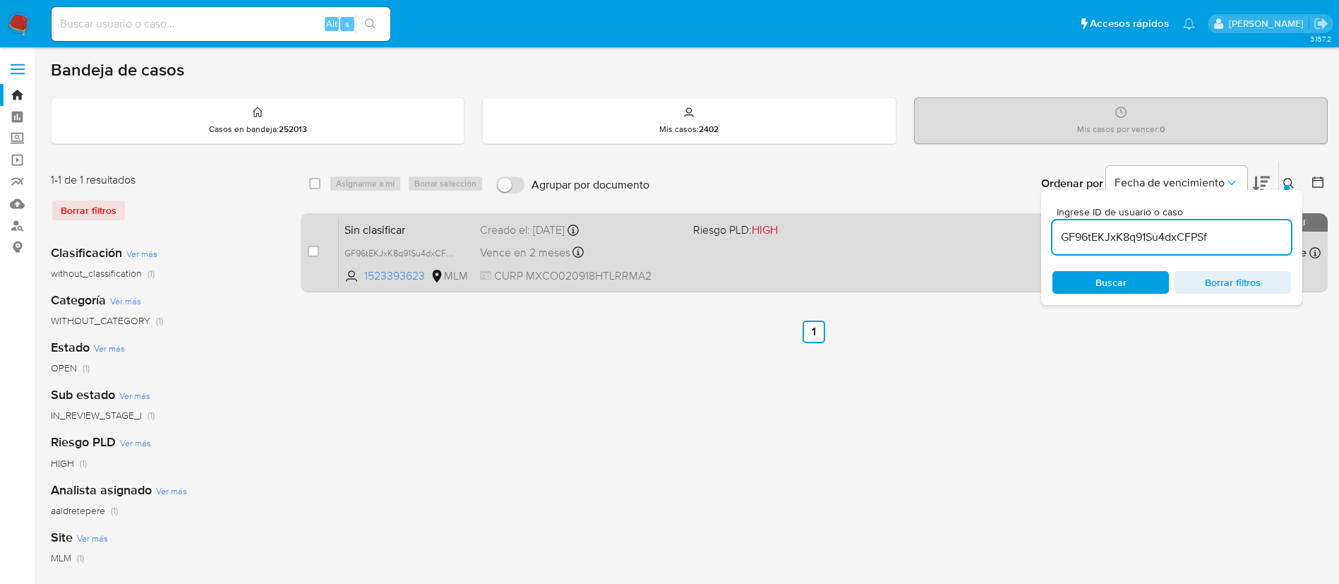
click at [320, 252] on div "case-item-checkbox No es posible asignar el caso" at bounding box center [323, 252] width 31 height 71
drag, startPoint x: 309, startPoint y: 253, endPoint x: 325, endPoint y: 227, distance: 31.3
click at [312, 253] on input "checkbox" at bounding box center [313, 251] width 11 height 11
checkbox input "true"
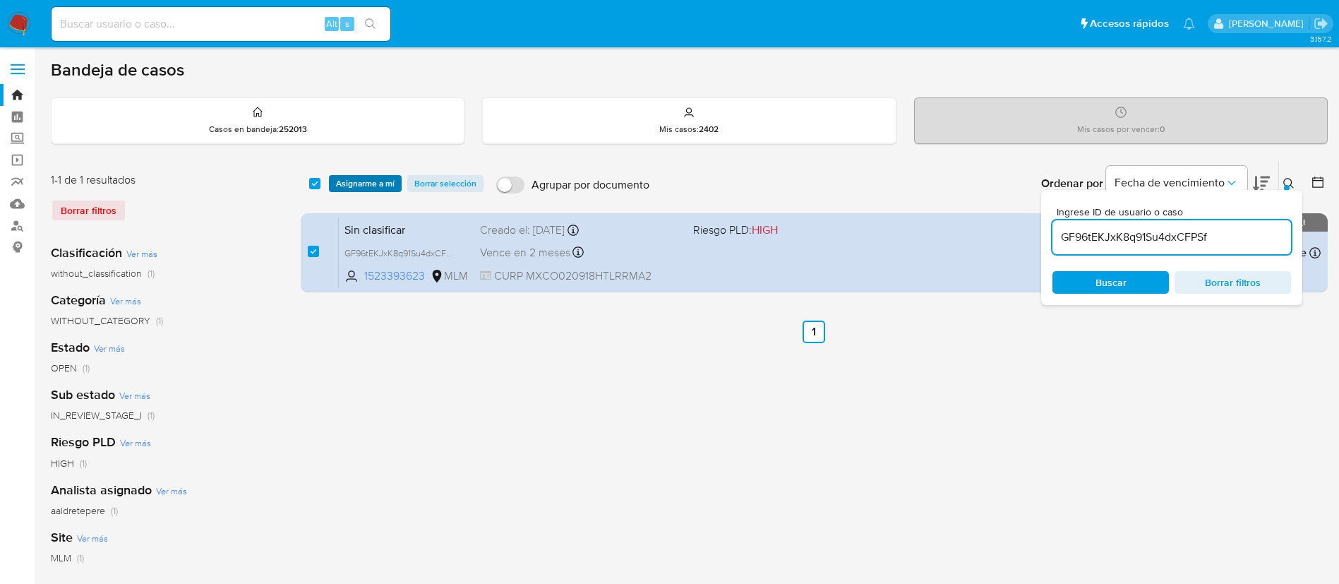
click at [351, 185] on span "Asignarme a mí" at bounding box center [365, 183] width 59 height 14
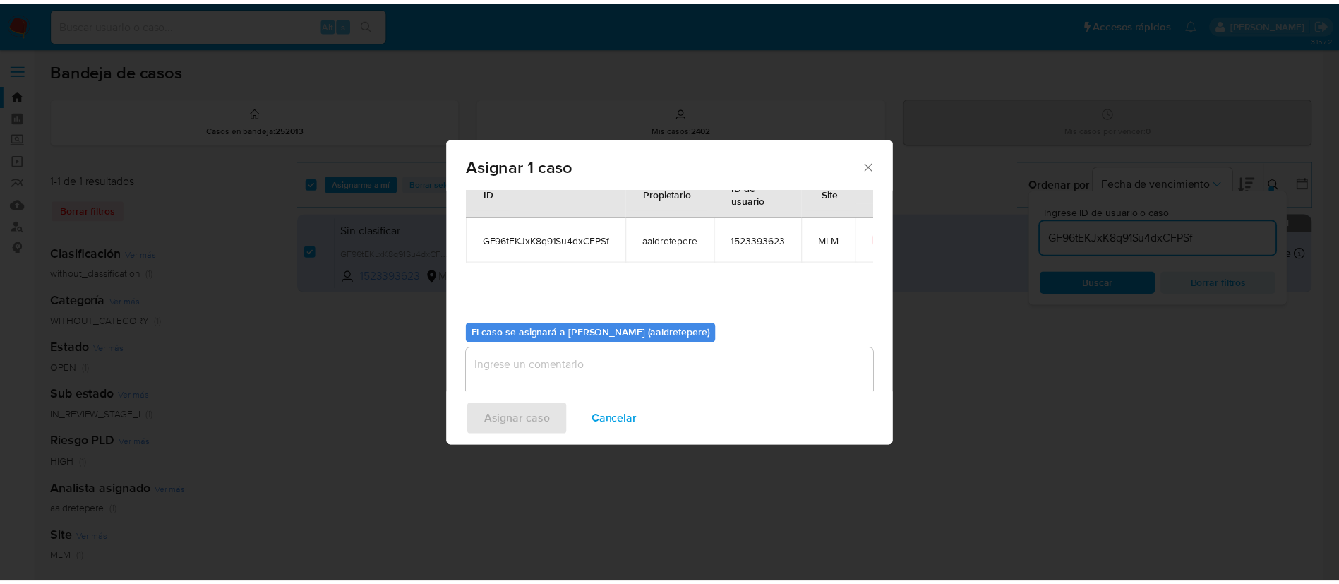
scroll to position [73, 0]
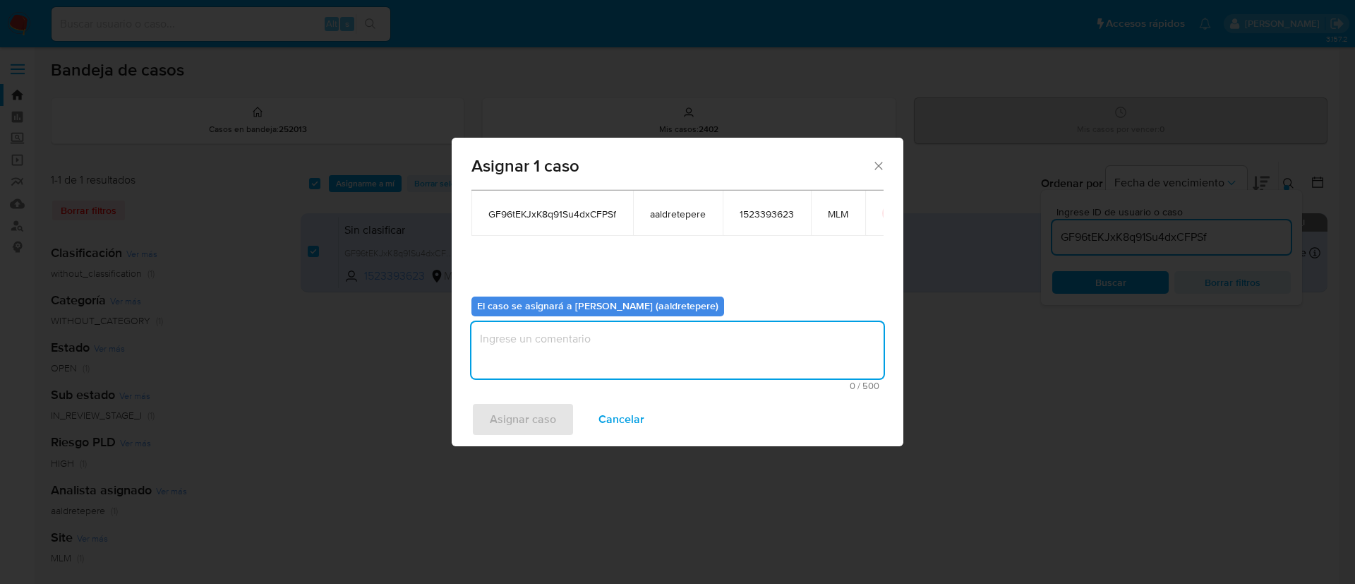
click at [578, 361] on textarea "assign-modal" at bounding box center [677, 350] width 412 height 56
click at [547, 432] on span "Asignar caso" at bounding box center [523, 419] width 66 height 31
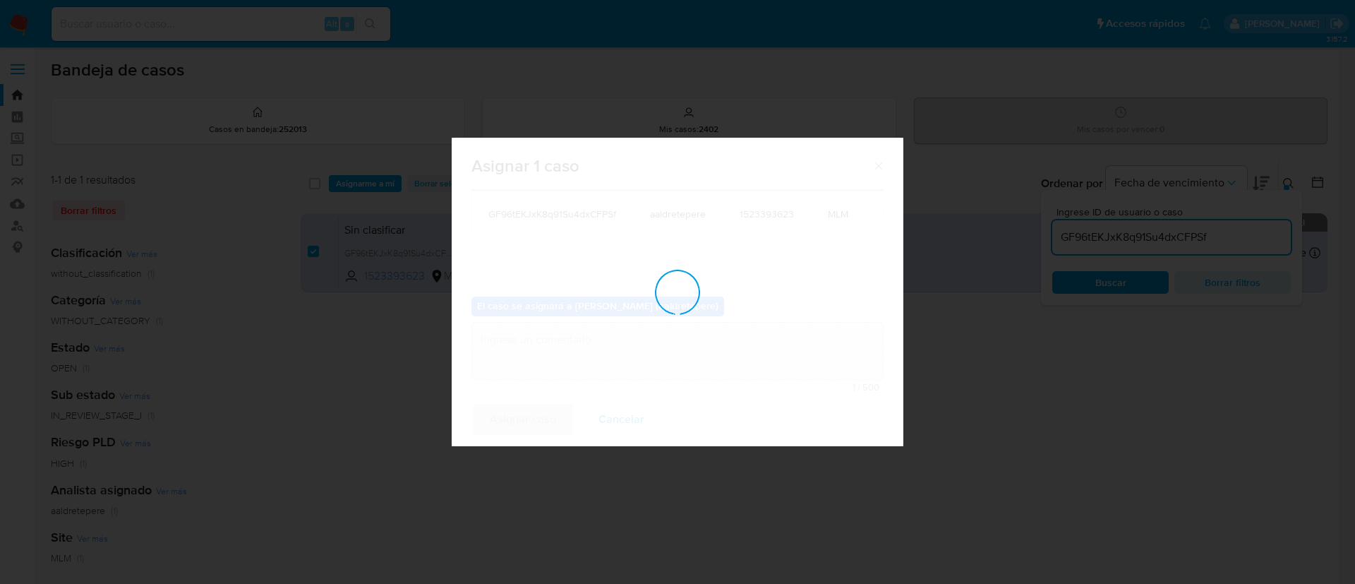
checkbox input "false"
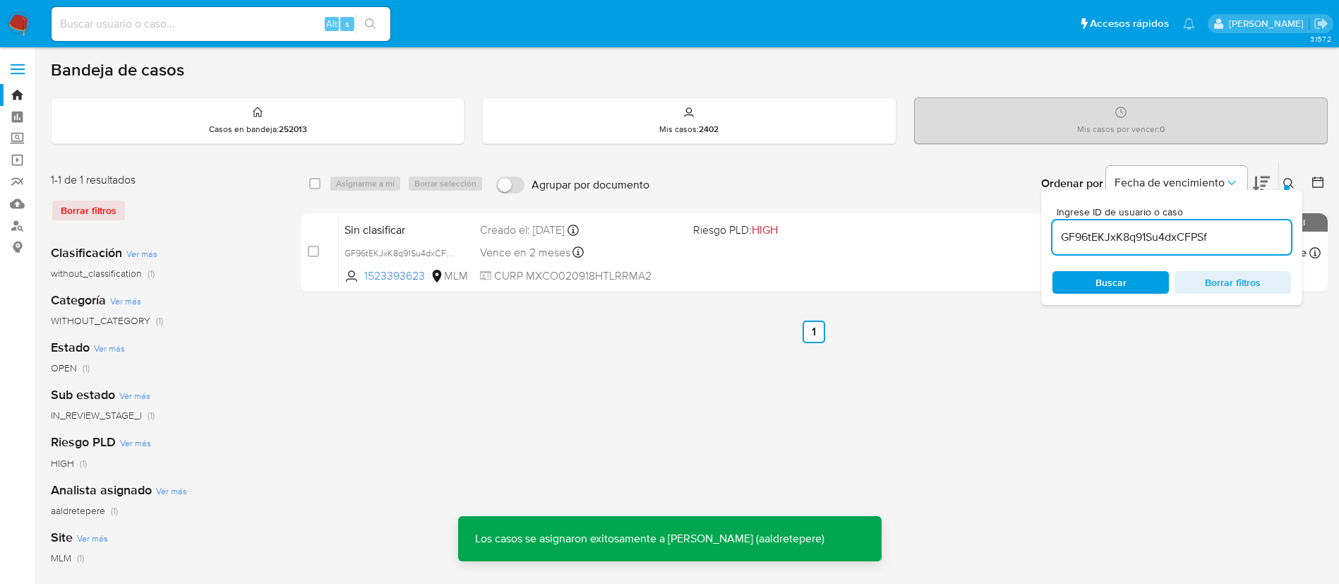
click at [16, 24] on img at bounding box center [19, 24] width 24 height 24
